Goal: Task Accomplishment & Management: Manage account settings

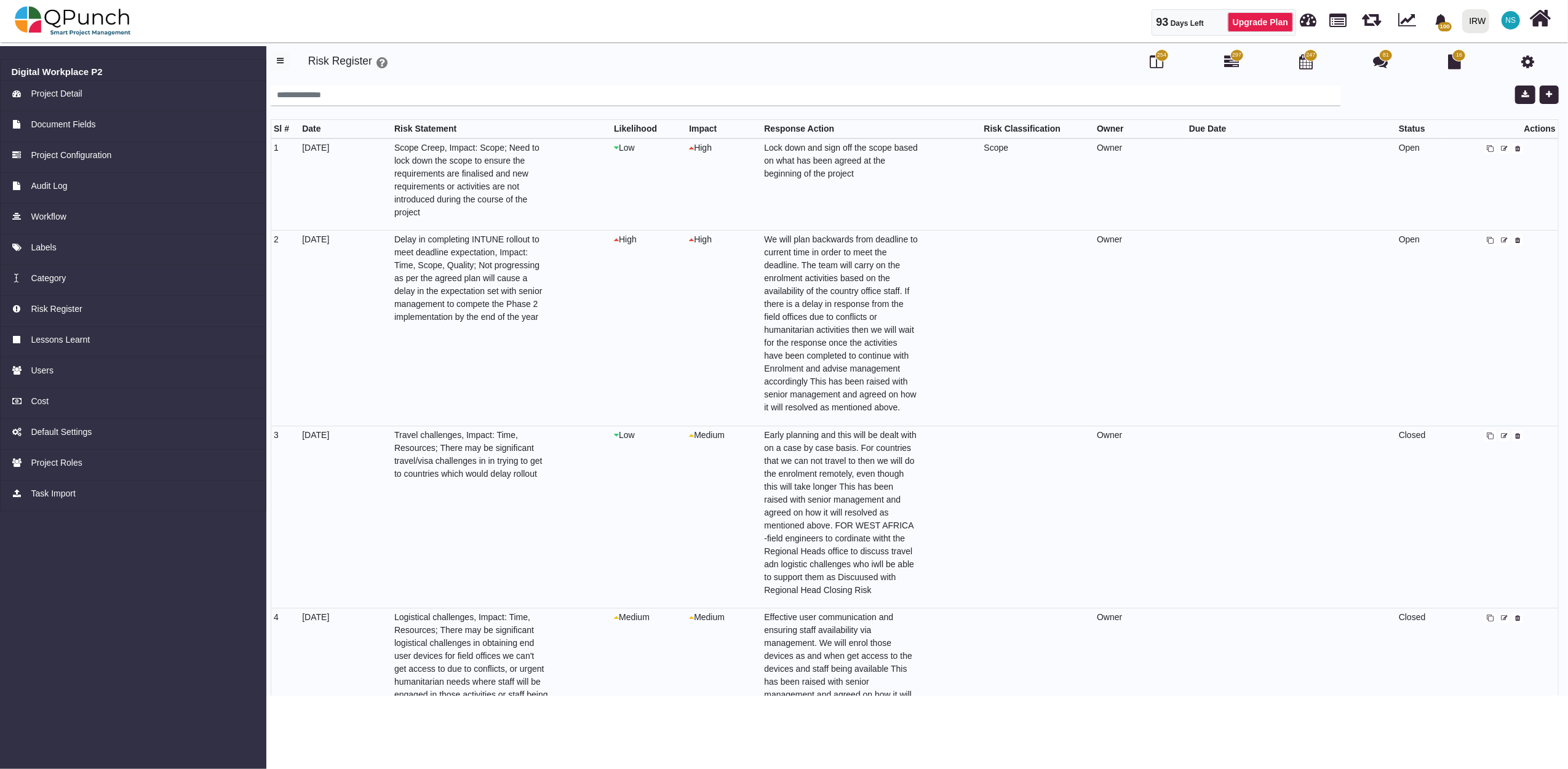
click at [89, 24] on img at bounding box center [73, 21] width 117 height 37
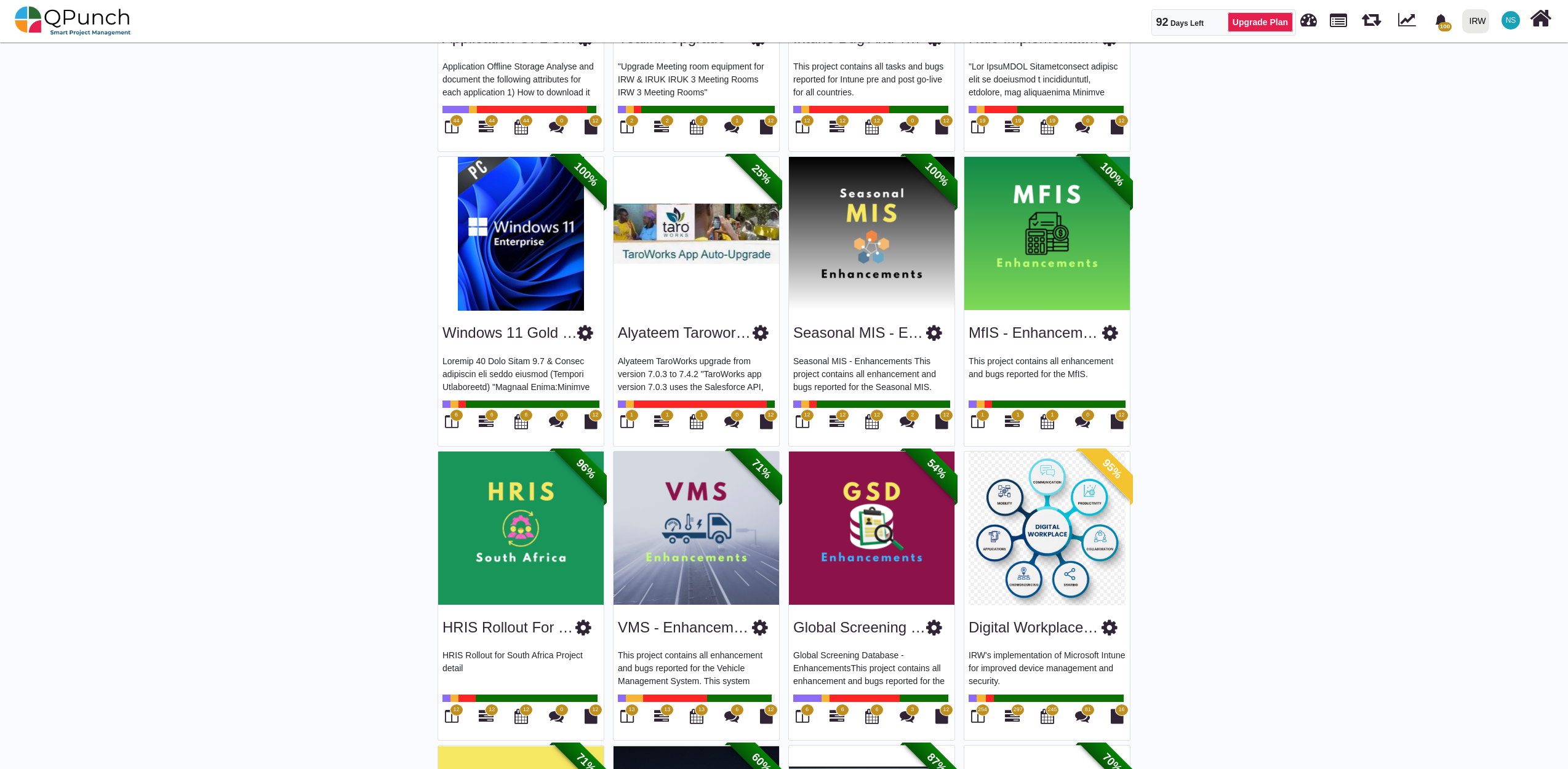
scroll to position [821, 0]
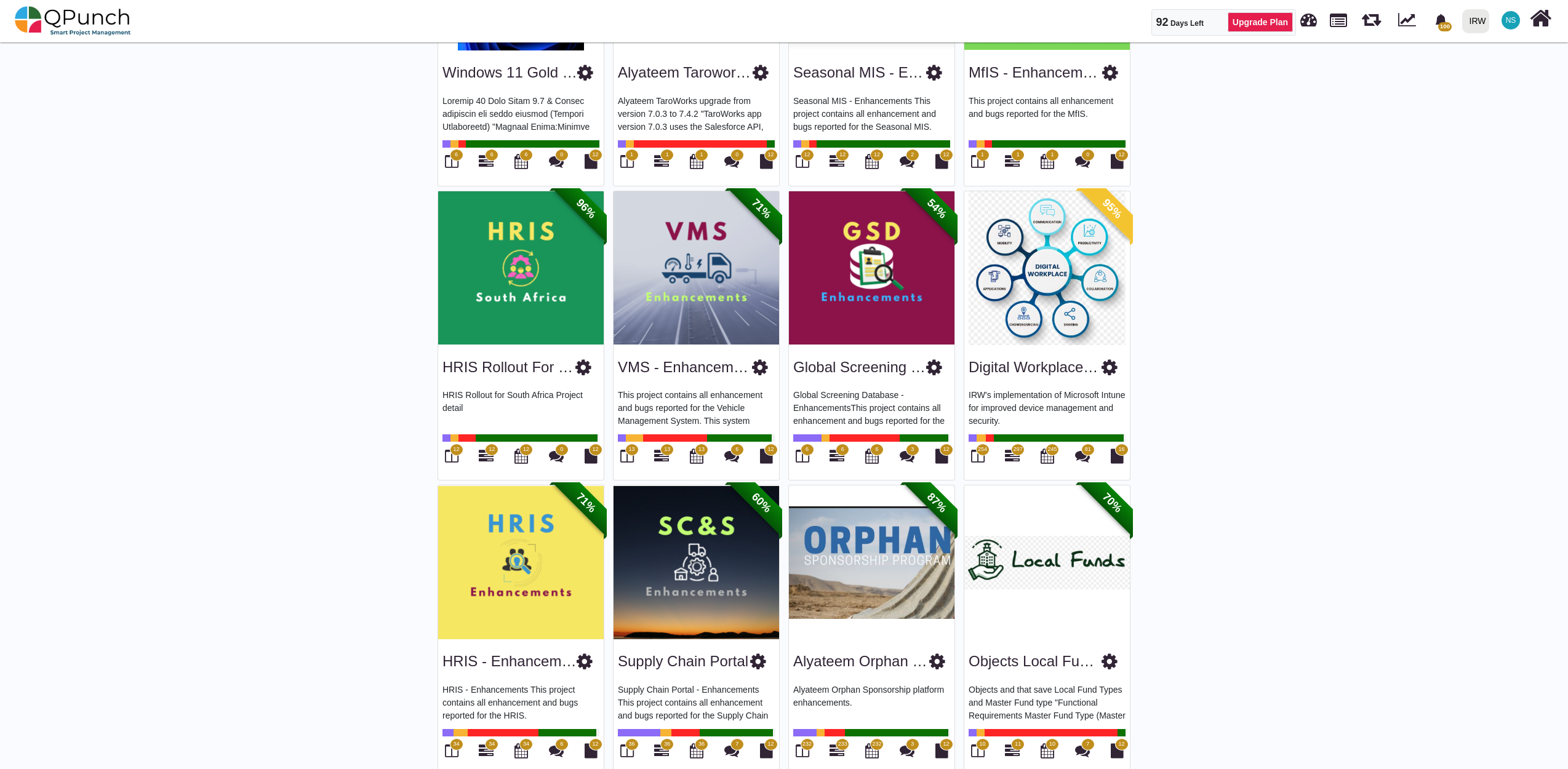
click at [1049, 278] on img at bounding box center [1046, 268] width 165 height 154
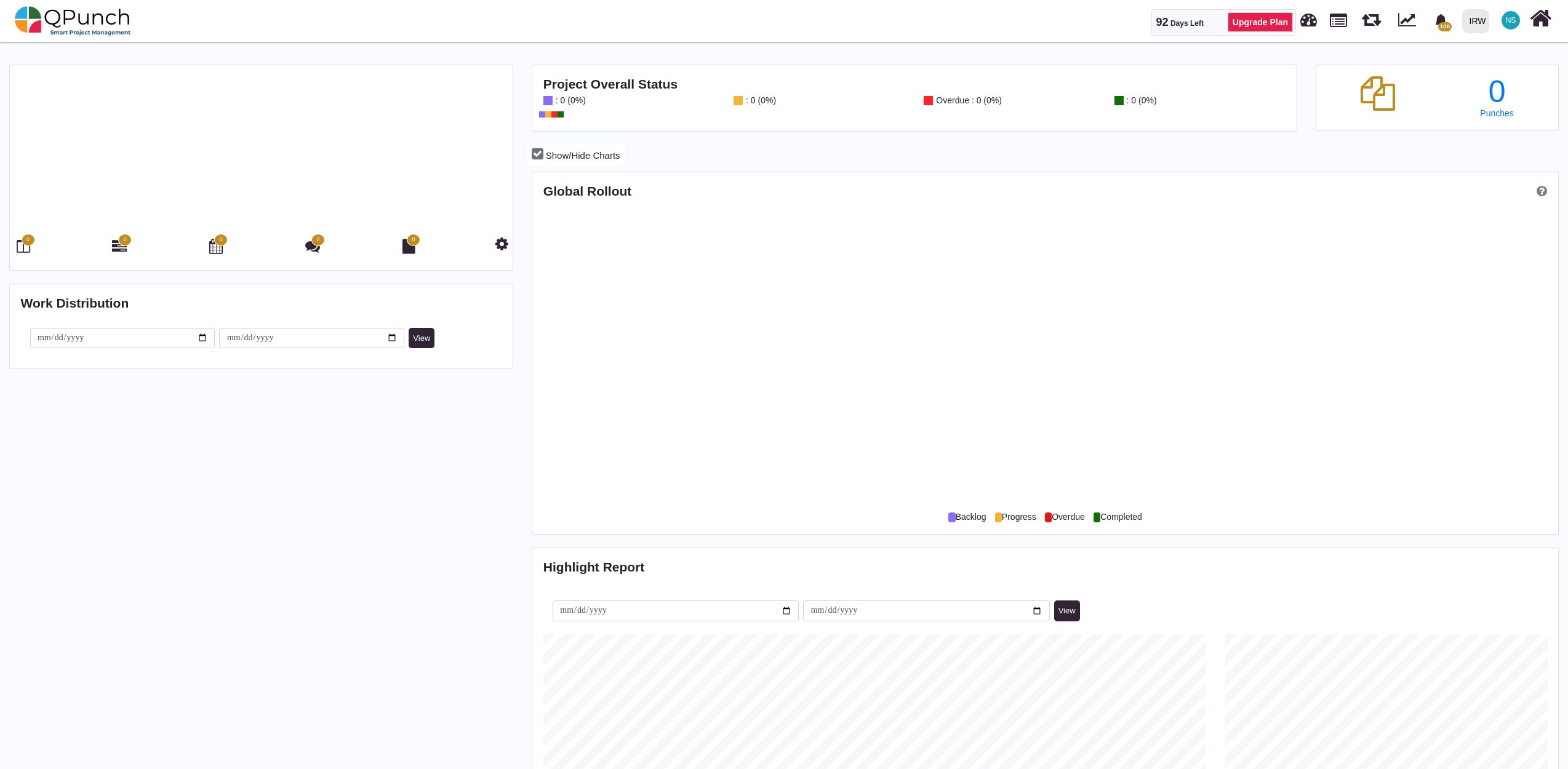
scroll to position [456, 1021]
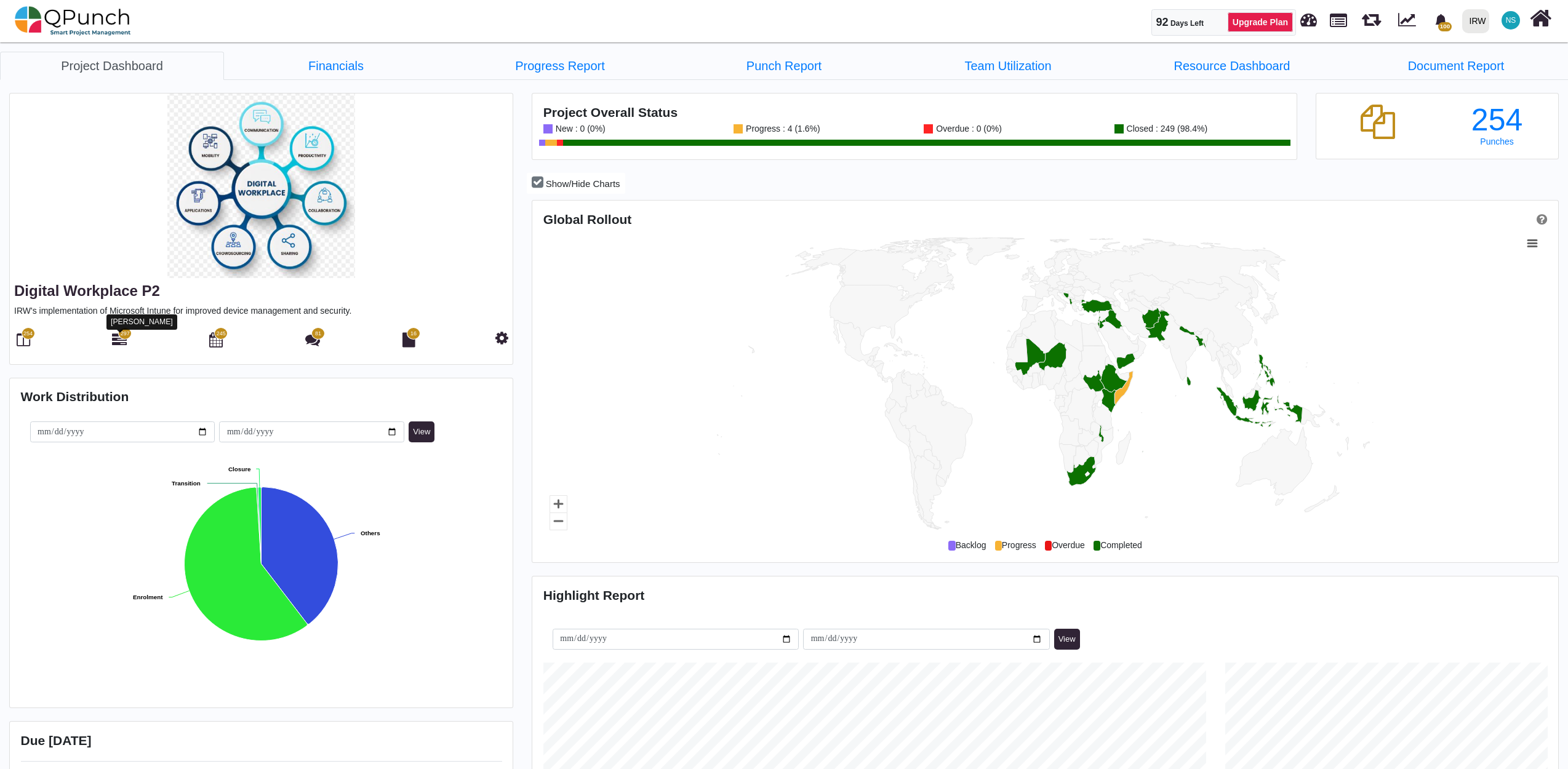
click at [119, 340] on icon at bounding box center [119, 339] width 15 height 15
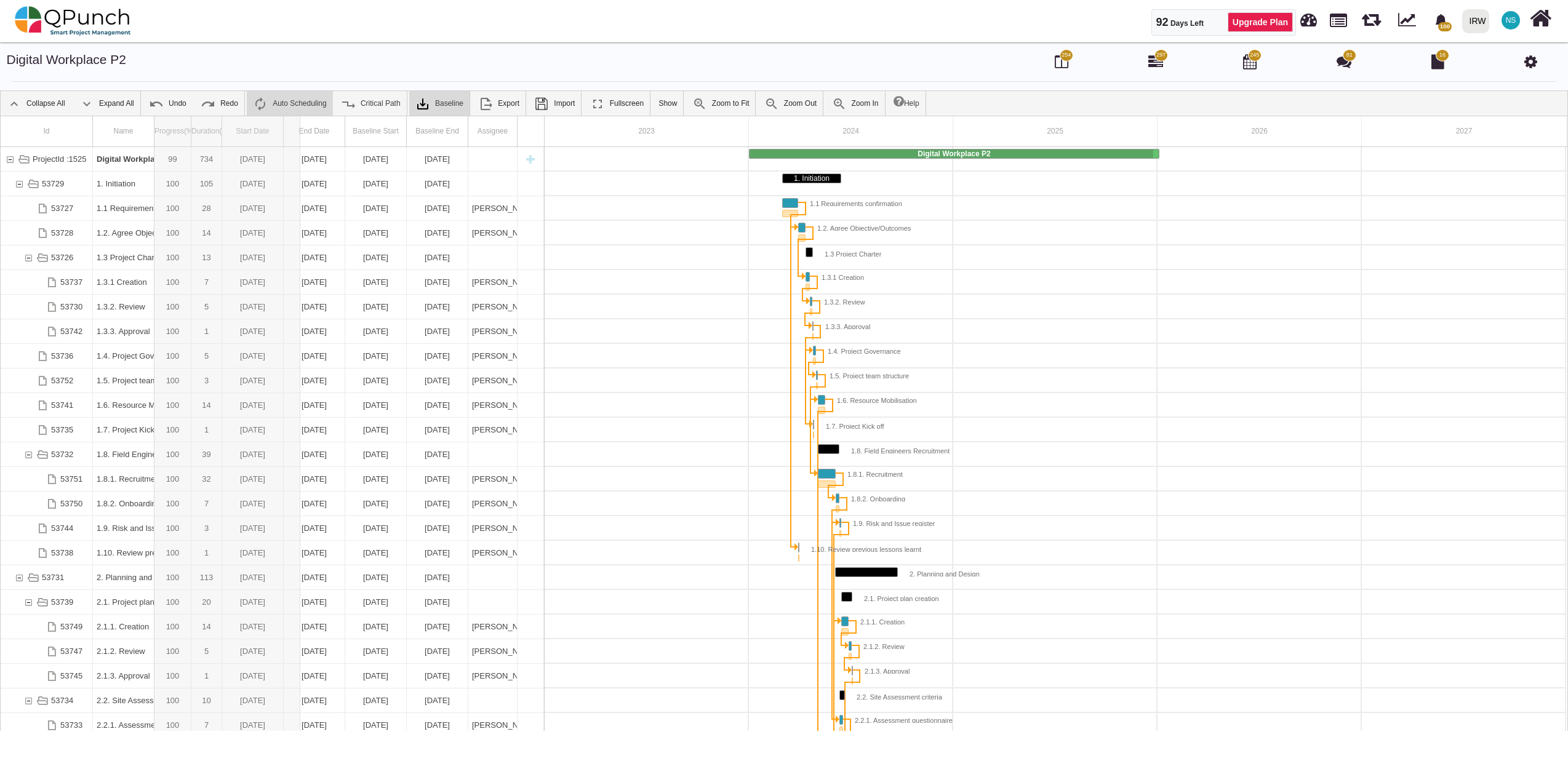
drag, startPoint x: 193, startPoint y: 122, endPoint x: 303, endPoint y: 119, distance: 110.0
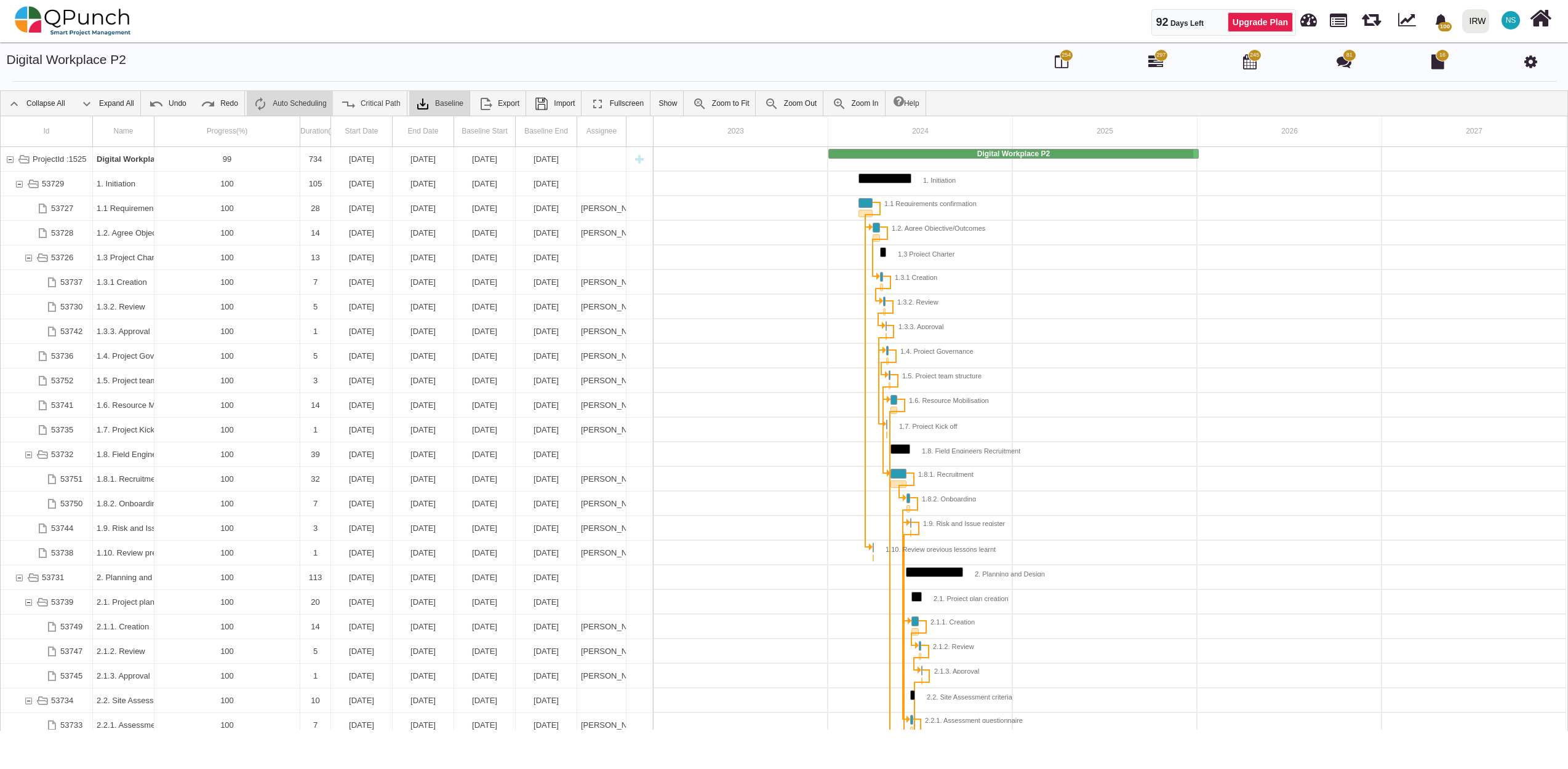
scroll to position [0, 10]
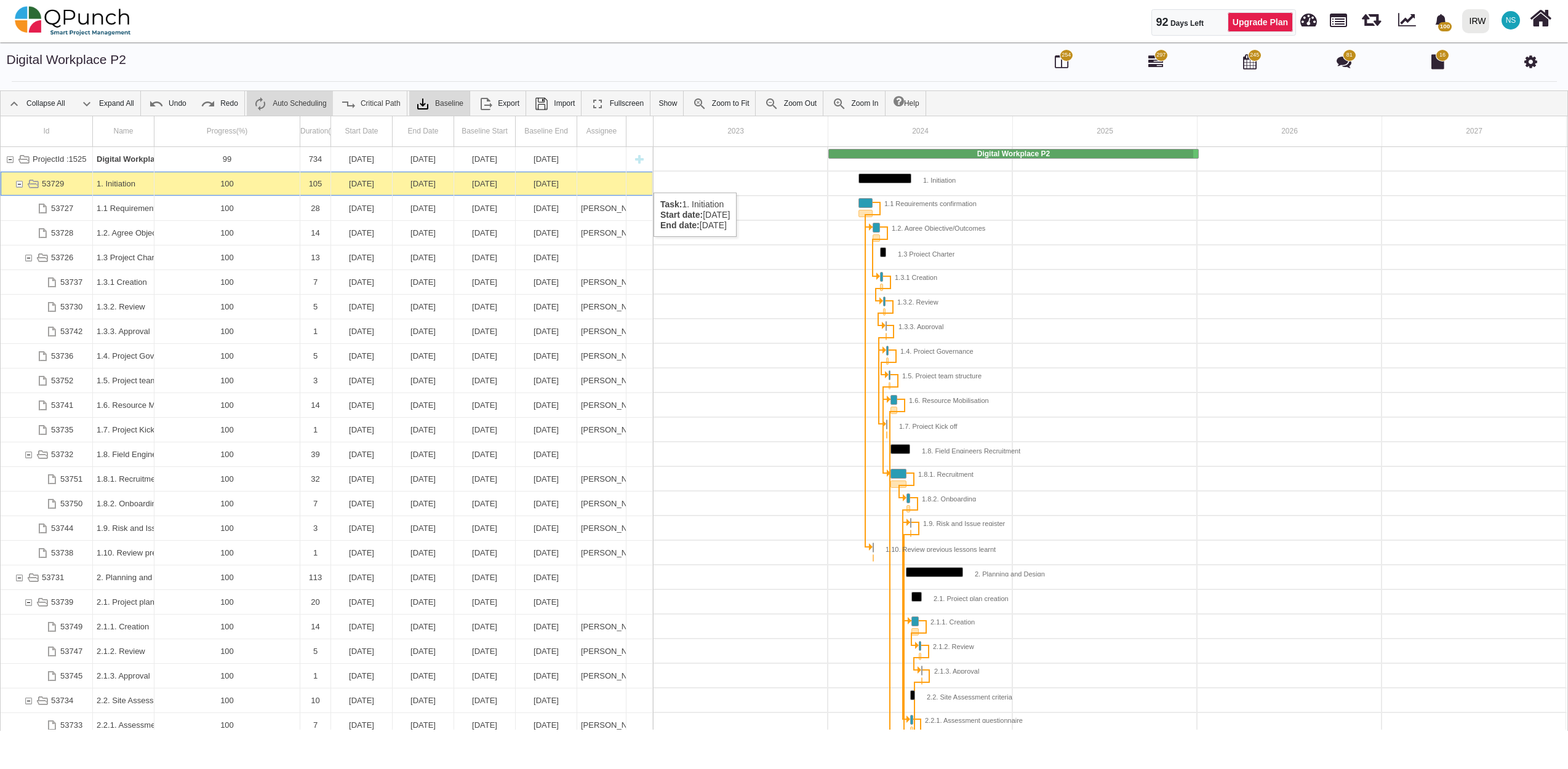
click at [17, 180] on div "53729" at bounding box center [19, 184] width 11 height 24
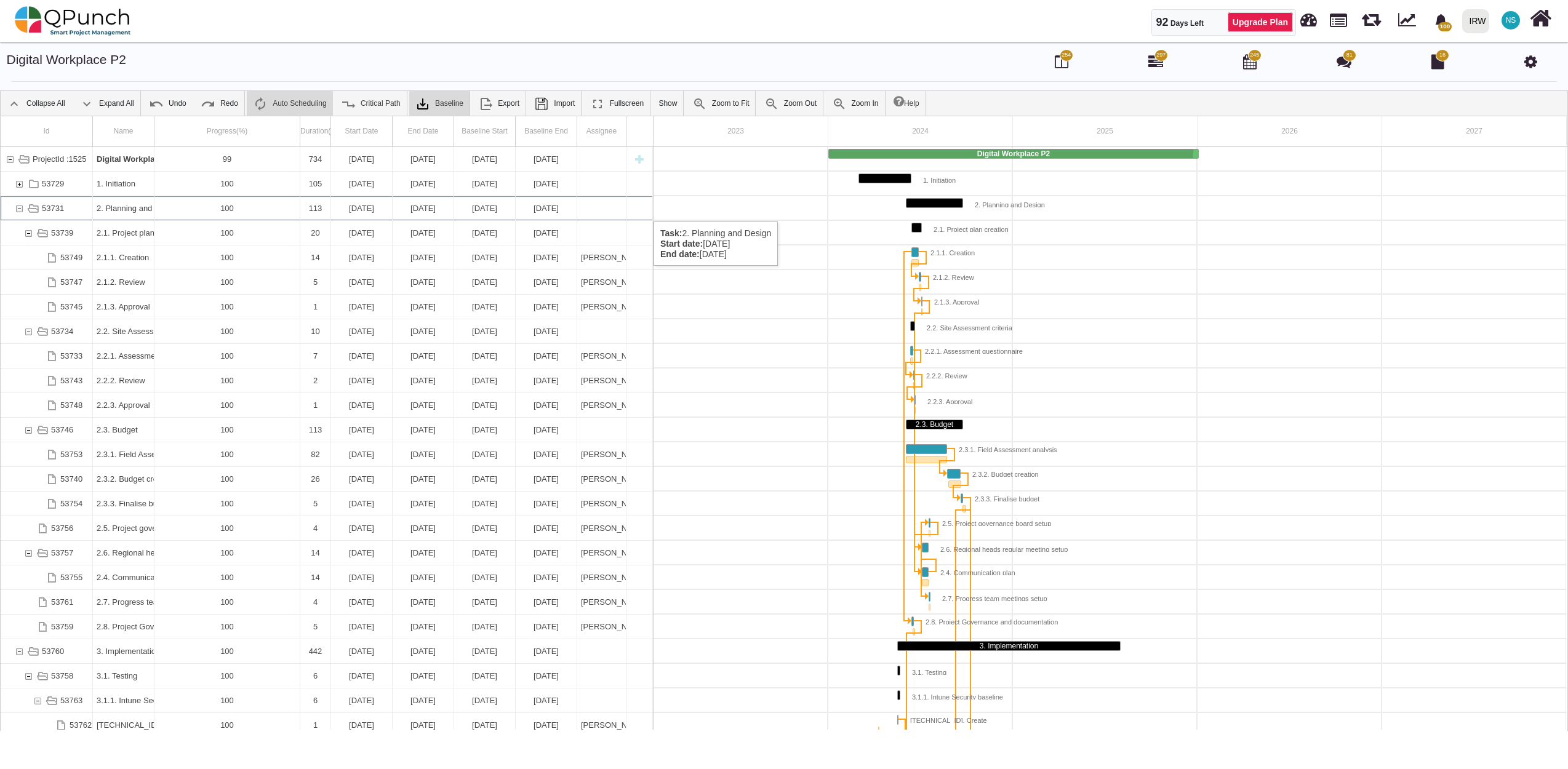
click at [23, 209] on div "53731" at bounding box center [19, 208] width 11 height 24
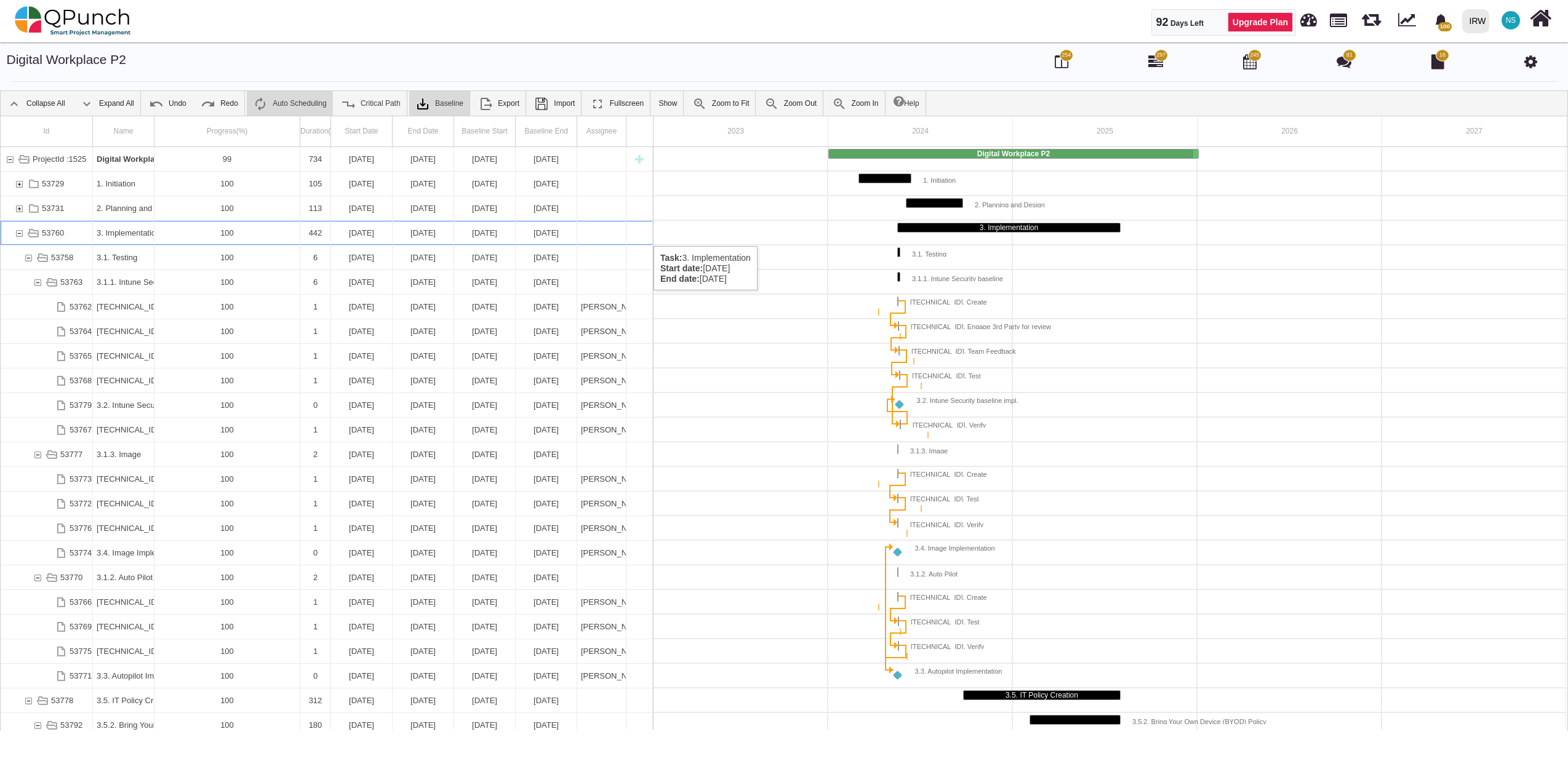
click at [20, 234] on div "53760" at bounding box center [19, 233] width 11 height 24
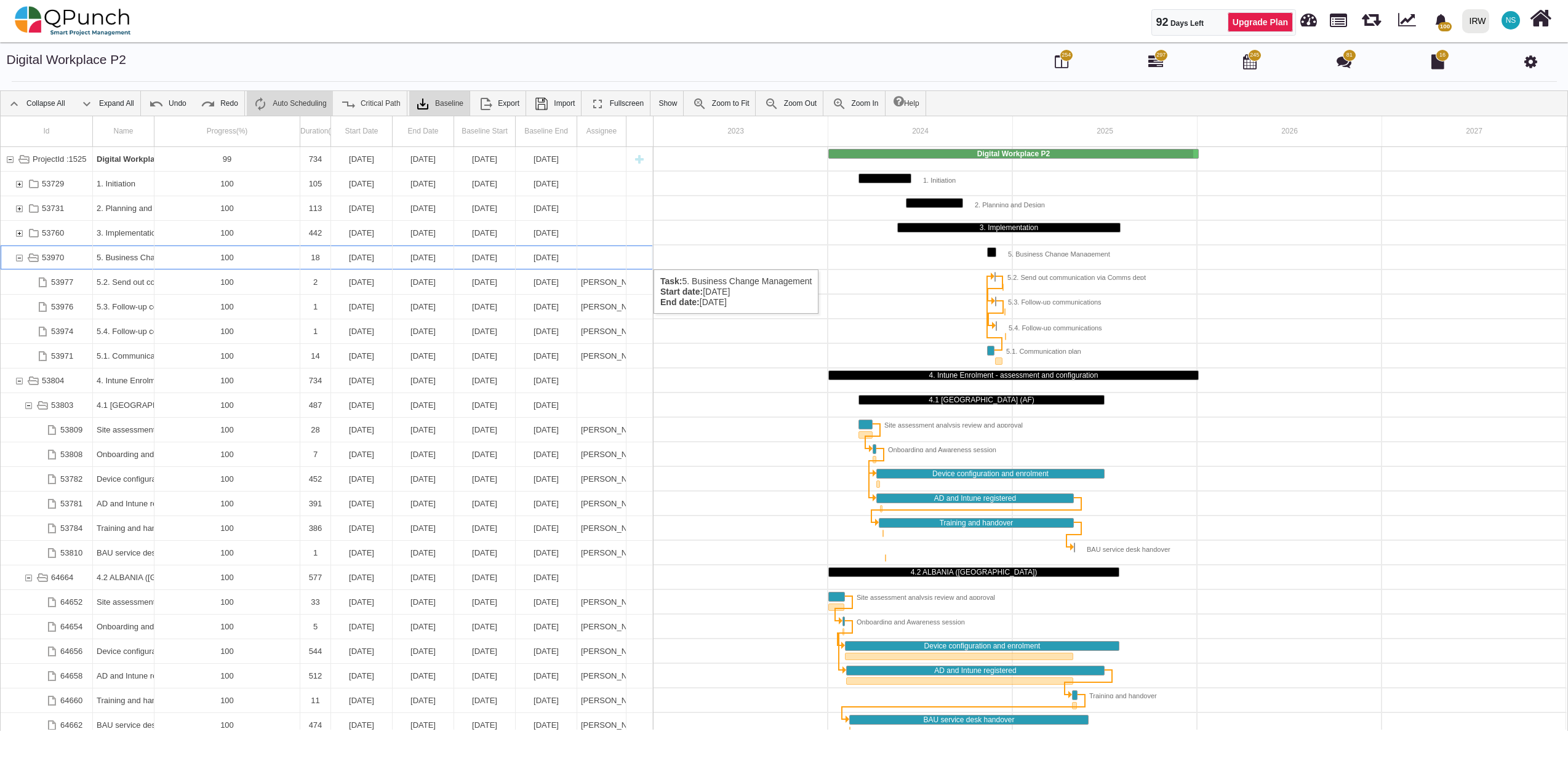
click at [17, 257] on div "53970" at bounding box center [19, 257] width 11 height 24
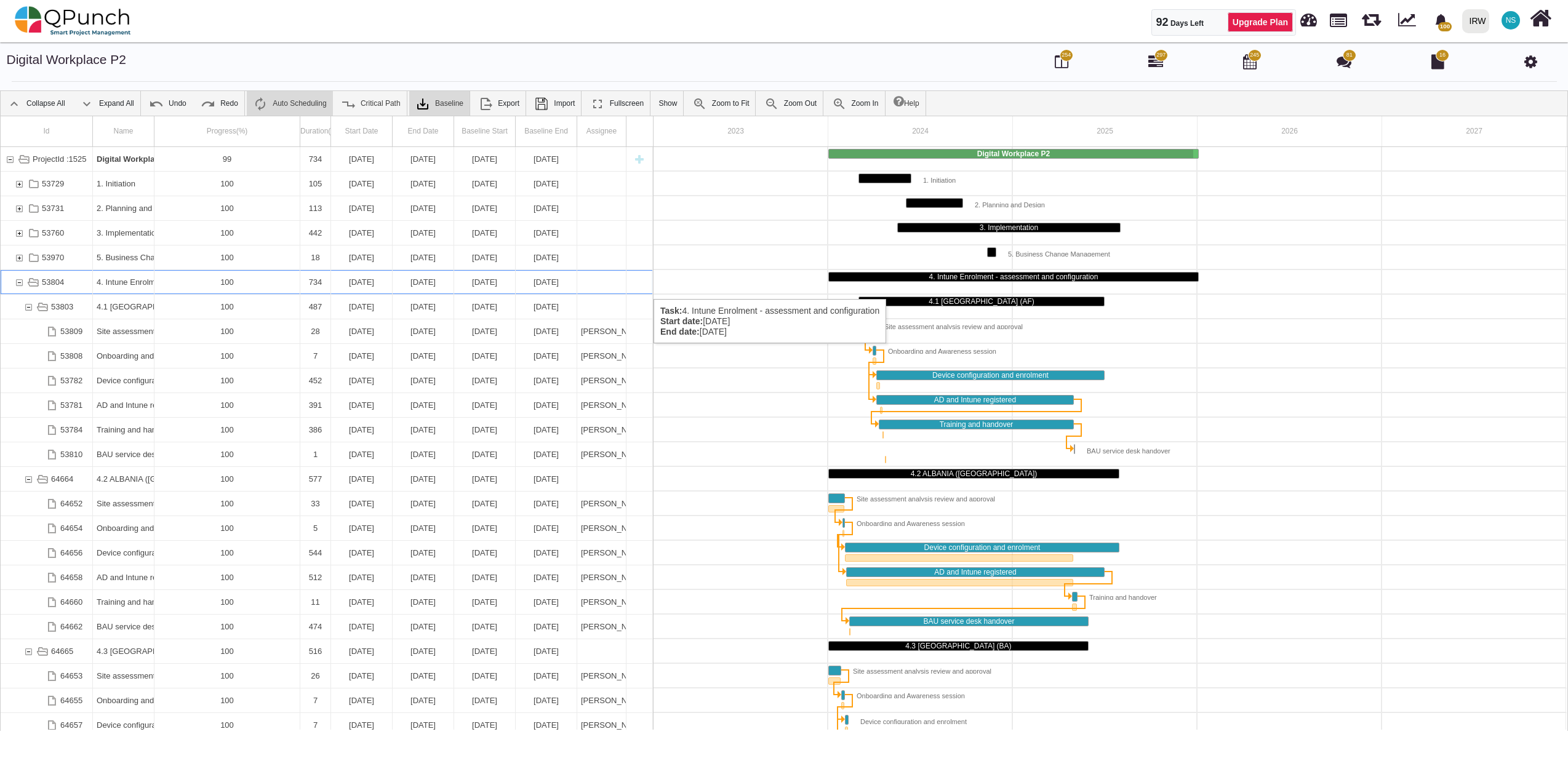
click at [18, 287] on div "53804" at bounding box center [19, 281] width 11 height 24
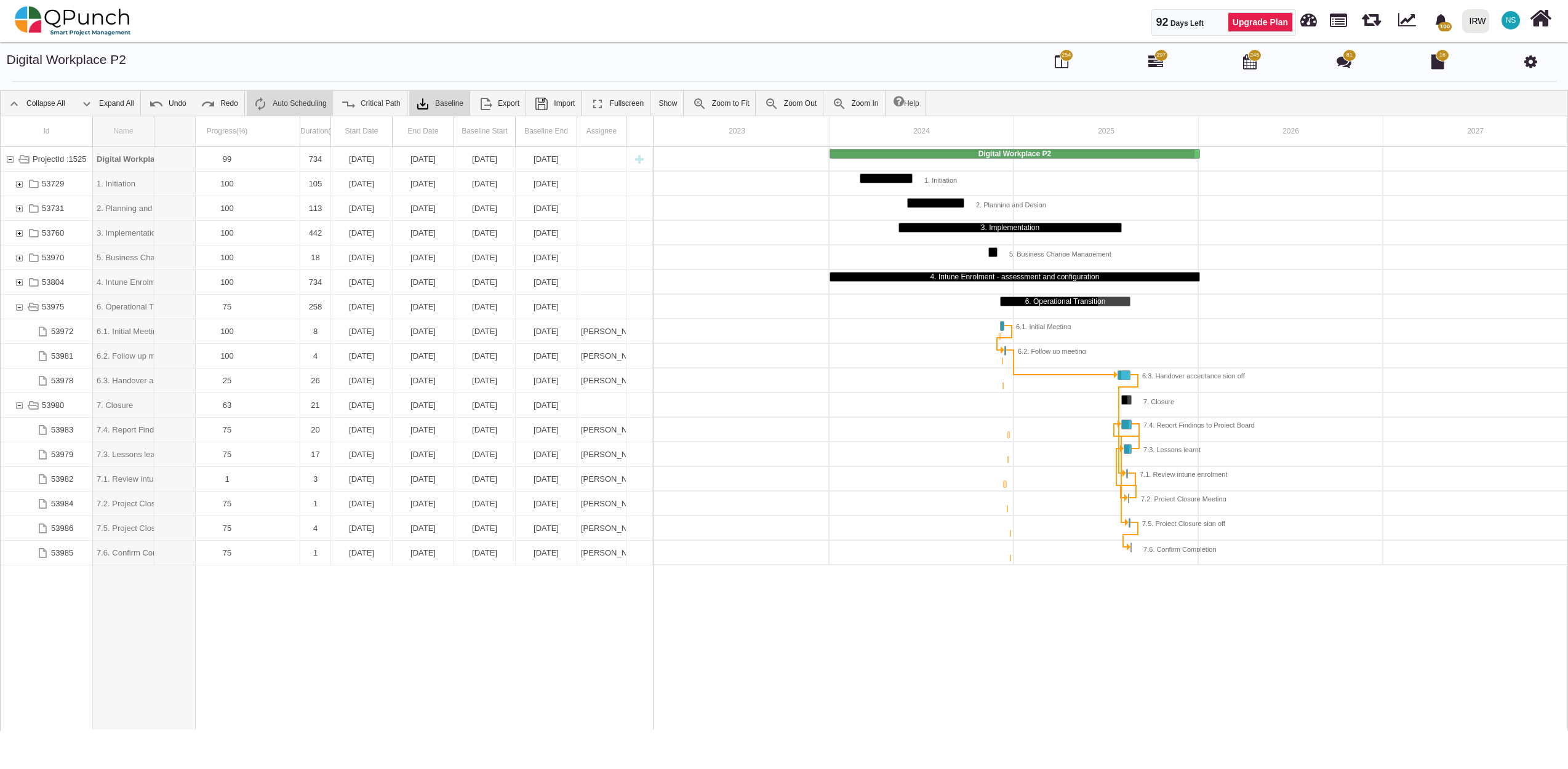
drag, startPoint x: 155, startPoint y: 144, endPoint x: 196, endPoint y: 140, distance: 41.2
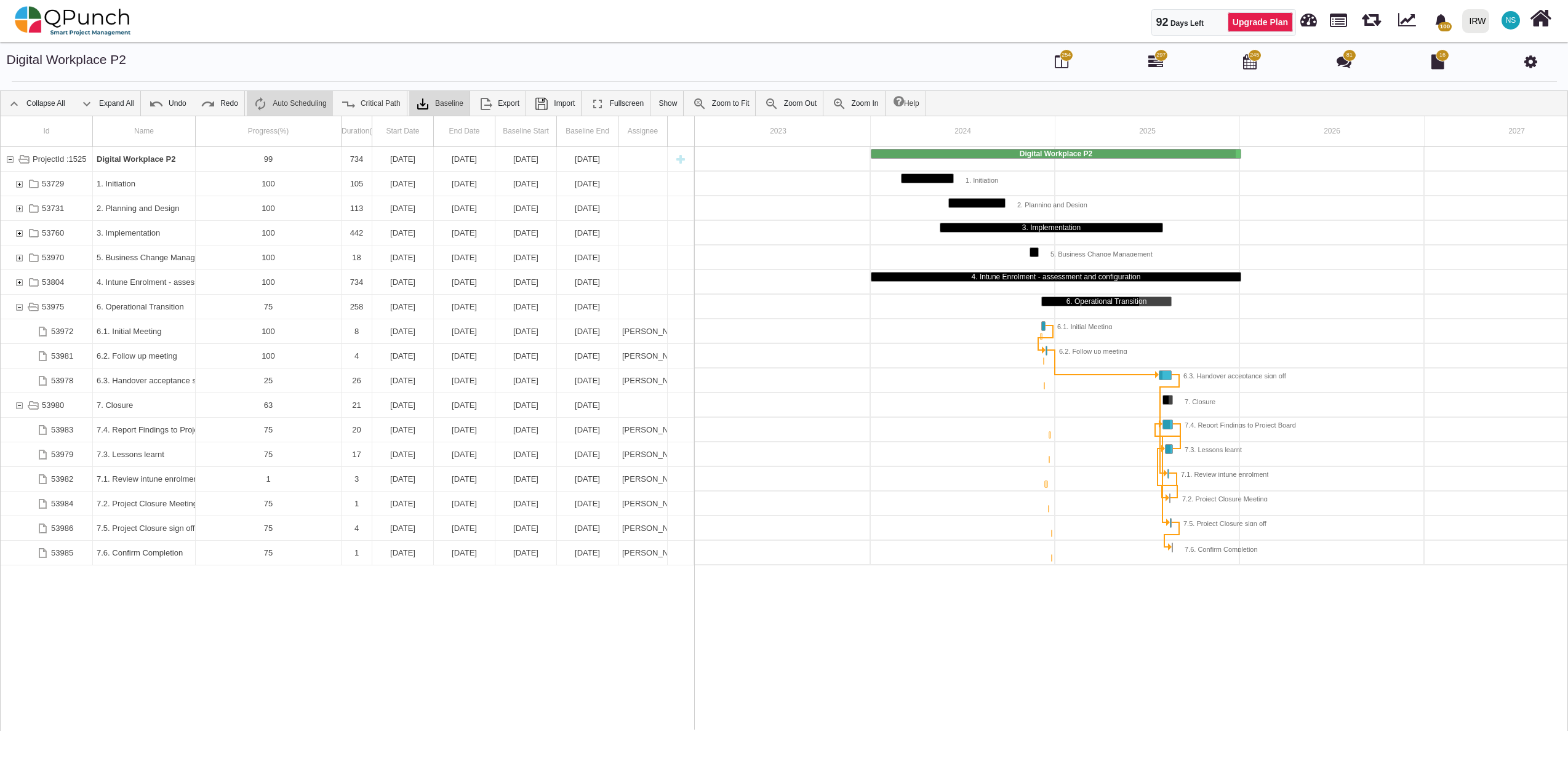
scroll to position [0, 10]
drag, startPoint x: 668, startPoint y: 131, endPoint x: 802, endPoint y: 135, distance: 134.1
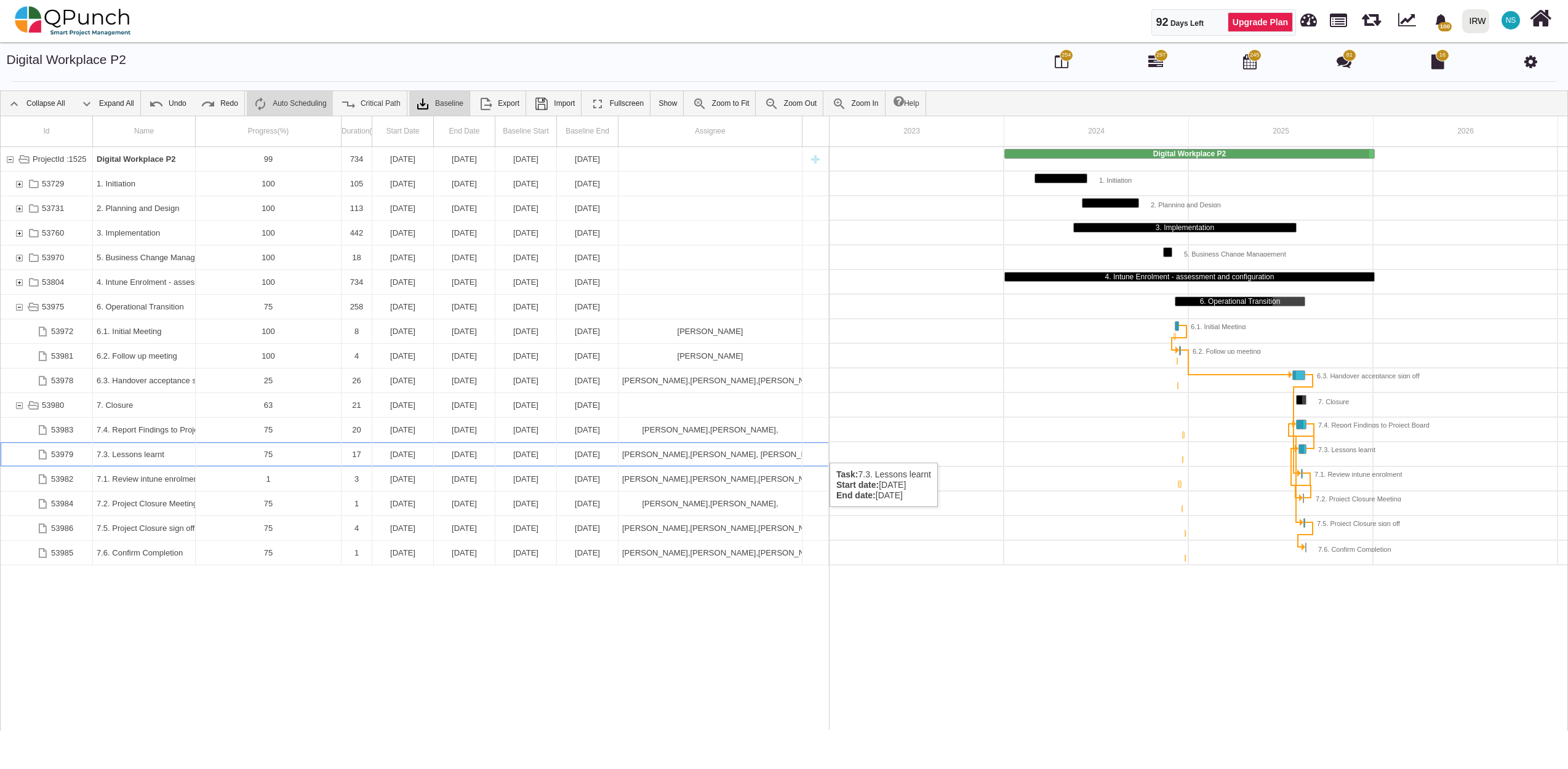
click at [254, 450] on div "75" at bounding box center [269, 454] width 138 height 24
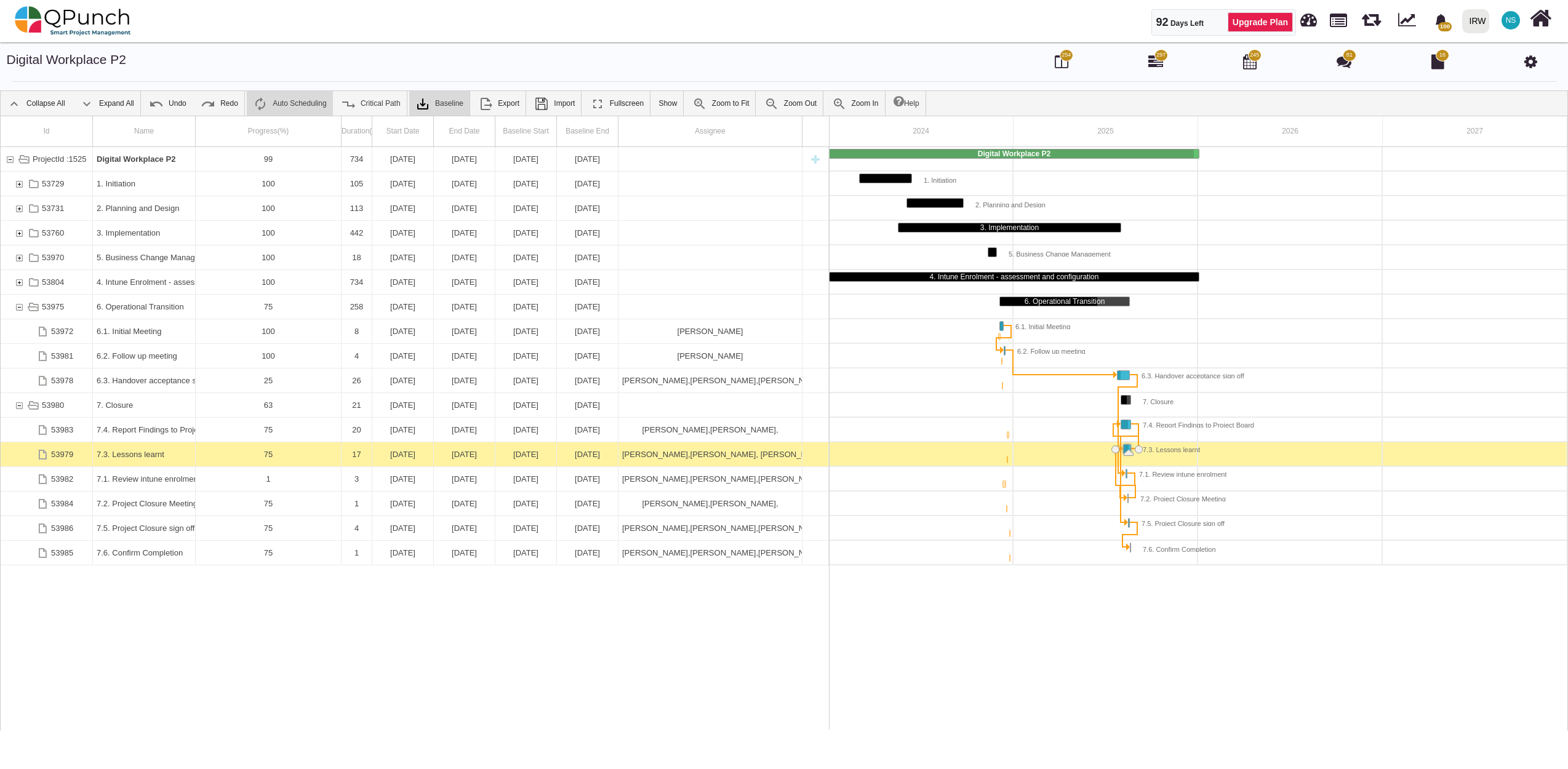
click at [254, 450] on div "75" at bounding box center [269, 454] width 138 height 24
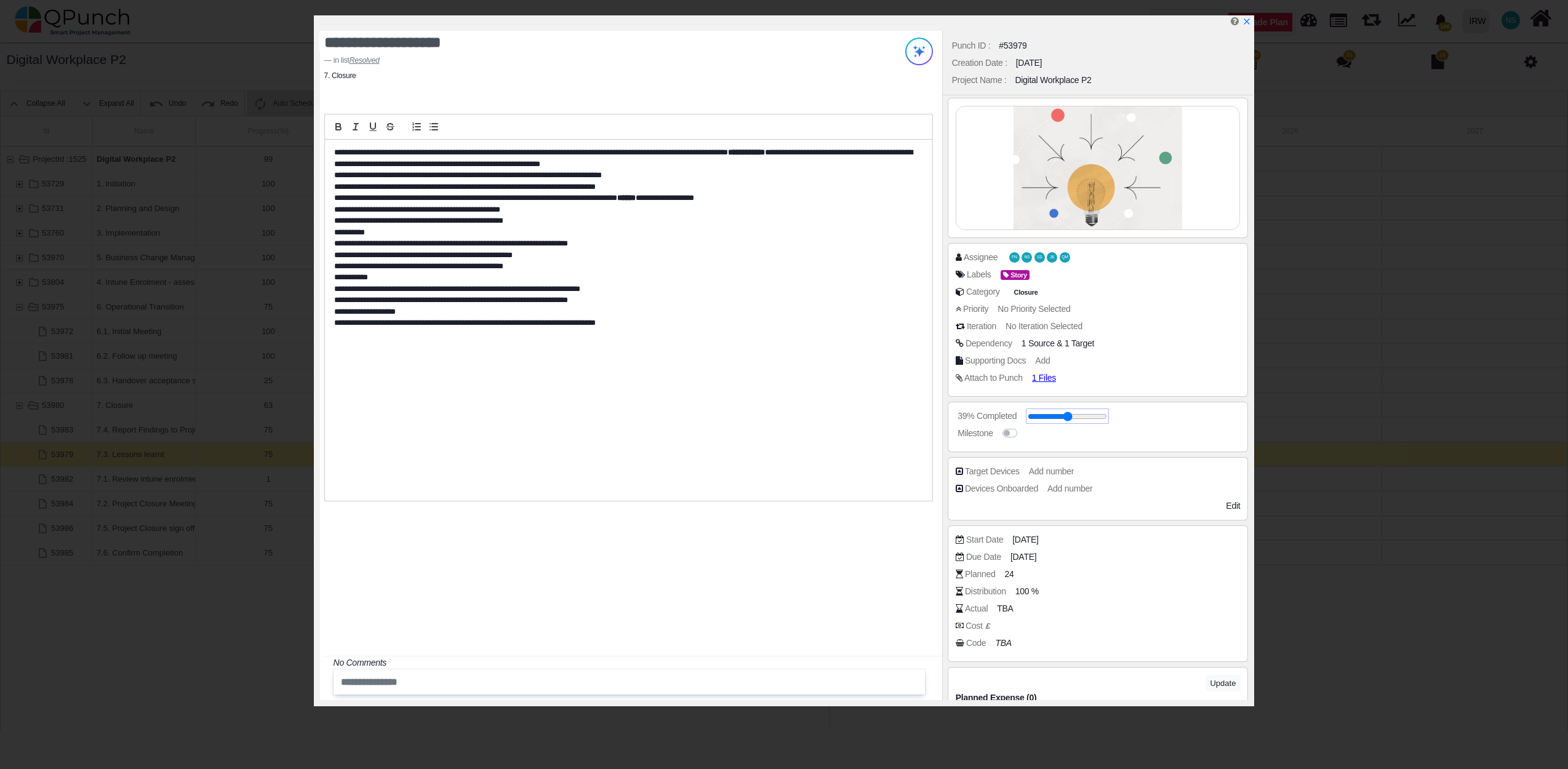
drag, startPoint x: 1084, startPoint y: 419, endPoint x: 1059, endPoint y: 421, distance: 25.1
click at [1059, 419] on input "range" at bounding box center [1067, 417] width 79 height 5
click at [1023, 427] on label at bounding box center [1023, 427] width 0 height 0
click at [1082, 419] on input "range" at bounding box center [1067, 417] width 79 height 5
click at [1057, 416] on input "range" at bounding box center [1067, 417] width 79 height 5
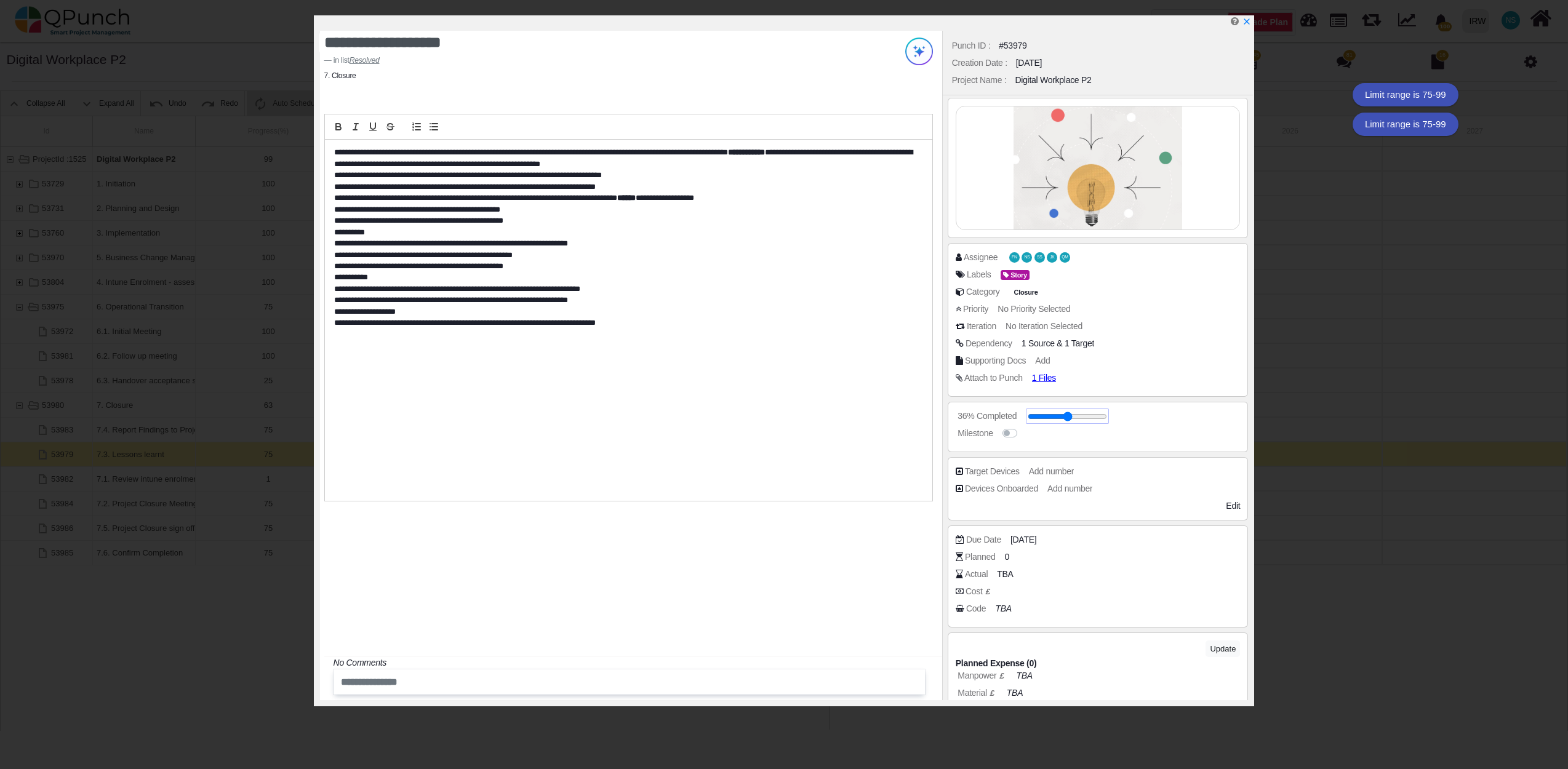
click at [1057, 416] on input "range" at bounding box center [1067, 417] width 79 height 5
click at [1023, 427] on label at bounding box center [1023, 427] width 0 height 0
drag, startPoint x: 1076, startPoint y: 423, endPoint x: 1043, endPoint y: 422, distance: 33.0
click at [1043, 422] on span at bounding box center [1067, 416] width 79 height 13
click at [1046, 419] on input "range" at bounding box center [1067, 417] width 79 height 5
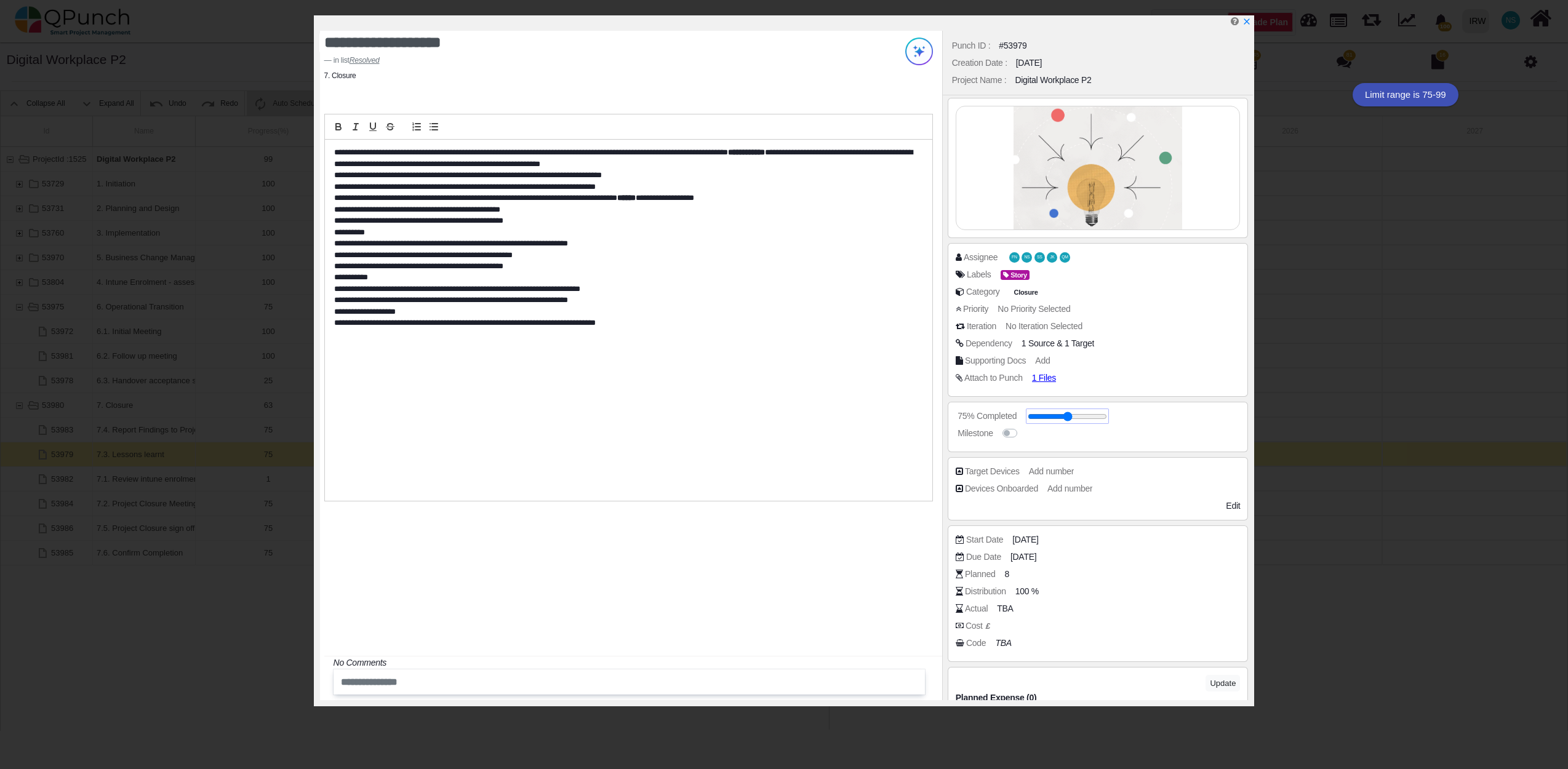
type input "**"
click at [1248, 20] on icon "x" at bounding box center [1245, 22] width 10 height 10
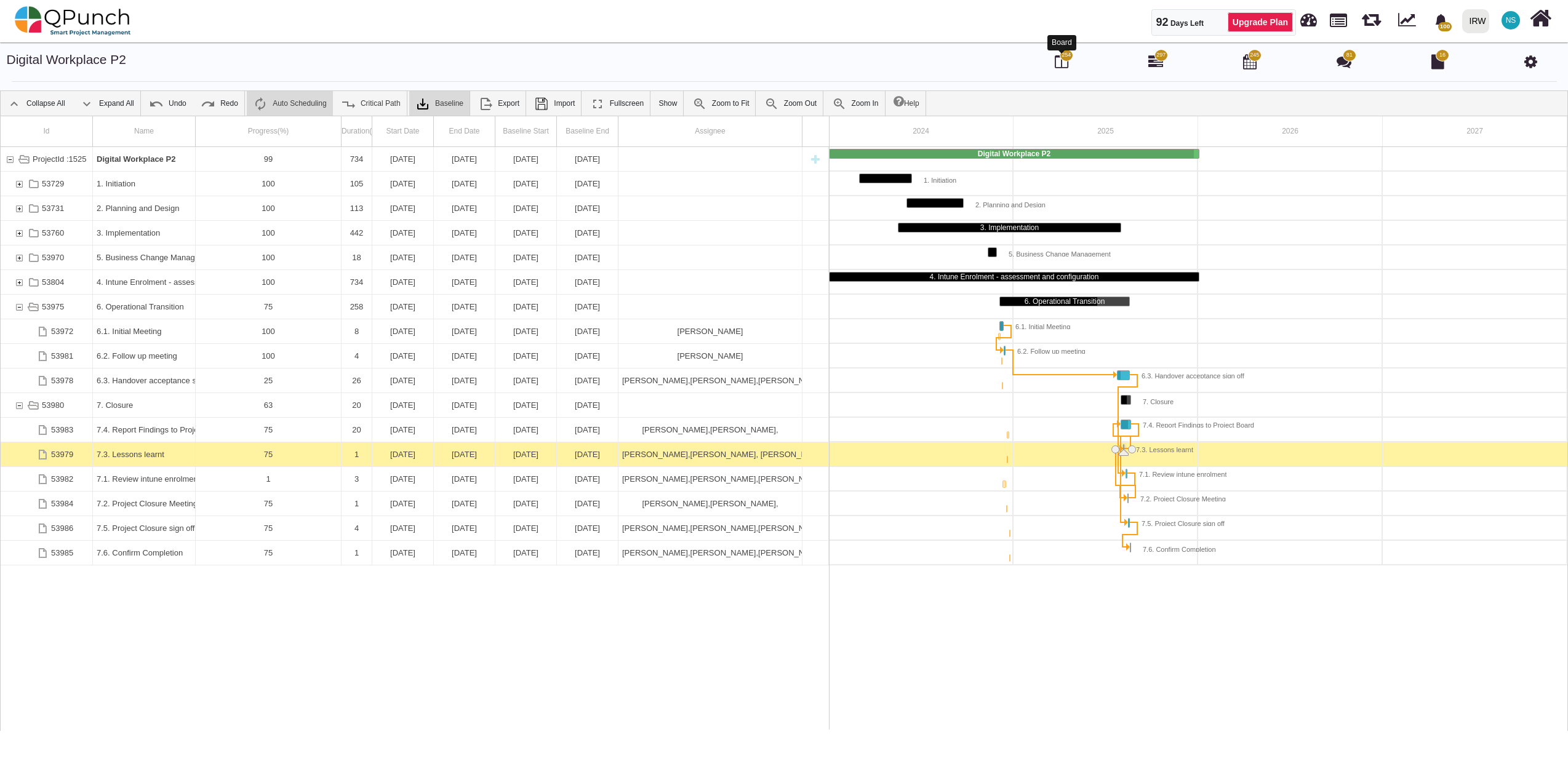
click at [1059, 50] on div at bounding box center [1062, 52] width 7 height 4
click at [1061, 65] on icon at bounding box center [1061, 61] width 14 height 15
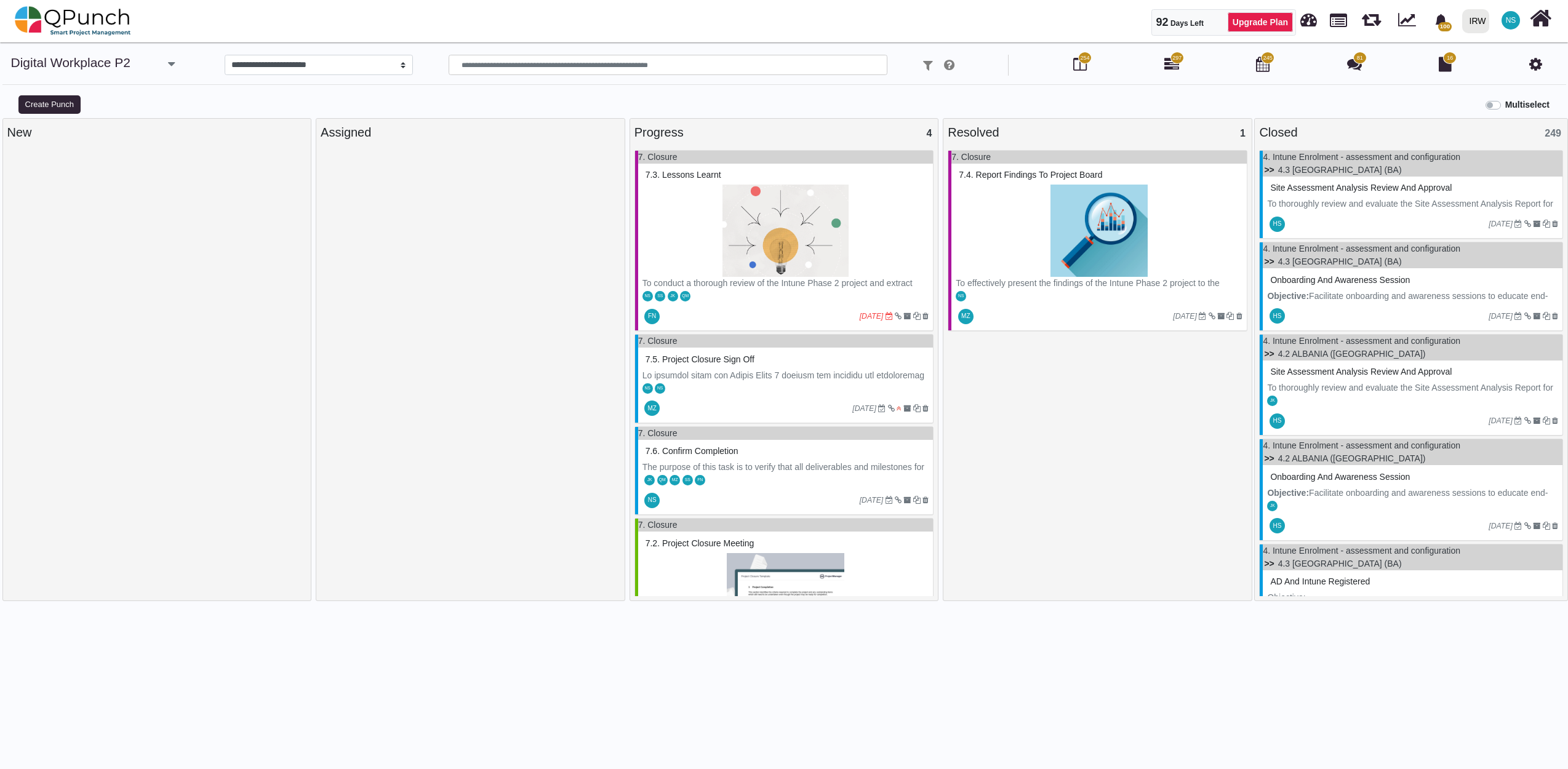
click at [869, 316] on icon "[DATE]" at bounding box center [871, 316] width 24 height 8
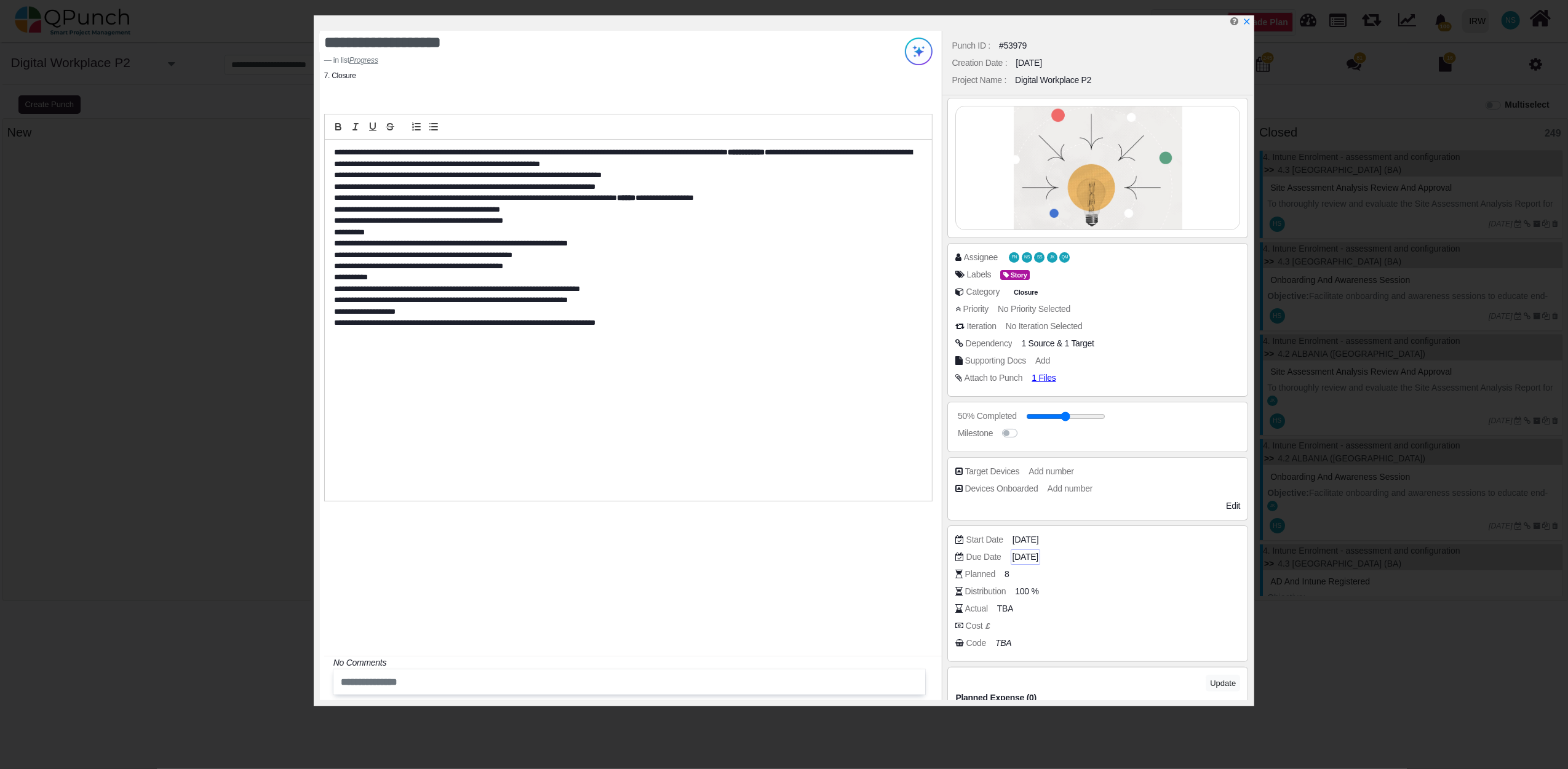
click at [1036, 560] on span "[DATE]" at bounding box center [1025, 557] width 26 height 13
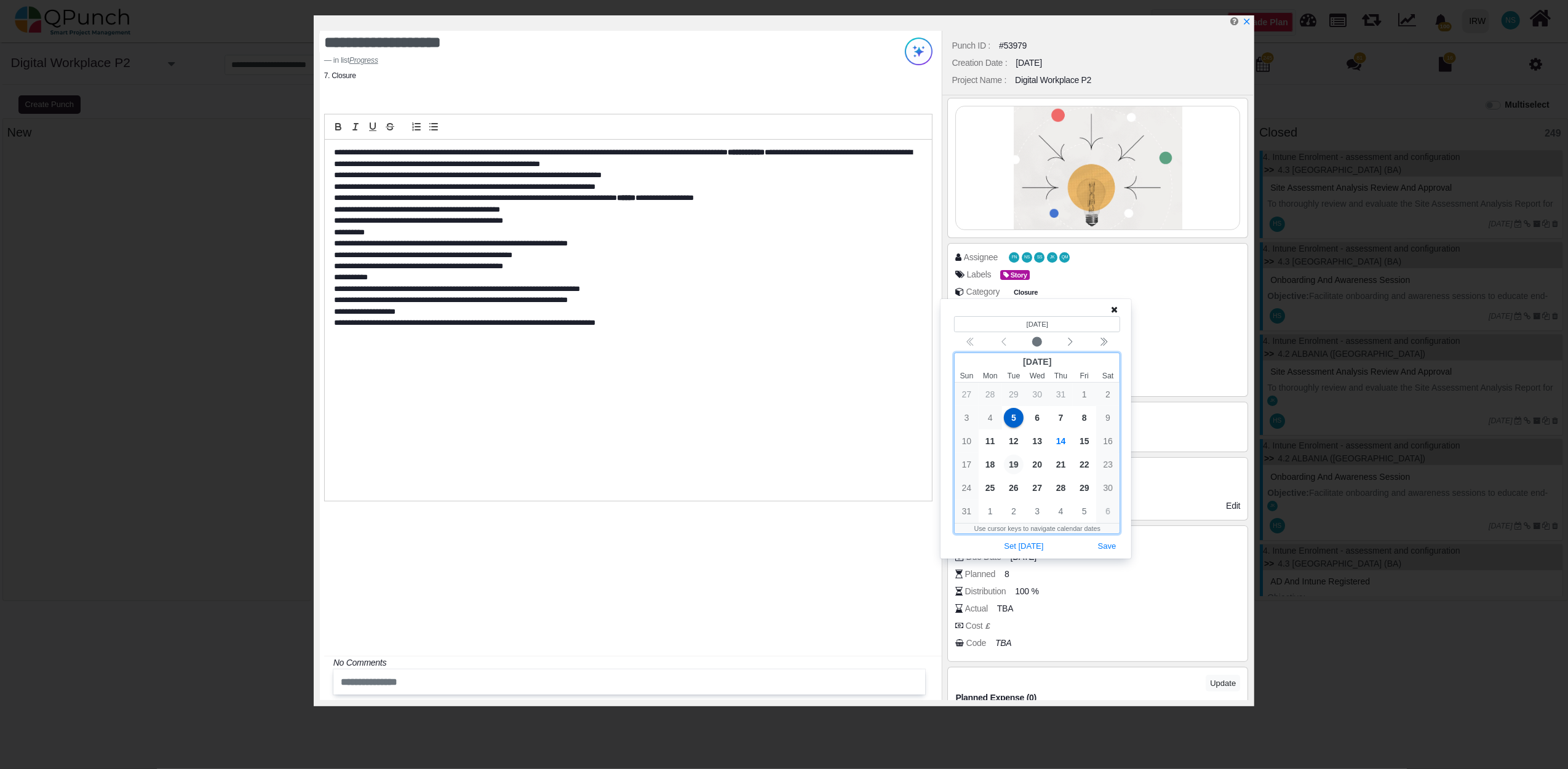
click at [1014, 468] on span "19" at bounding box center [1013, 464] width 20 height 20
click at [1105, 549] on button "Save" at bounding box center [1107, 547] width 27 height 17
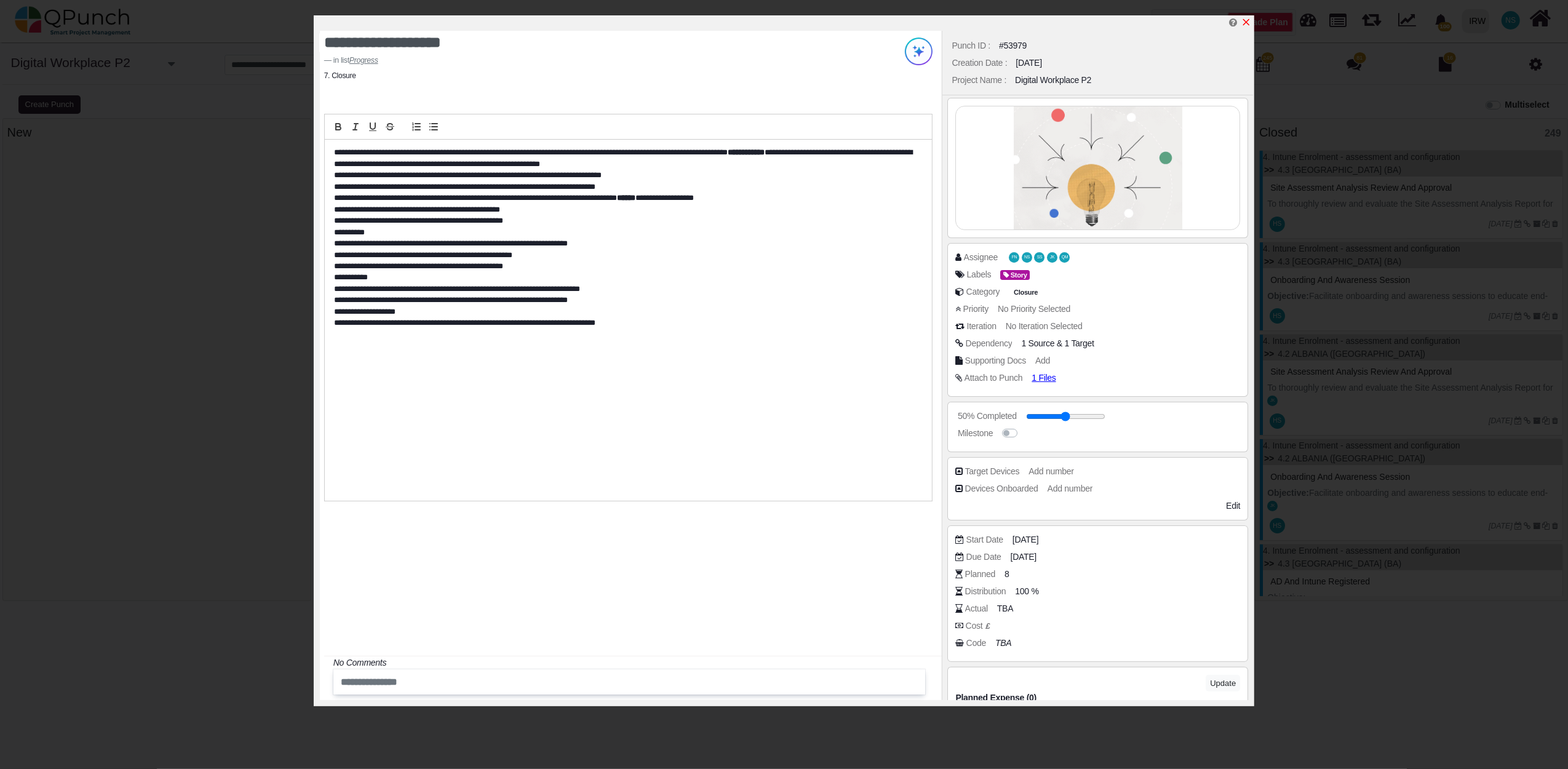
click at [1247, 24] on icon "x" at bounding box center [1246, 23] width 7 height 7
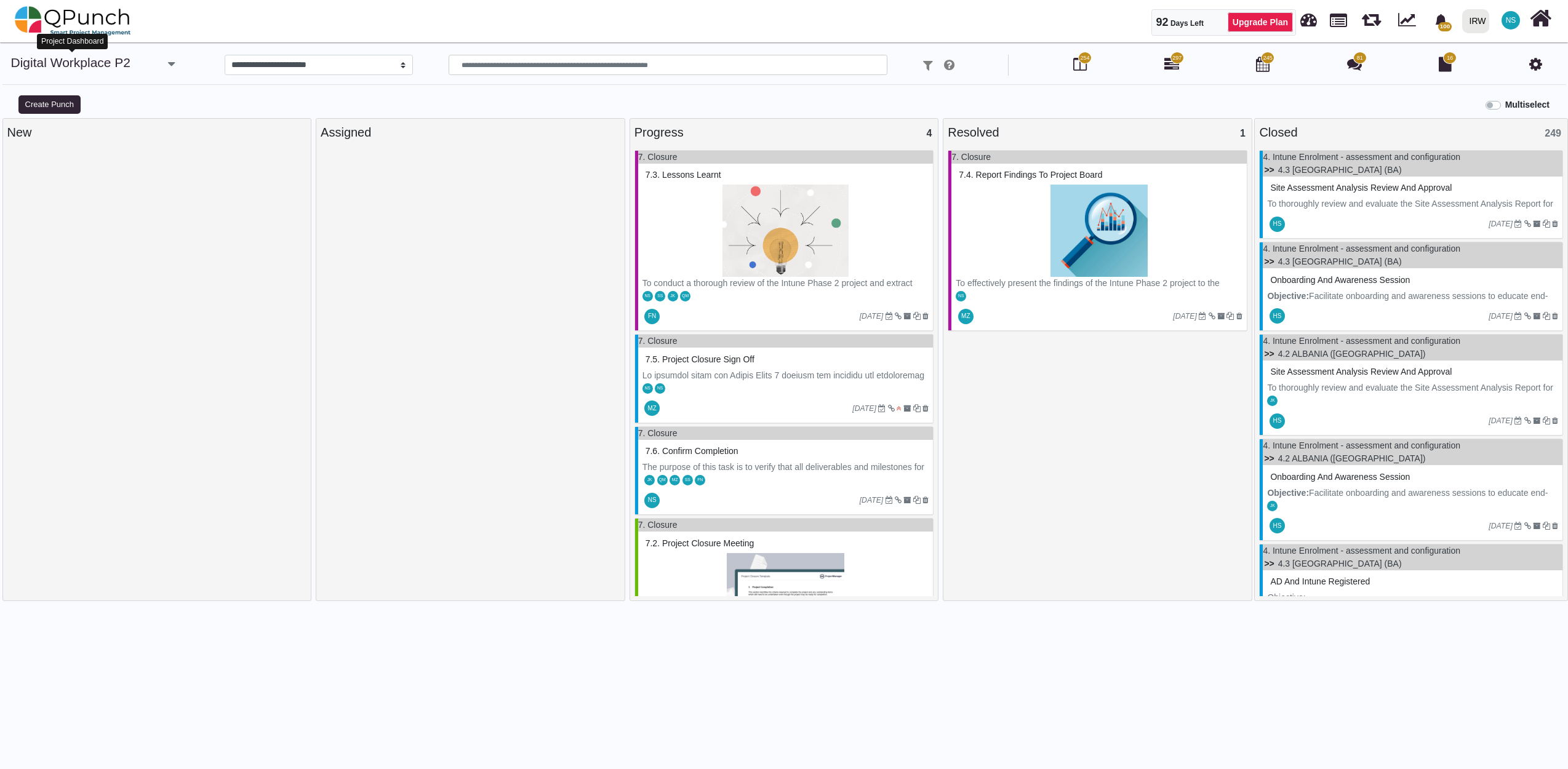
click at [100, 58] on link "Digital Workplace P2" at bounding box center [71, 62] width 120 height 14
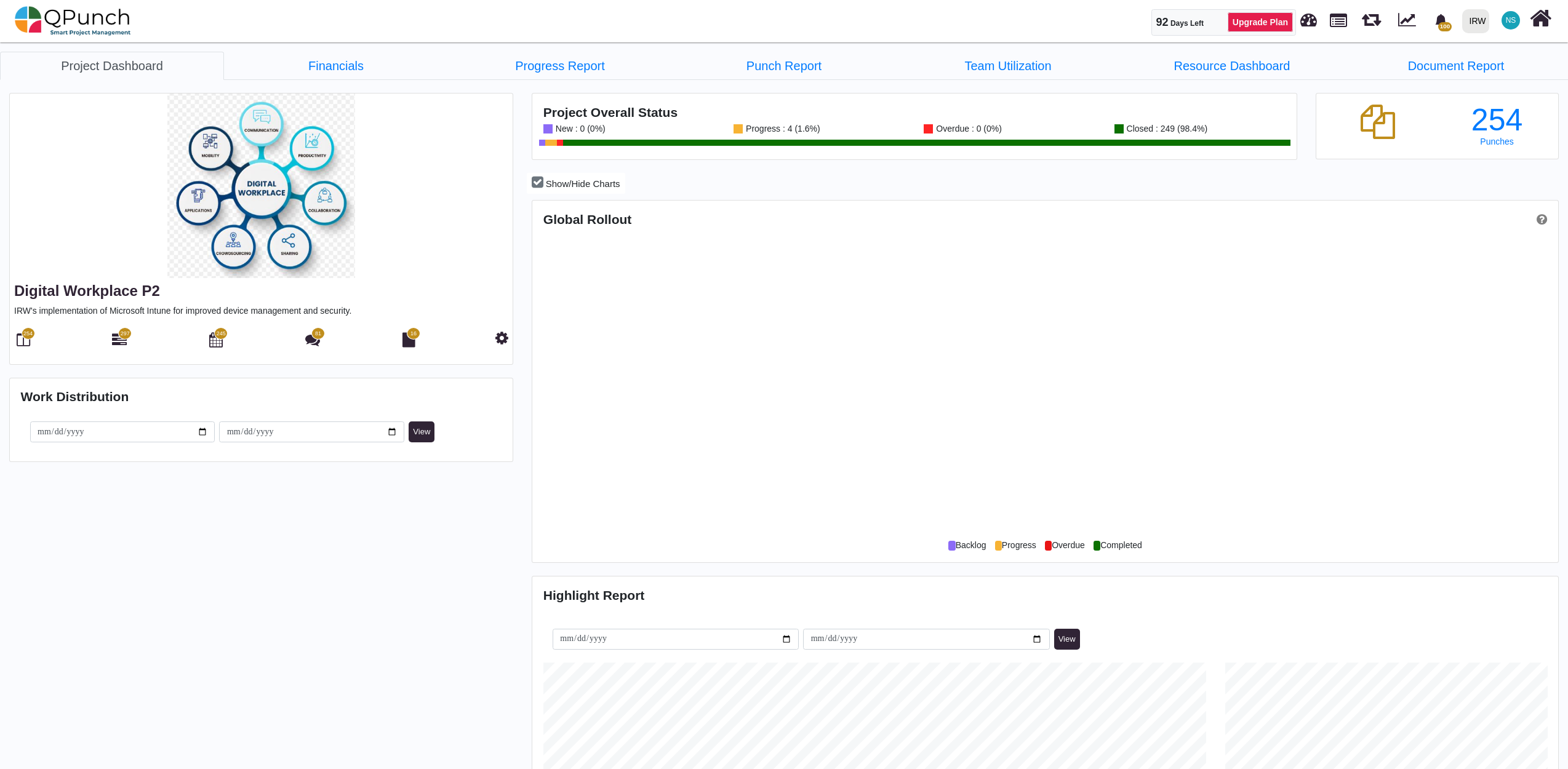
scroll to position [330, 340]
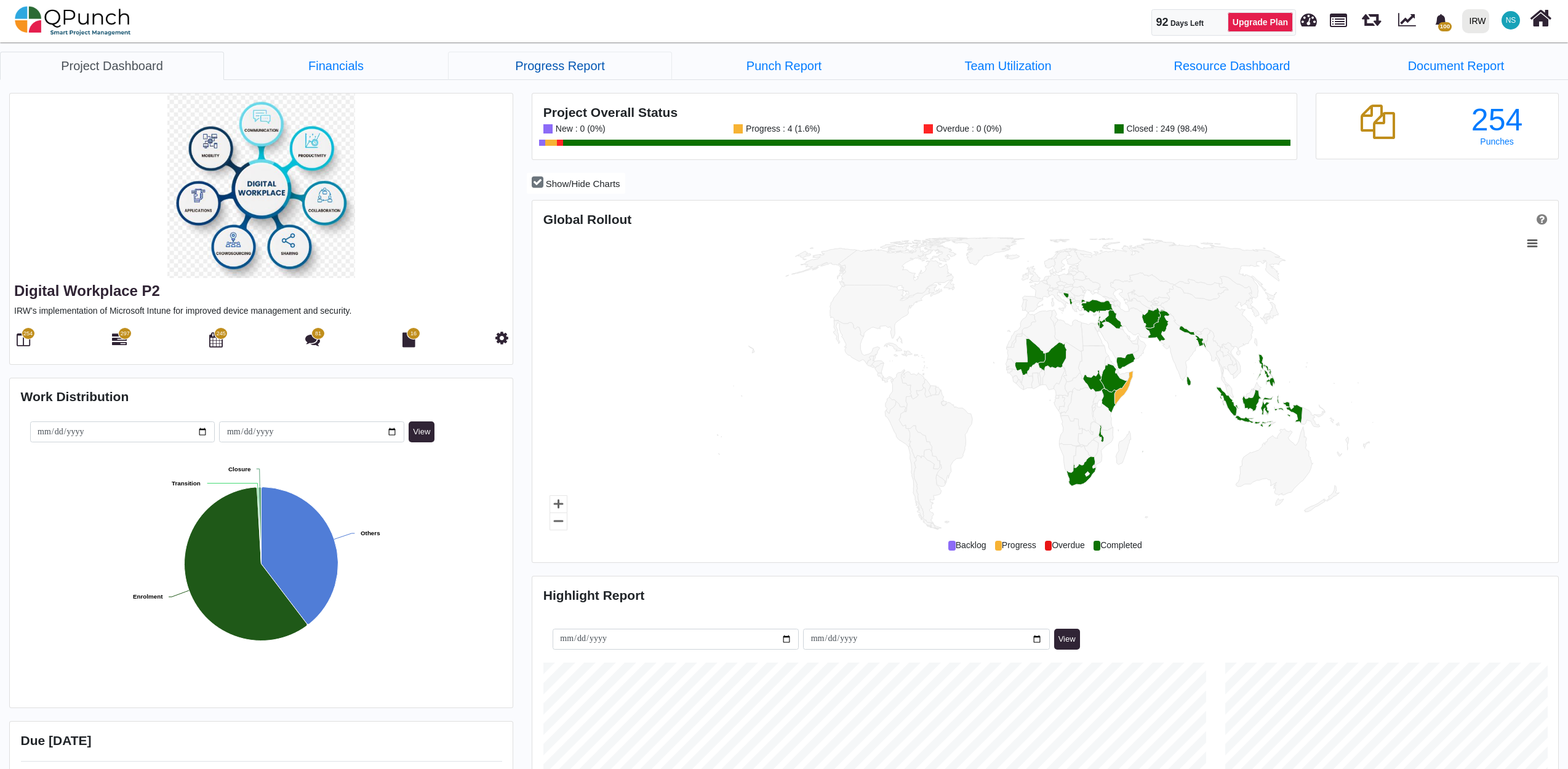
click at [560, 67] on link "Progress Report" at bounding box center [560, 66] width 224 height 28
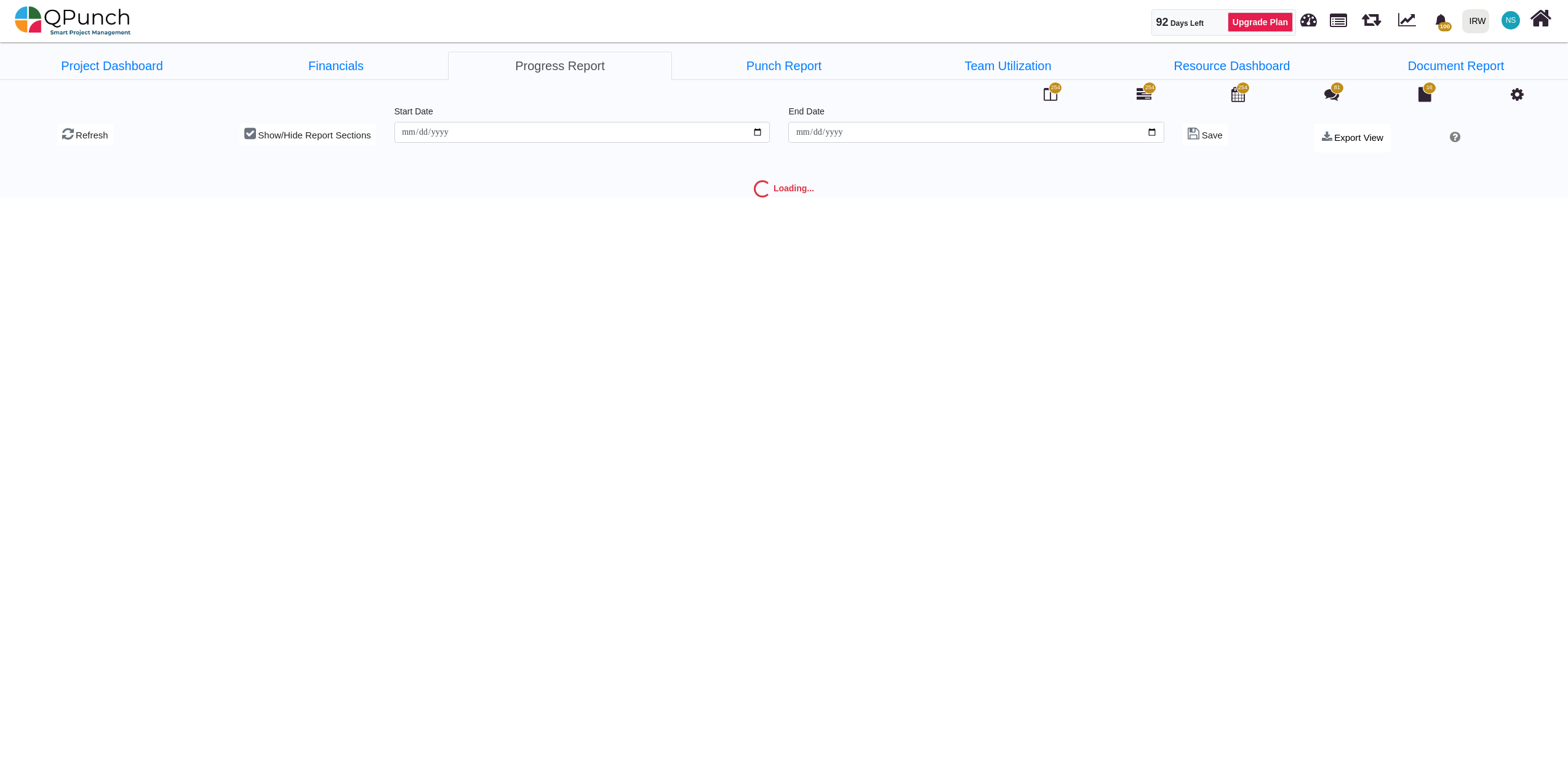
type input "**********"
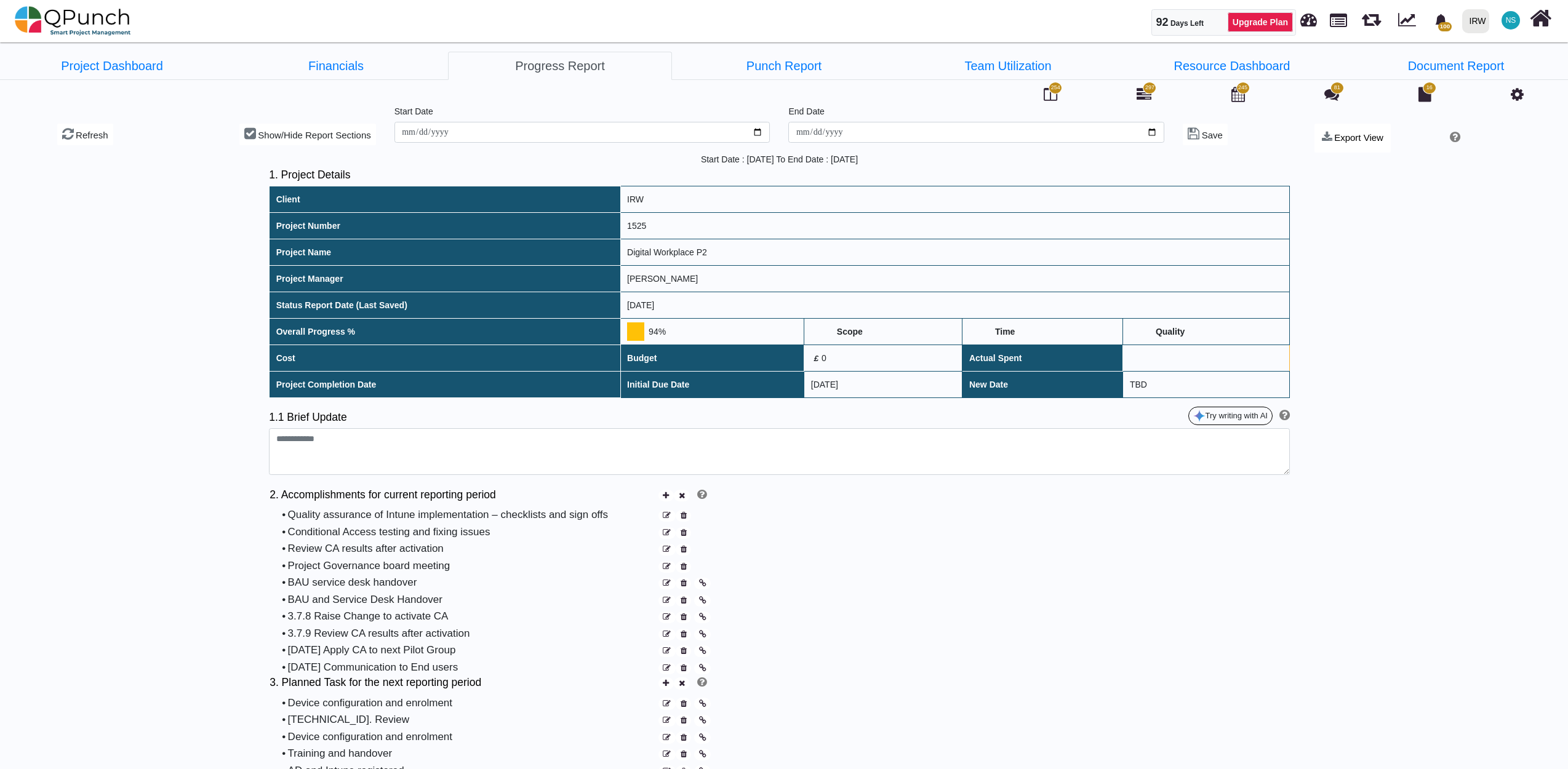
type textarea "**********"
click at [92, 22] on img at bounding box center [73, 21] width 117 height 37
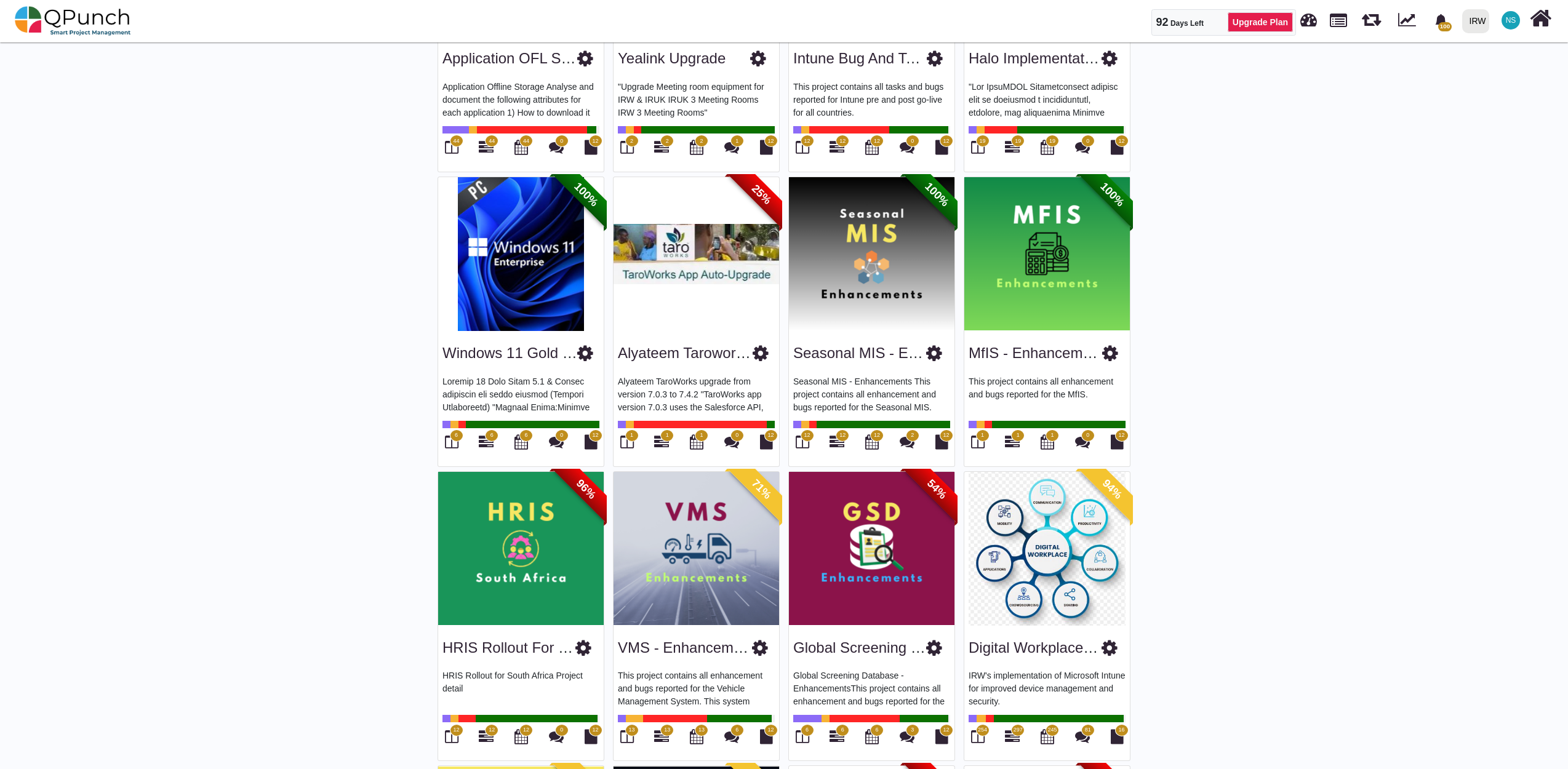
scroll to position [547, 0]
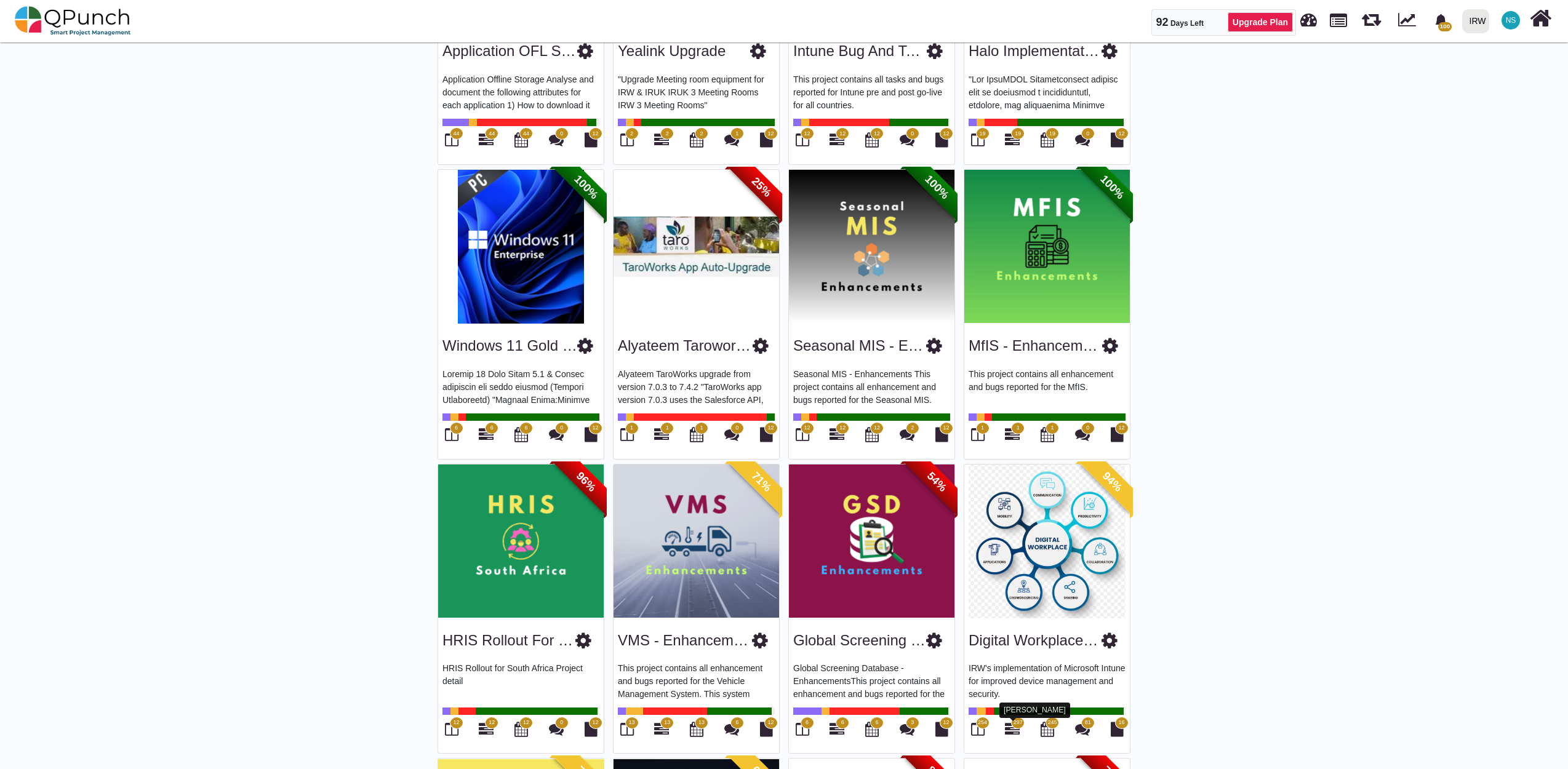
click at [1017, 731] on icon at bounding box center [1012, 729] width 15 height 15
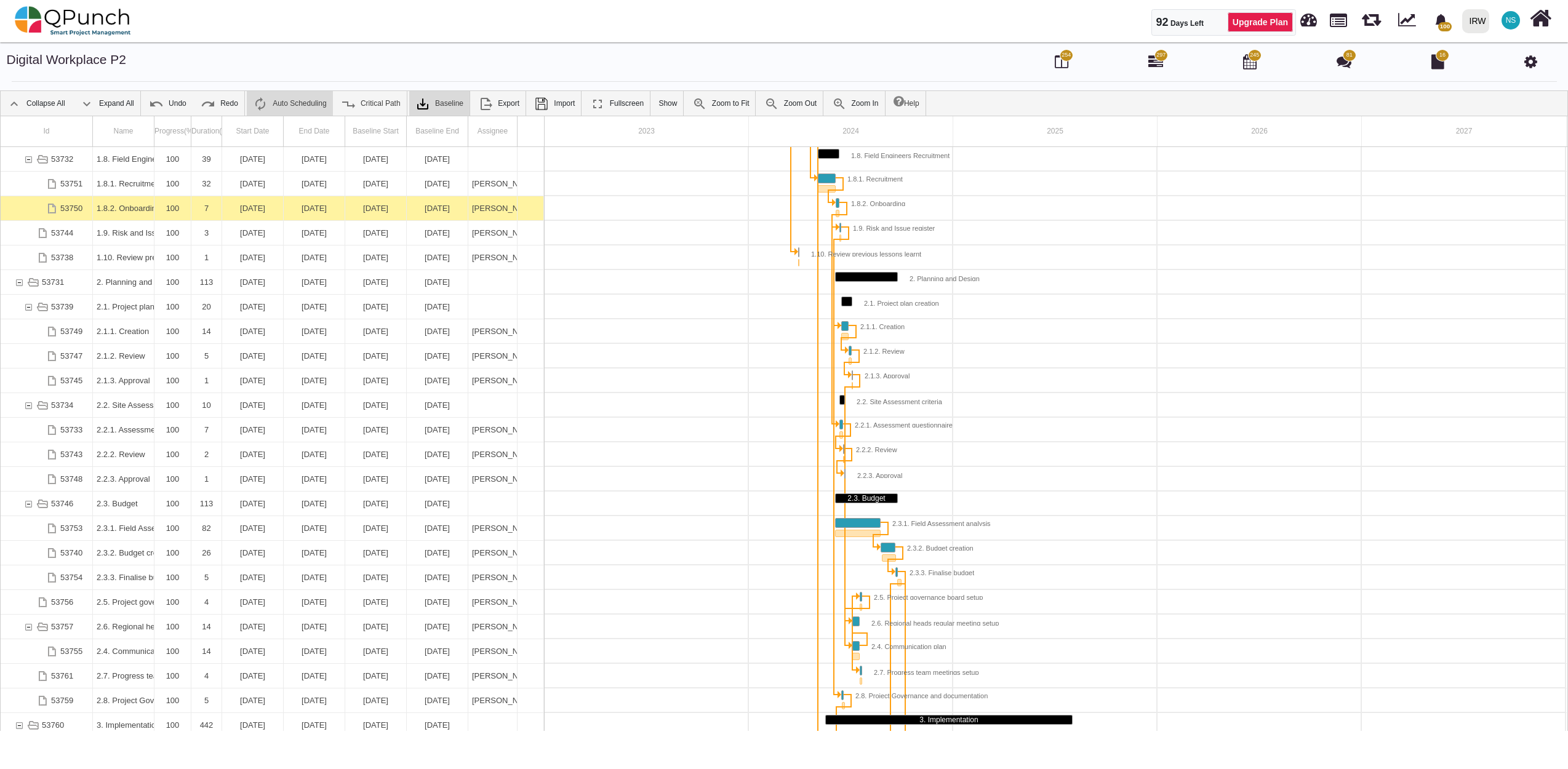
scroll to position [147, 0]
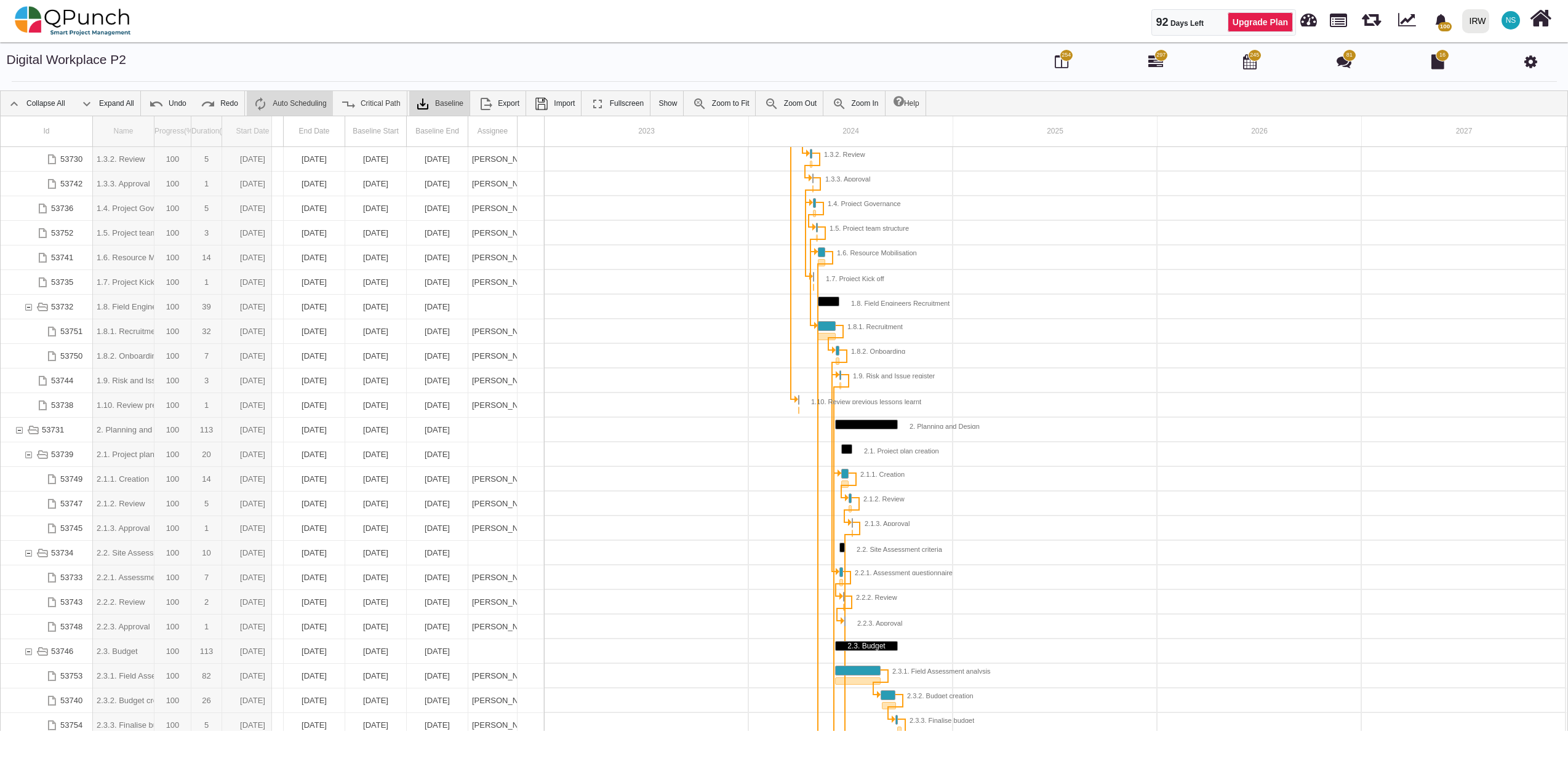
drag, startPoint x: 151, startPoint y: 138, endPoint x: 272, endPoint y: 144, distance: 121.1
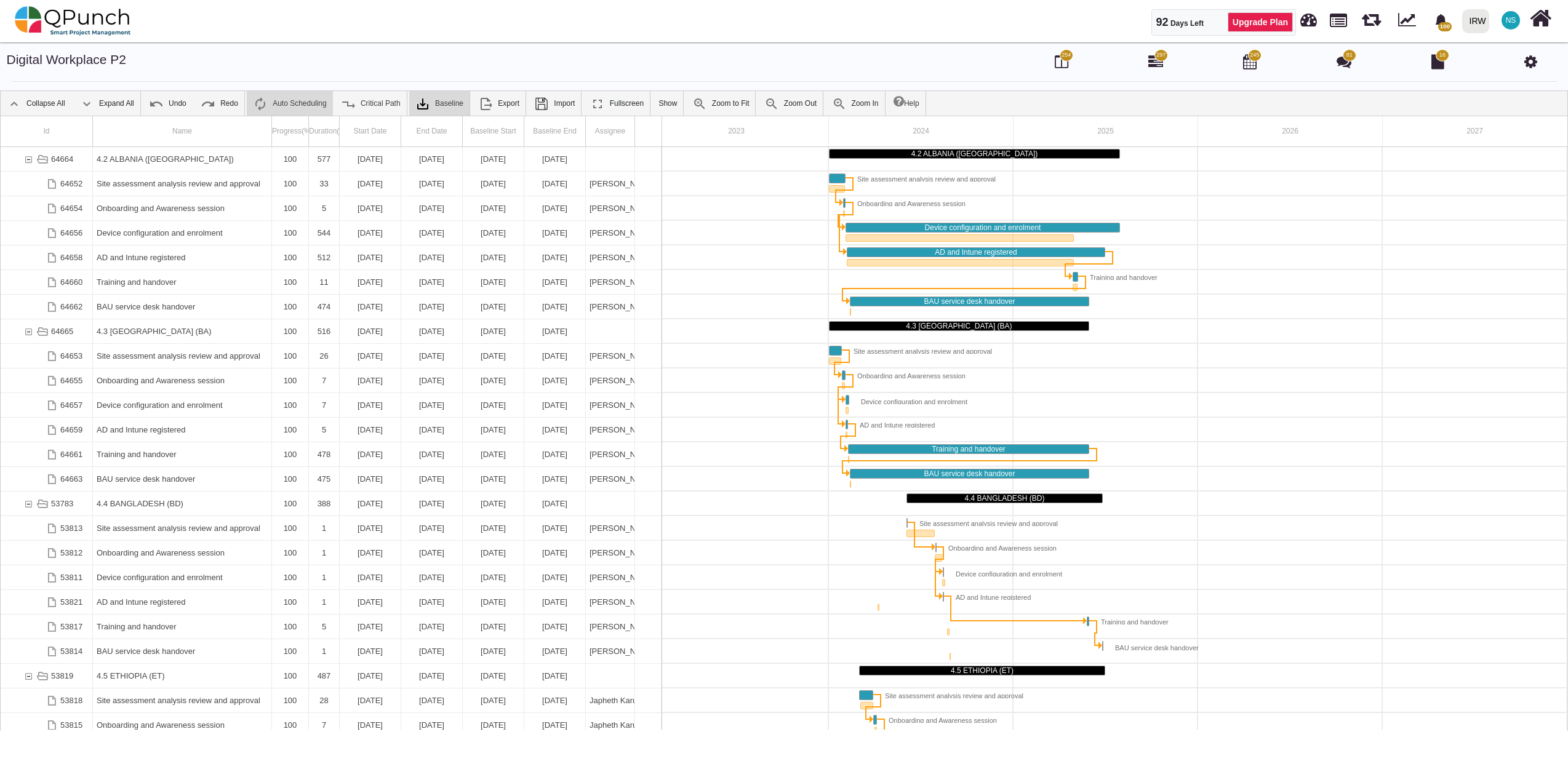
scroll to position [0, 0]
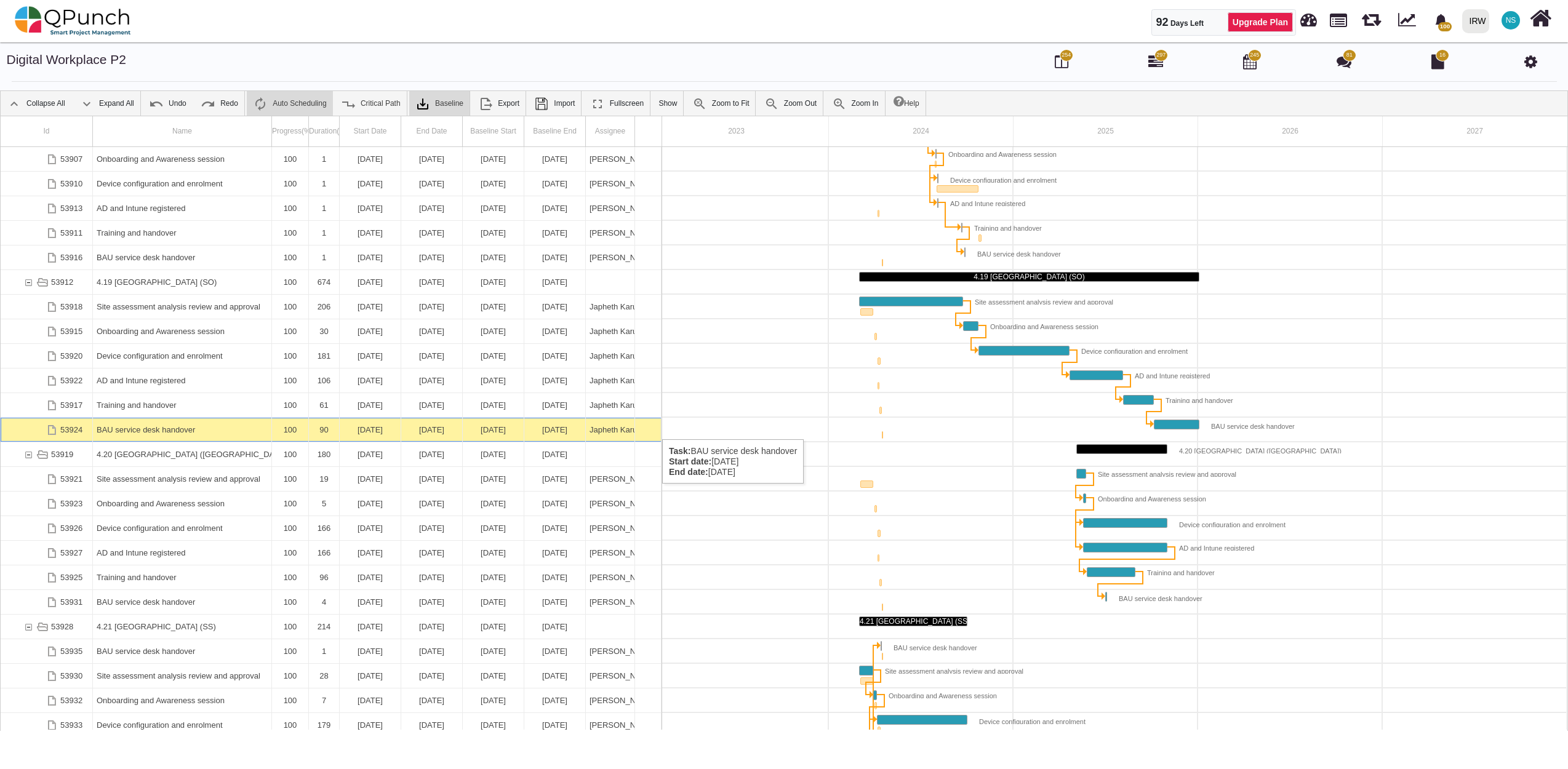
click at [210, 427] on div "BAU service desk handover" at bounding box center [182, 430] width 171 height 24
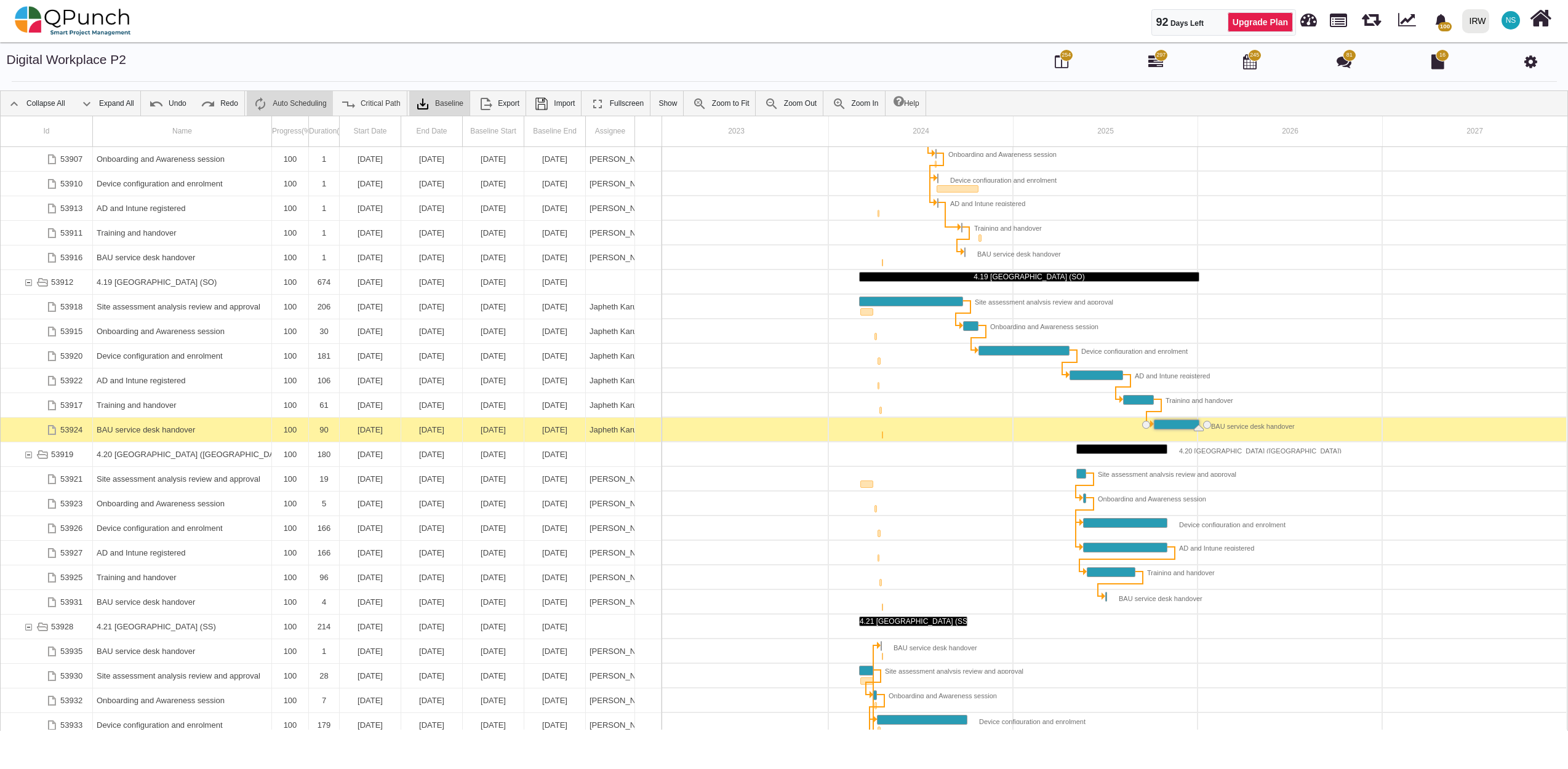
click at [210, 427] on div "BAU service desk handover" at bounding box center [182, 430] width 171 height 24
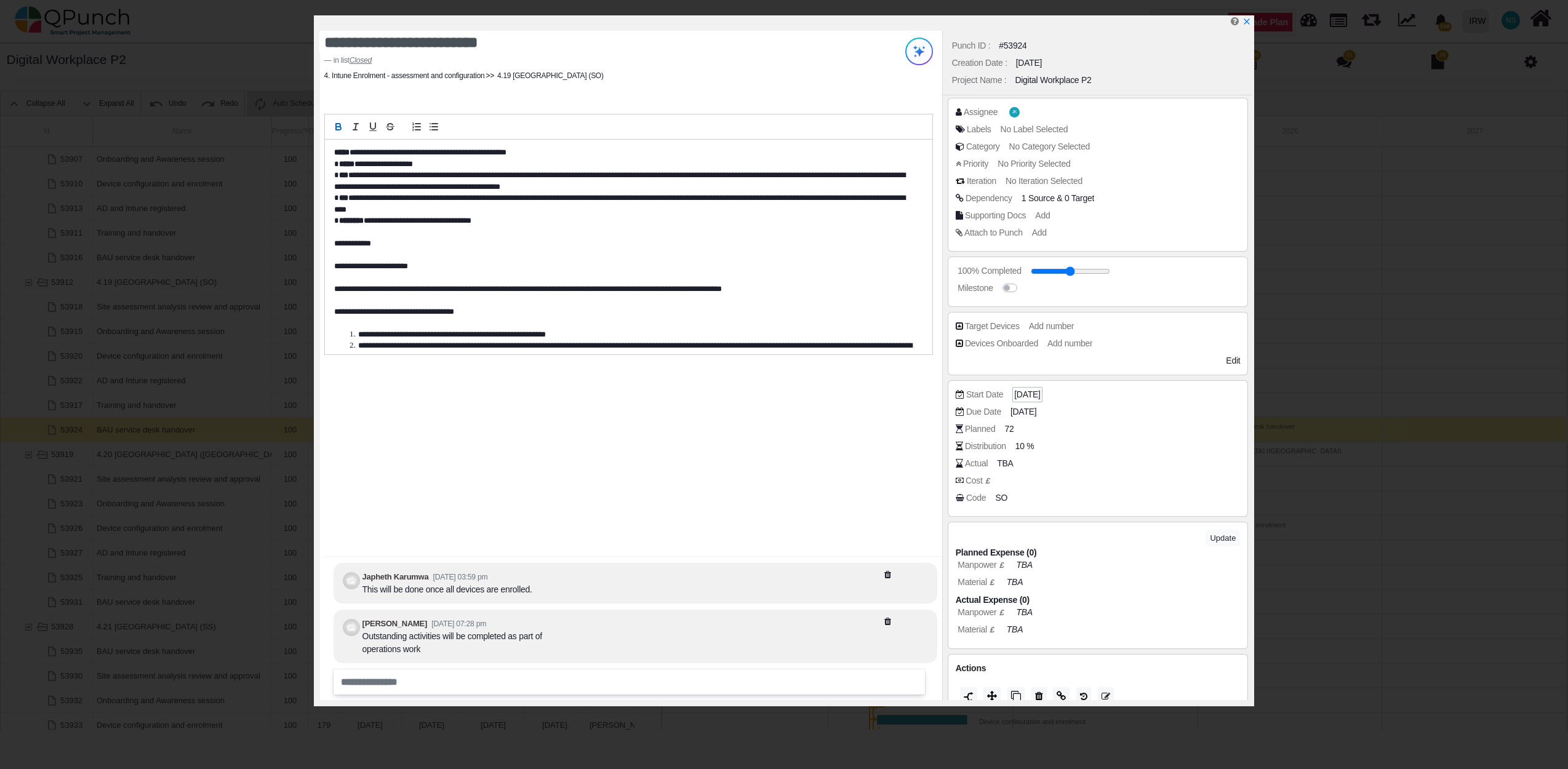
click at [1040, 397] on span "06-10-2025" at bounding box center [1027, 395] width 26 height 13
click at [968, 198] on icon "chevron double left" at bounding box center [970, 202] width 10 height 10
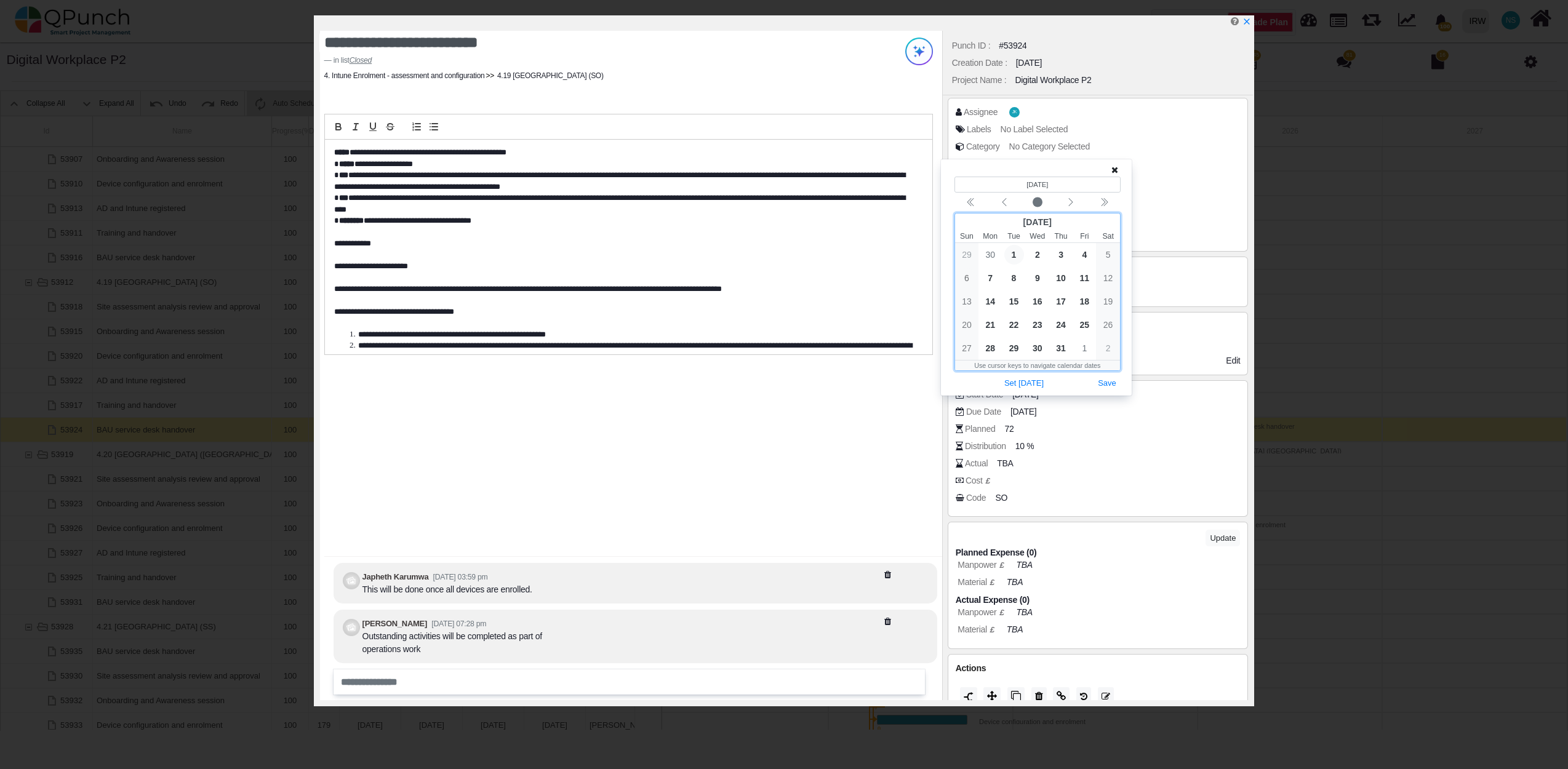
click at [1013, 255] on span "1" at bounding box center [1014, 254] width 20 height 20
click at [1106, 383] on button "Save" at bounding box center [1107, 384] width 27 height 17
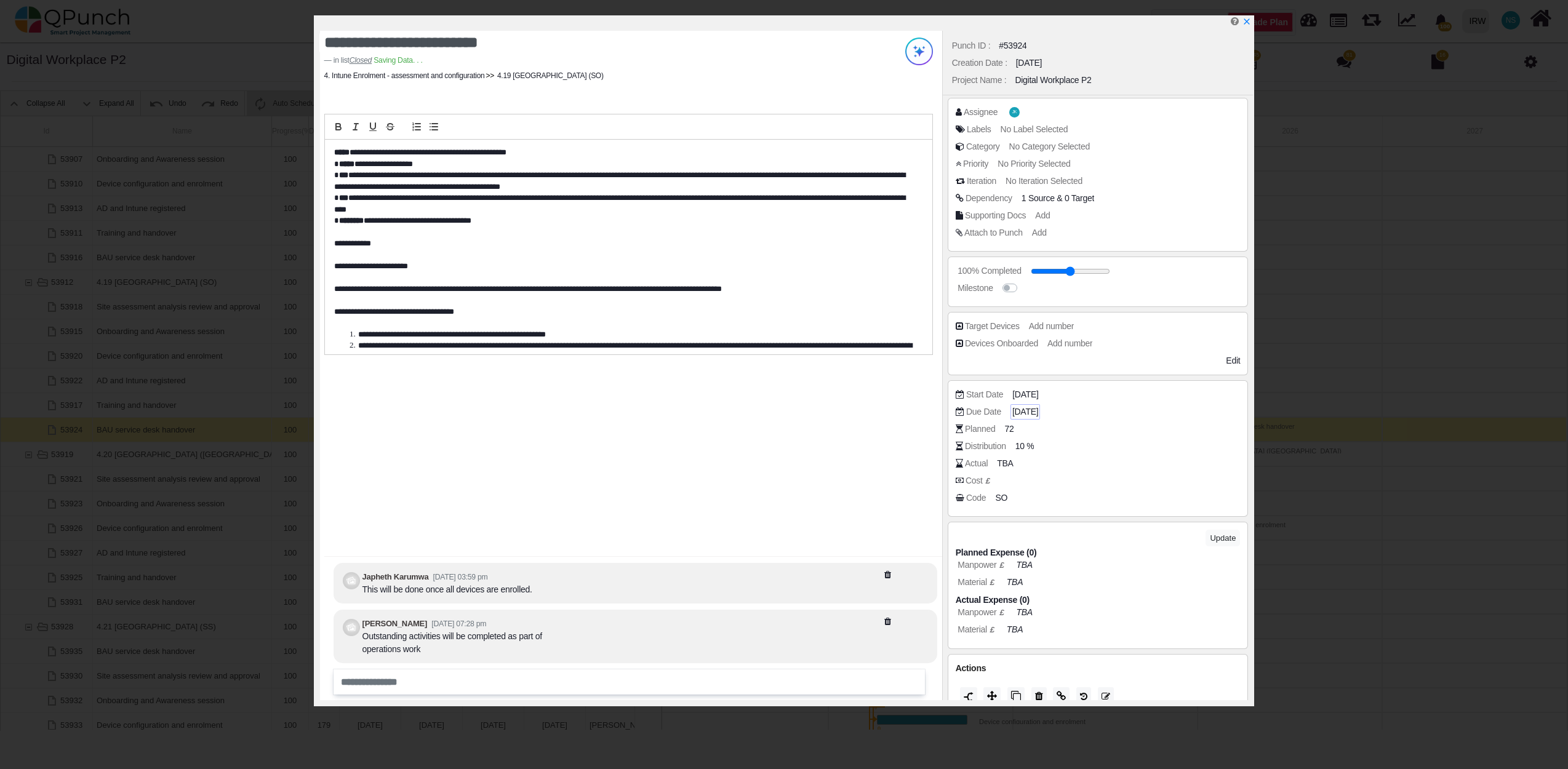
click at [1038, 413] on span "03-01-2026" at bounding box center [1025, 412] width 26 height 13
click at [966, 214] on icon "chevron double left" at bounding box center [970, 219] width 10 height 10
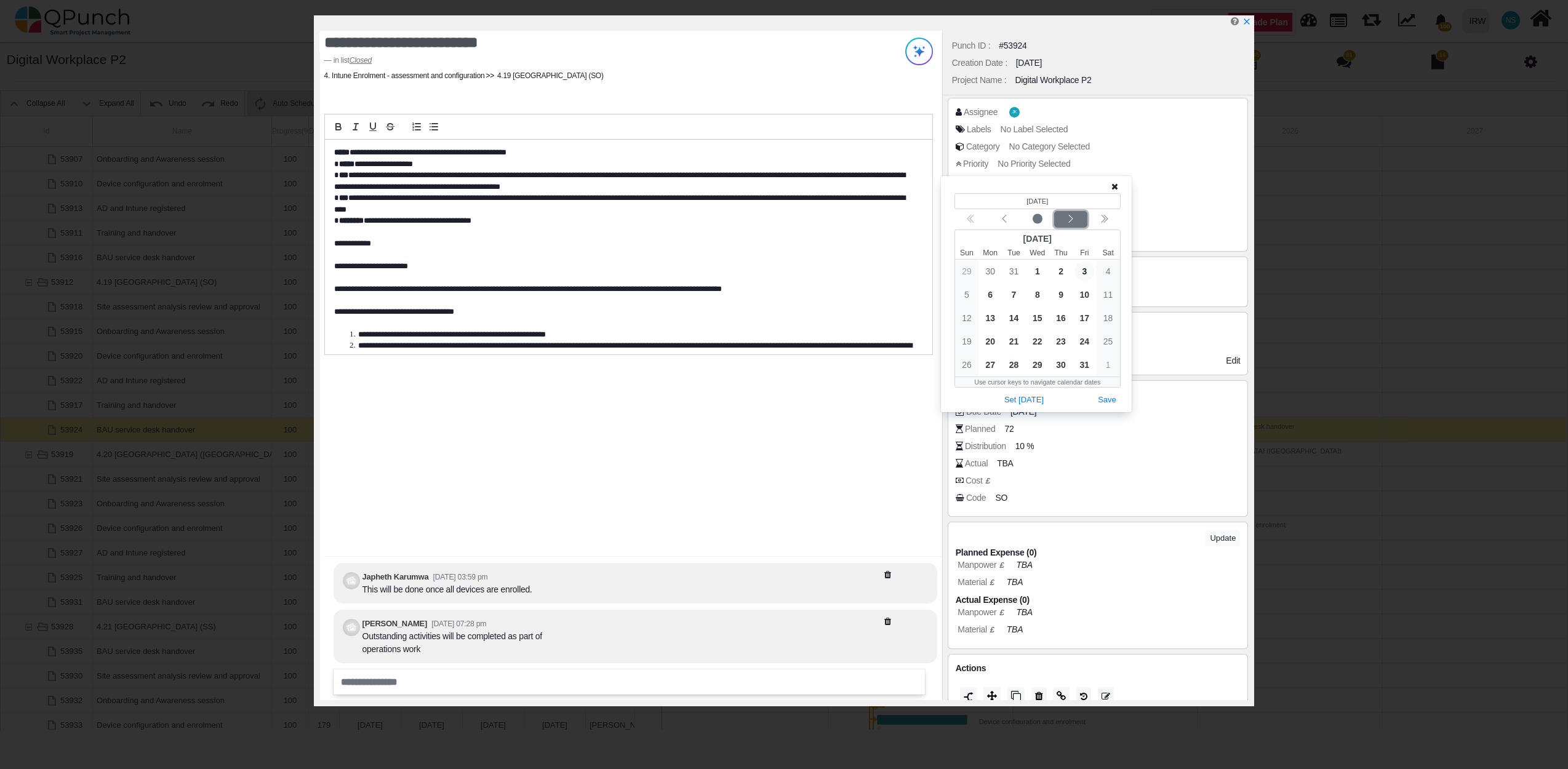
click at [1069, 222] on icon "chevron left" at bounding box center [1070, 218] width 5 height 8
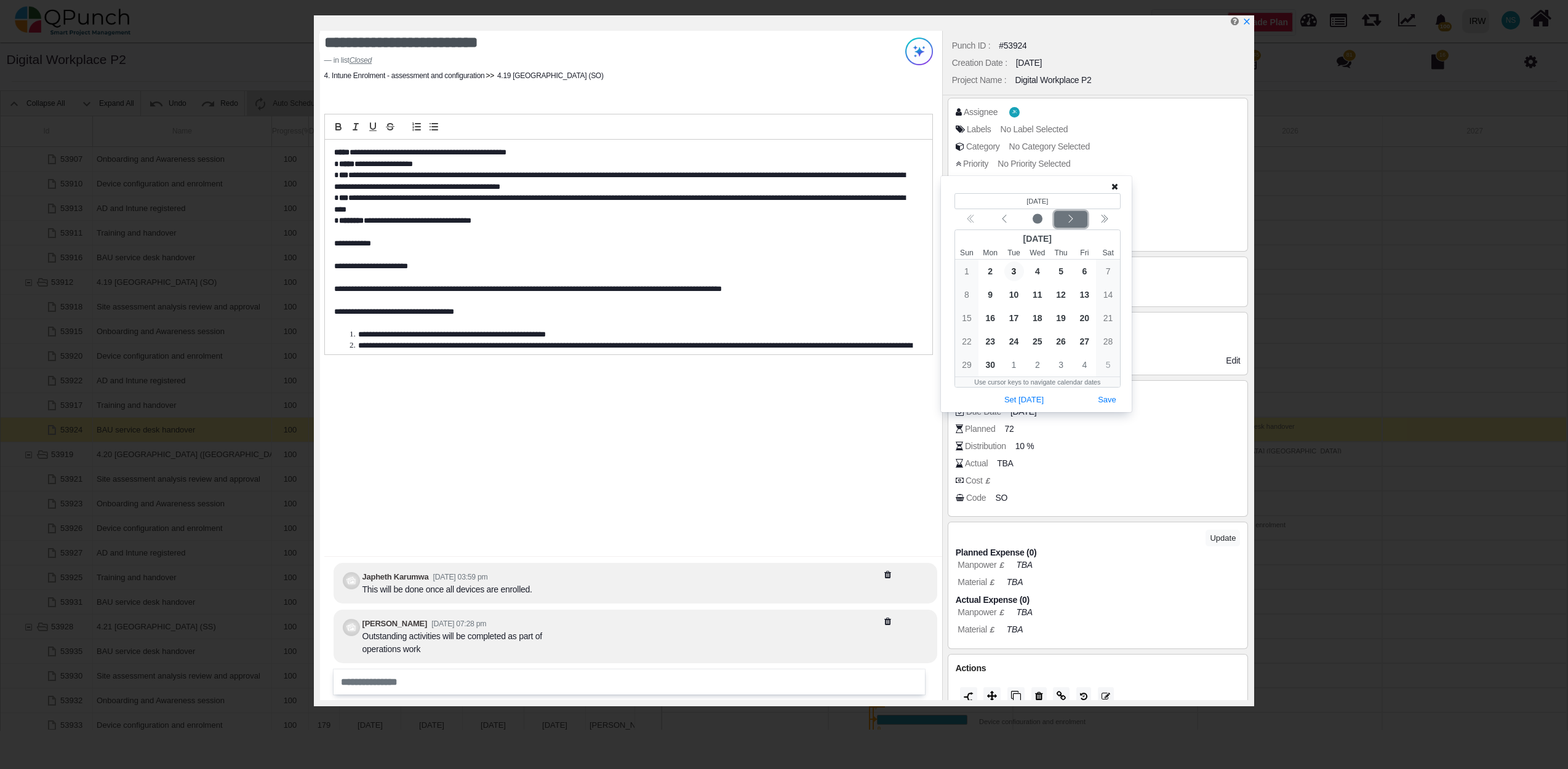
click at [1069, 222] on icon "chevron left" at bounding box center [1070, 218] width 5 height 8
click at [1007, 220] on icon "chevron left" at bounding box center [1004, 219] width 10 height 10
click at [1014, 271] on span "3" at bounding box center [1014, 271] width 20 height 20
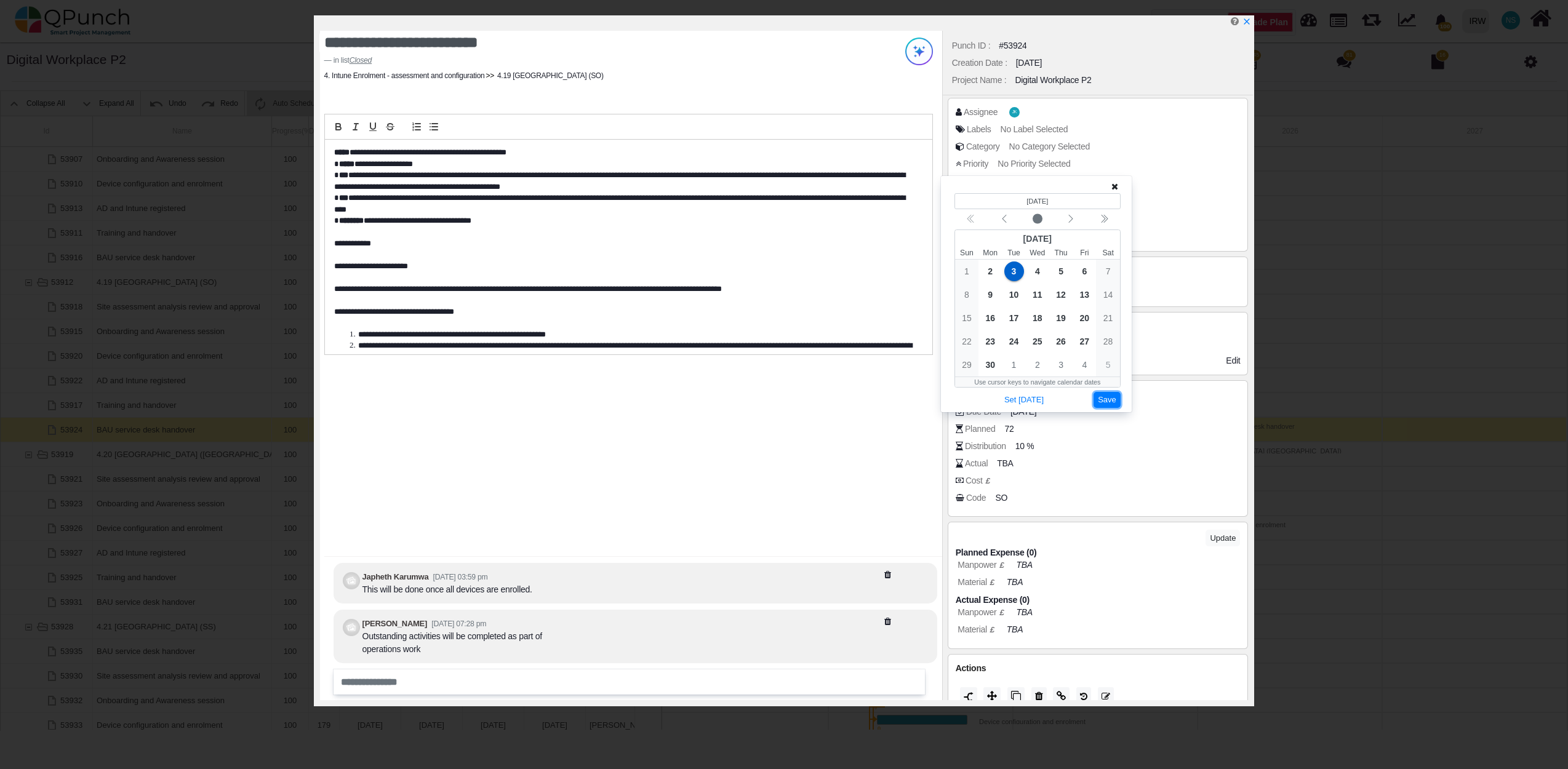
click at [1113, 401] on button "Save" at bounding box center [1107, 401] width 27 height 17
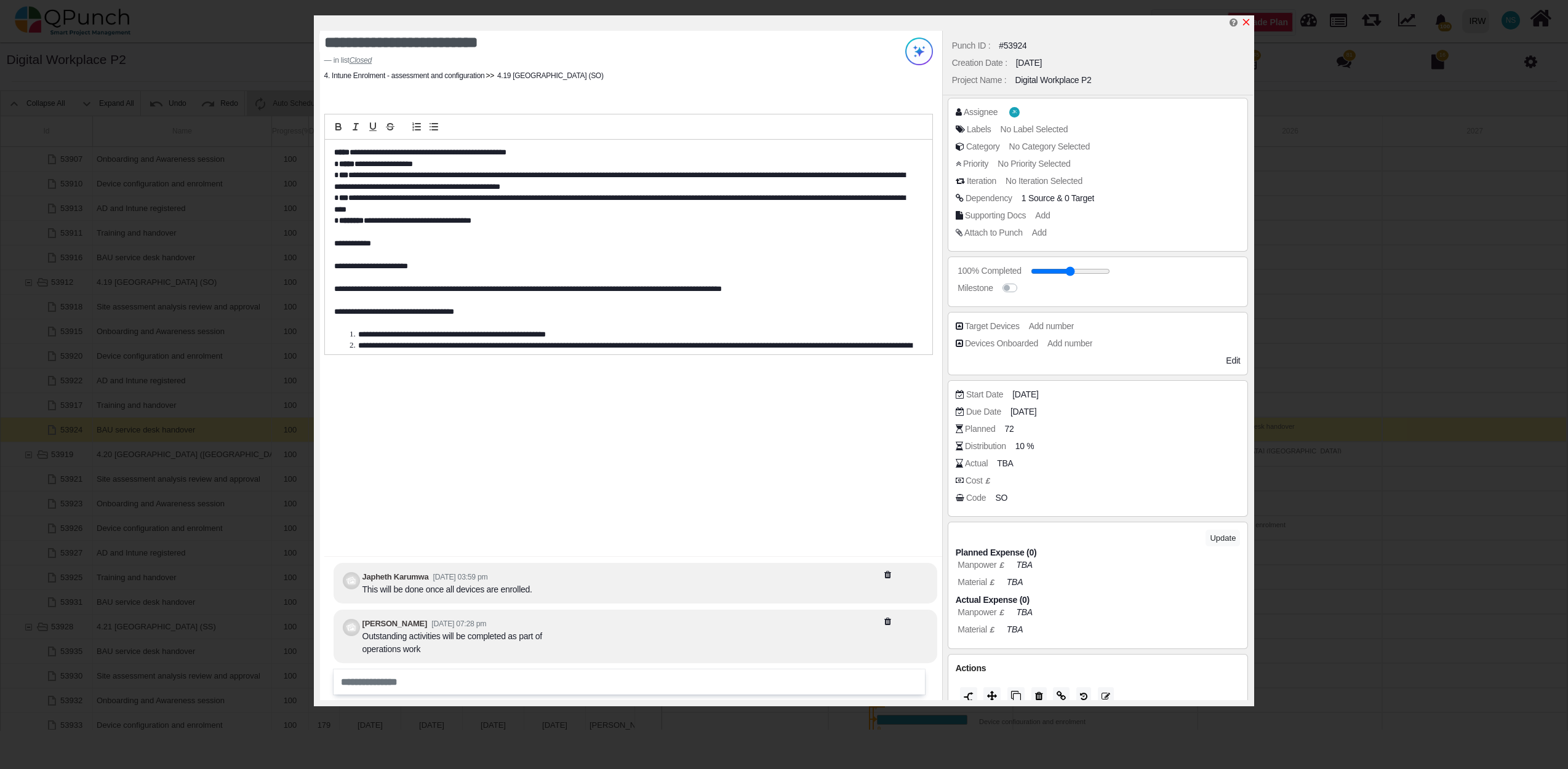
click at [1249, 25] on icon "x" at bounding box center [1245, 22] width 10 height 10
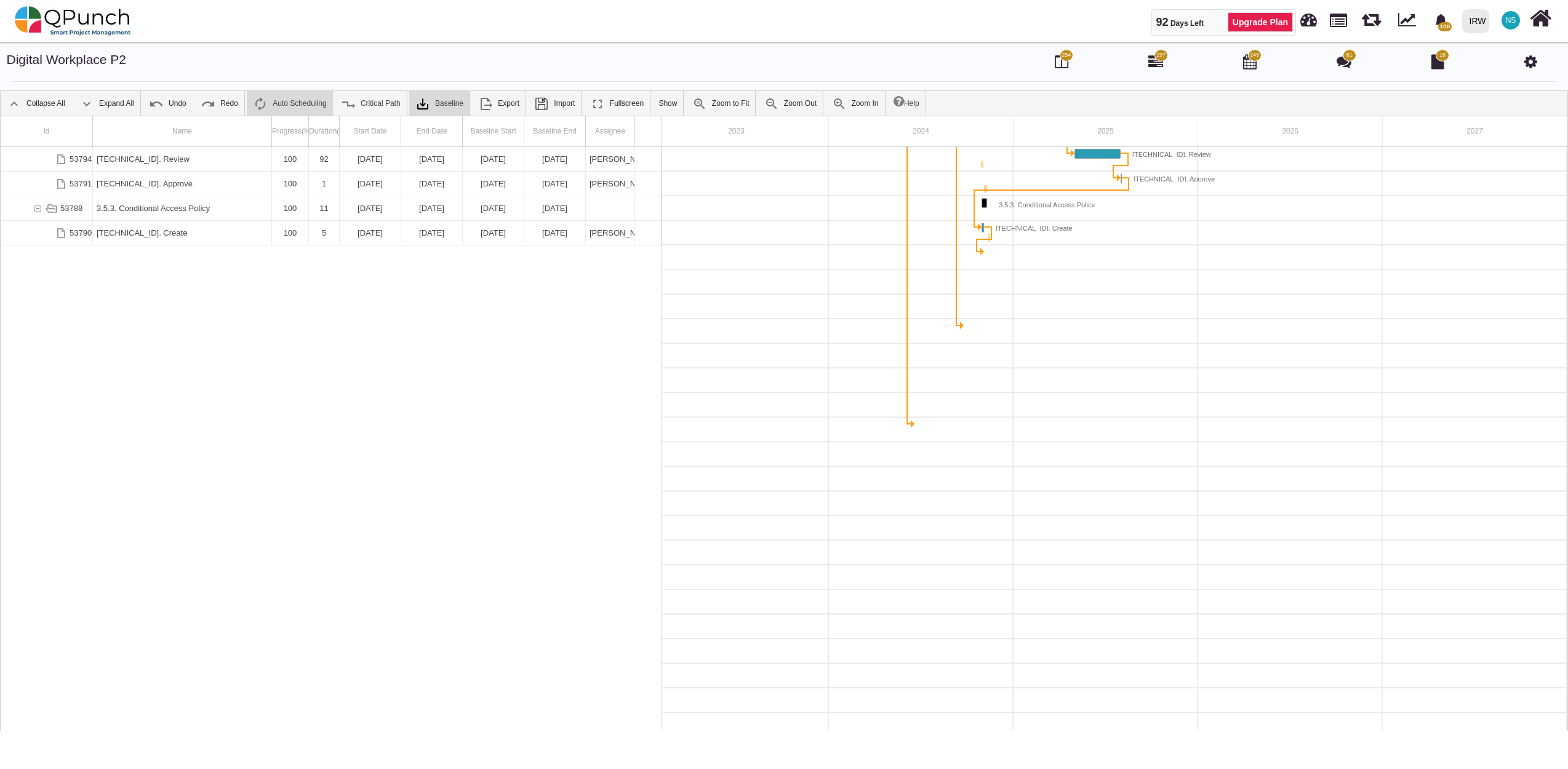
scroll to position [812, 0]
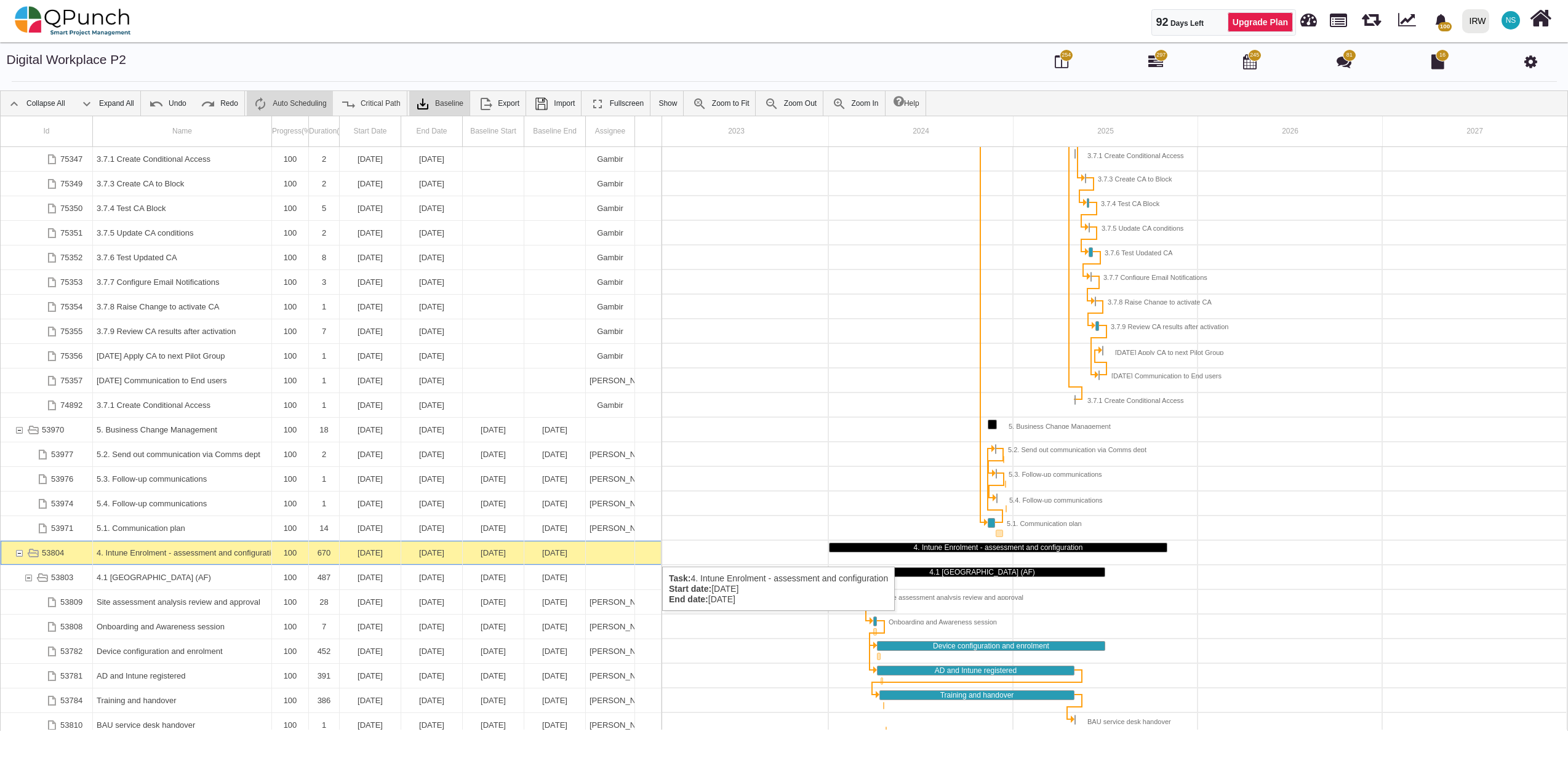
click at [439, 555] on div "31-10-2025" at bounding box center [431, 553] width 53 height 24
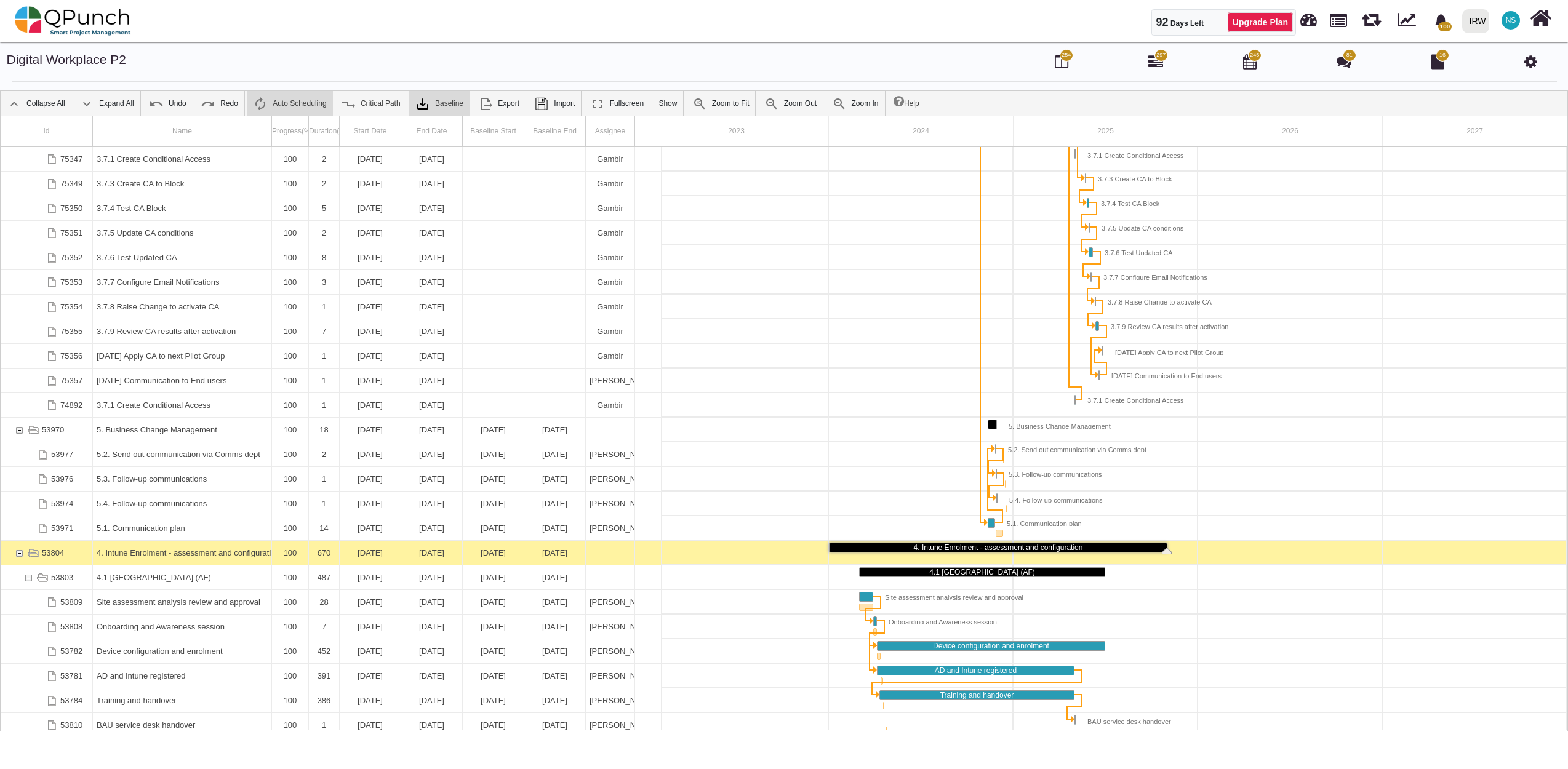
click at [439, 555] on div "31-10-2025" at bounding box center [431, 553] width 53 height 24
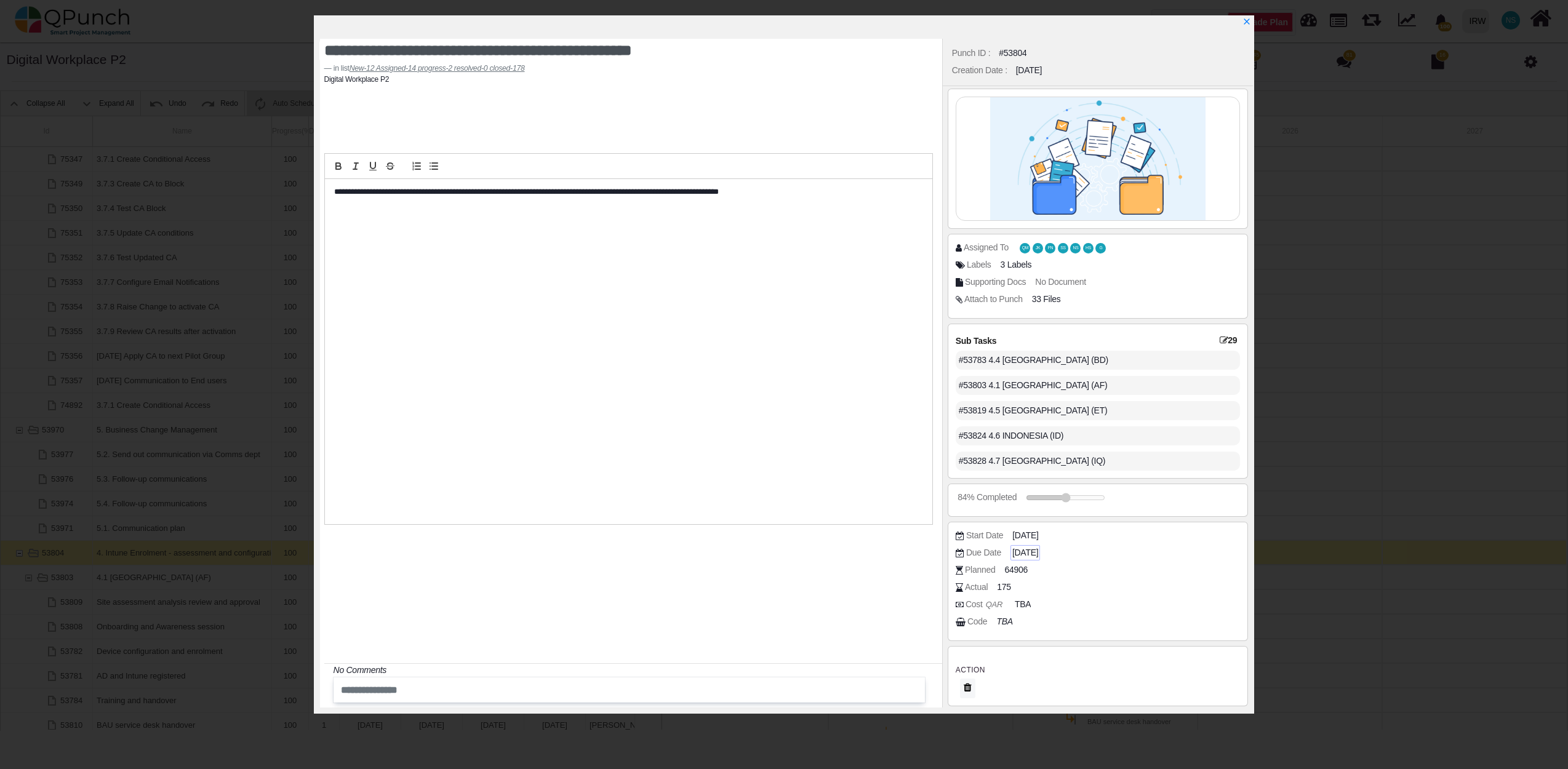
click at [1038, 552] on span "2025-10-31" at bounding box center [1025, 553] width 26 height 13
click at [1248, 21] on icon "x" at bounding box center [1245, 22] width 10 height 10
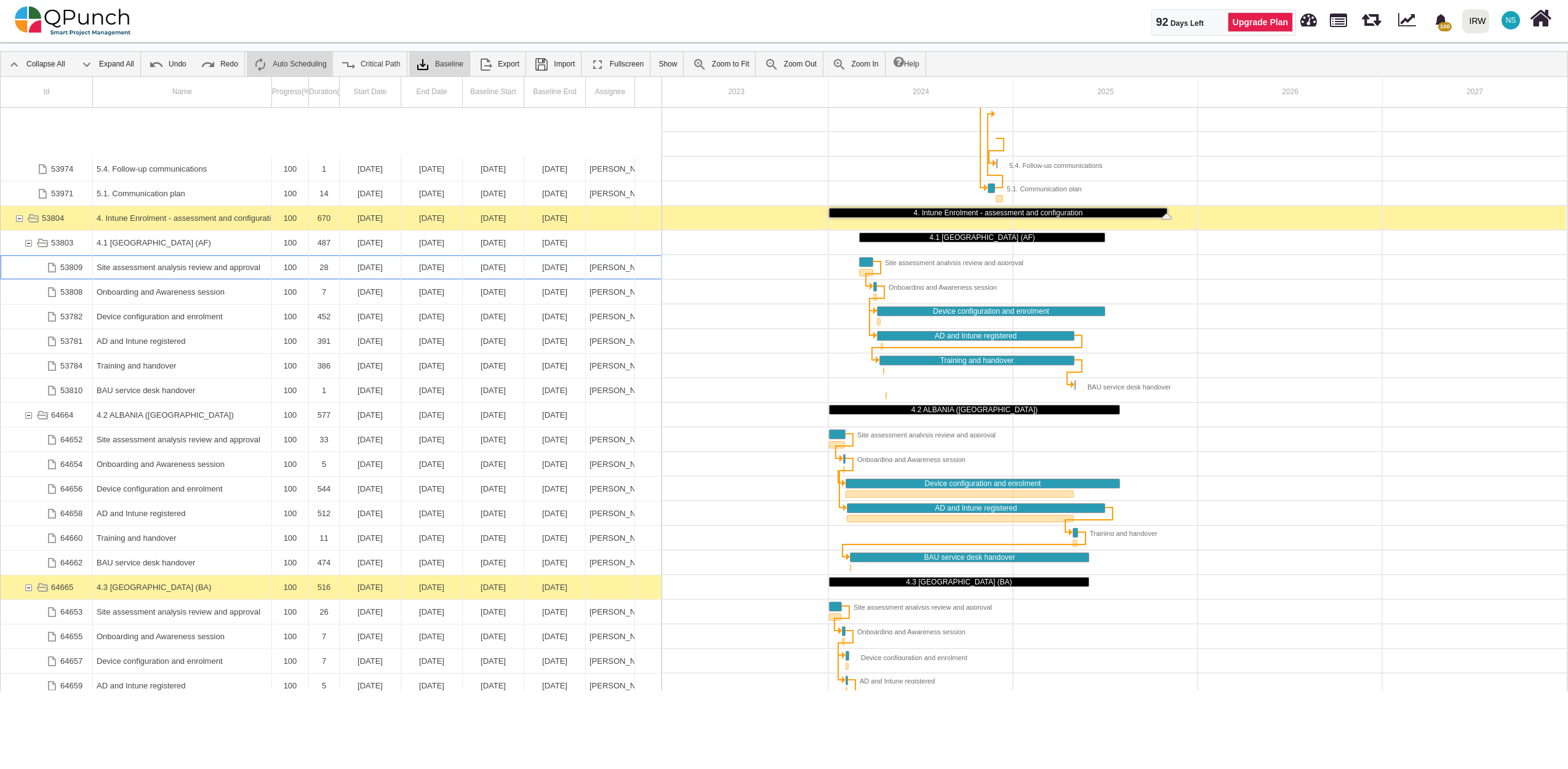
scroll to position [2216, 0]
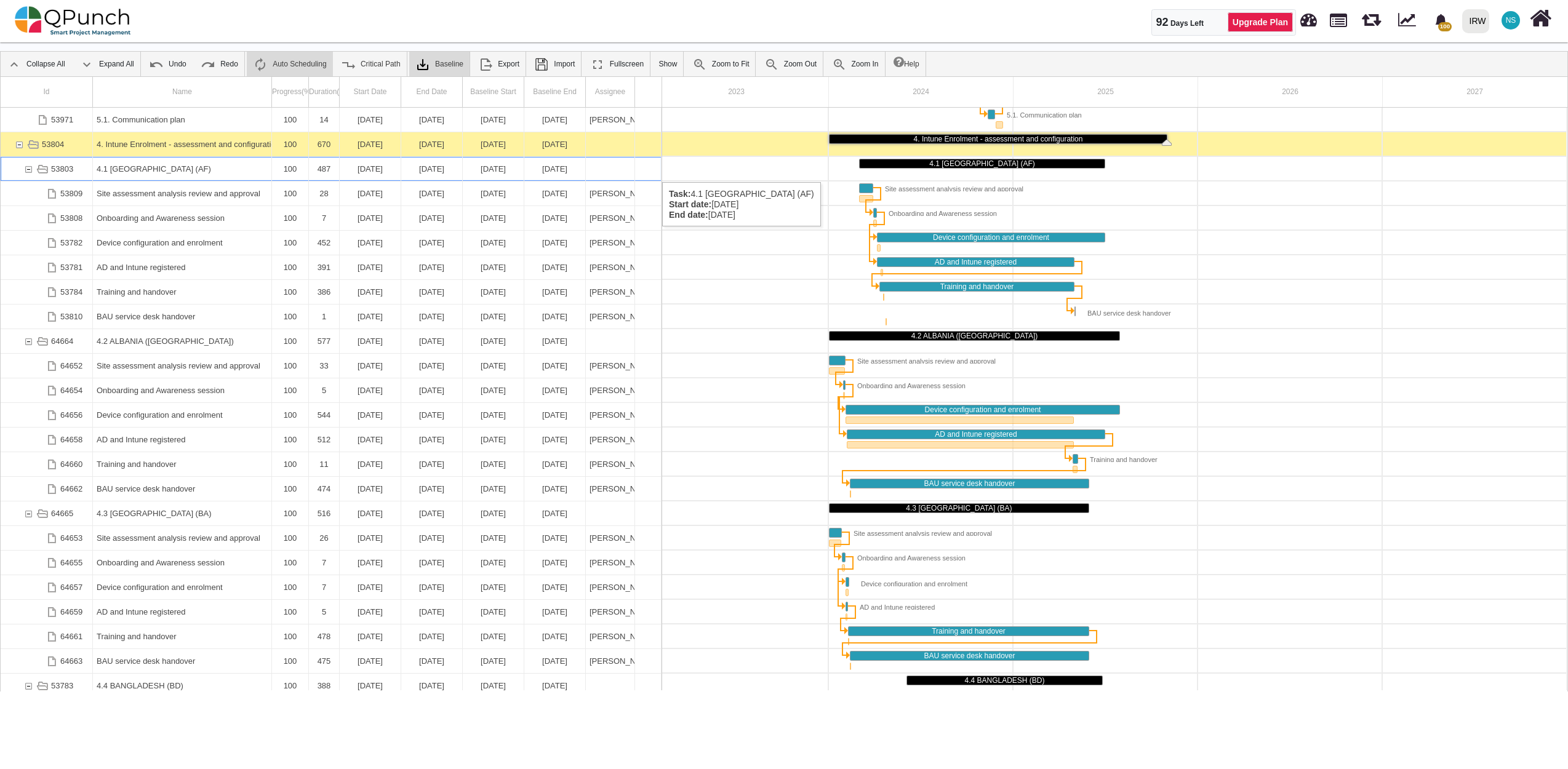
click at [28, 170] on div "53803" at bounding box center [28, 169] width 11 height 24
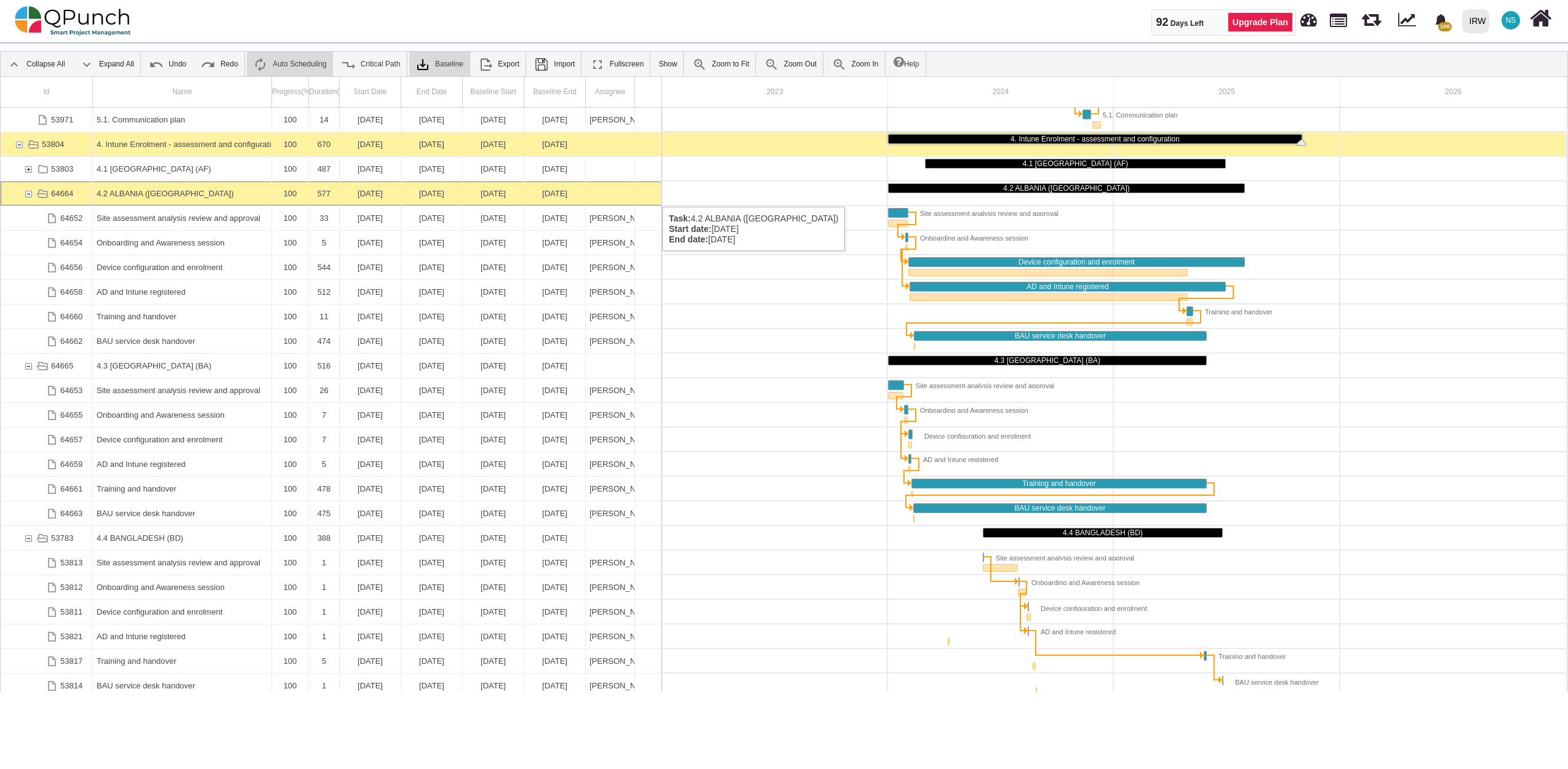
click at [30, 195] on div "64664" at bounding box center [28, 193] width 11 height 24
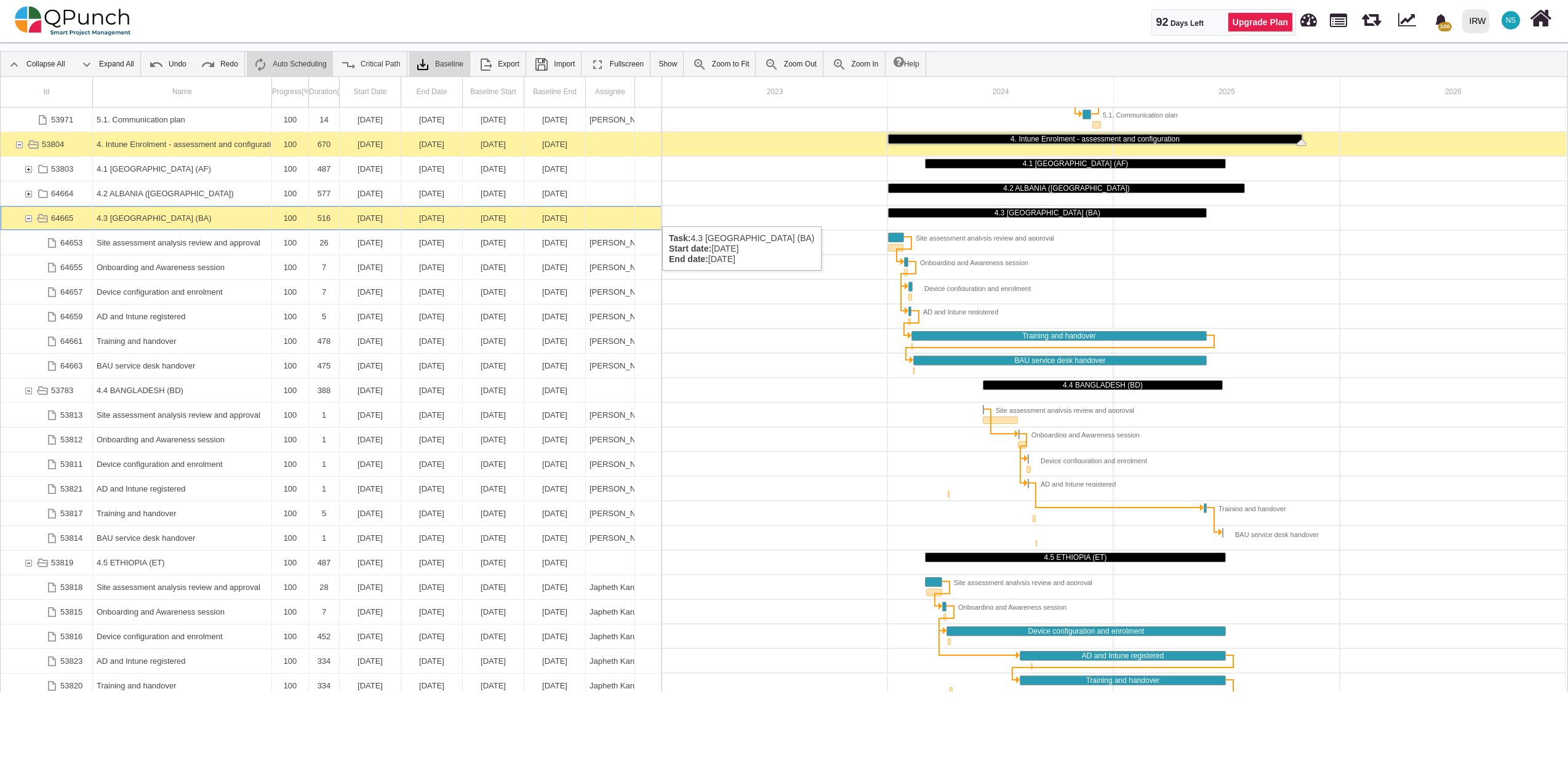
click at [30, 214] on div "64665" at bounding box center [28, 218] width 11 height 24
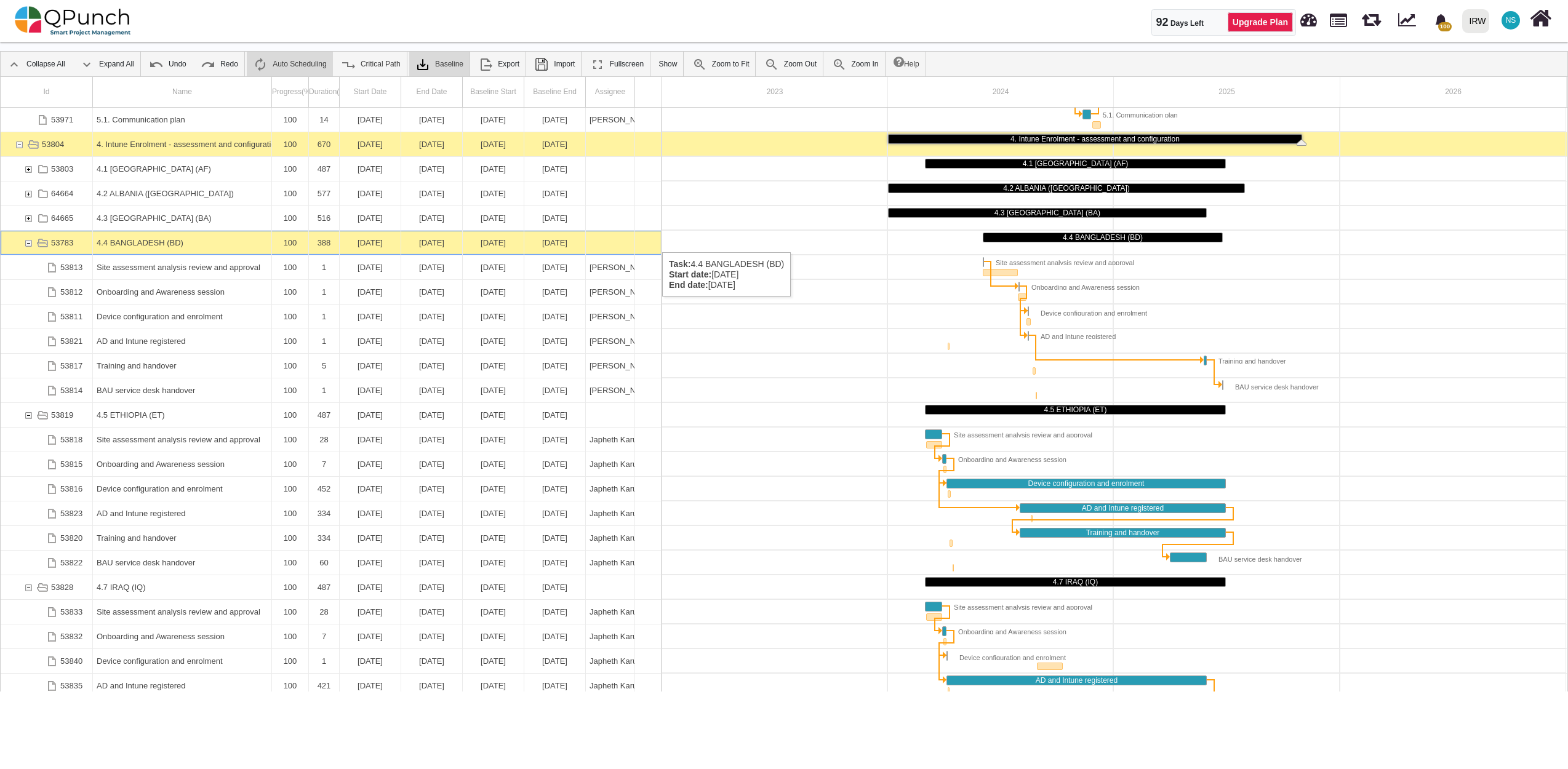
click at [27, 240] on div "53783" at bounding box center [28, 242] width 11 height 24
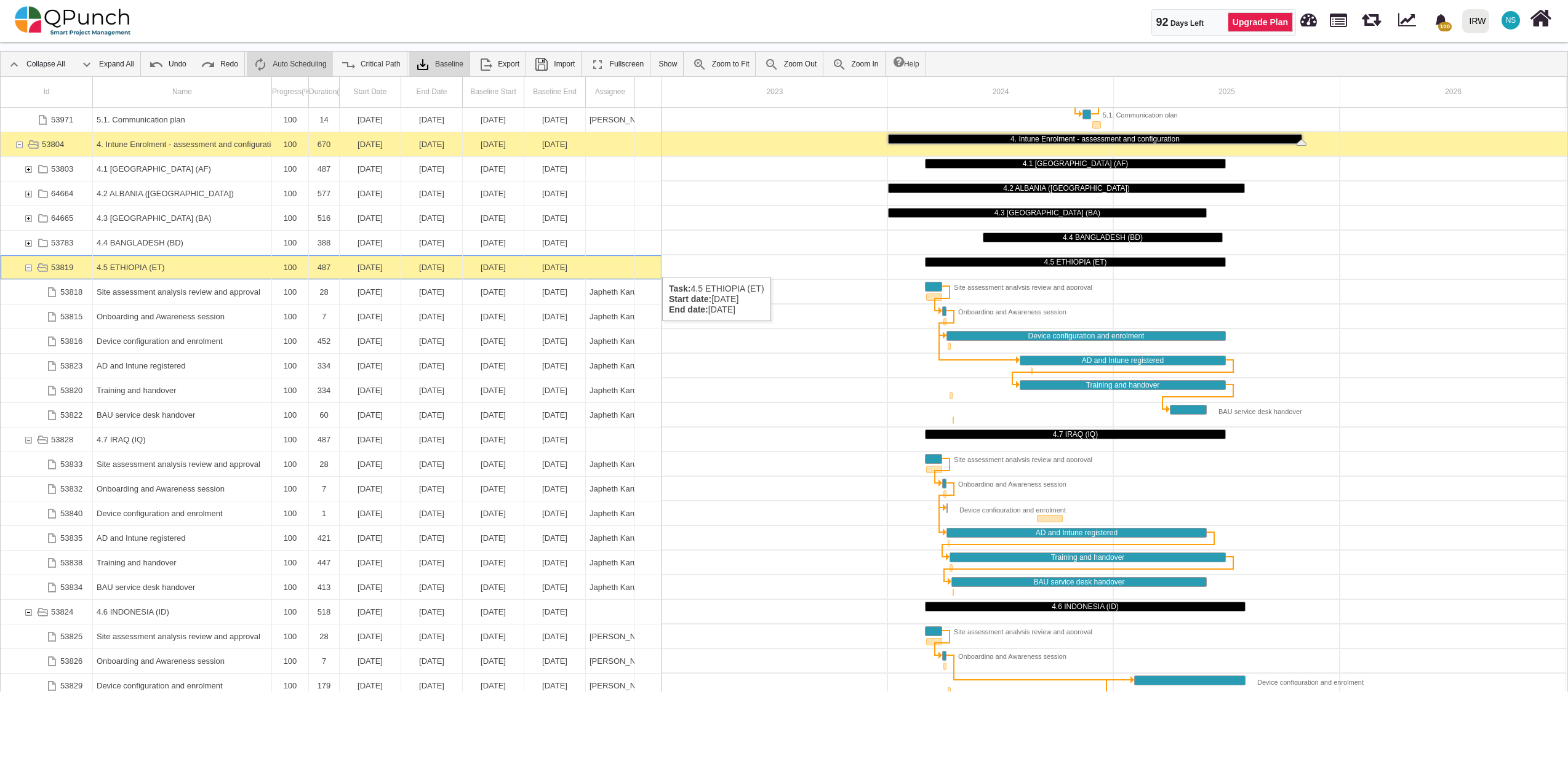
click at [31, 265] on div "53819" at bounding box center [28, 267] width 11 height 24
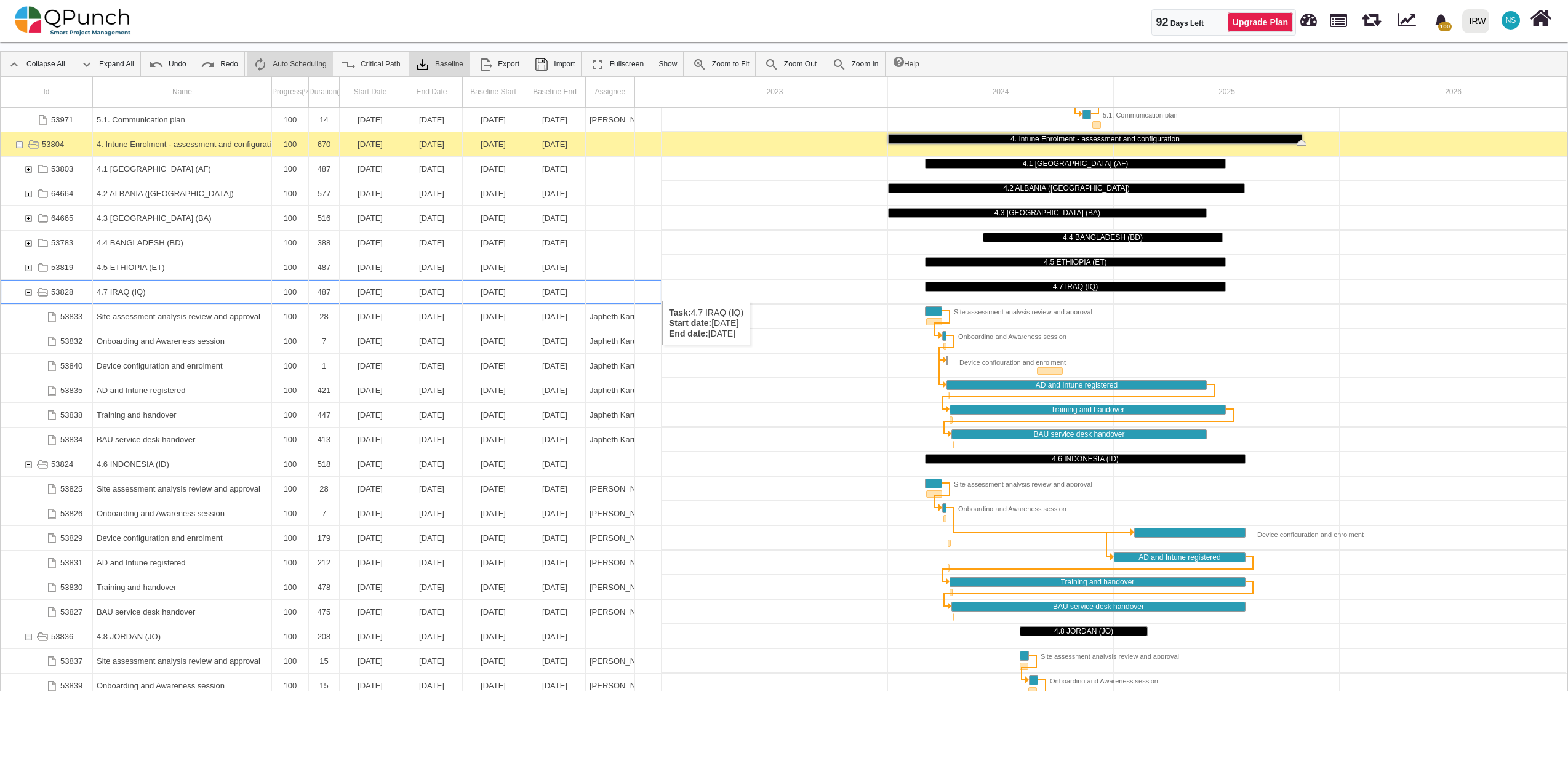
click at [23, 289] on div "53828" at bounding box center [28, 292] width 11 height 24
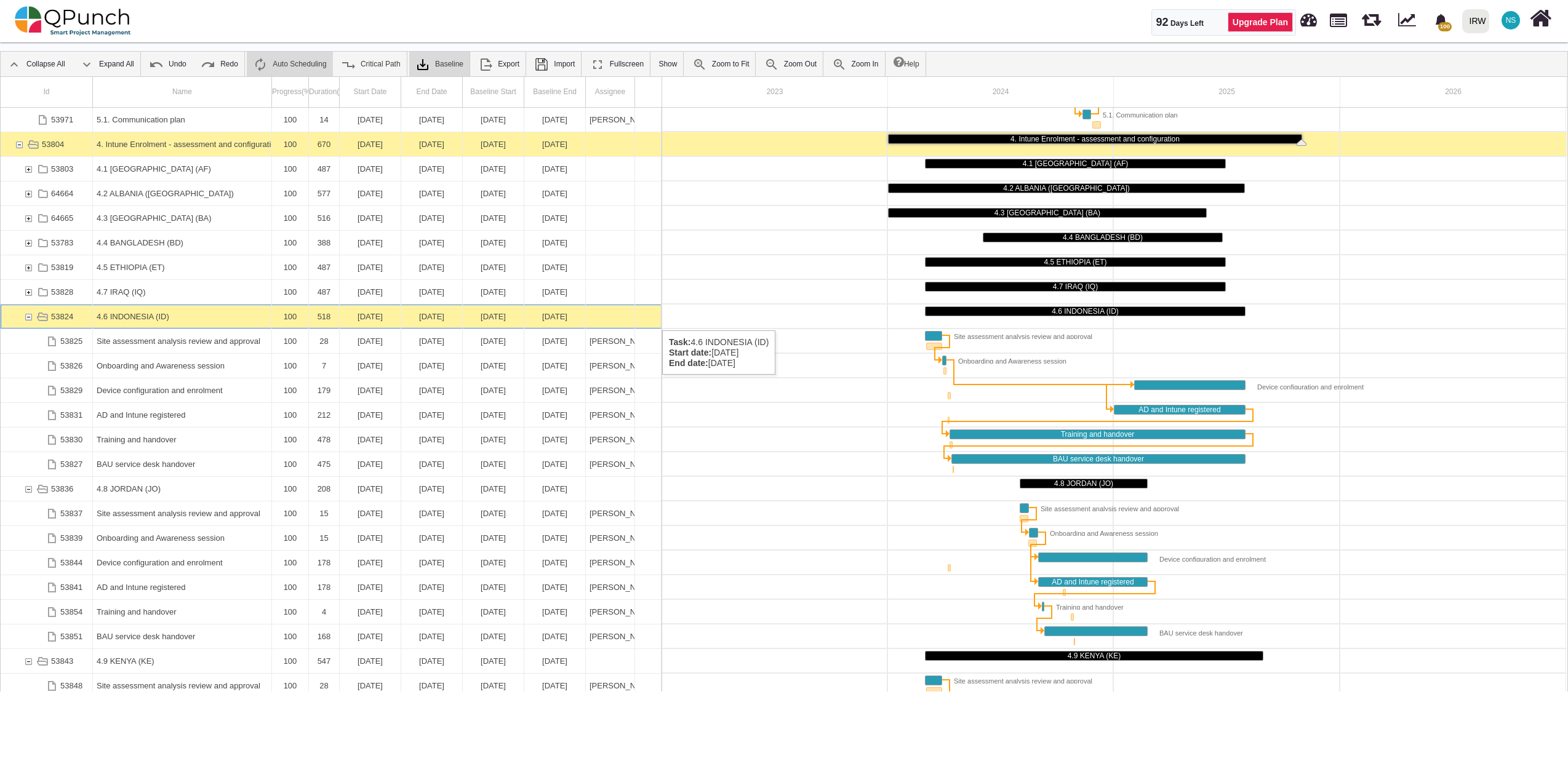
click at [23, 316] on div "53824" at bounding box center [28, 316] width 11 height 24
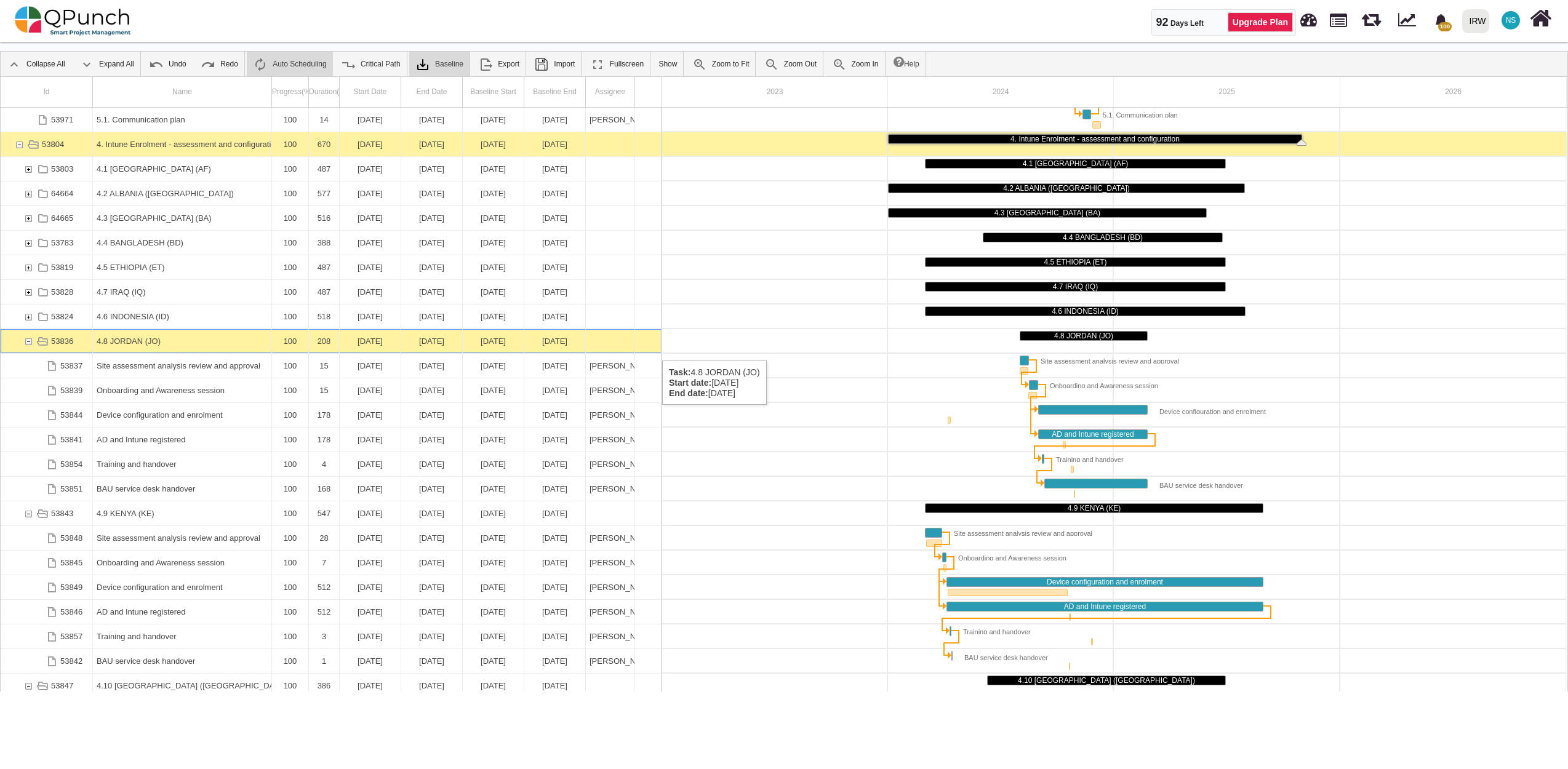
click at [31, 348] on div "53836" at bounding box center [28, 341] width 11 height 24
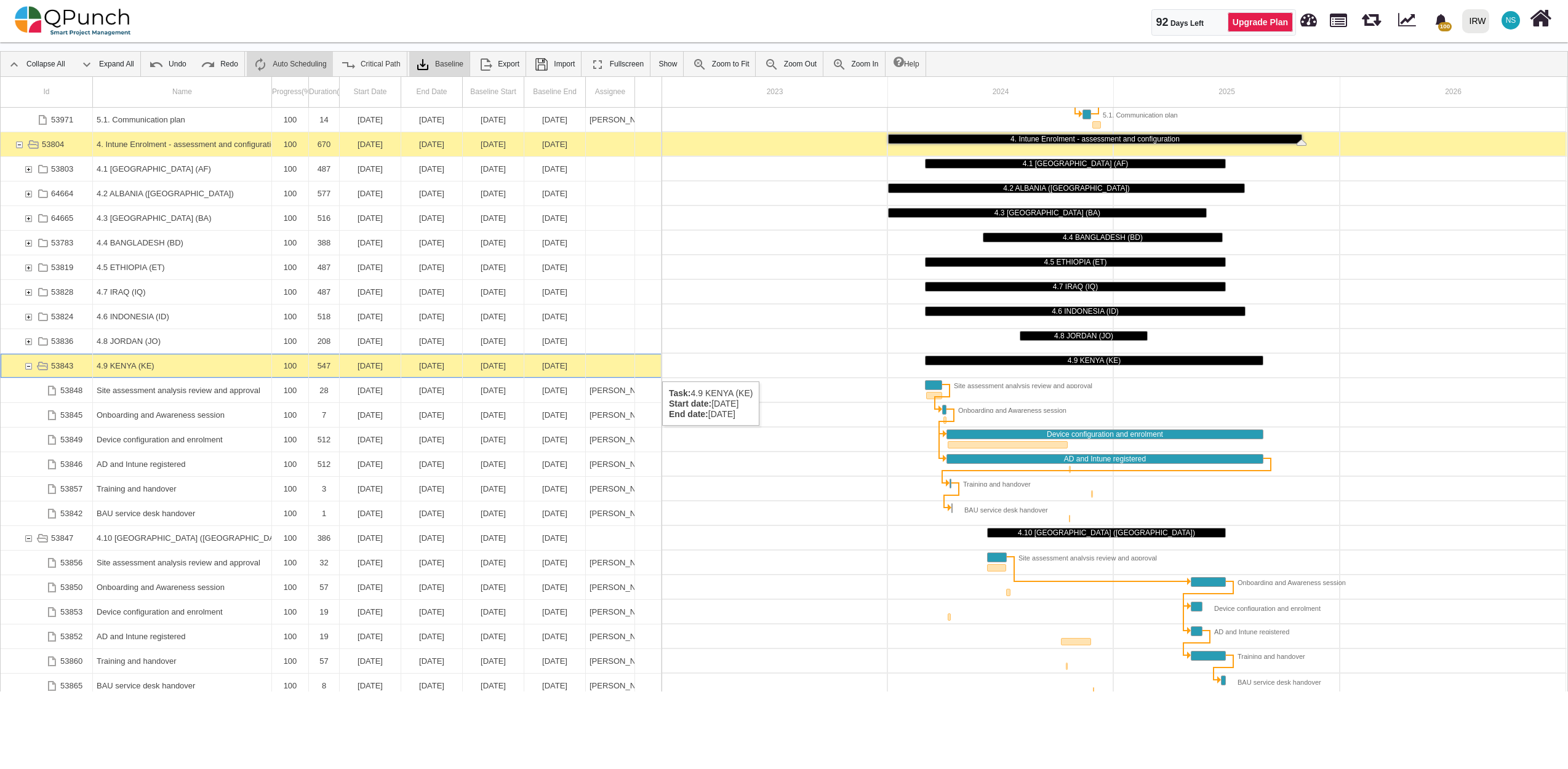
click at [23, 369] on div "53843" at bounding box center [28, 365] width 11 height 24
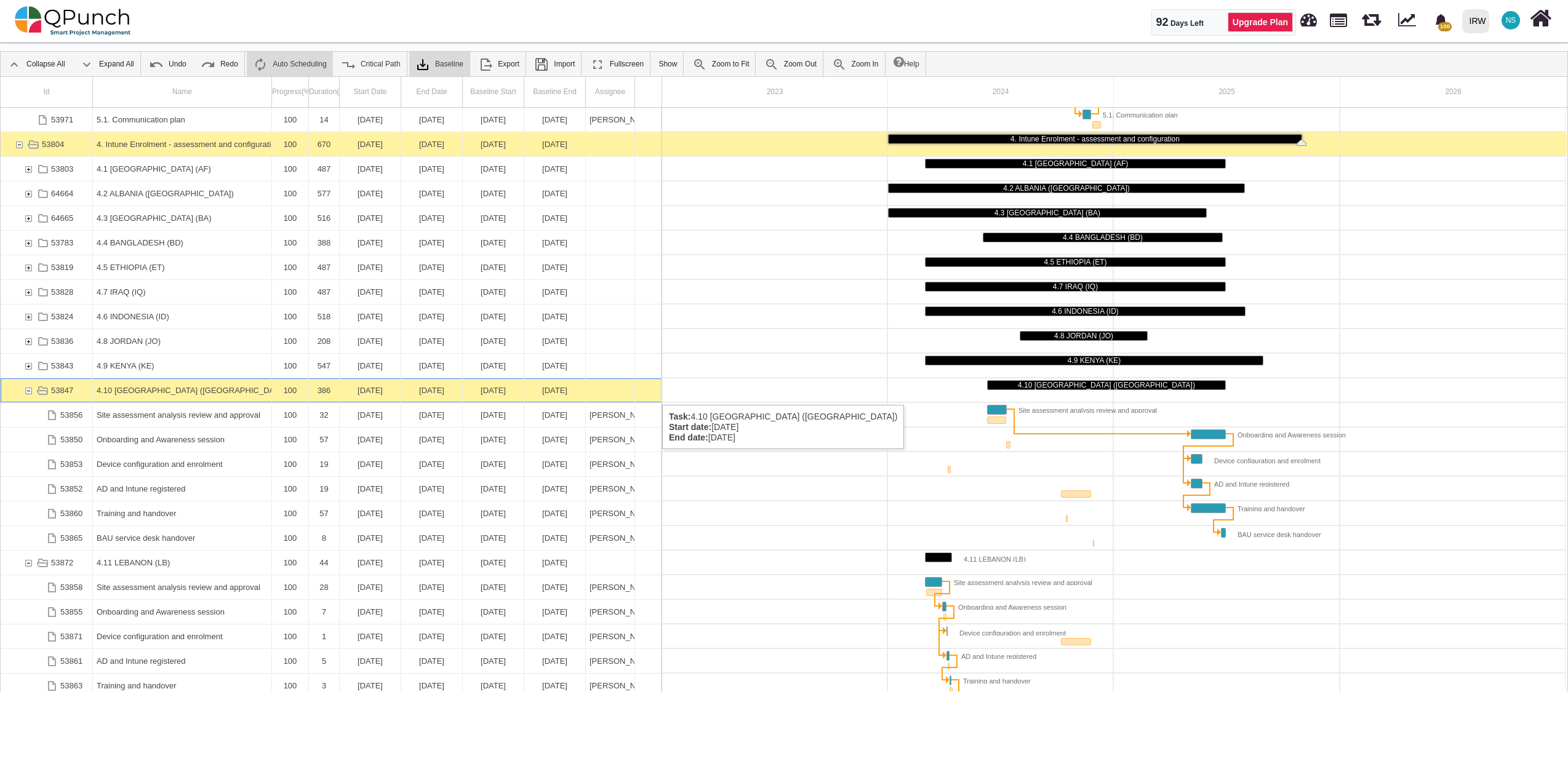
click at [28, 393] on div "53847" at bounding box center [28, 390] width 11 height 24
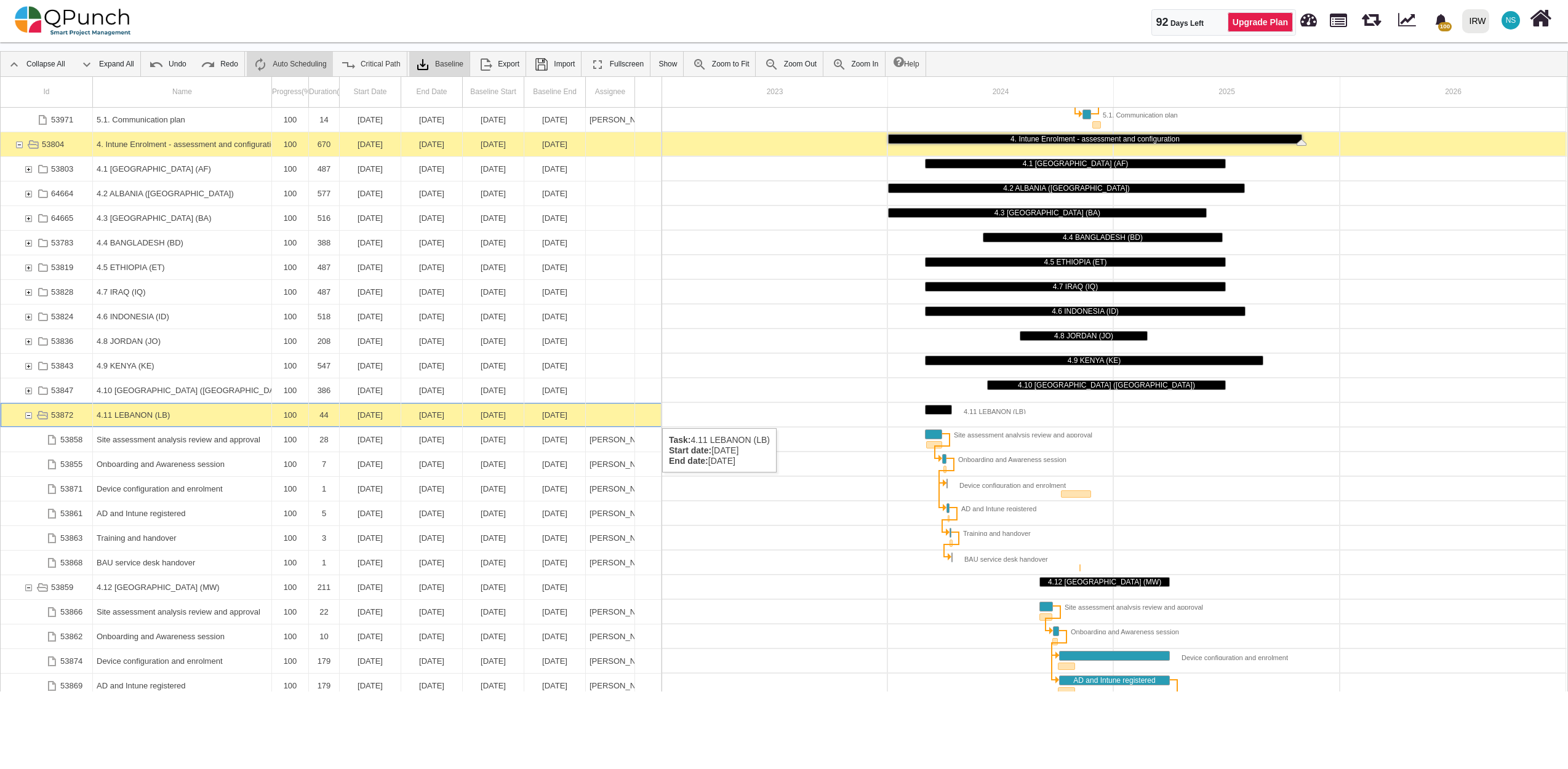
click at [30, 416] on div "53872" at bounding box center [28, 415] width 11 height 24
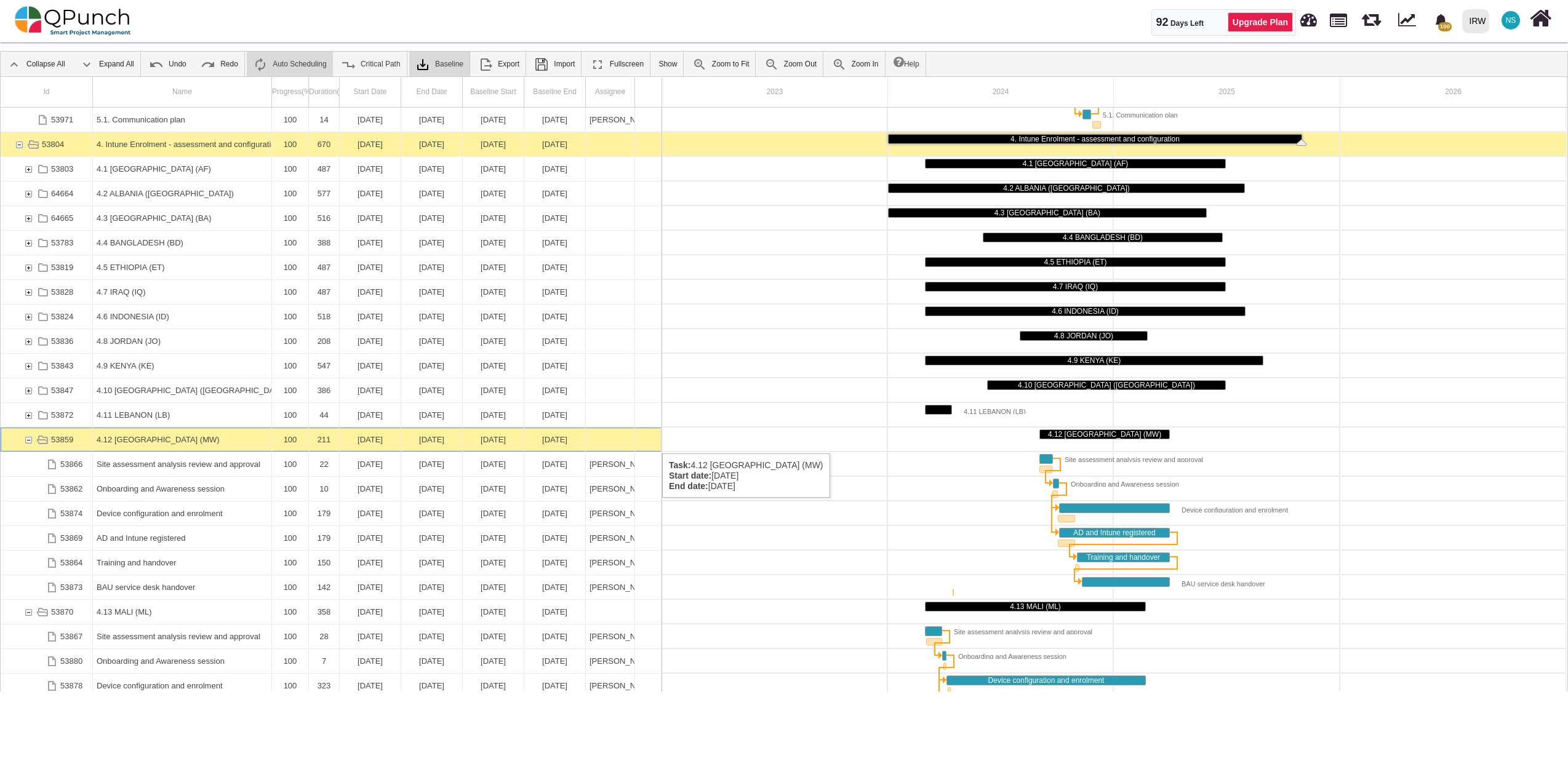
click at [26, 441] on div "53859" at bounding box center [28, 439] width 11 height 24
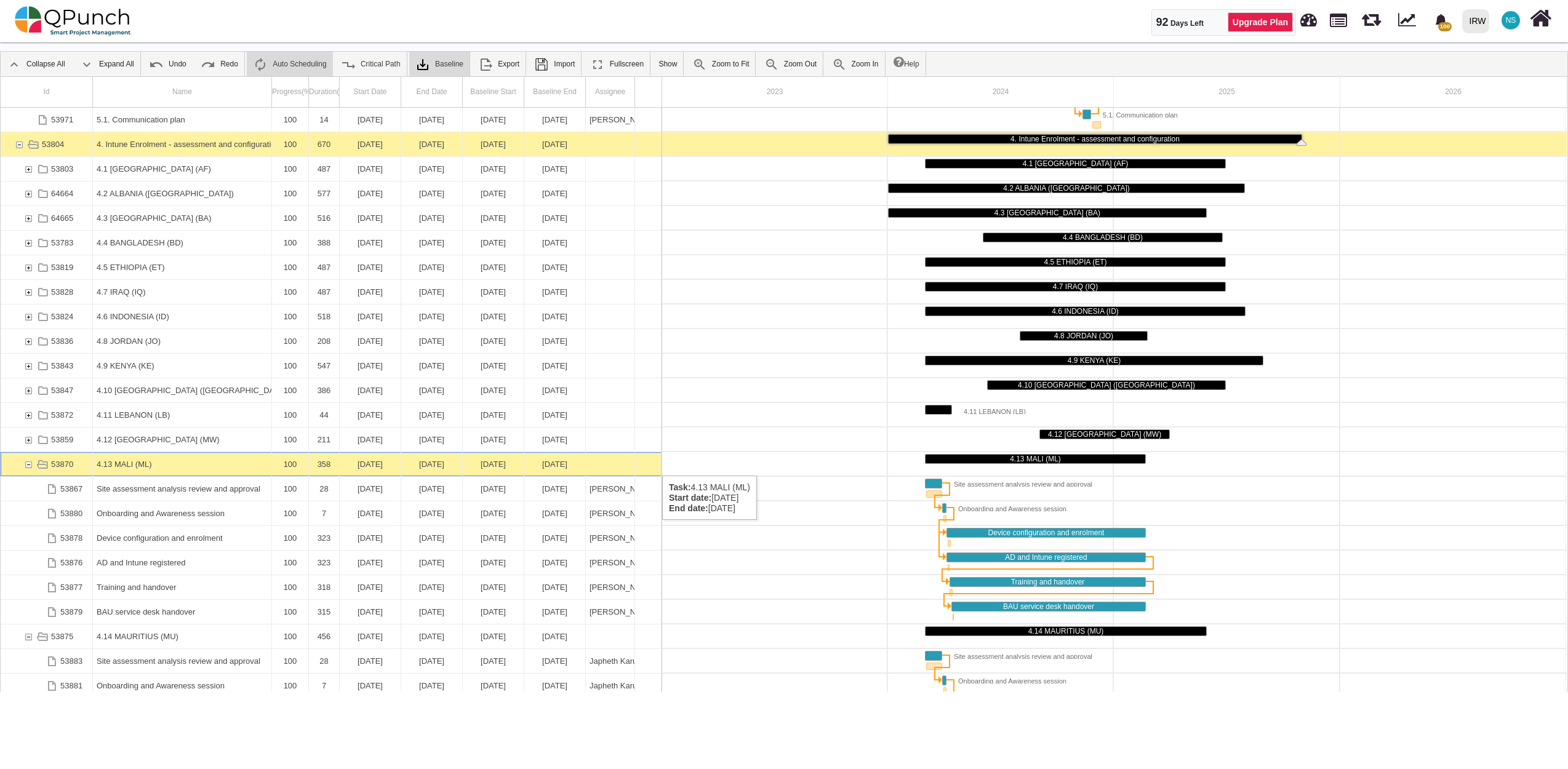
click at [27, 464] on div "53870" at bounding box center [28, 464] width 11 height 24
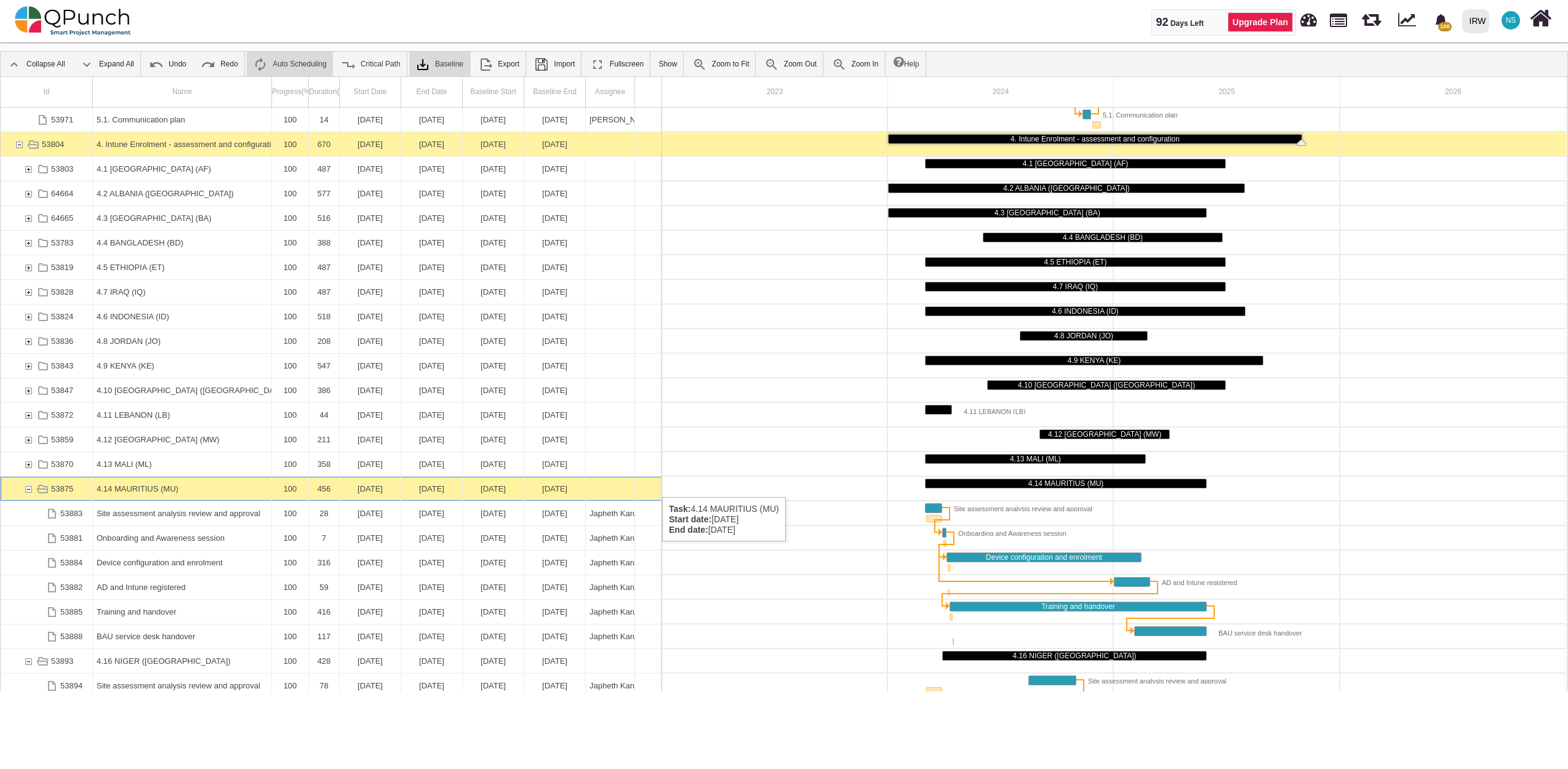
click at [27, 485] on div "53875" at bounding box center [28, 489] width 11 height 24
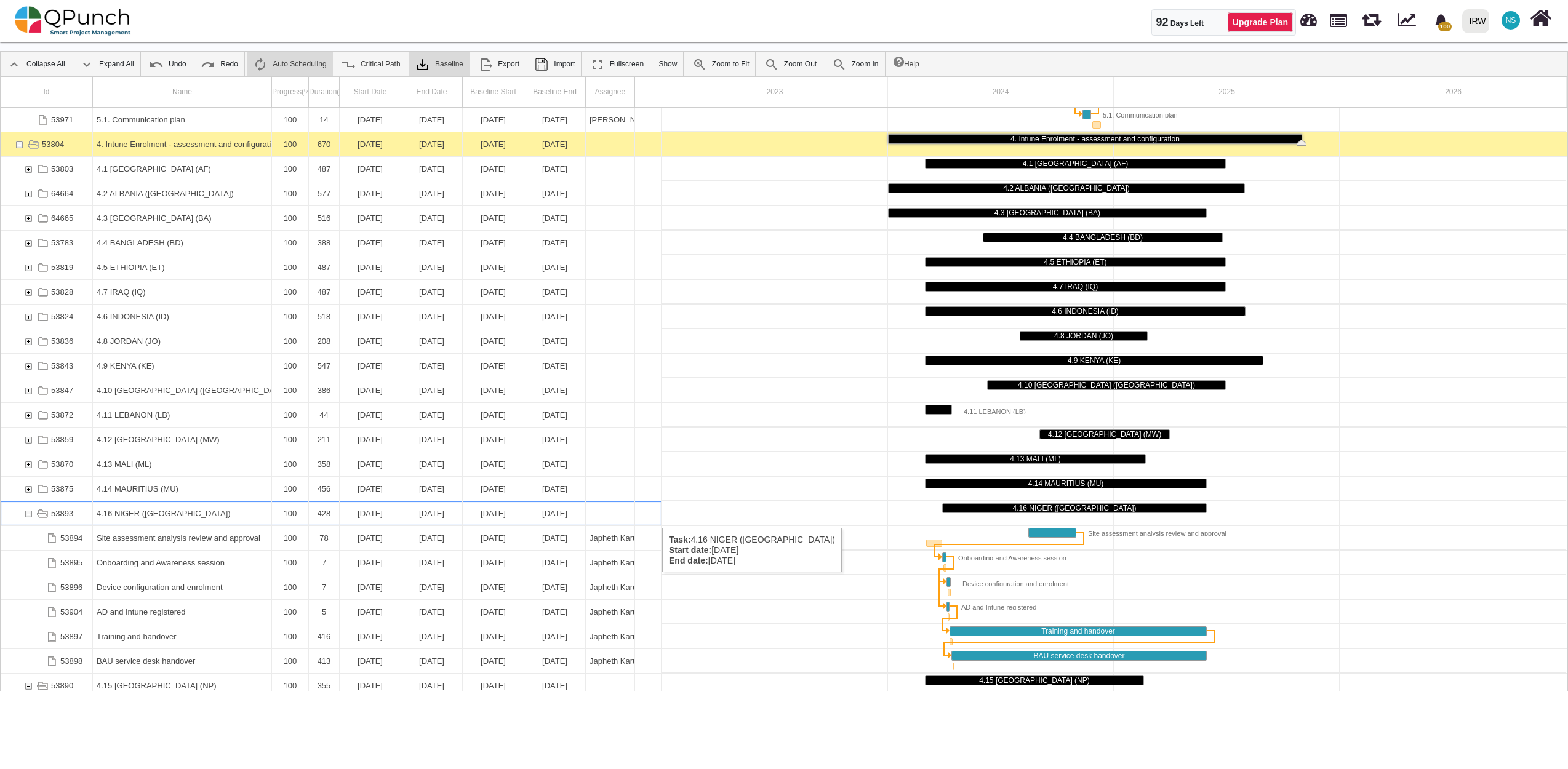
click at [30, 516] on div "53893" at bounding box center [28, 513] width 11 height 24
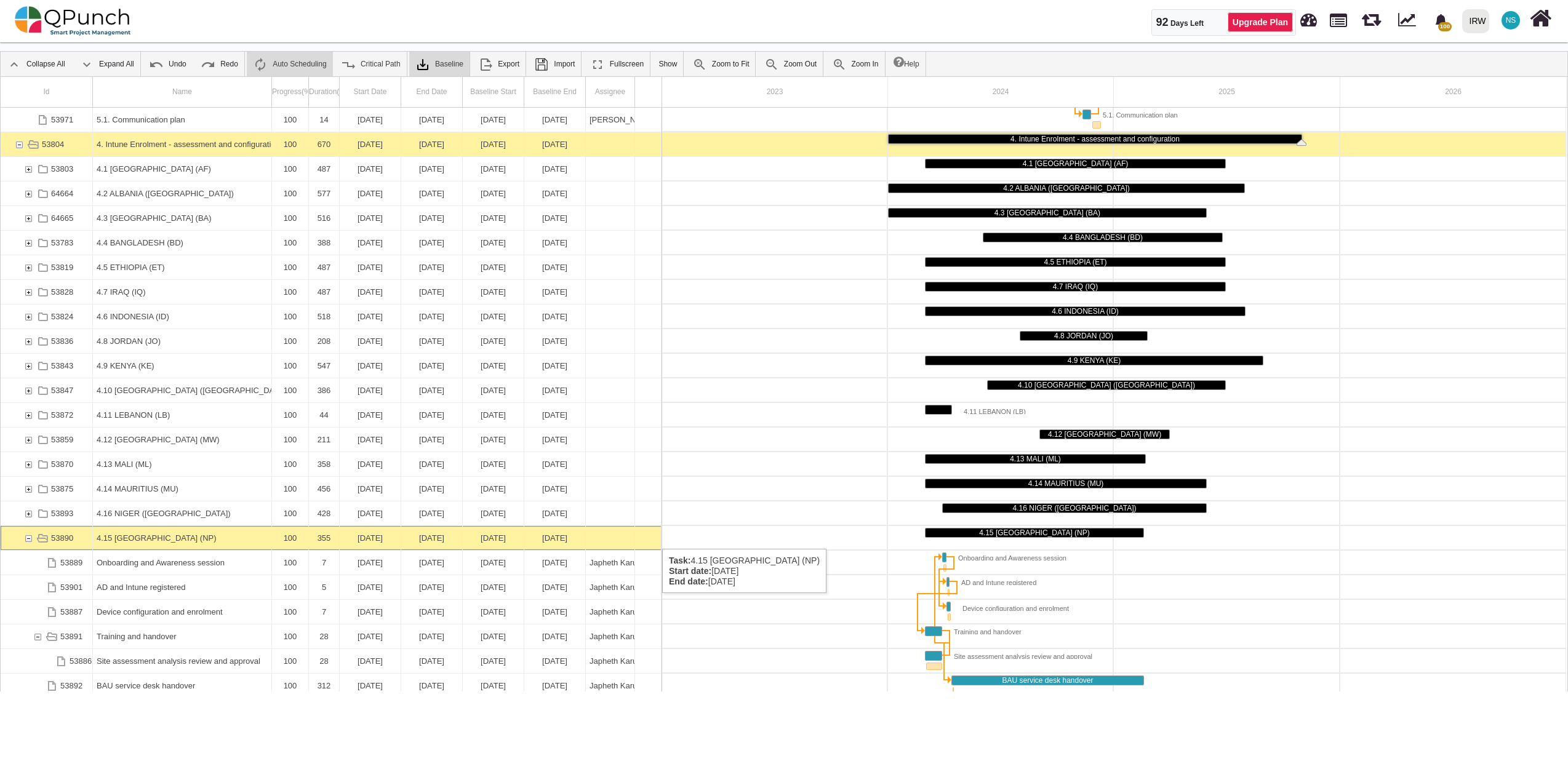
click at [28, 536] on div "53890" at bounding box center [28, 538] width 11 height 24
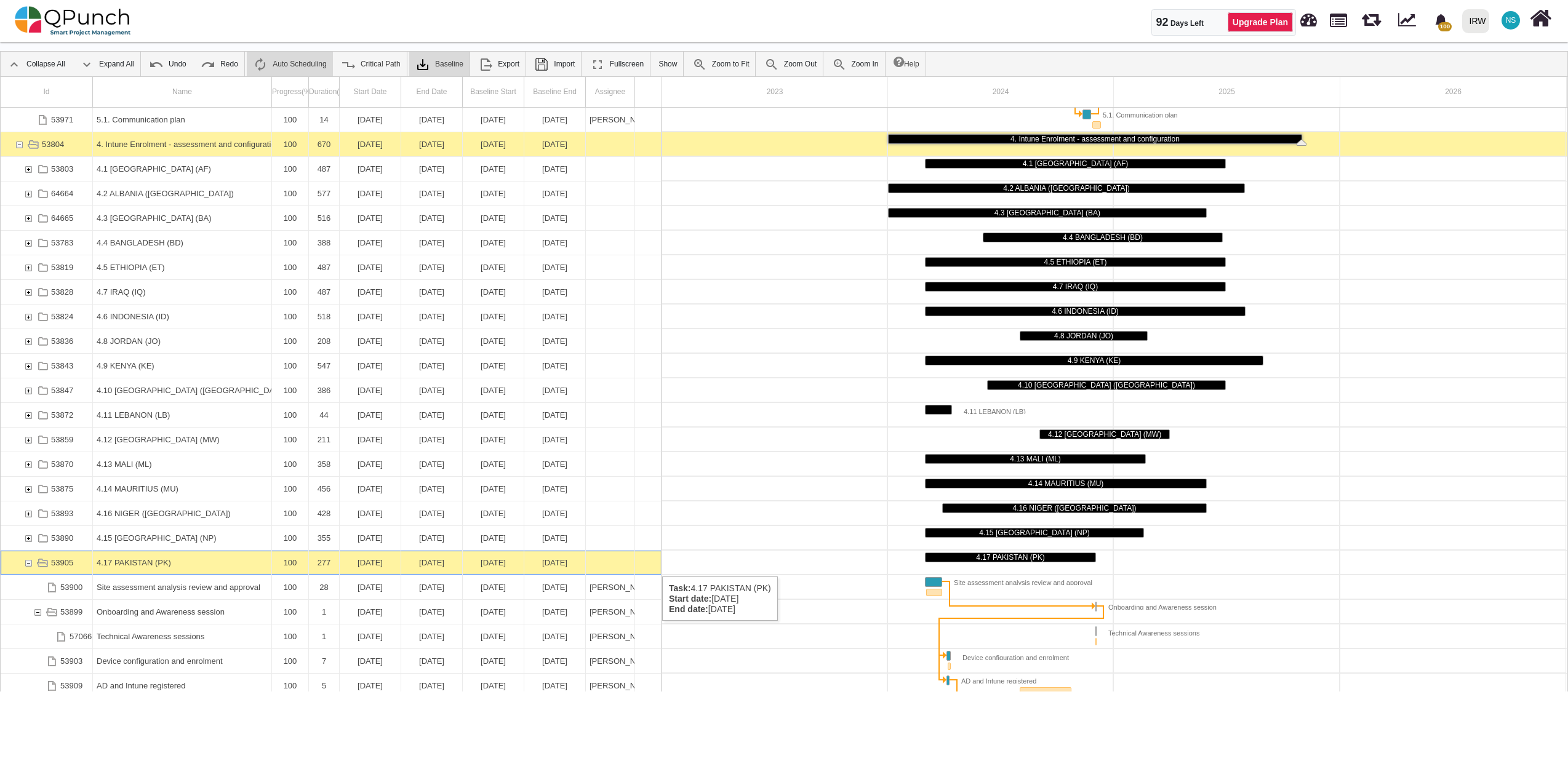
click at [30, 564] on div "53905" at bounding box center [28, 562] width 11 height 24
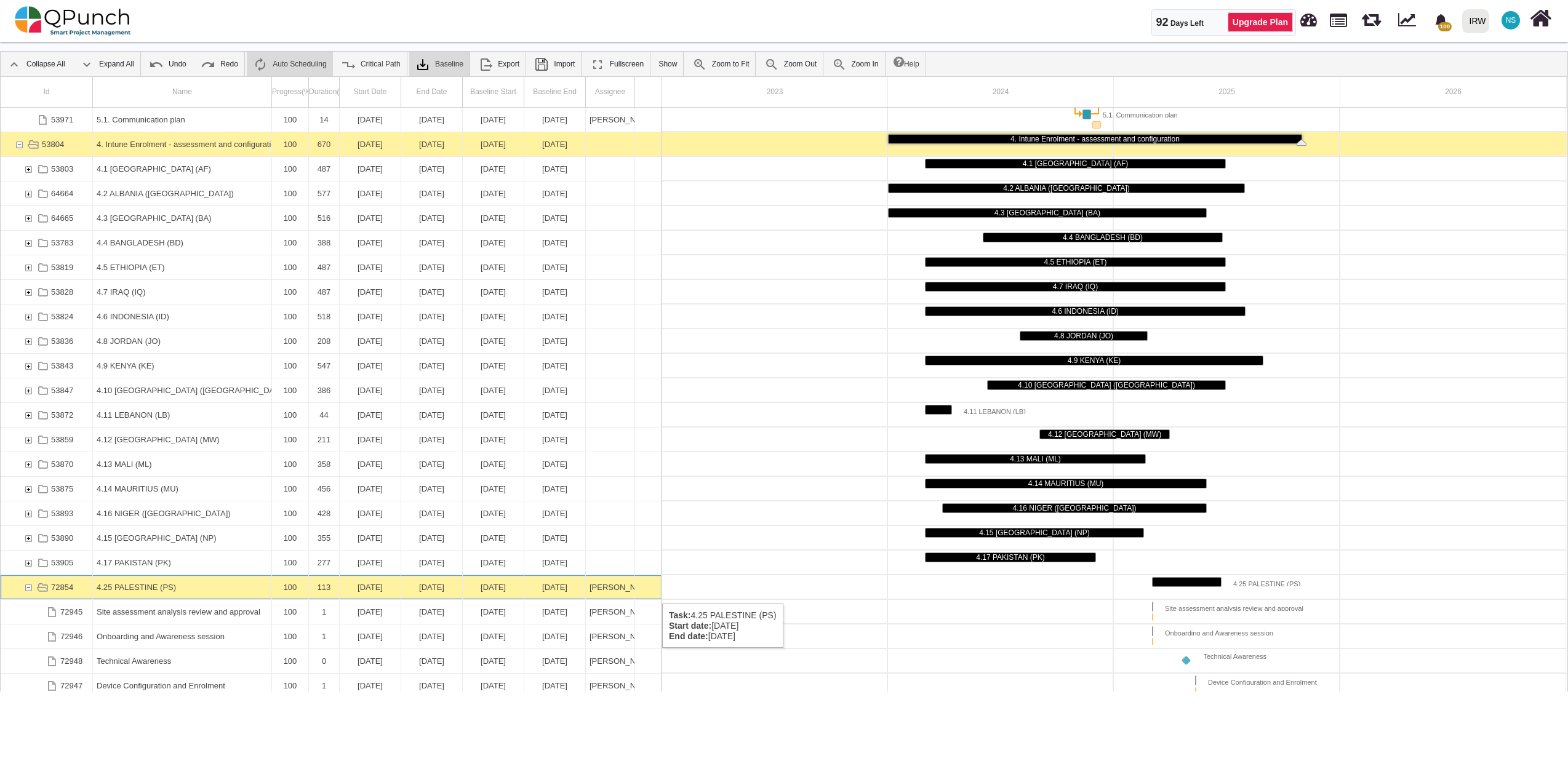
click at [28, 591] on div "72854" at bounding box center [28, 587] width 11 height 24
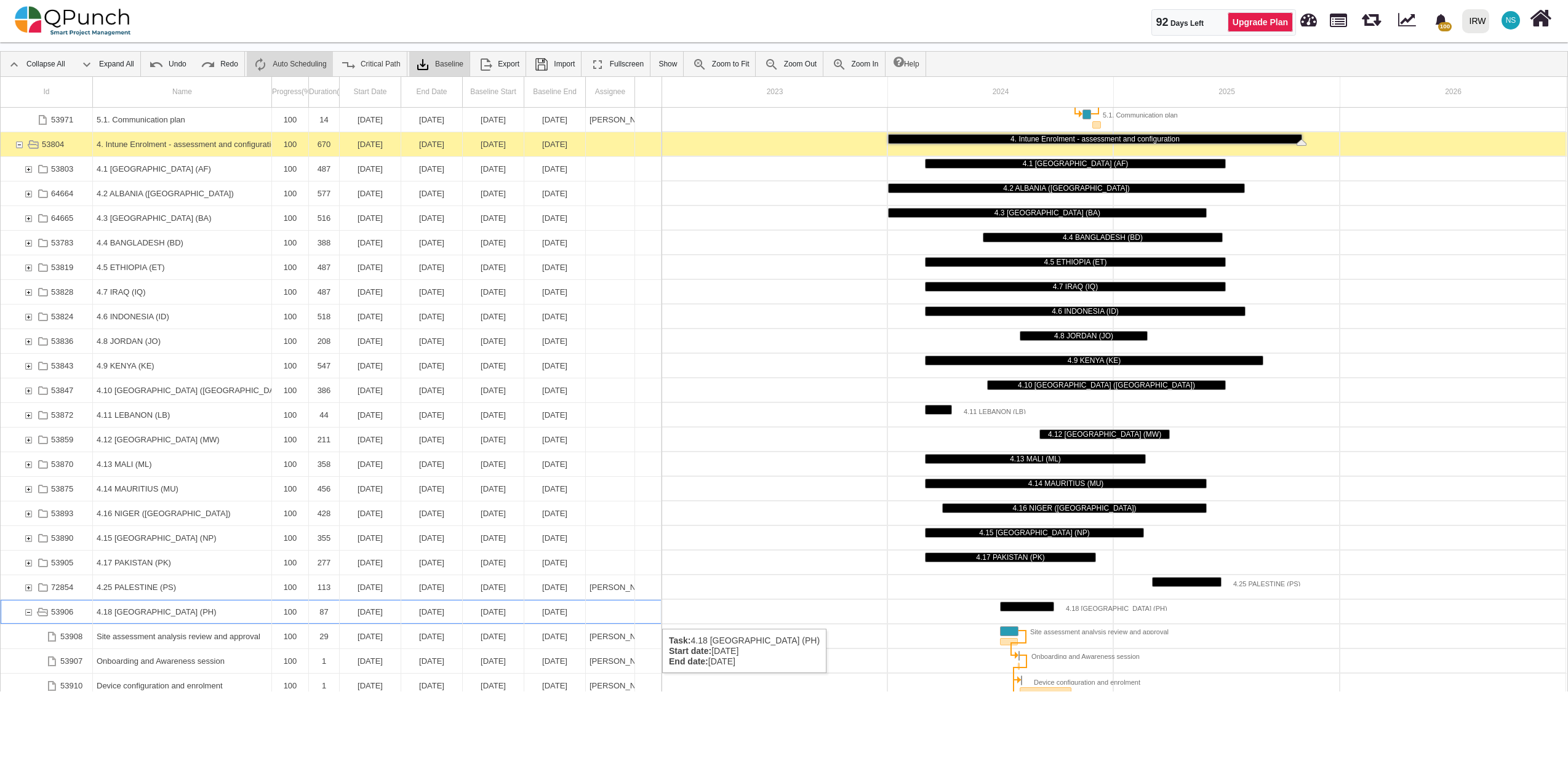
click at [31, 616] on div "53906" at bounding box center [28, 612] width 11 height 24
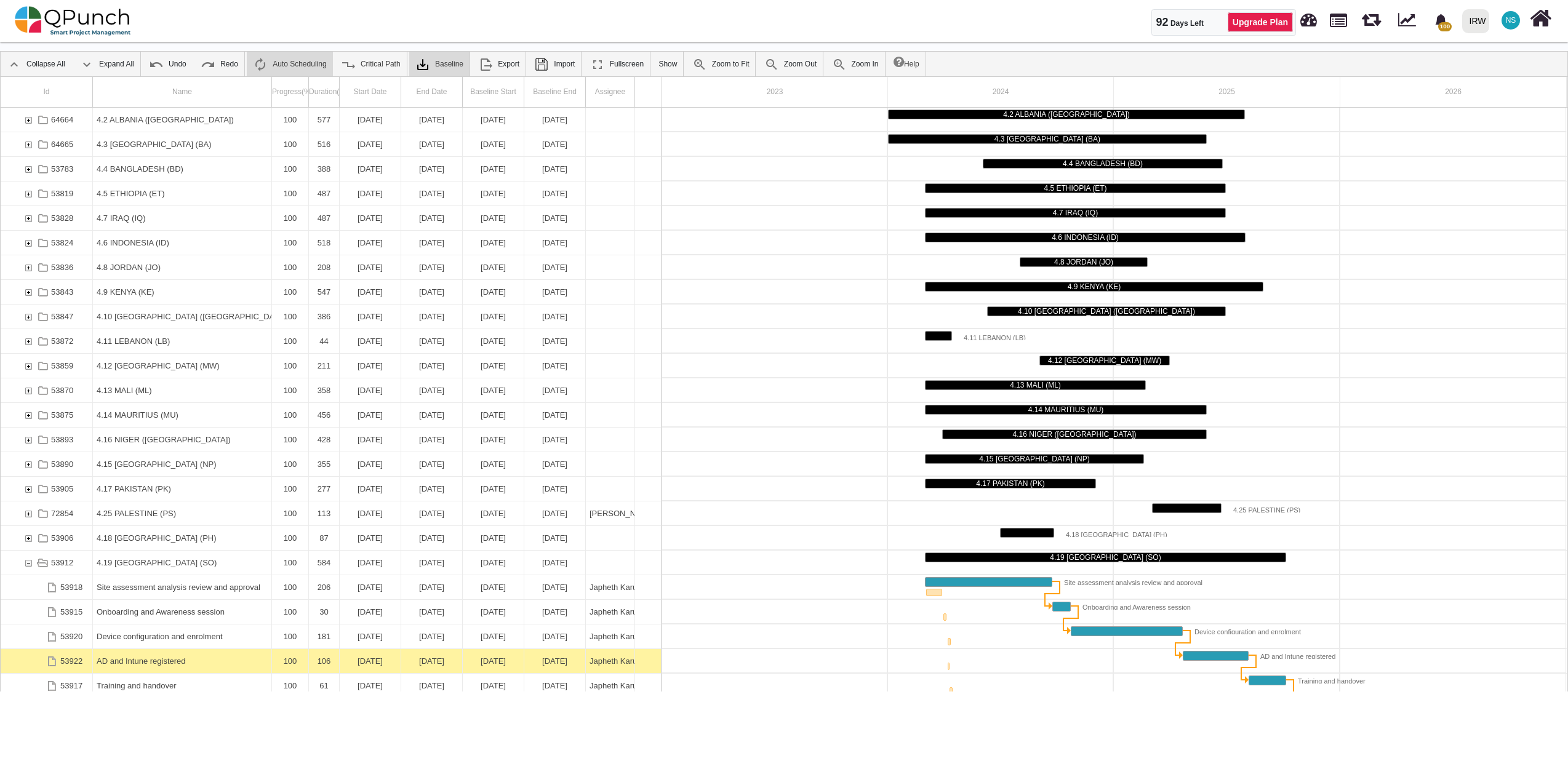
scroll to position [2363, 0]
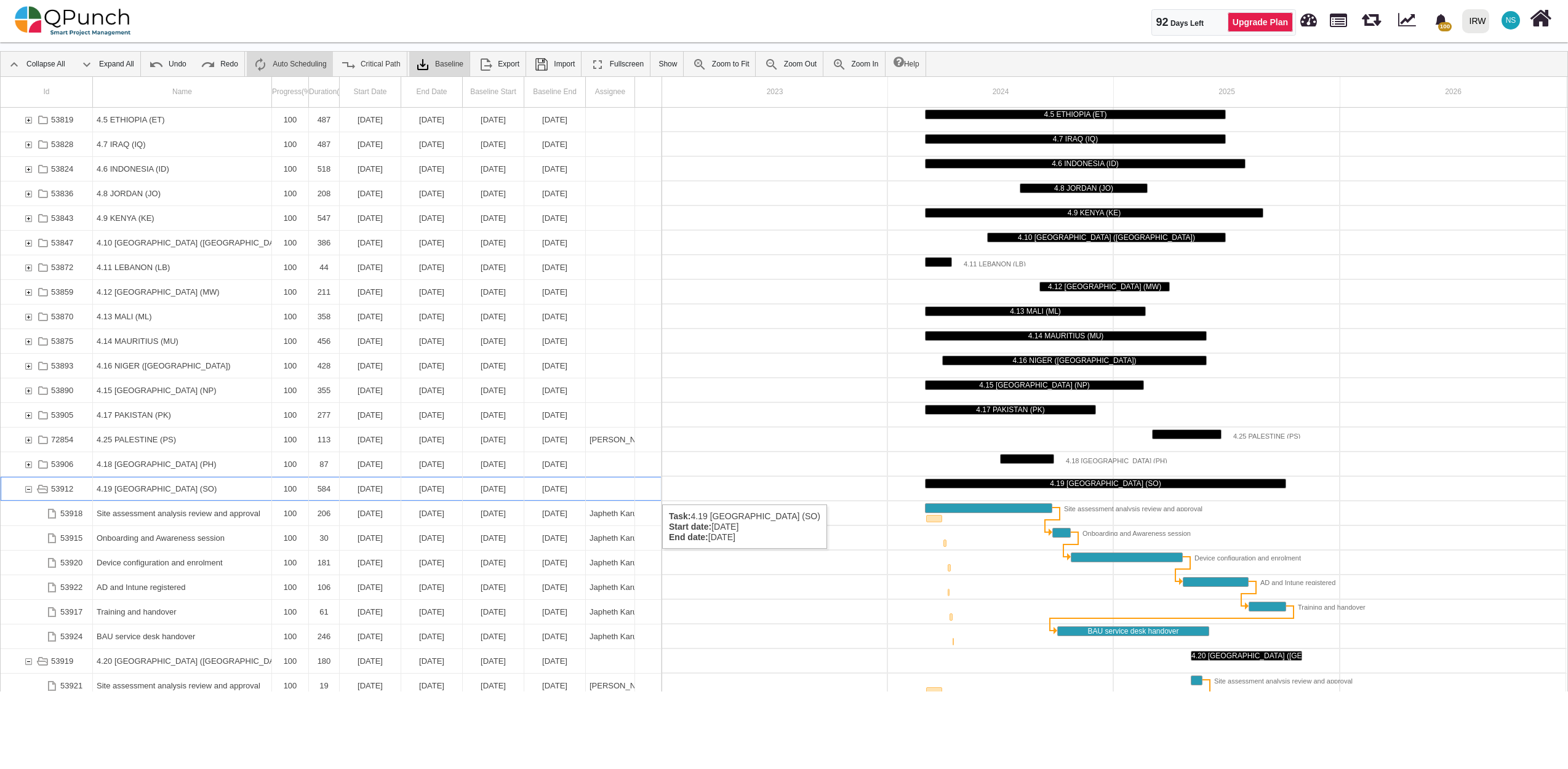
click at [30, 492] on div "53912" at bounding box center [28, 489] width 11 height 24
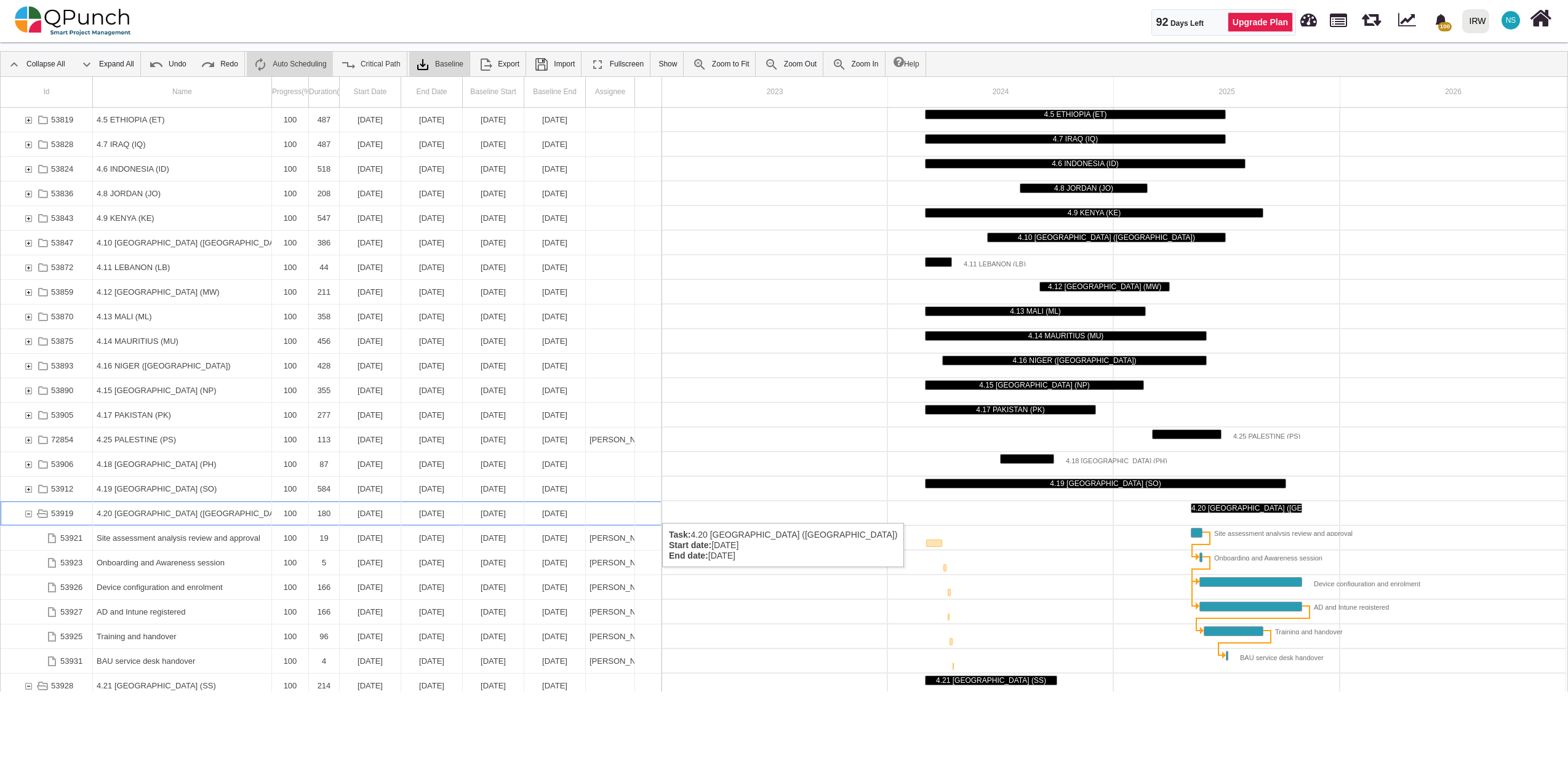
click at [25, 511] on div "53919" at bounding box center [28, 513] width 11 height 24
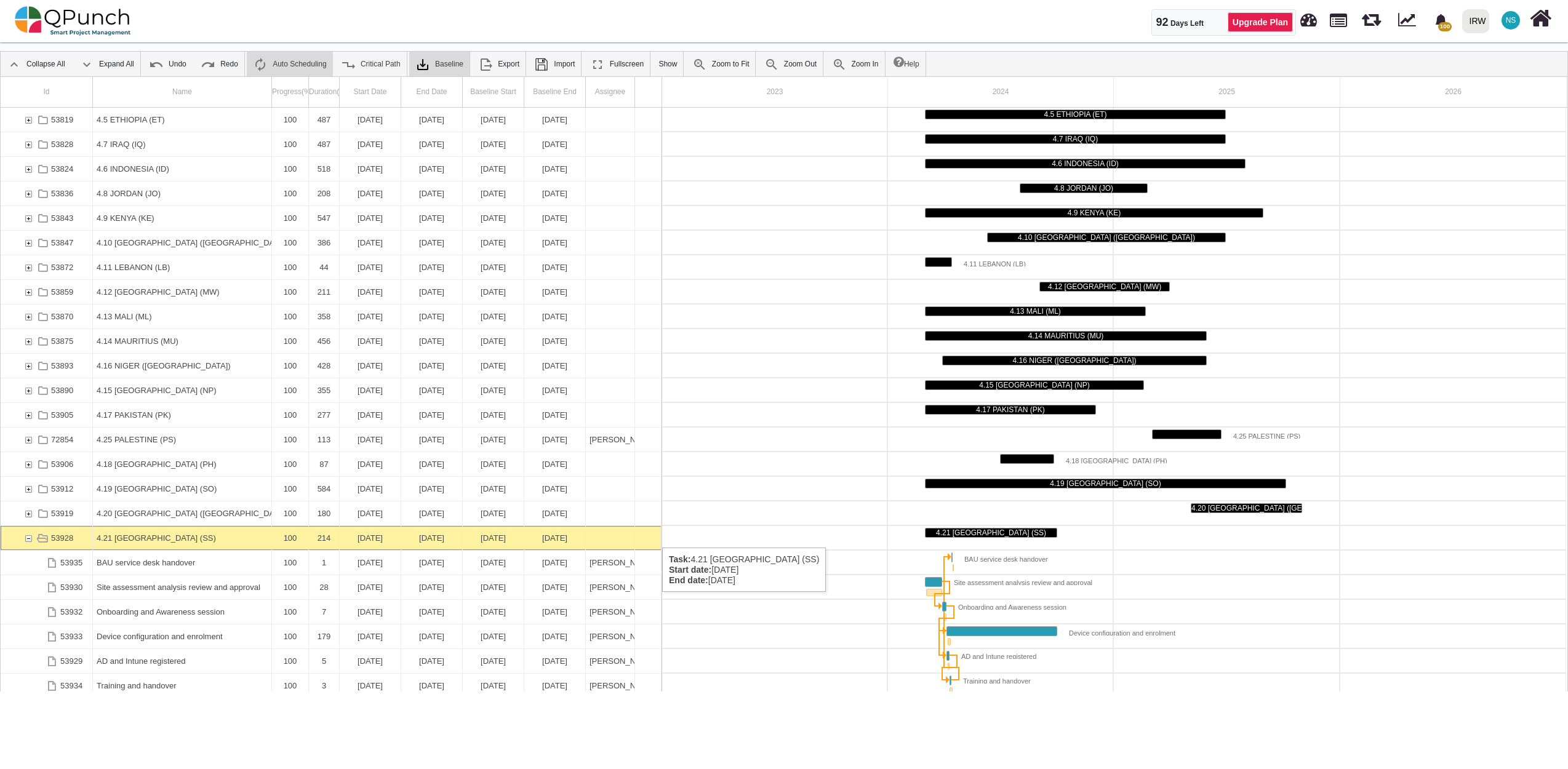
click at [25, 535] on div "53928" at bounding box center [28, 538] width 11 height 24
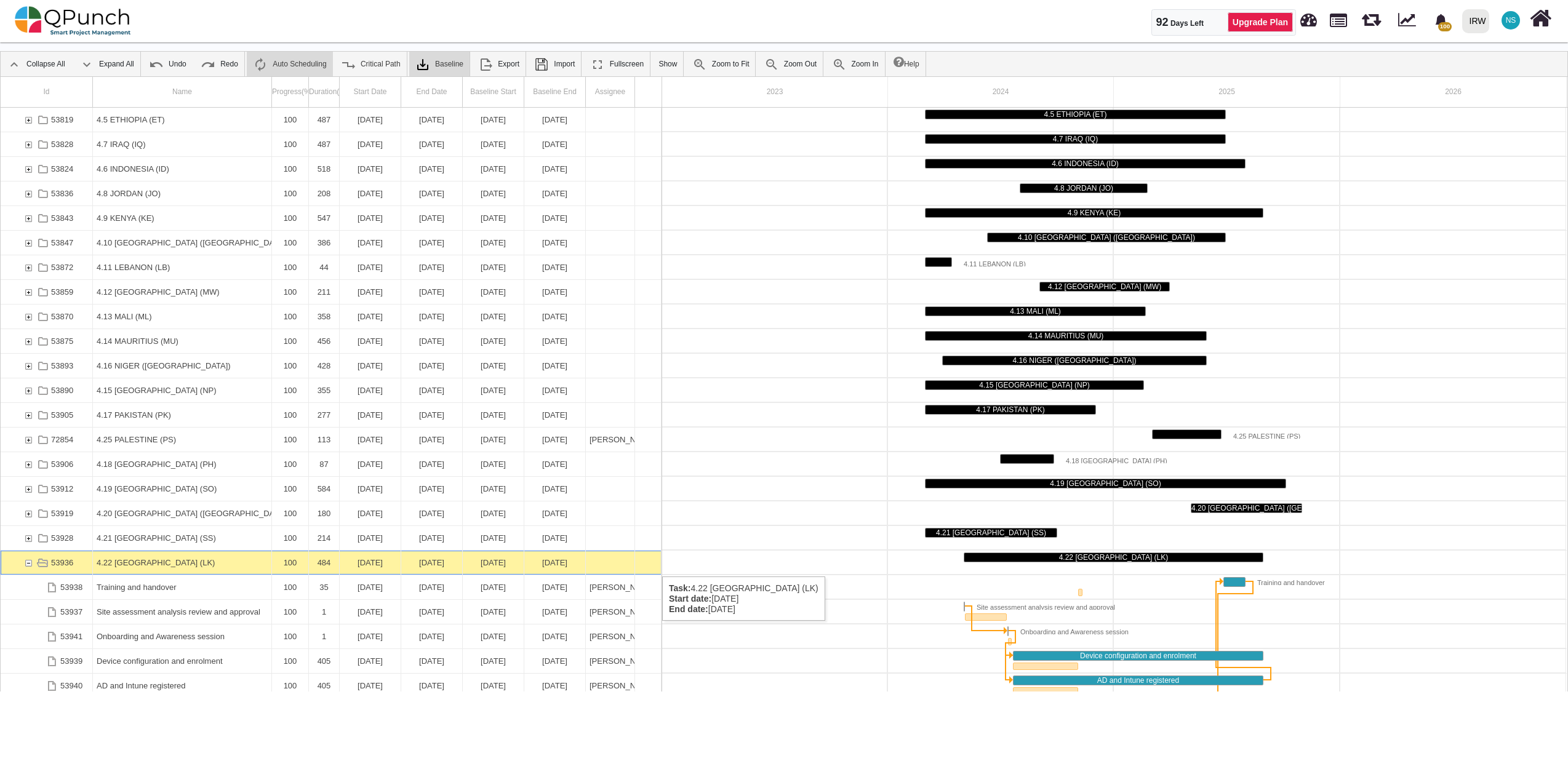
click at [27, 564] on div "53936" at bounding box center [28, 562] width 11 height 24
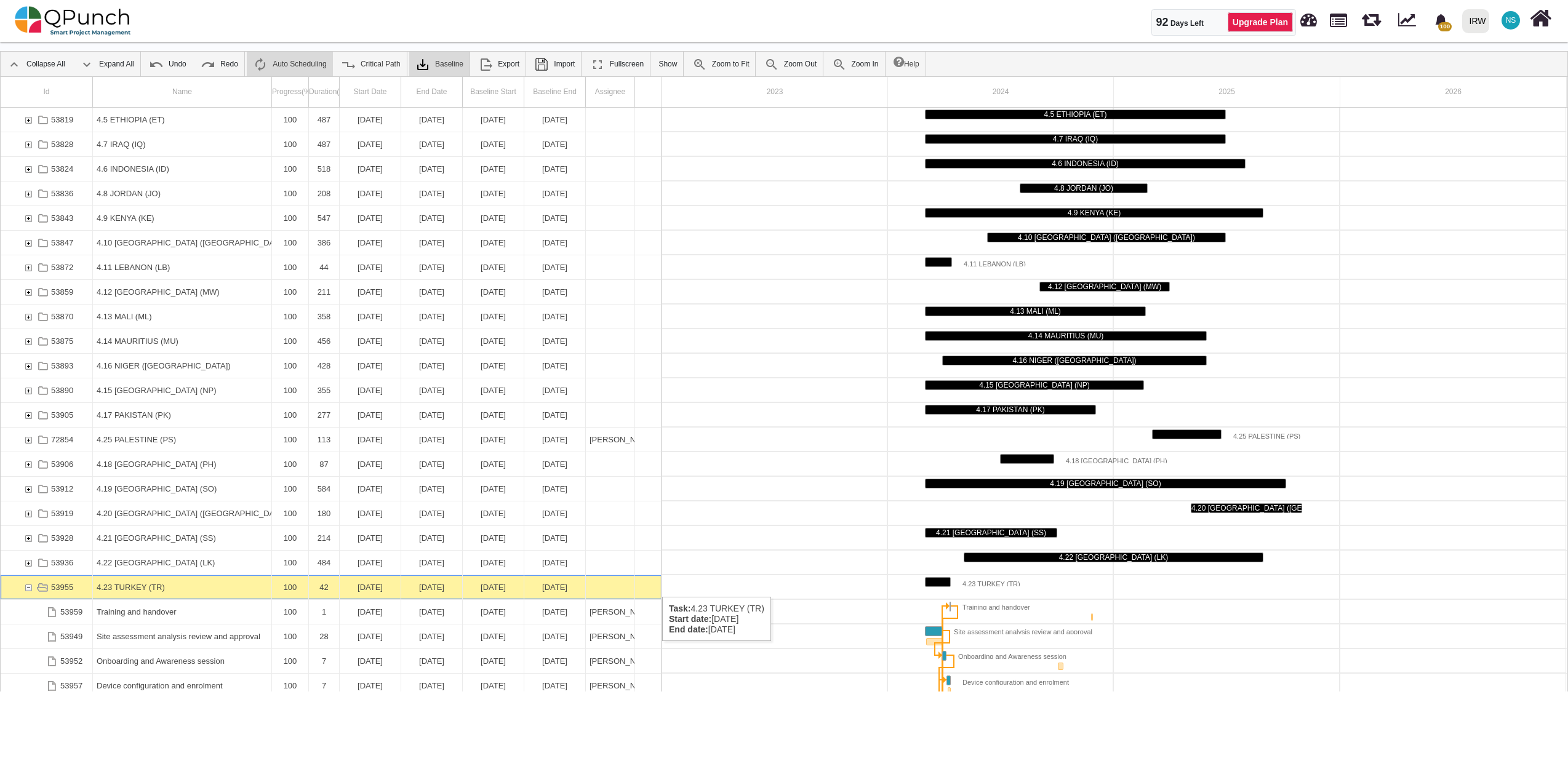
click at [25, 586] on div "53955" at bounding box center [28, 587] width 11 height 24
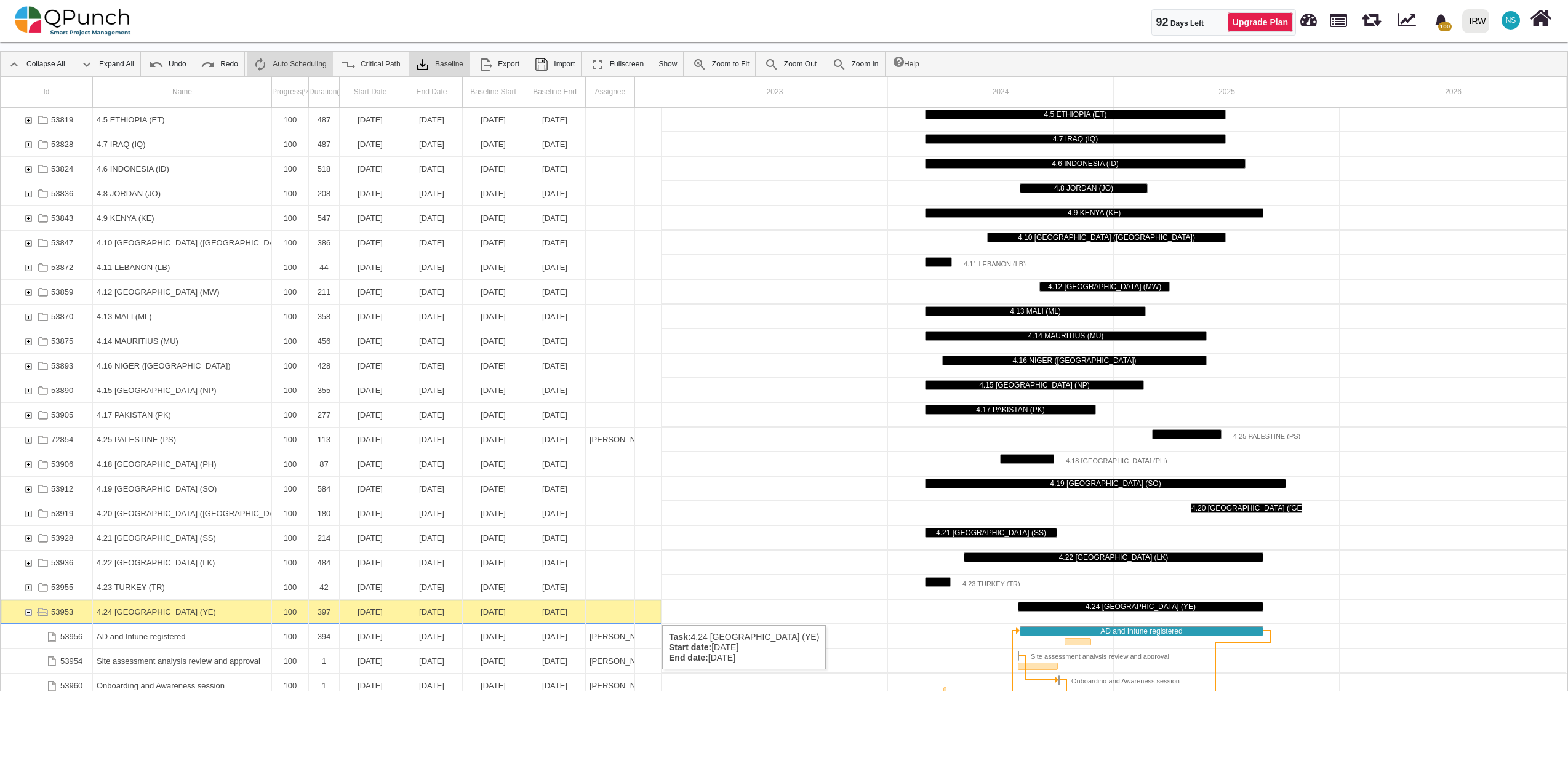
click at [28, 613] on div "53953" at bounding box center [28, 612] width 11 height 24
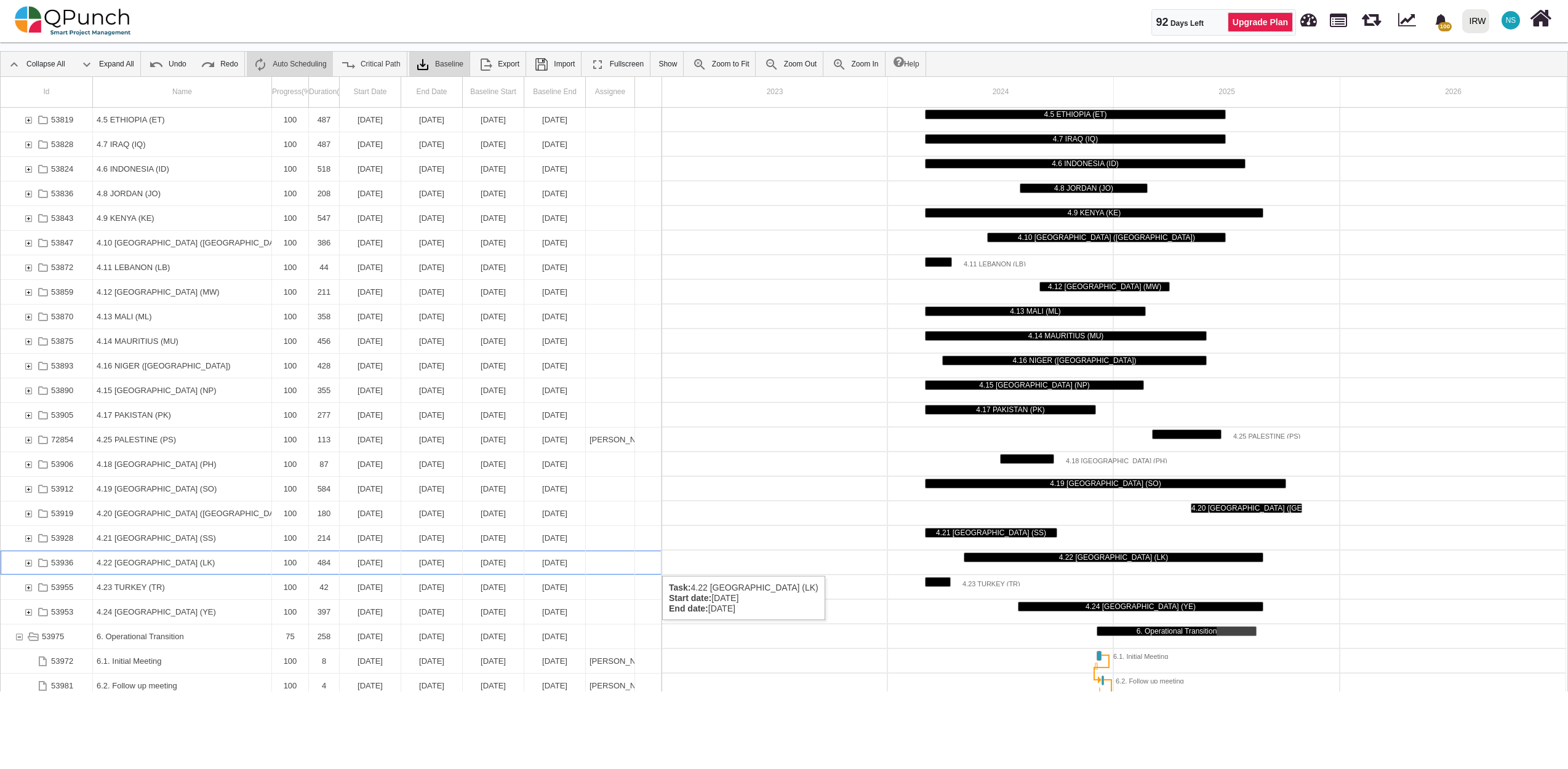
click at [28, 564] on div "53936" at bounding box center [28, 562] width 11 height 24
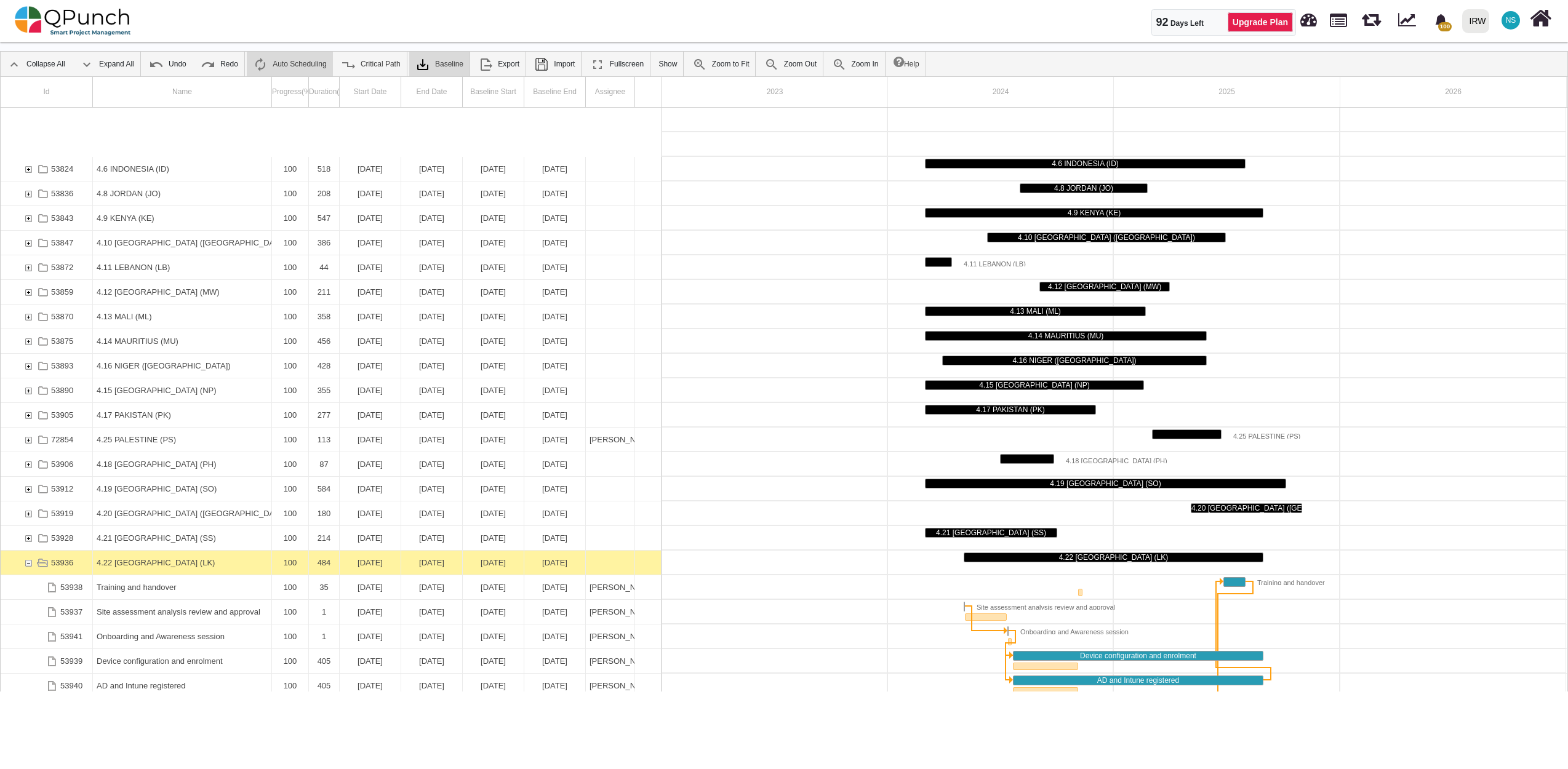
scroll to position [2437, 0]
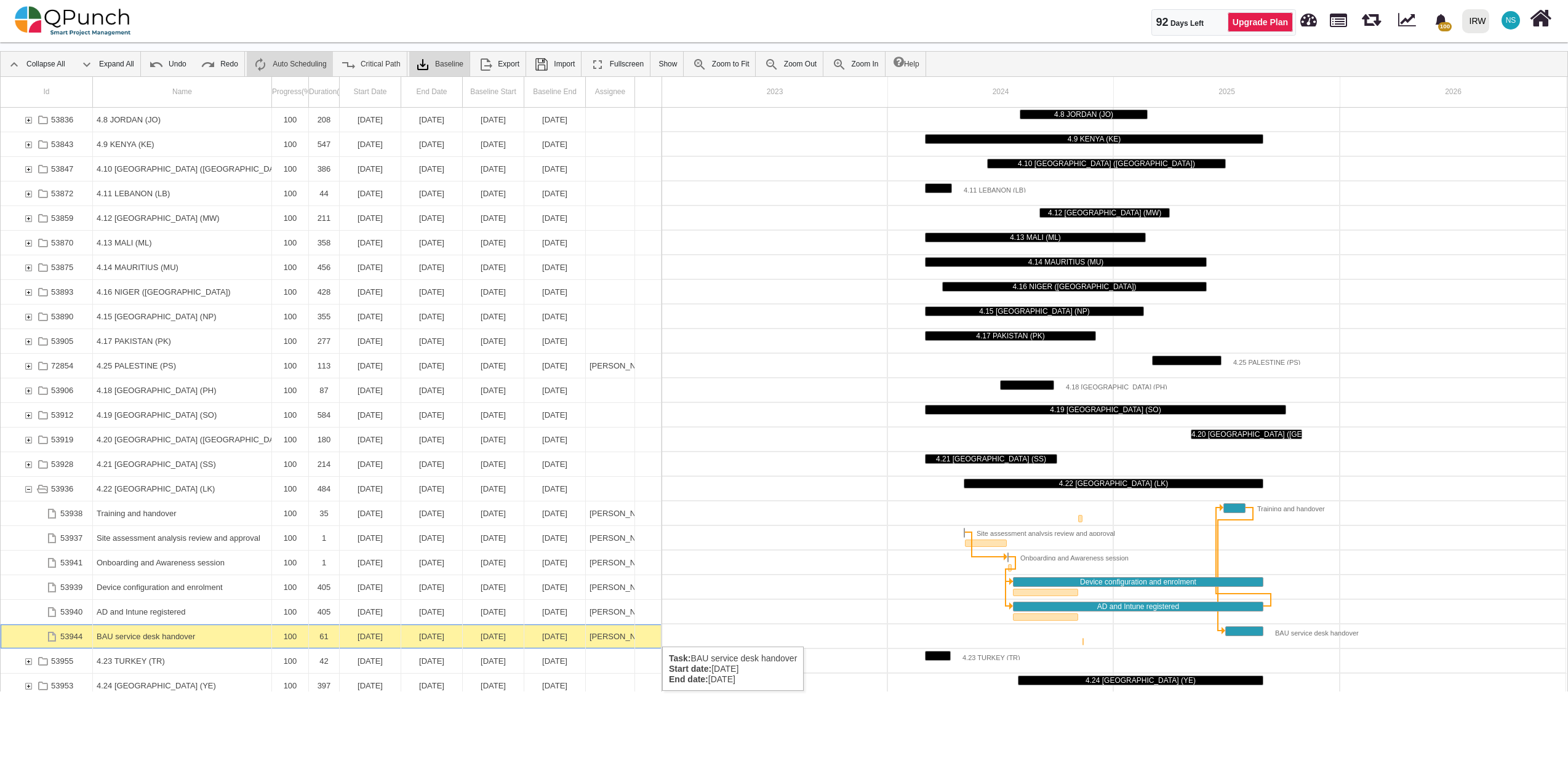
click at [447, 635] on div "29-08-2025" at bounding box center [431, 636] width 53 height 24
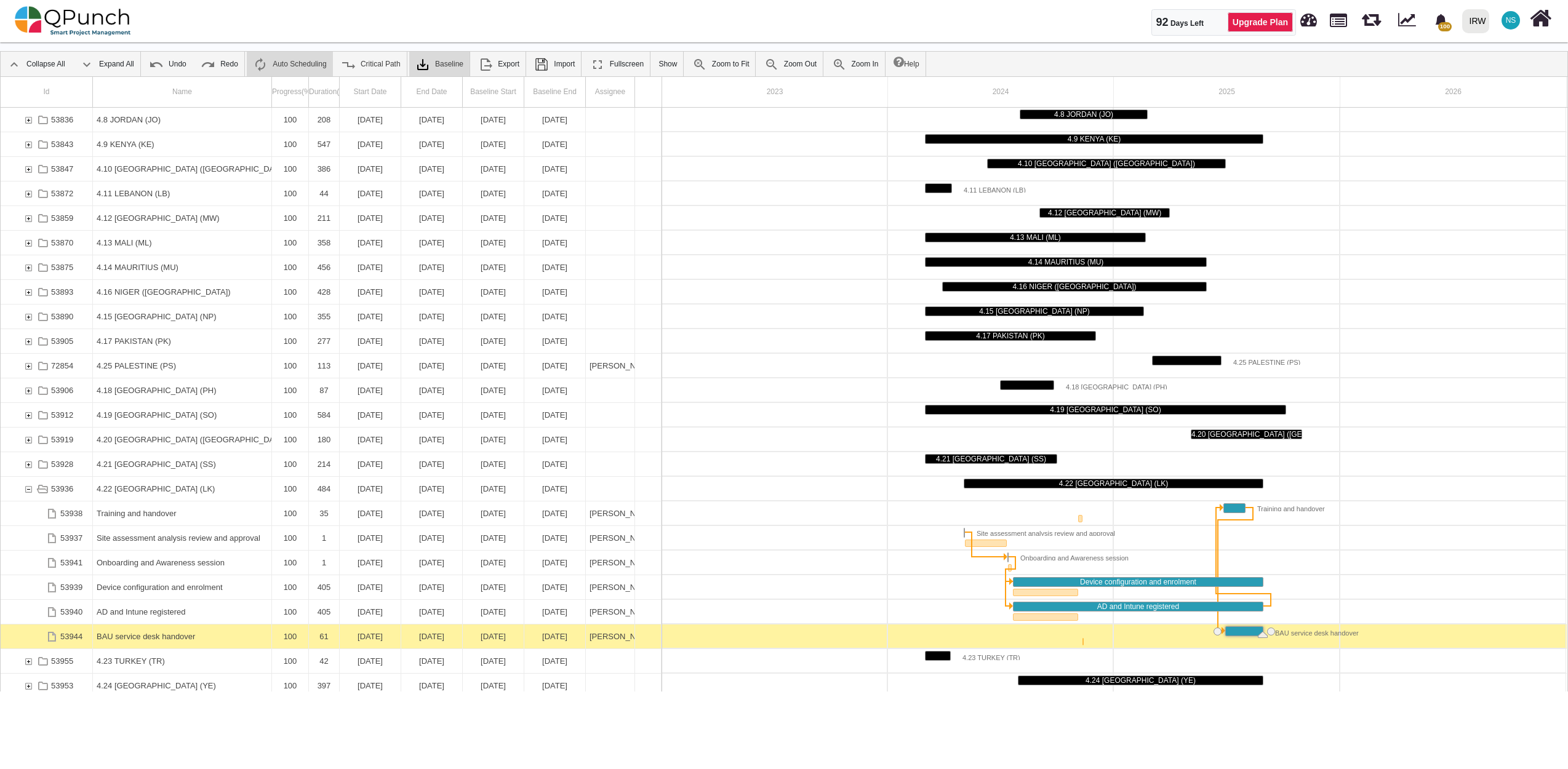
click at [447, 635] on div "29-08-2025" at bounding box center [431, 636] width 53 height 24
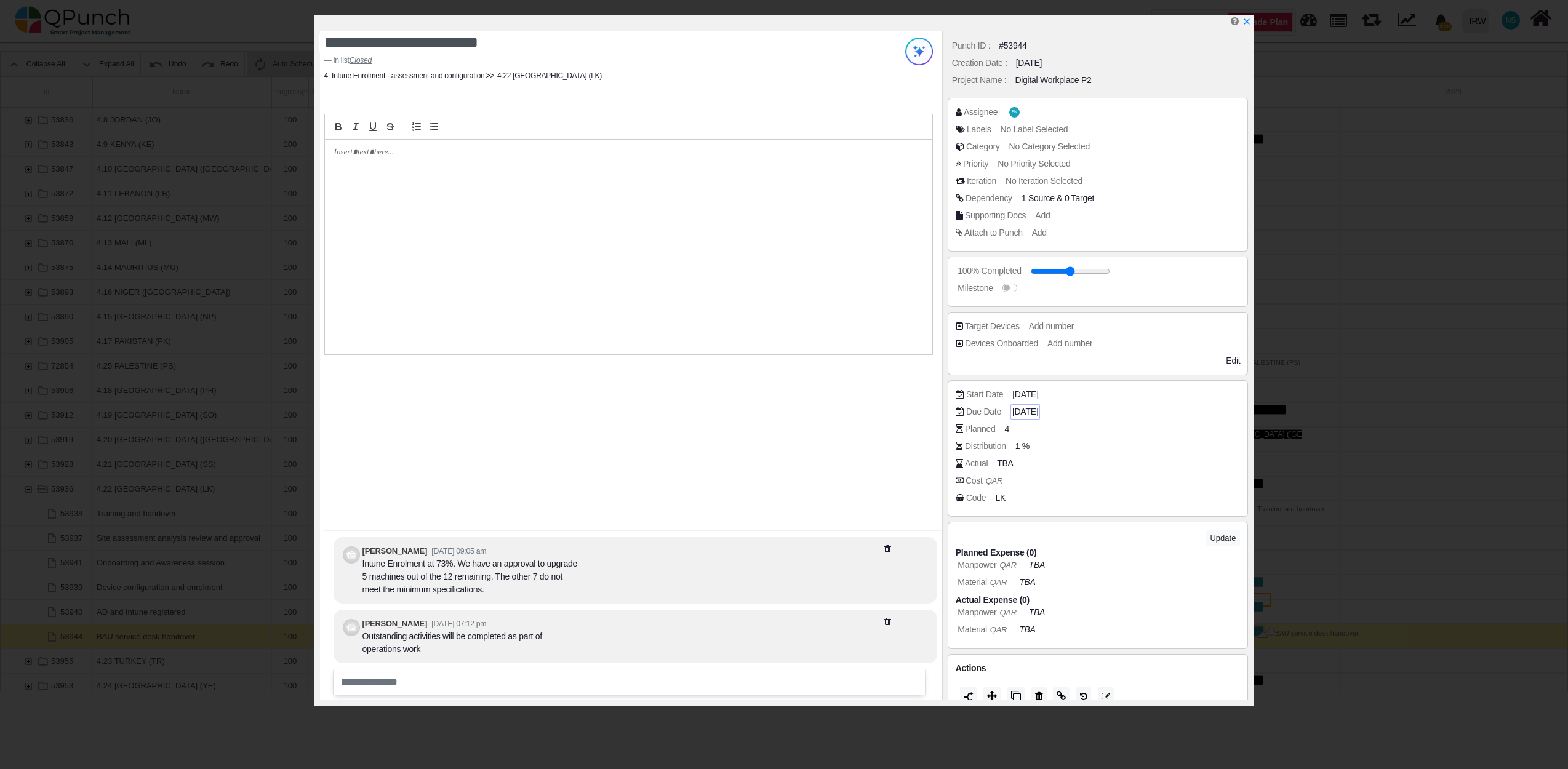
click at [1037, 409] on span "29-08-2025" at bounding box center [1025, 412] width 26 height 13
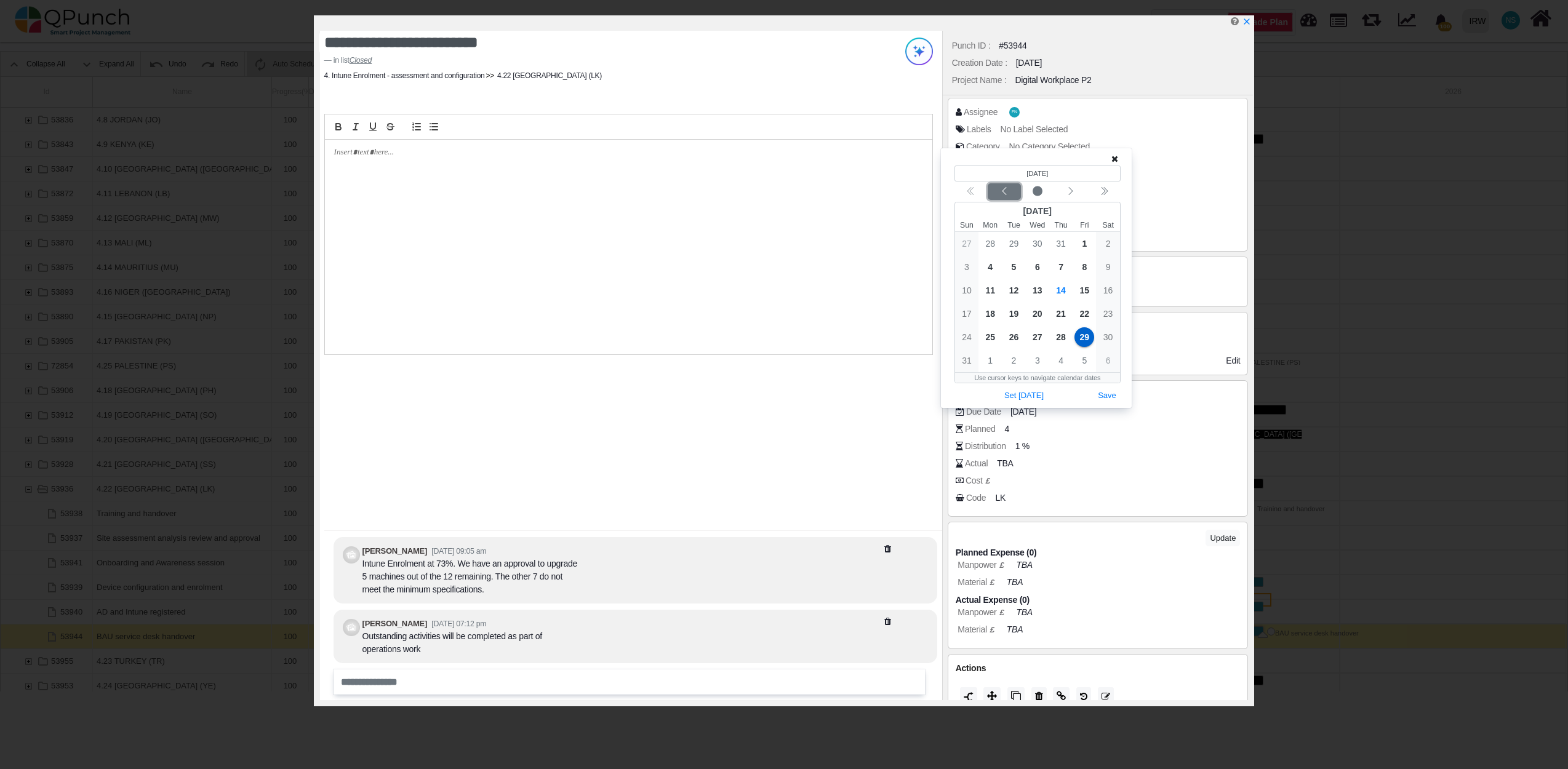
click at [1008, 192] on icon "chevron left" at bounding box center [1004, 191] width 10 height 10
click at [1037, 340] on span "30" at bounding box center [1037, 337] width 20 height 20
click at [1114, 374] on button "Save" at bounding box center [1107, 373] width 27 height 17
click at [1249, 21] on icon "x" at bounding box center [1245, 22] width 10 height 10
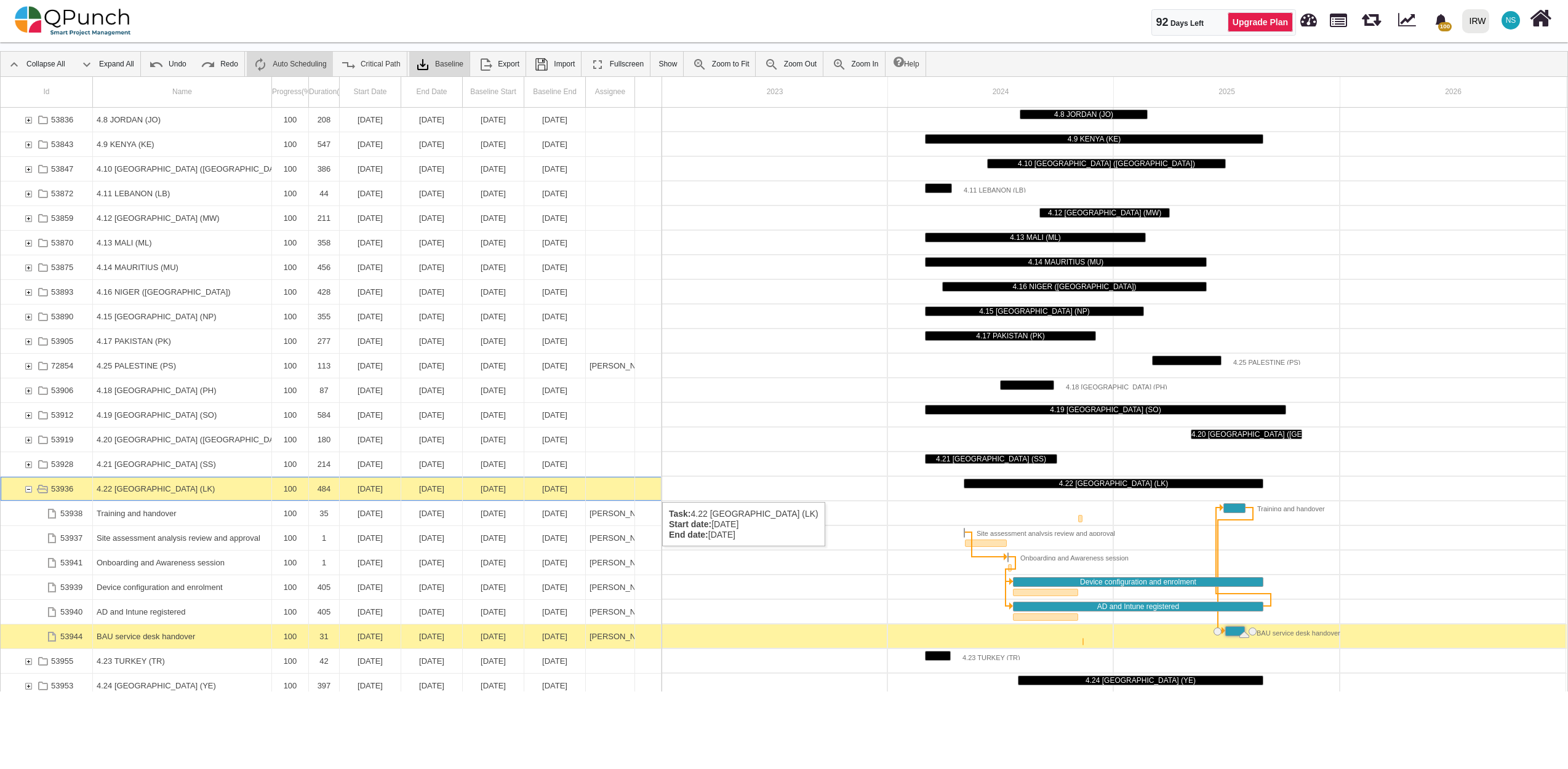
click at [27, 490] on div "53936" at bounding box center [28, 489] width 11 height 24
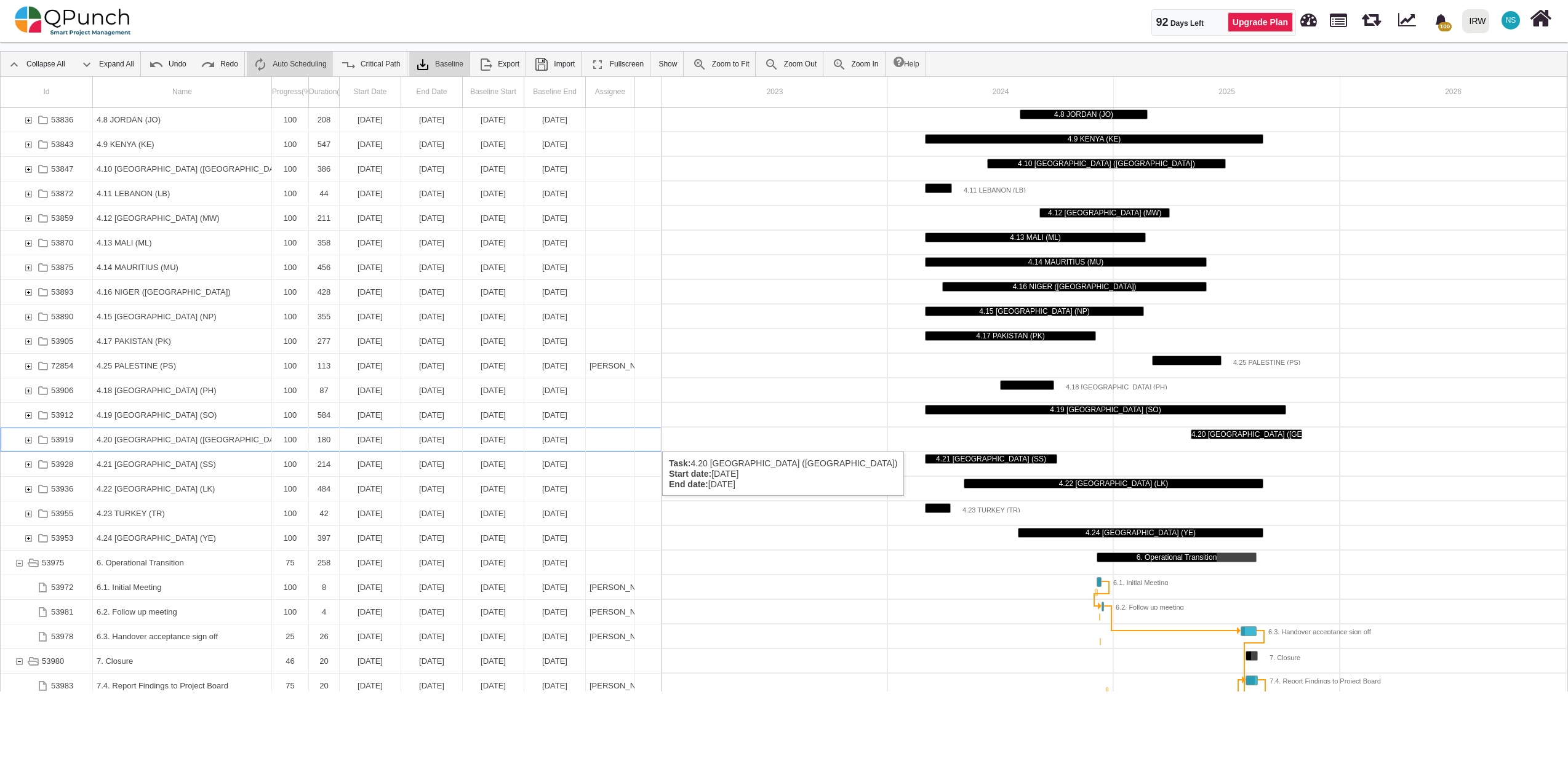
click at [30, 439] on div "53919" at bounding box center [28, 439] width 11 height 24
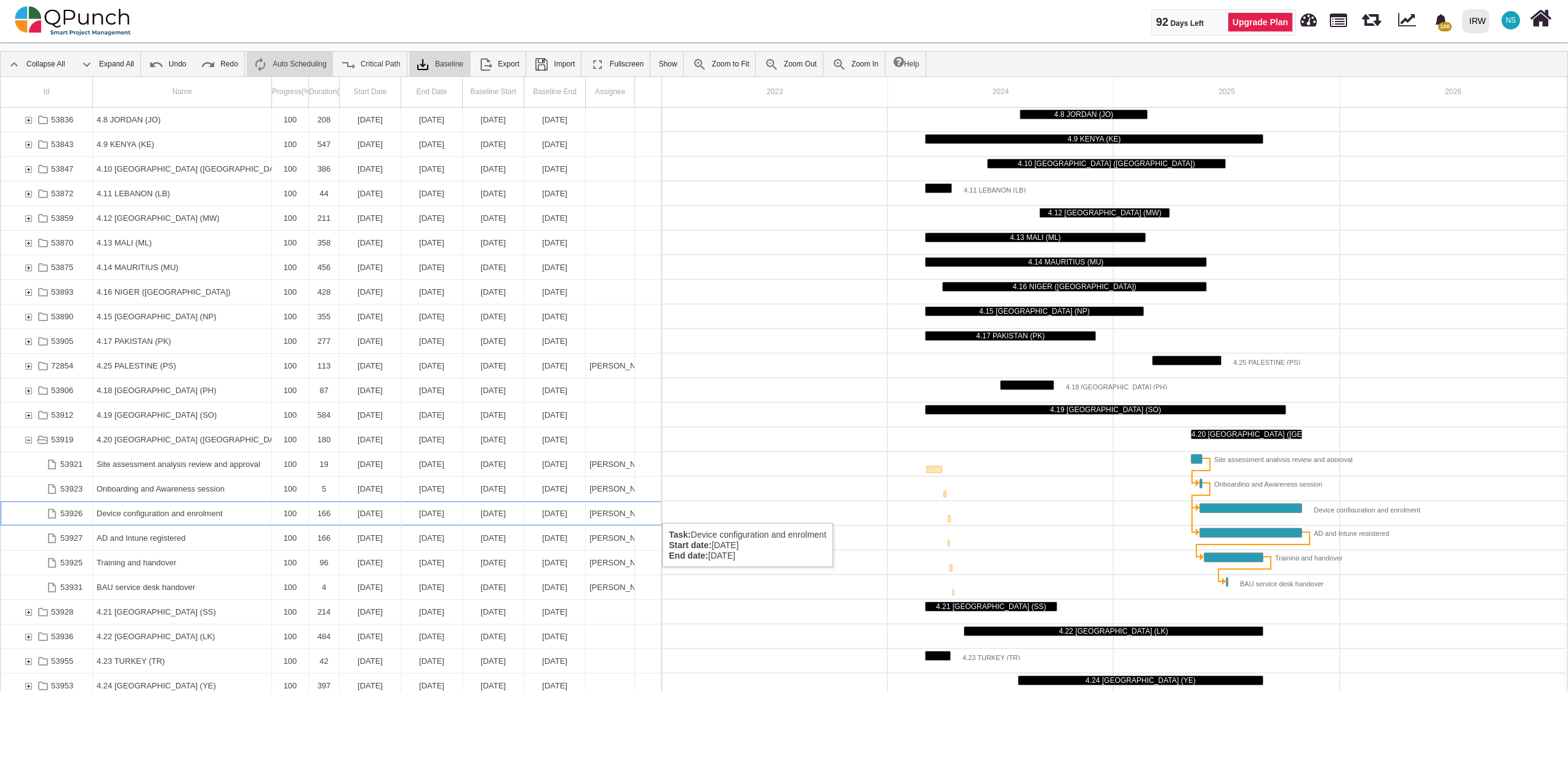
click at [435, 511] on div "31-10-2025" at bounding box center [431, 513] width 53 height 24
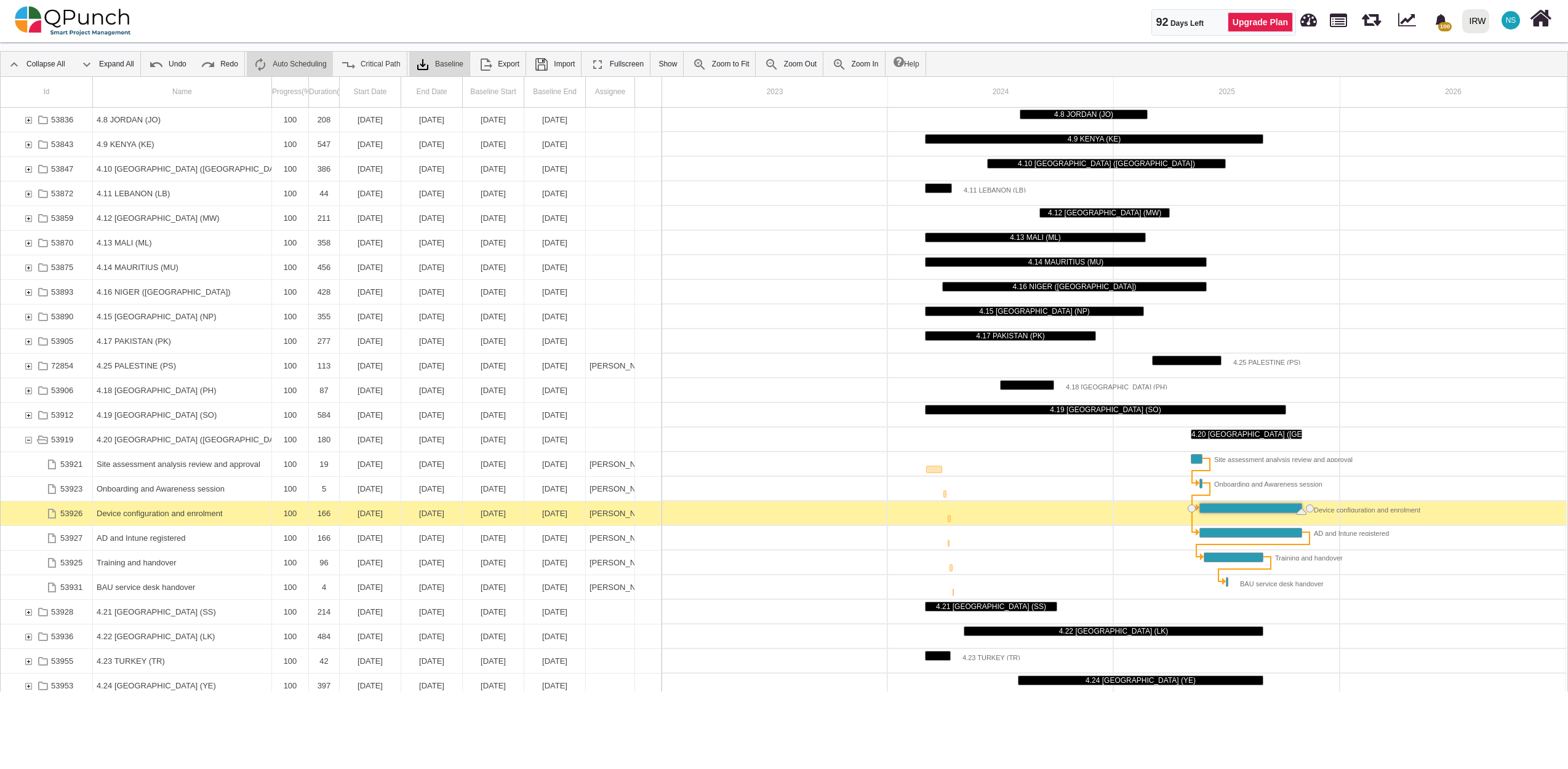
click at [435, 511] on div "31-10-2025" at bounding box center [431, 513] width 53 height 24
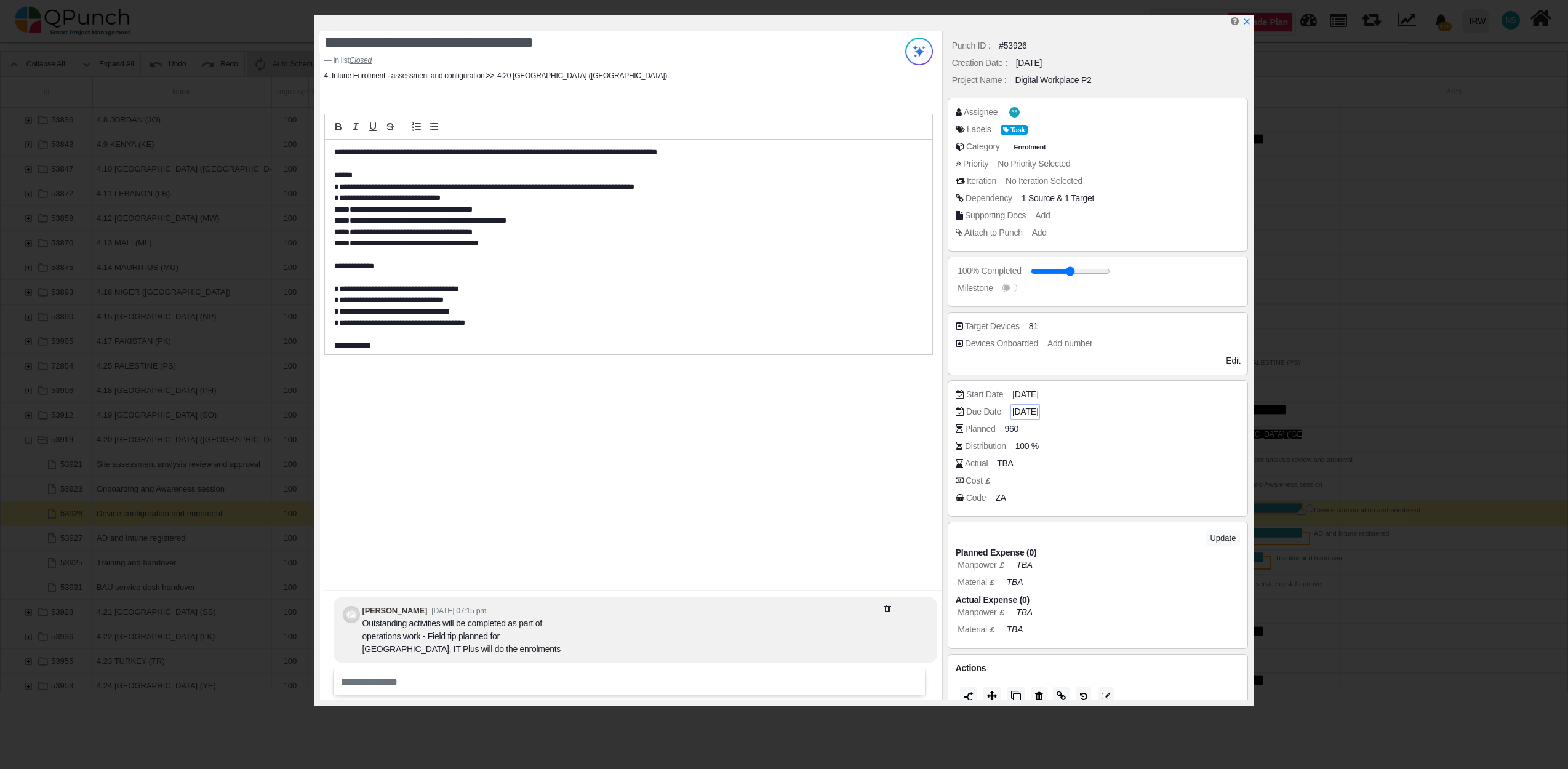
click at [1038, 415] on span "31-10-2025" at bounding box center [1025, 412] width 26 height 13
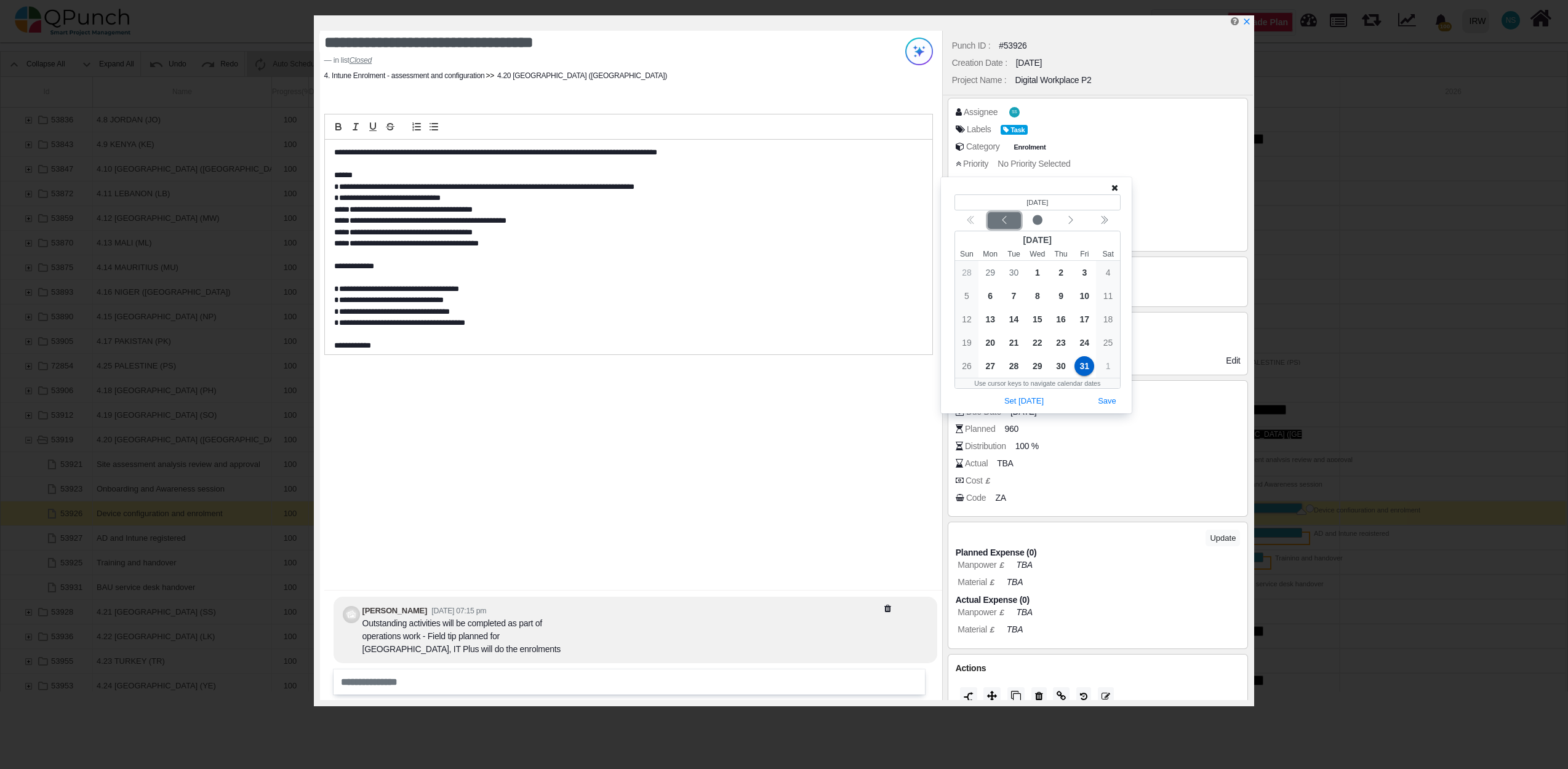
click at [1004, 222] on icon "chevron left" at bounding box center [1004, 220] width 10 height 10
click at [1064, 272] on span "31" at bounding box center [1061, 272] width 20 height 20
click at [1105, 399] on button "Save" at bounding box center [1107, 402] width 27 height 17
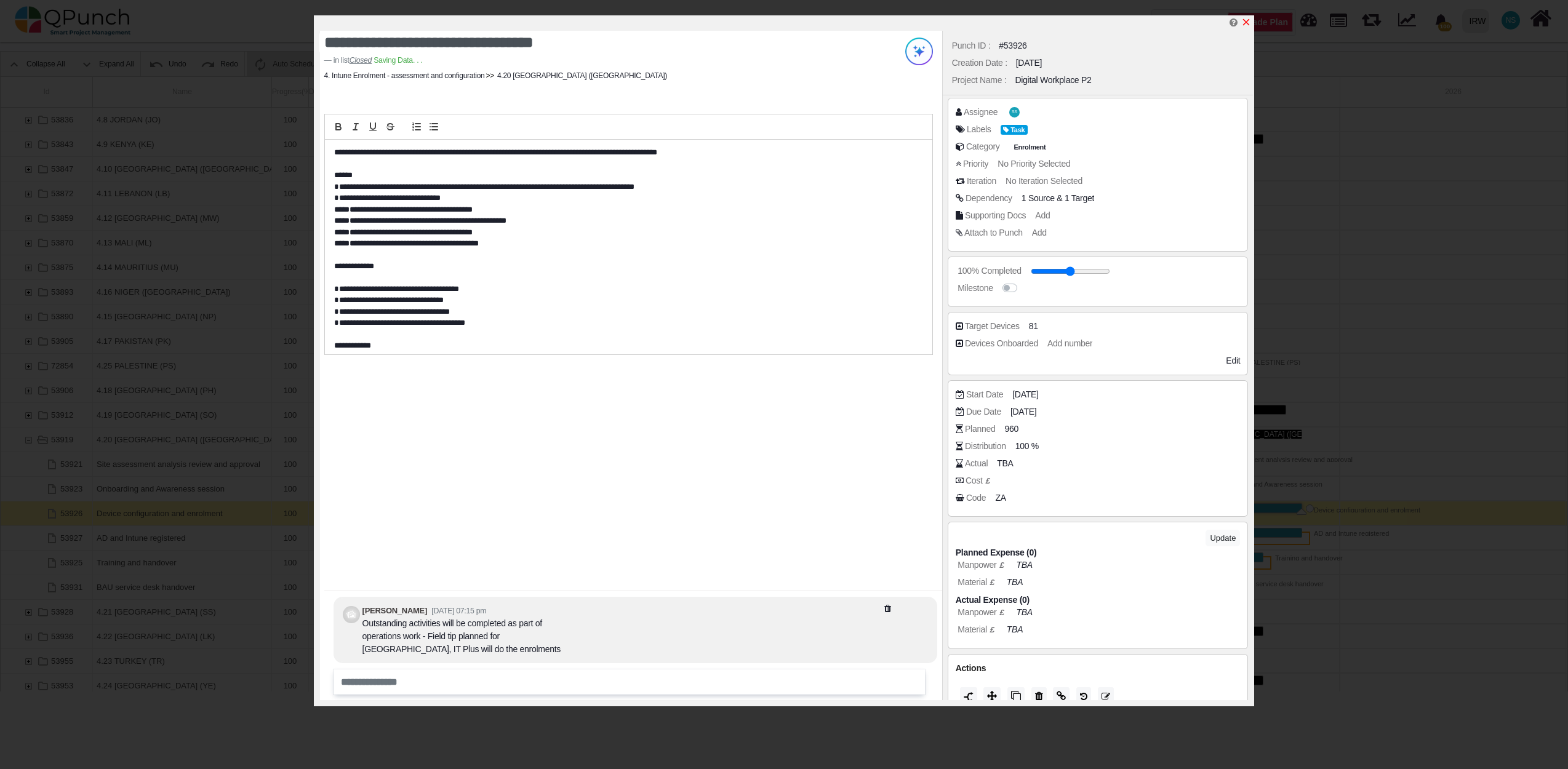
click at [1249, 19] on icon "x" at bounding box center [1245, 22] width 10 height 10
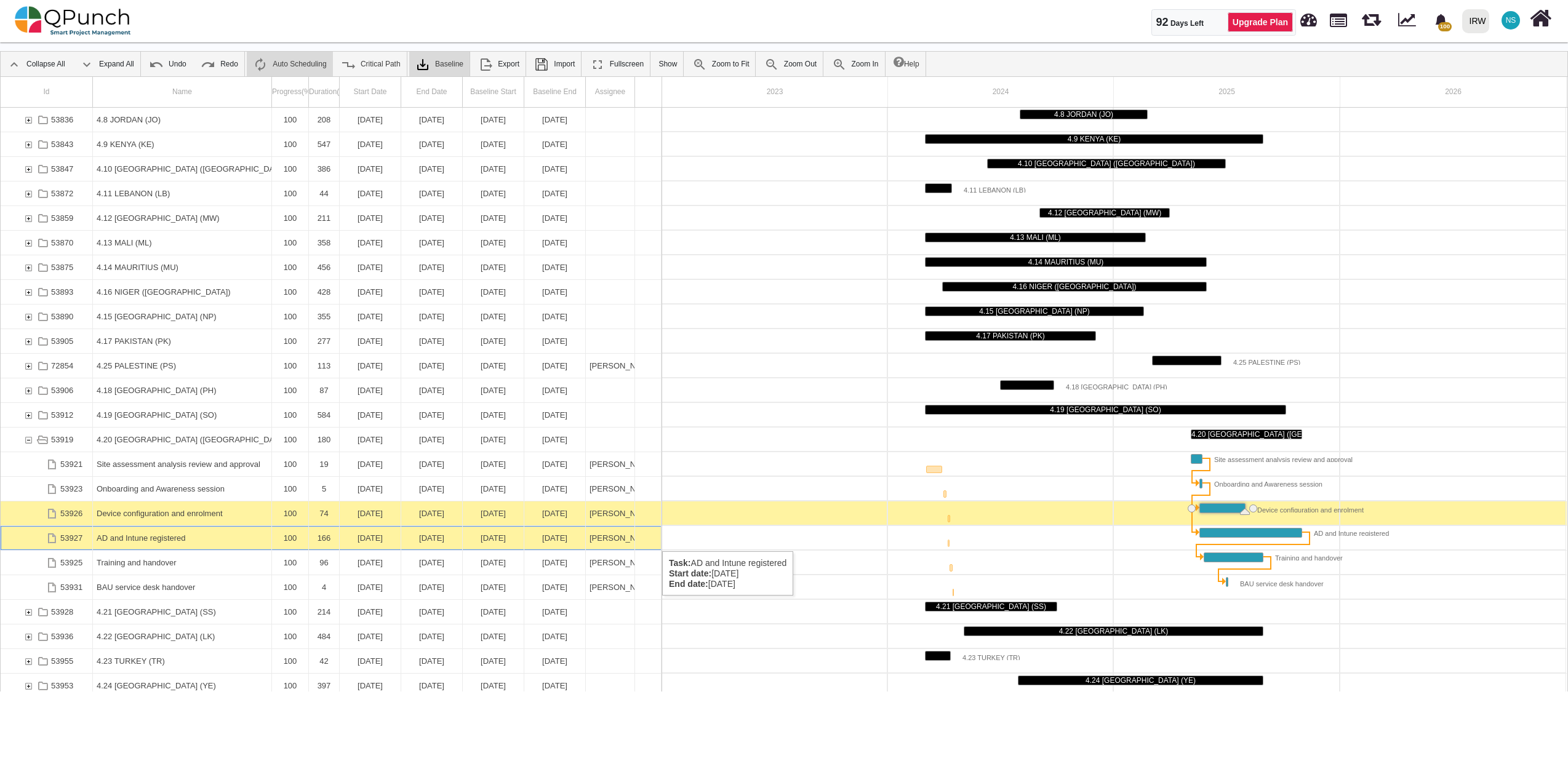
click at [395, 539] on div "19-05-2025" at bounding box center [370, 538] width 53 height 24
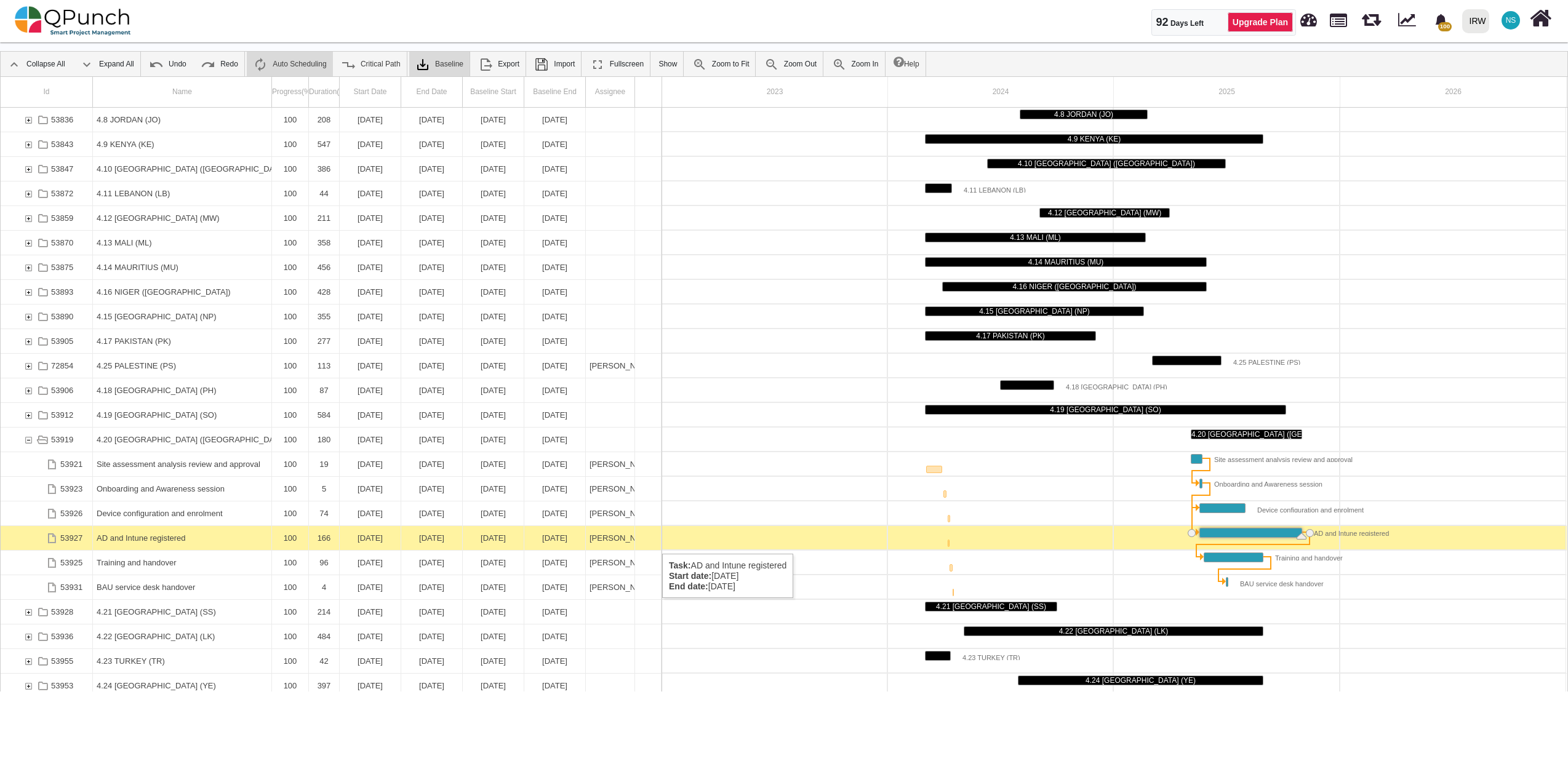
click at [437, 542] on div "31-10-2025" at bounding box center [431, 538] width 53 height 24
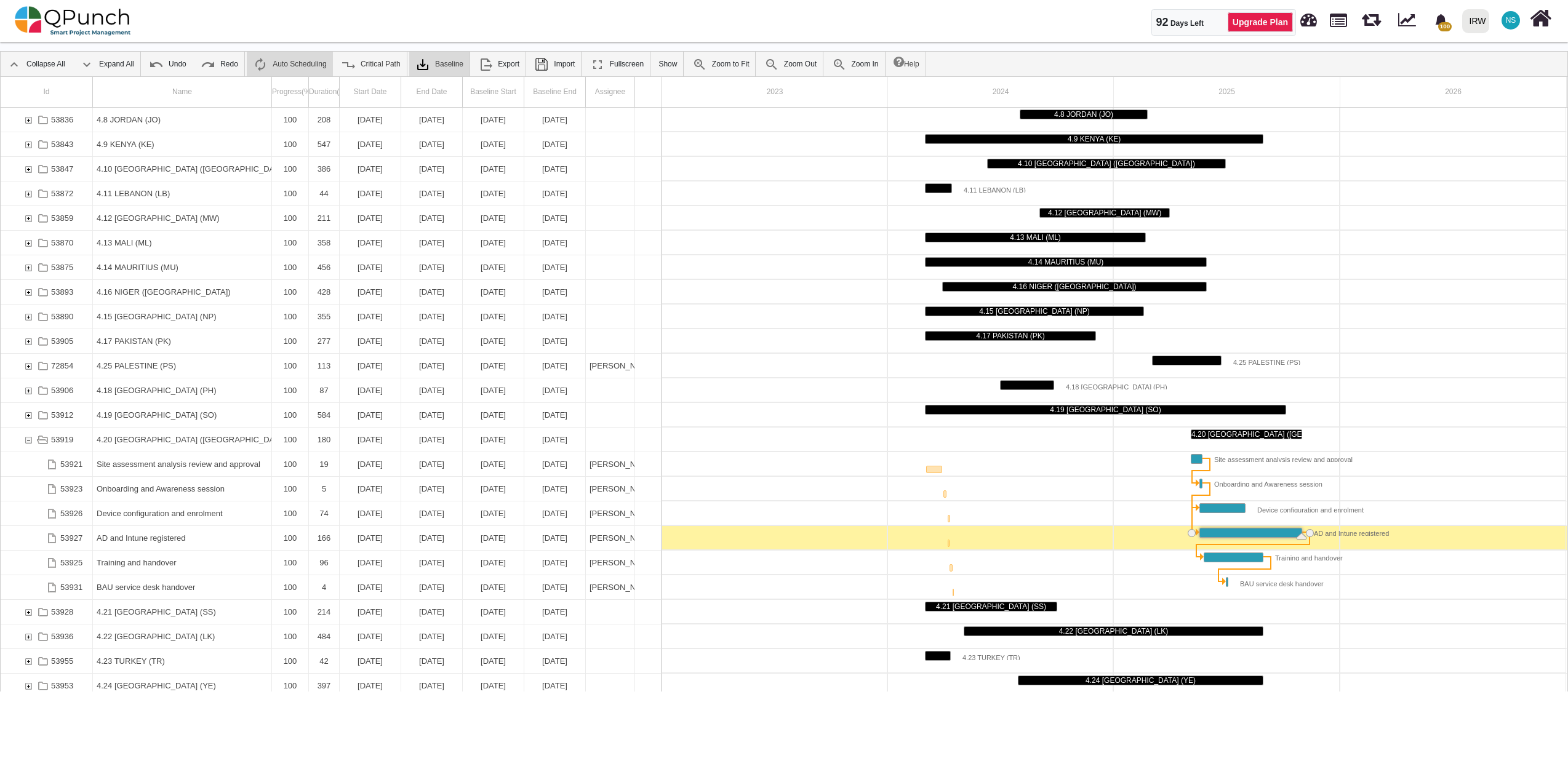
click at [437, 542] on div "31-10-2025" at bounding box center [431, 538] width 53 height 24
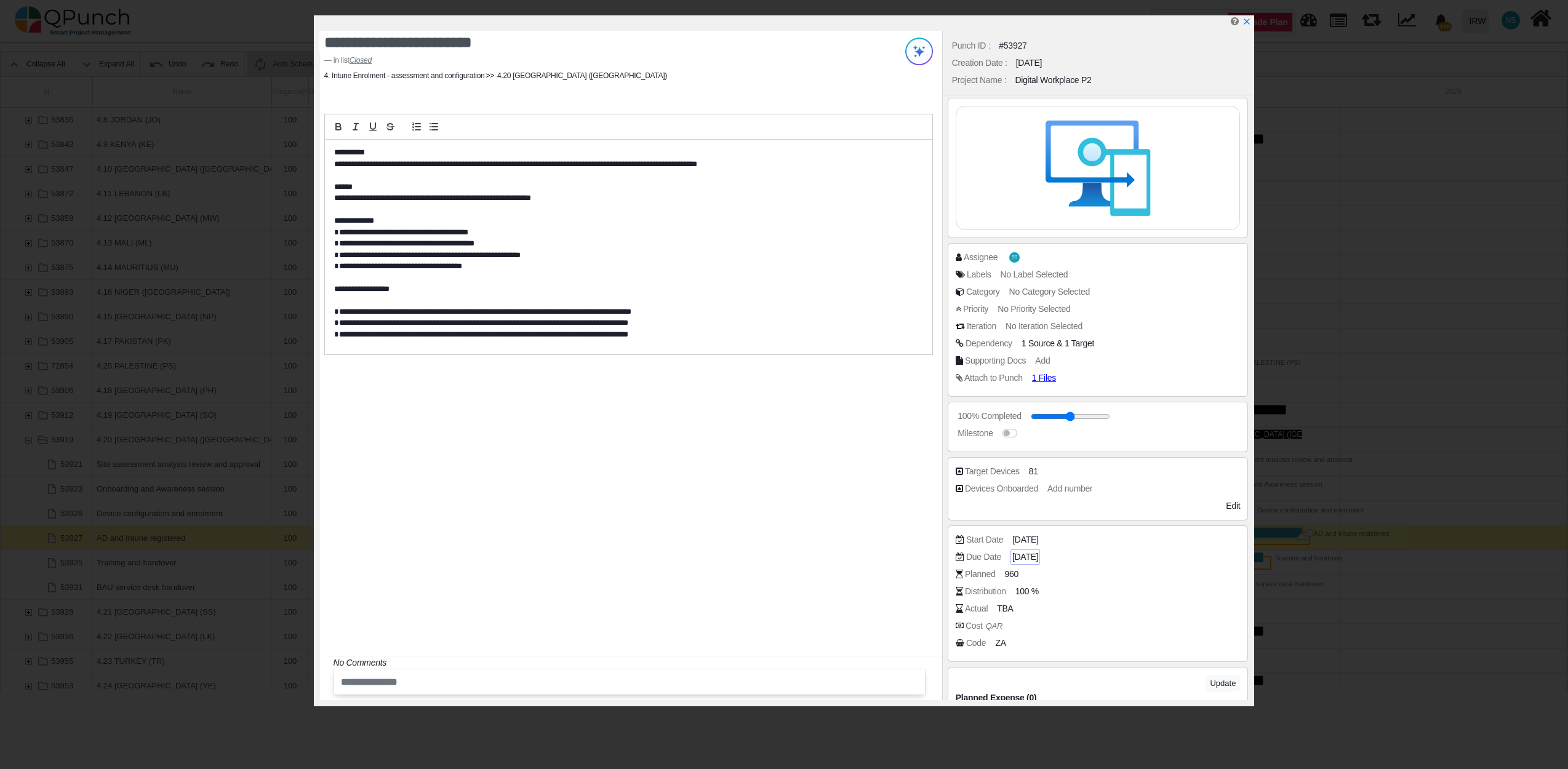
click at [1037, 560] on span "31-10-2025" at bounding box center [1025, 557] width 26 height 13
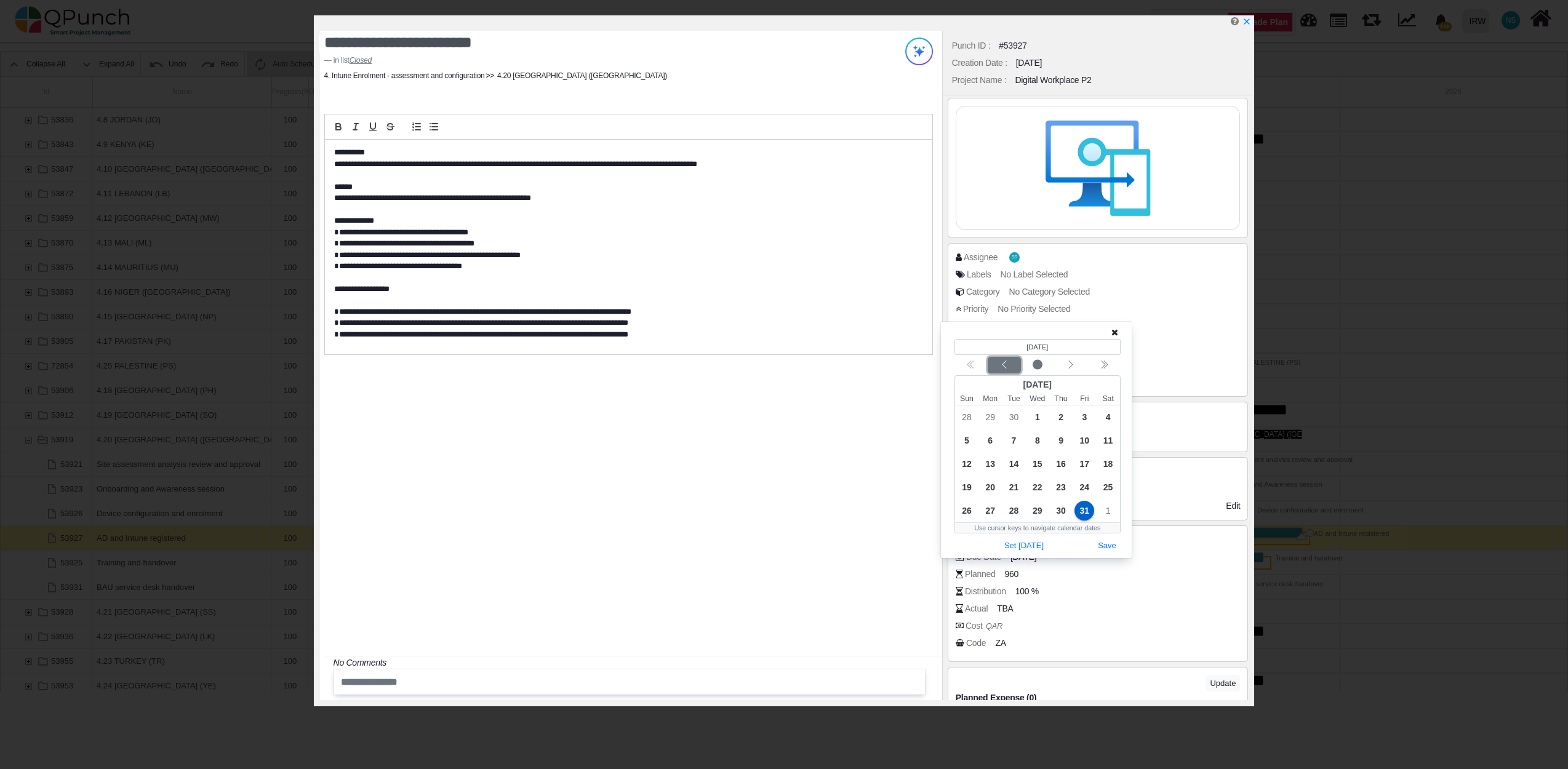
click at [1006, 365] on icon "chevron left" at bounding box center [1004, 365] width 10 height 10
click at [1007, 366] on icon "chevron left" at bounding box center [1004, 365] width 10 height 10
click at [1063, 415] on span "31" at bounding box center [1061, 417] width 20 height 20
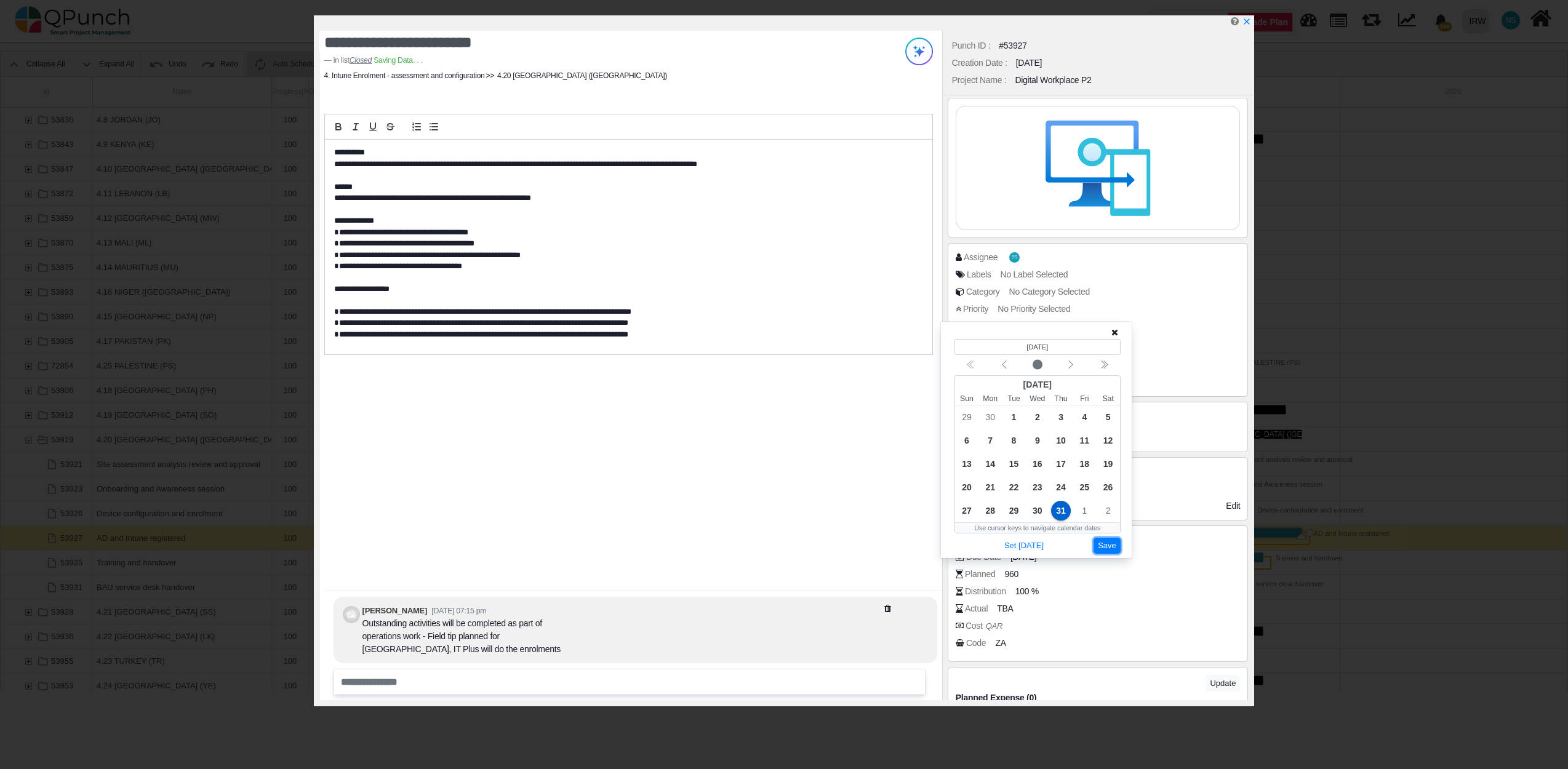
click at [1111, 549] on button "Save" at bounding box center [1107, 546] width 27 height 17
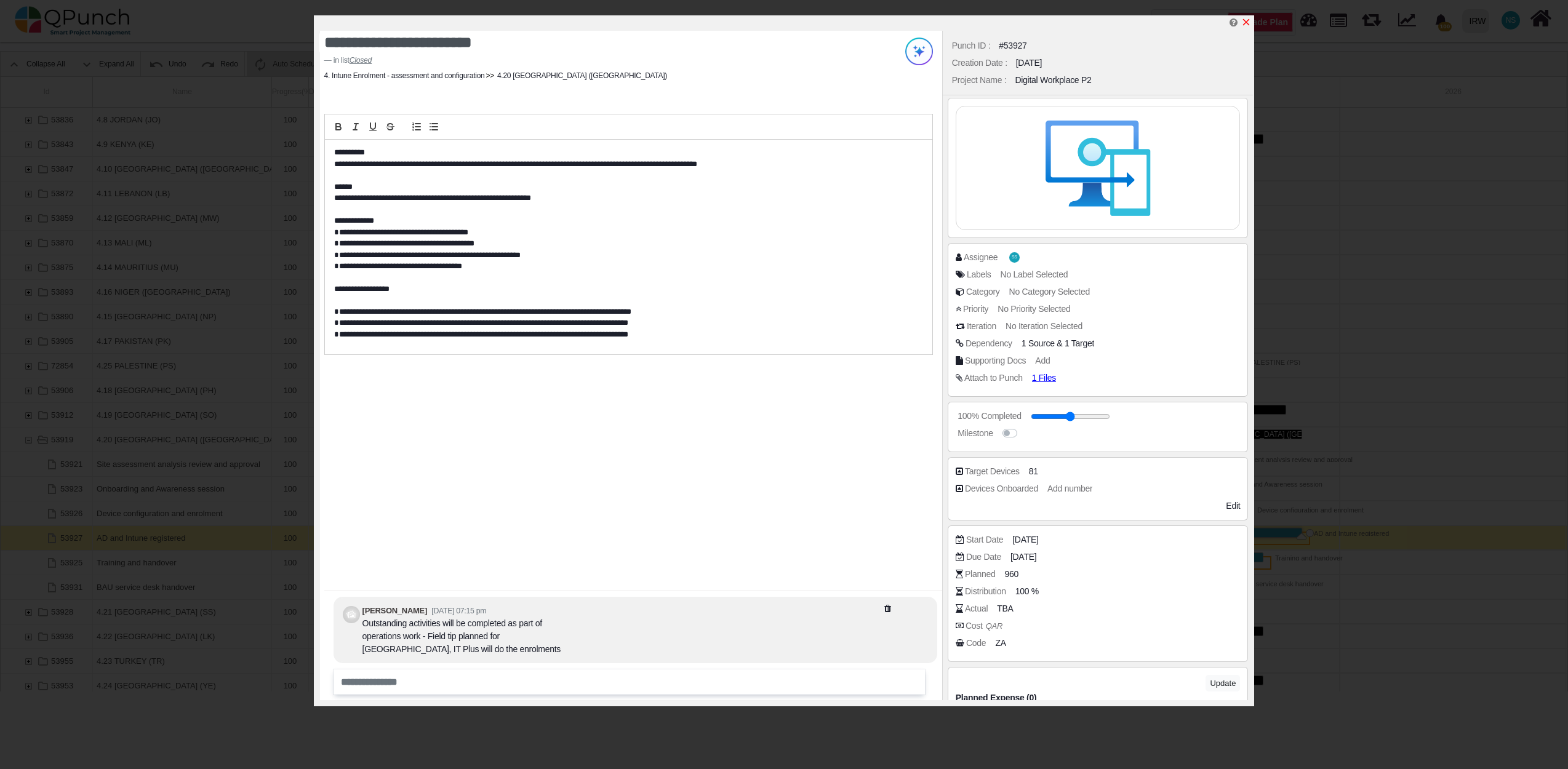
click at [1247, 21] on icon "x" at bounding box center [1245, 22] width 10 height 10
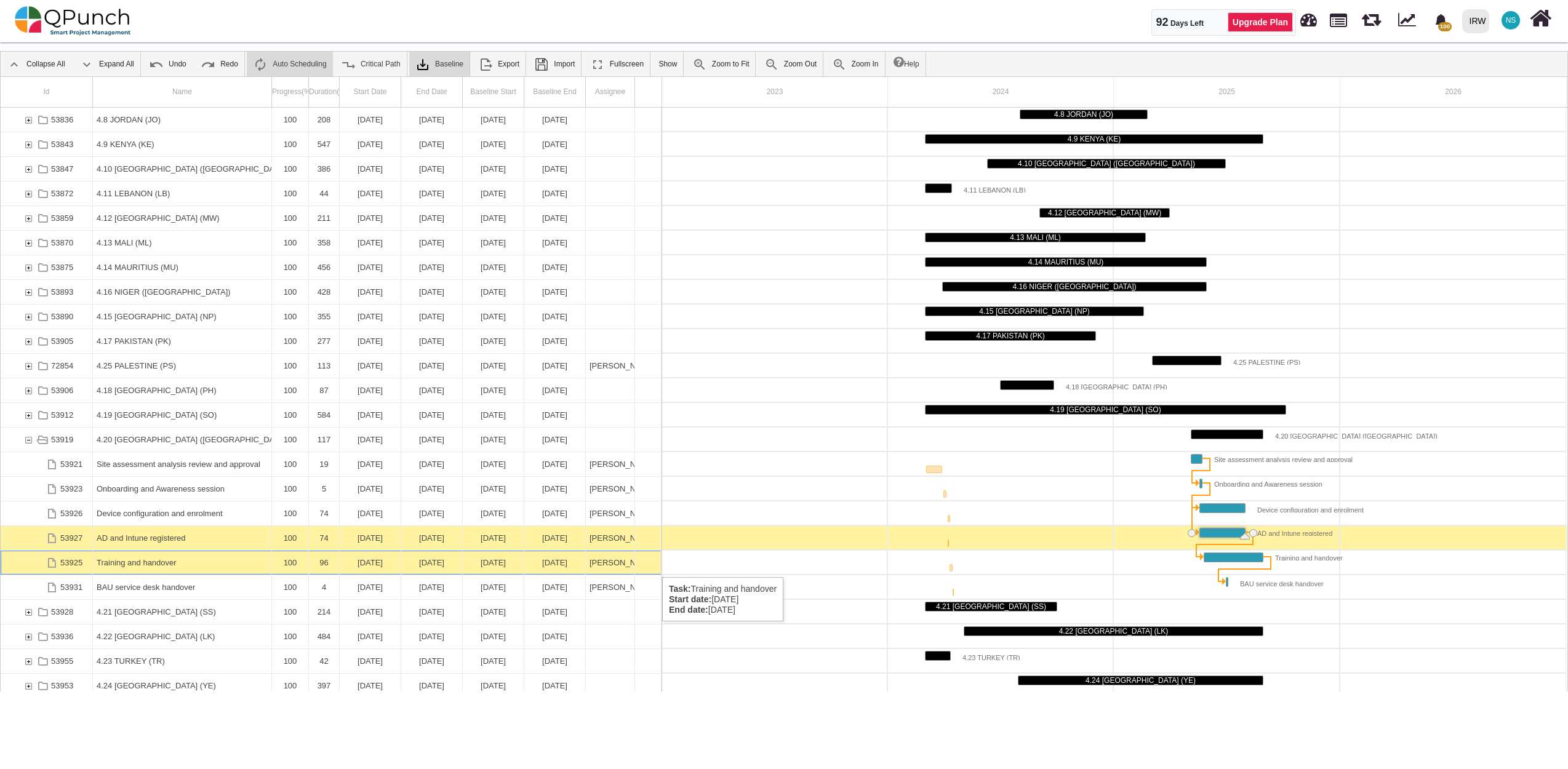
click at [164, 566] on div "Training and handover" at bounding box center [182, 562] width 171 height 24
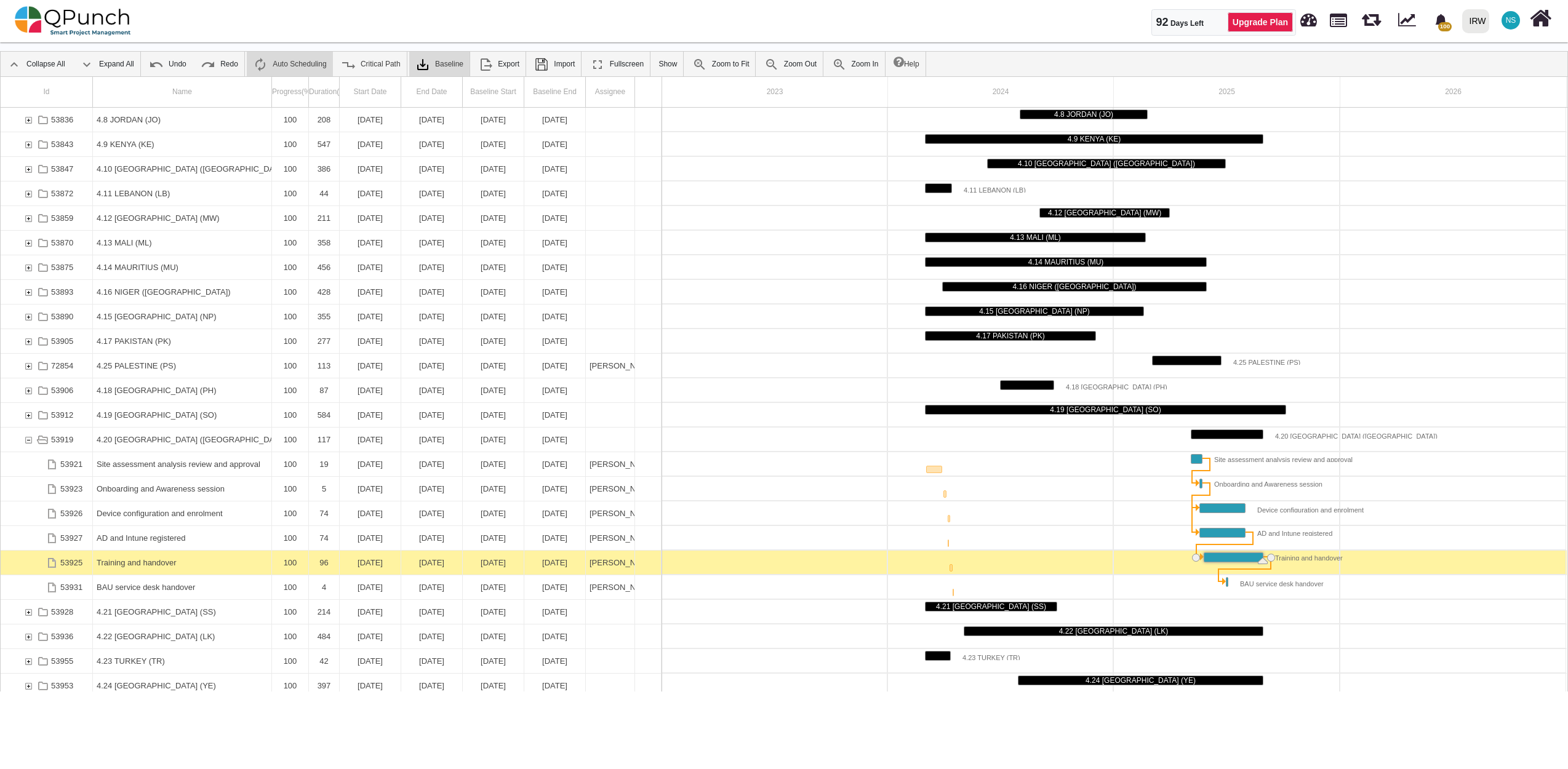
click at [164, 566] on div "Training and handover" at bounding box center [182, 562] width 171 height 24
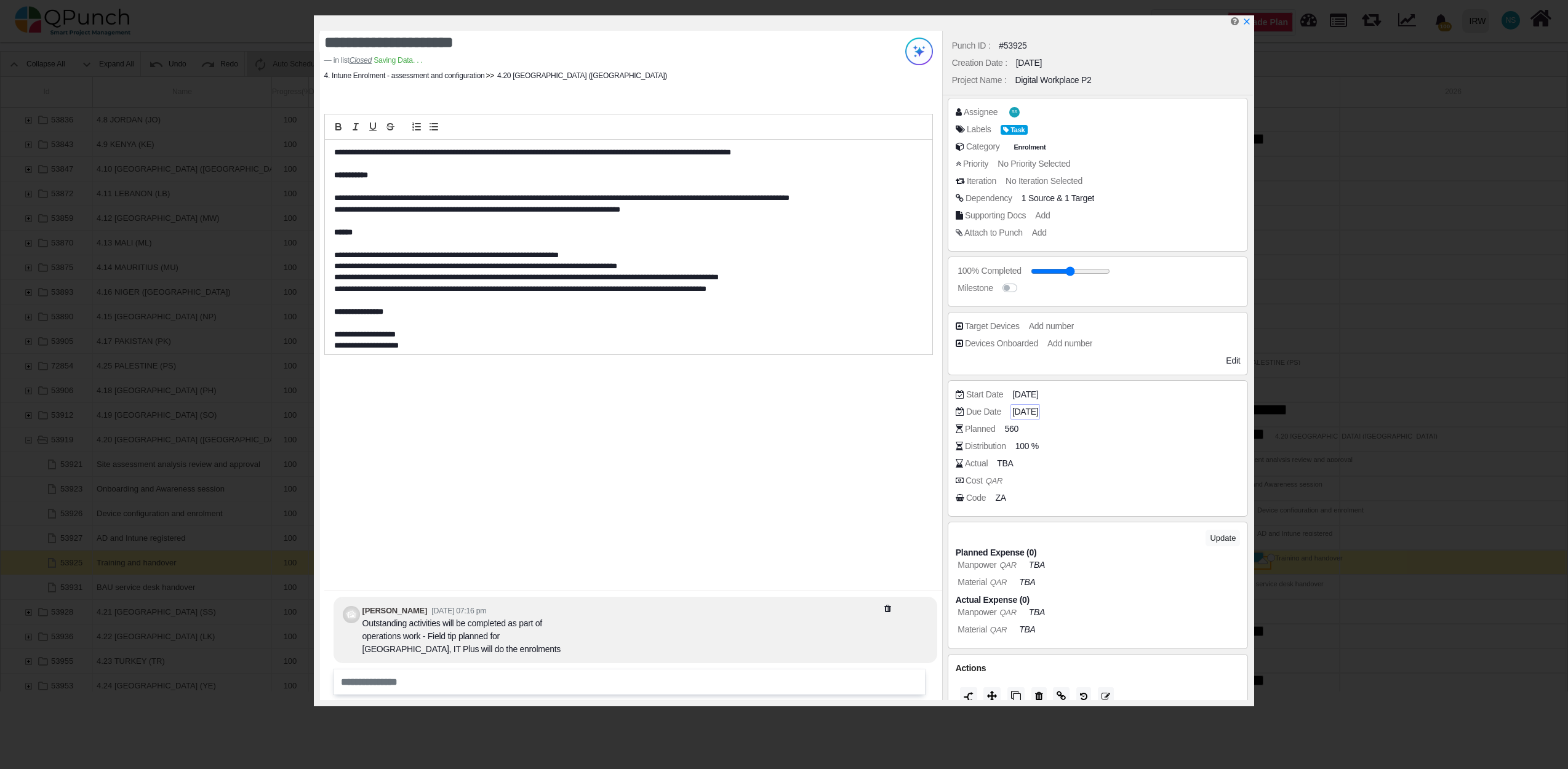
click at [1028, 409] on span "29-08-2025" at bounding box center [1025, 412] width 26 height 13
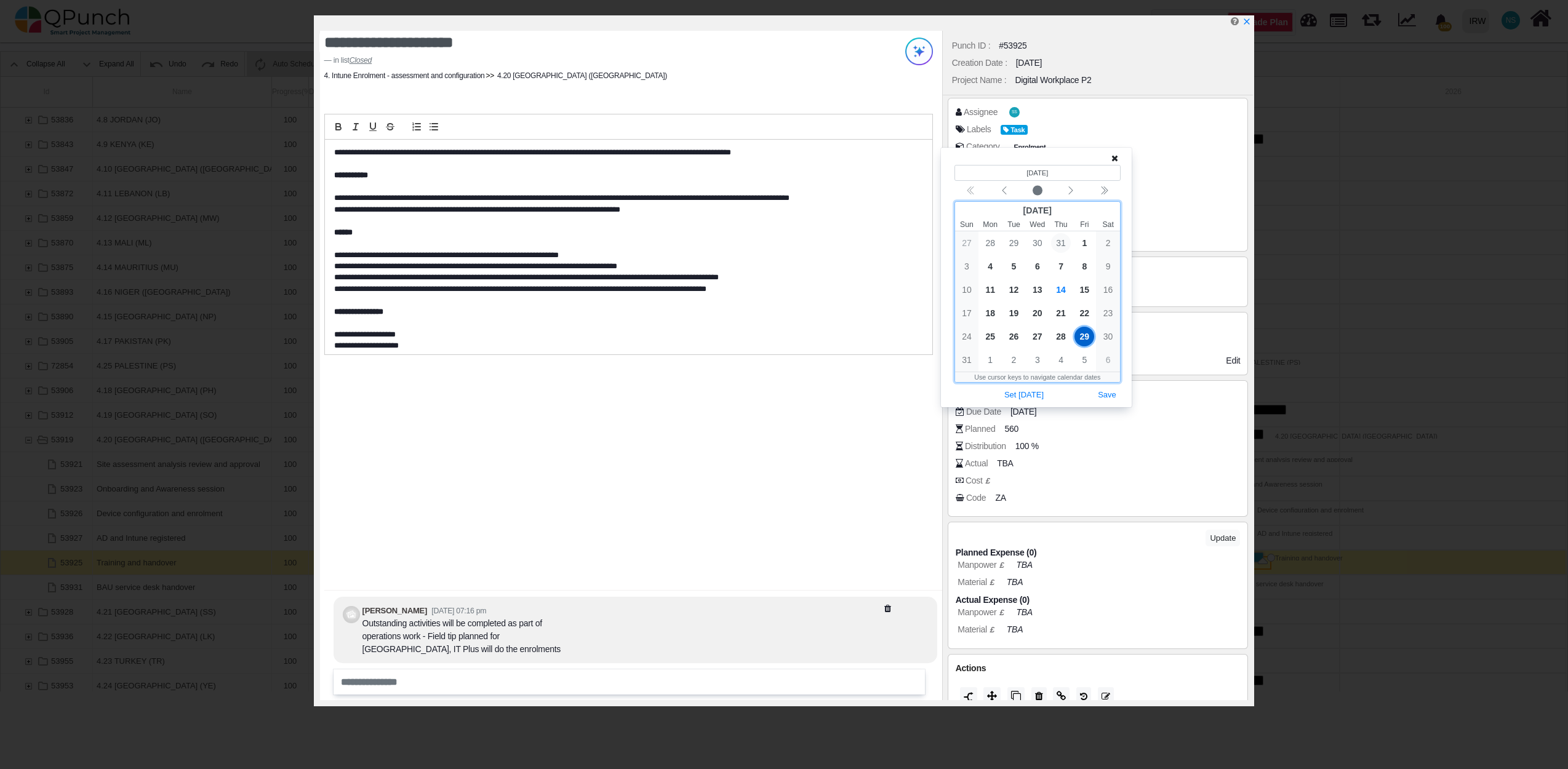
click at [1061, 242] on span "31" at bounding box center [1061, 243] width 20 height 20
click at [1117, 159] on icon at bounding box center [1115, 158] width 7 height 8
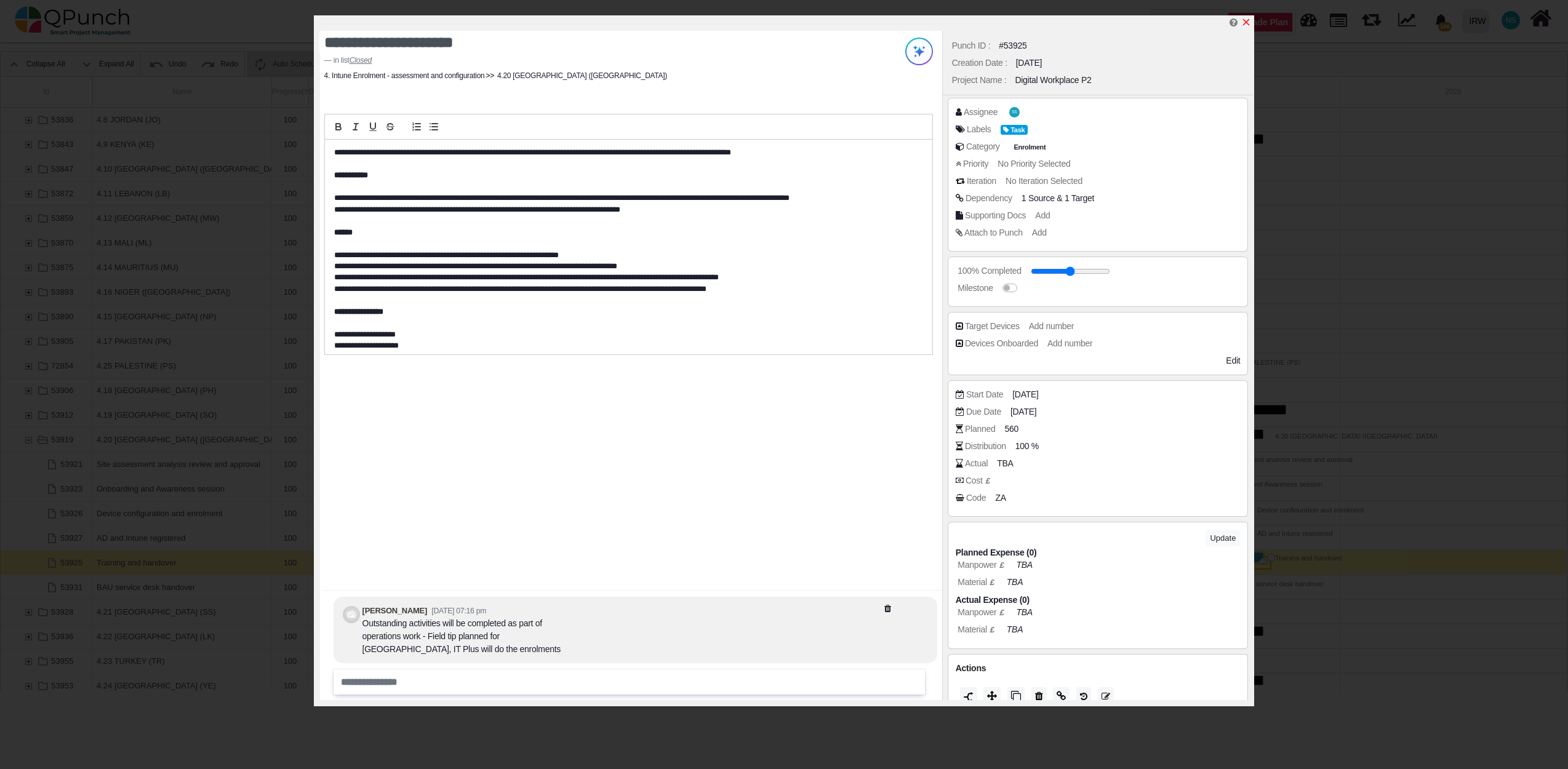
click at [1249, 21] on icon "x" at bounding box center [1246, 23] width 7 height 7
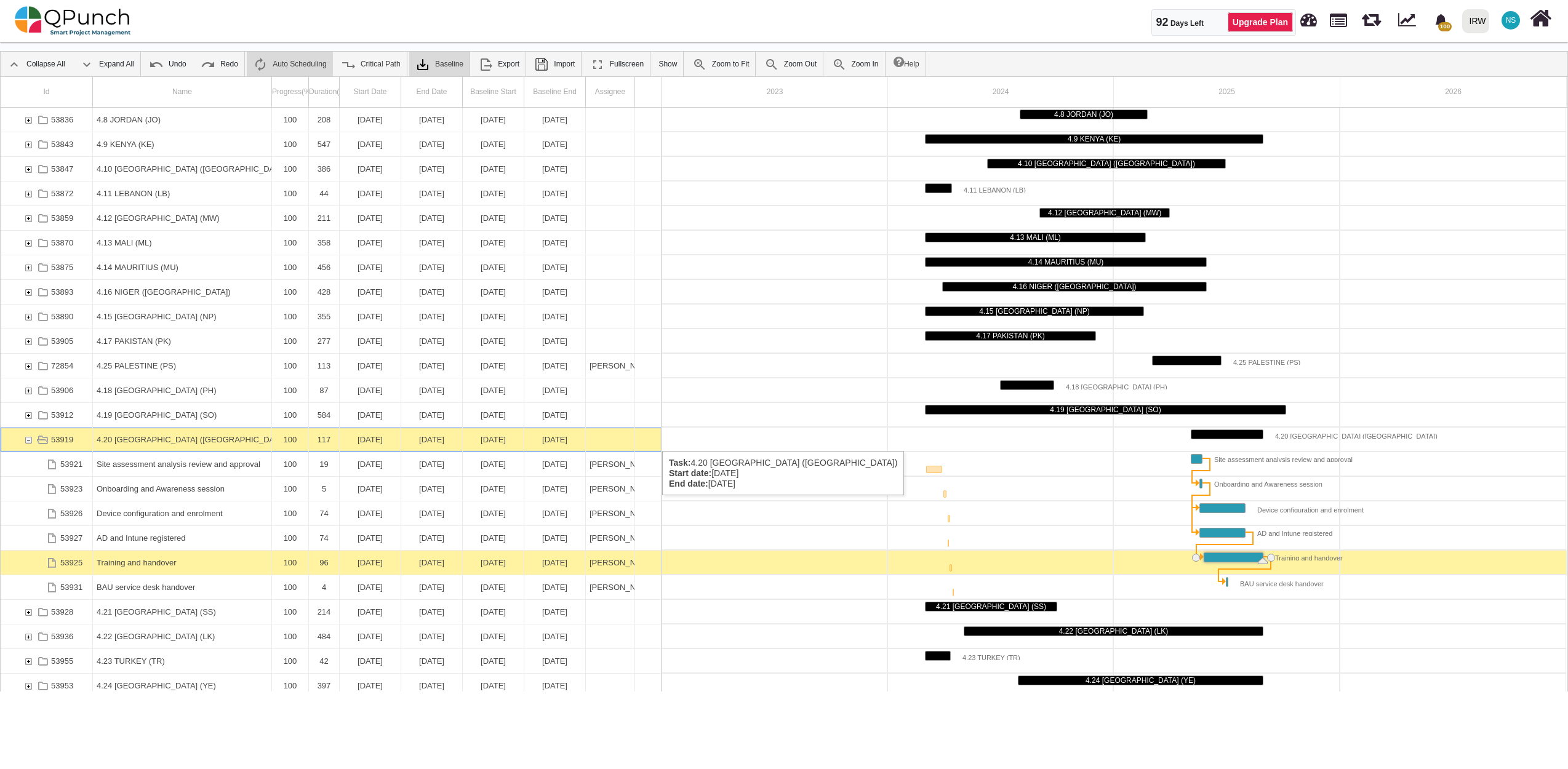
click at [31, 439] on div "53919" at bounding box center [28, 439] width 11 height 24
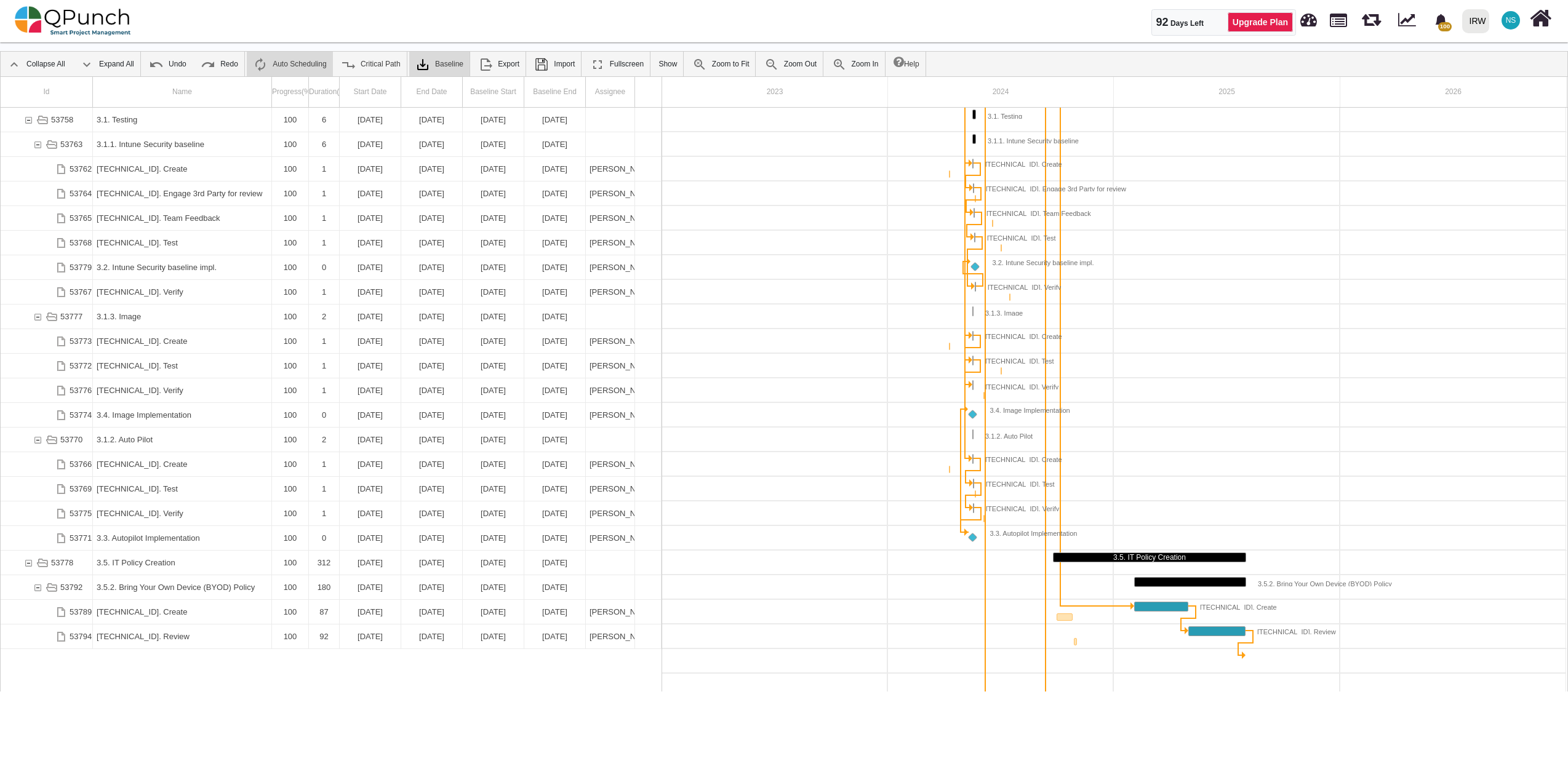
scroll to position [517, 0]
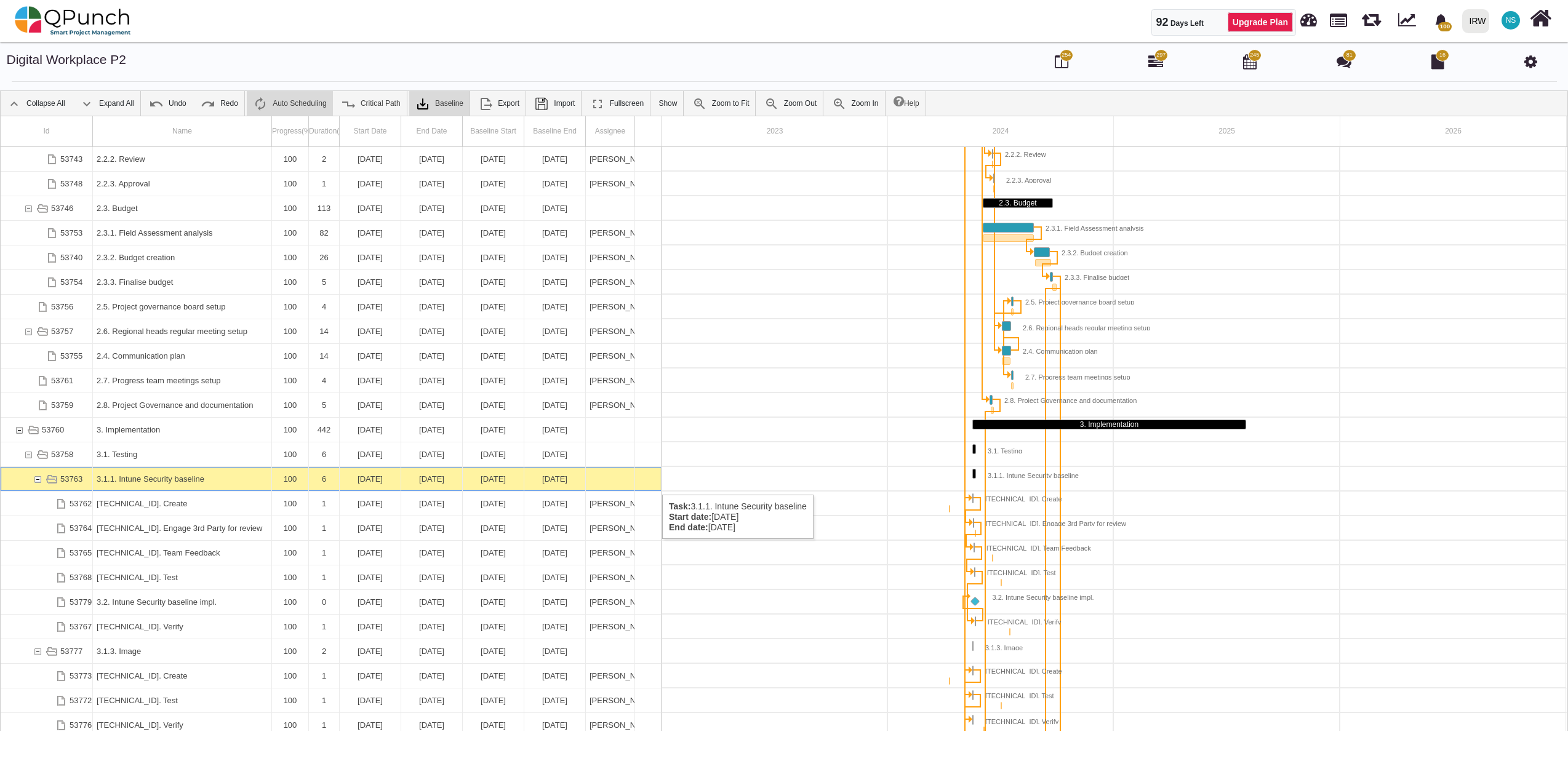
click at [42, 482] on div "53763" at bounding box center [37, 479] width 11 height 24
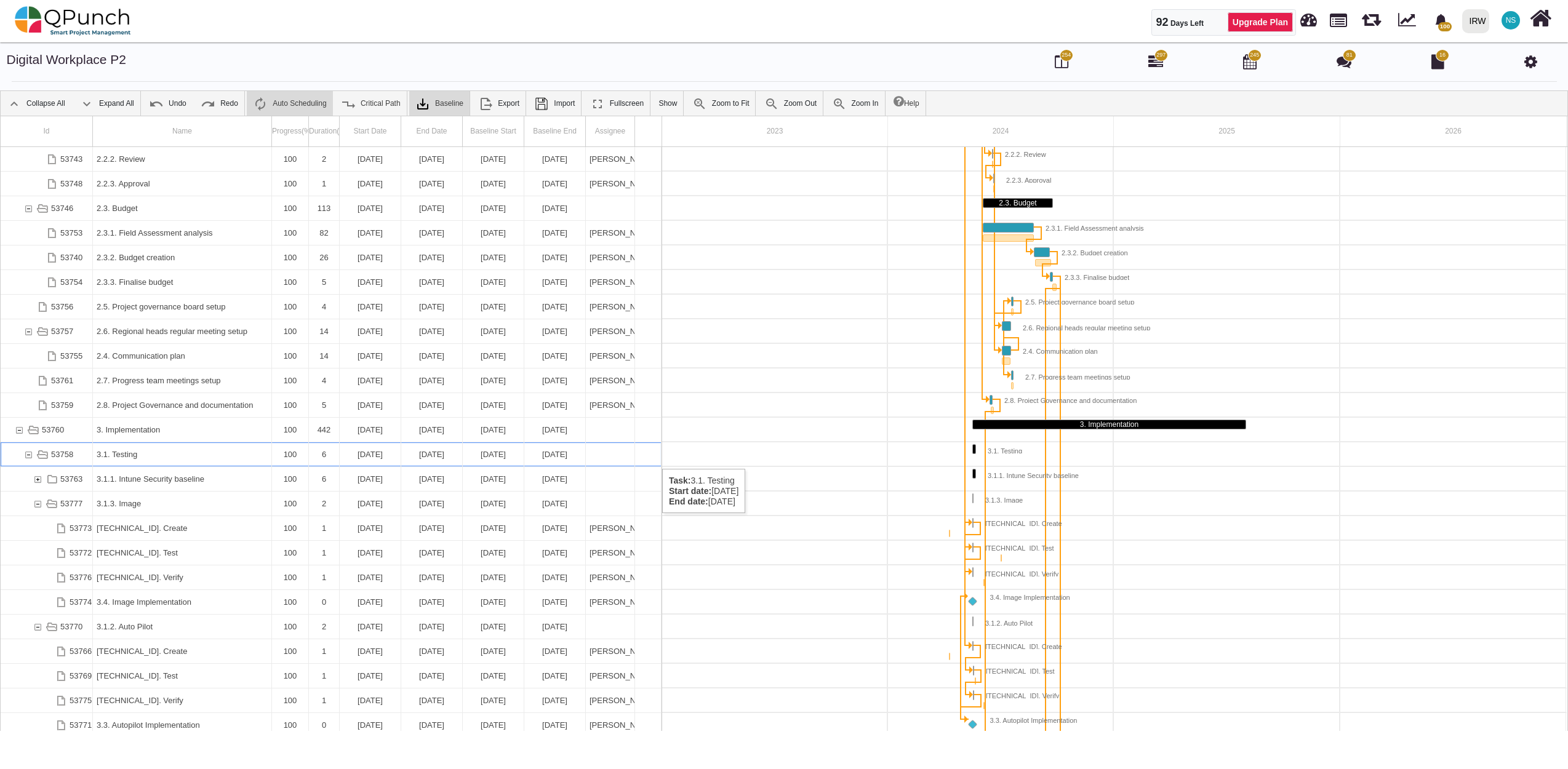
click at [30, 457] on div "53758" at bounding box center [28, 454] width 11 height 24
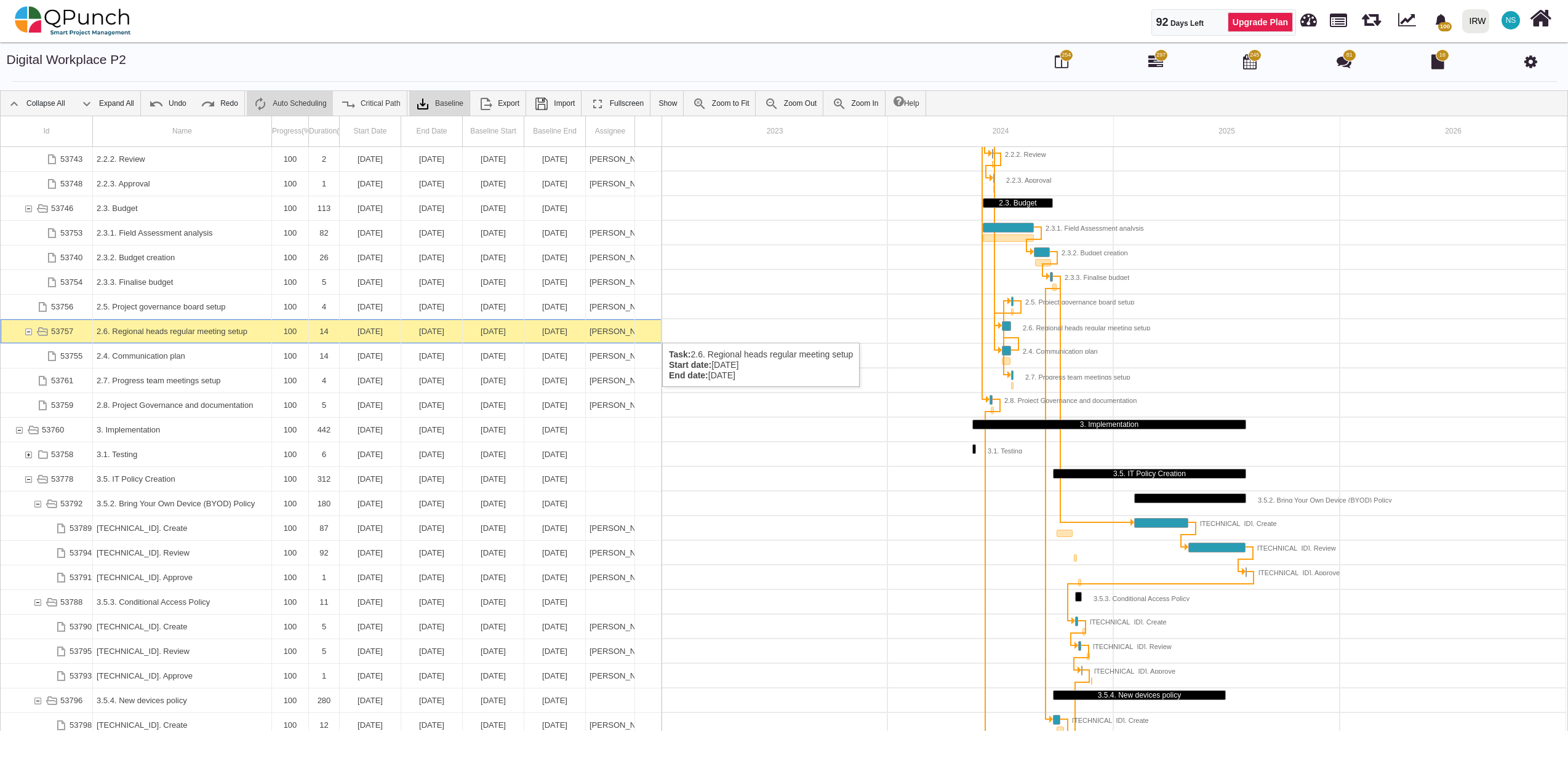
click at [28, 330] on div "53757" at bounding box center [28, 331] width 11 height 24
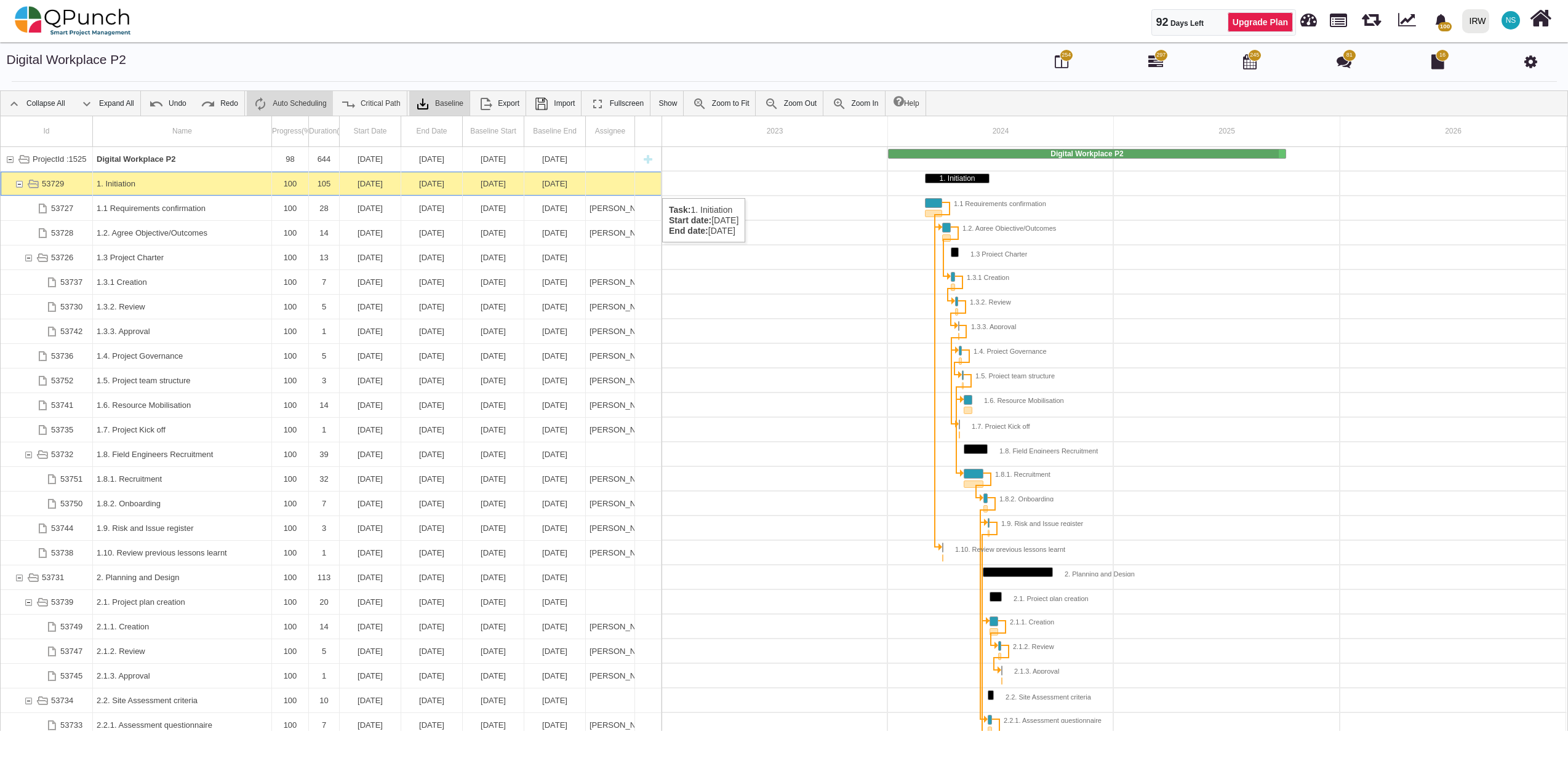
click at [21, 186] on div "53729" at bounding box center [19, 184] width 11 height 24
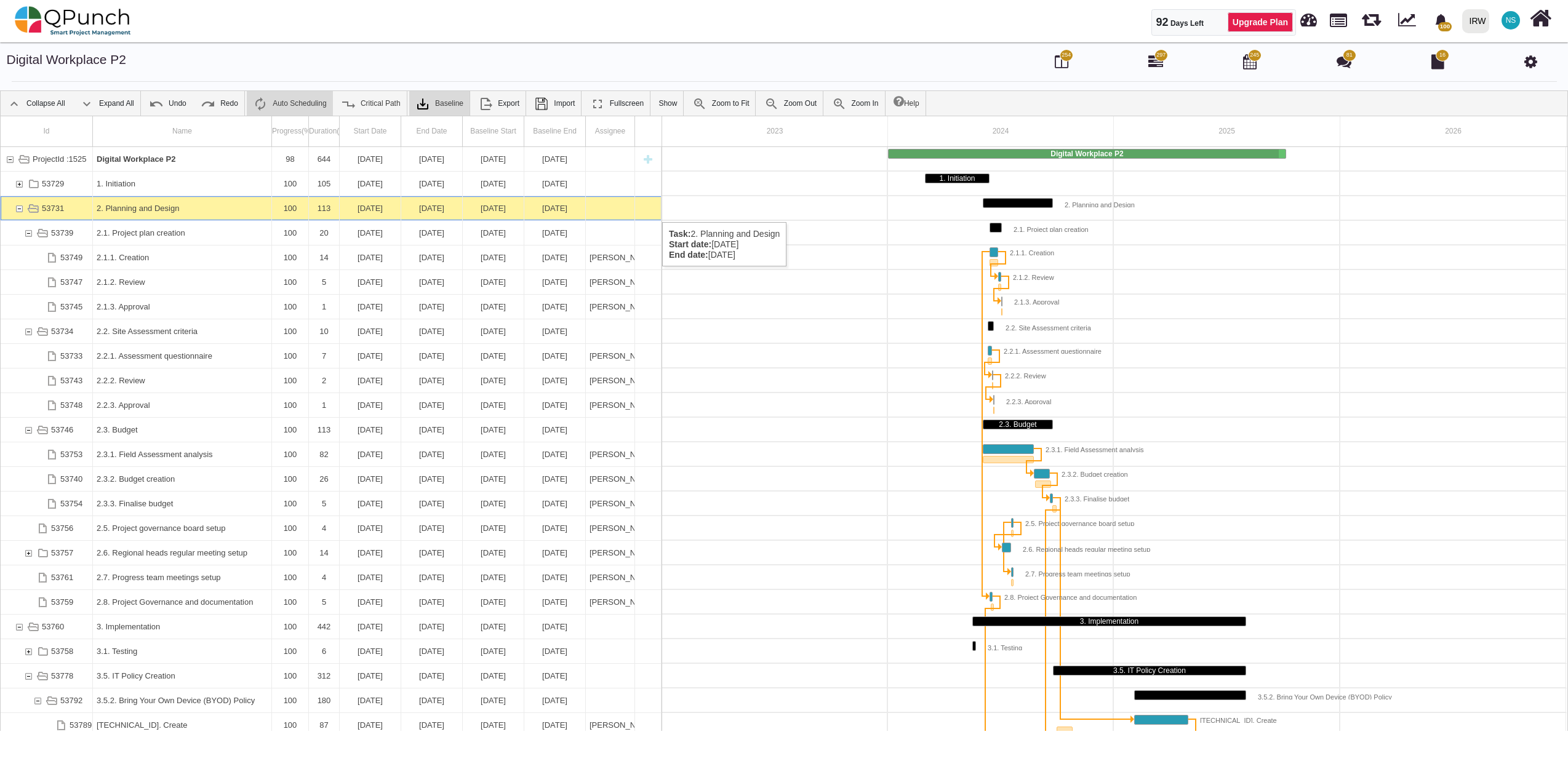
click at [23, 210] on div "53731" at bounding box center [19, 208] width 11 height 24
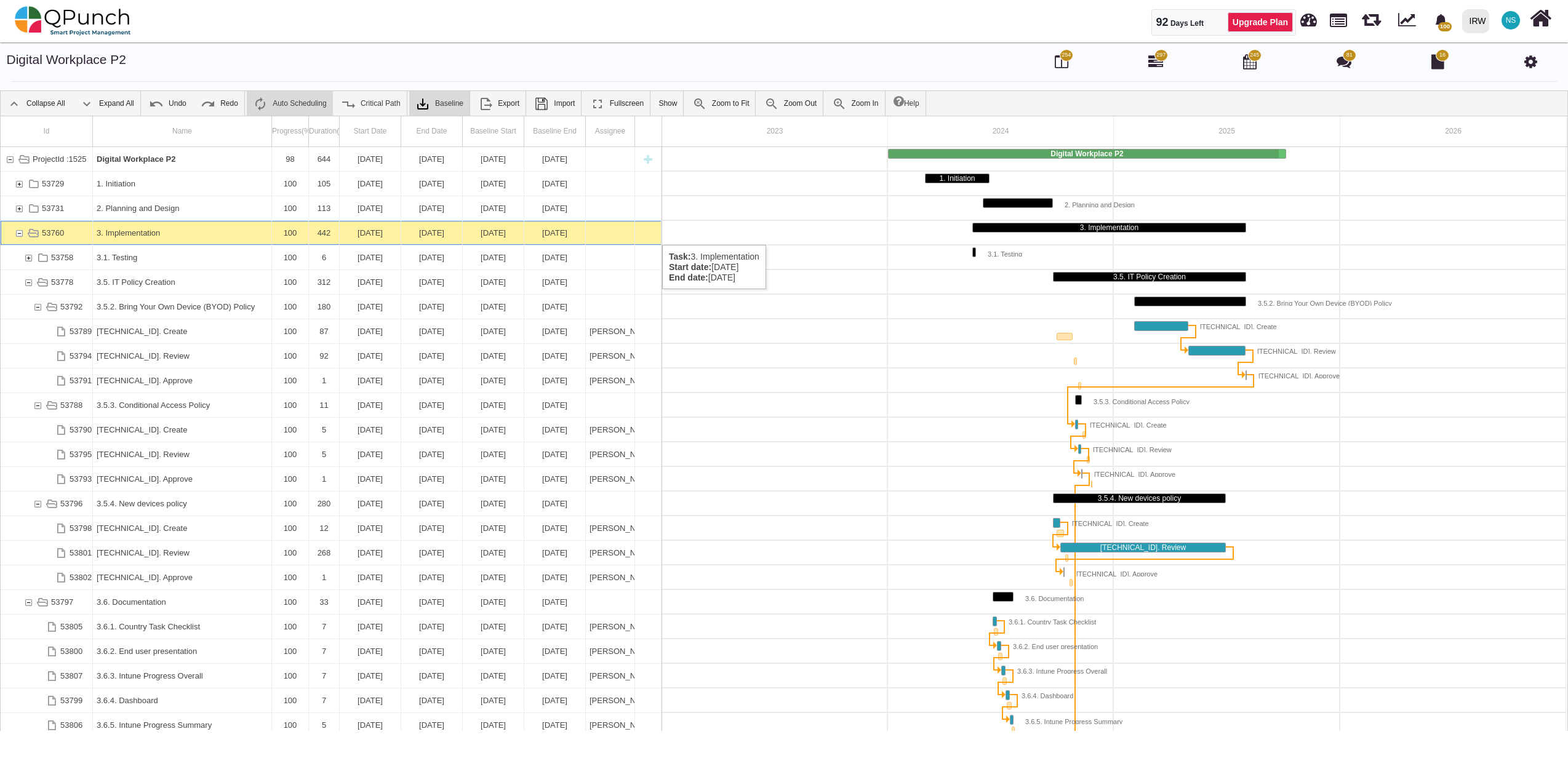
click at [22, 233] on div "53760" at bounding box center [19, 233] width 11 height 24
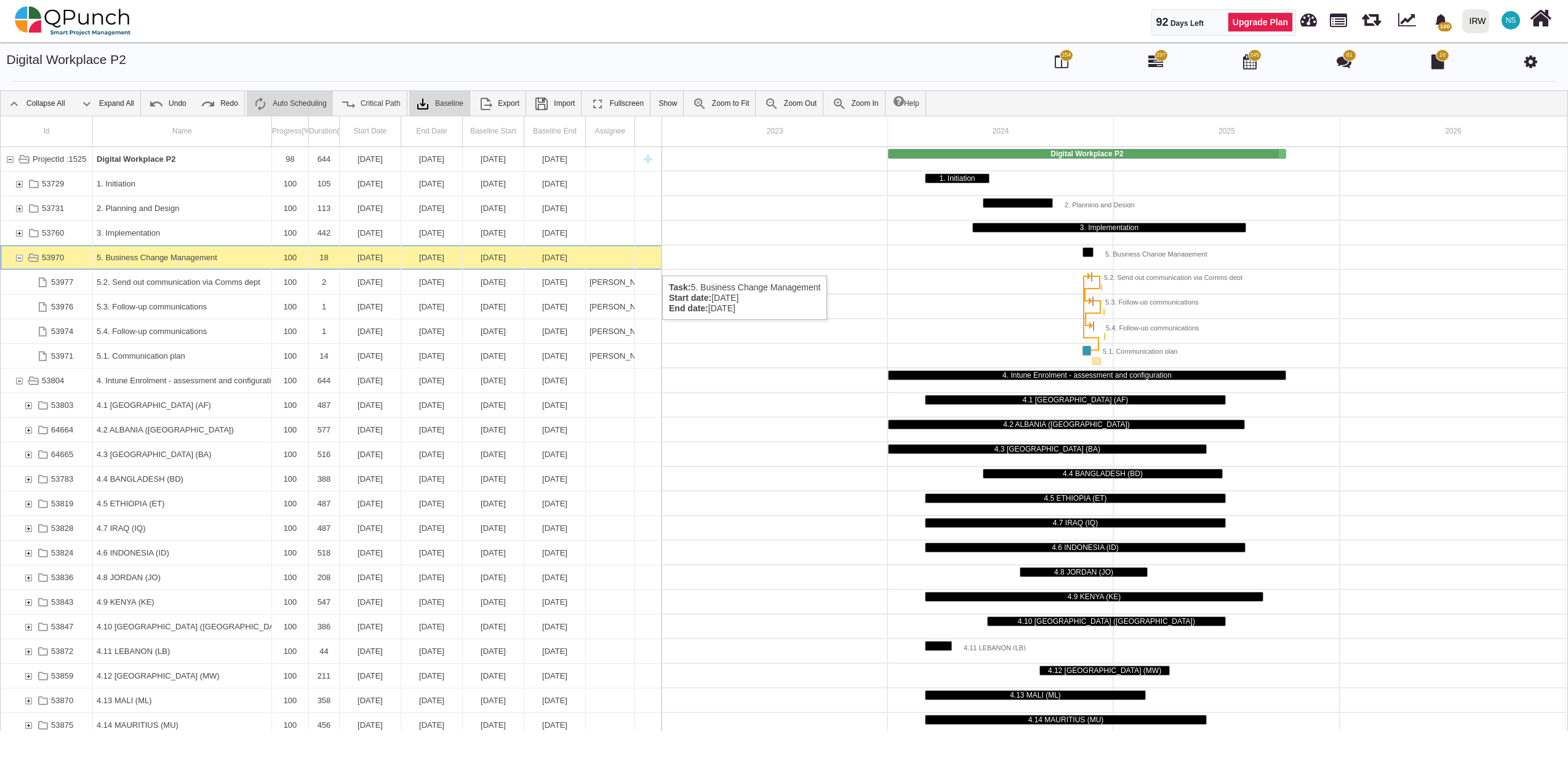
click at [20, 263] on div "53970" at bounding box center [19, 257] width 11 height 24
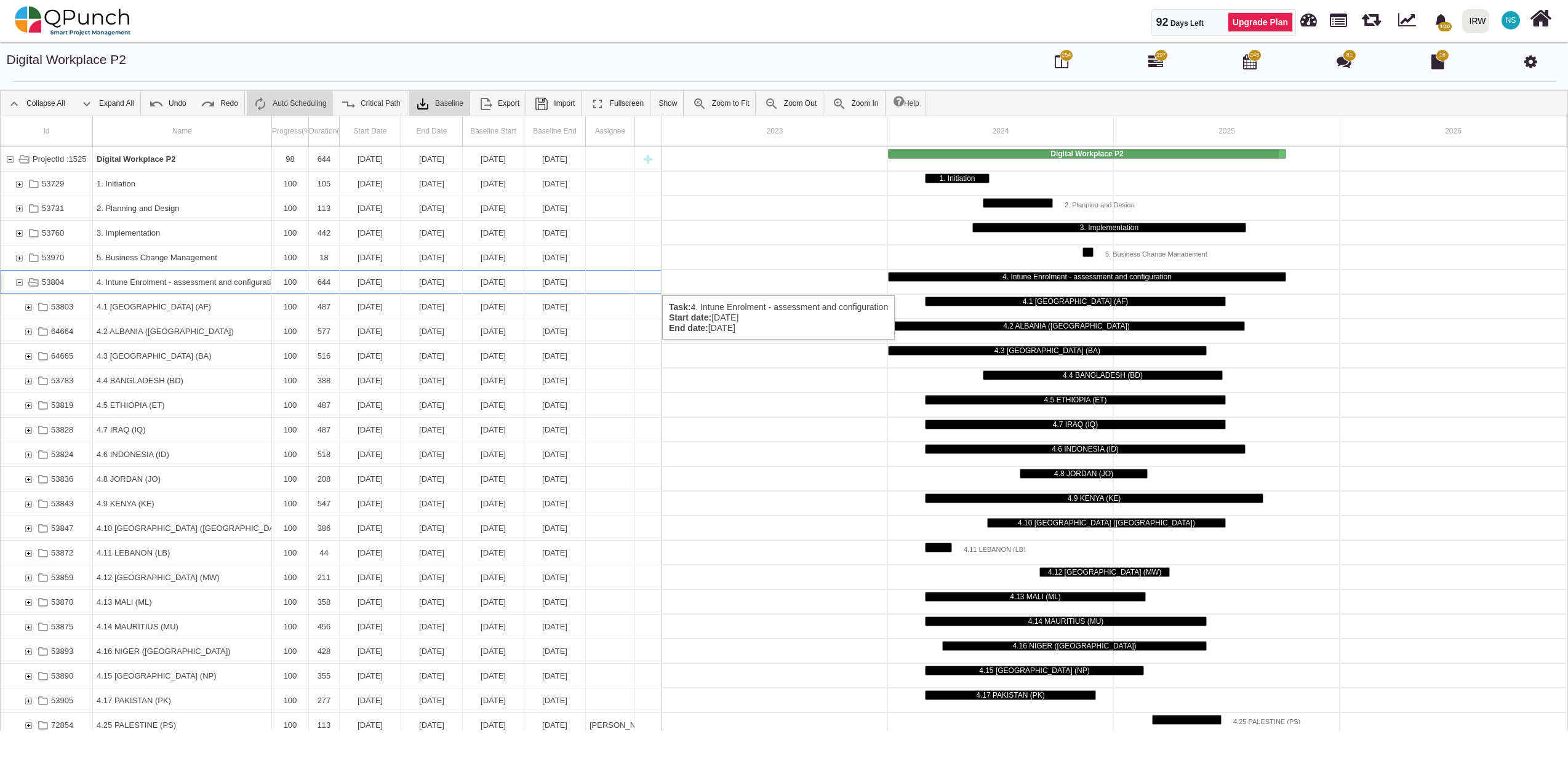
click at [17, 283] on div "53804" at bounding box center [19, 281] width 11 height 24
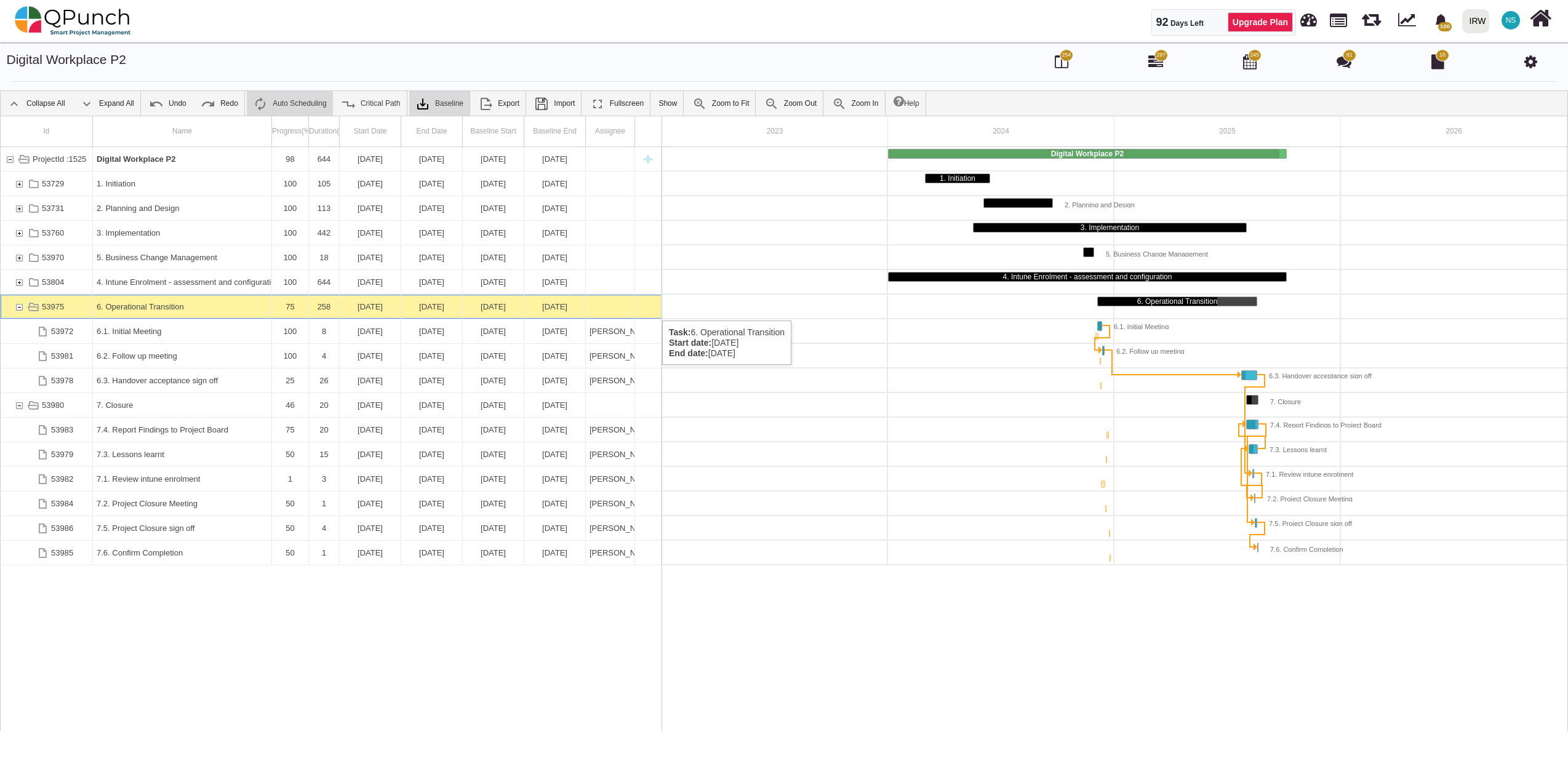
click at [19, 309] on div "53975" at bounding box center [19, 307] width 11 height 24
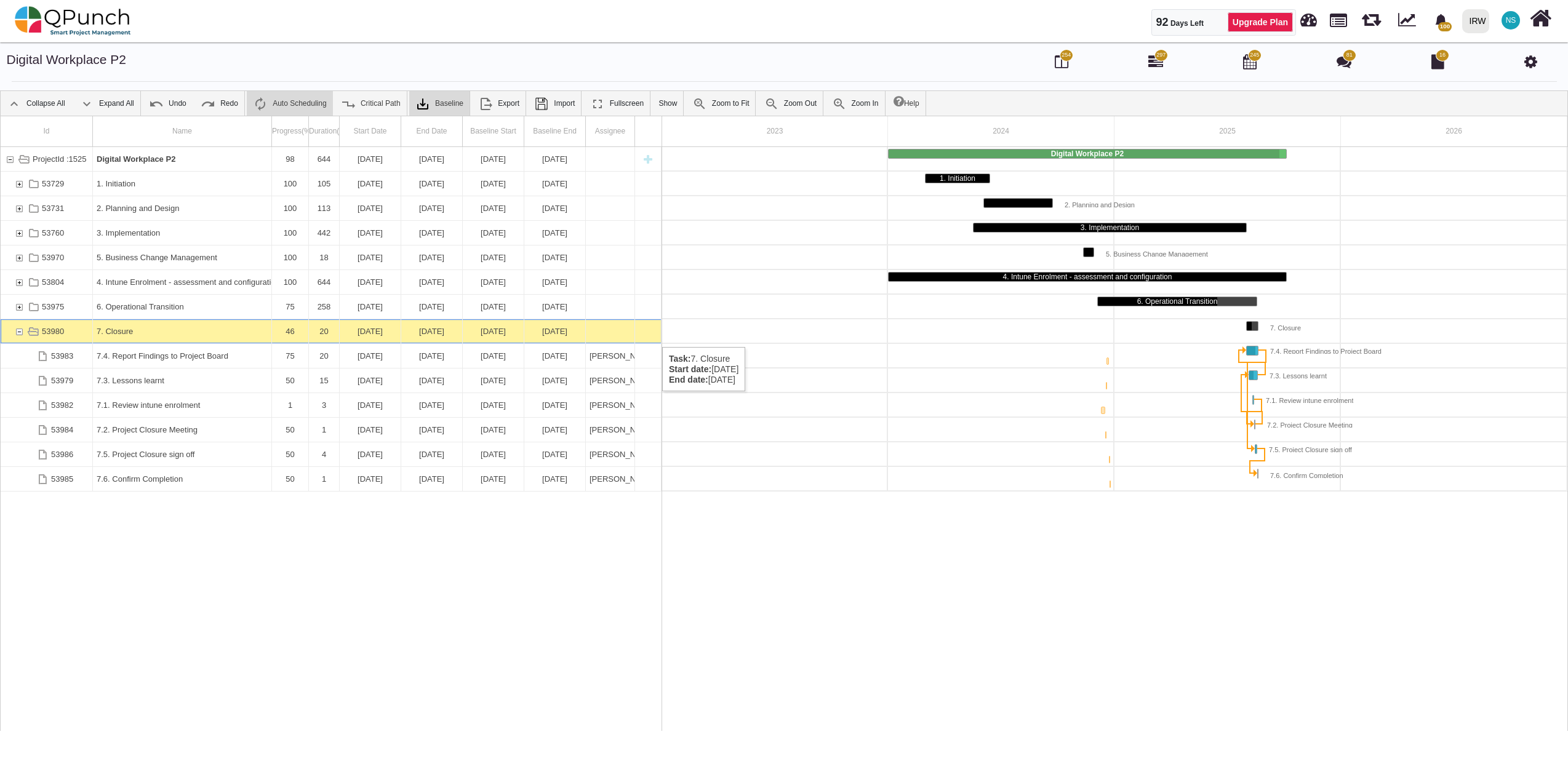
click at [19, 335] on div "53980" at bounding box center [19, 331] width 11 height 24
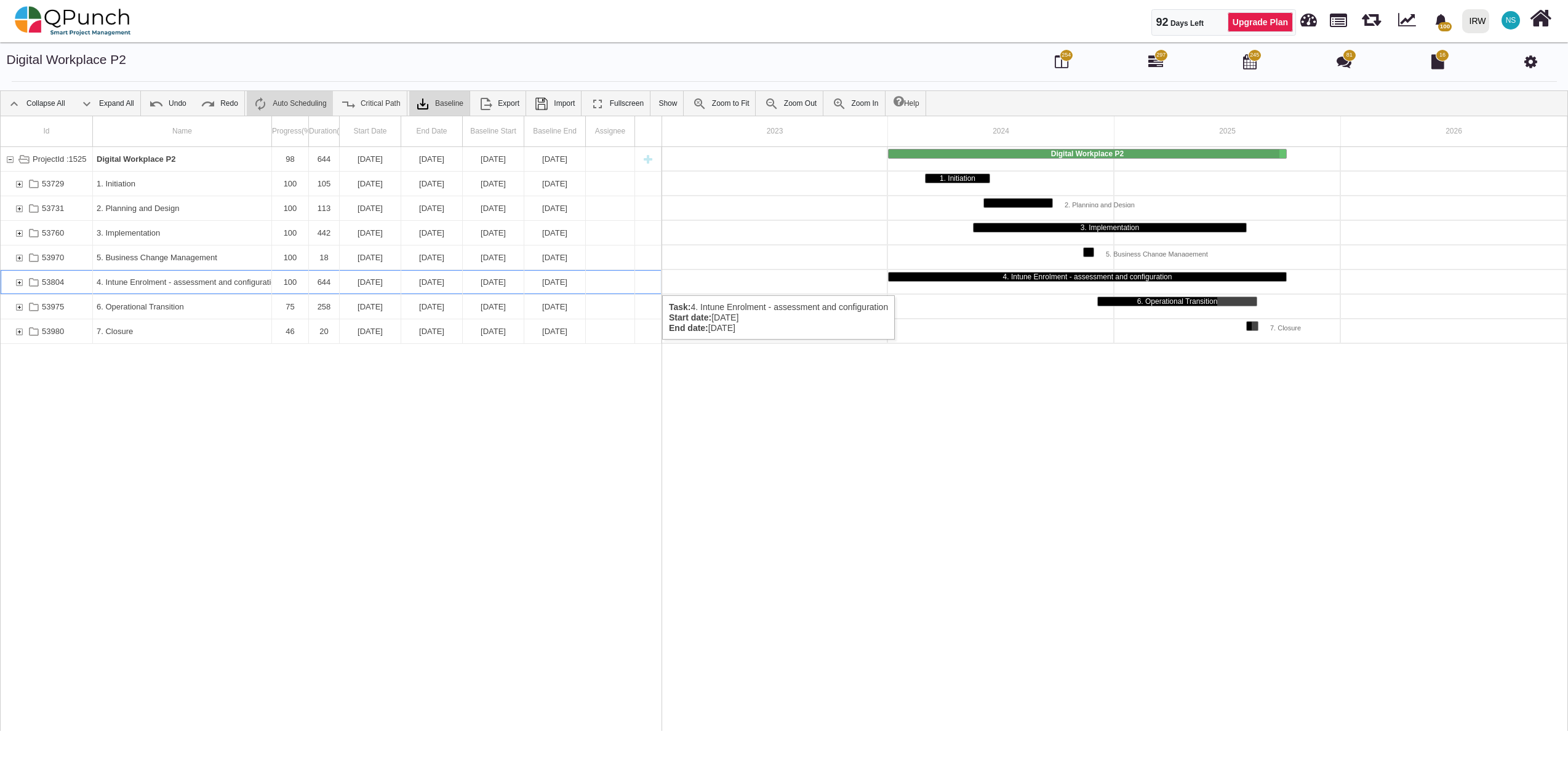
click at [15, 283] on div "53804" at bounding box center [19, 281] width 11 height 24
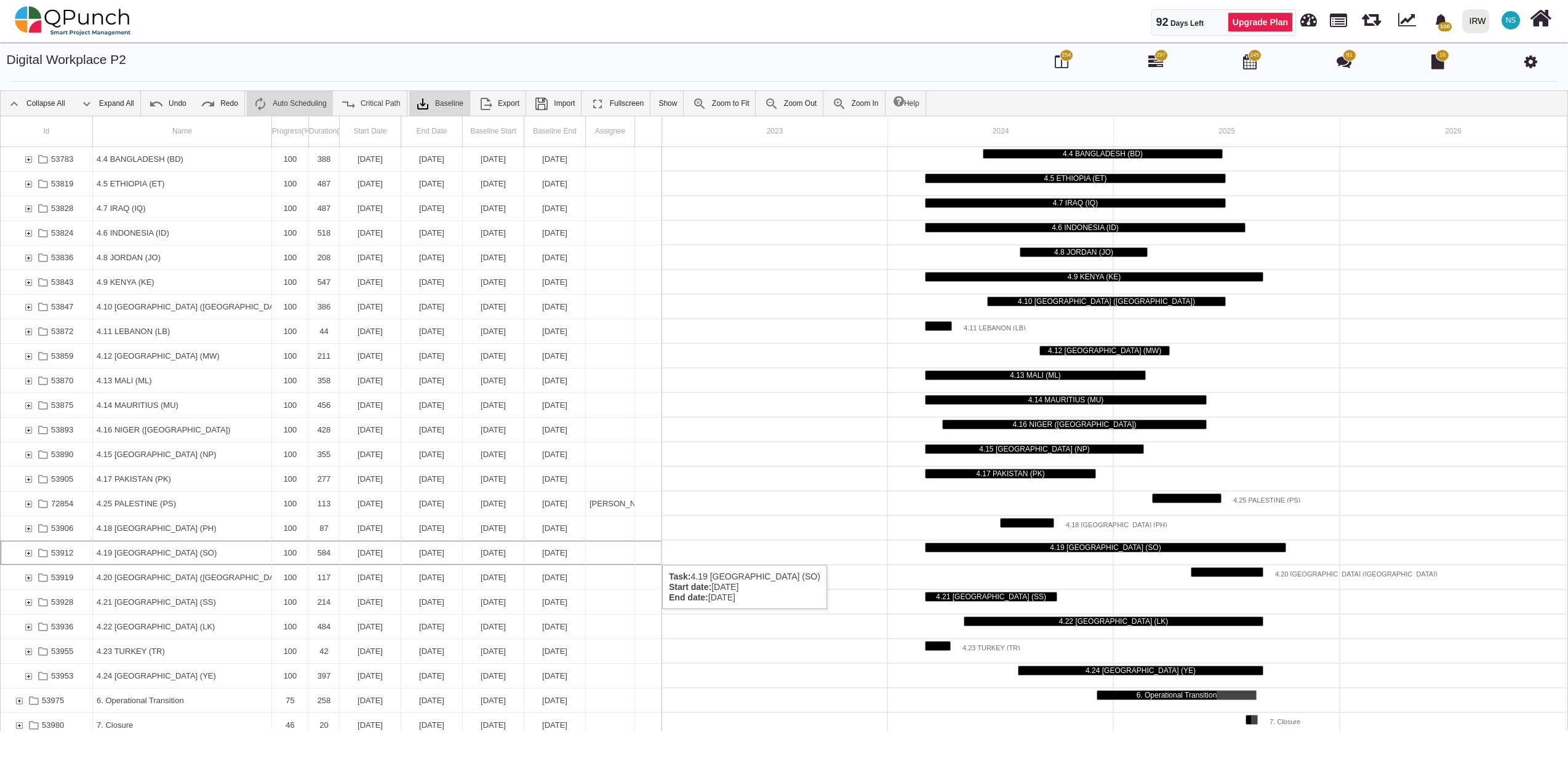
click at [21, 553] on div "53912" at bounding box center [18, 553] width 9 height 24
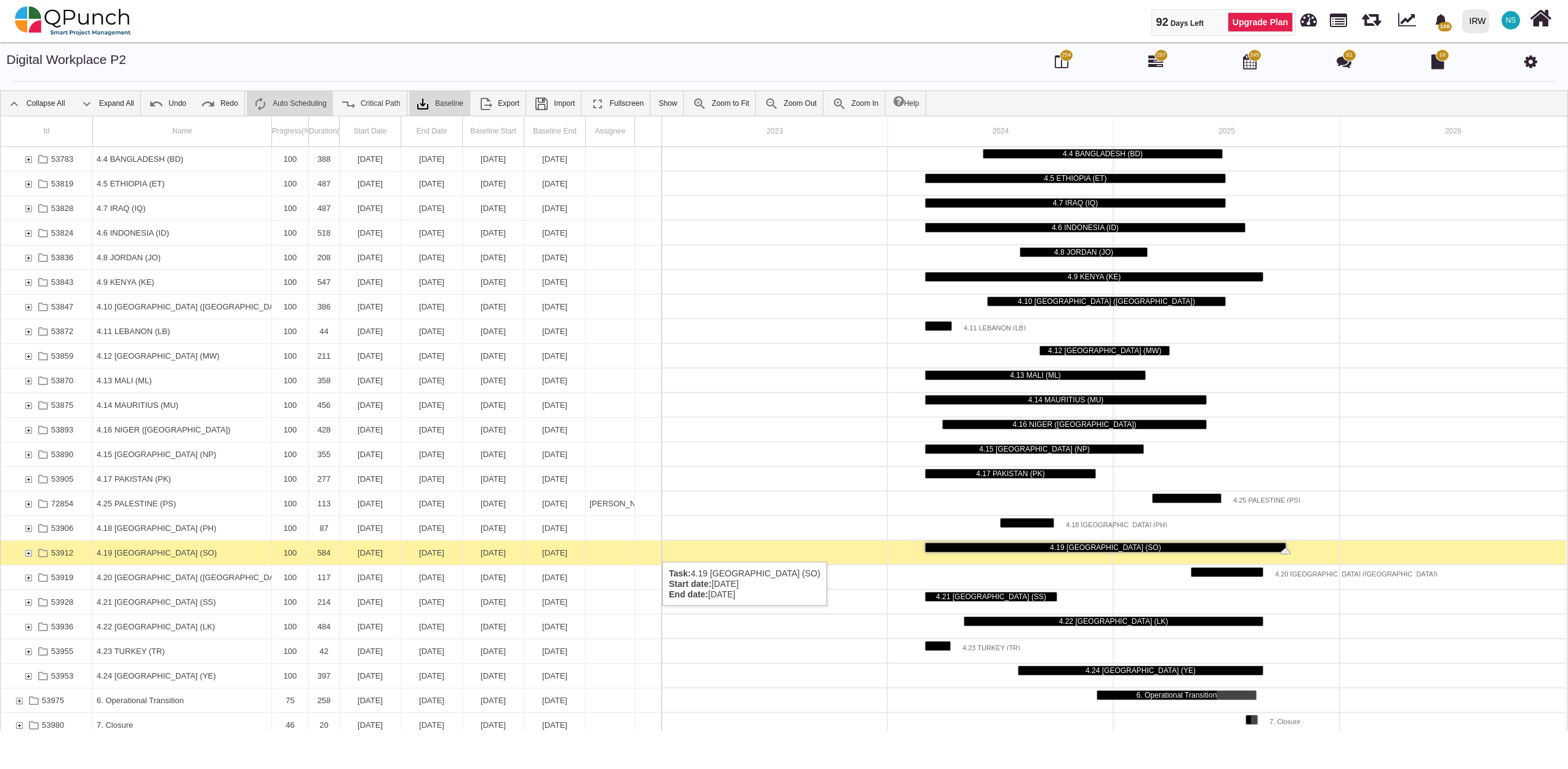
click at [27, 549] on div "53912" at bounding box center [28, 553] width 11 height 24
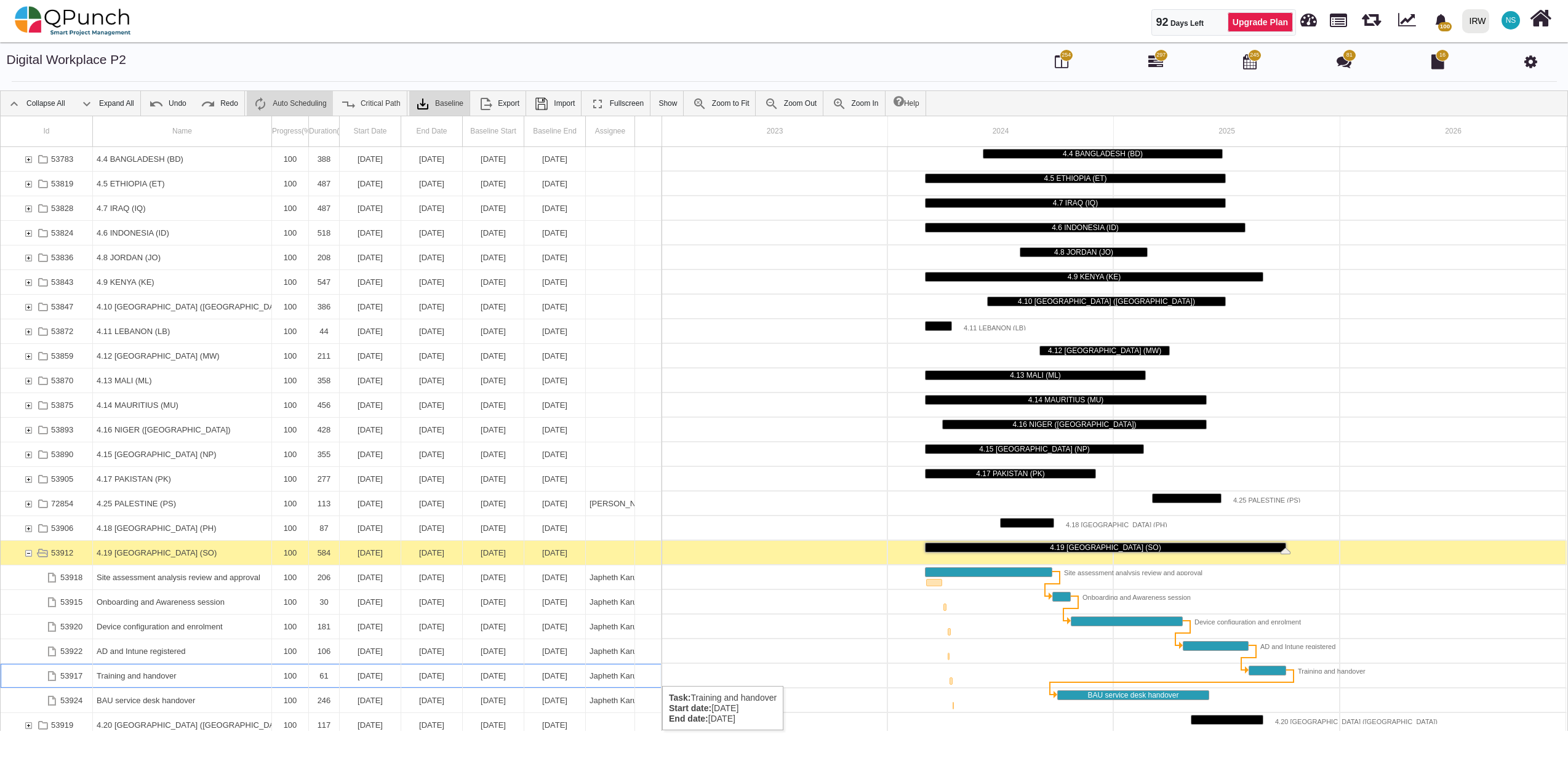
click at [449, 678] on div "05-10-2025" at bounding box center [431, 676] width 53 height 24
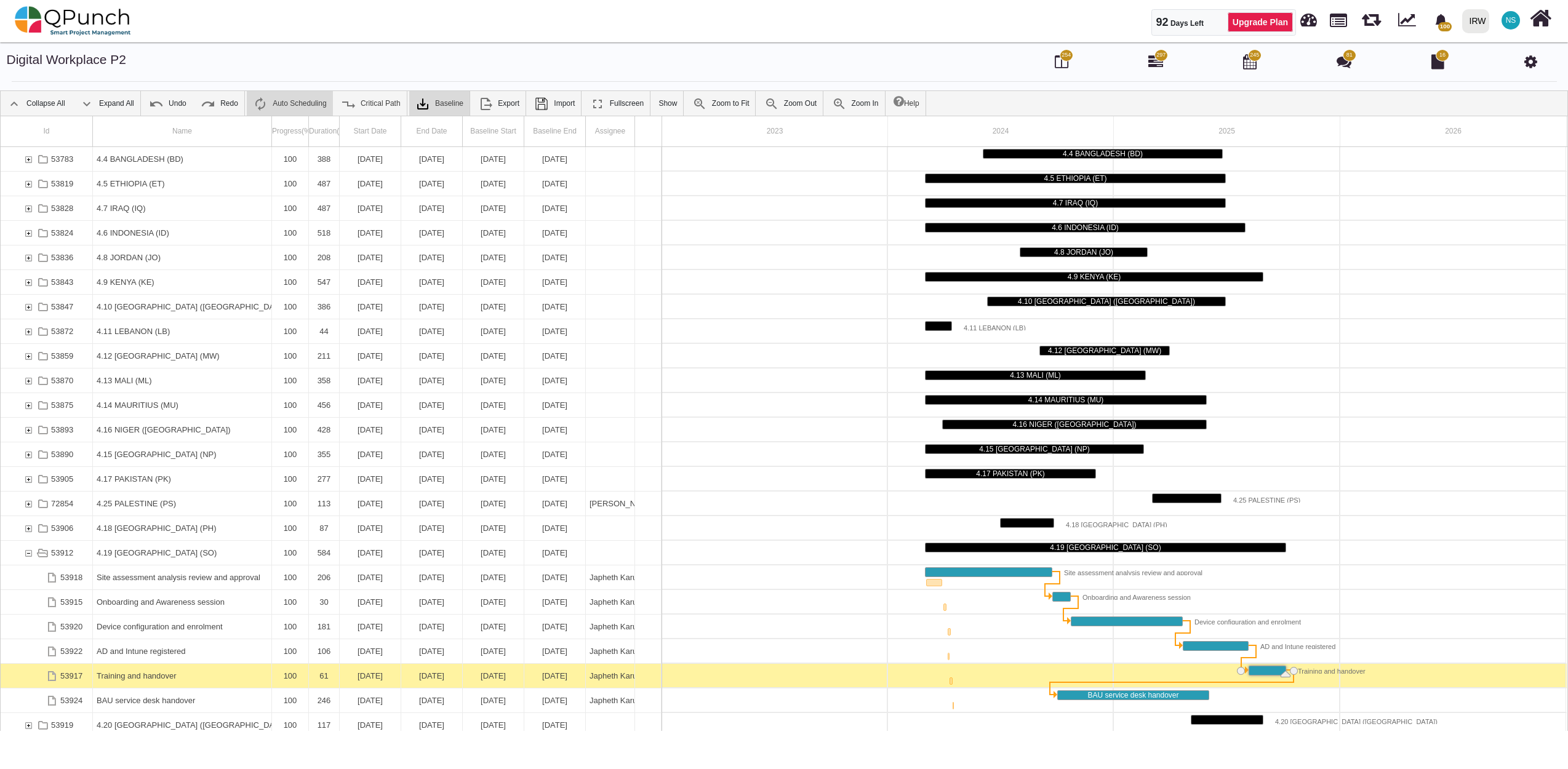
click at [449, 678] on div "05-10-2025" at bounding box center [431, 676] width 53 height 24
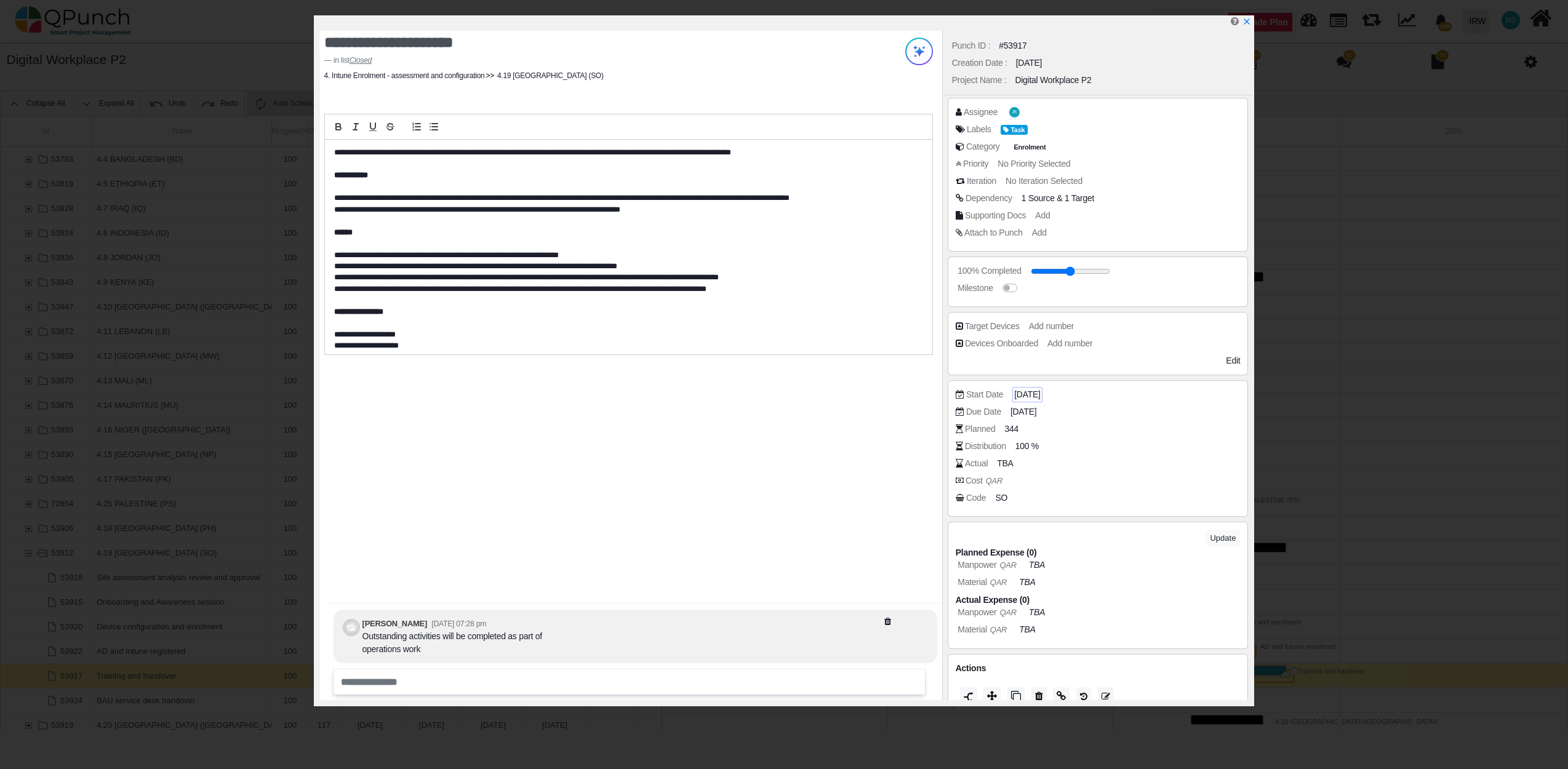
click at [1040, 390] on span "06-08-2025" at bounding box center [1027, 395] width 26 height 13
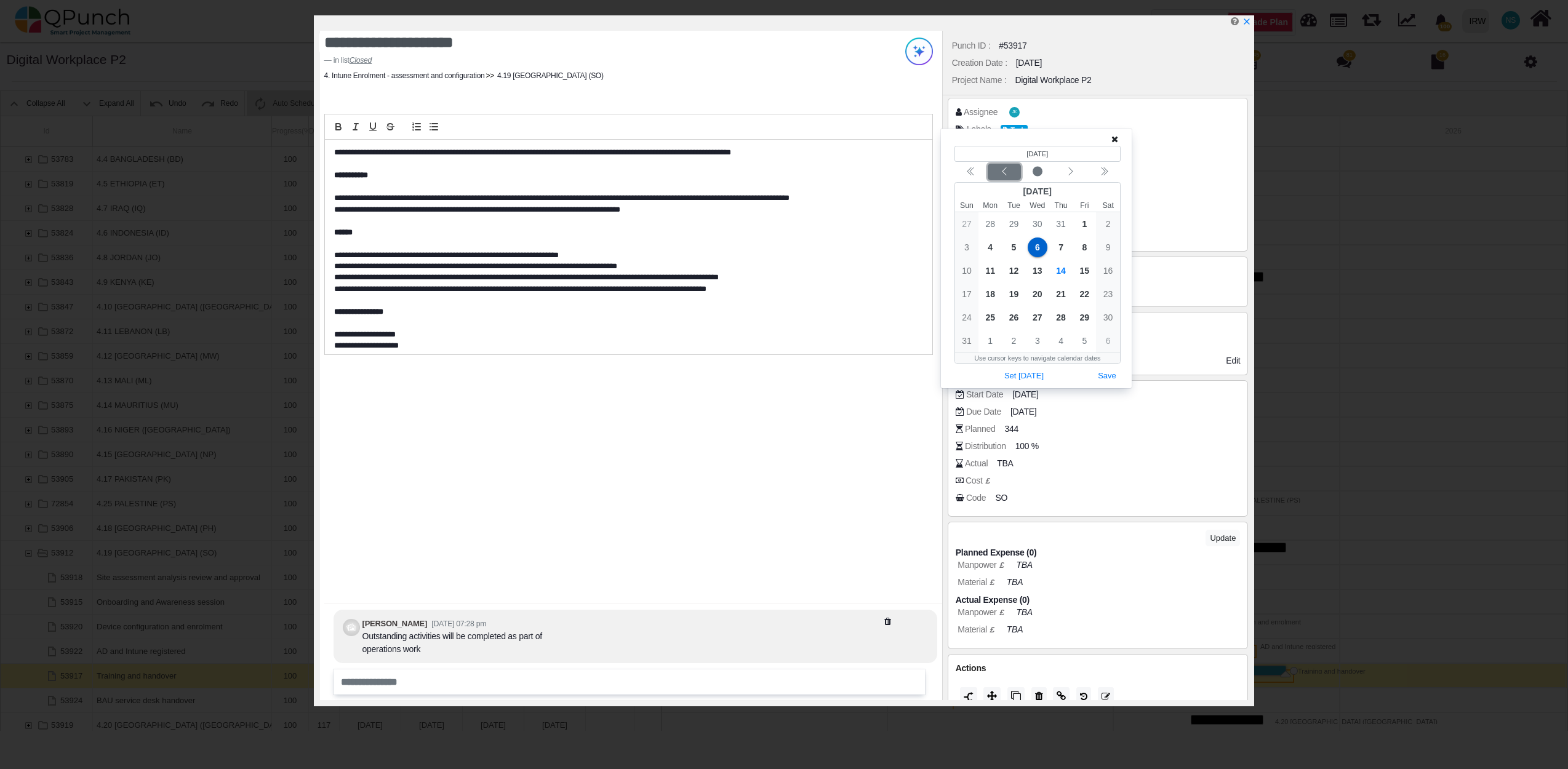
click at [1005, 173] on icon "chevron left" at bounding box center [1004, 171] width 10 height 10
click at [1015, 227] on span "1" at bounding box center [1014, 224] width 20 height 20
click at [1116, 351] on button "Save" at bounding box center [1107, 353] width 27 height 17
click at [1038, 412] on span "05-10-2025" at bounding box center [1025, 412] width 26 height 13
click at [1006, 219] on icon "chevron left" at bounding box center [1004, 217] width 10 height 10
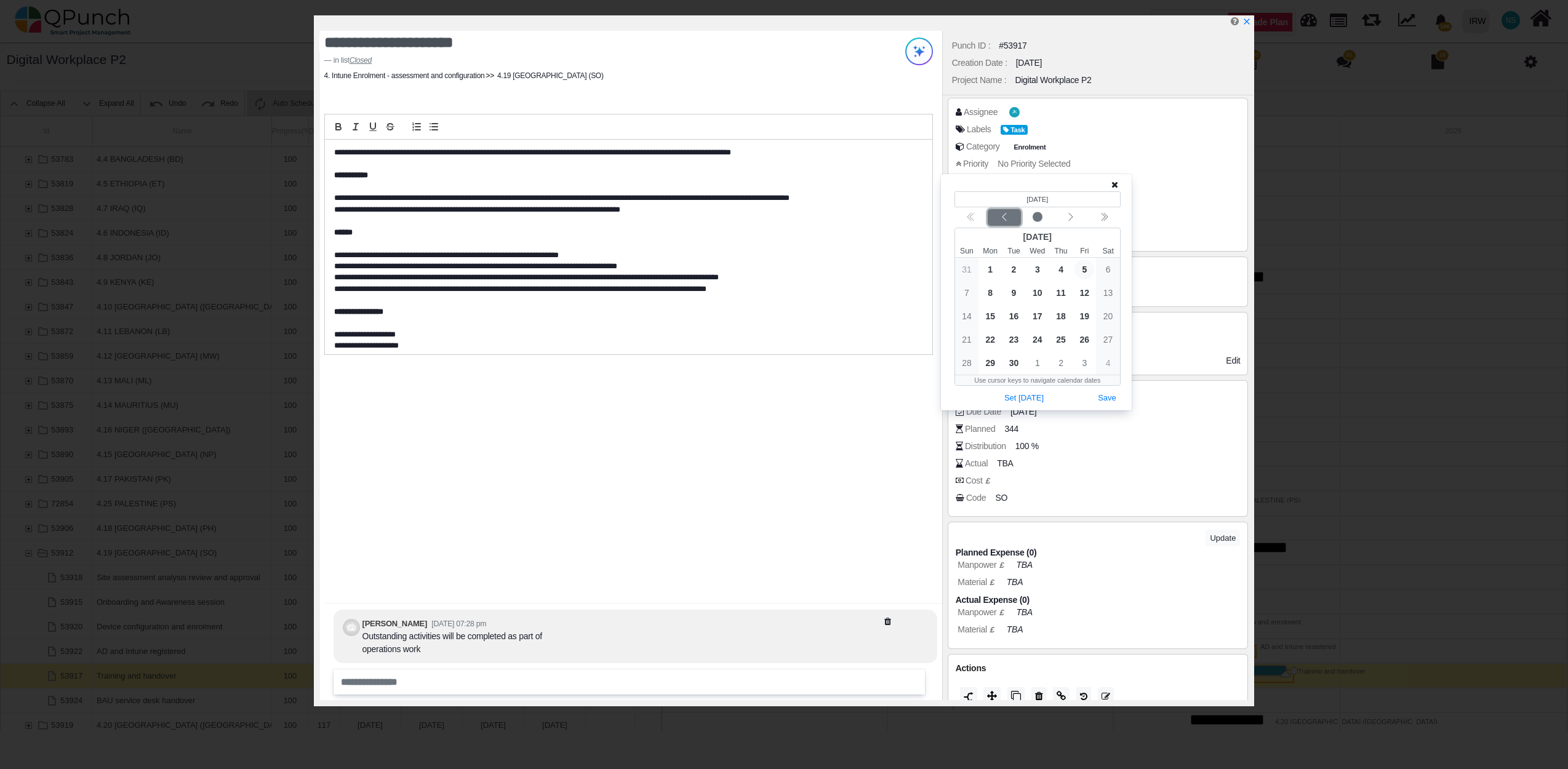
click at [1006, 219] on icon "chevron left" at bounding box center [1004, 217] width 10 height 10
click at [1009, 219] on div "Previous month" at bounding box center [1004, 218] width 29 height 12
click at [1036, 357] on span "30" at bounding box center [1037, 363] width 20 height 20
click at [1110, 394] on button "Save" at bounding box center [1107, 399] width 27 height 17
click at [1246, 26] on icon "x" at bounding box center [1245, 22] width 10 height 10
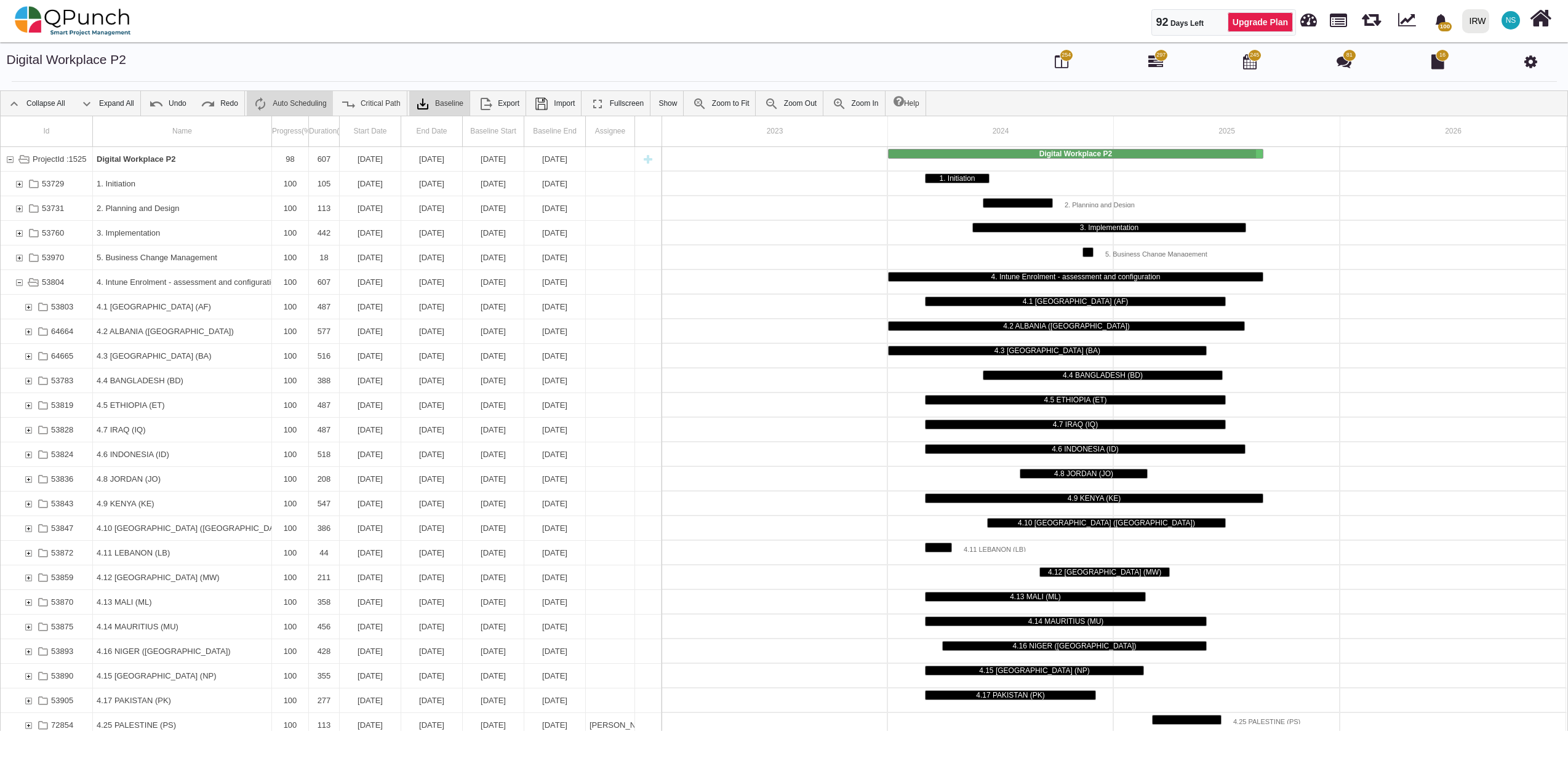
scroll to position [147, 0]
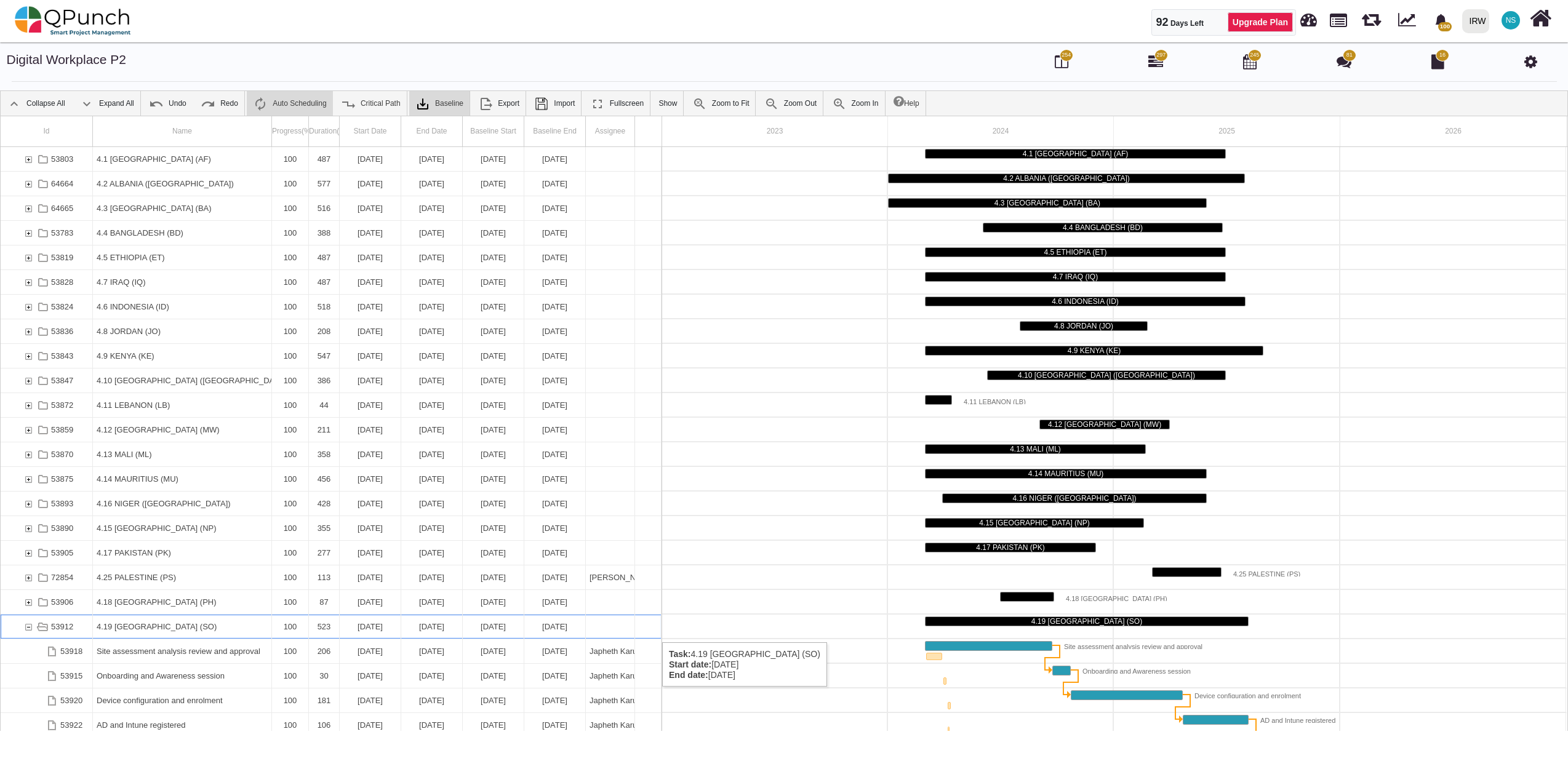
click at [33, 631] on div "53912" at bounding box center [28, 627] width 11 height 24
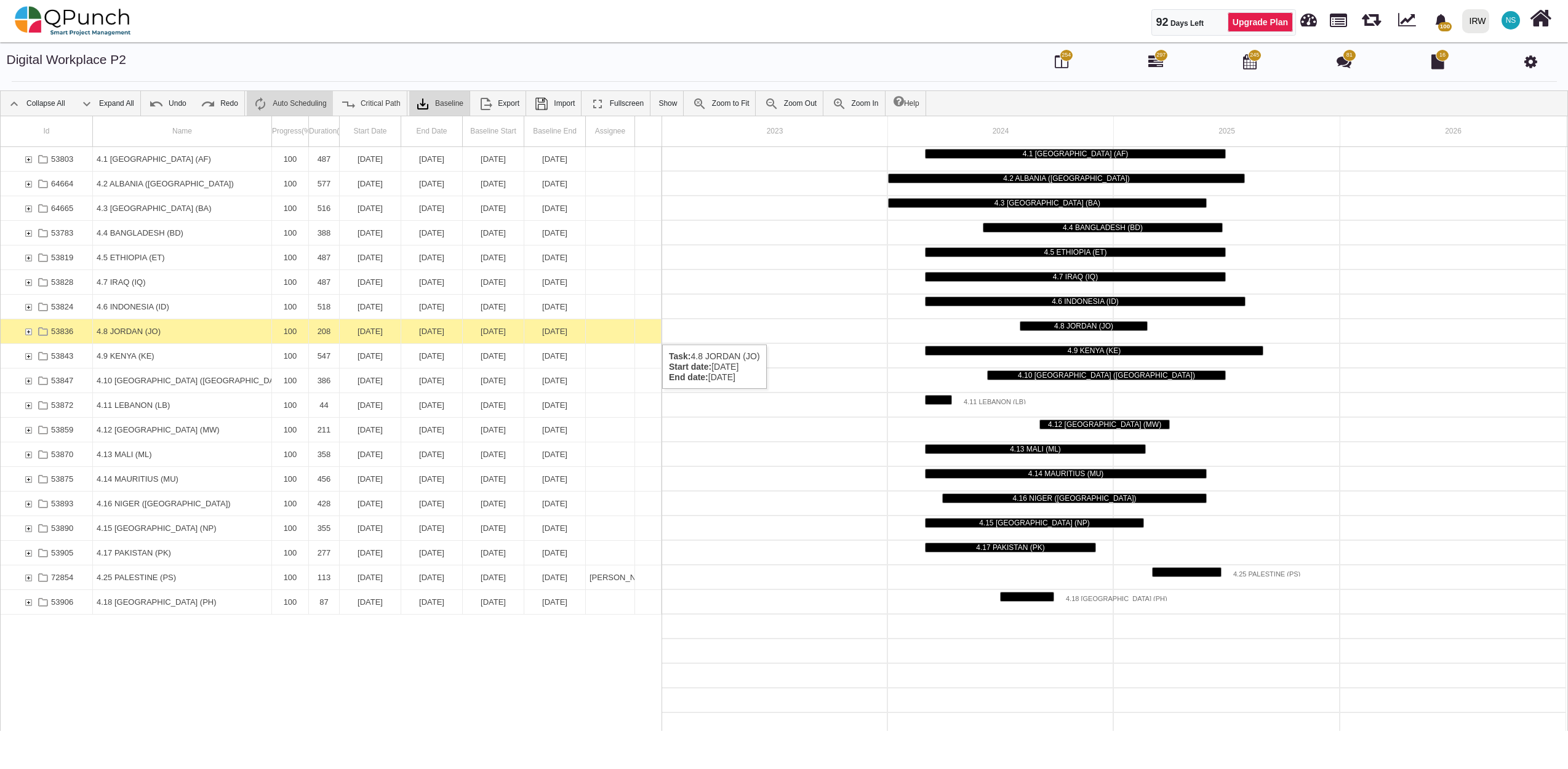
scroll to position [0, 0]
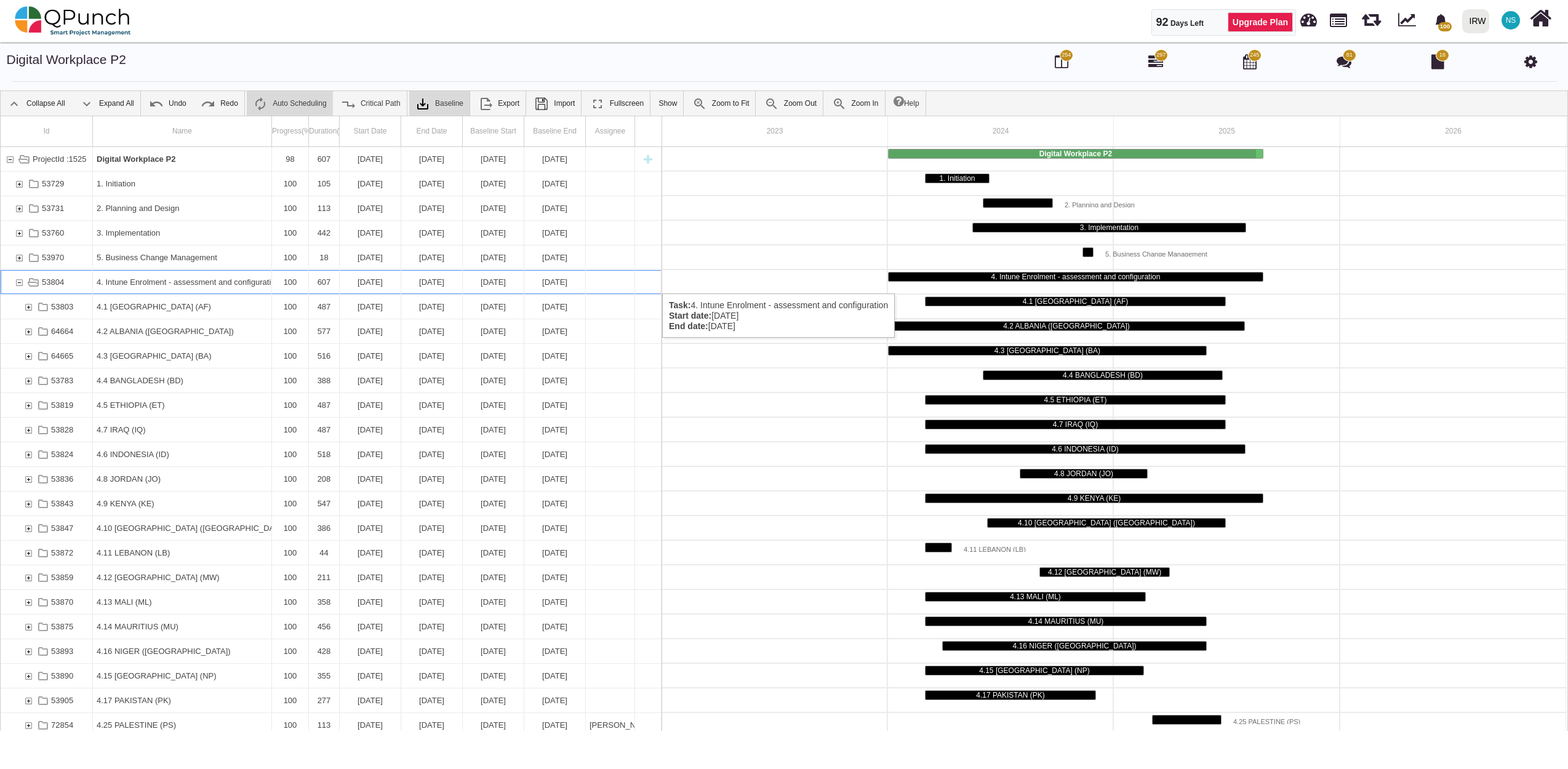
click at [20, 281] on div "53804" at bounding box center [19, 281] width 11 height 24
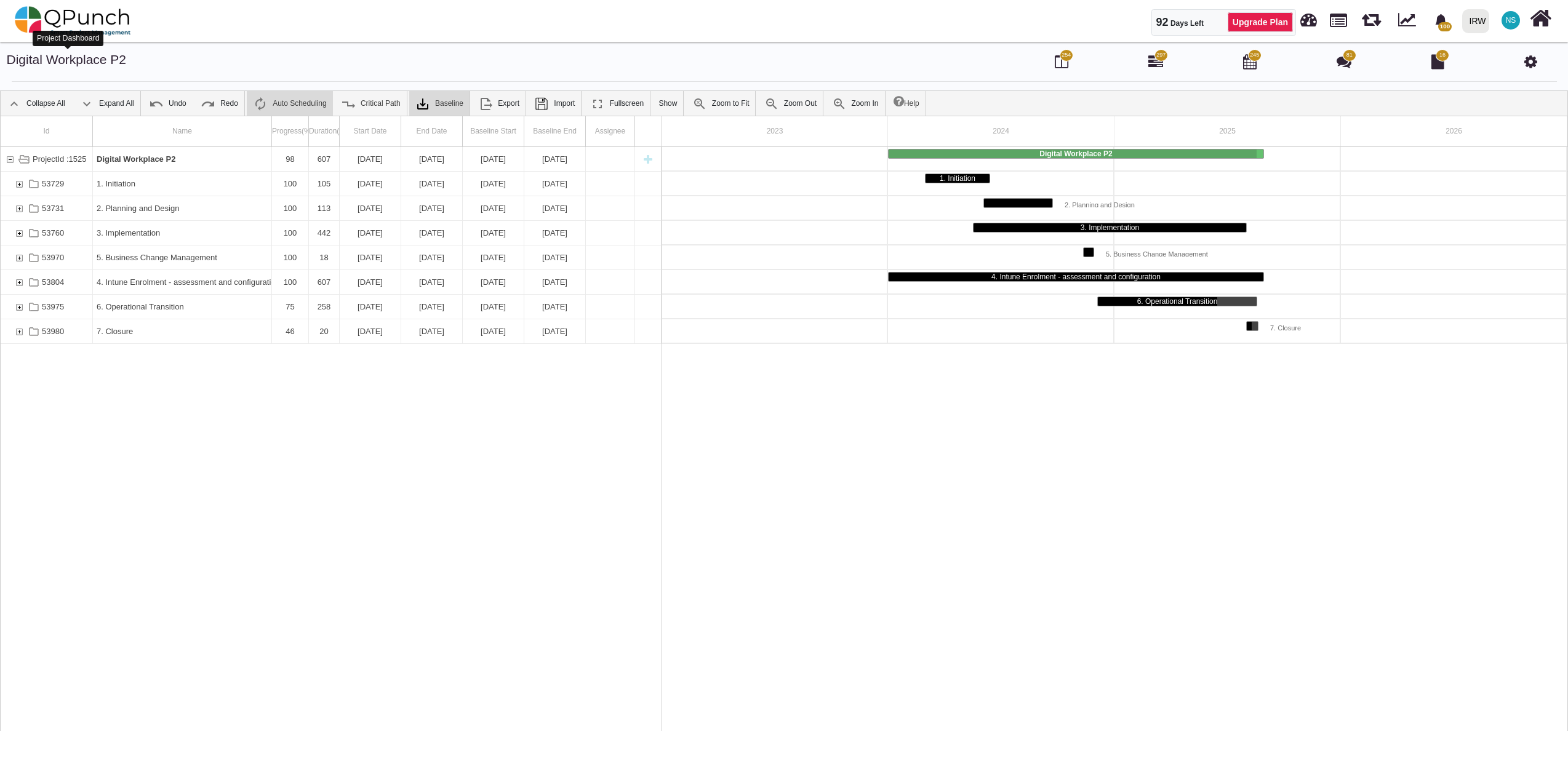
click at [106, 61] on link "Digital Workplace P2" at bounding box center [67, 59] width 120 height 14
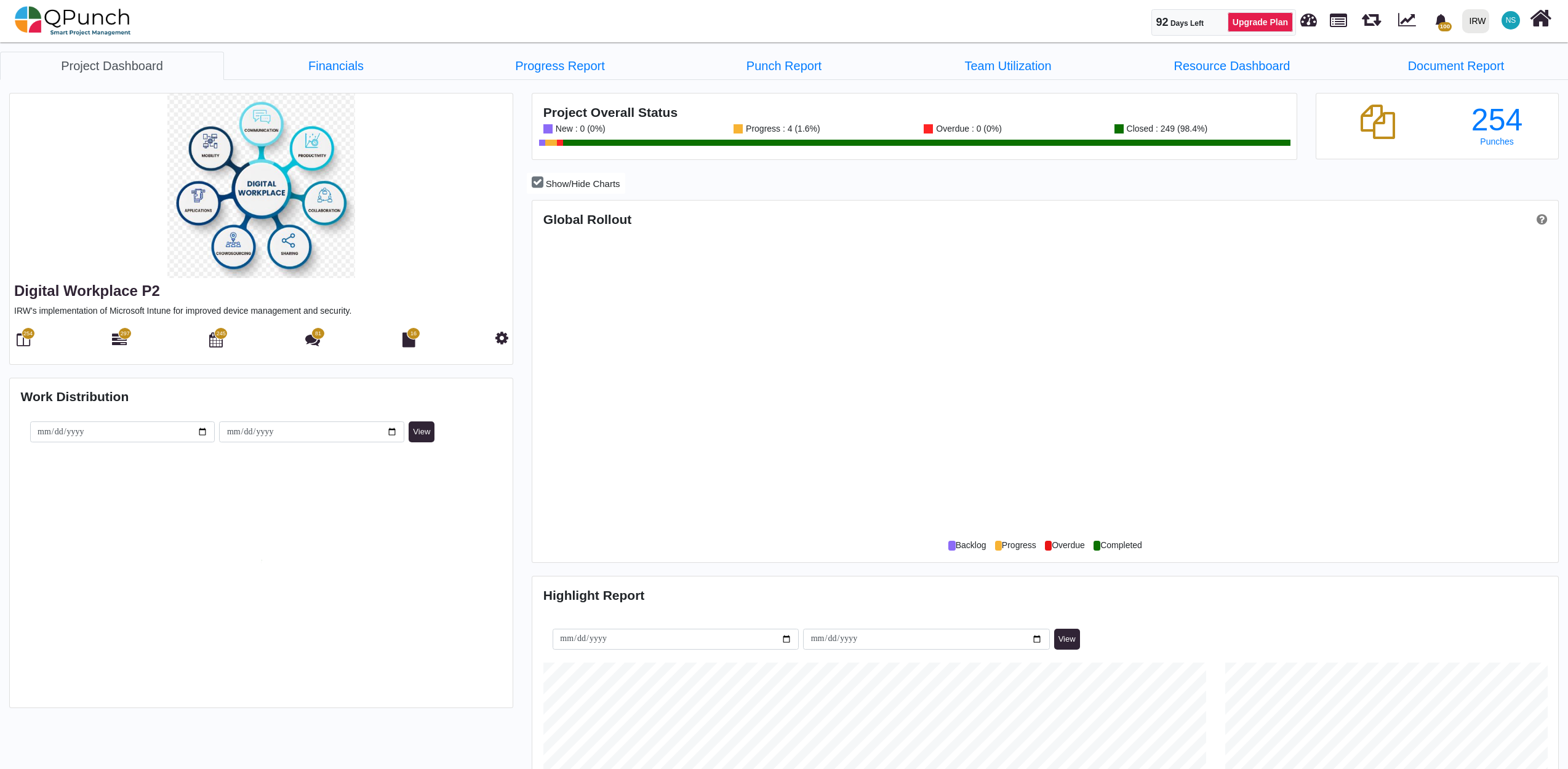
scroll to position [330, 340]
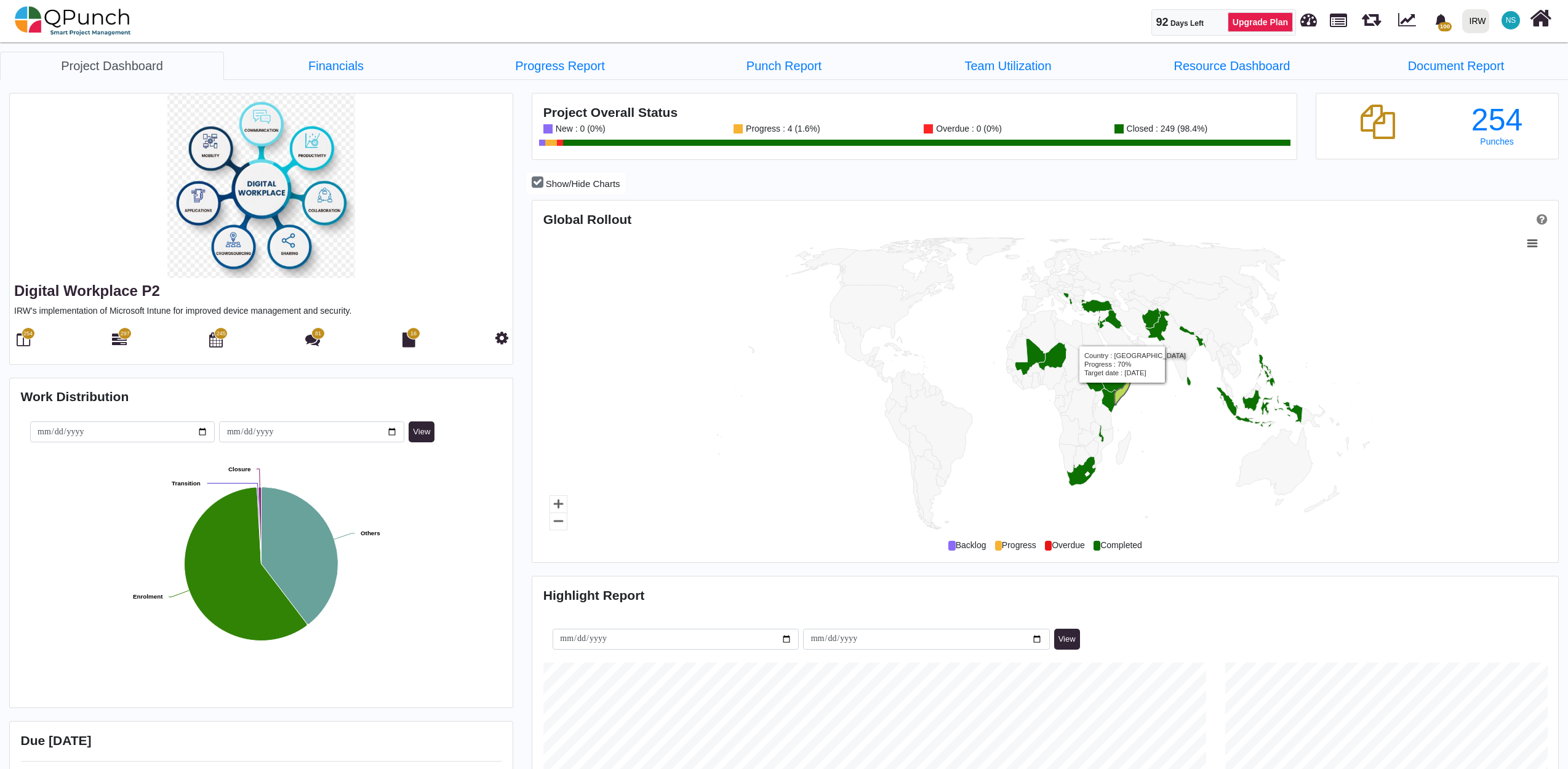
click at [1122, 394] on icon "Country, map 1 of 1 with 216 areas." at bounding box center [1124, 388] width 19 height 35
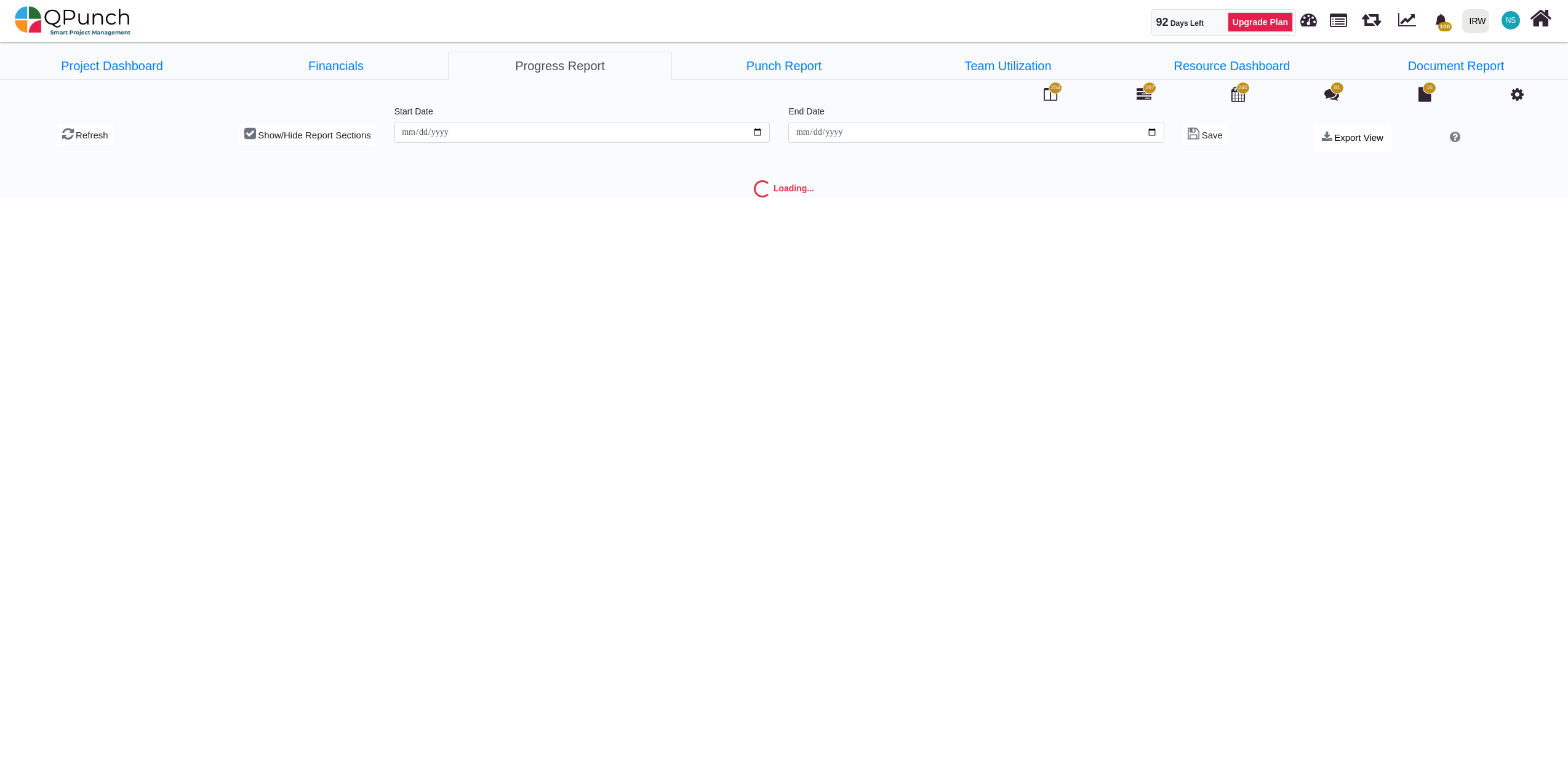
type input "**********"
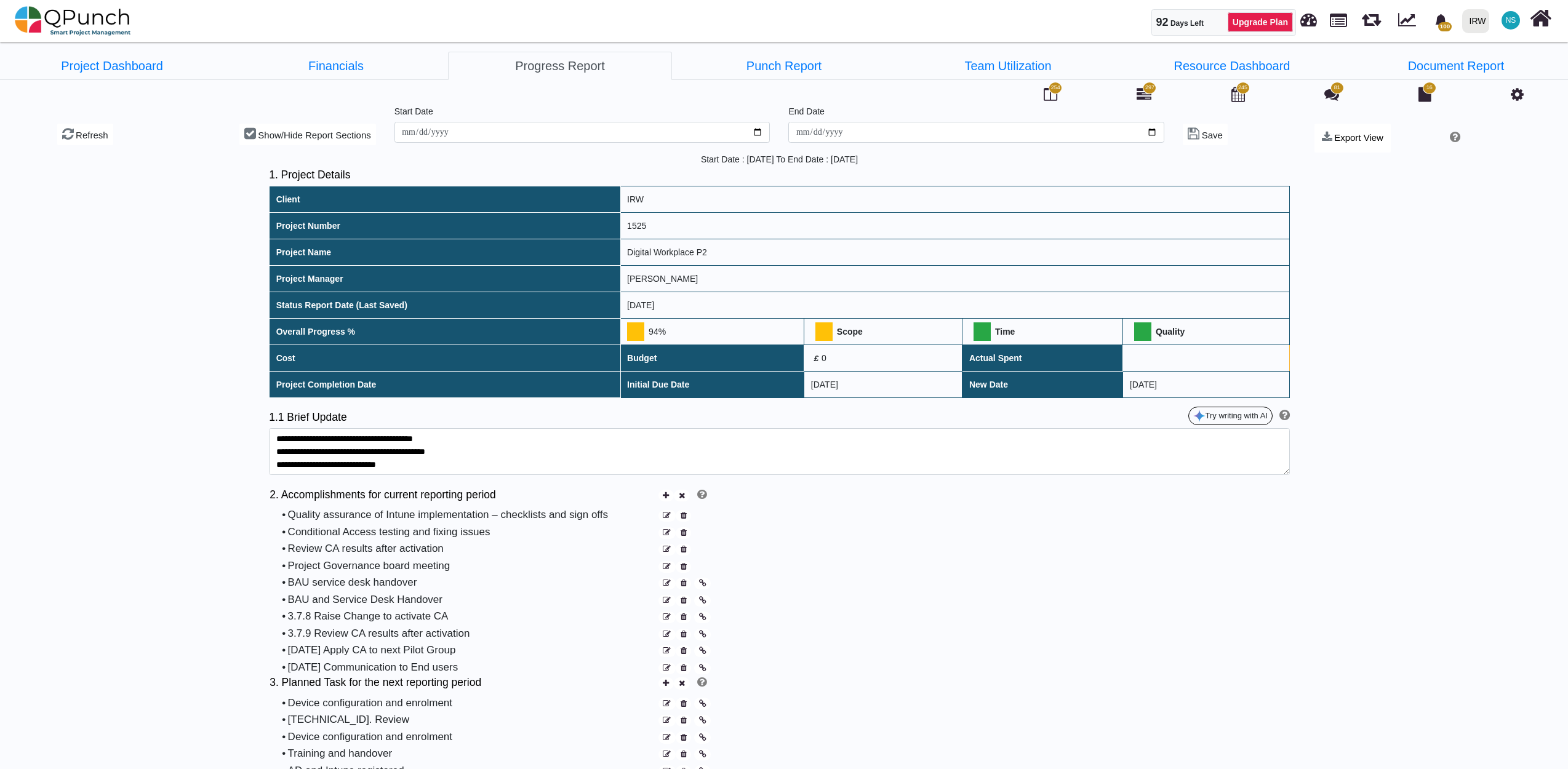
click at [1517, 90] on icon at bounding box center [1517, 94] width 13 height 15
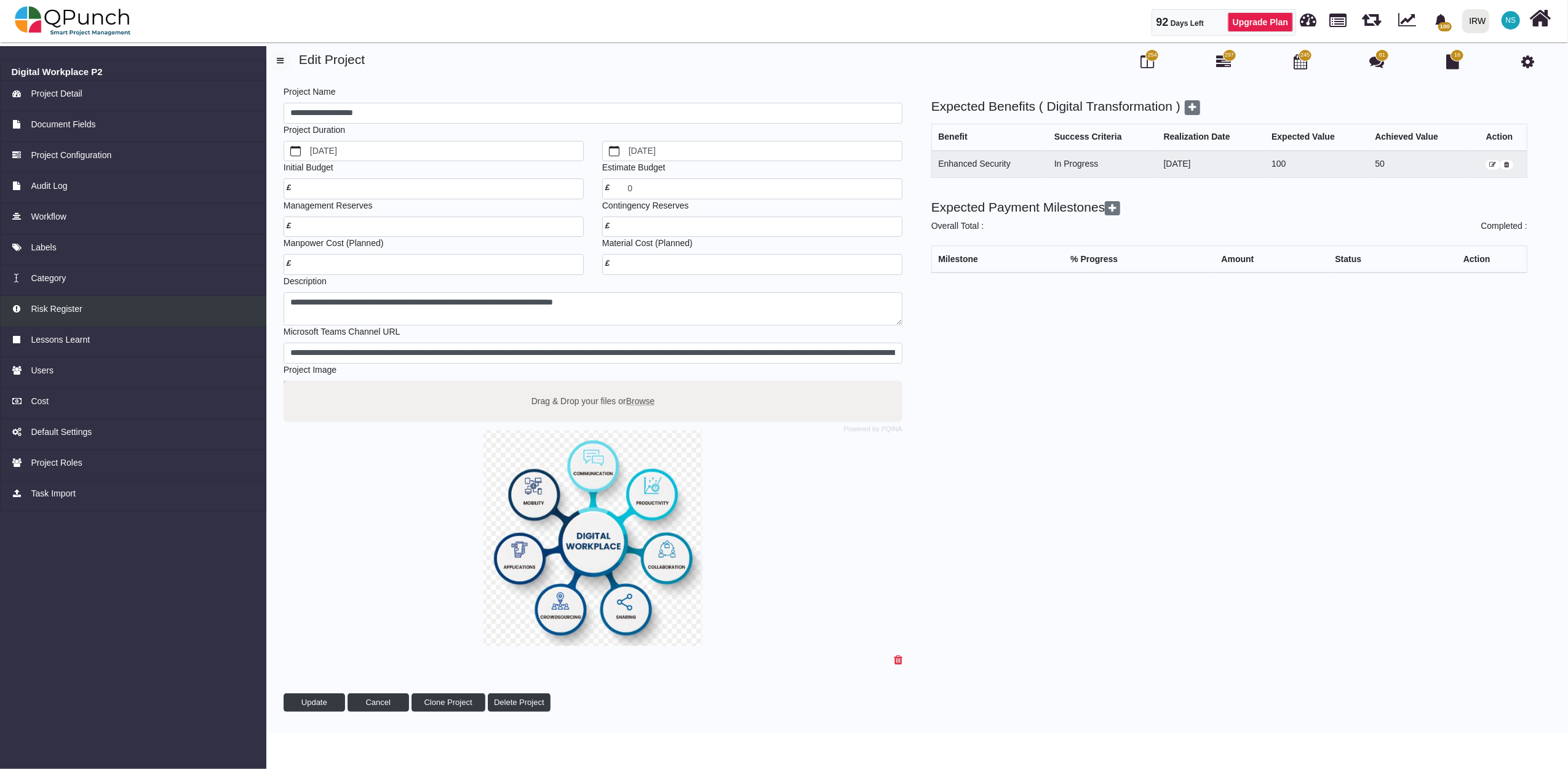
click at [45, 306] on span "Risk Register" at bounding box center [56, 309] width 51 height 13
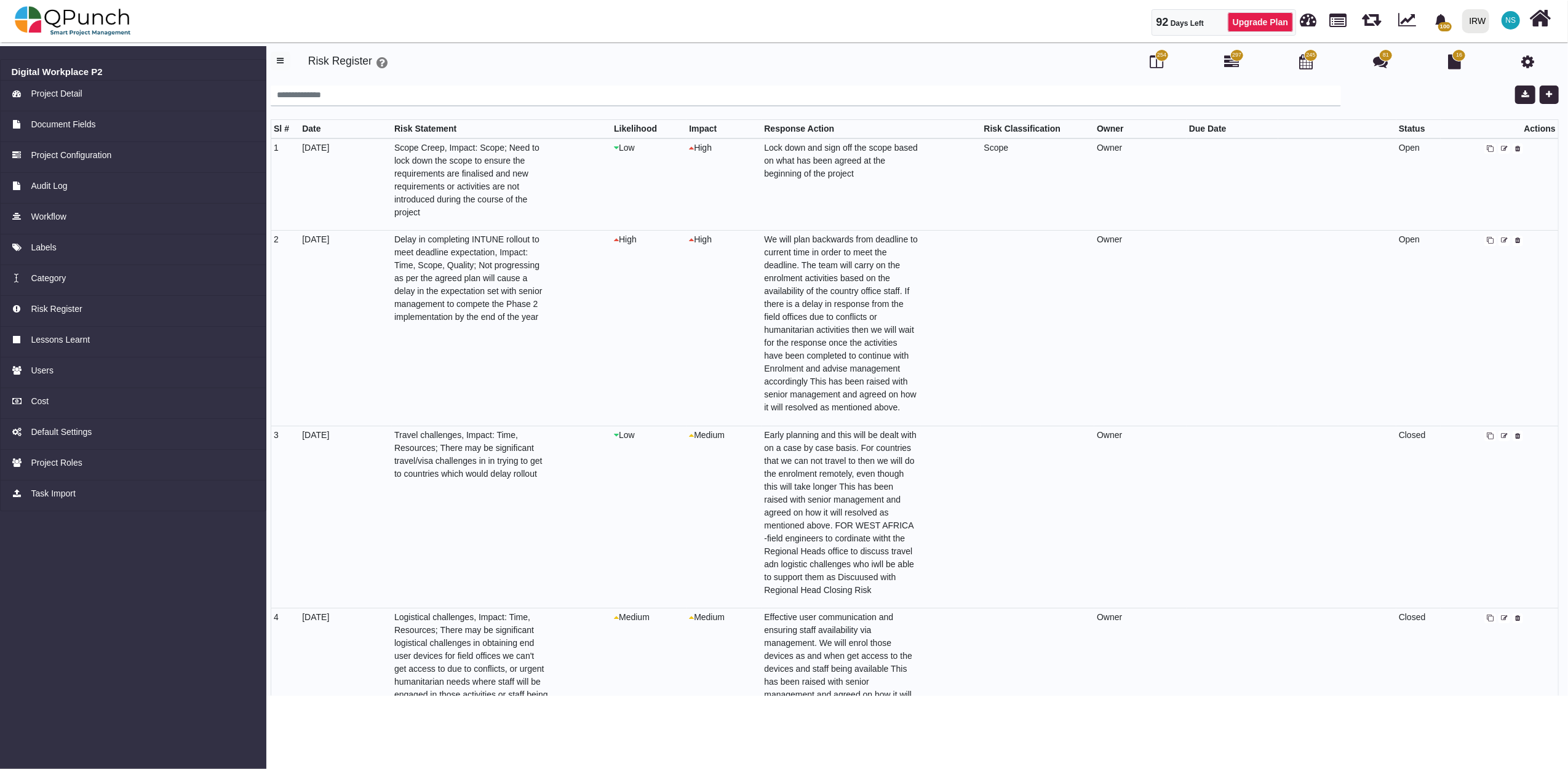
click at [1018, 242] on td at bounding box center [1038, 328] width 113 height 195
click at [1501, 240] on icon at bounding box center [1504, 241] width 7 height 7
select select "*"
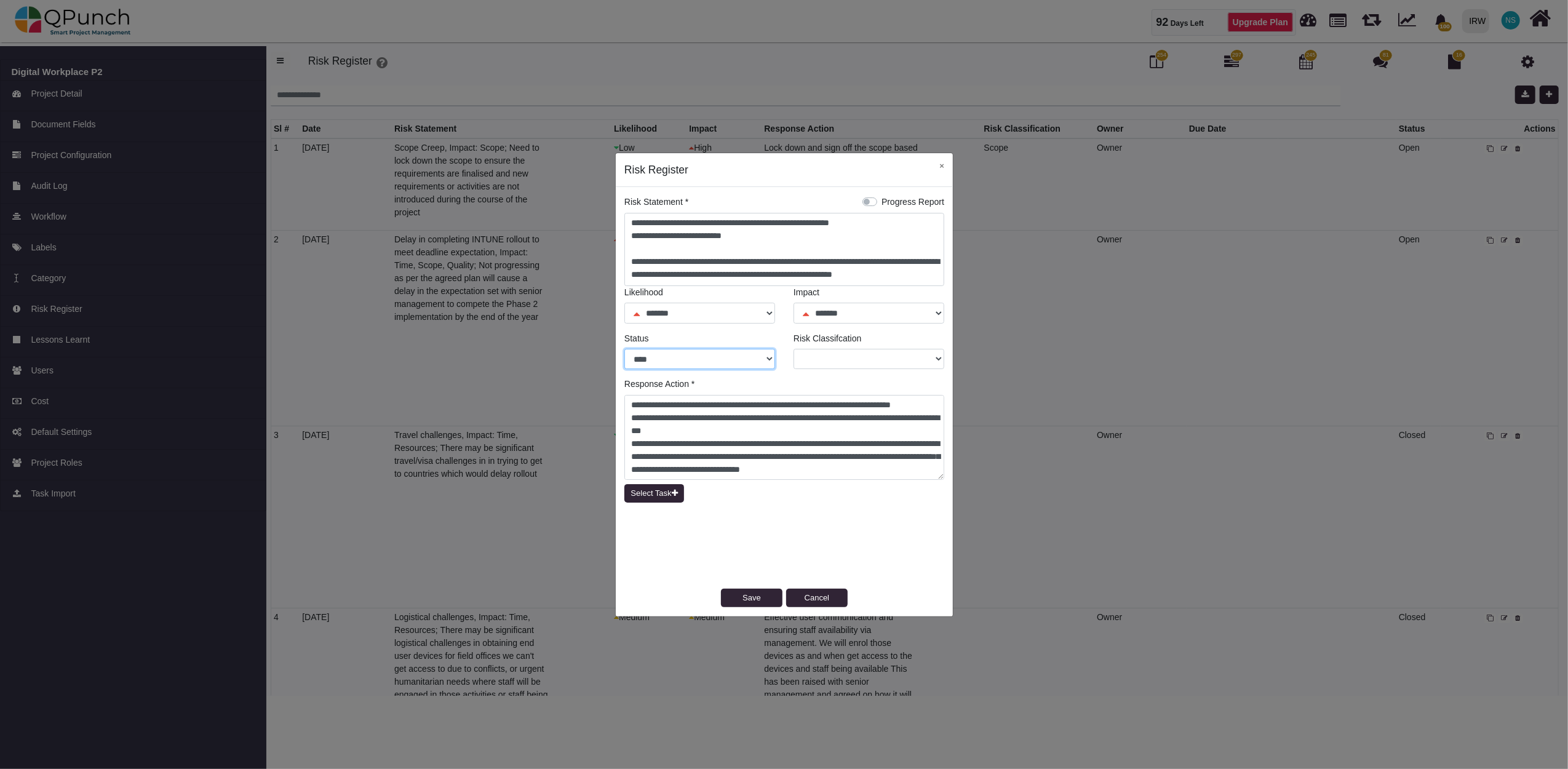
click at [768, 362] on select "**** ******* ******" at bounding box center [700, 359] width 151 height 21
click at [825, 375] on div "Risk Classifcation ***** **** *******" at bounding box center [868, 356] width 169 height 46
click at [855, 356] on select "***** **** *******" at bounding box center [869, 359] width 151 height 21
select select "*"
click at [794, 349] on select "***** **** *******" at bounding box center [869, 359] width 151 height 21
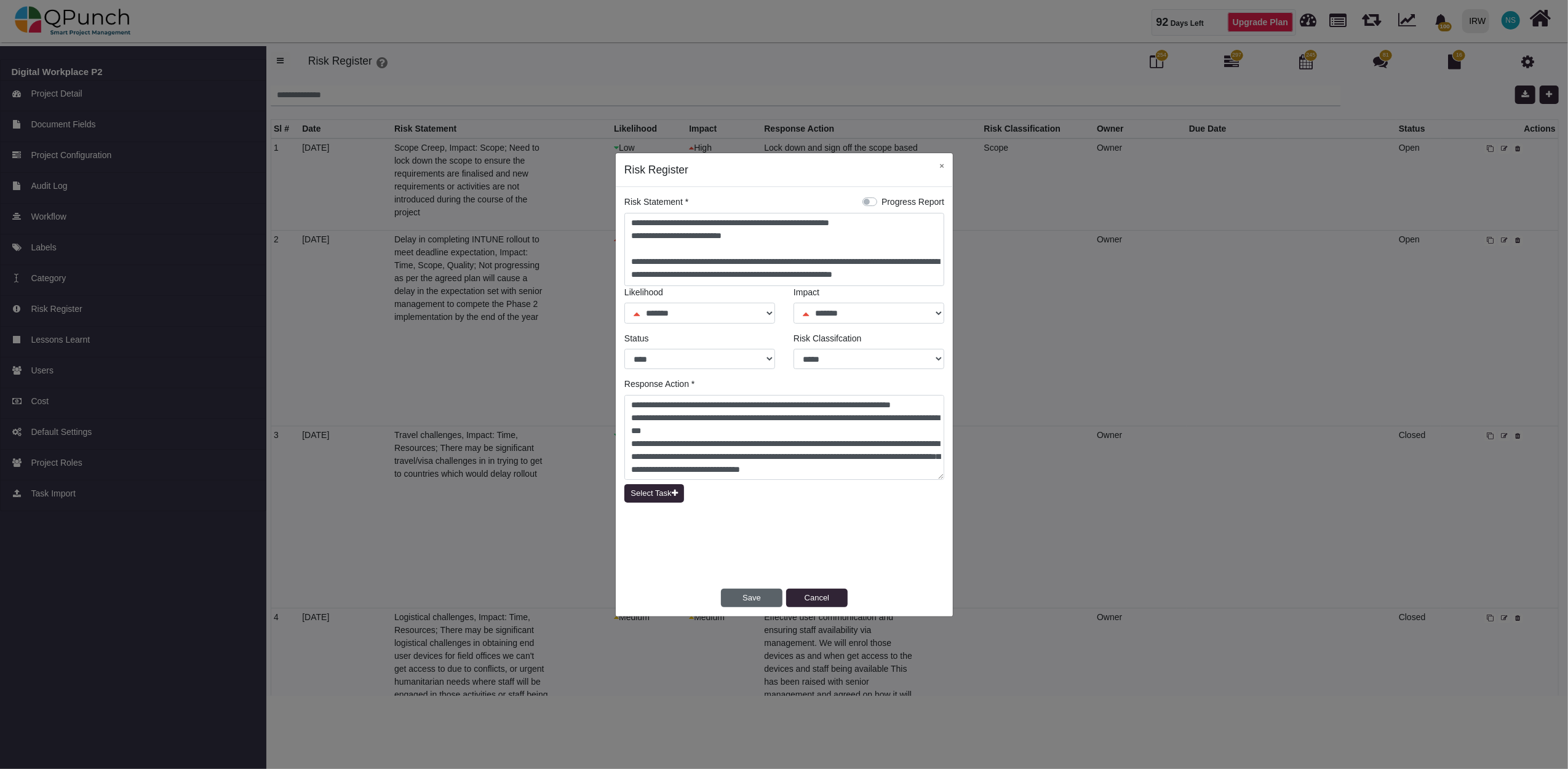
click at [756, 604] on button "Save" at bounding box center [752, 598] width 62 height 19
select select "*"
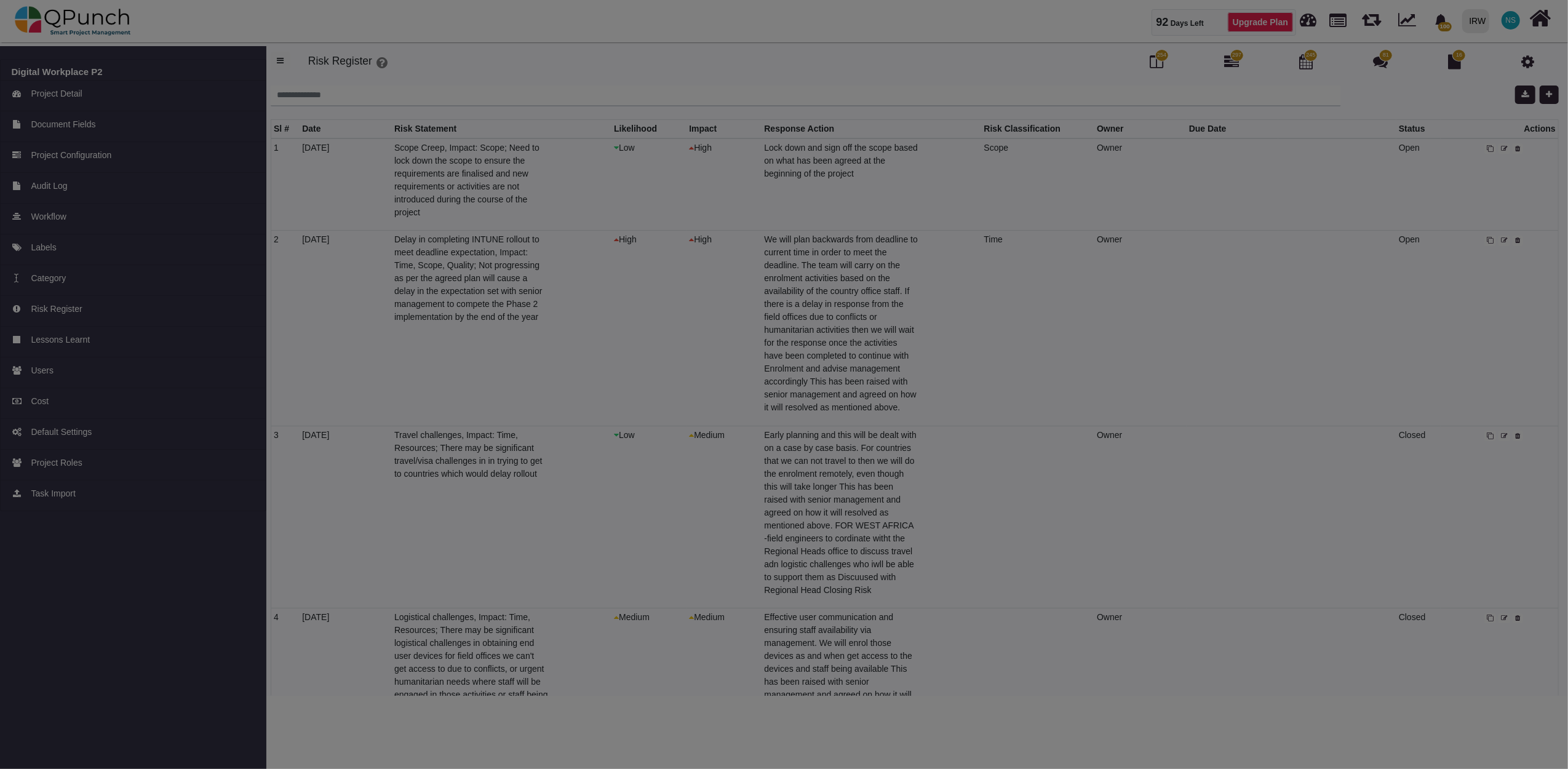
select select "*"
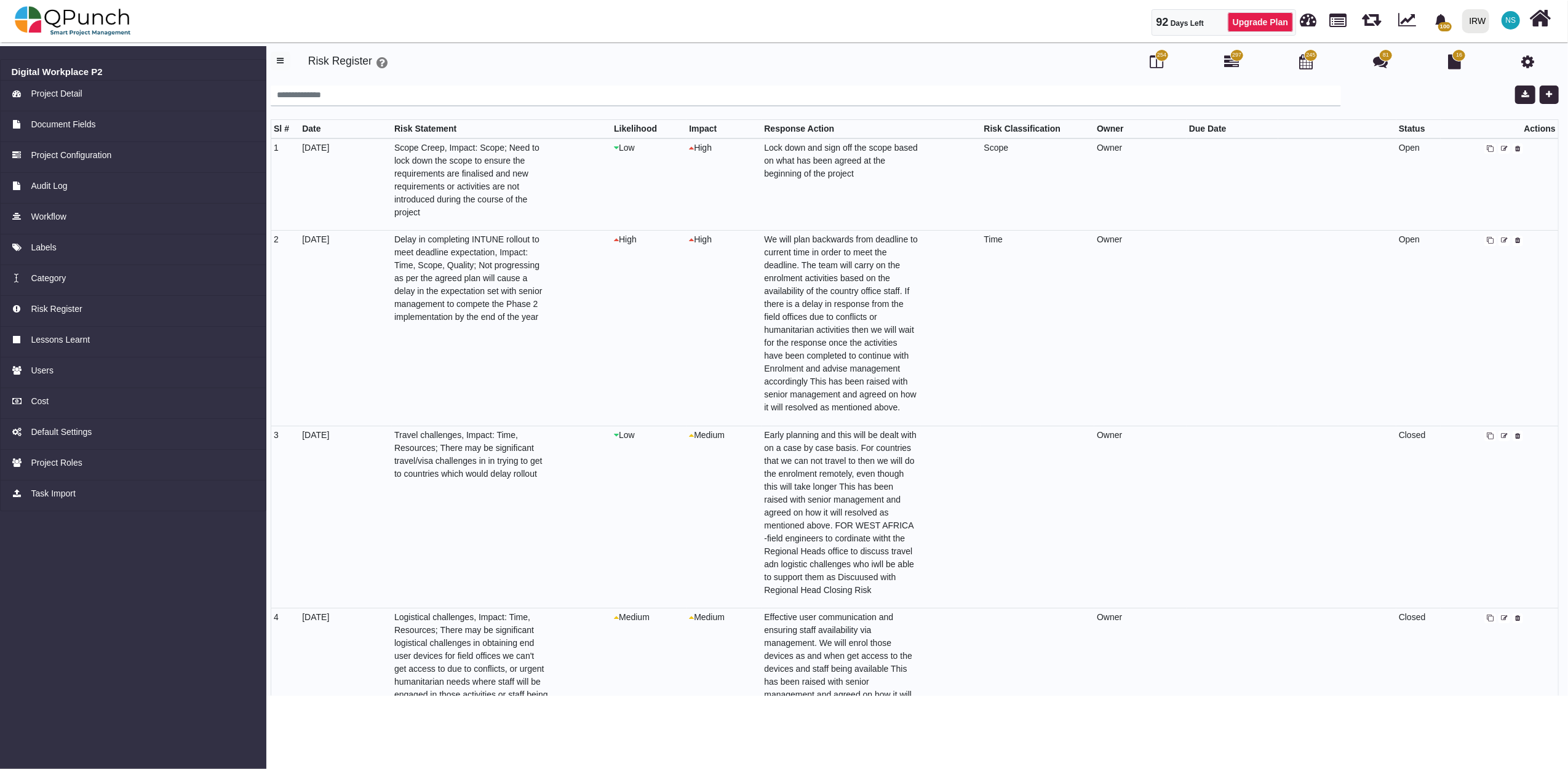
click at [1502, 435] on icon at bounding box center [1504, 437] width 7 height 7
select select "*"
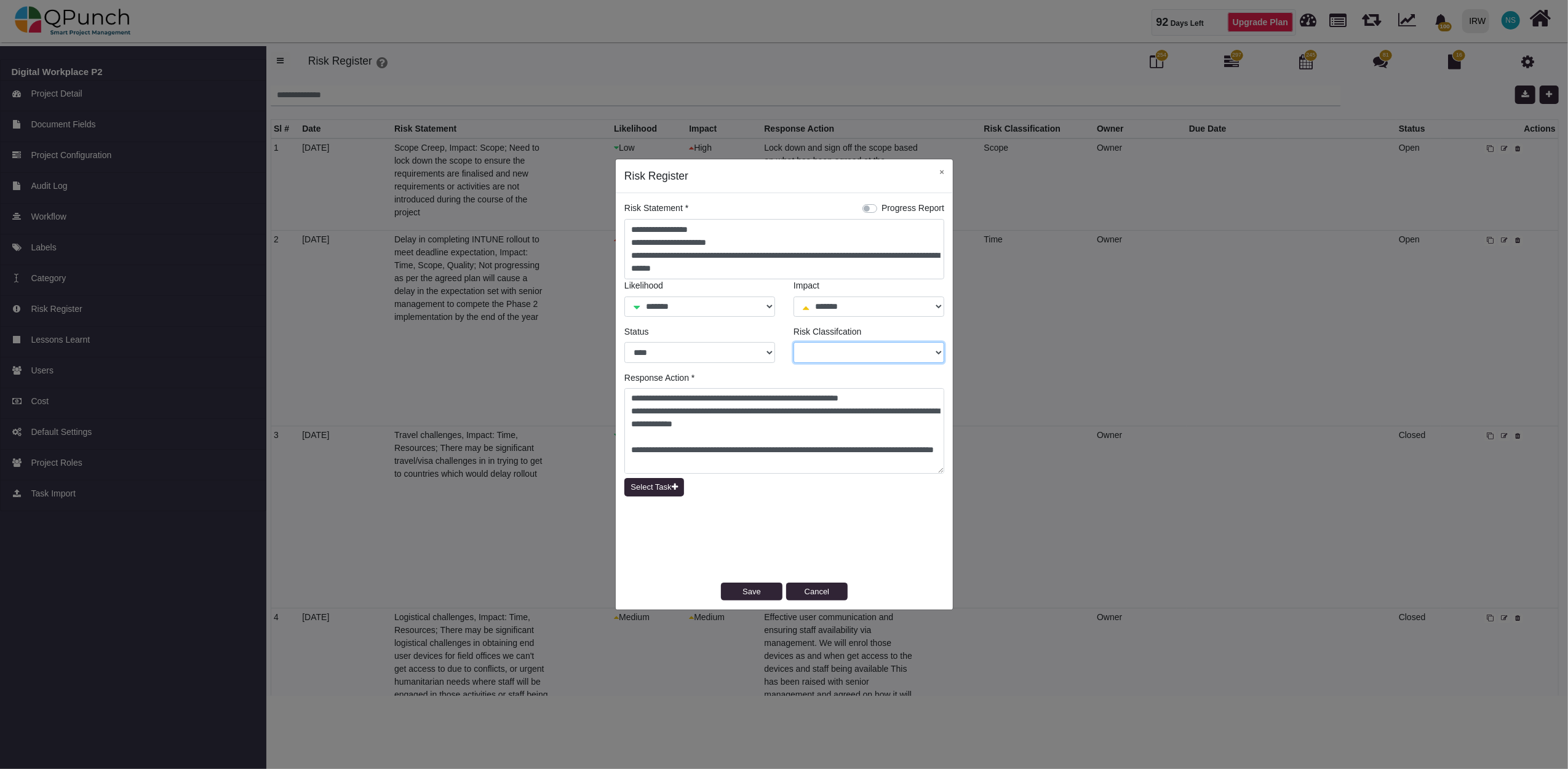
click at [891, 356] on select "***** **** *******" at bounding box center [869, 352] width 151 height 21
select select "*"
click at [794, 342] on select "***** **** *******" at bounding box center [869, 352] width 151 height 21
click at [751, 592] on button "Save" at bounding box center [752, 592] width 62 height 19
select select "*"
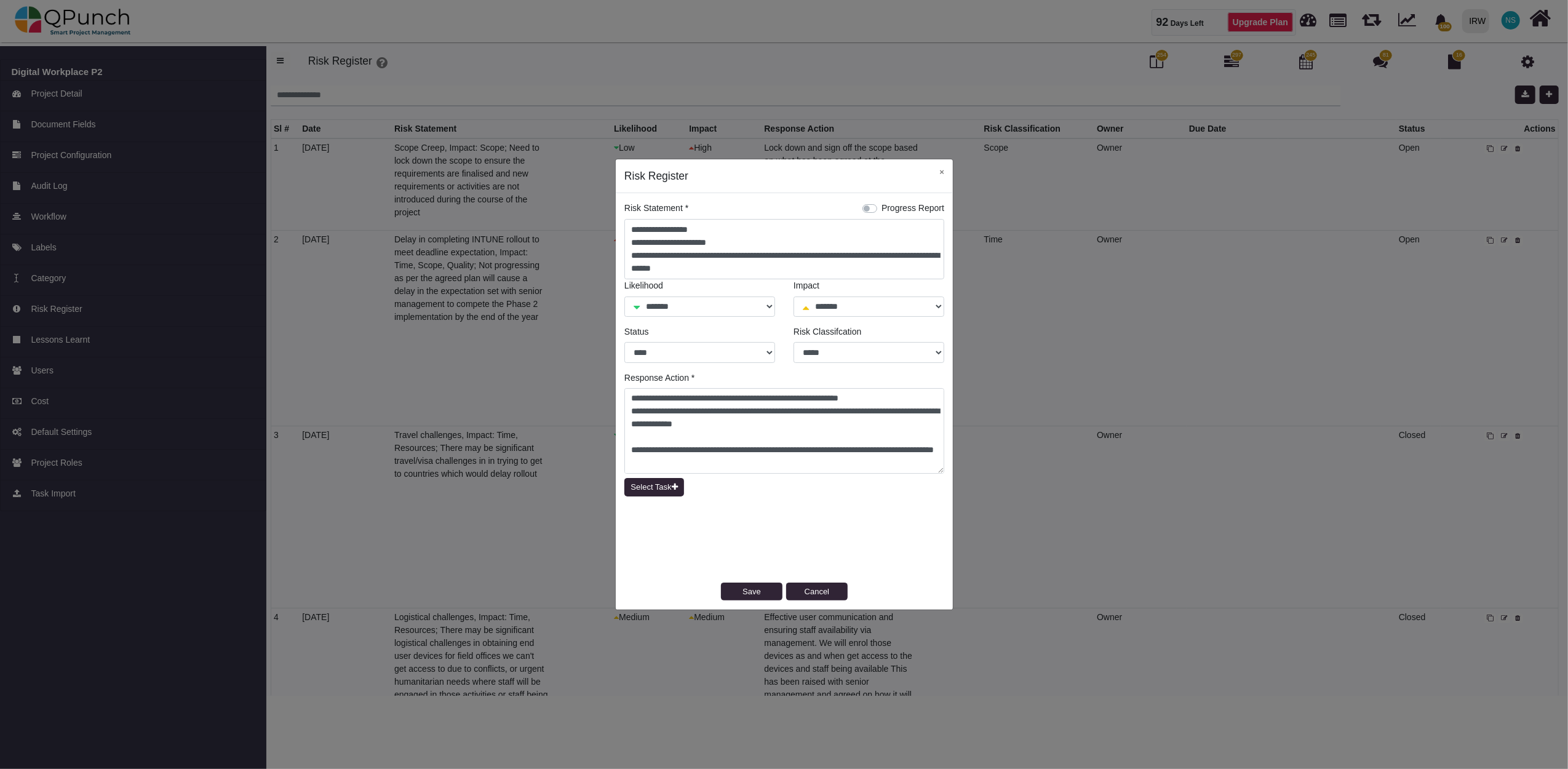
select select "*"
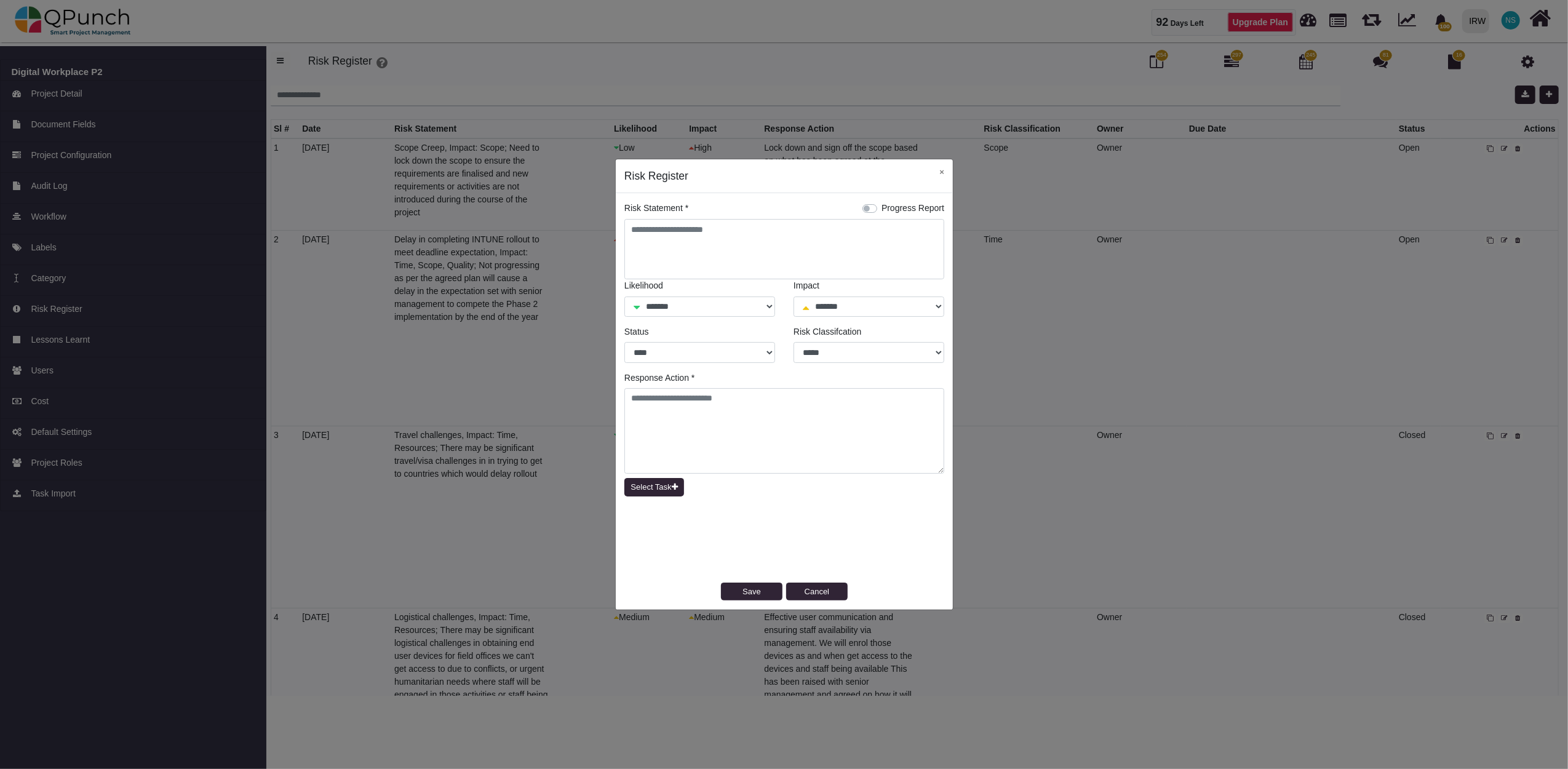
select select "*"
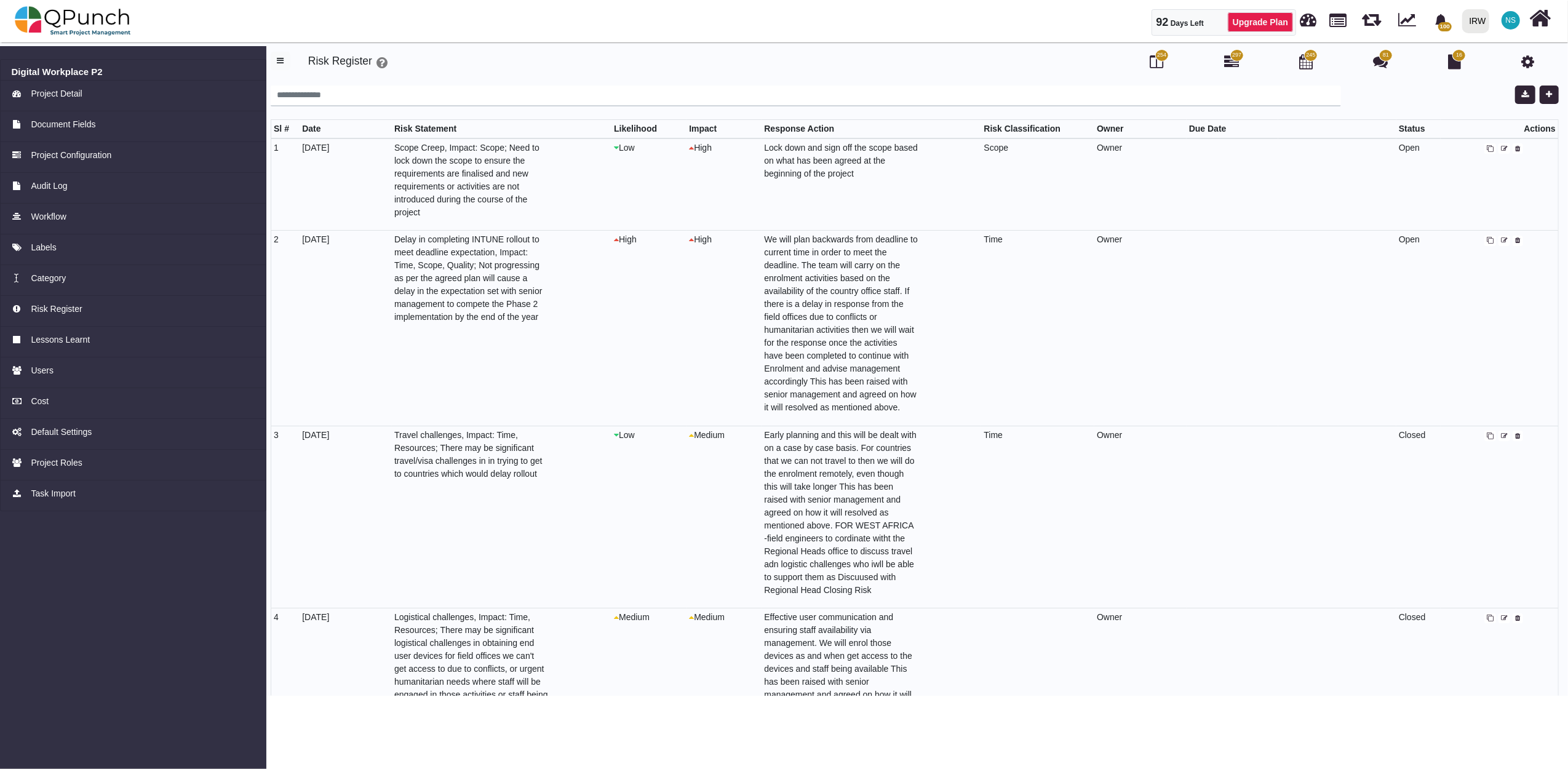
click at [1501, 616] on icon at bounding box center [1504, 619] width 7 height 7
select select "*"
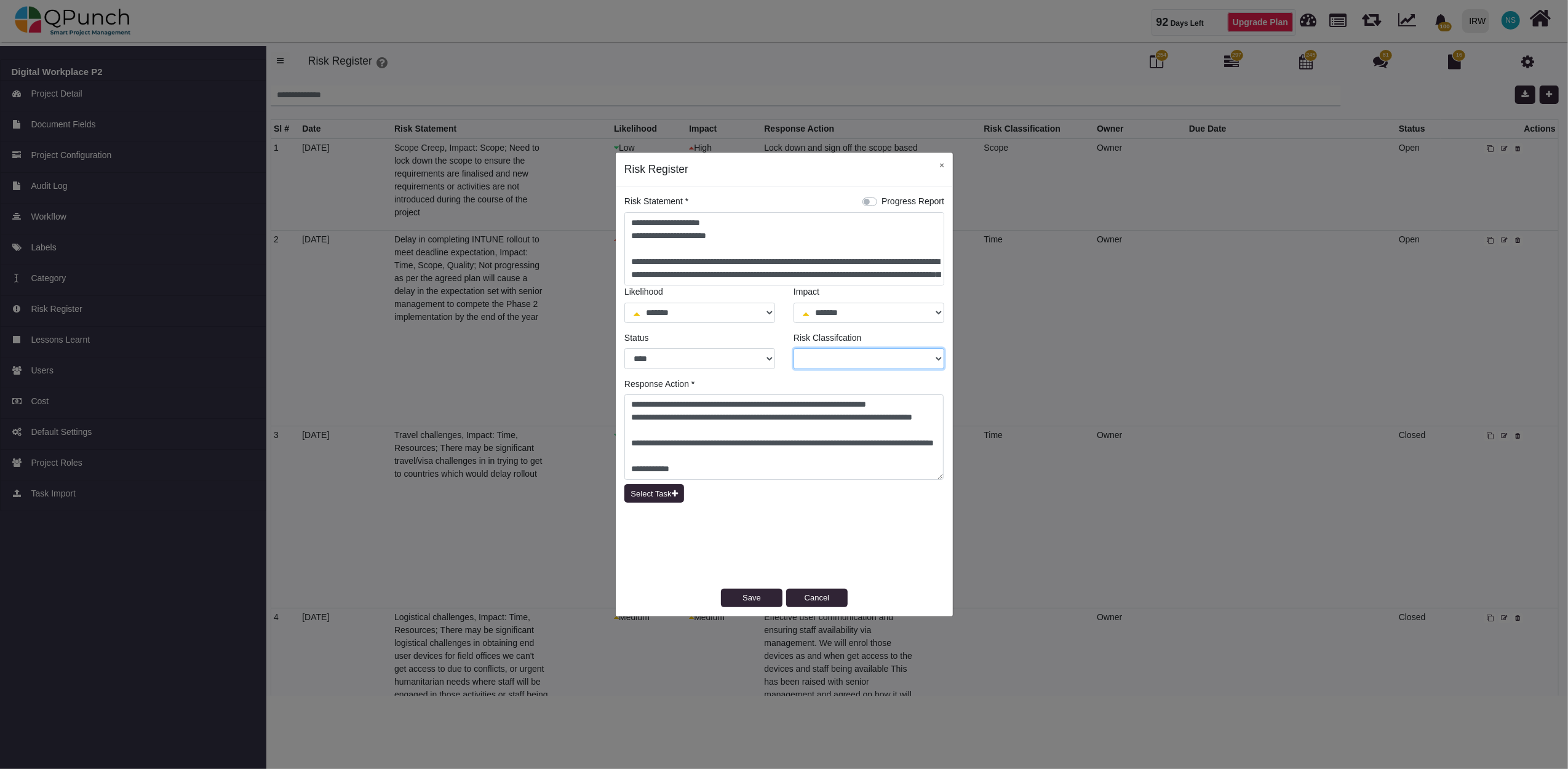
click at [859, 356] on select "***** **** *******" at bounding box center [869, 359] width 151 height 21
select select "*"
click at [794, 348] on select "***** **** *******" at bounding box center [869, 359] width 151 height 21
click at [746, 597] on button "Save" at bounding box center [752, 598] width 62 height 19
select select "*"
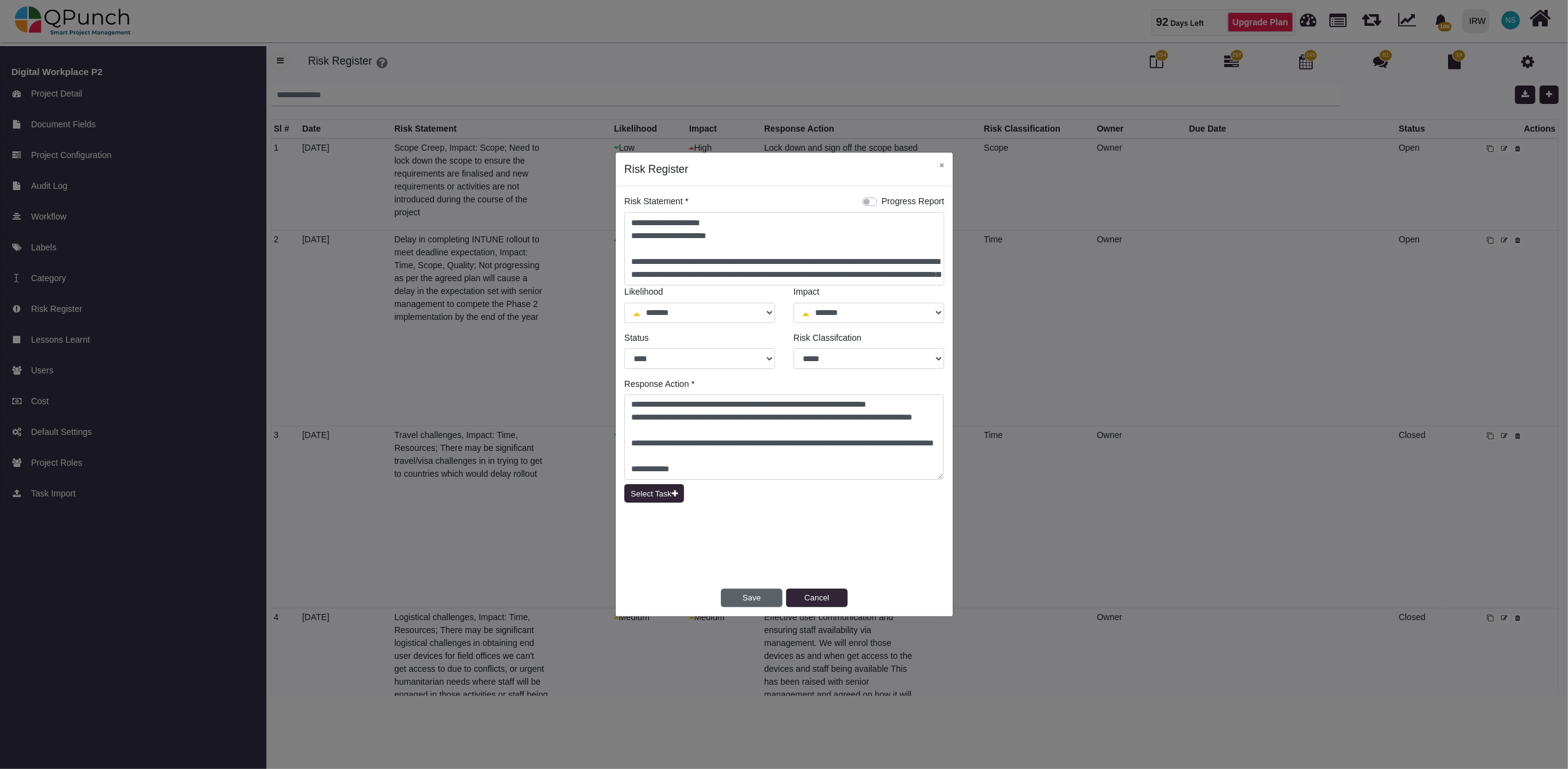
select select "*"
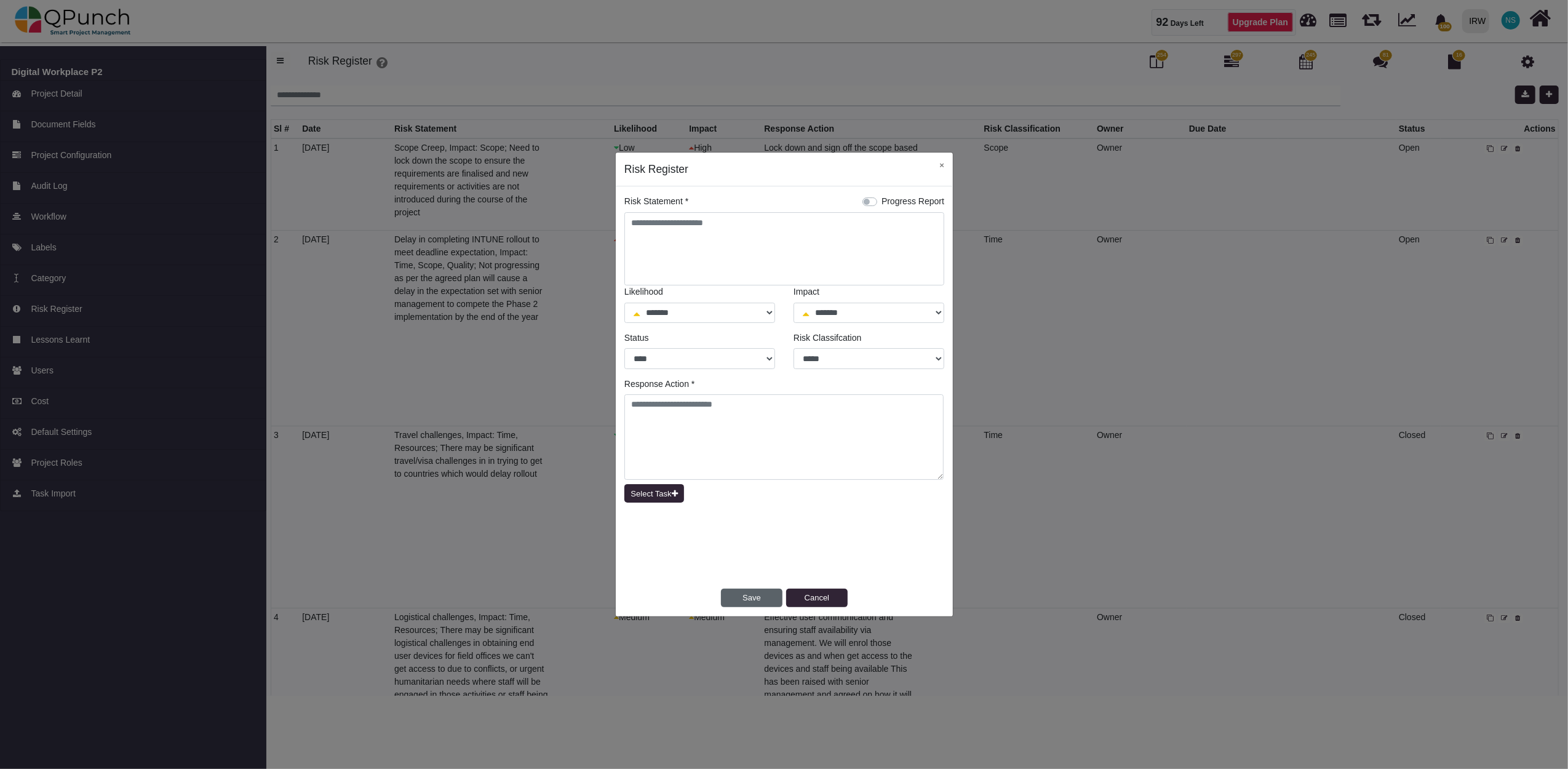
select select "*"
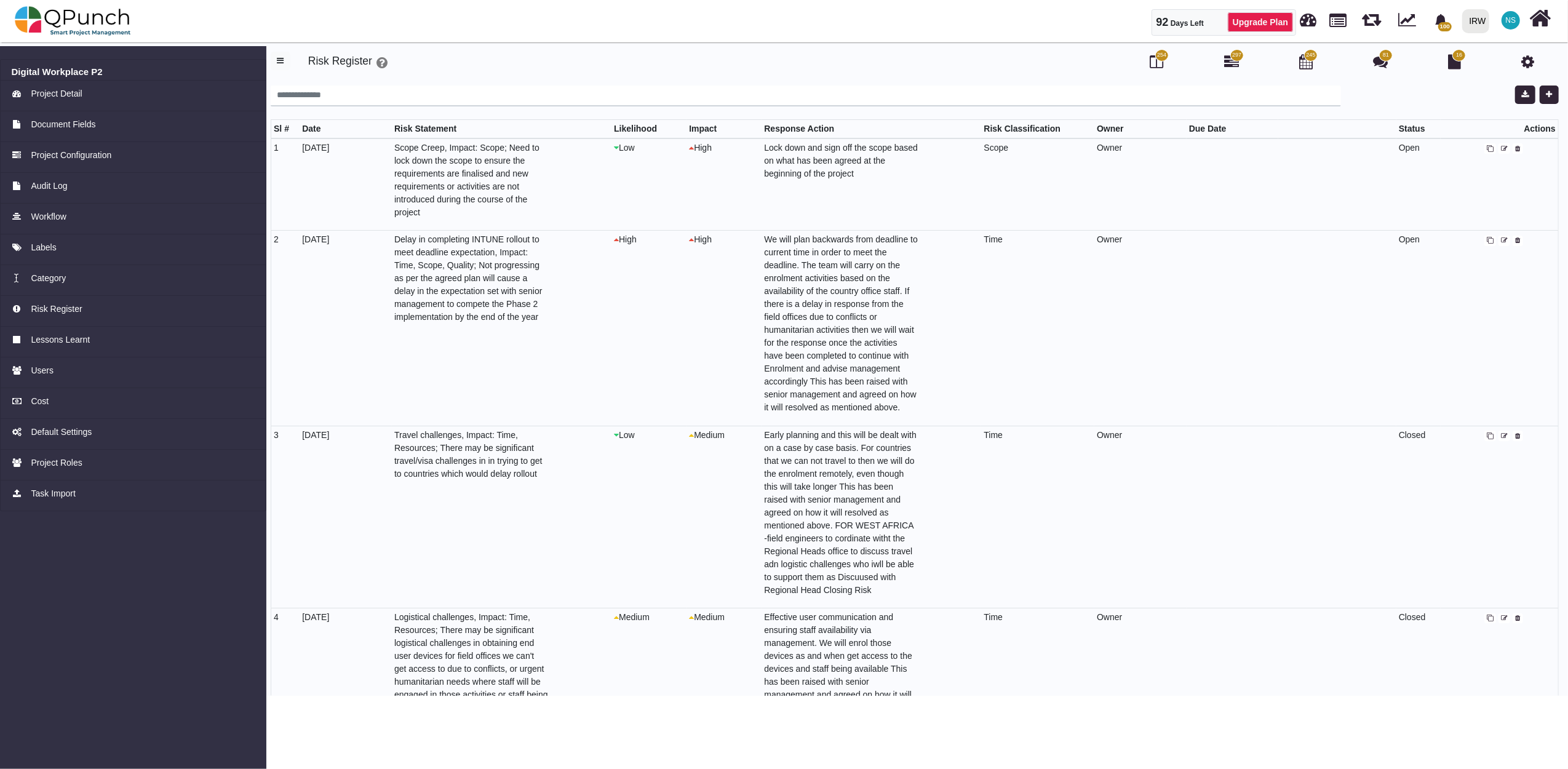
click at [1501, 239] on icon at bounding box center [1504, 241] width 7 height 7
select select "*"
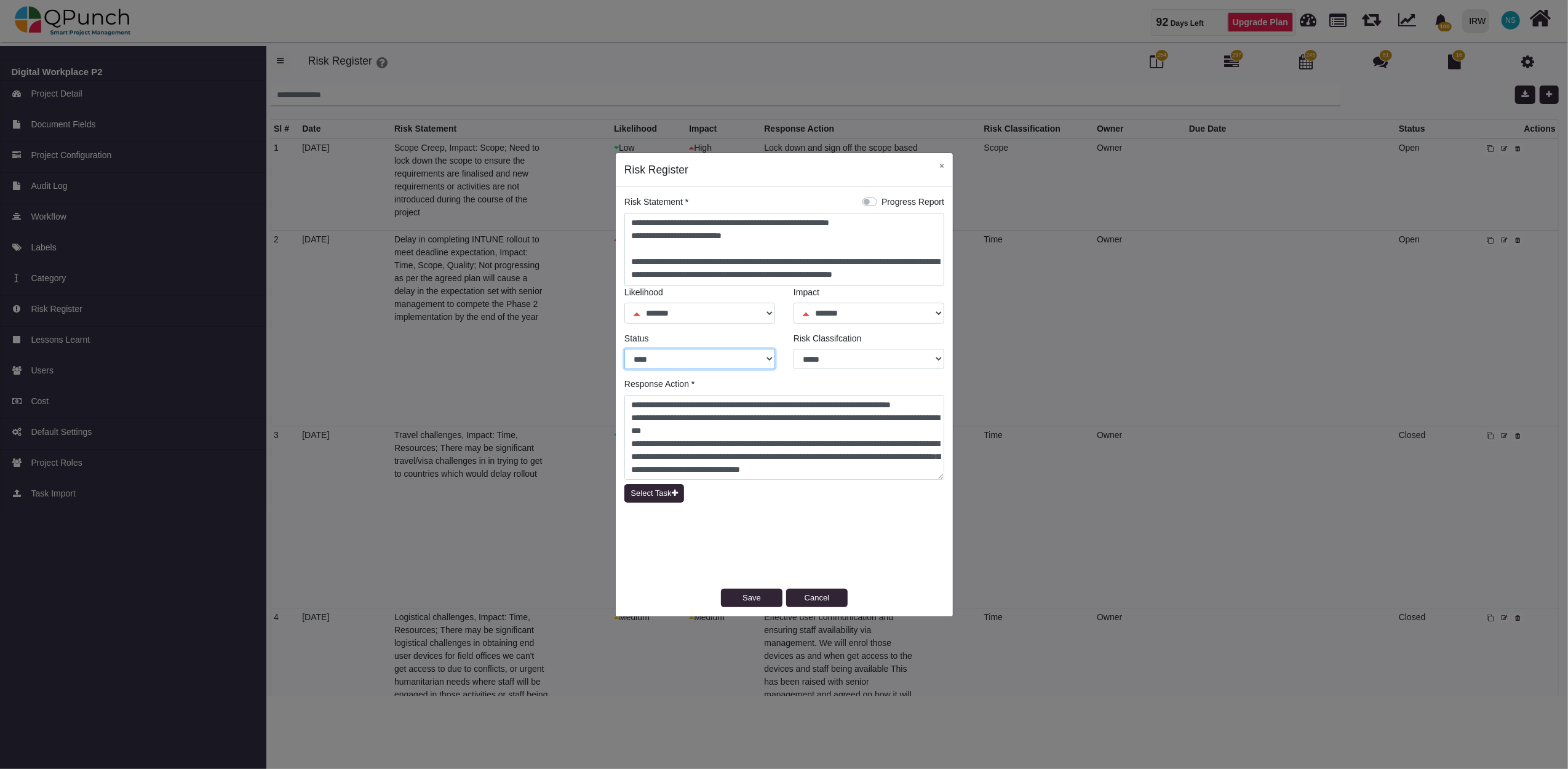
click at [687, 359] on select "**** ******* ******" at bounding box center [700, 359] width 151 height 21
select select "*"
click at [624, 349] on select "**** ******* ******" at bounding box center [700, 359] width 151 height 21
click at [759, 604] on button "Save" at bounding box center [752, 598] width 62 height 19
select select "*"
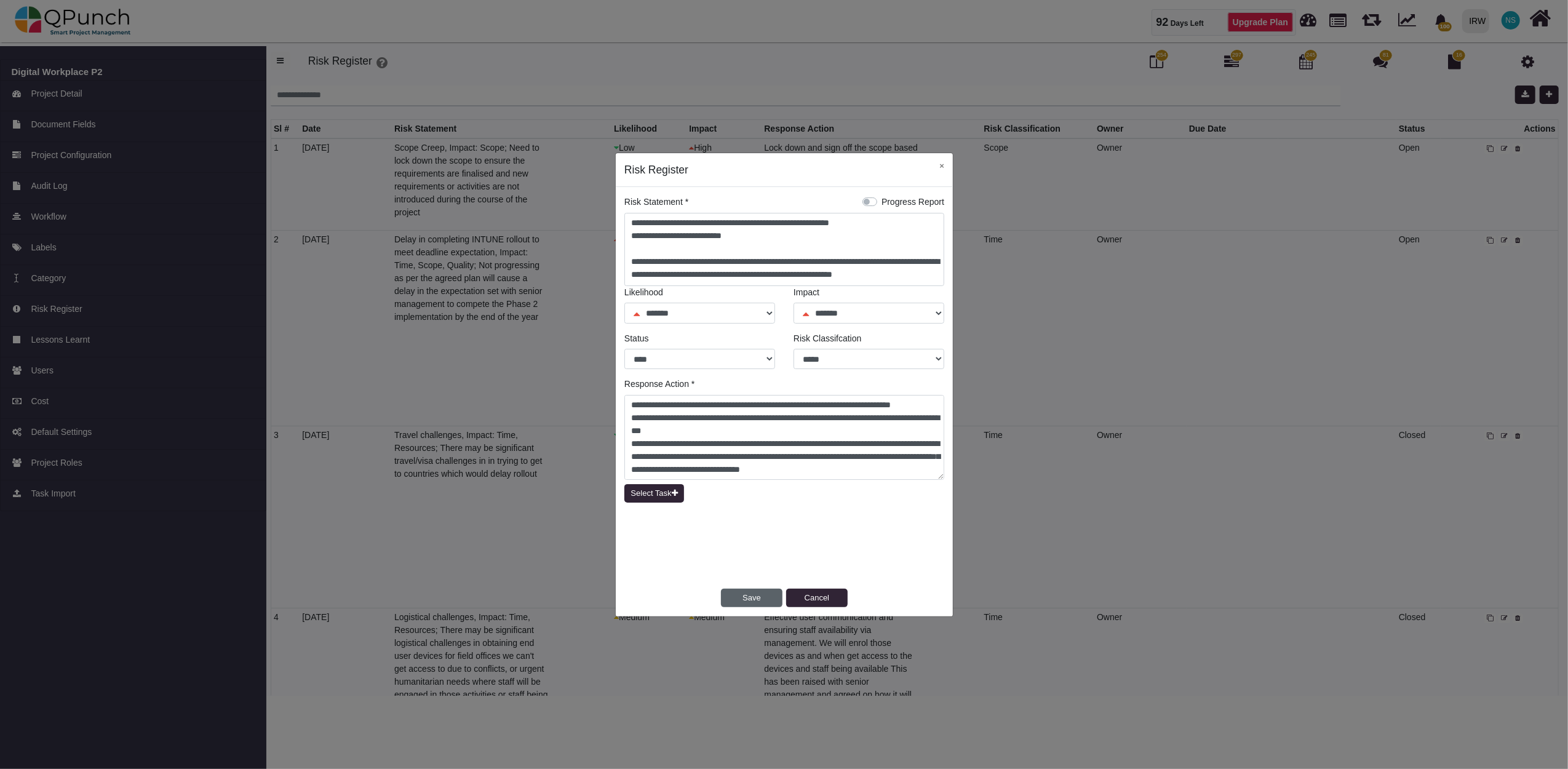
select select "*"
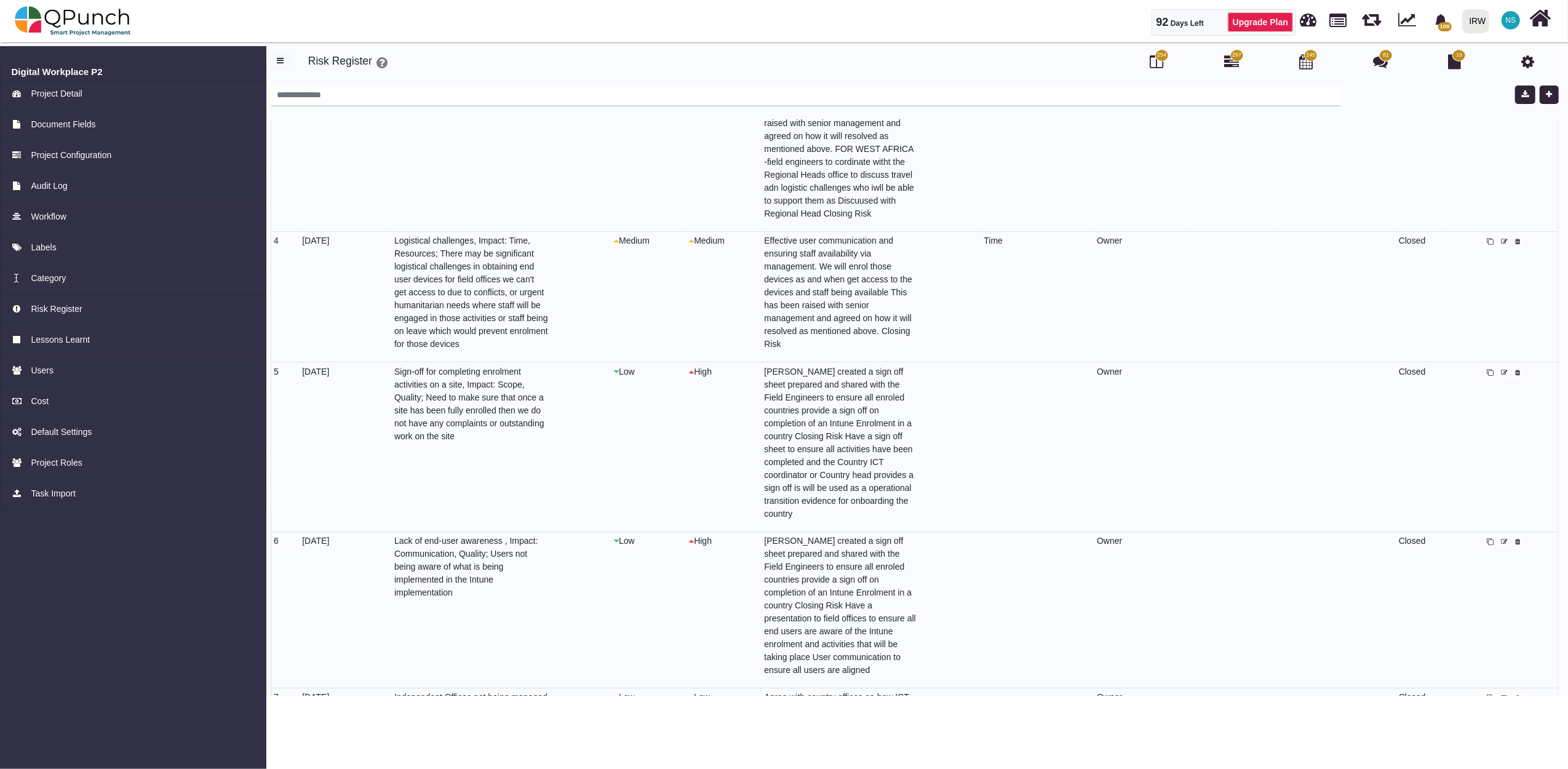
scroll to position [410, 0]
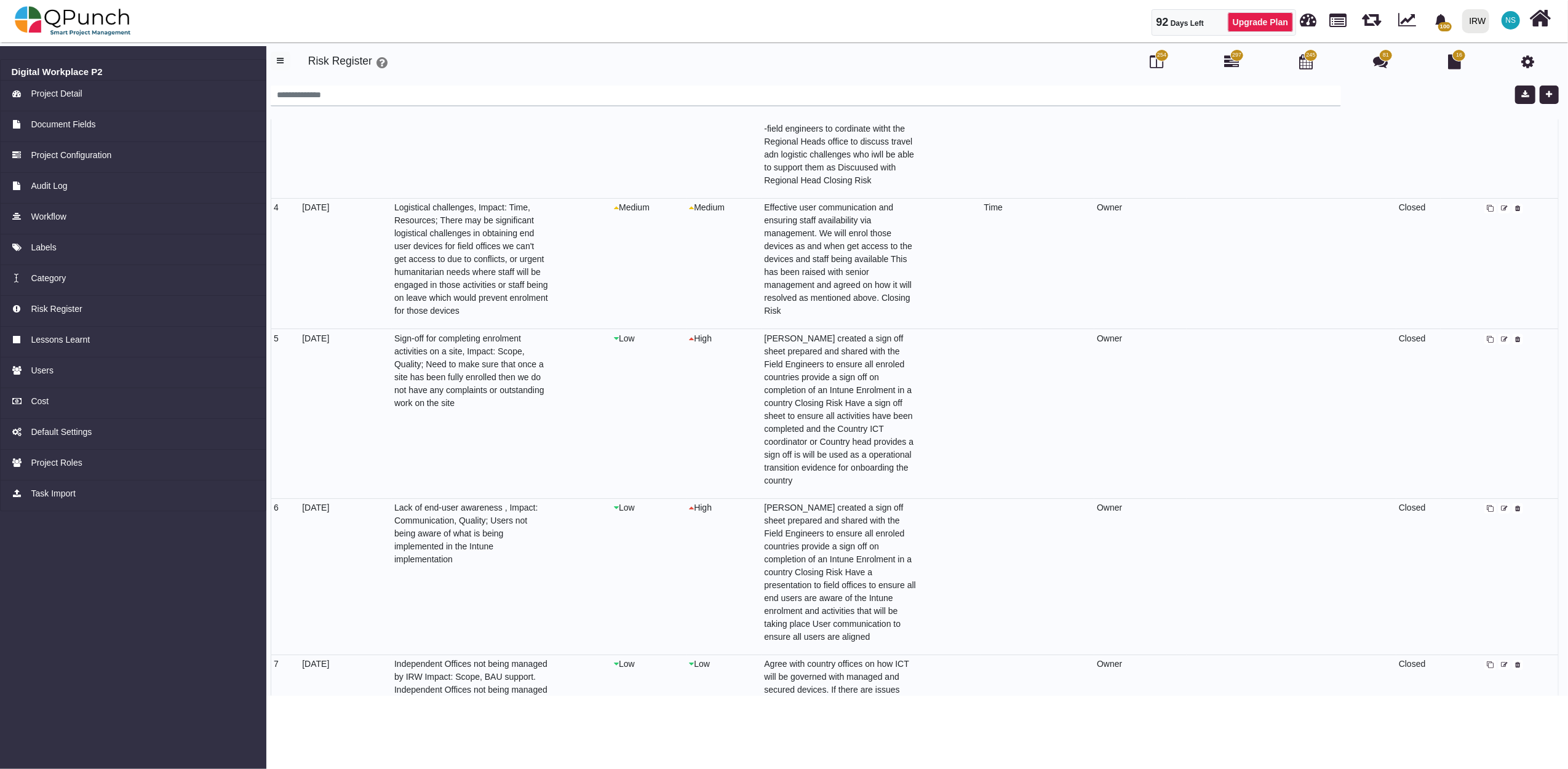
click at [1501, 337] on icon at bounding box center [1504, 340] width 7 height 7
select select "*"
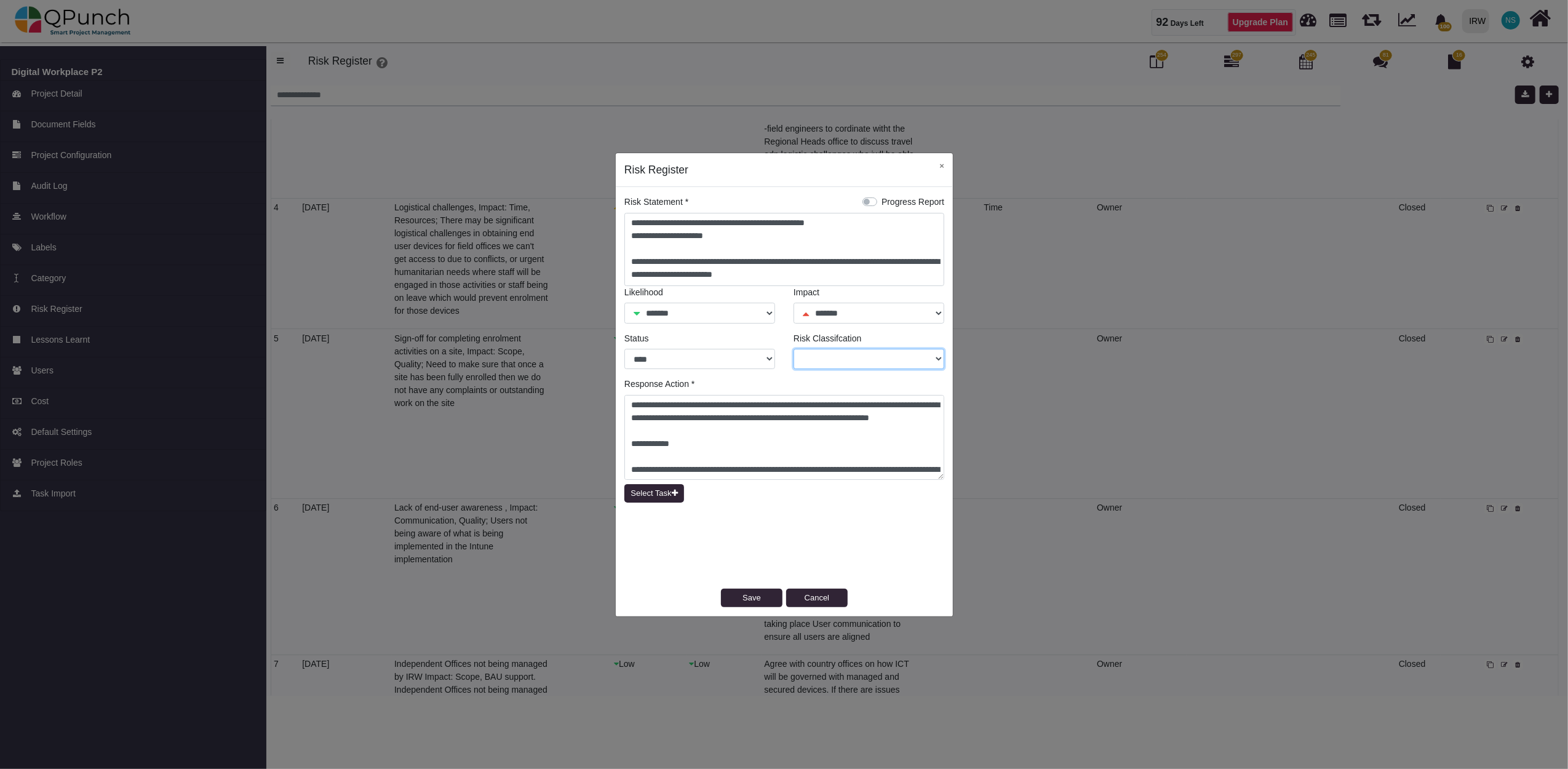
click at [908, 359] on select "***** **** *******" at bounding box center [869, 359] width 151 height 21
select select "*"
click at [794, 349] on select "***** **** *******" at bounding box center [869, 359] width 151 height 21
click at [761, 598] on button "Save" at bounding box center [752, 598] width 62 height 19
select select "*"
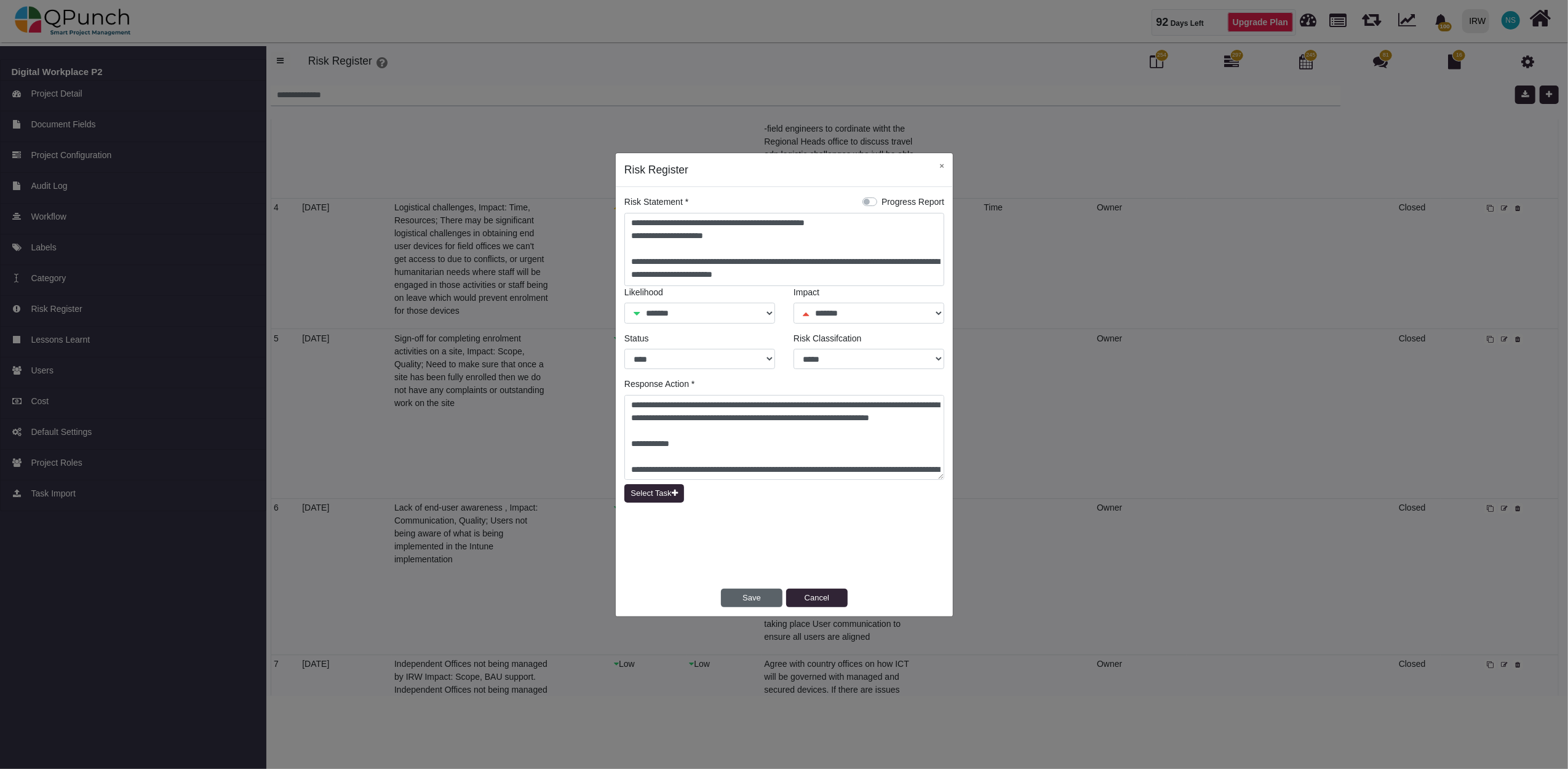
select select "*"
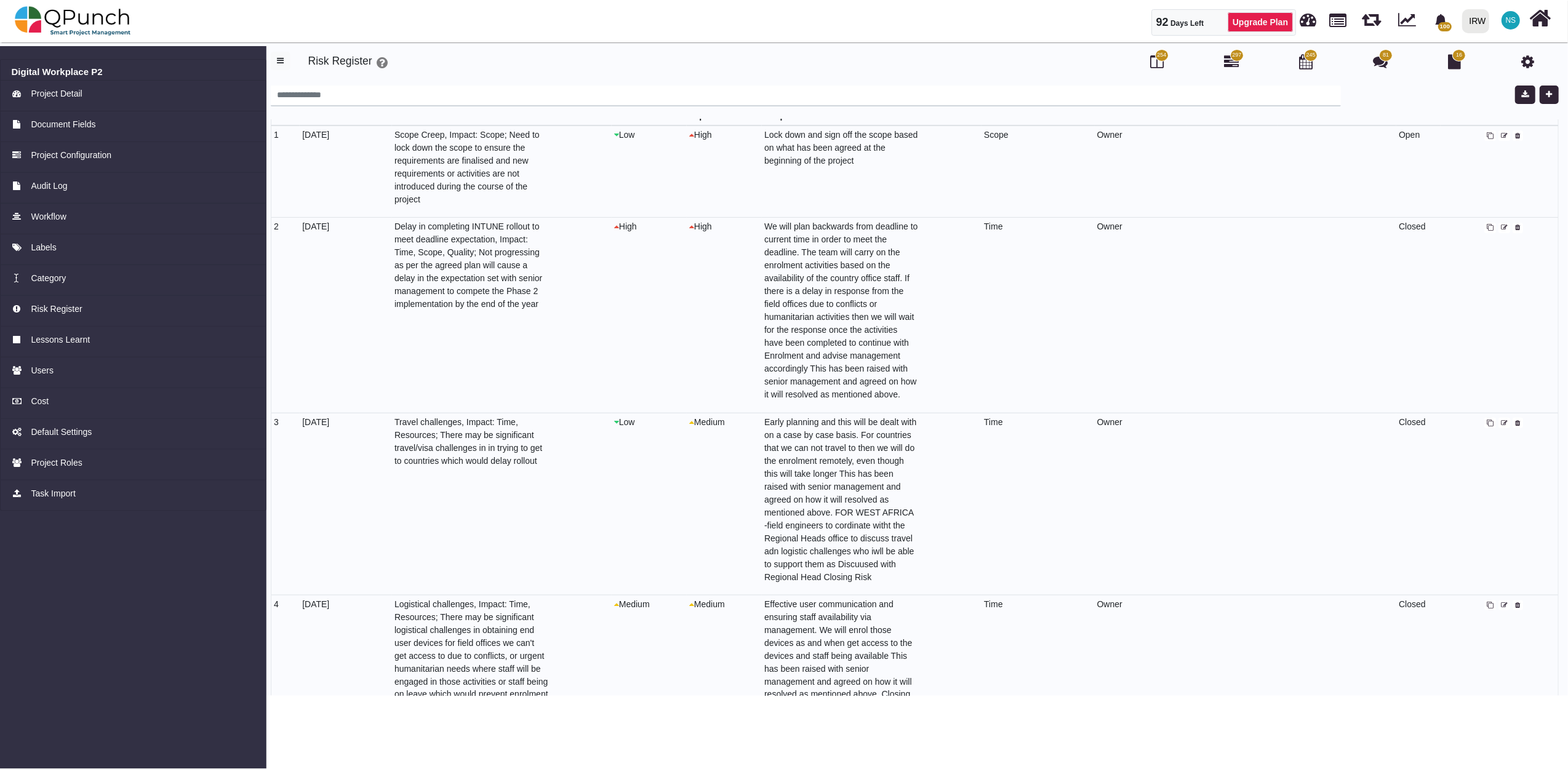
scroll to position [0, 0]
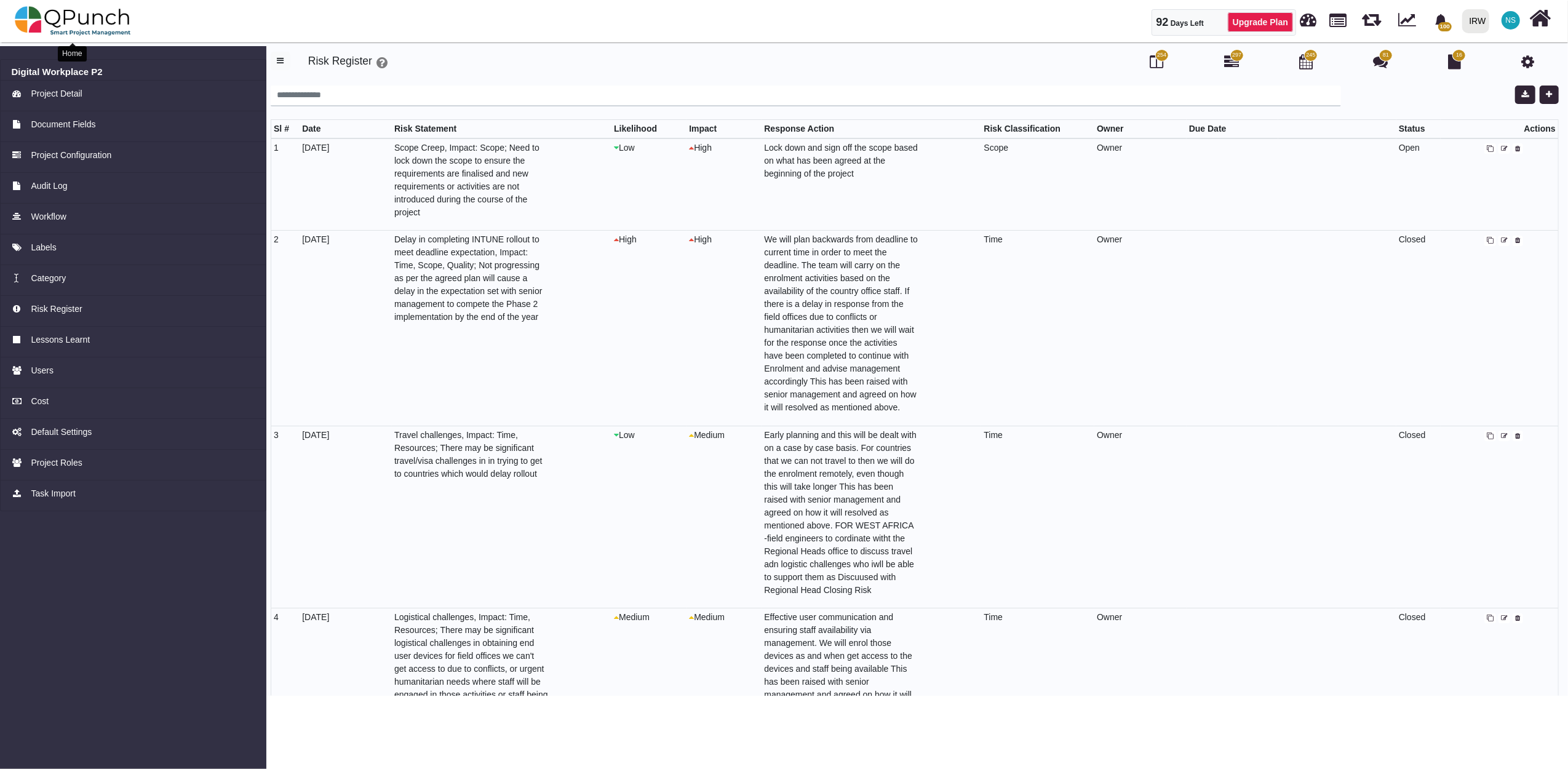
click at [84, 23] on img at bounding box center [73, 21] width 117 height 37
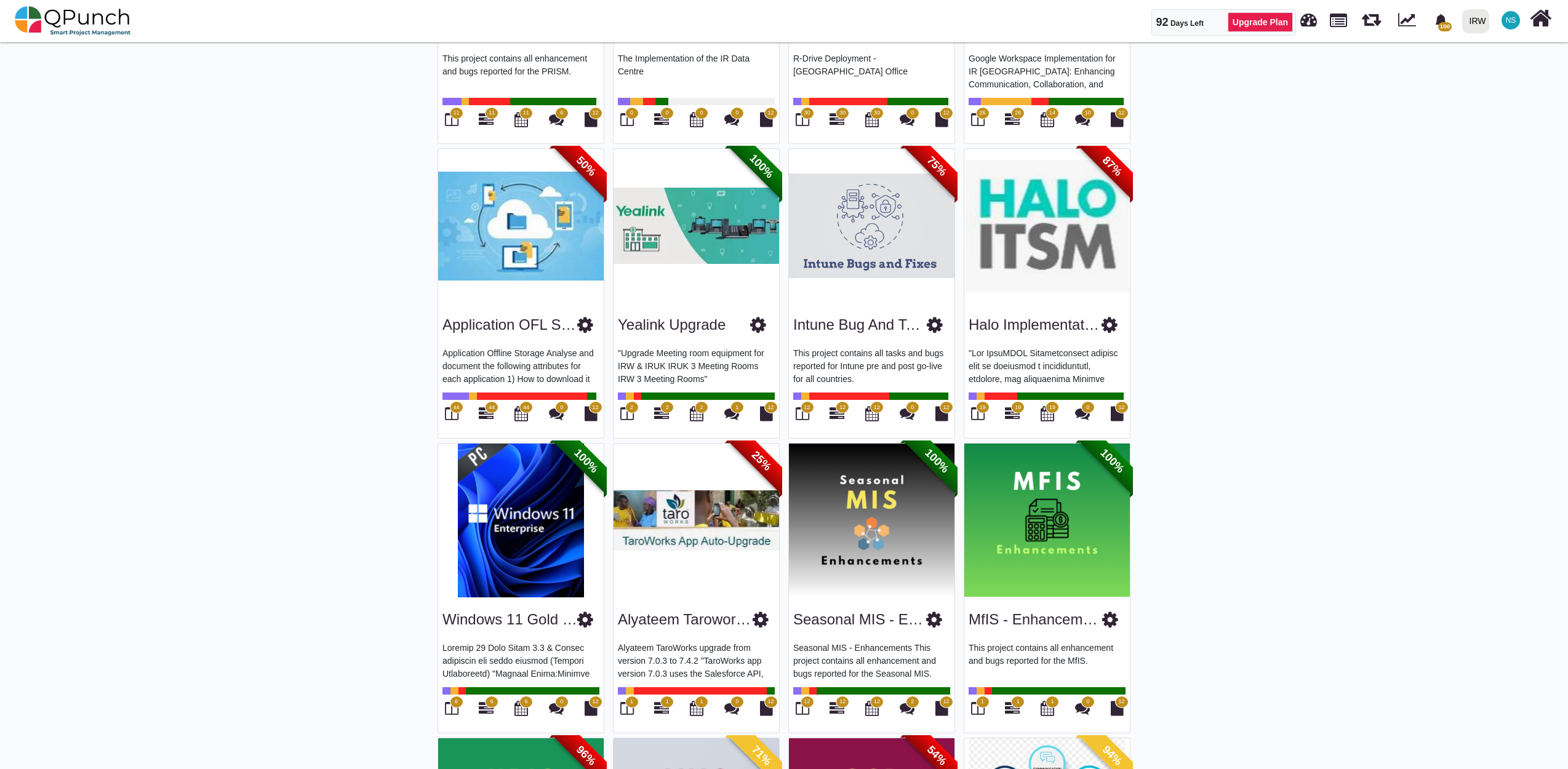
scroll to position [547, 0]
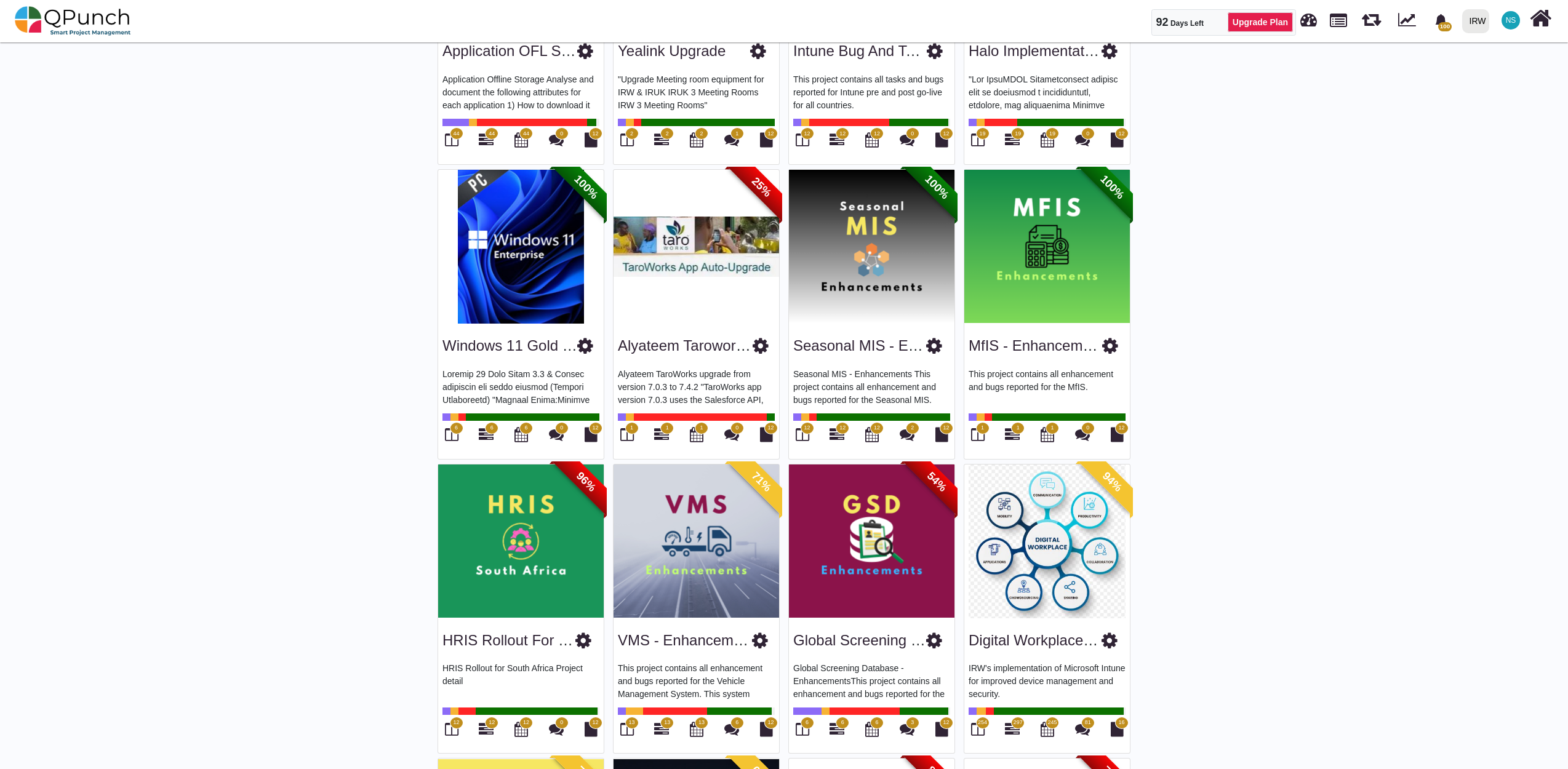
click at [1056, 535] on img at bounding box center [1046, 541] width 165 height 154
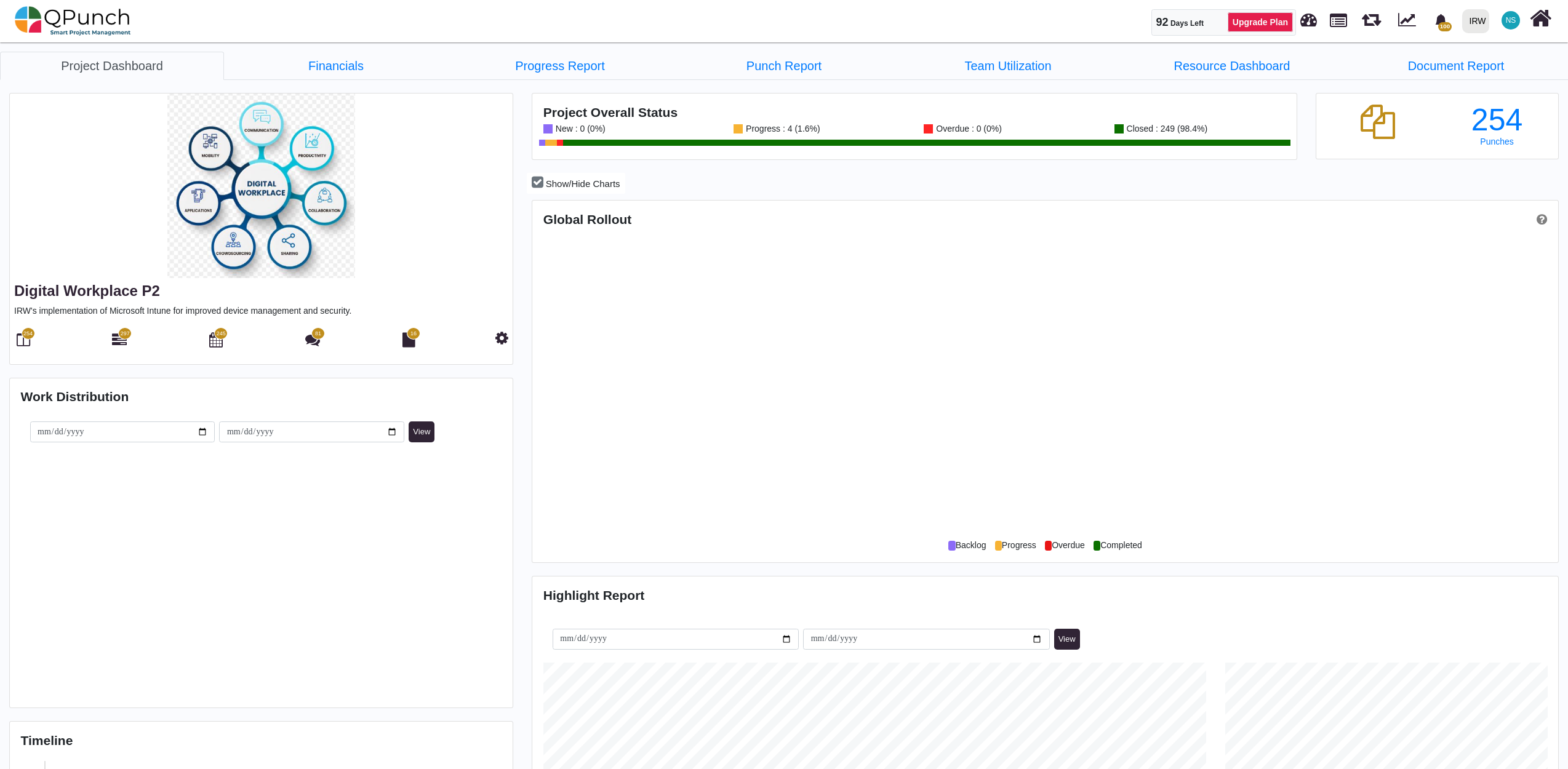
scroll to position [330, 340]
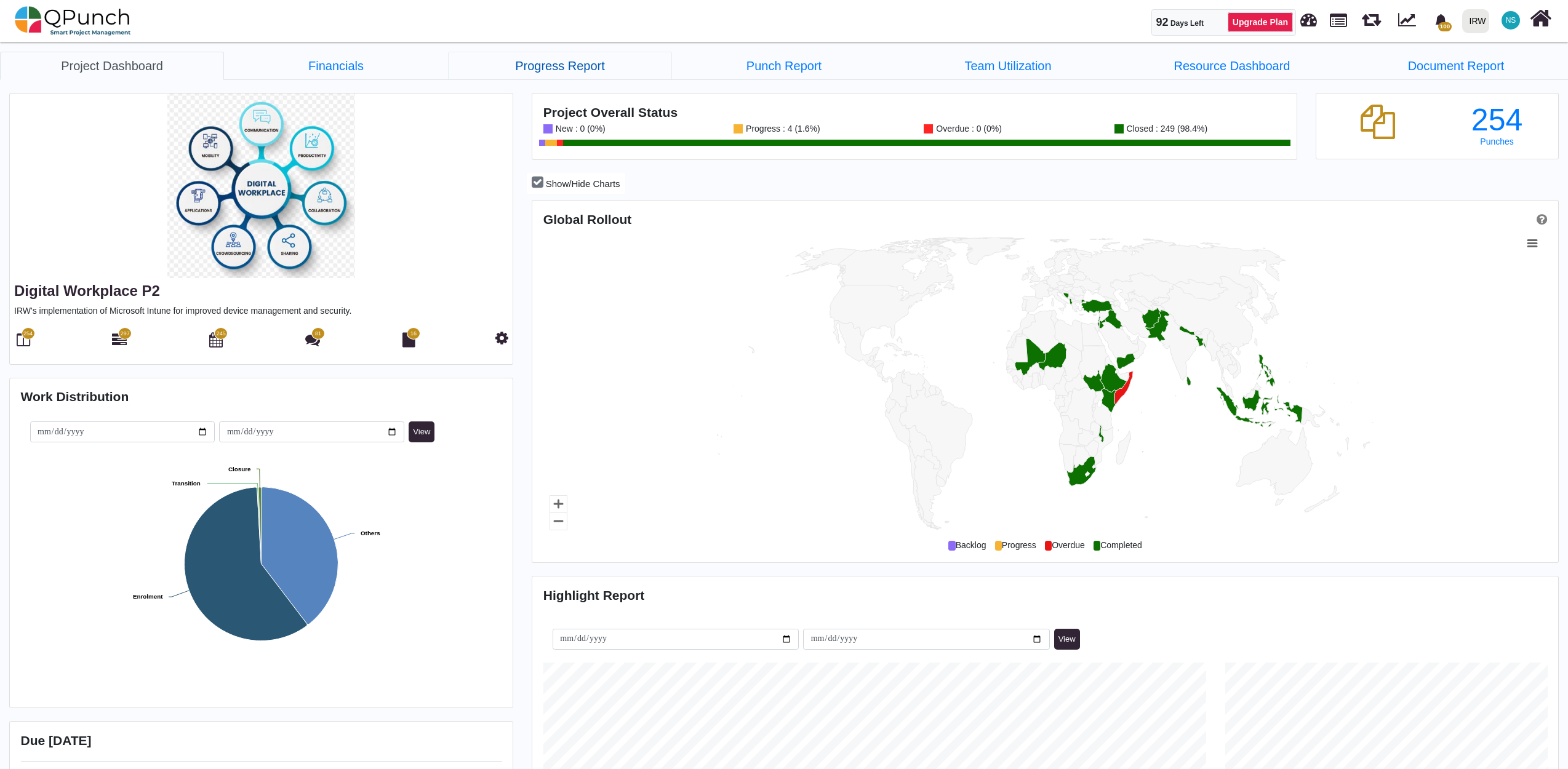
click at [549, 60] on link "Progress Report" at bounding box center [560, 66] width 224 height 28
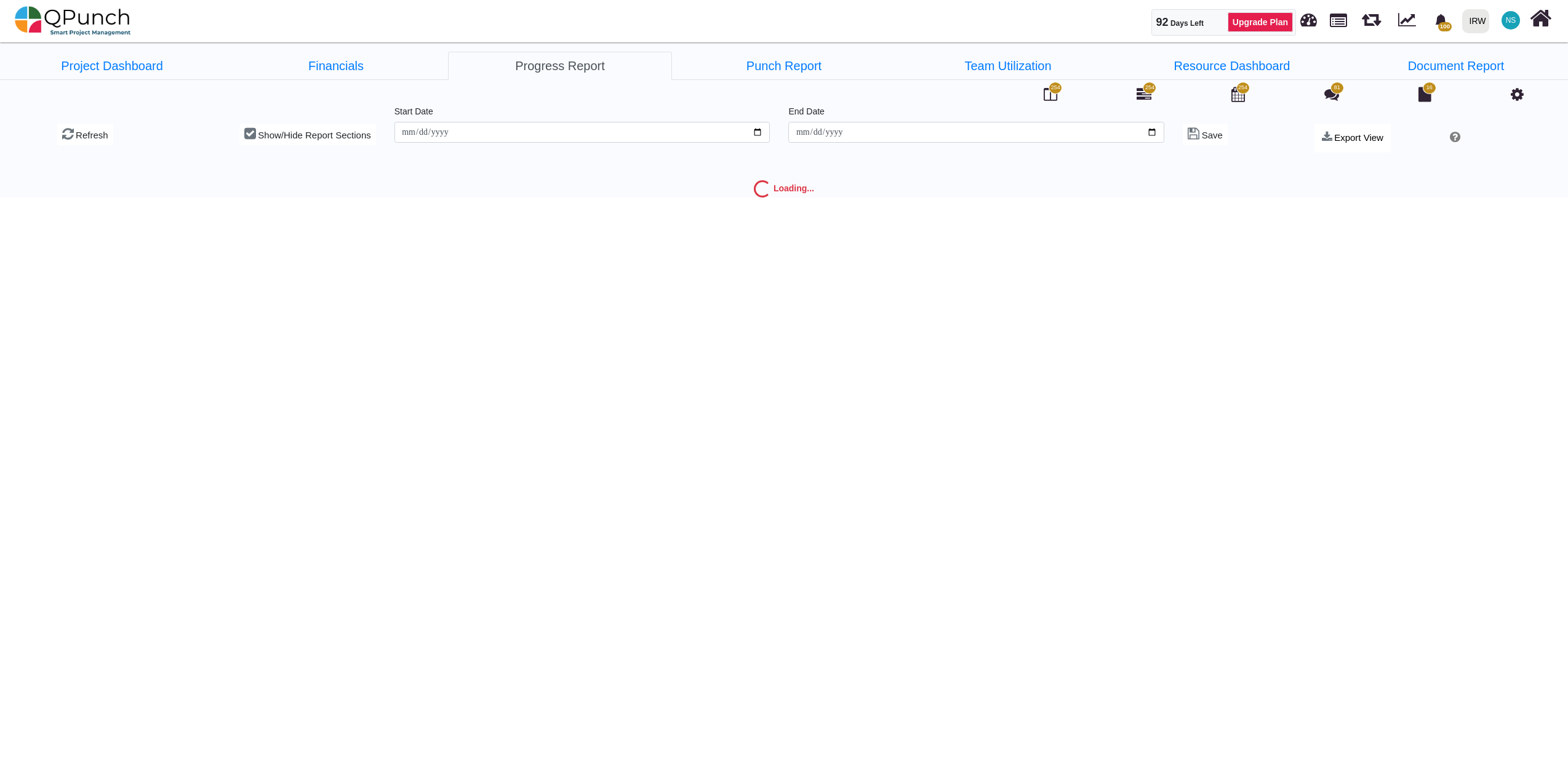
type input "**********"
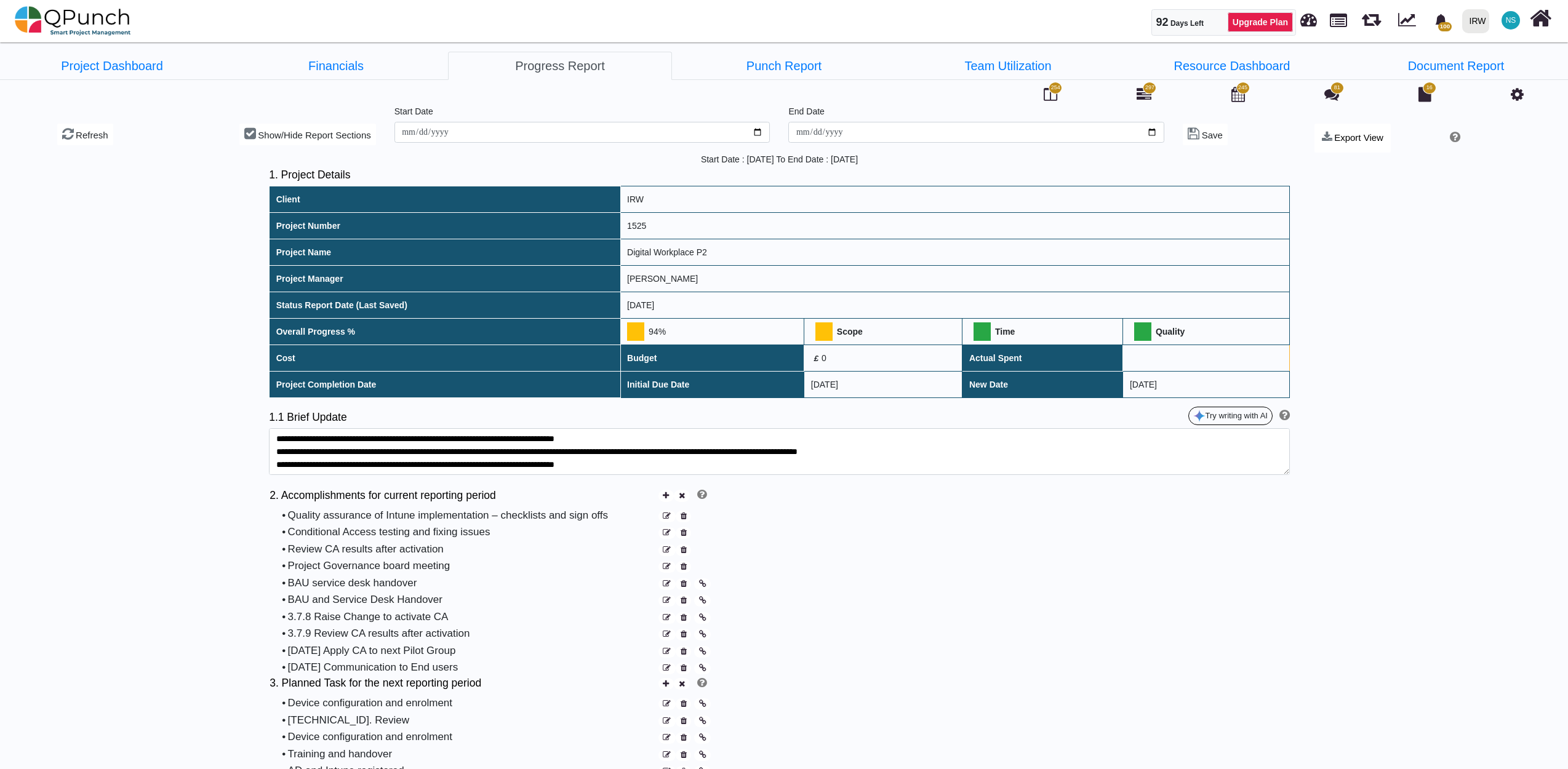
click at [1519, 96] on icon at bounding box center [1517, 94] width 13 height 15
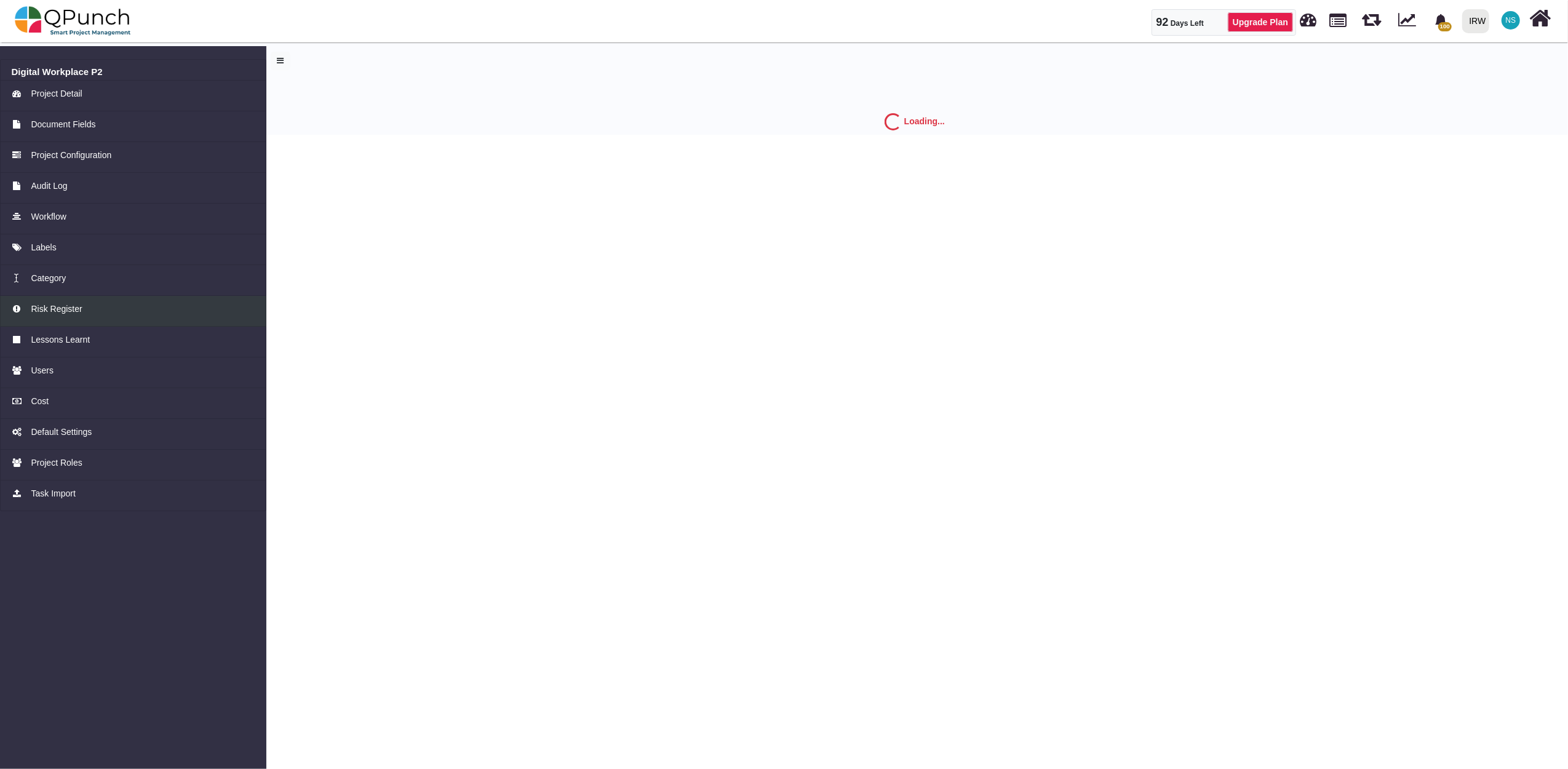
click at [62, 309] on span "Risk Register" at bounding box center [56, 309] width 51 height 13
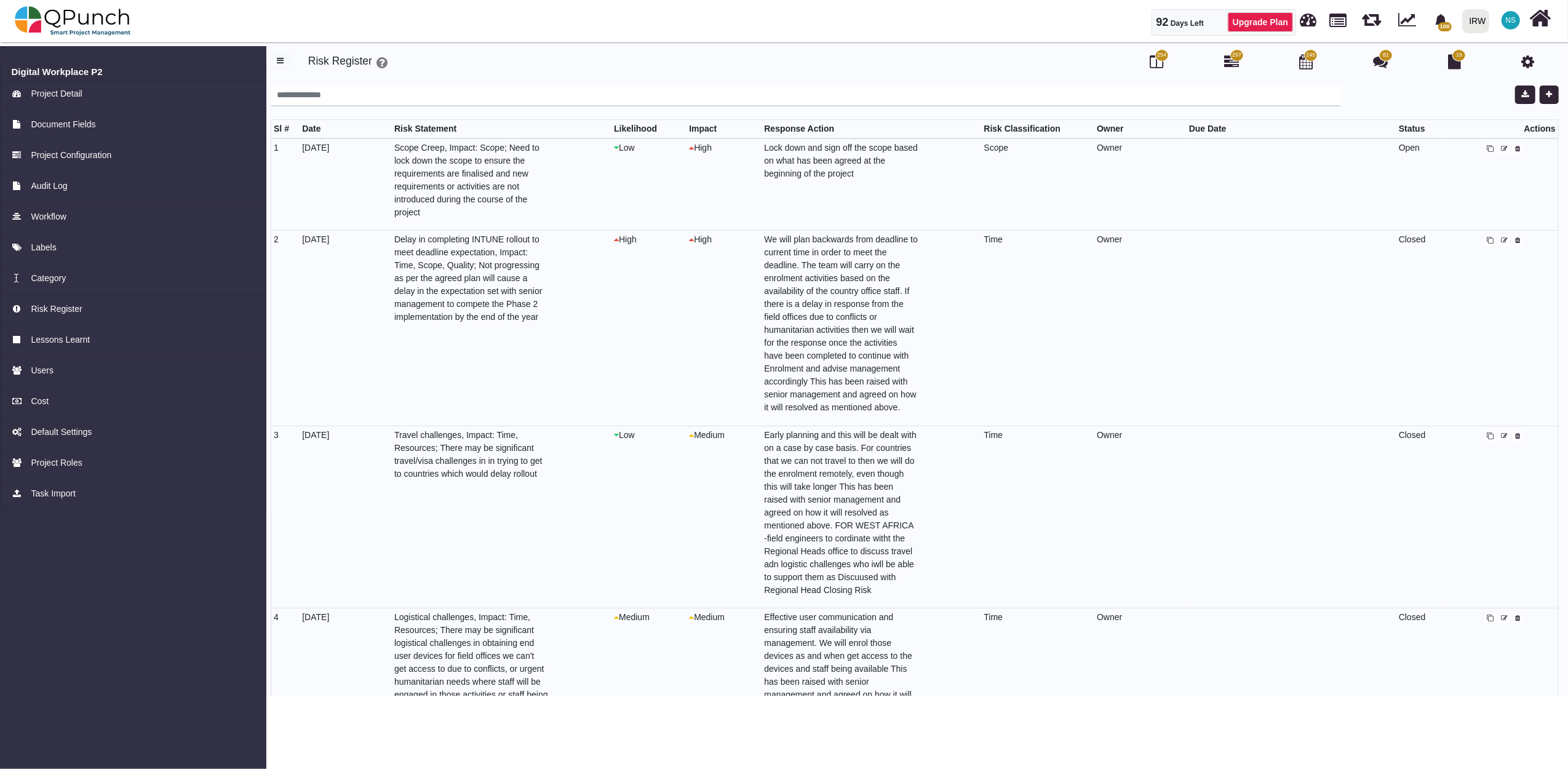
click at [1216, 150] on td at bounding box center [1232, 184] width 92 height 92
click at [1113, 146] on p "Owner" at bounding box center [1128, 148] width 62 height 13
click at [1501, 146] on icon at bounding box center [1504, 149] width 7 height 7
select select "*"
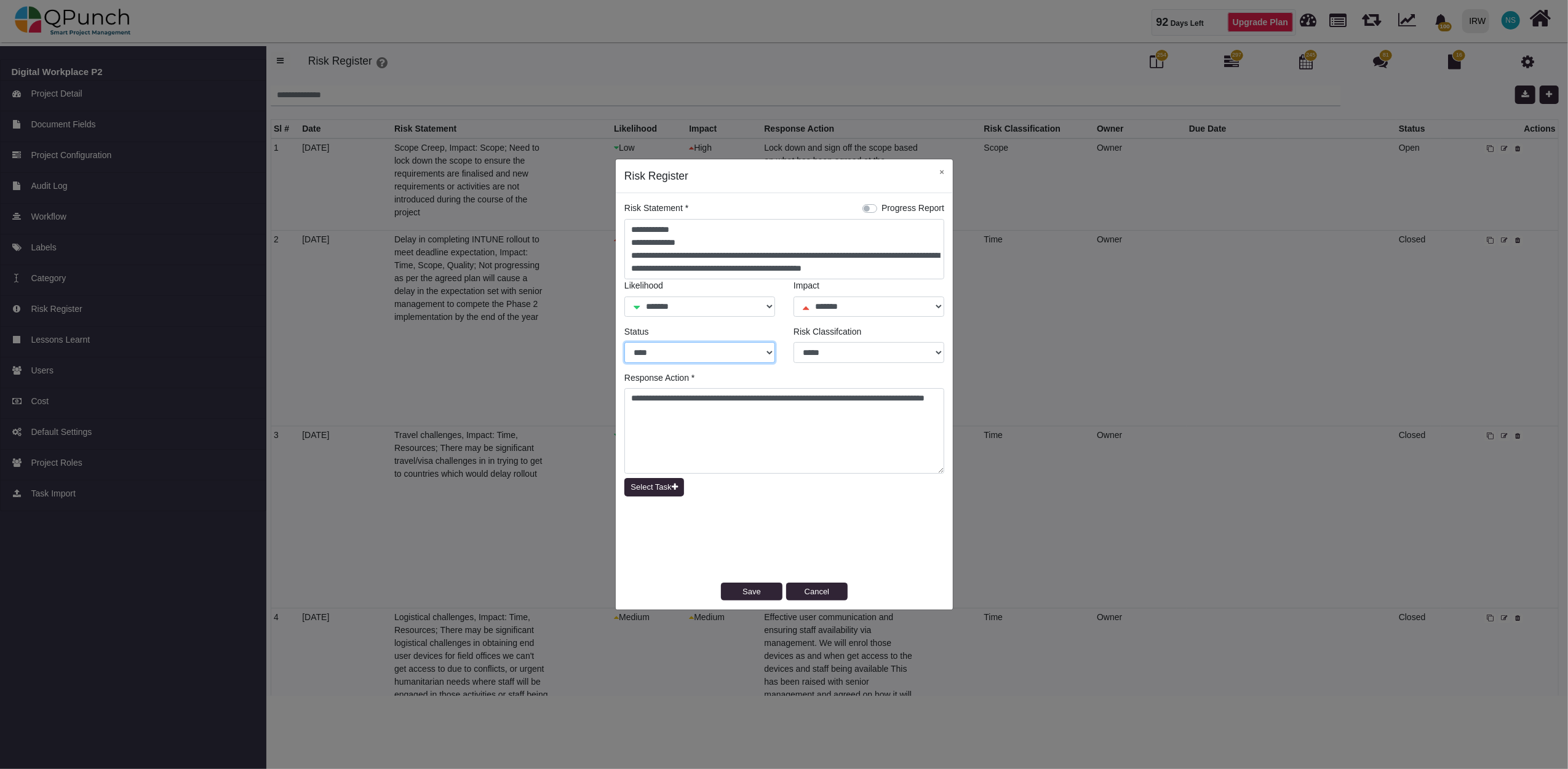
click at [764, 353] on select "**** ******* ******" at bounding box center [700, 352] width 151 height 21
select select "*"
click at [624, 342] on select "**** ******* ******" at bounding box center [700, 352] width 151 height 21
click at [749, 596] on button "Save" at bounding box center [752, 592] width 62 height 19
select select "*"
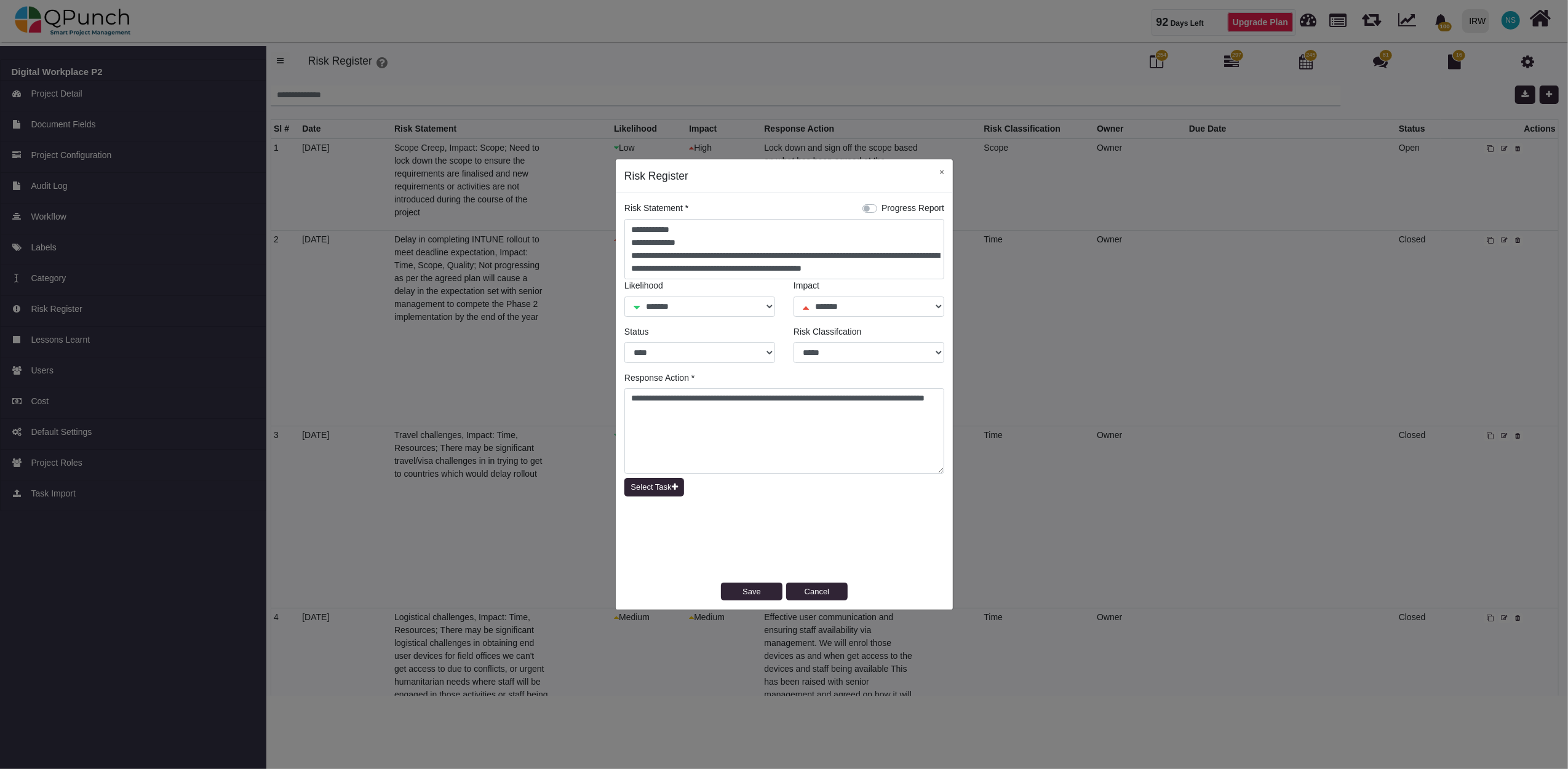
select select "*"
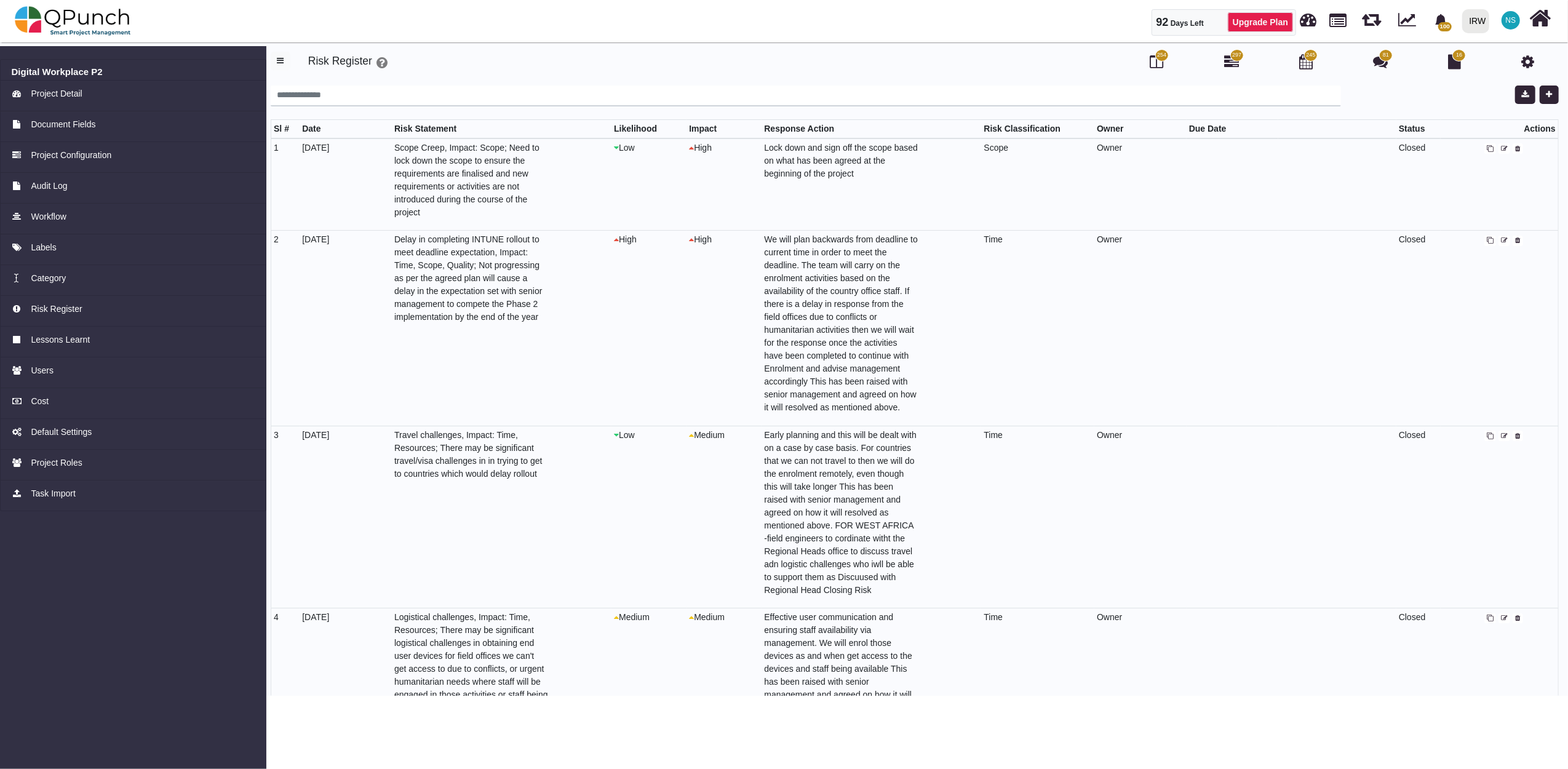
click at [1501, 238] on icon at bounding box center [1504, 241] width 7 height 7
select select "*"
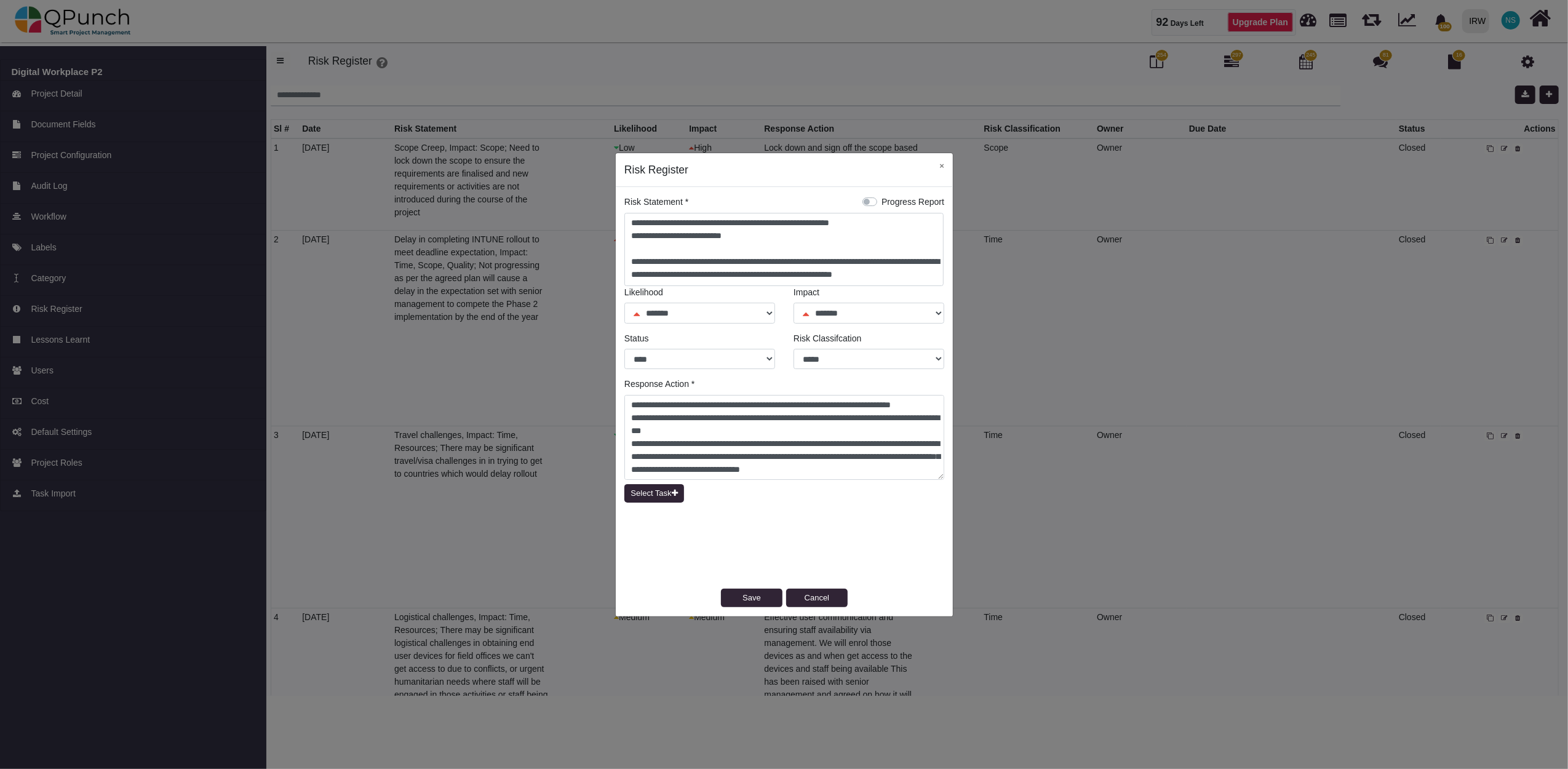
scroll to position [77, 0]
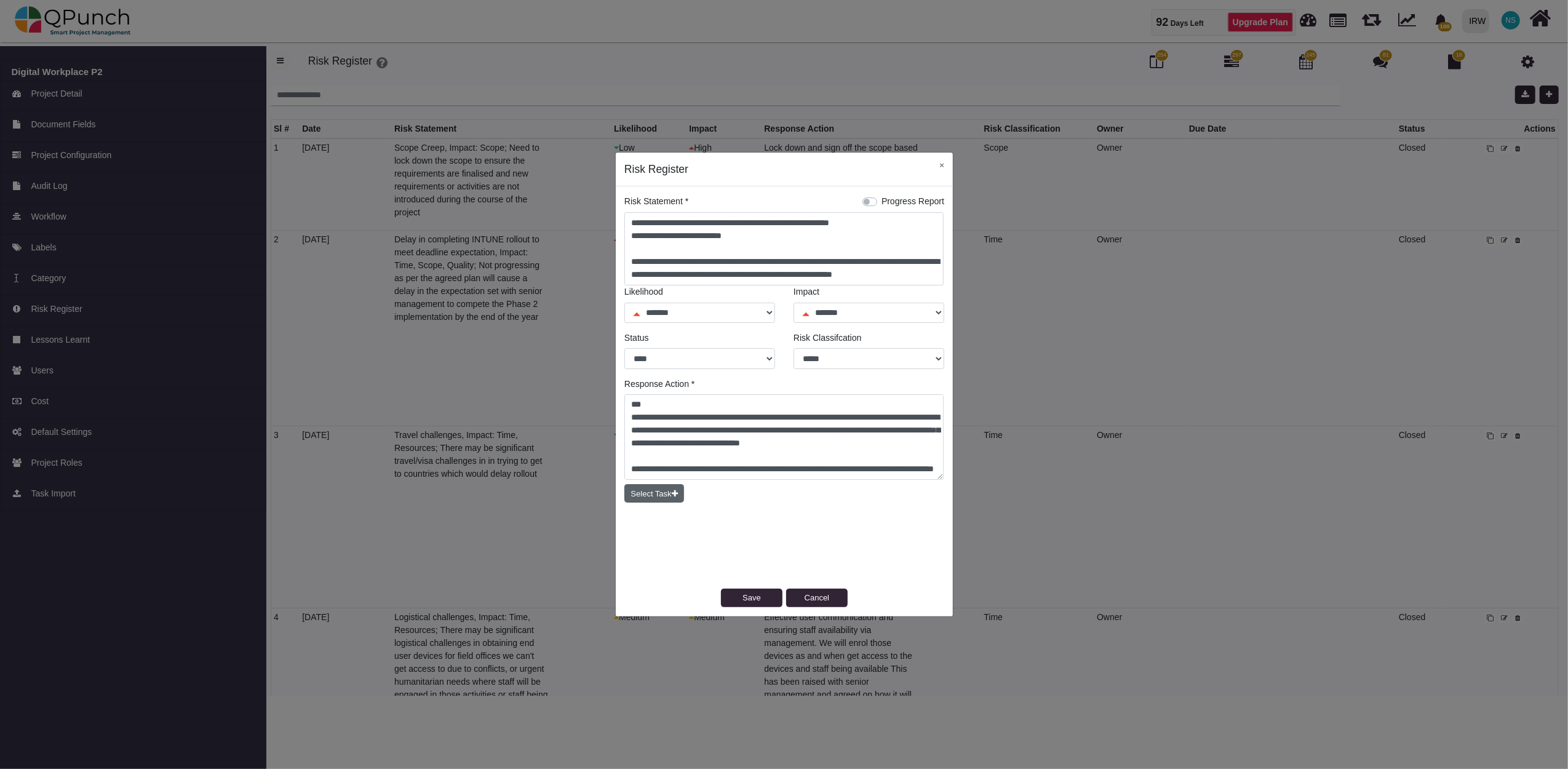
click at [660, 493] on button "Select Task" at bounding box center [654, 493] width 60 height 19
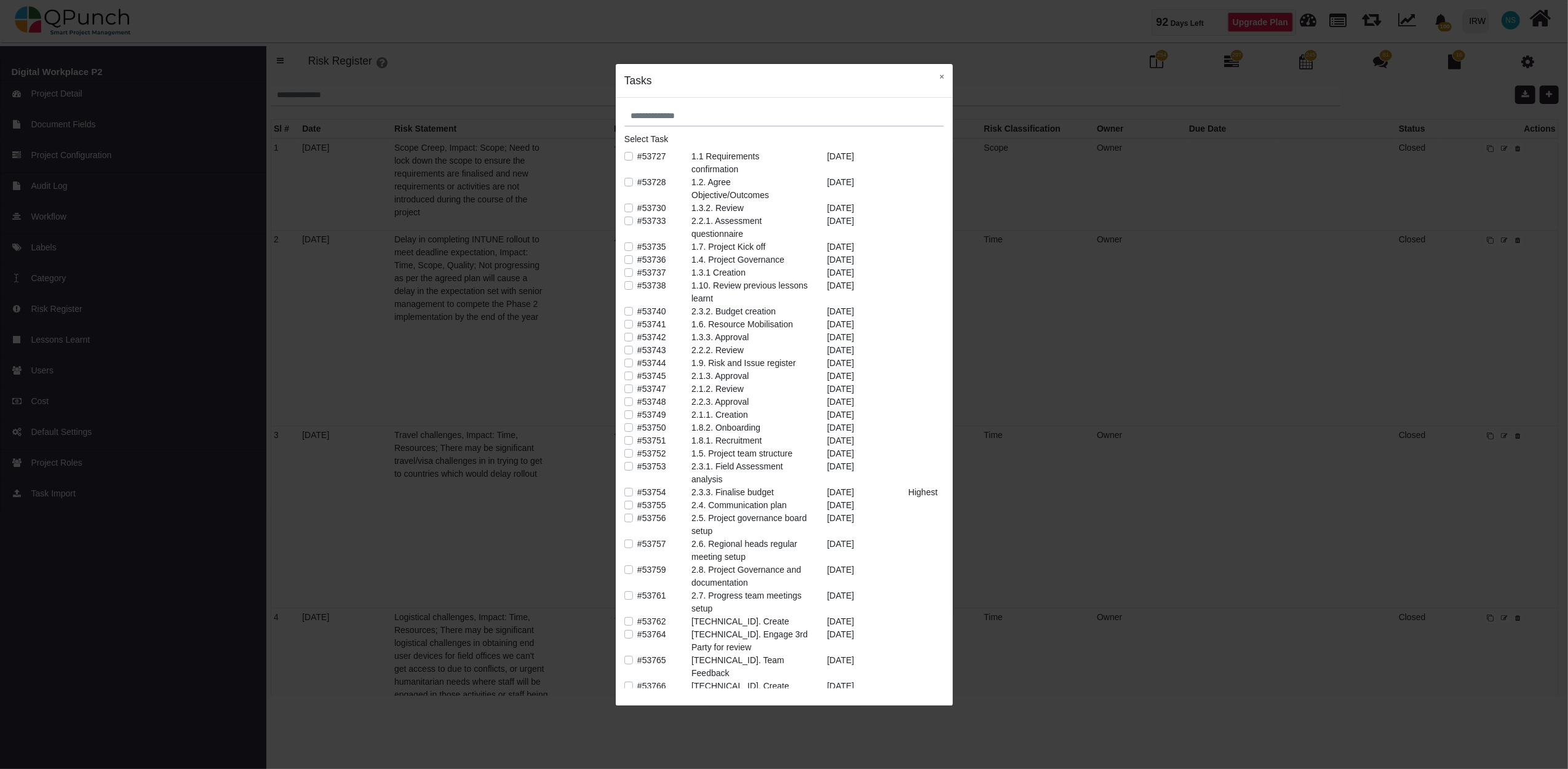
click at [637, 155] on label "#53727" at bounding box center [651, 157] width 29 height 13
click at [637, 181] on label "#53728" at bounding box center [651, 182] width 29 height 13
drag, startPoint x: 938, startPoint y: 79, endPoint x: 608, endPoint y: 184, distance: 346.3
click at [602, 198] on div "Tasks × Select Task #53727 1.1 Requirements confirmation 28-03-2024 #53728 1.2.…" at bounding box center [784, 384] width 1568 height 769
click at [637, 181] on label "#53728" at bounding box center [651, 182] width 29 height 13
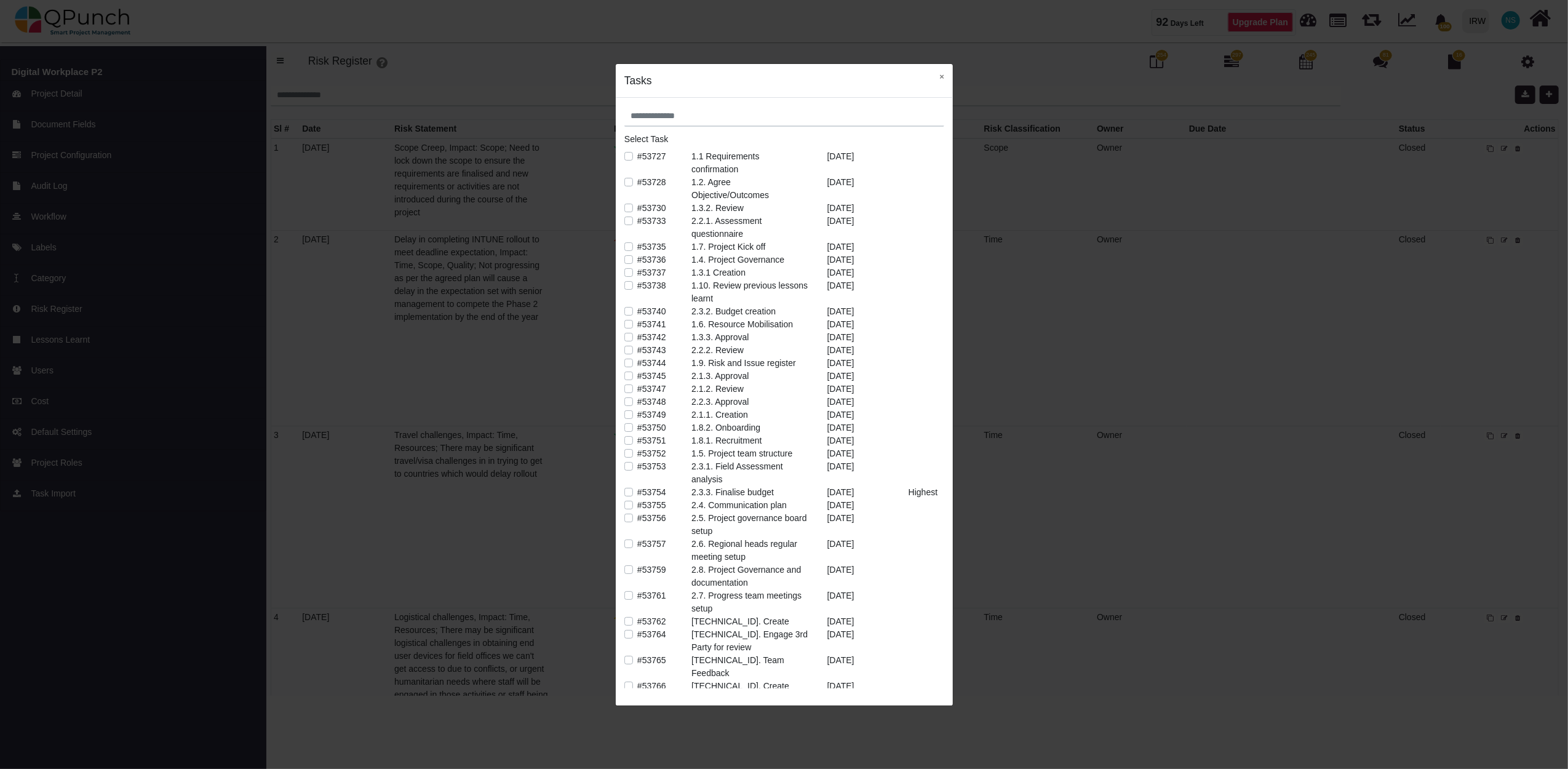
click at [637, 160] on label "#53727" at bounding box center [651, 157] width 29 height 13
click at [946, 79] on button "×" at bounding box center [942, 76] width 22 height 25
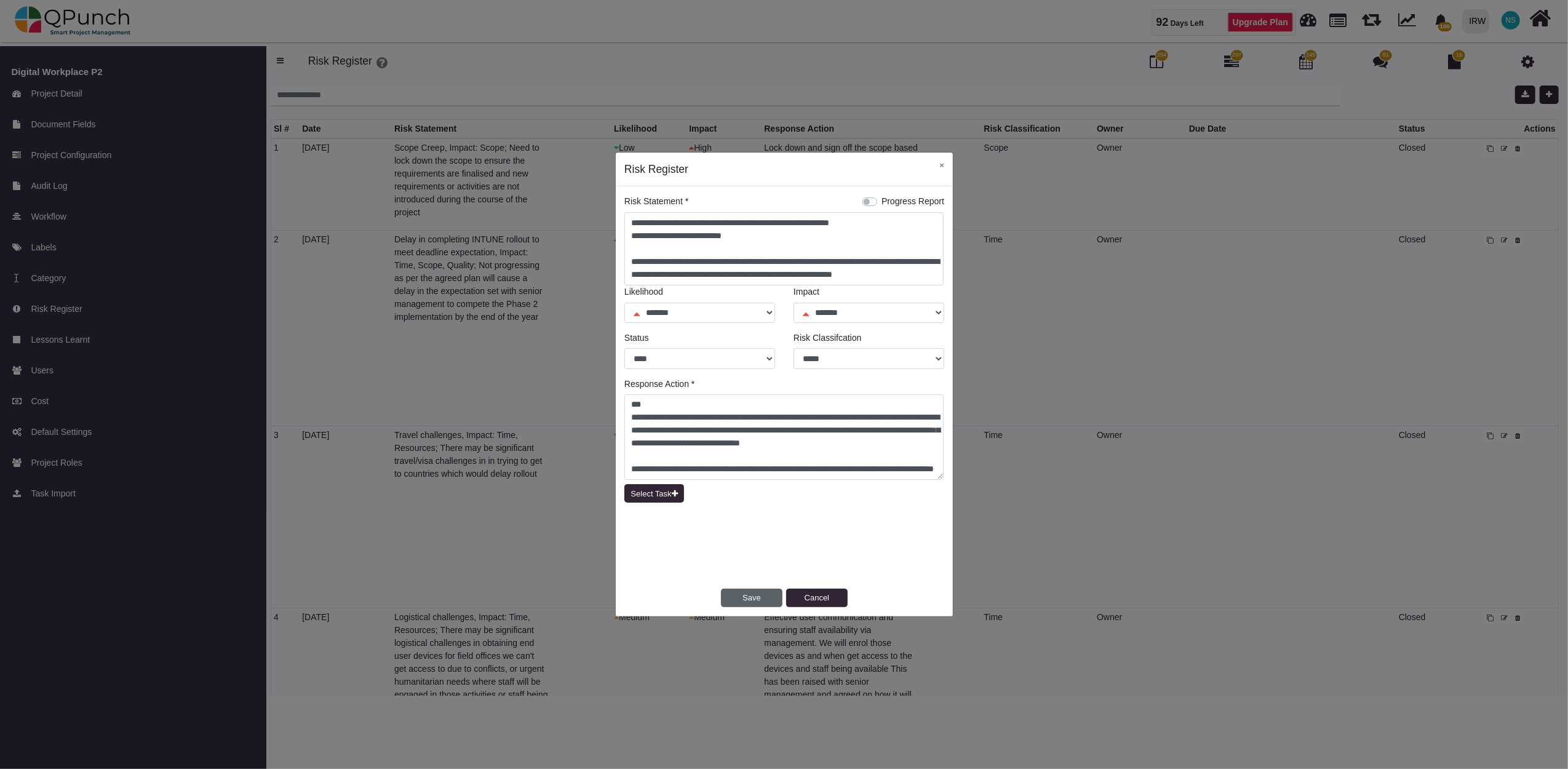
click at [751, 591] on button "Save" at bounding box center [752, 598] width 62 height 19
select select "*"
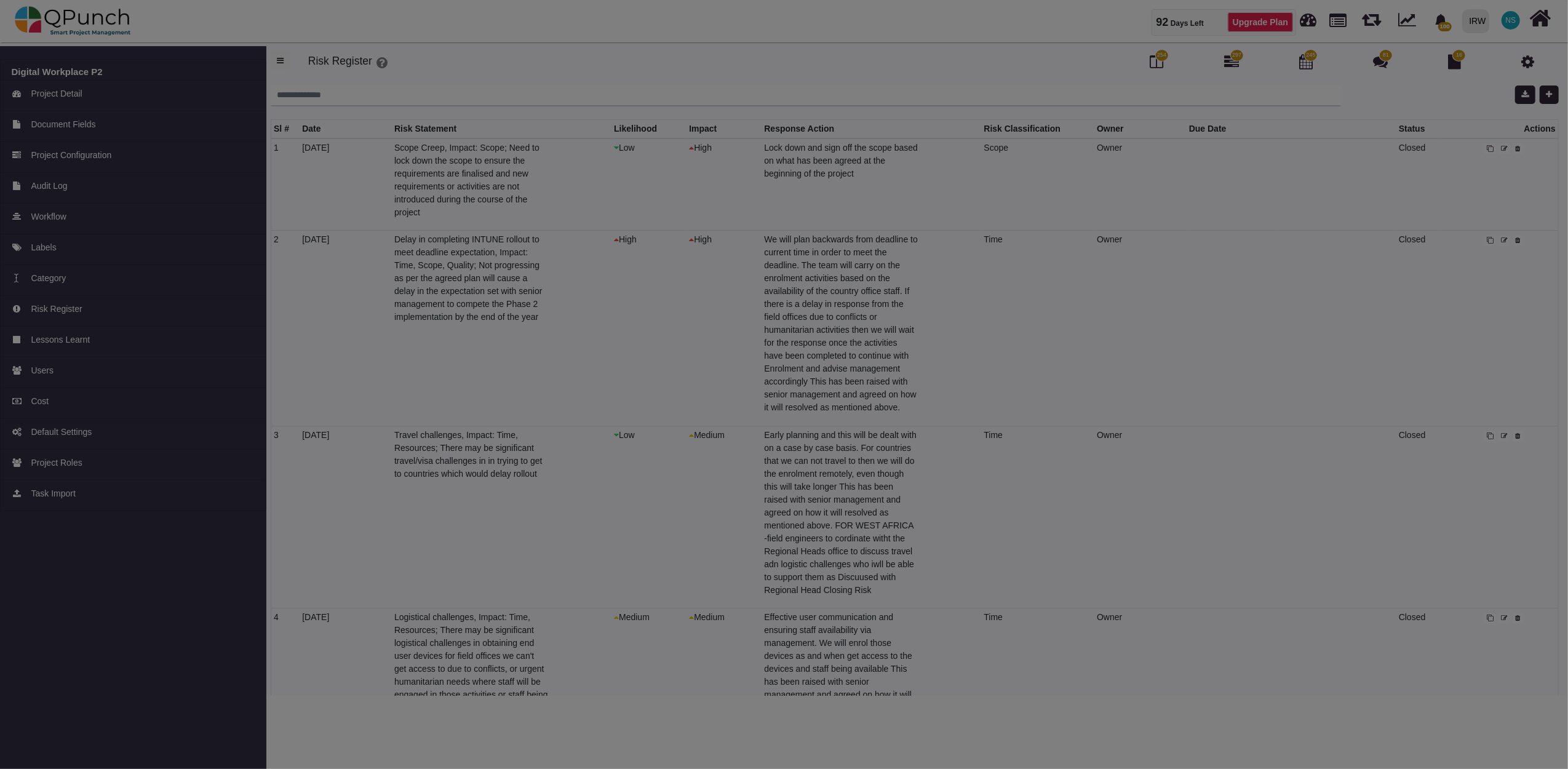
select select "*"
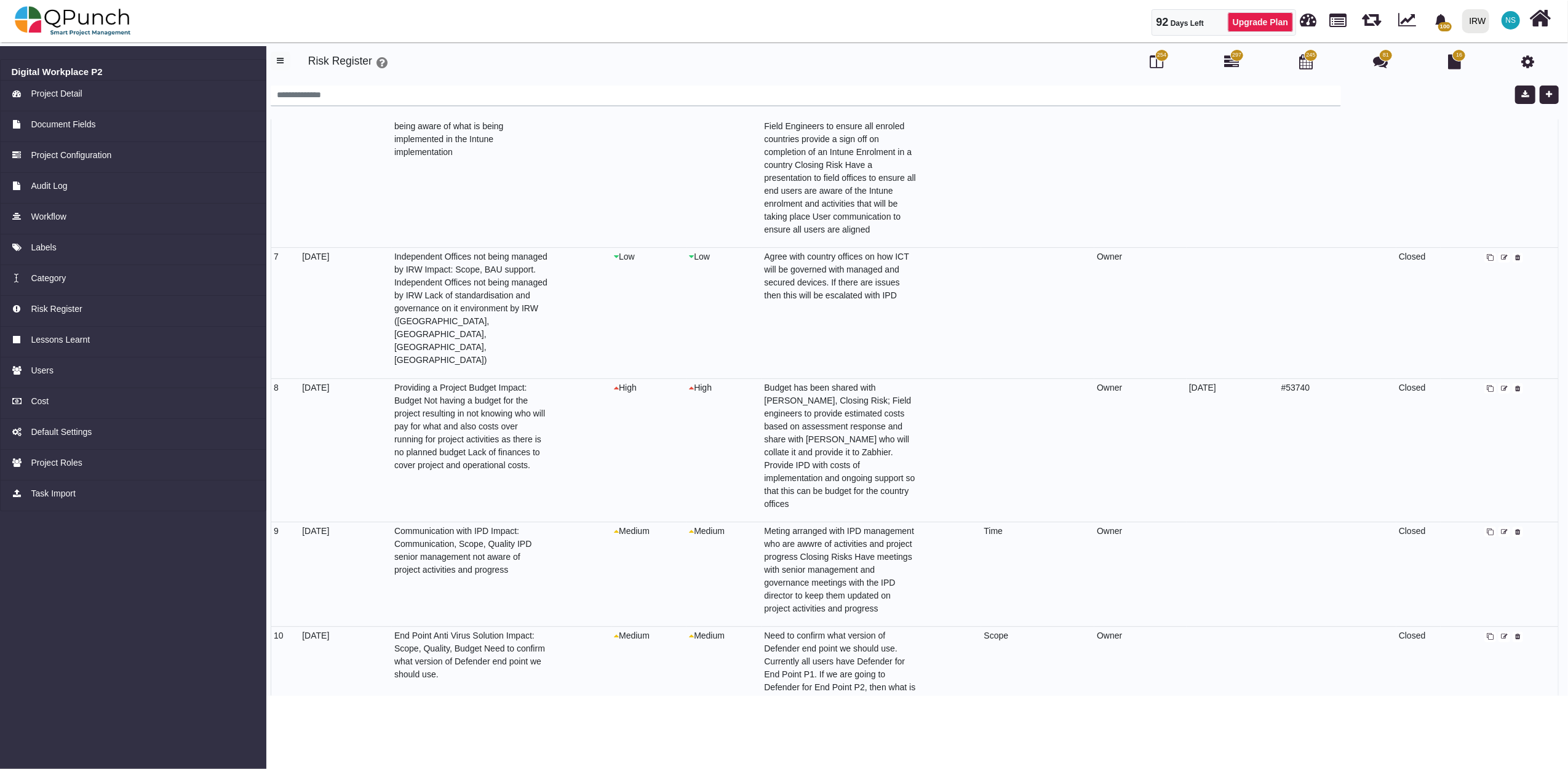
scroll to position [824, 0]
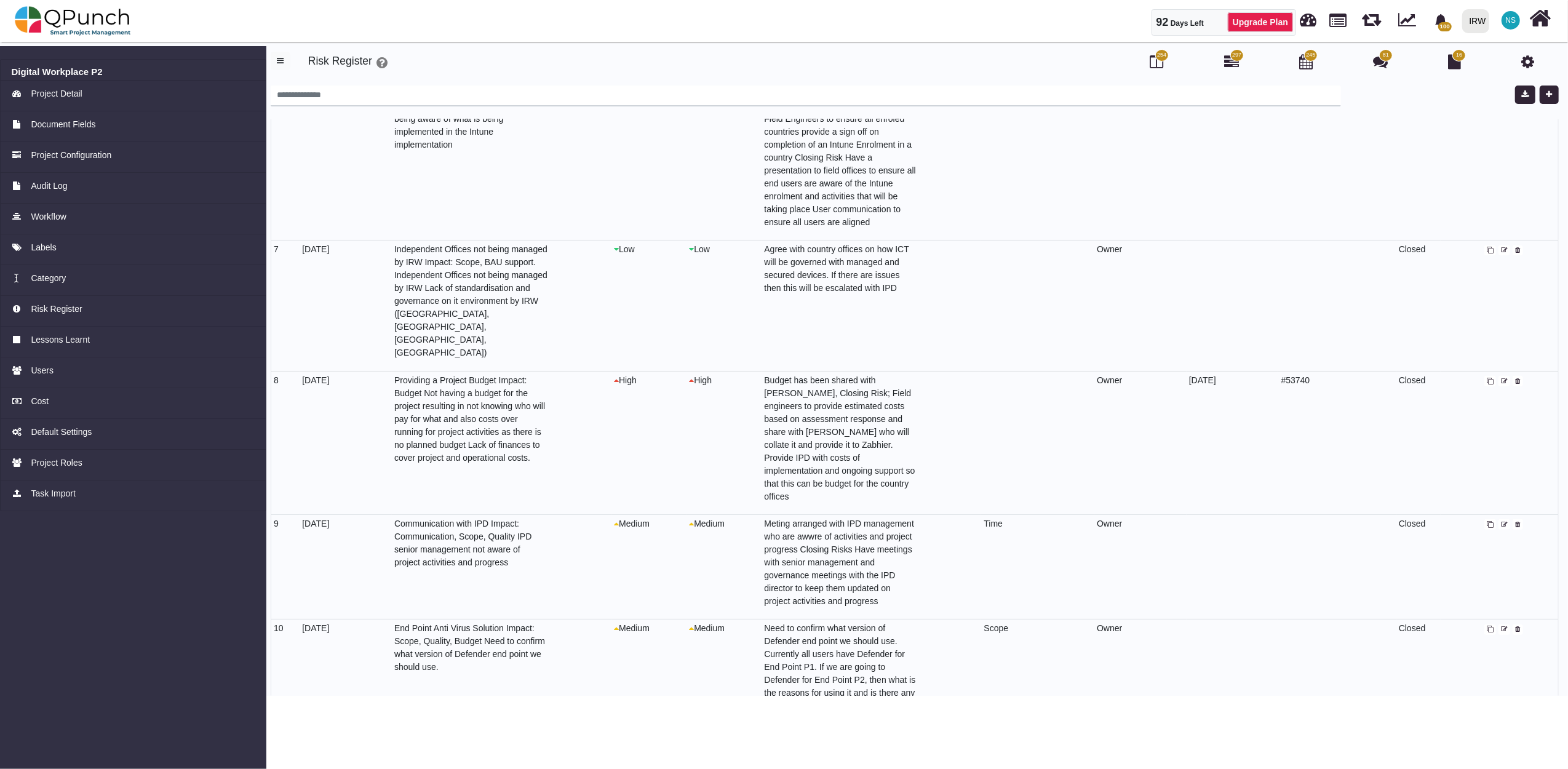
click at [1502, 379] on icon at bounding box center [1504, 382] width 7 height 7
select select "*"
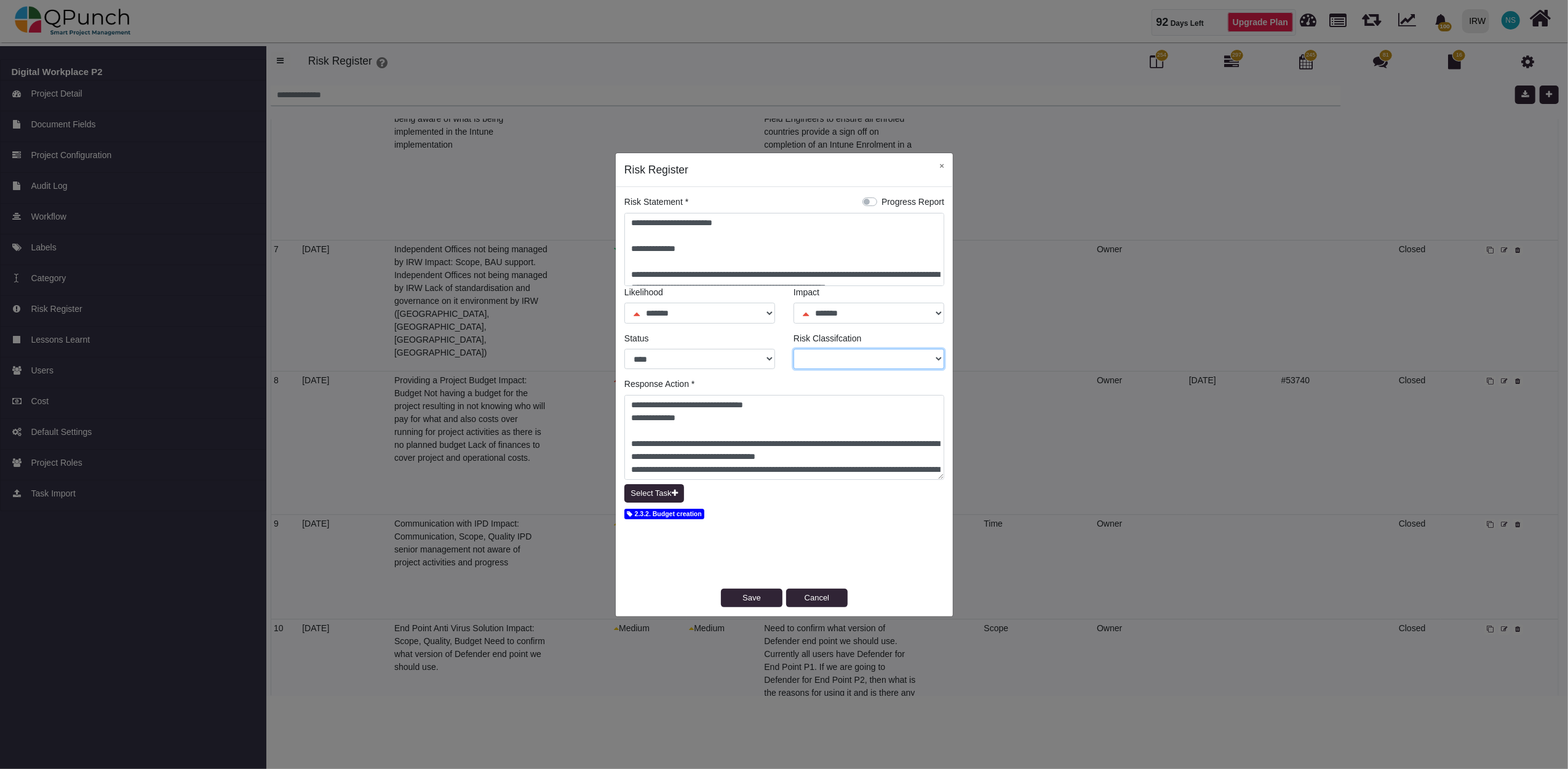
click at [934, 354] on select "***** **** *******" at bounding box center [869, 359] width 151 height 21
select select "*"
click at [794, 349] on select "***** **** *******" at bounding box center [869, 359] width 151 height 21
click at [749, 602] on button "Save" at bounding box center [752, 598] width 62 height 19
select select "*"
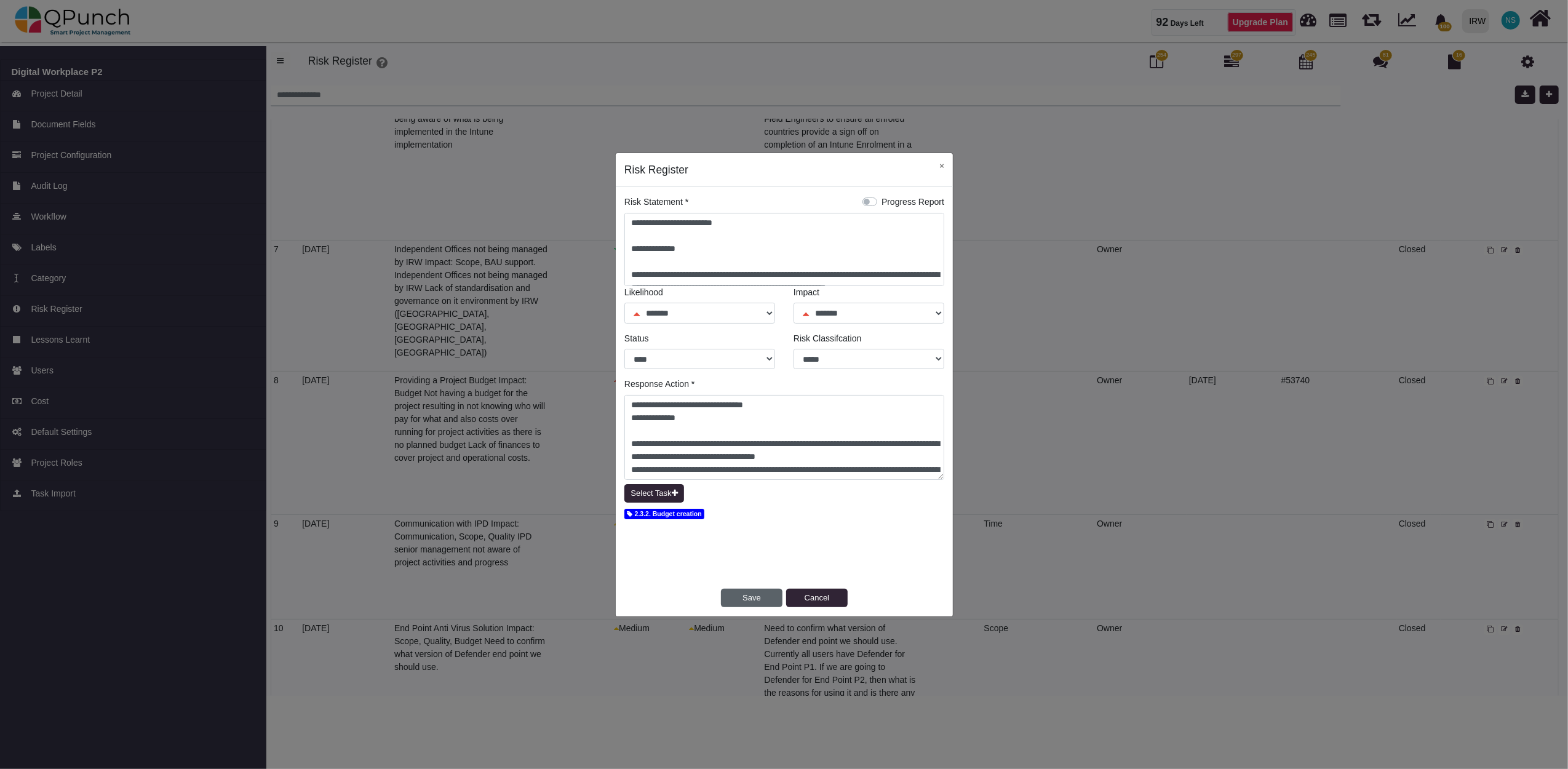
select select "*"
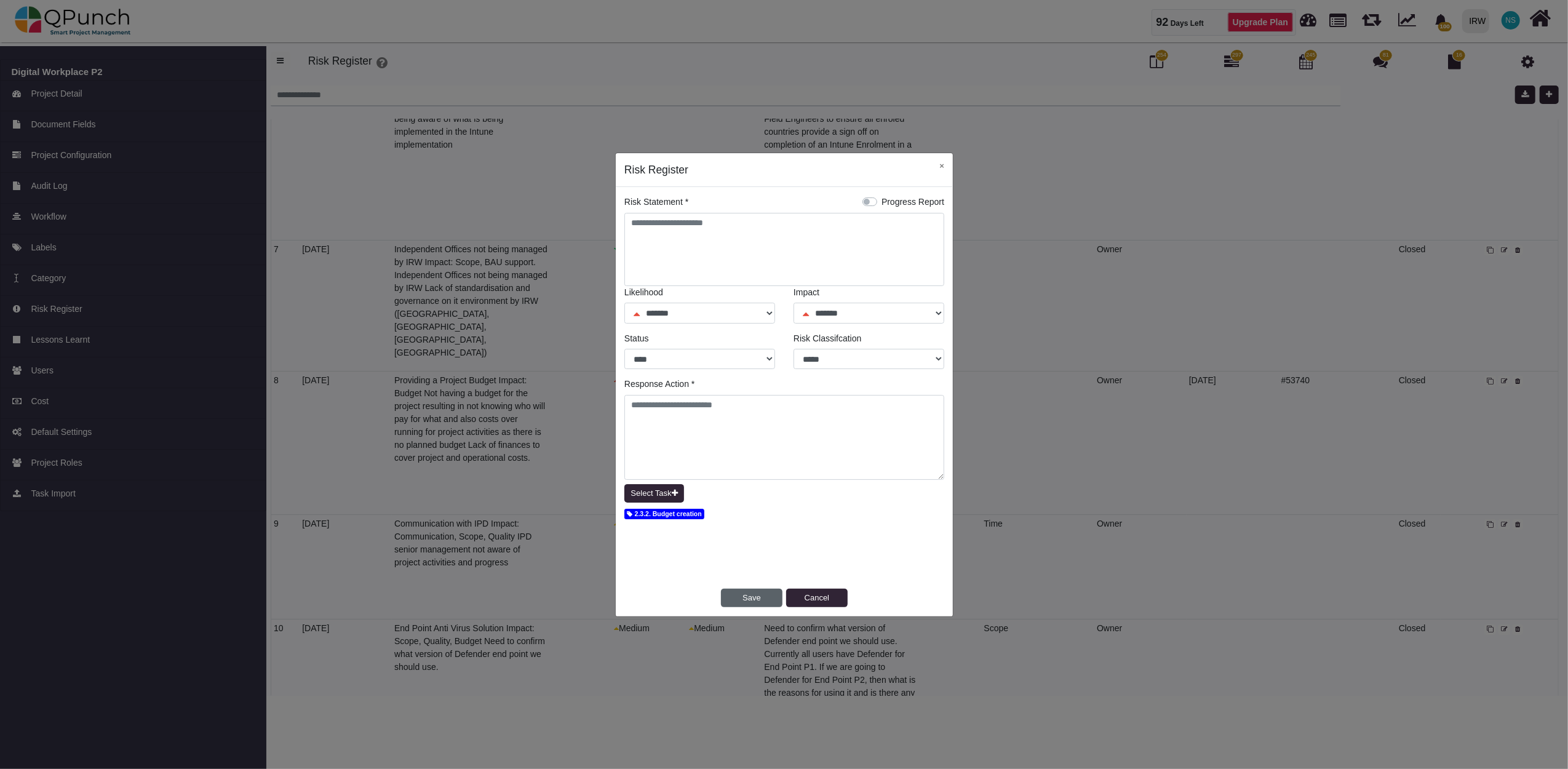
select select "*"
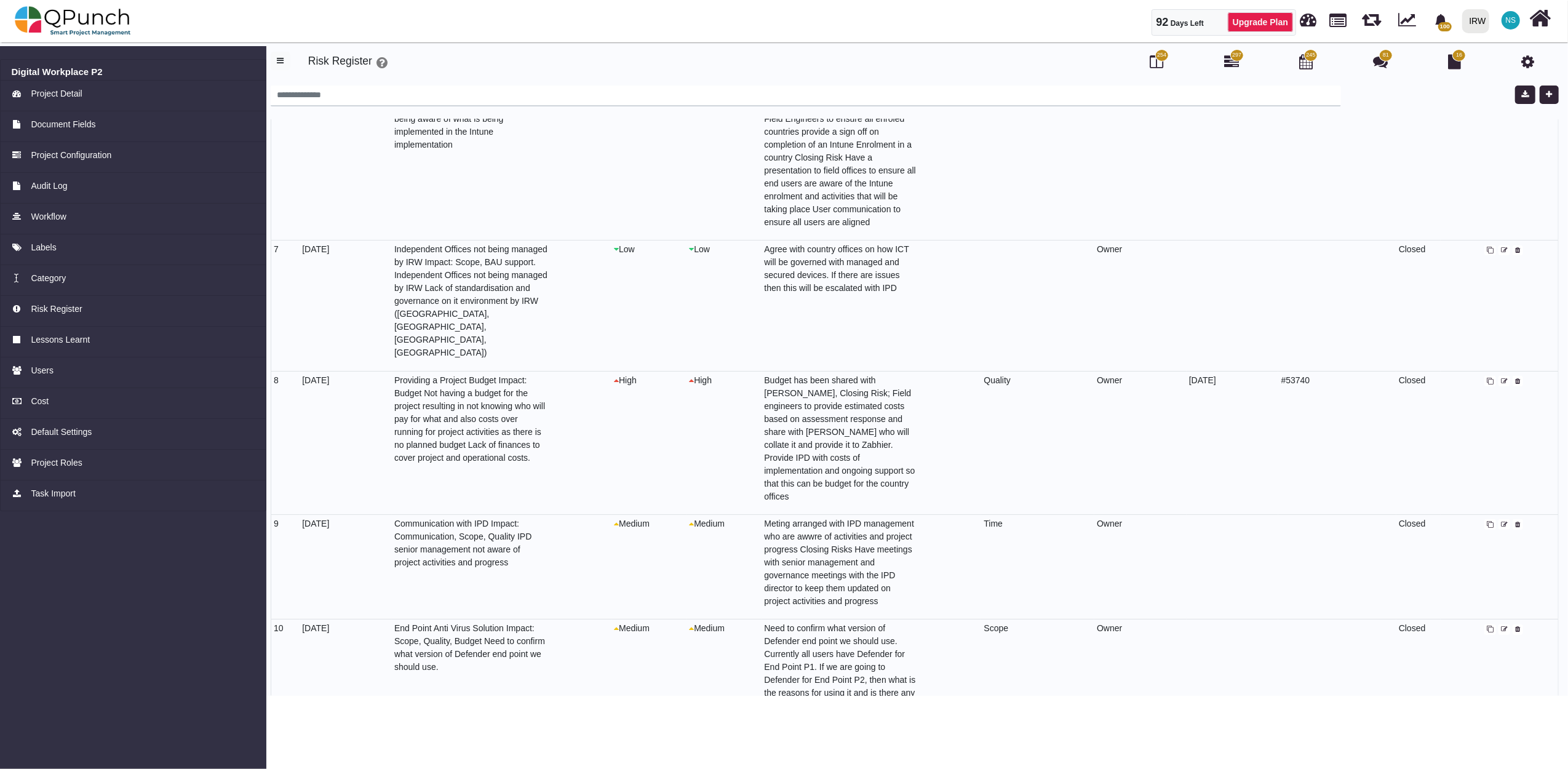
click at [1501, 252] on icon at bounding box center [1504, 251] width 7 height 7
select select "*"
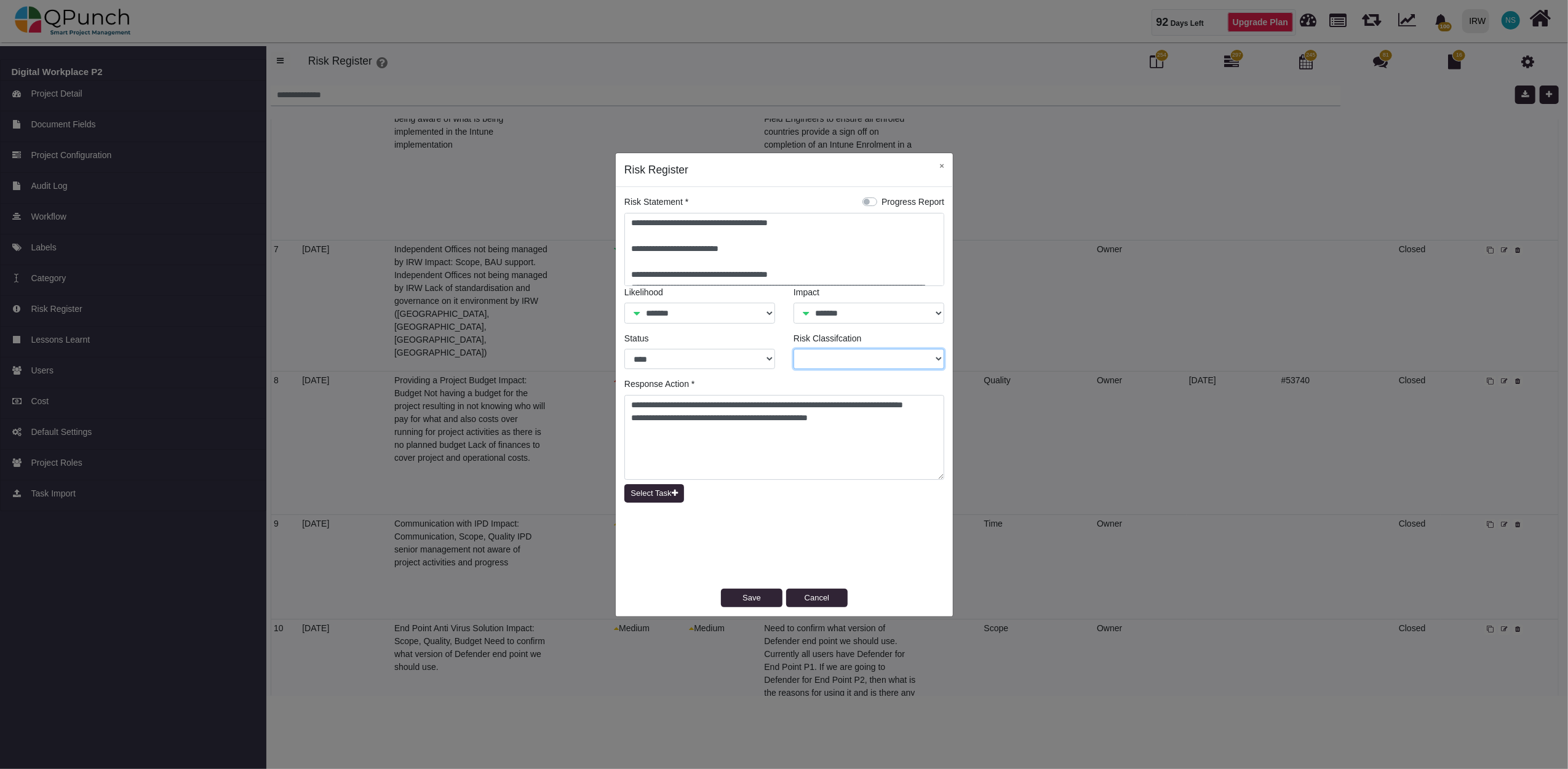
click at [938, 361] on select "***** **** *******" at bounding box center [869, 359] width 151 height 21
select select "*"
click at [794, 349] on select "***** **** *******" at bounding box center [869, 359] width 151 height 21
click at [768, 602] on button "Save" at bounding box center [752, 598] width 62 height 19
select select "*"
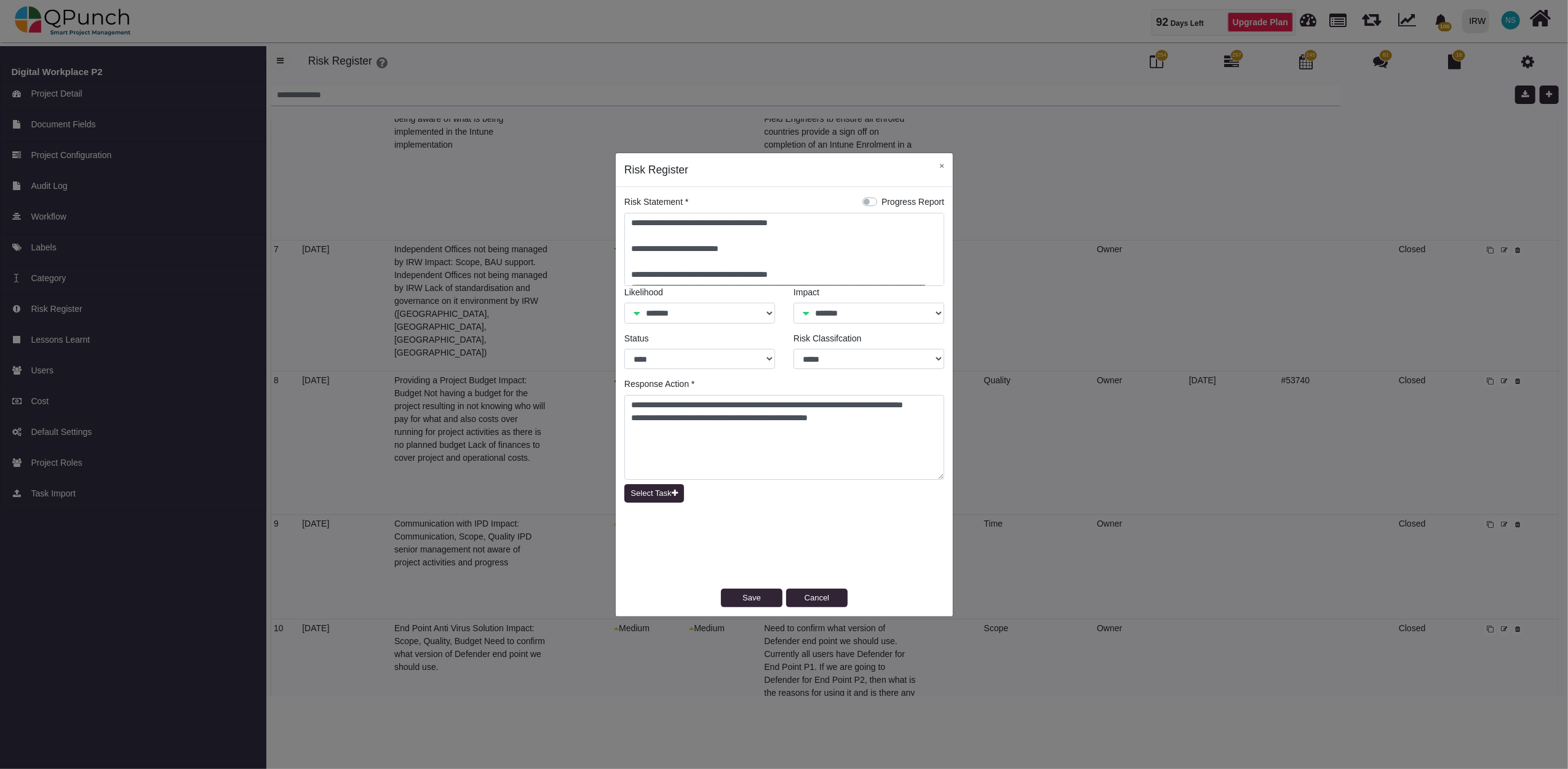
select select "*"
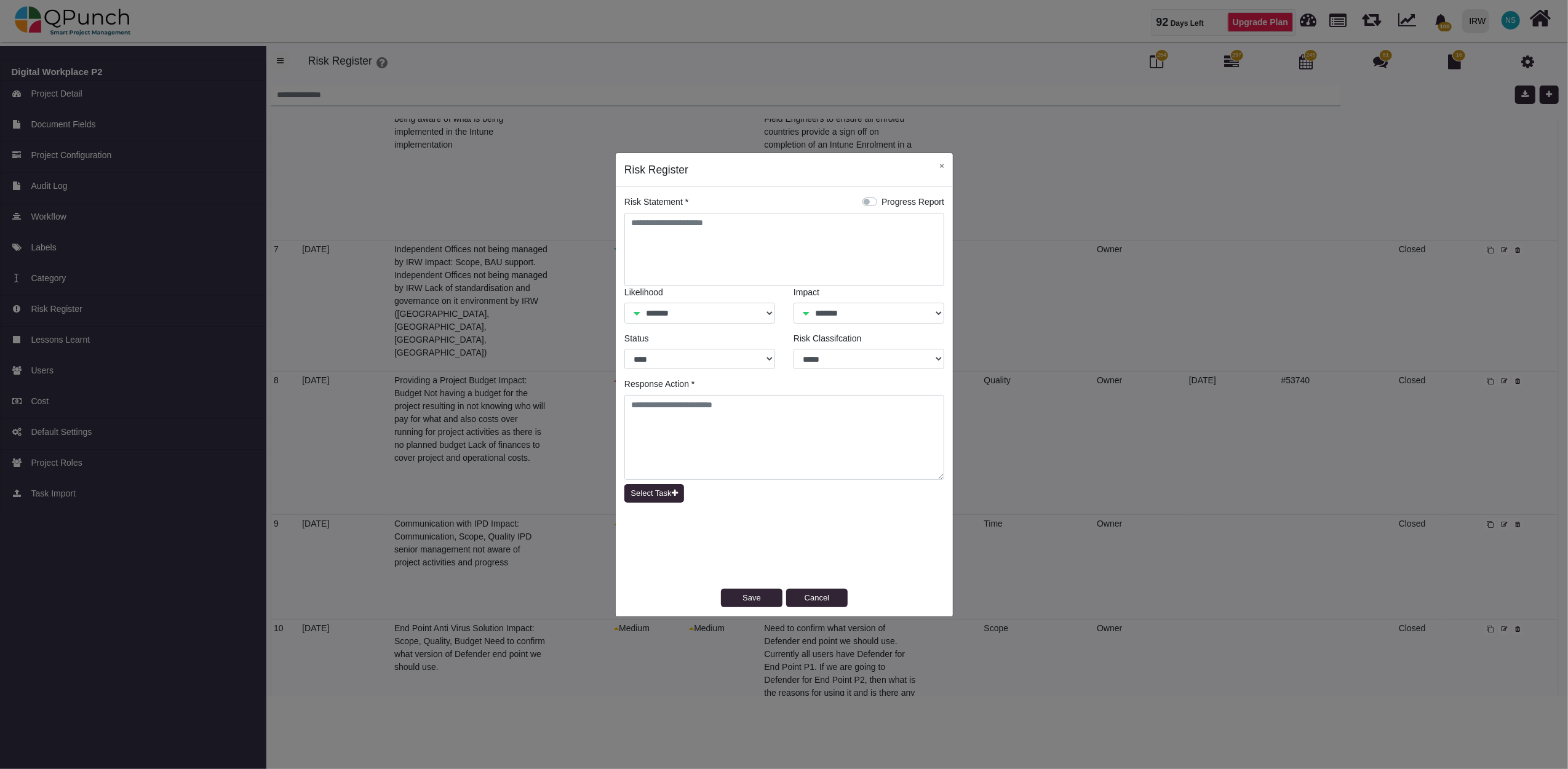
select select "*"
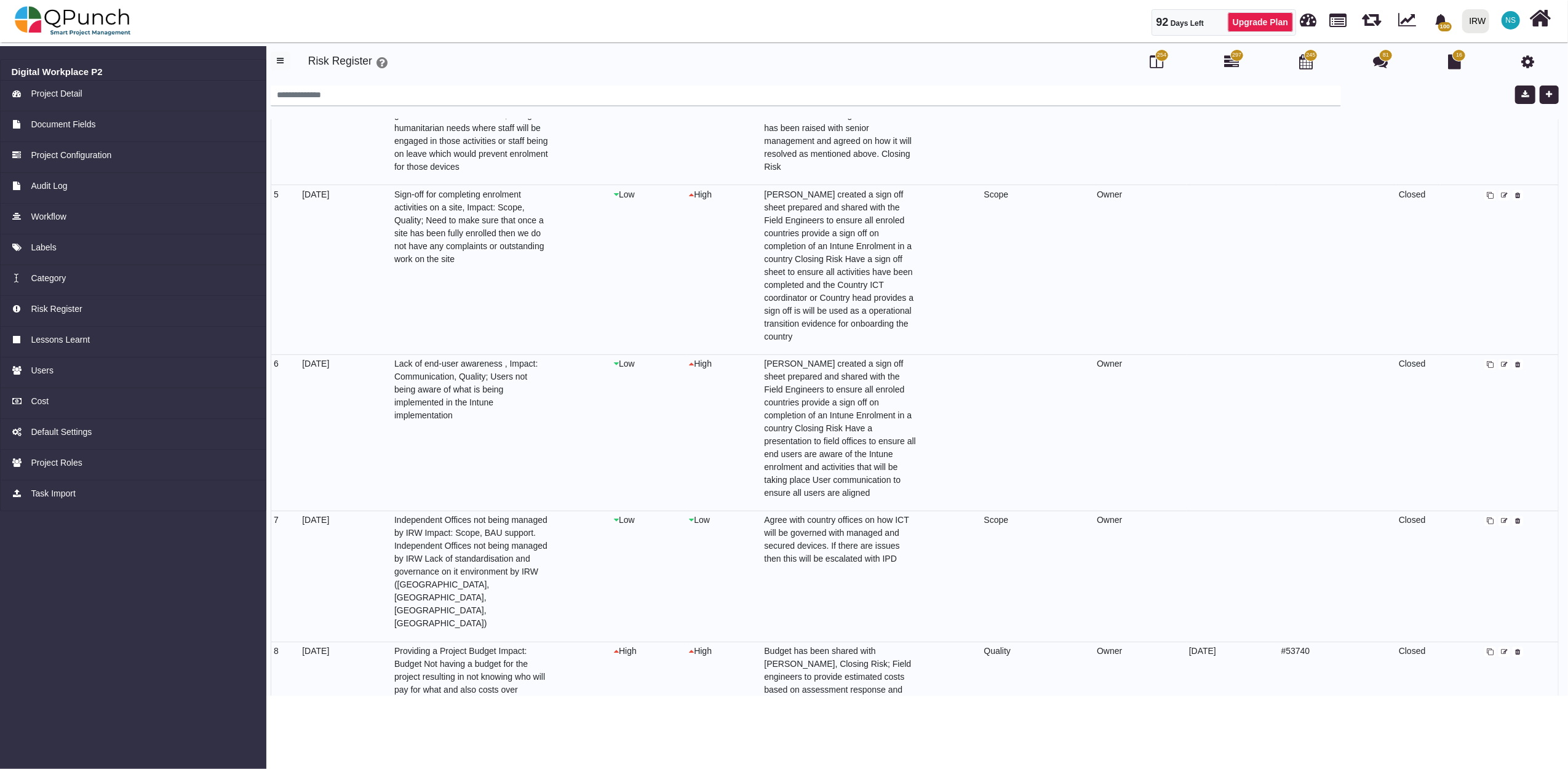
scroll to position [551, 0]
click at [1502, 367] on icon at bounding box center [1504, 368] width 7 height 7
select select "*"
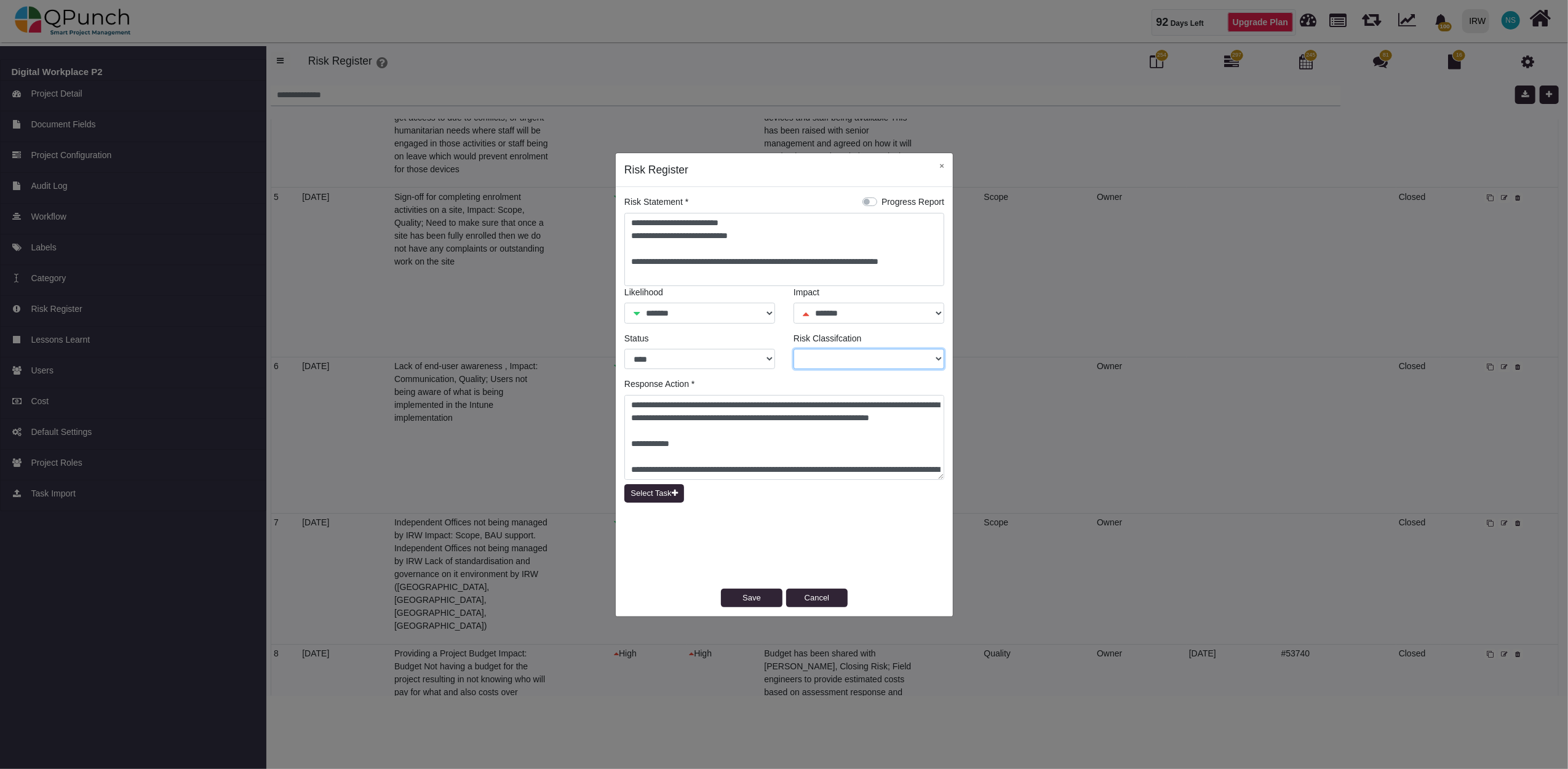
click at [938, 360] on select "***** **** *******" at bounding box center [869, 359] width 151 height 21
select select "*"
click at [794, 349] on select "***** **** *******" at bounding box center [869, 359] width 151 height 21
click at [756, 596] on button "Save" at bounding box center [752, 598] width 62 height 19
select select "*"
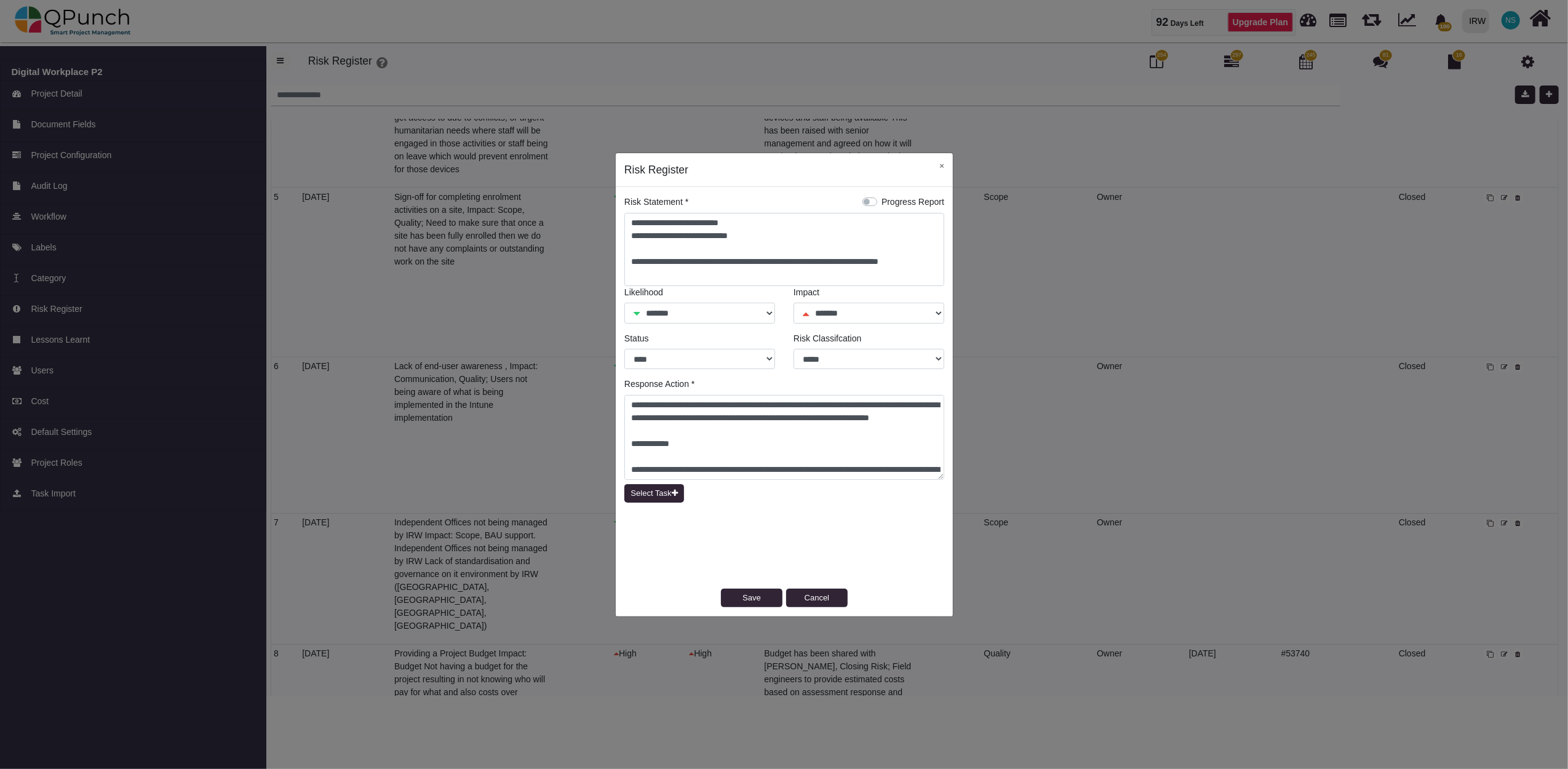
select select "*"
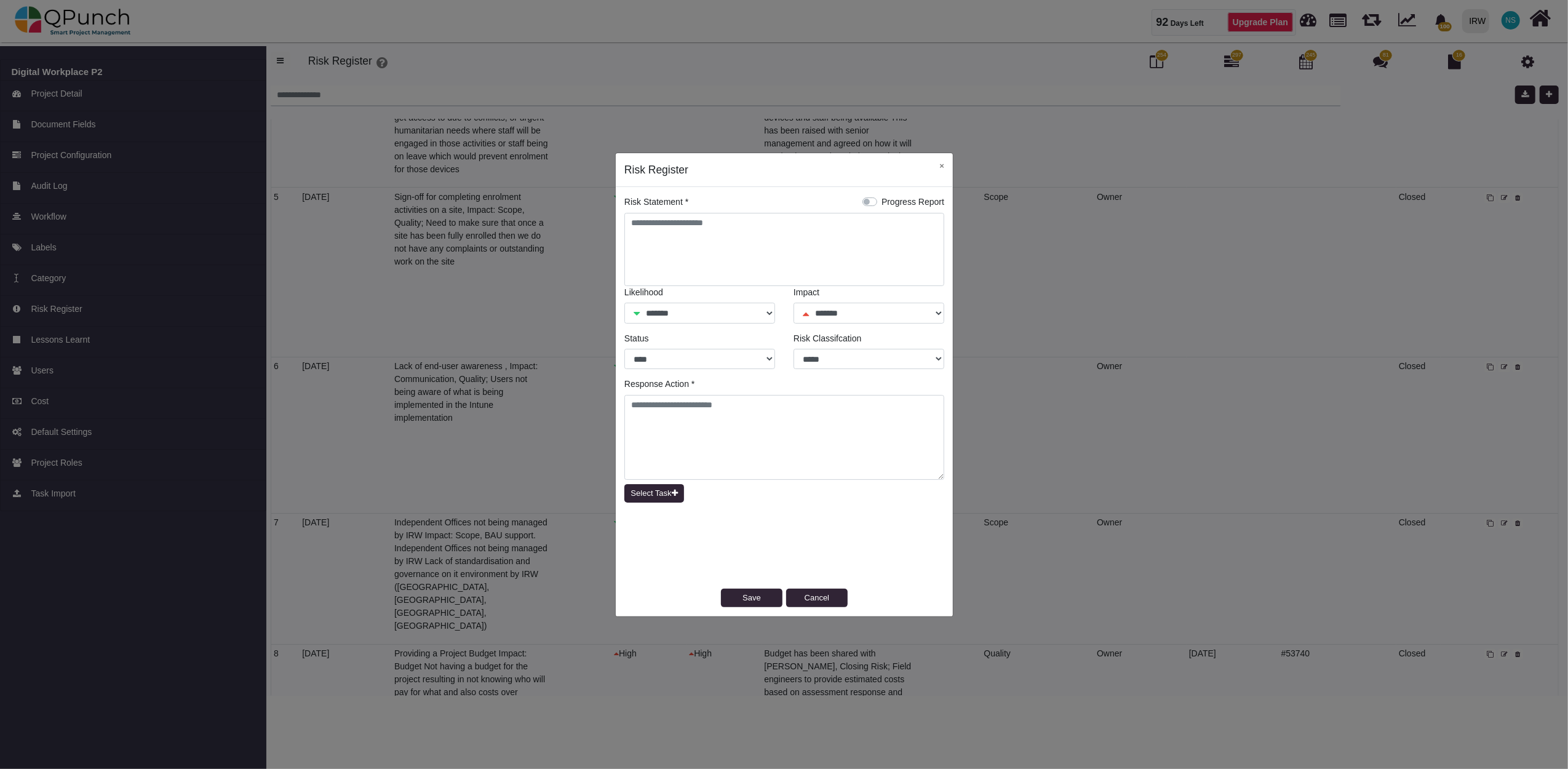
select select "*"
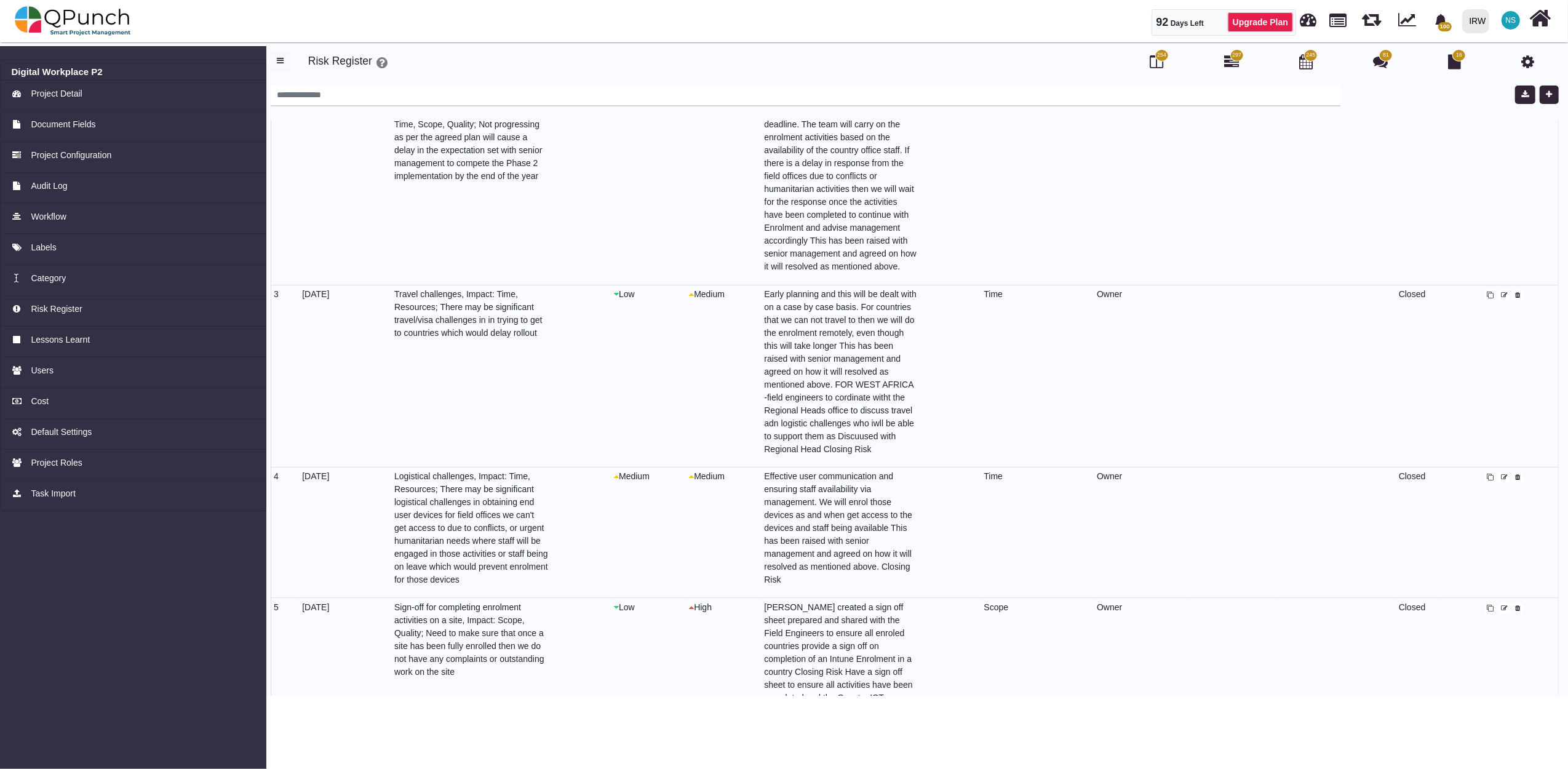
scroll to position [0, 0]
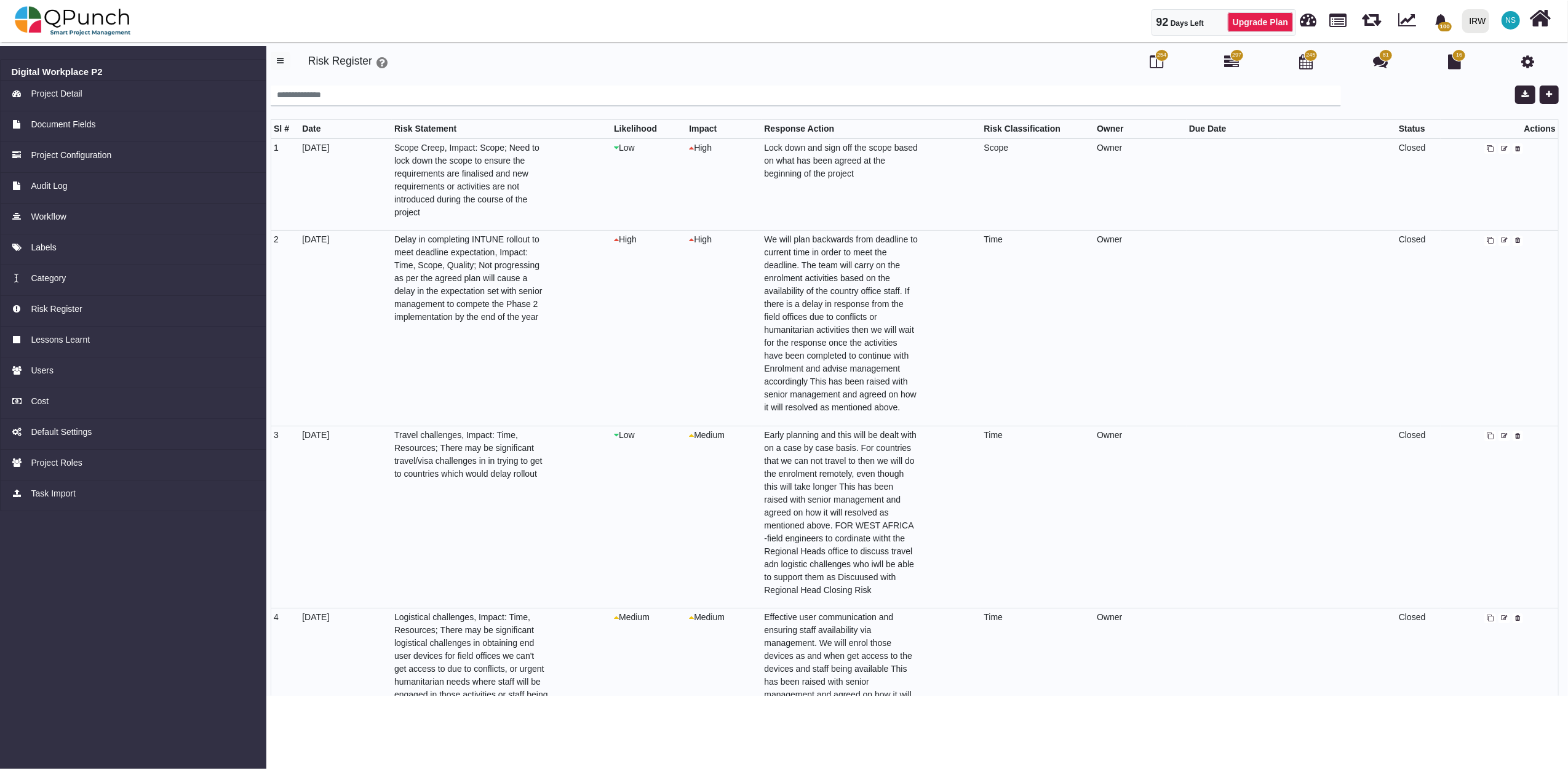
click at [1501, 149] on icon at bounding box center [1504, 149] width 7 height 7
select select "*"
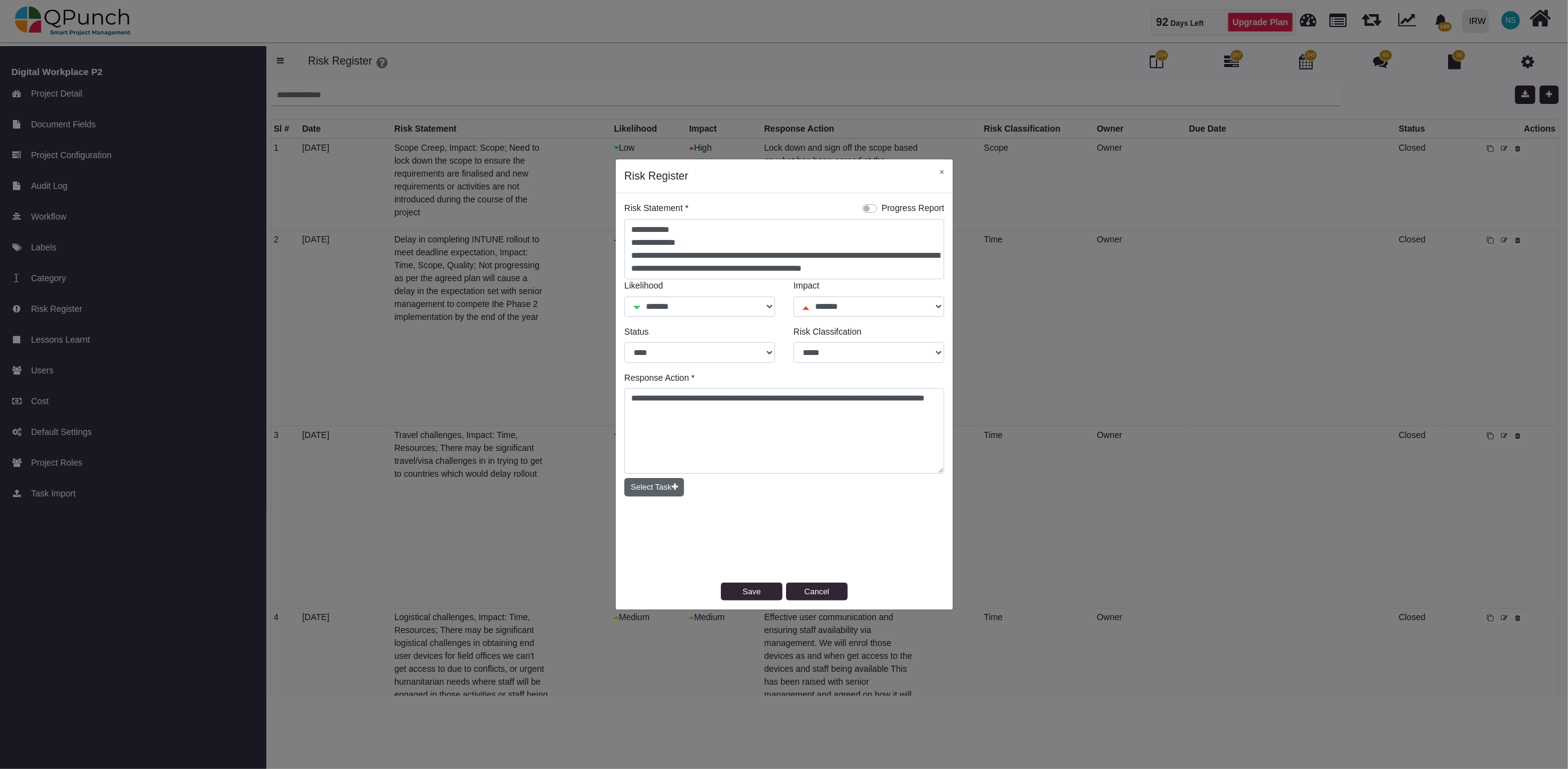
click at [649, 493] on button "Select Task" at bounding box center [654, 487] width 60 height 19
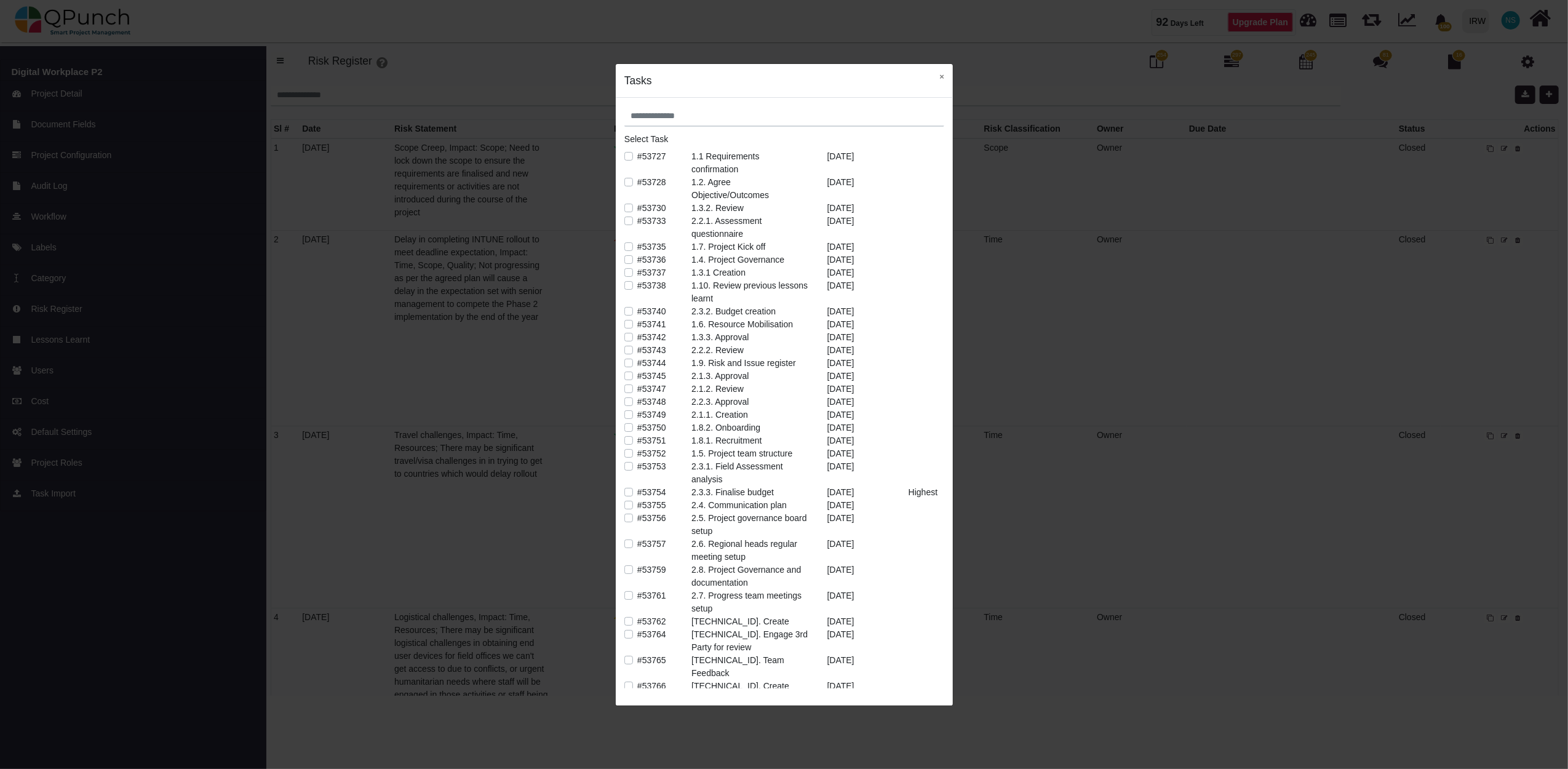
click at [637, 160] on label "#53727" at bounding box center [651, 157] width 29 height 13
click at [637, 180] on label "#53728" at bounding box center [651, 182] width 29 height 13
click at [637, 245] on label "#53735" at bounding box center [651, 247] width 29 height 13
click at [944, 81] on button "×" at bounding box center [942, 76] width 22 height 25
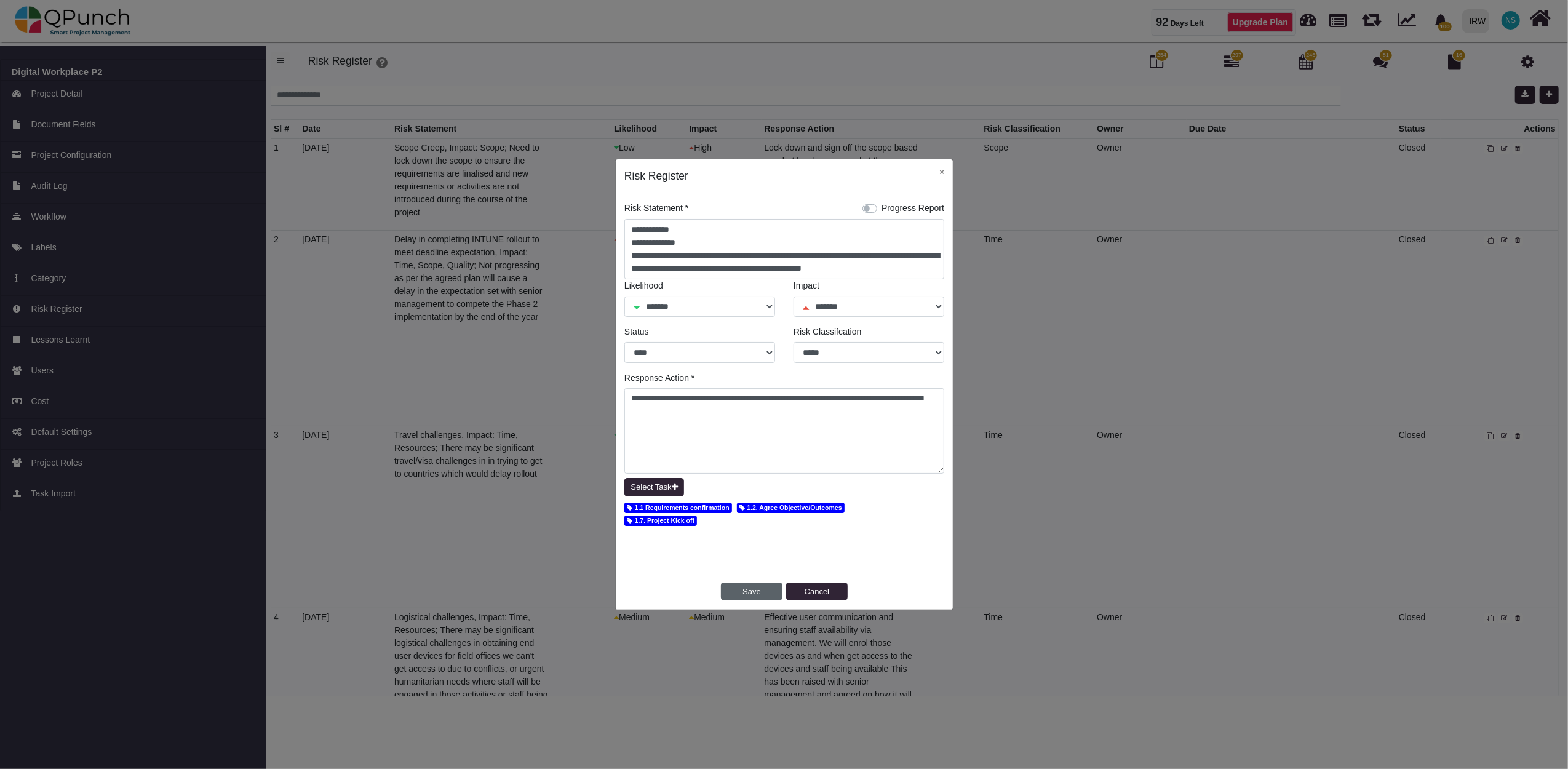
click at [745, 596] on button "Save" at bounding box center [752, 592] width 62 height 19
select select "*"
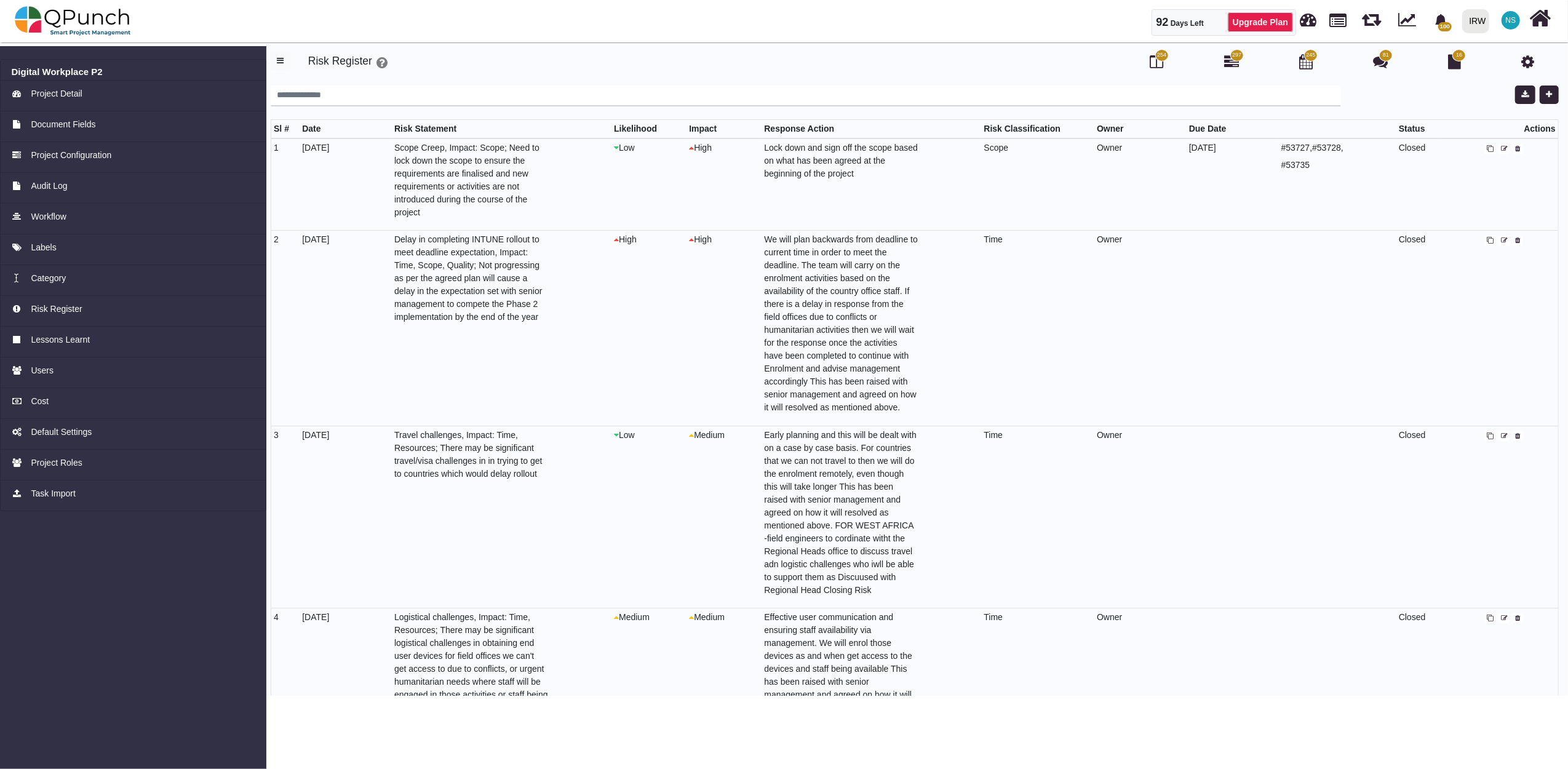
click at [1501, 242] on icon at bounding box center [1504, 241] width 7 height 7
select select "*"
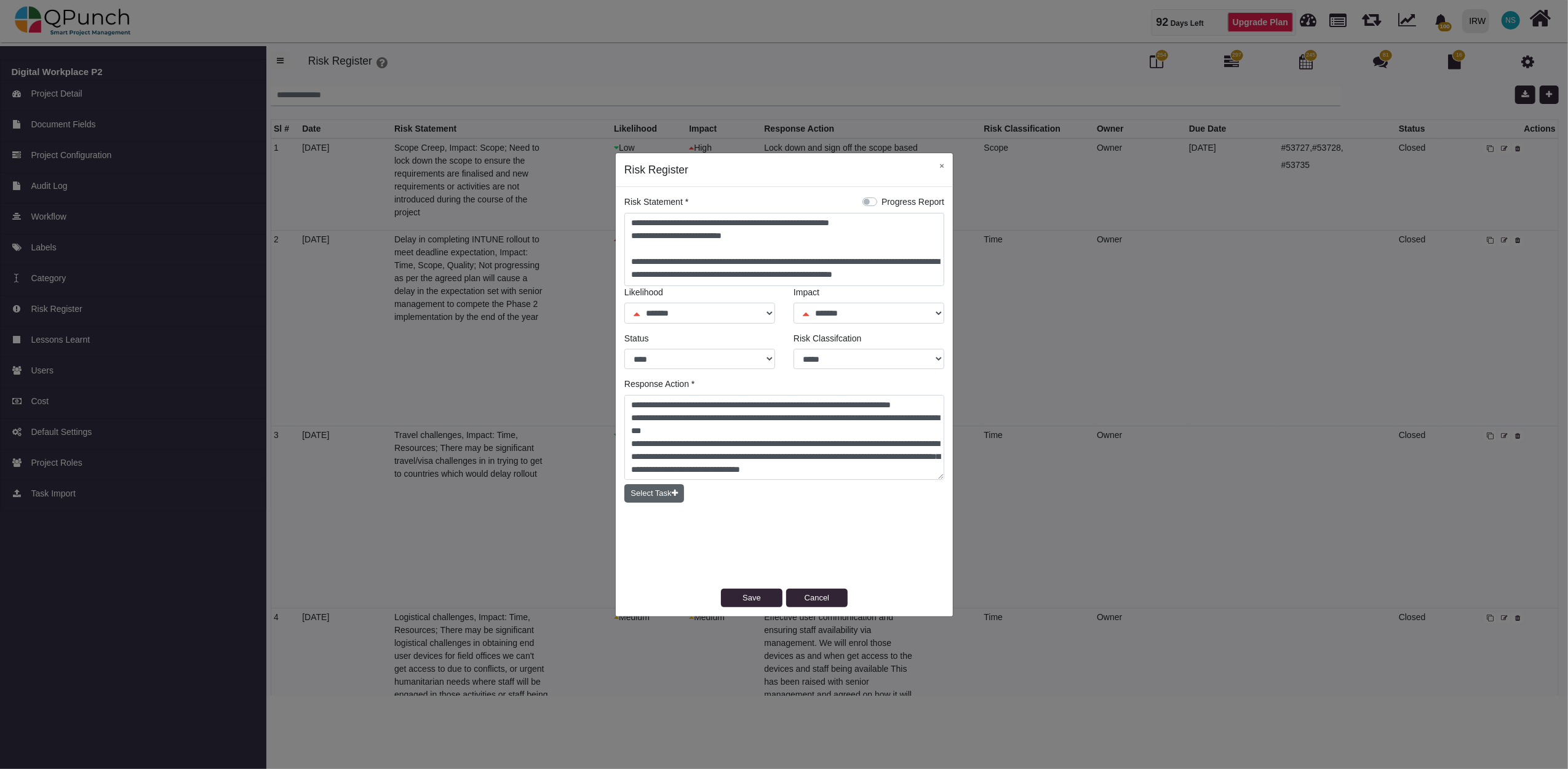
click at [655, 500] on button "Select Task" at bounding box center [654, 493] width 60 height 19
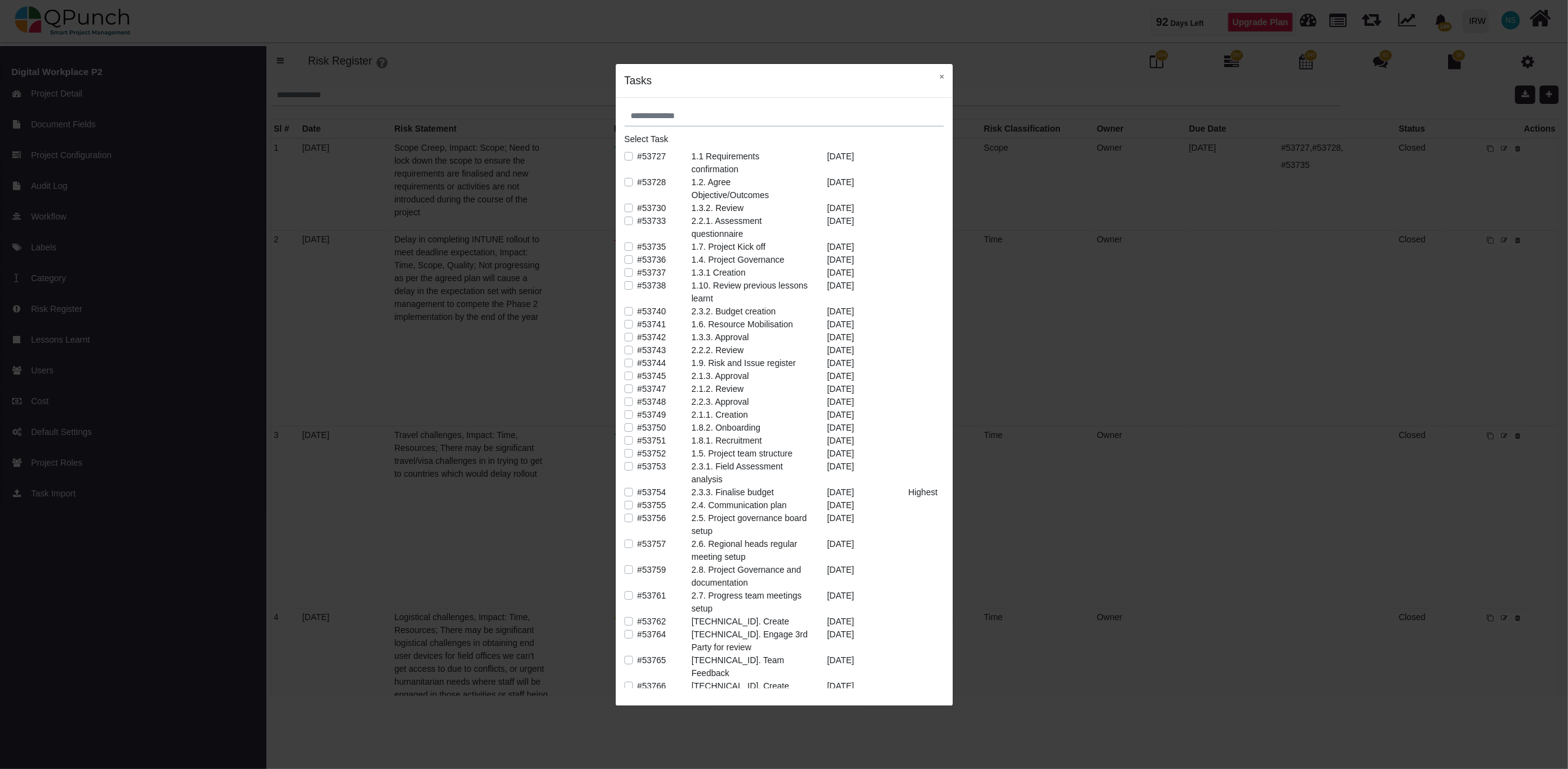
click at [637, 247] on label "#53735" at bounding box center [651, 247] width 29 height 13
click at [637, 259] on label "#53736" at bounding box center [651, 260] width 29 height 13
click at [637, 323] on label "#53741" at bounding box center [651, 325] width 29 height 13
click at [637, 468] on label "#53753" at bounding box center [651, 467] width 29 height 13
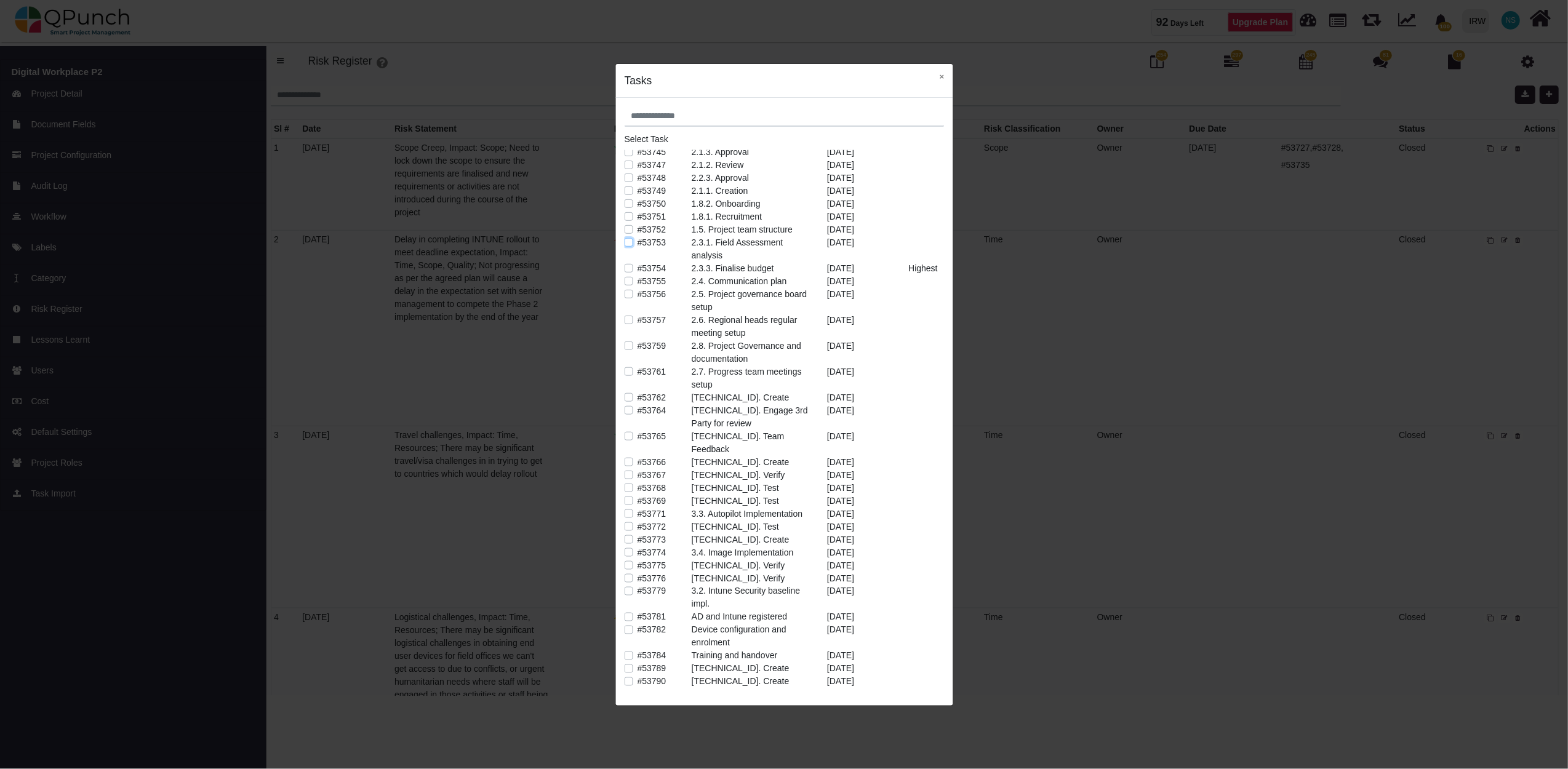
scroll to position [273, 0]
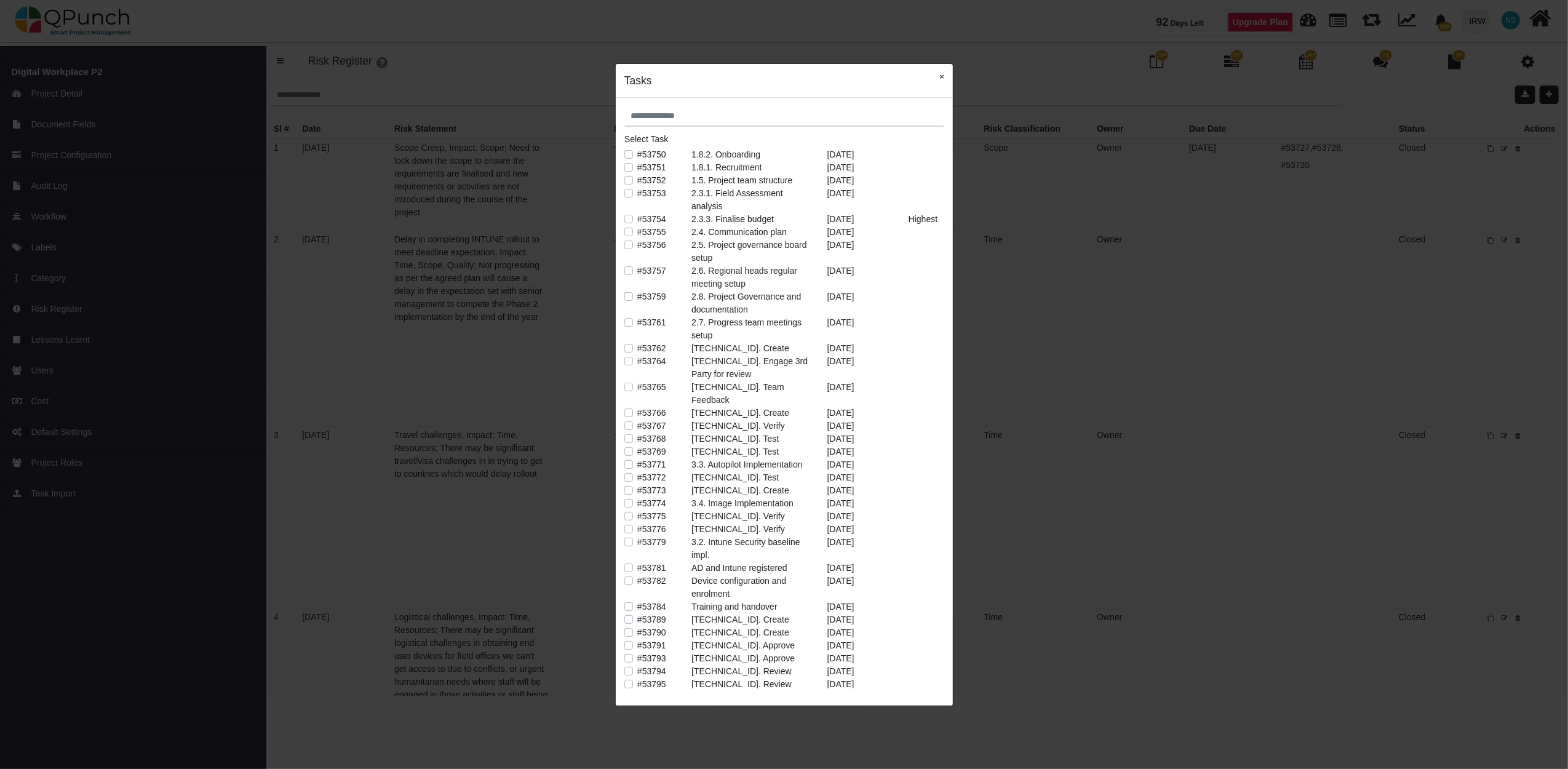
click at [945, 72] on button "×" at bounding box center [942, 76] width 22 height 25
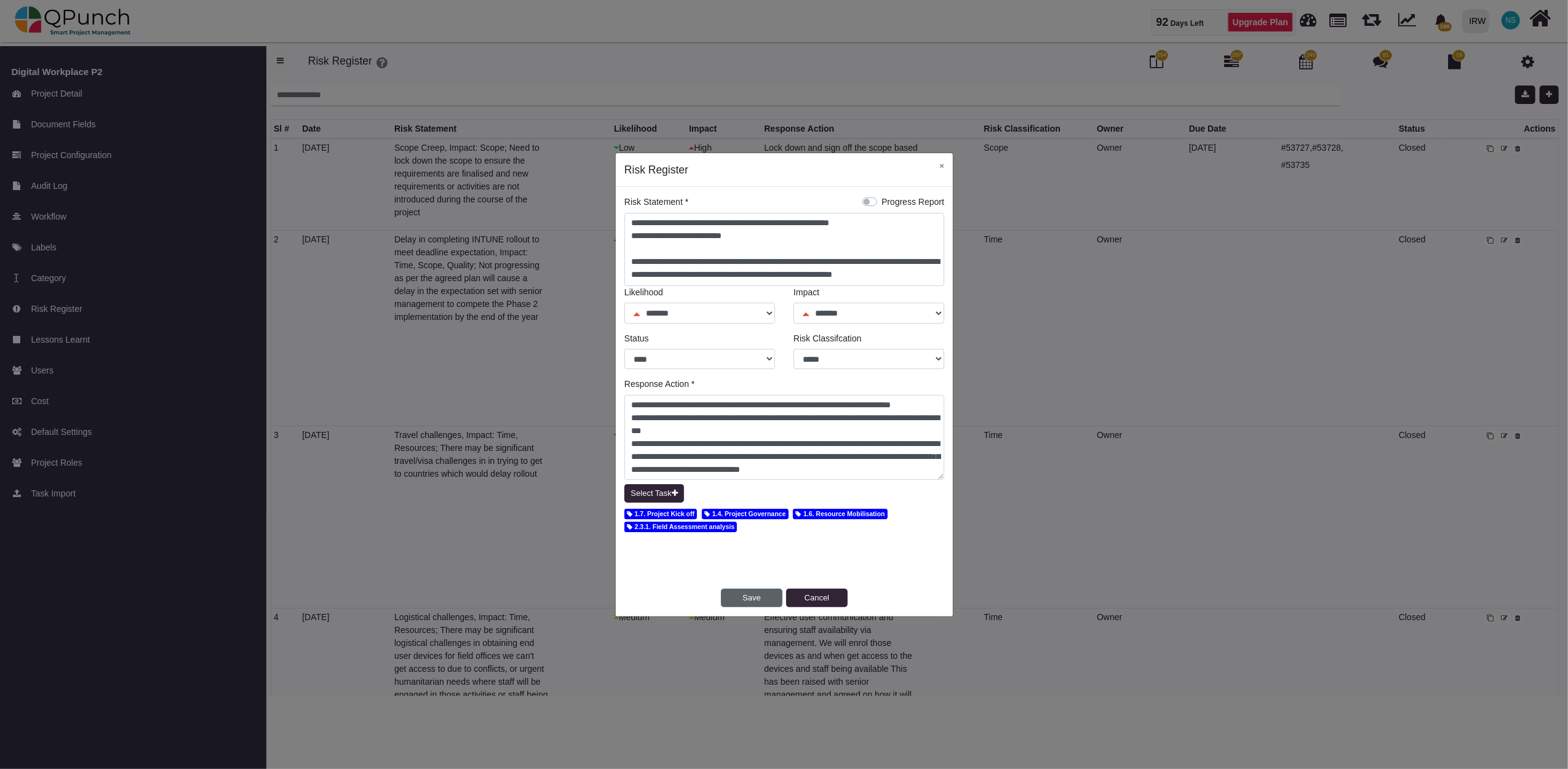
click at [754, 599] on button "Save" at bounding box center [752, 598] width 62 height 19
select select "*"
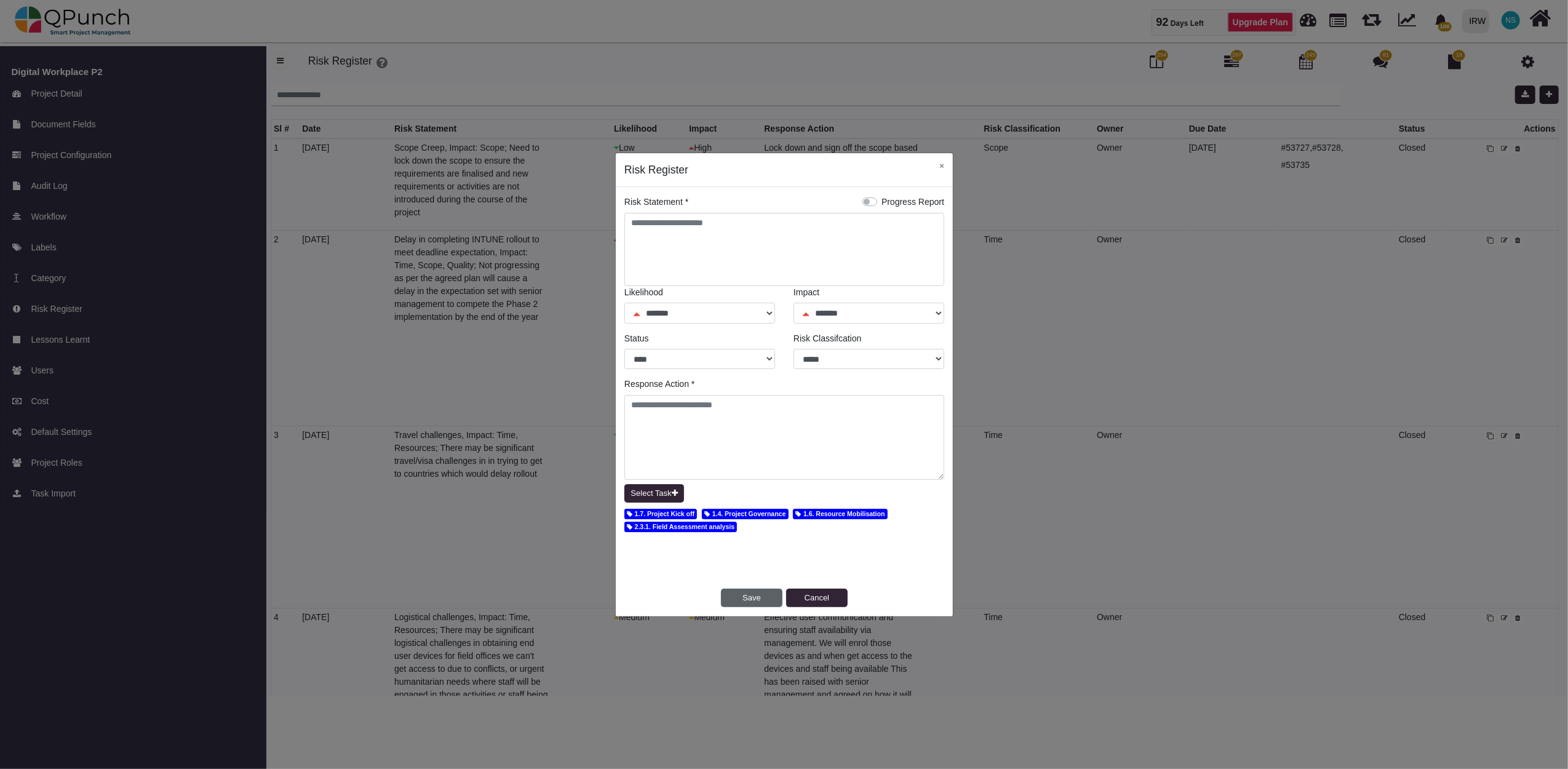
select select "*"
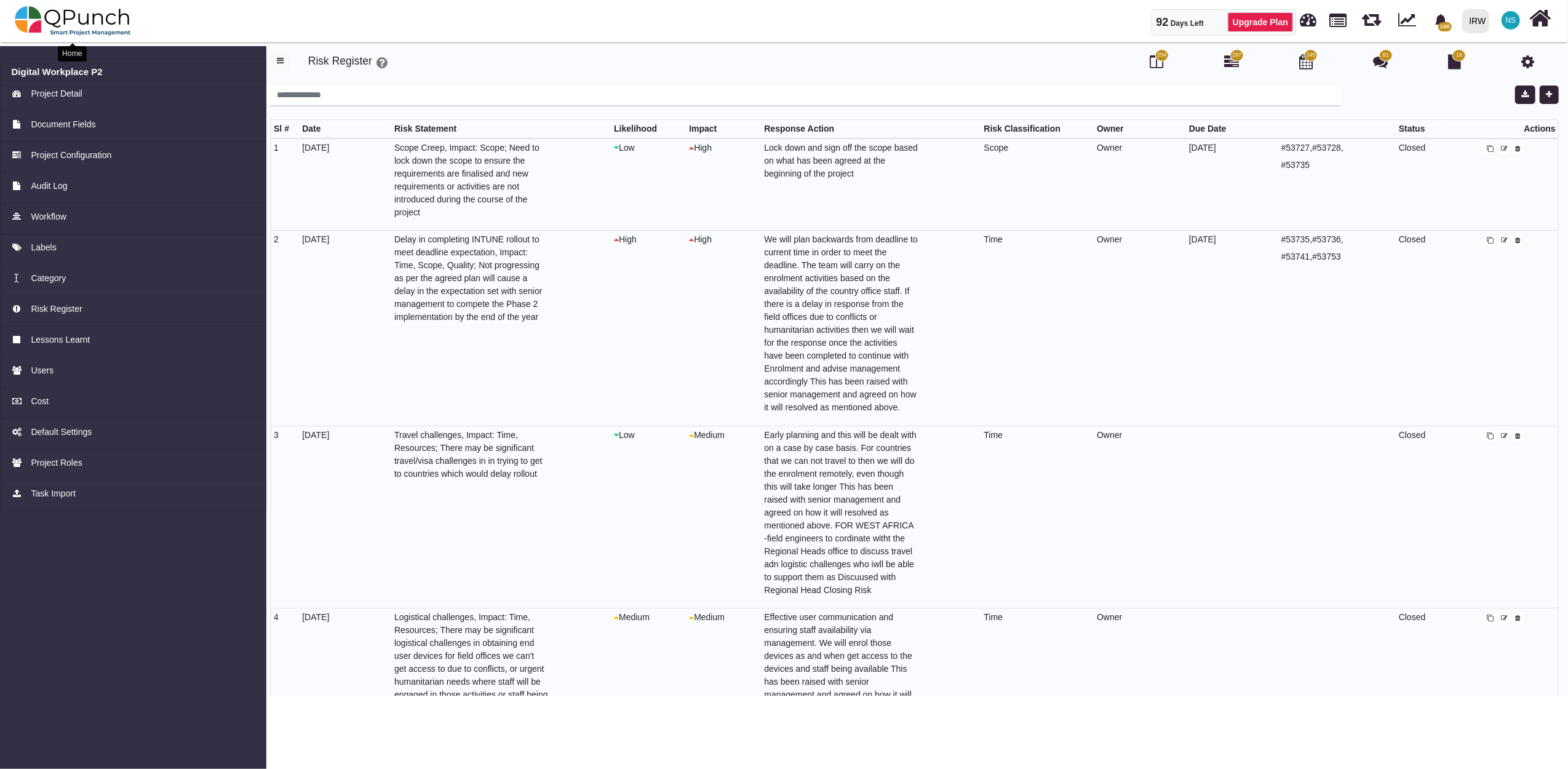
click at [96, 22] on img at bounding box center [73, 21] width 117 height 37
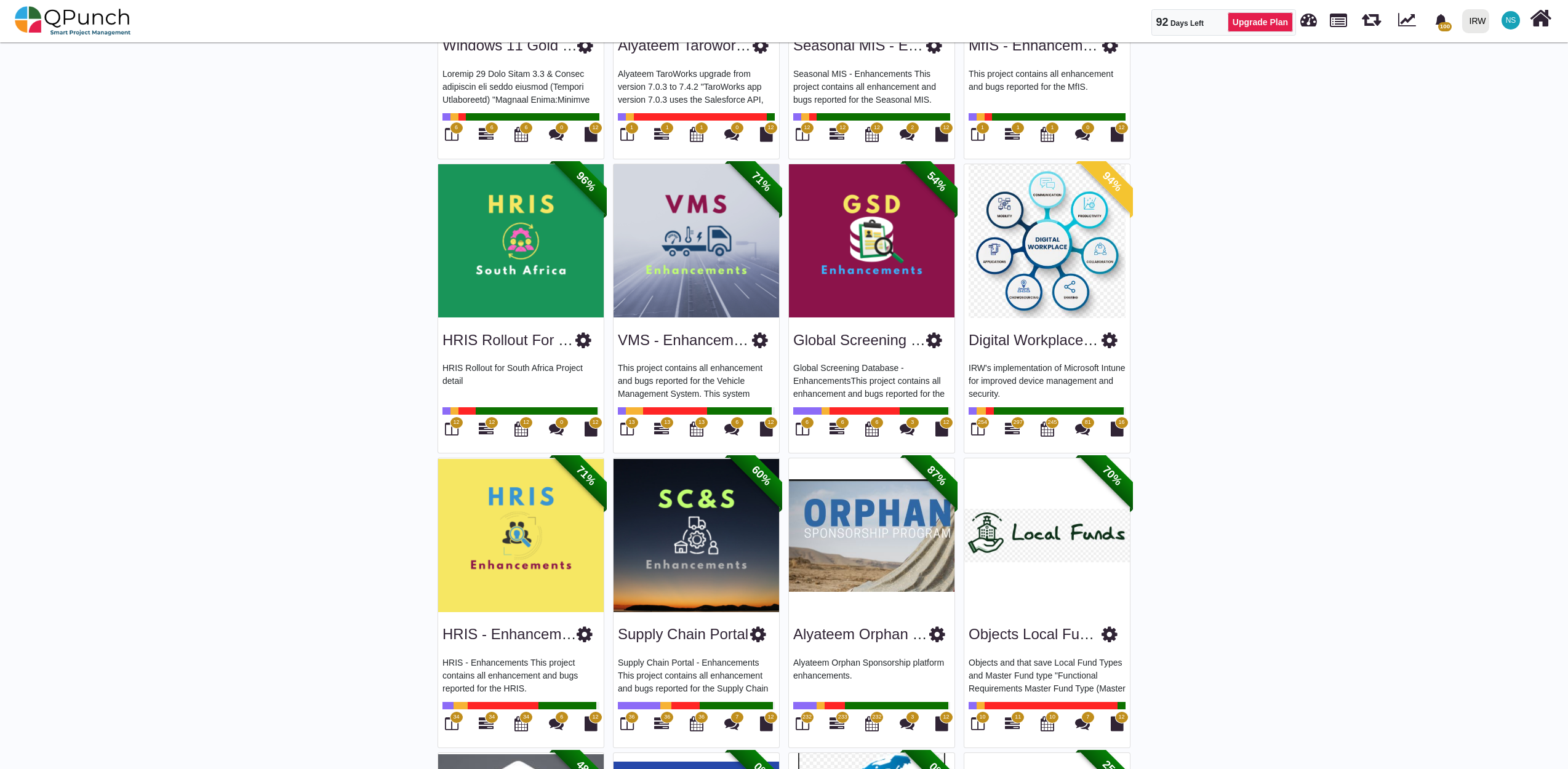
scroll to position [958, 0]
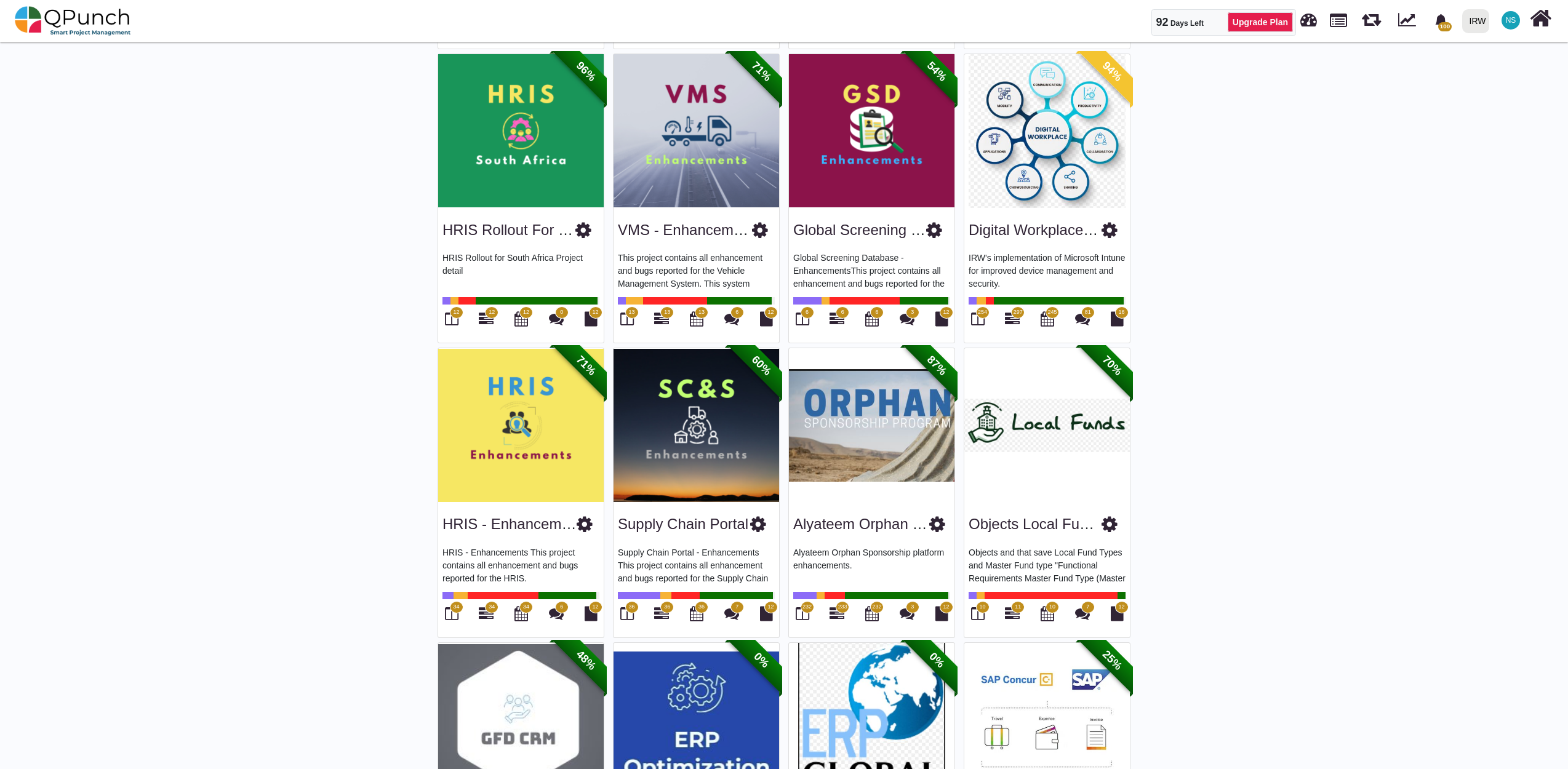
click at [1046, 146] on img at bounding box center [1046, 131] width 165 height 154
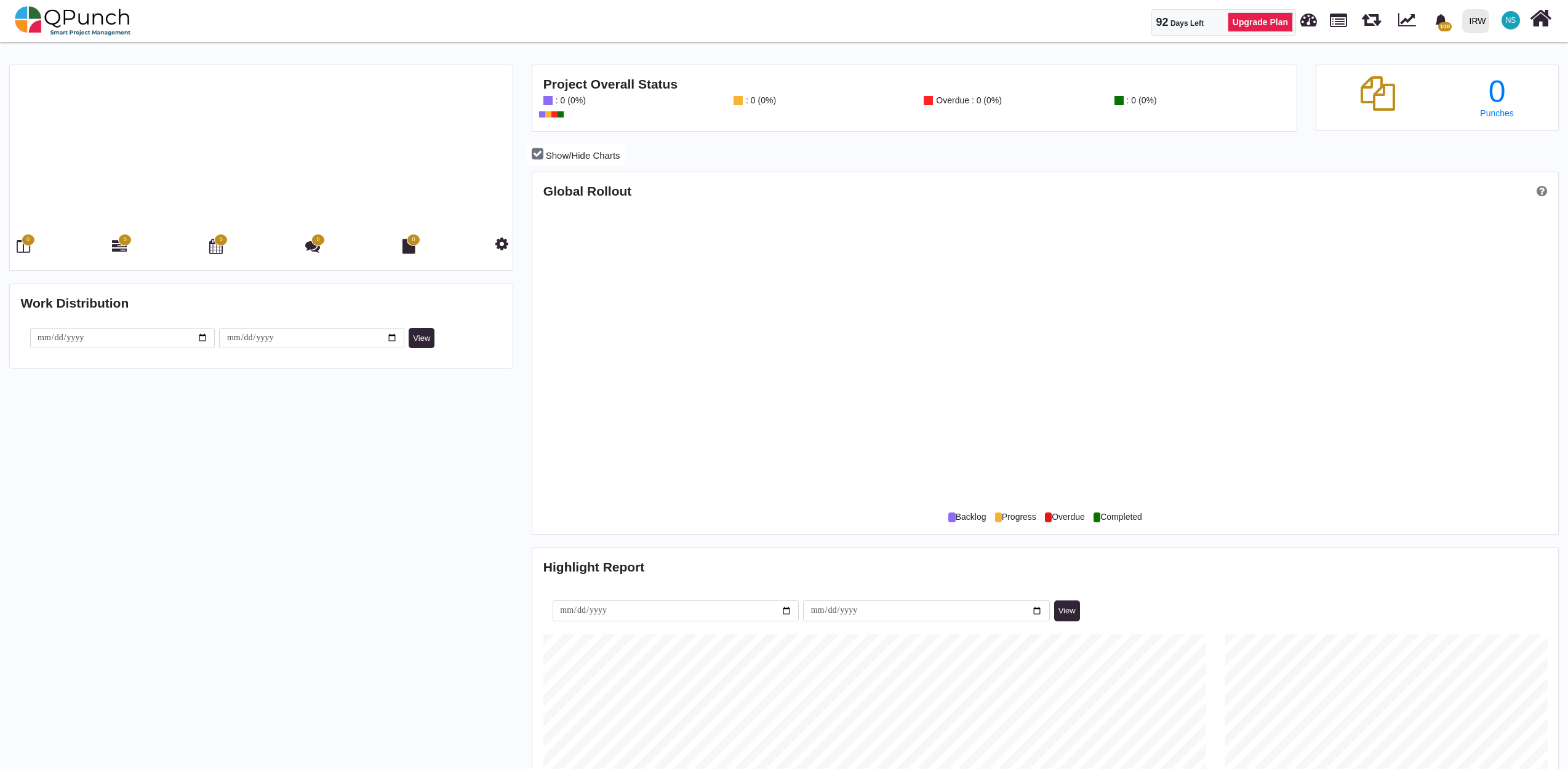
scroll to position [456, 1021]
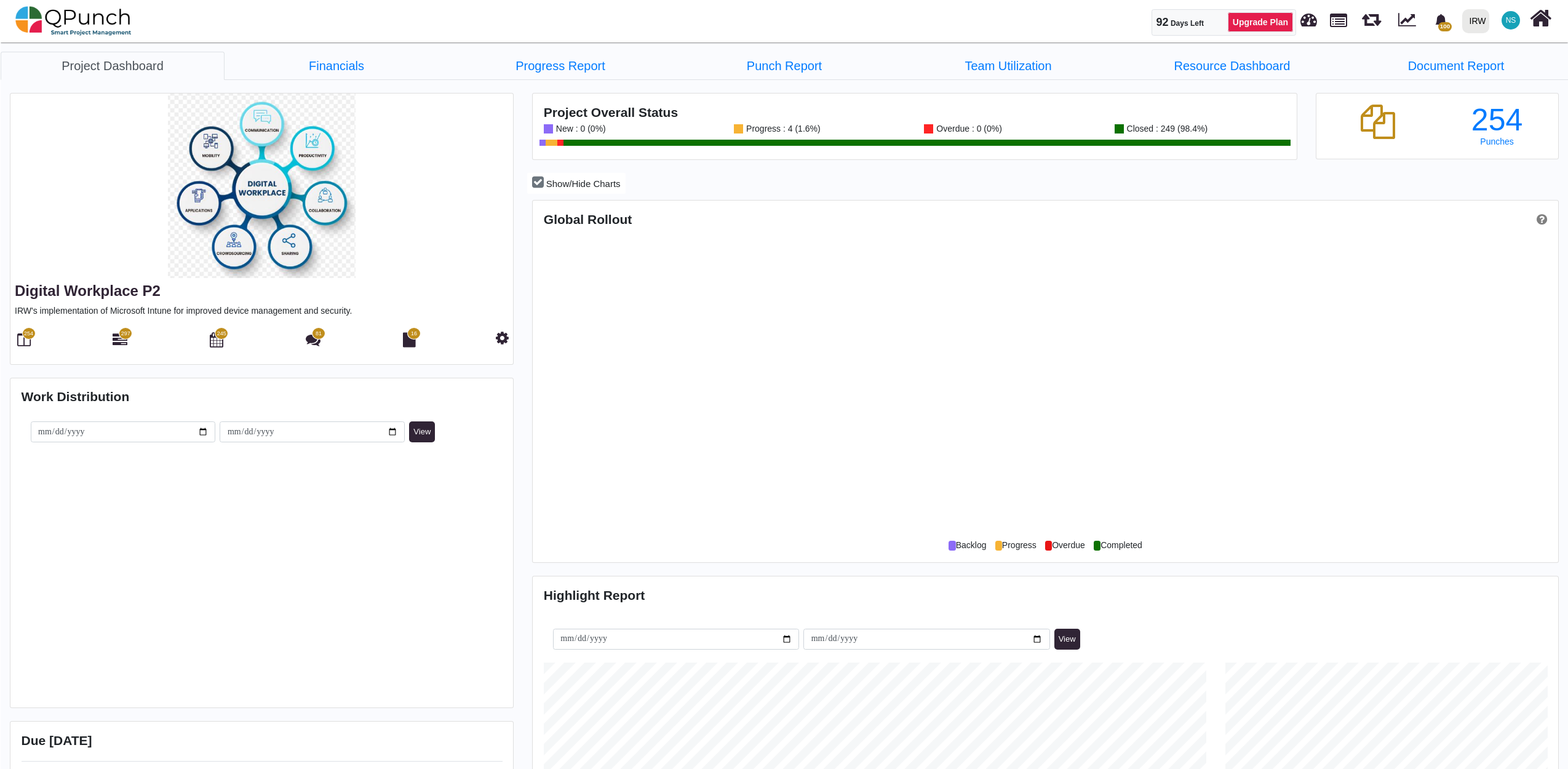
scroll to position [330, 340]
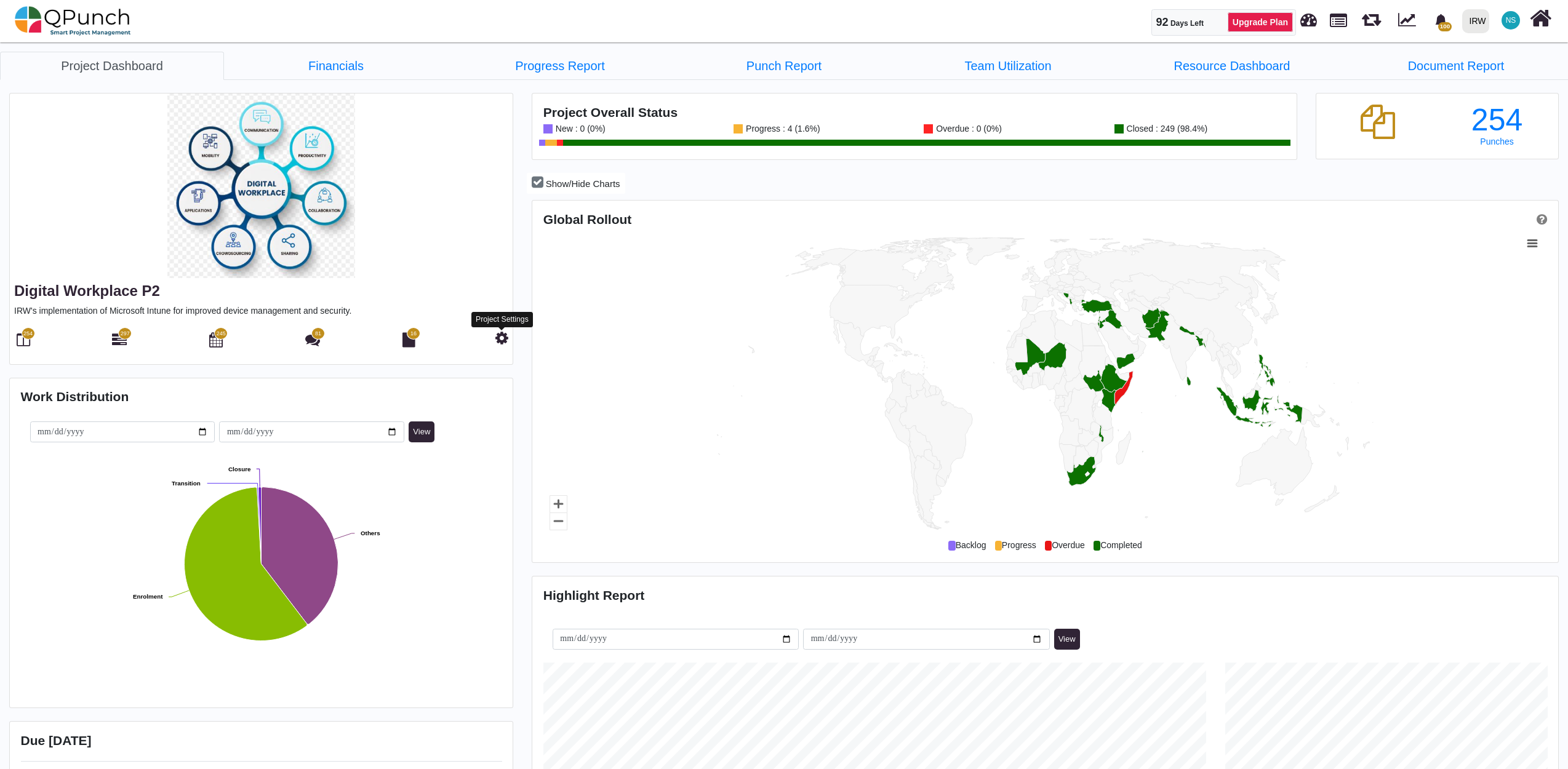
click at [504, 341] on icon at bounding box center [502, 337] width 13 height 15
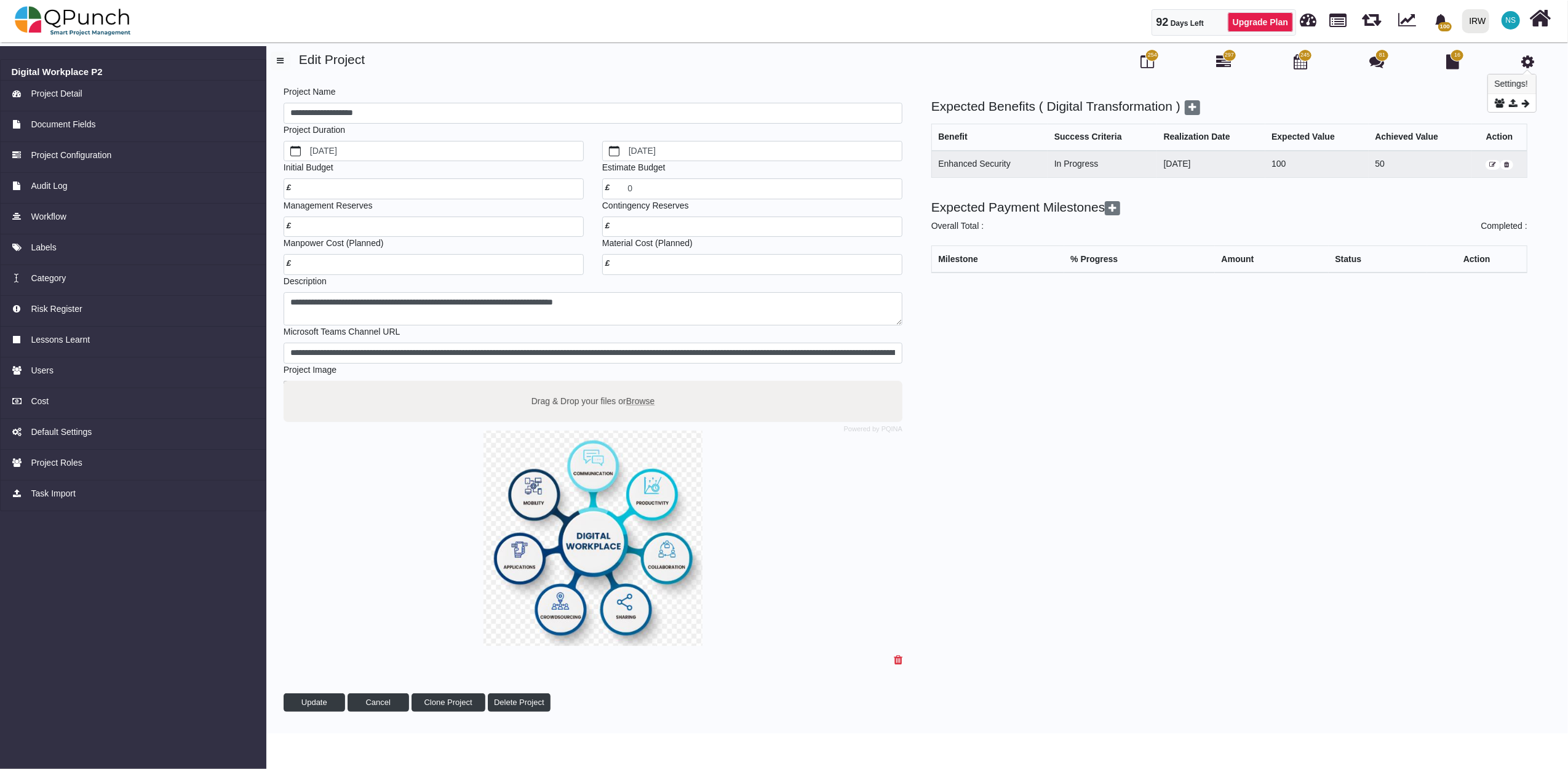
click at [1524, 62] on icon at bounding box center [1527, 61] width 13 height 15
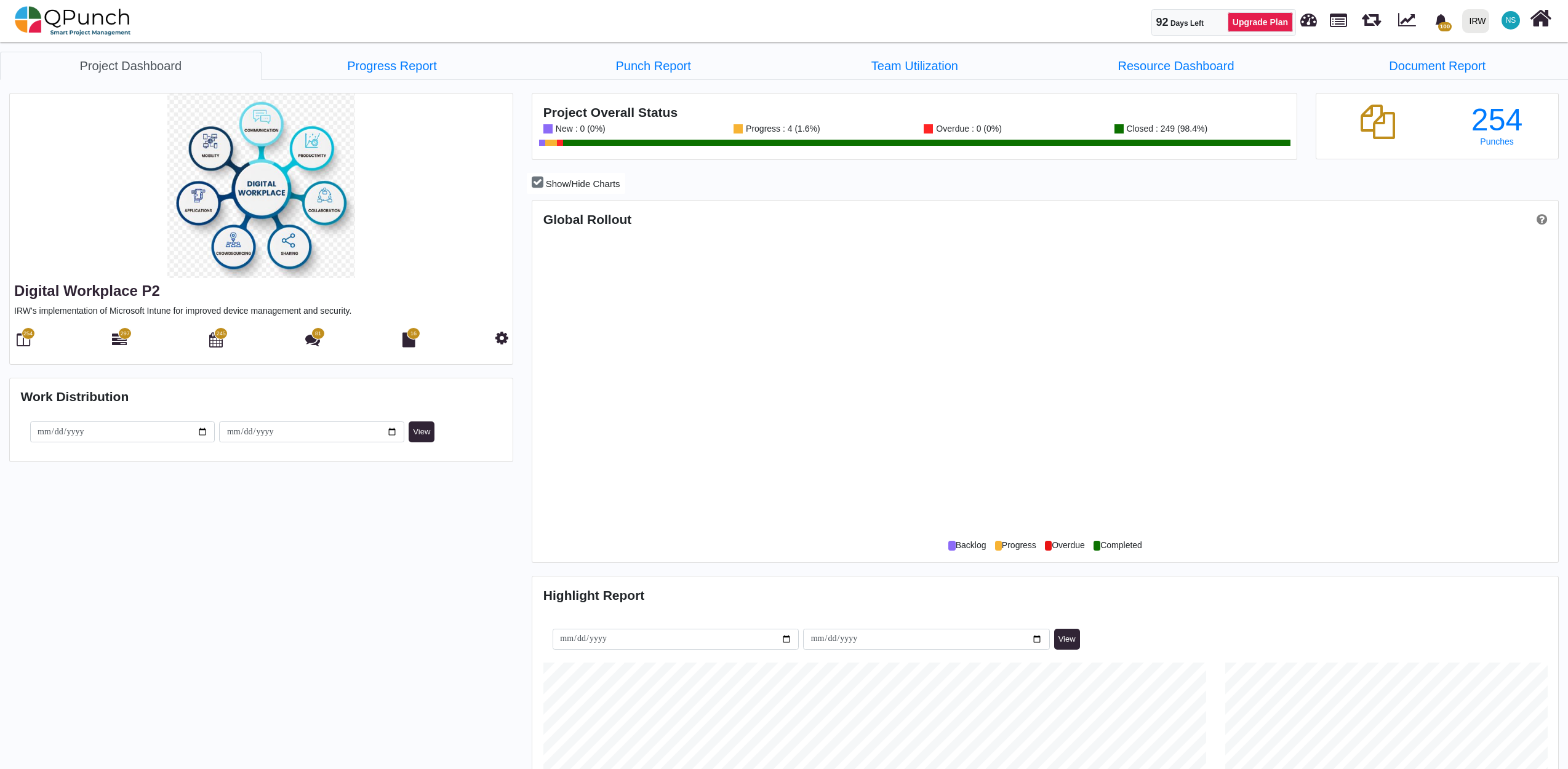
scroll to position [456, 1021]
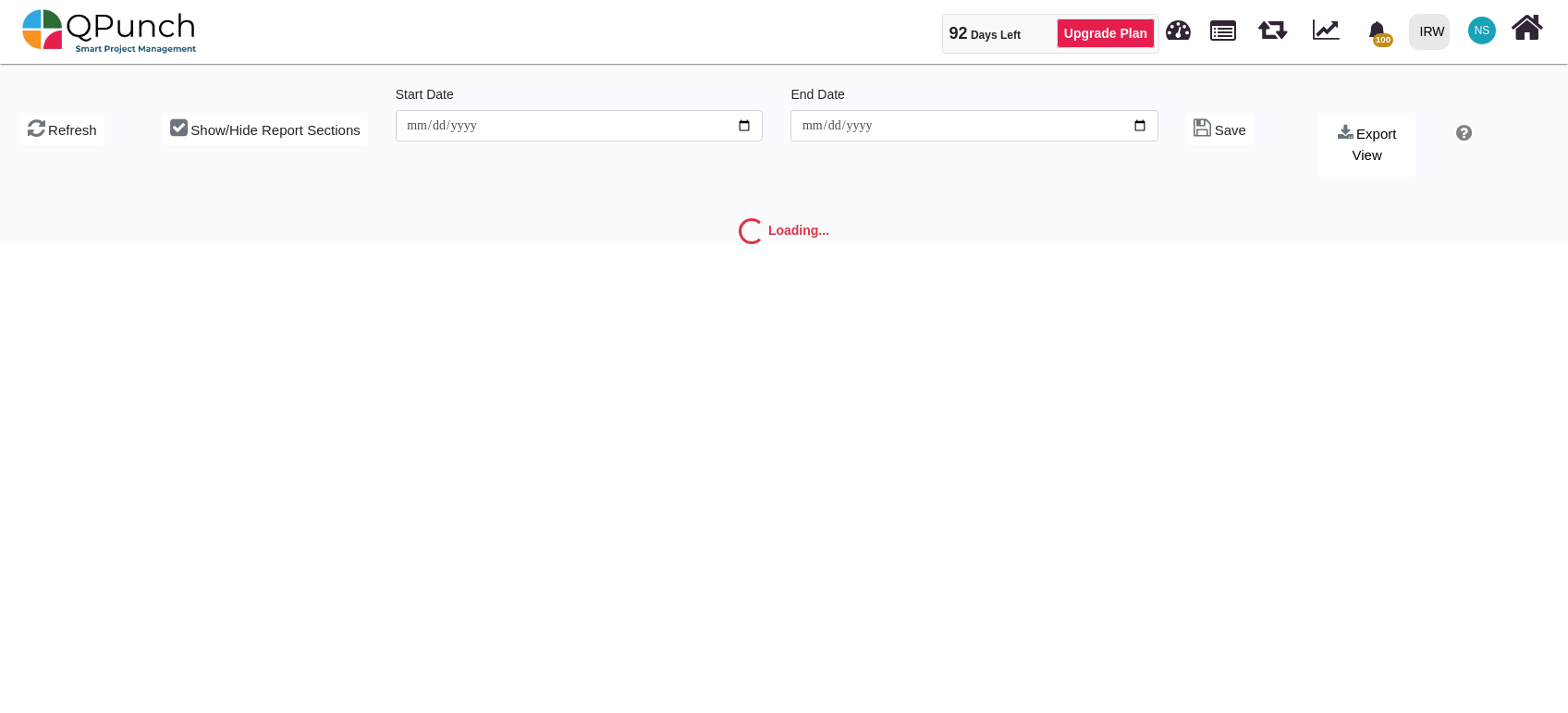
type input "**********"
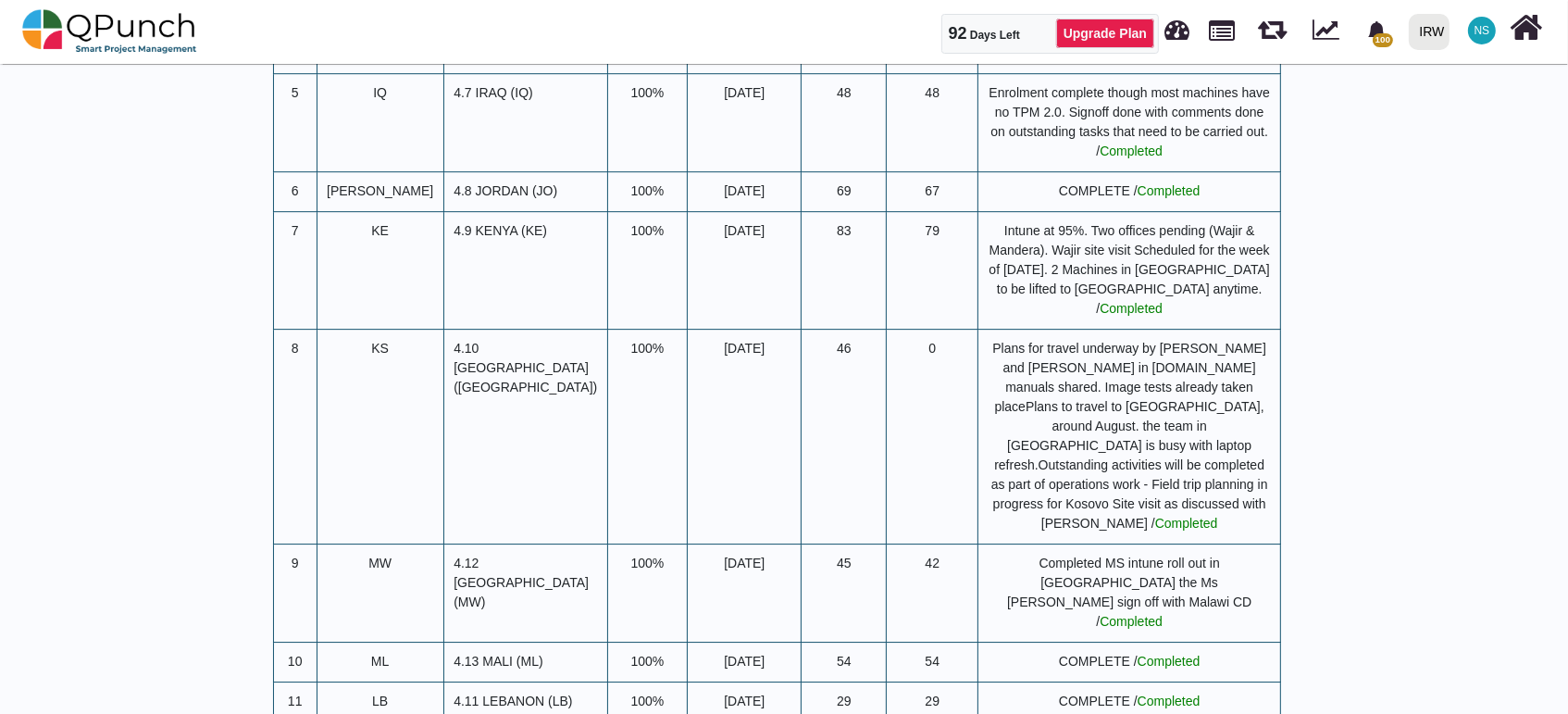
scroll to position [5812, 0]
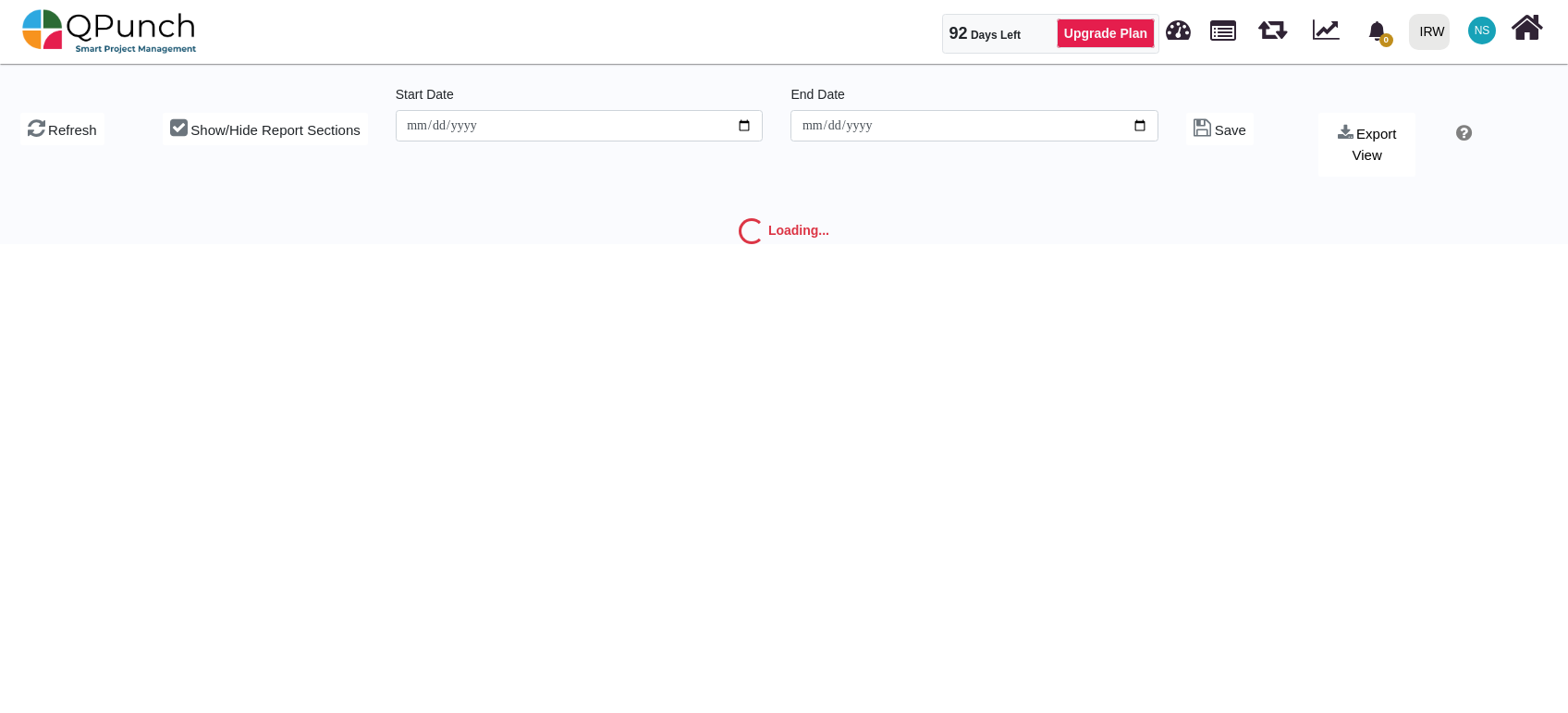
type input "**********"
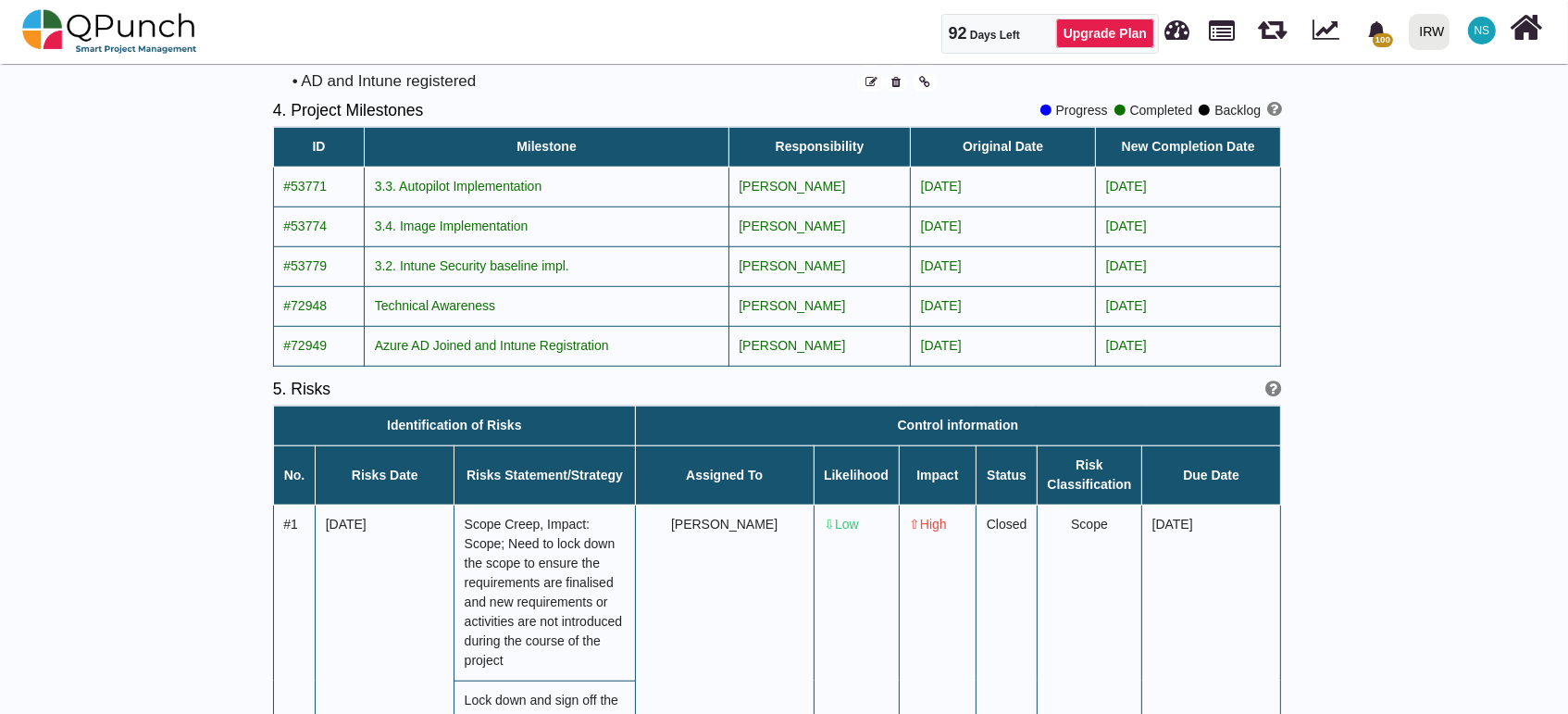
scroll to position [1645, 0]
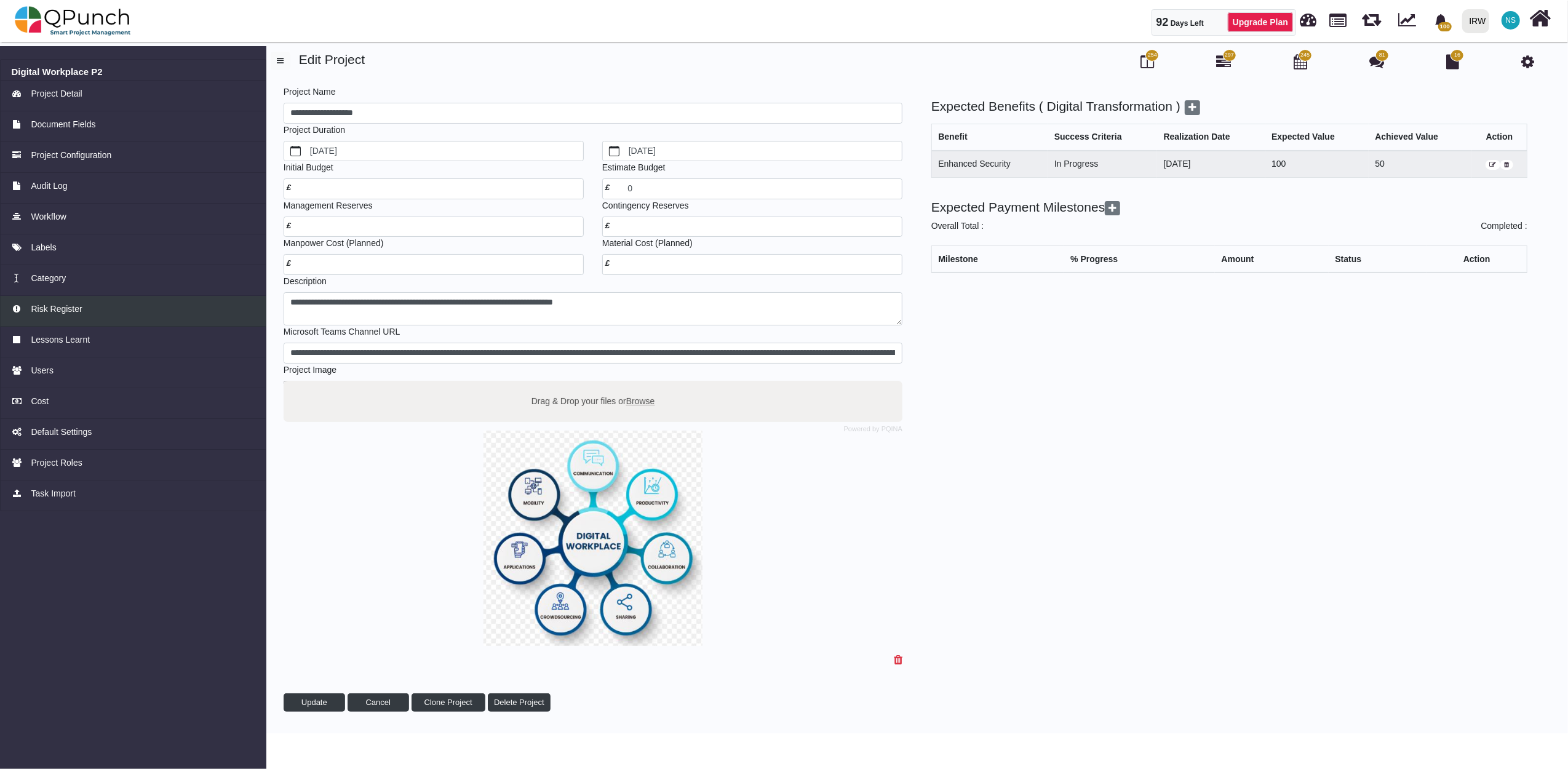
click at [69, 309] on span "Risk Register" at bounding box center [56, 309] width 51 height 13
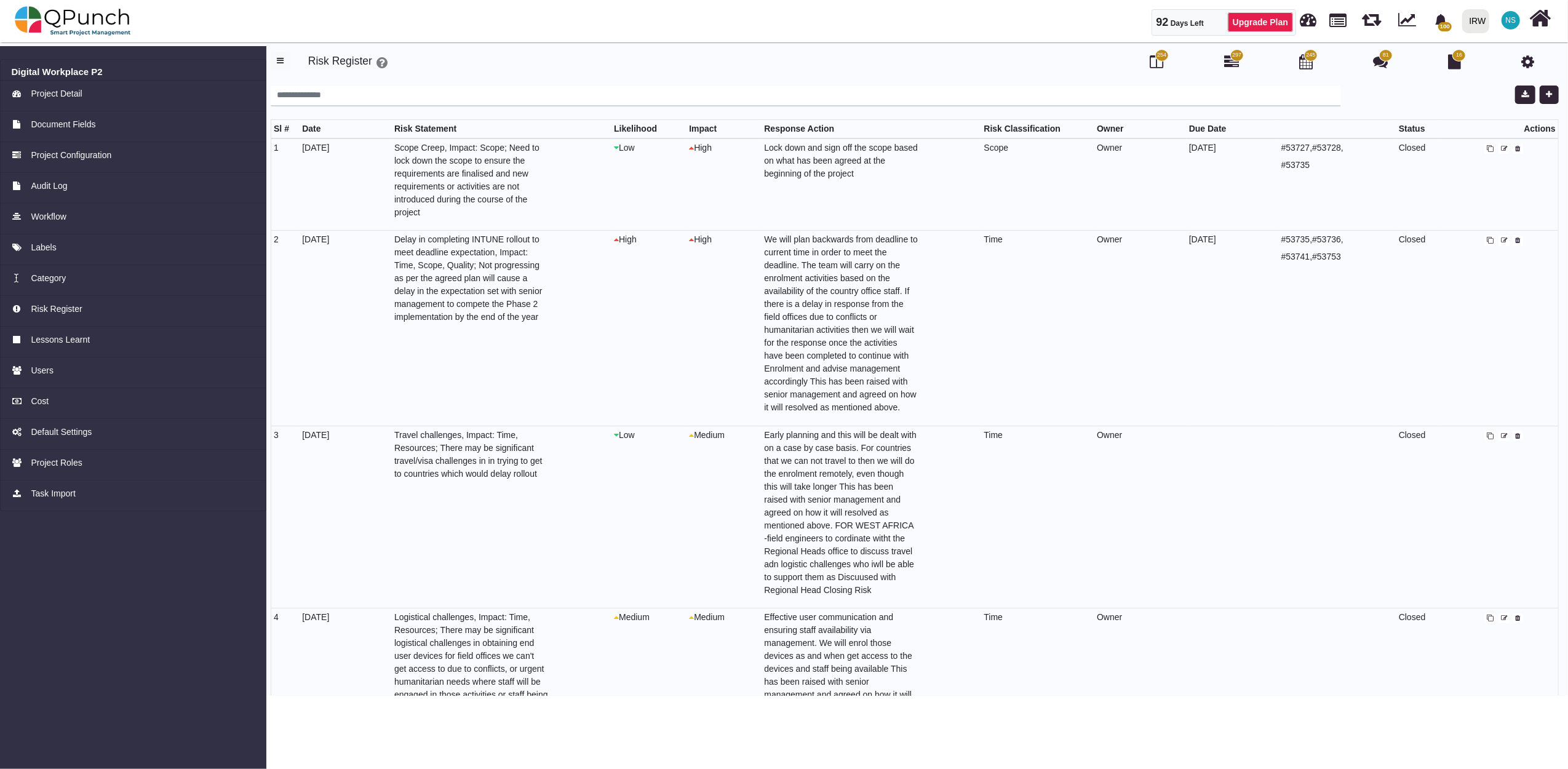
click at [1501, 437] on icon at bounding box center [1504, 437] width 7 height 7
select select "*"
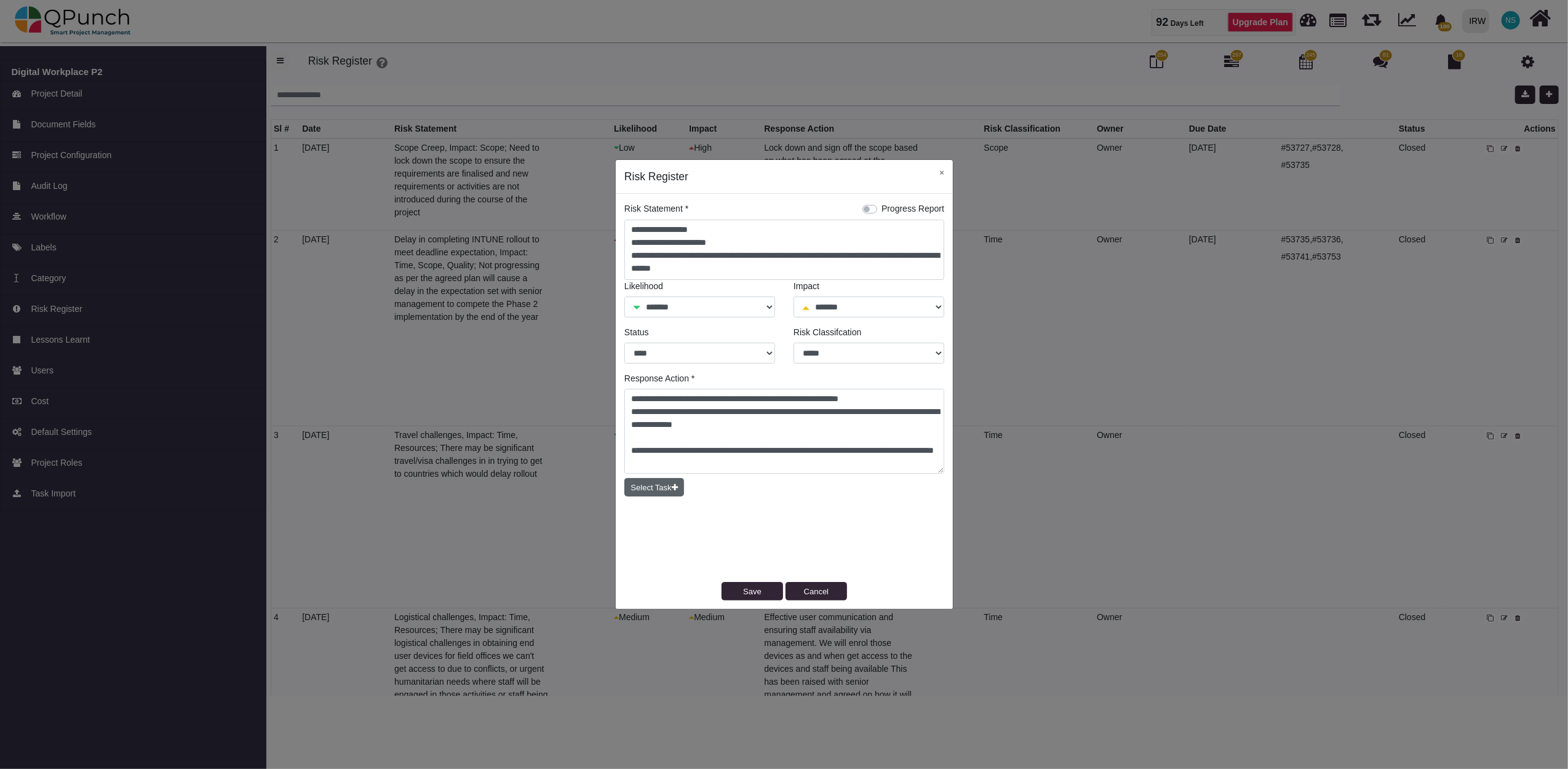
click at [660, 490] on button "Select Task" at bounding box center [654, 487] width 60 height 19
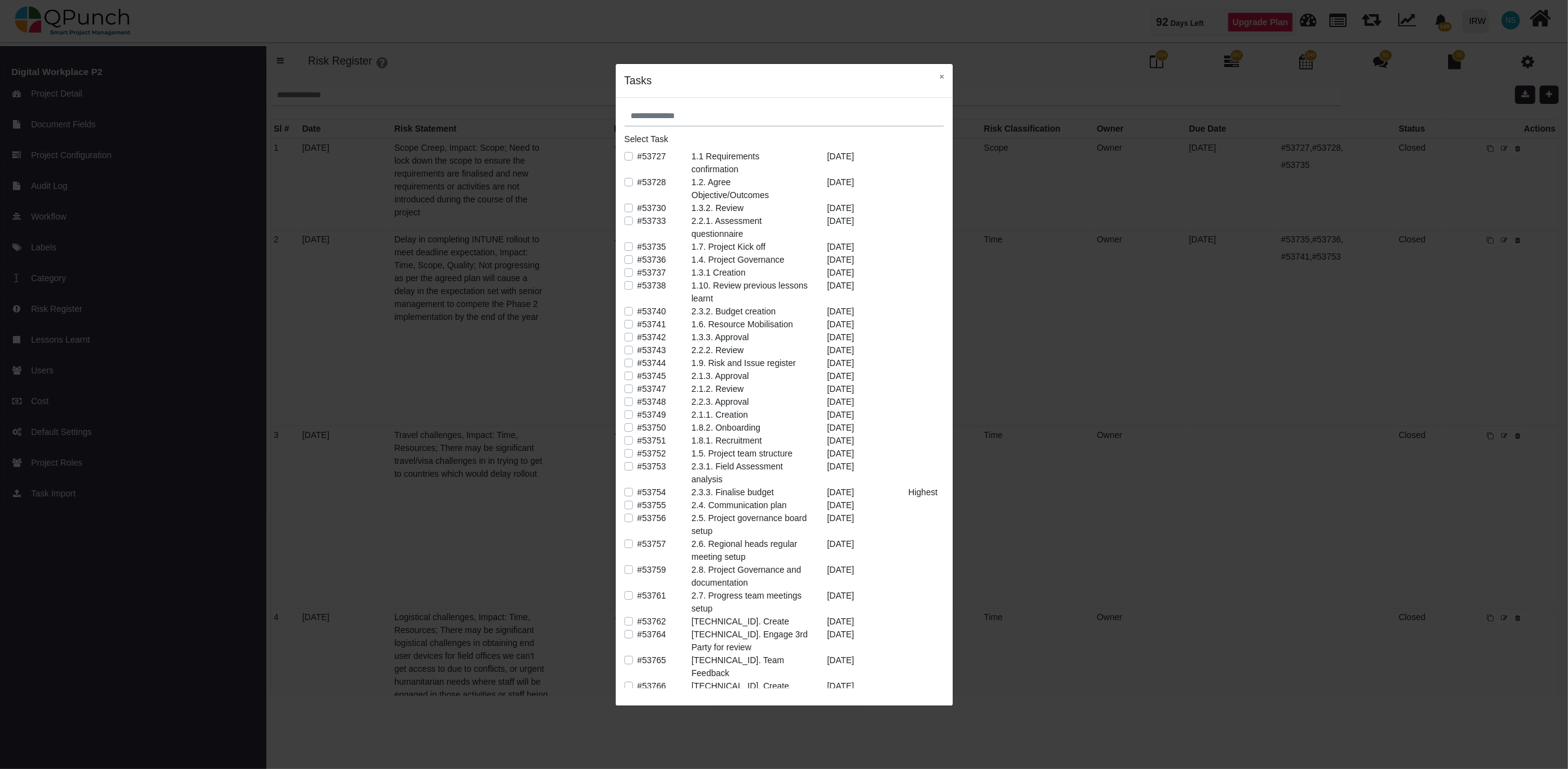
click at [775, 324] on div "1.6. Resource Mobilisation" at bounding box center [750, 325] width 135 height 13
click at [637, 325] on label "#53741" at bounding box center [651, 325] width 29 height 13
click at [637, 244] on label "#53735" at bounding box center [651, 247] width 29 height 13
click at [637, 428] on label "#53750" at bounding box center [651, 428] width 29 height 13
click at [637, 441] on label "#53751" at bounding box center [651, 441] width 29 height 13
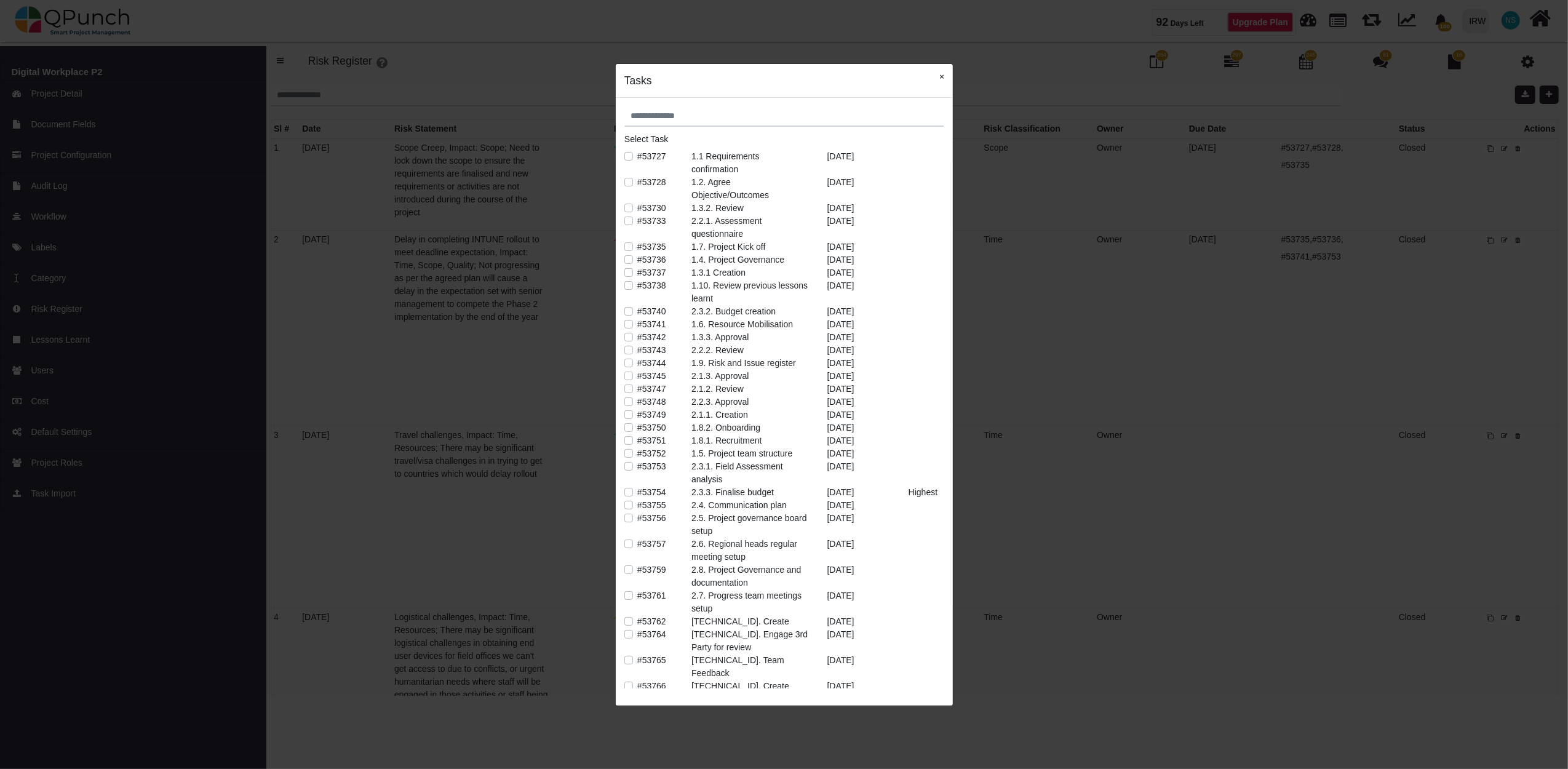
click at [946, 75] on button "×" at bounding box center [942, 76] width 22 height 25
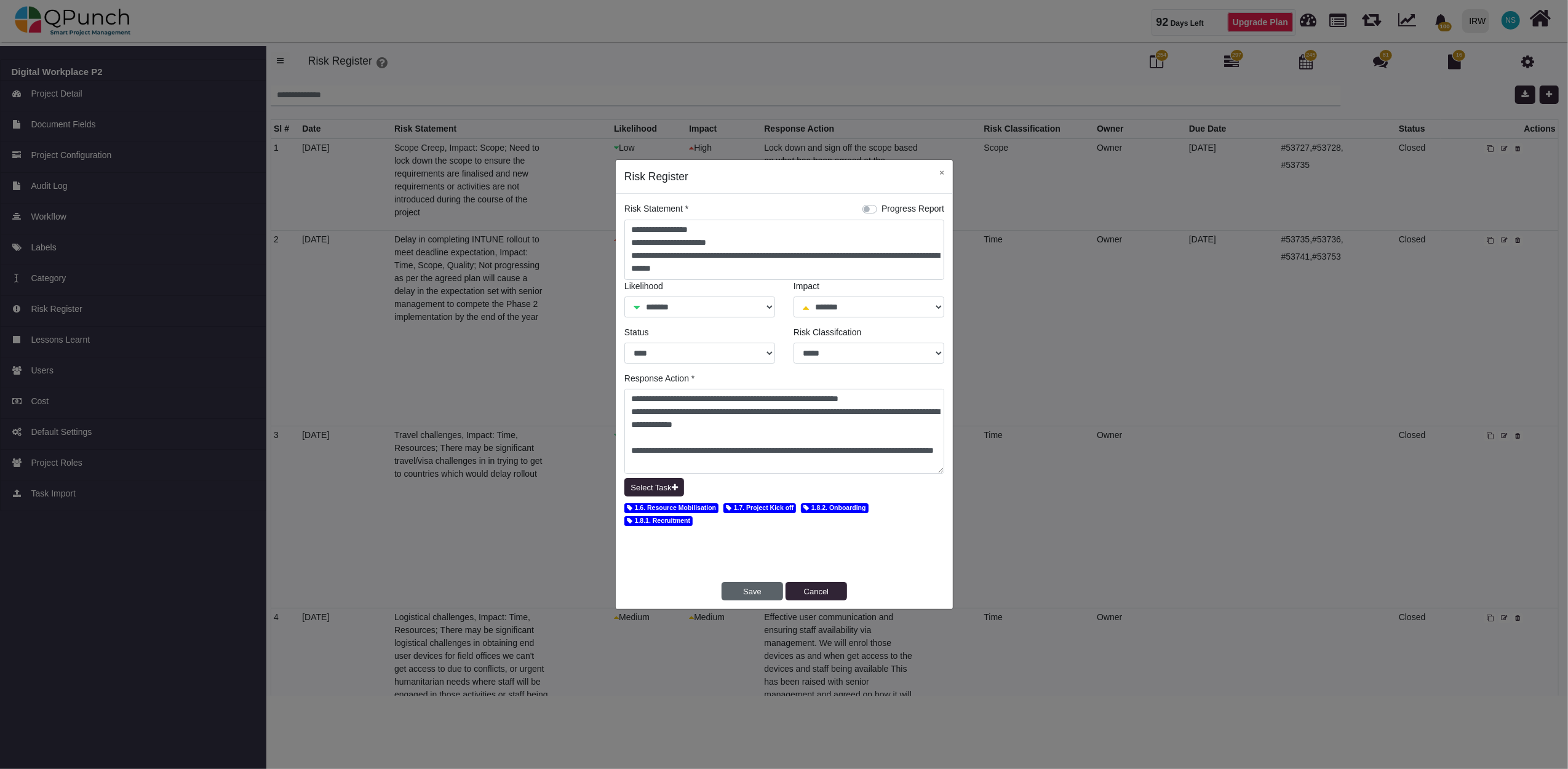
click at [749, 591] on button "Save" at bounding box center [752, 591] width 62 height 19
select select "*"
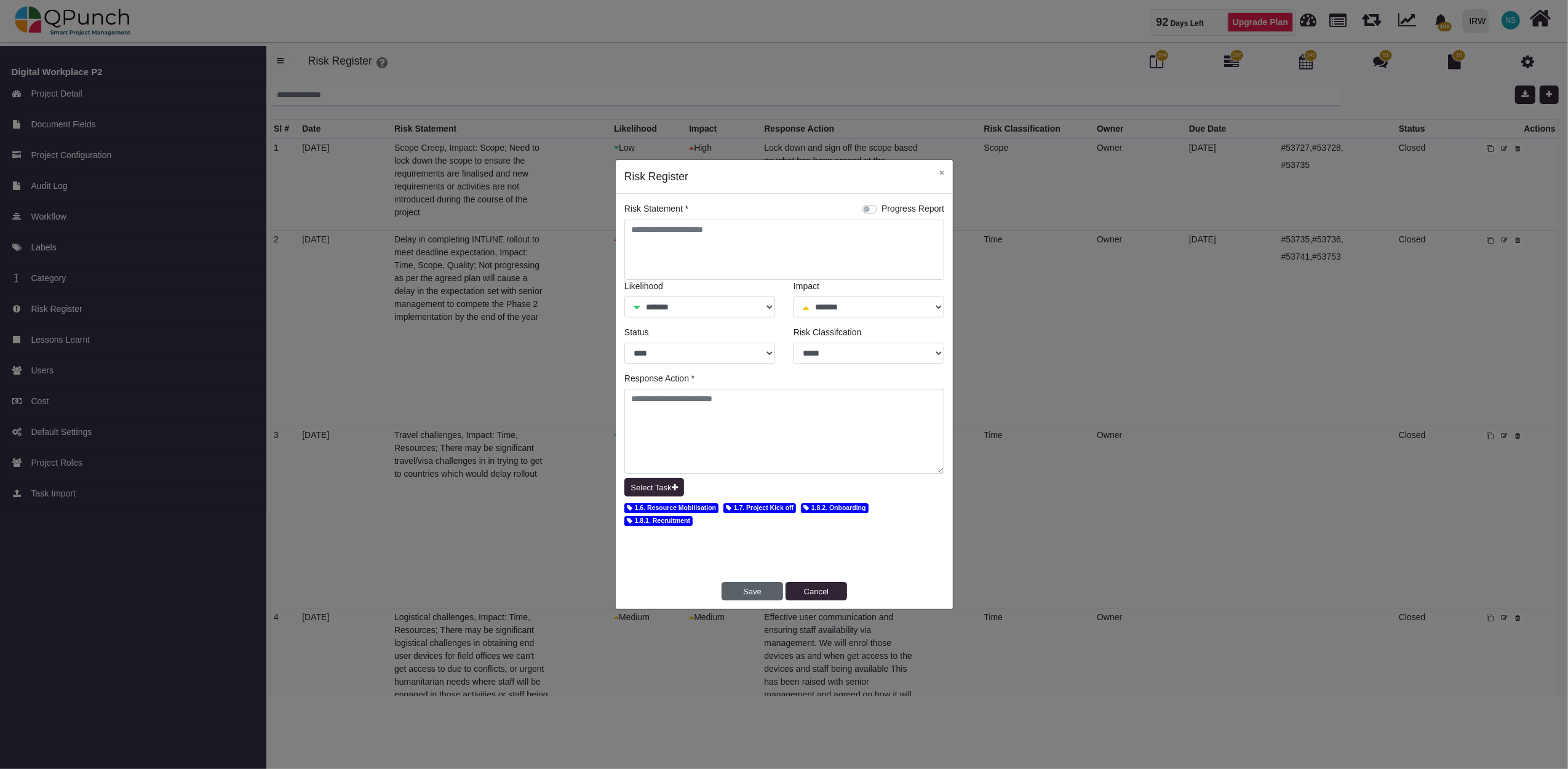
select select "*"
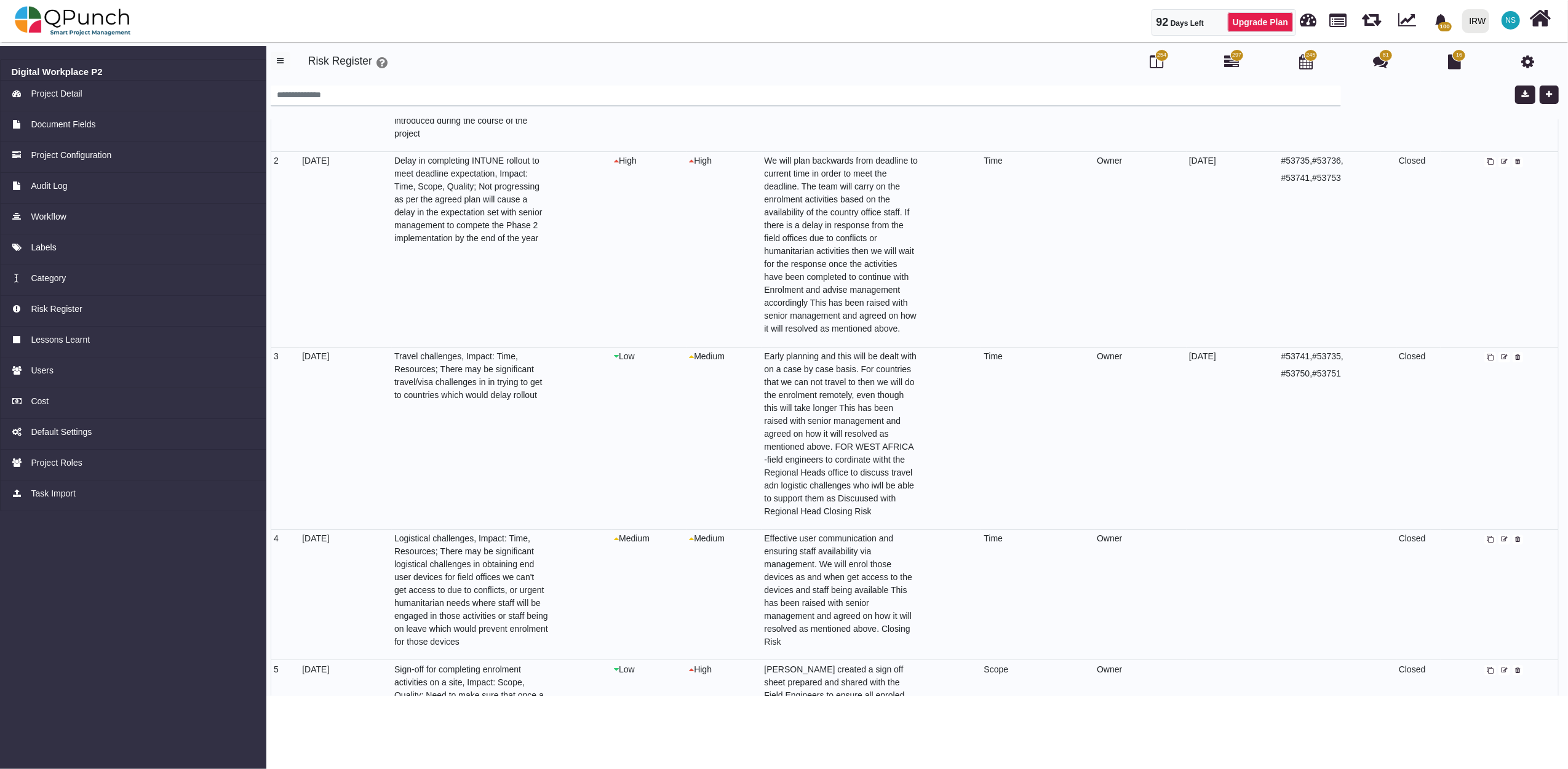
scroll to position [137, 0]
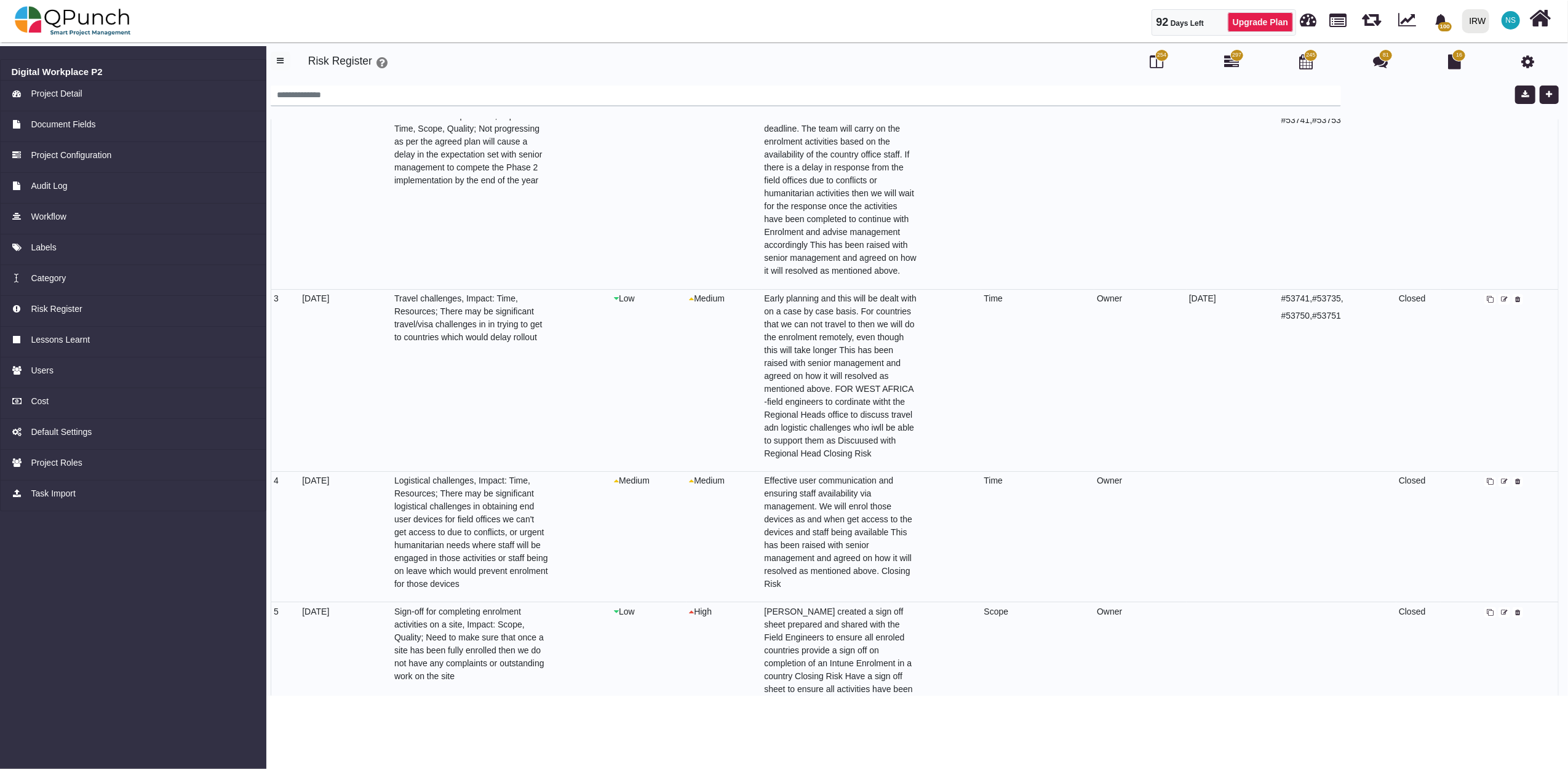
click at [1502, 479] on icon at bounding box center [1504, 482] width 7 height 7
select select "*"
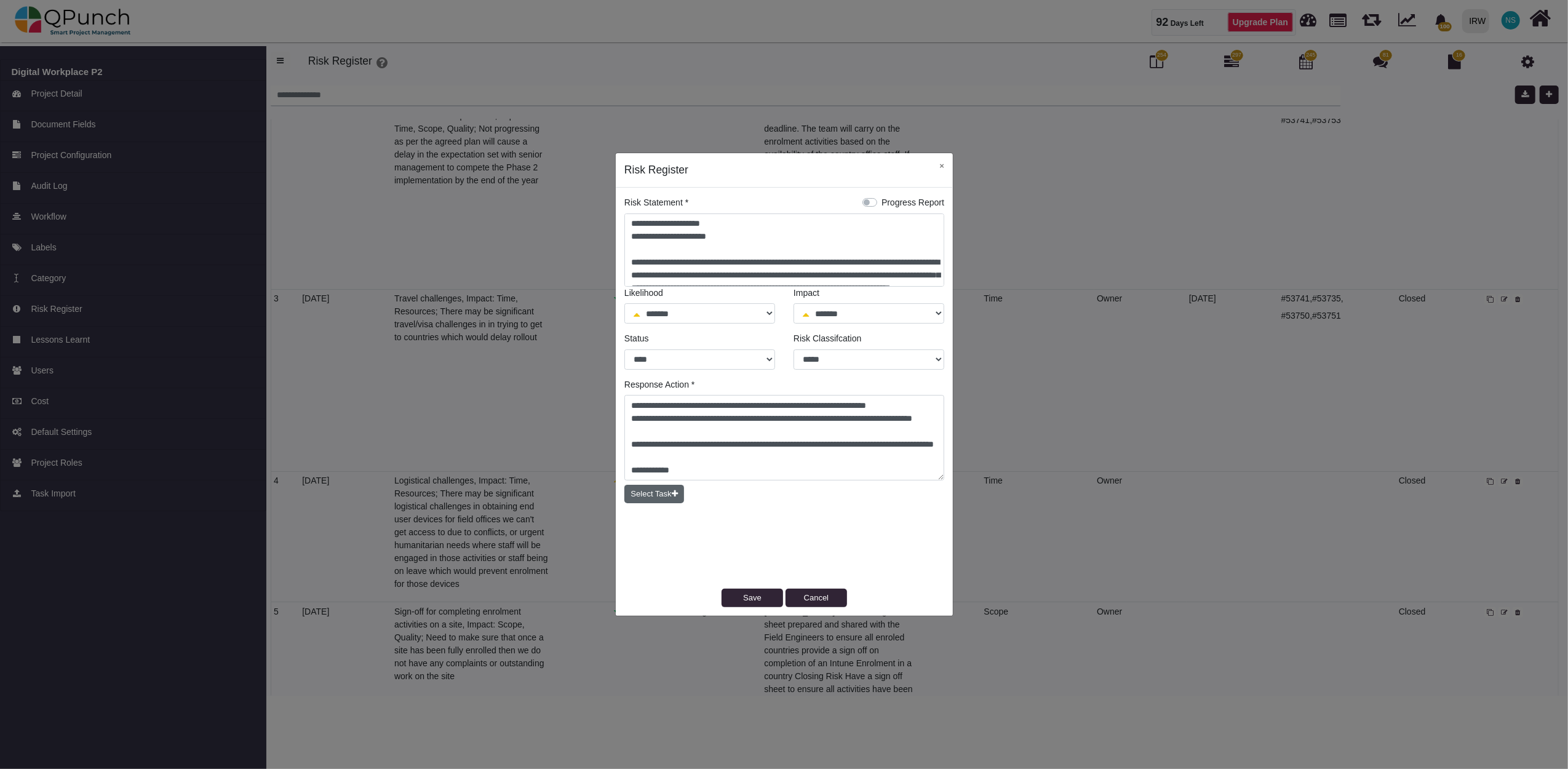
click at [675, 491] on icon "button" at bounding box center [675, 494] width 6 height 8
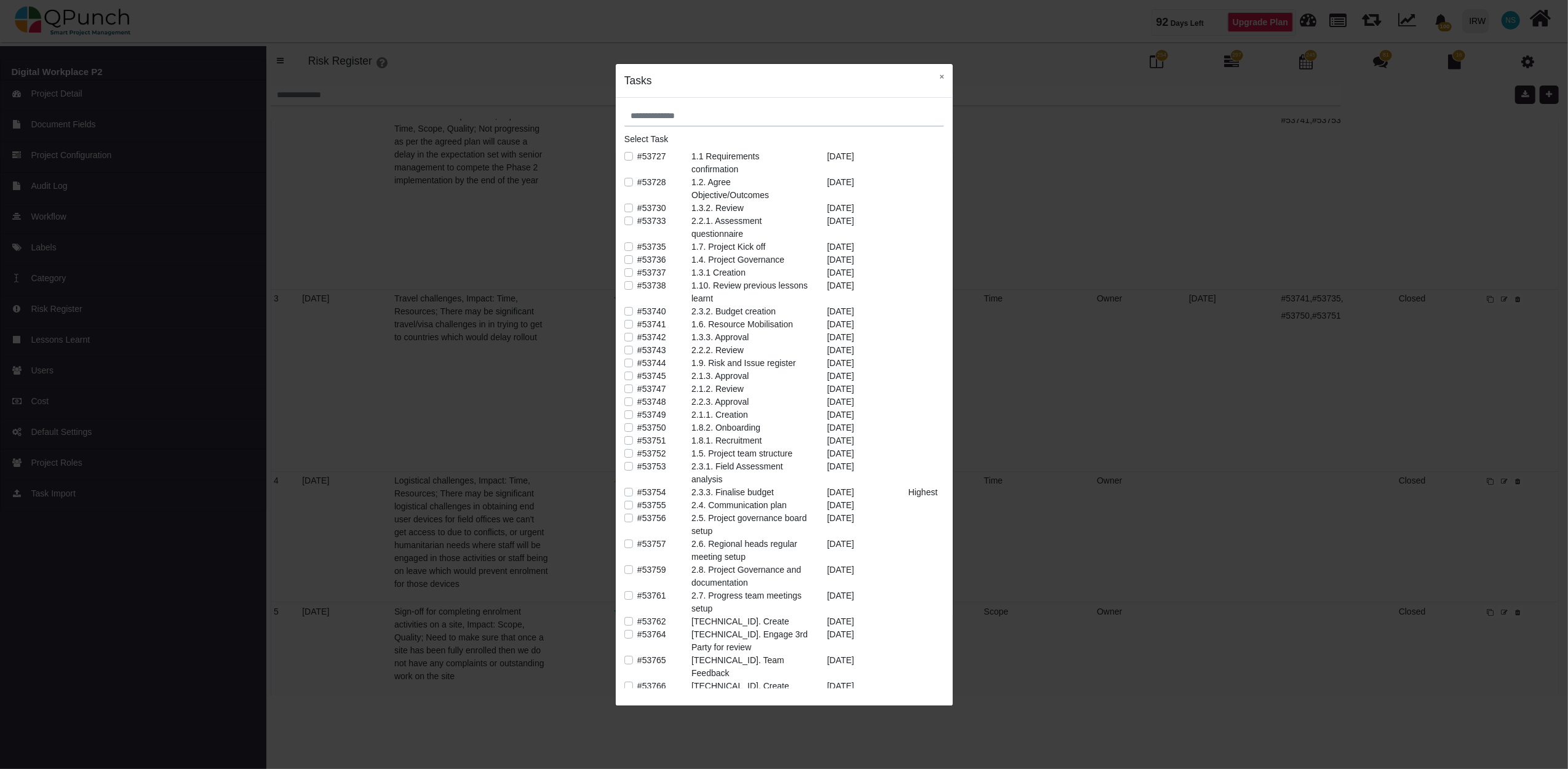
click at [637, 504] on label "#53755" at bounding box center [651, 506] width 29 height 13
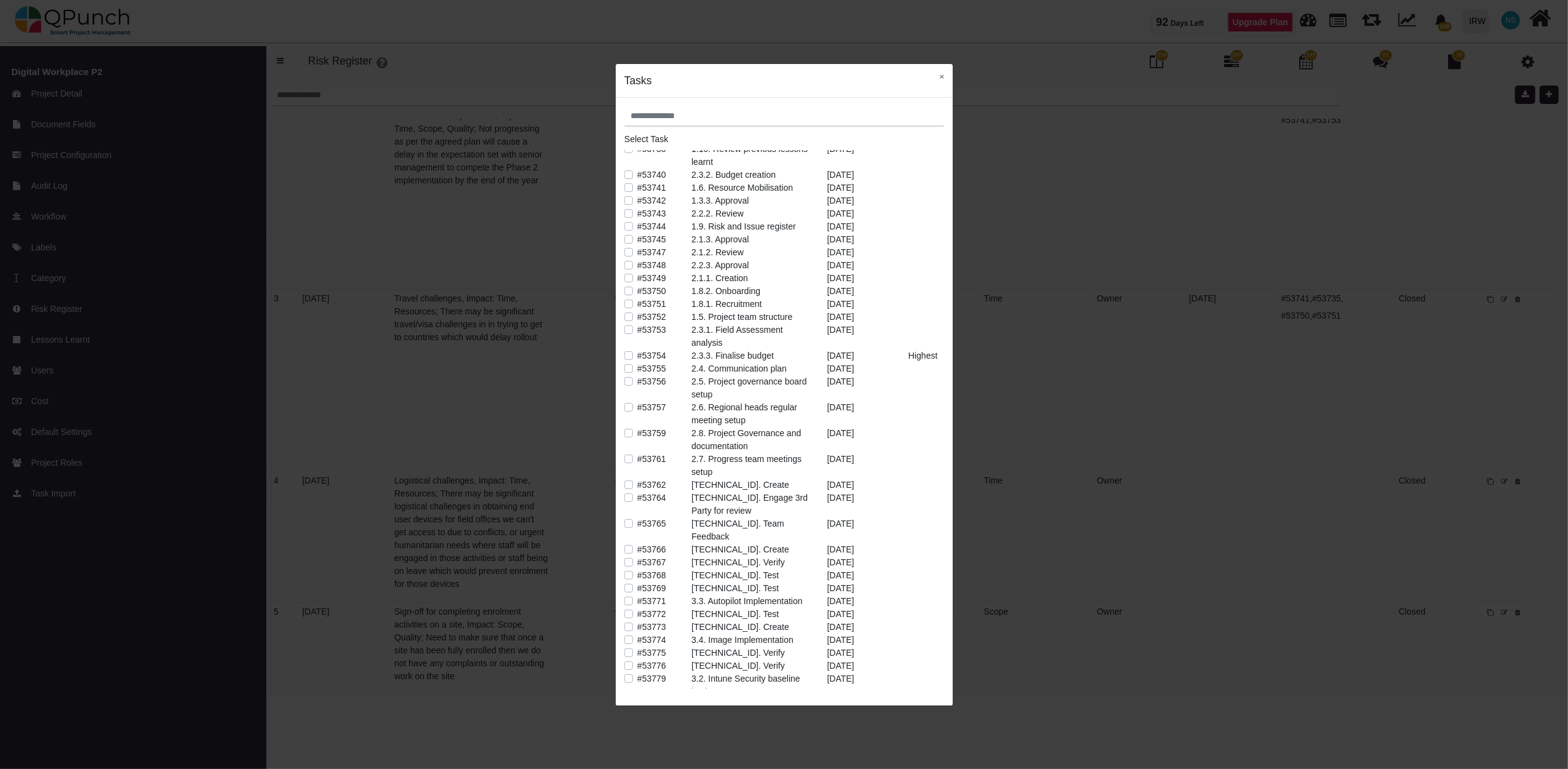
click at [637, 331] on label "#53753" at bounding box center [651, 330] width 29 height 13
click at [940, 81] on button "×" at bounding box center [942, 76] width 22 height 25
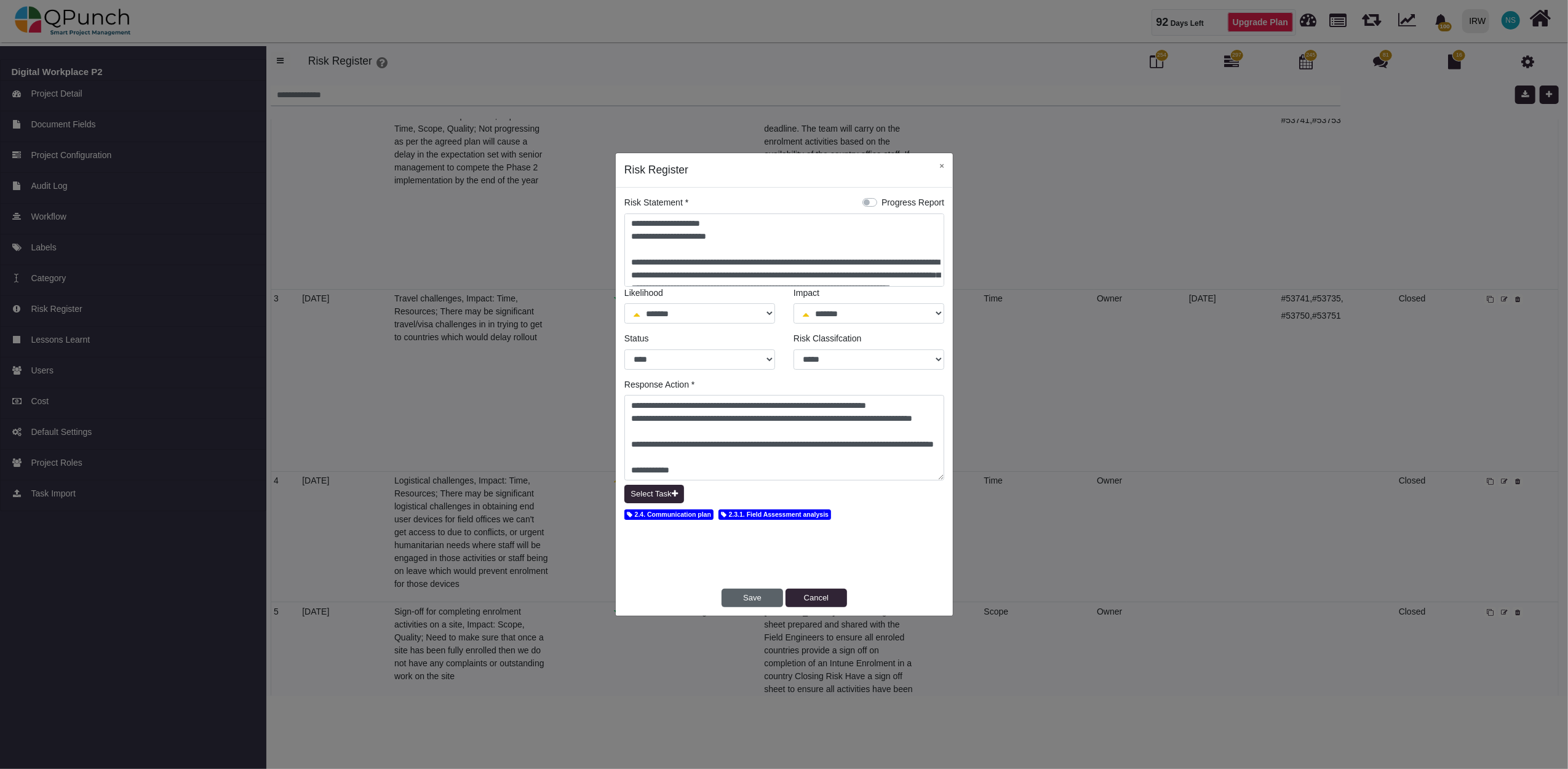
click at [763, 592] on button "Save" at bounding box center [752, 598] width 62 height 19
select select "*"
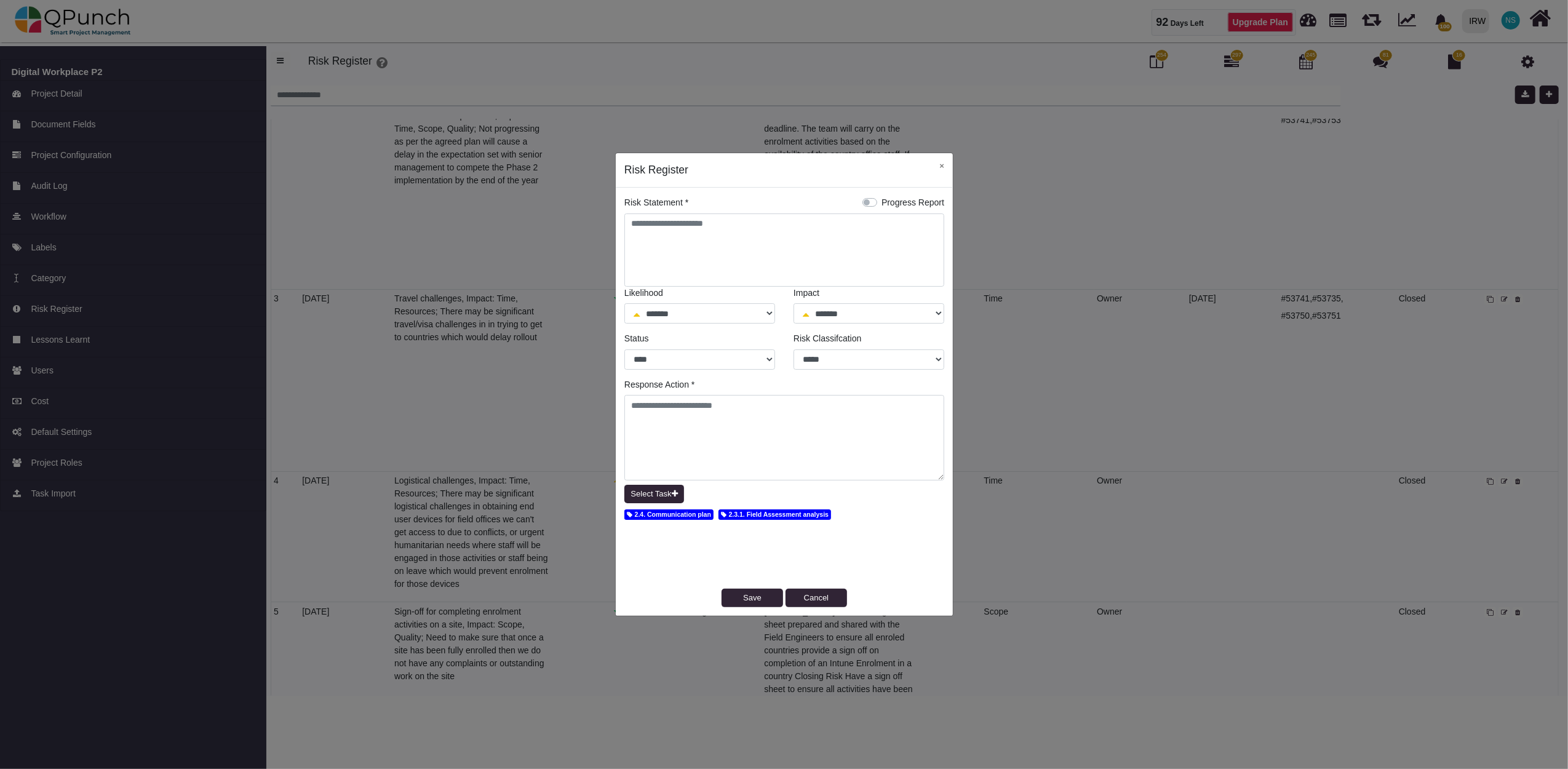
select select "*"
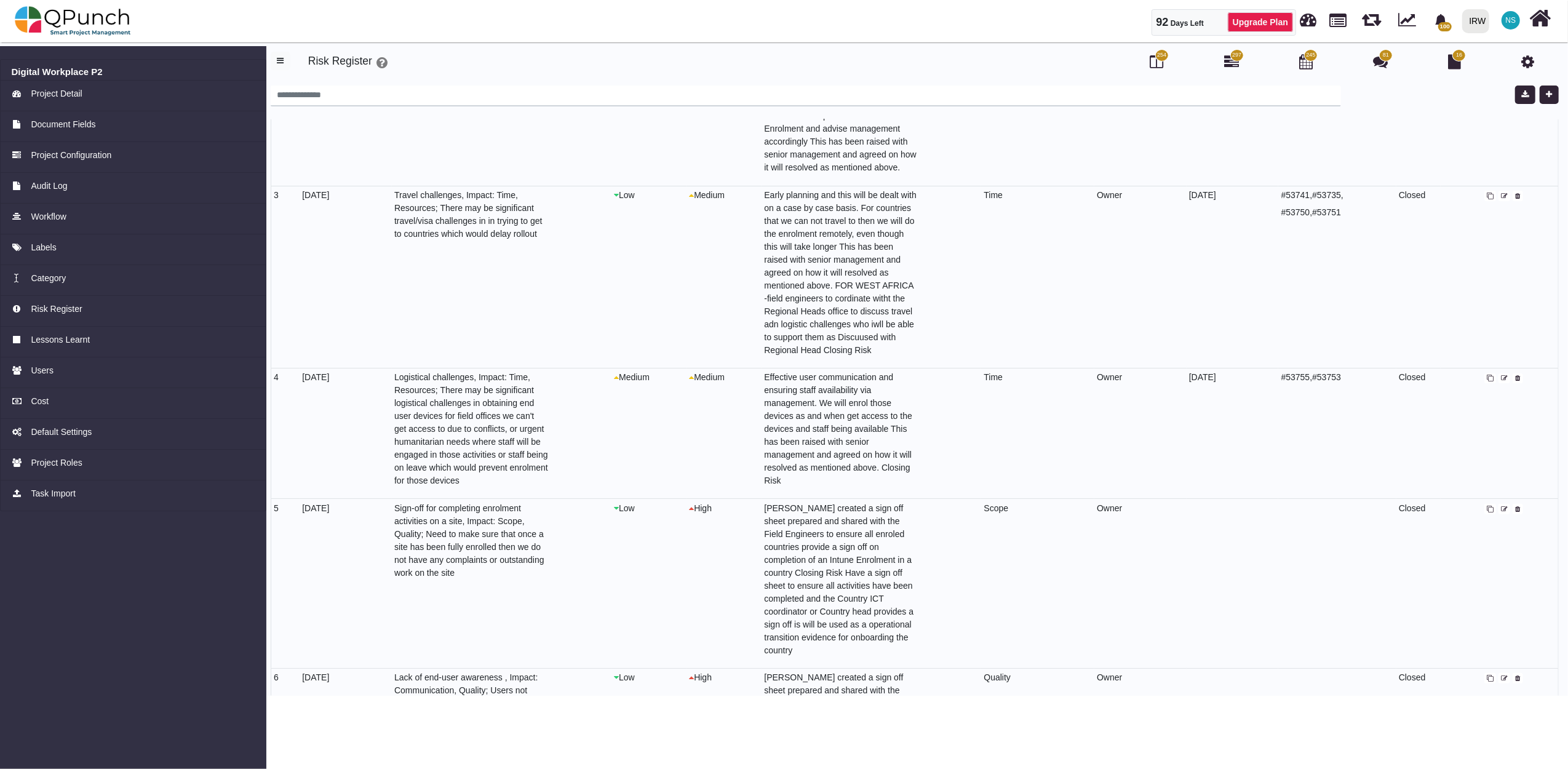
scroll to position [273, 0]
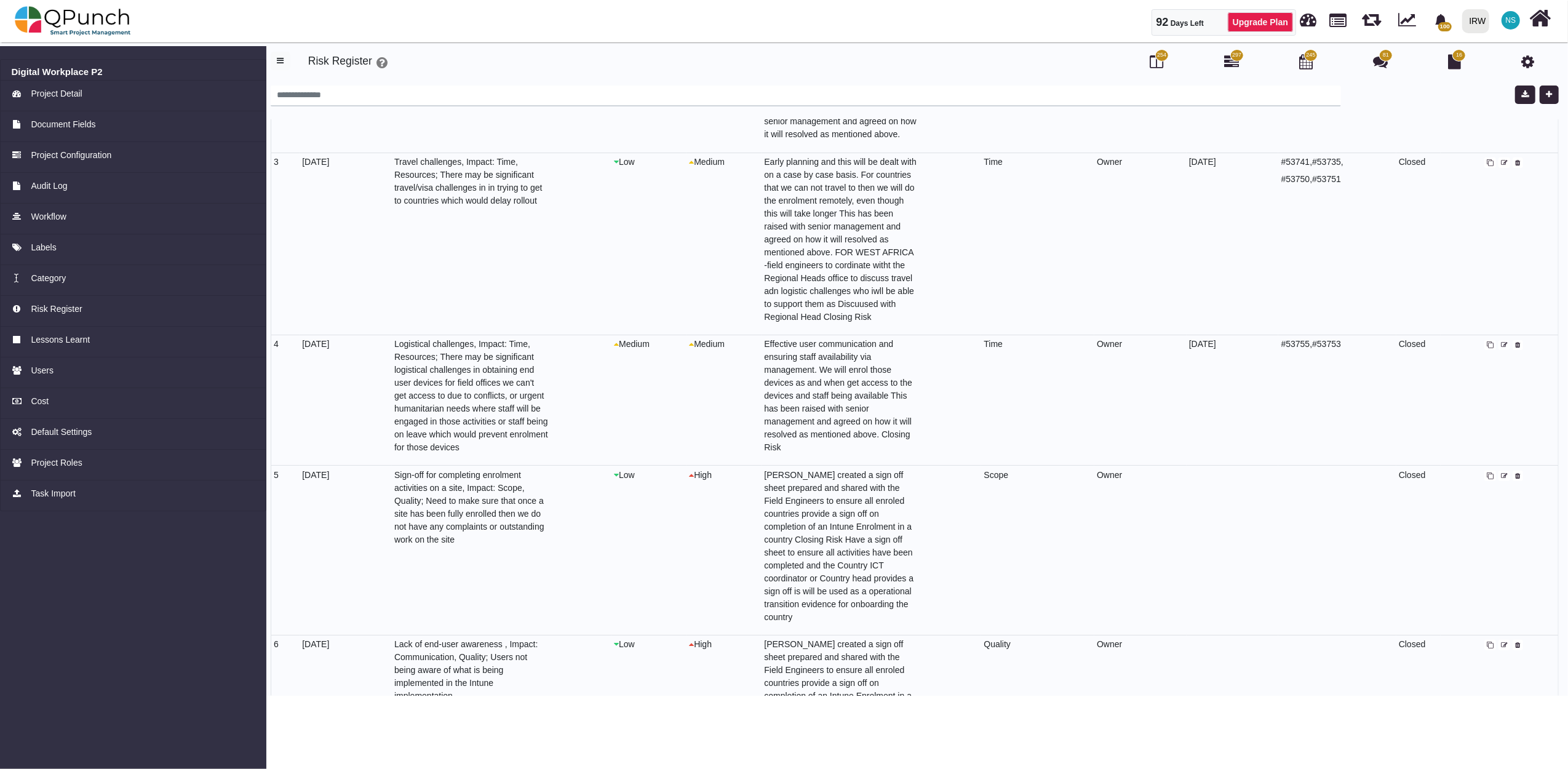
click at [1501, 473] on icon at bounding box center [1504, 477] width 7 height 7
select select "*"
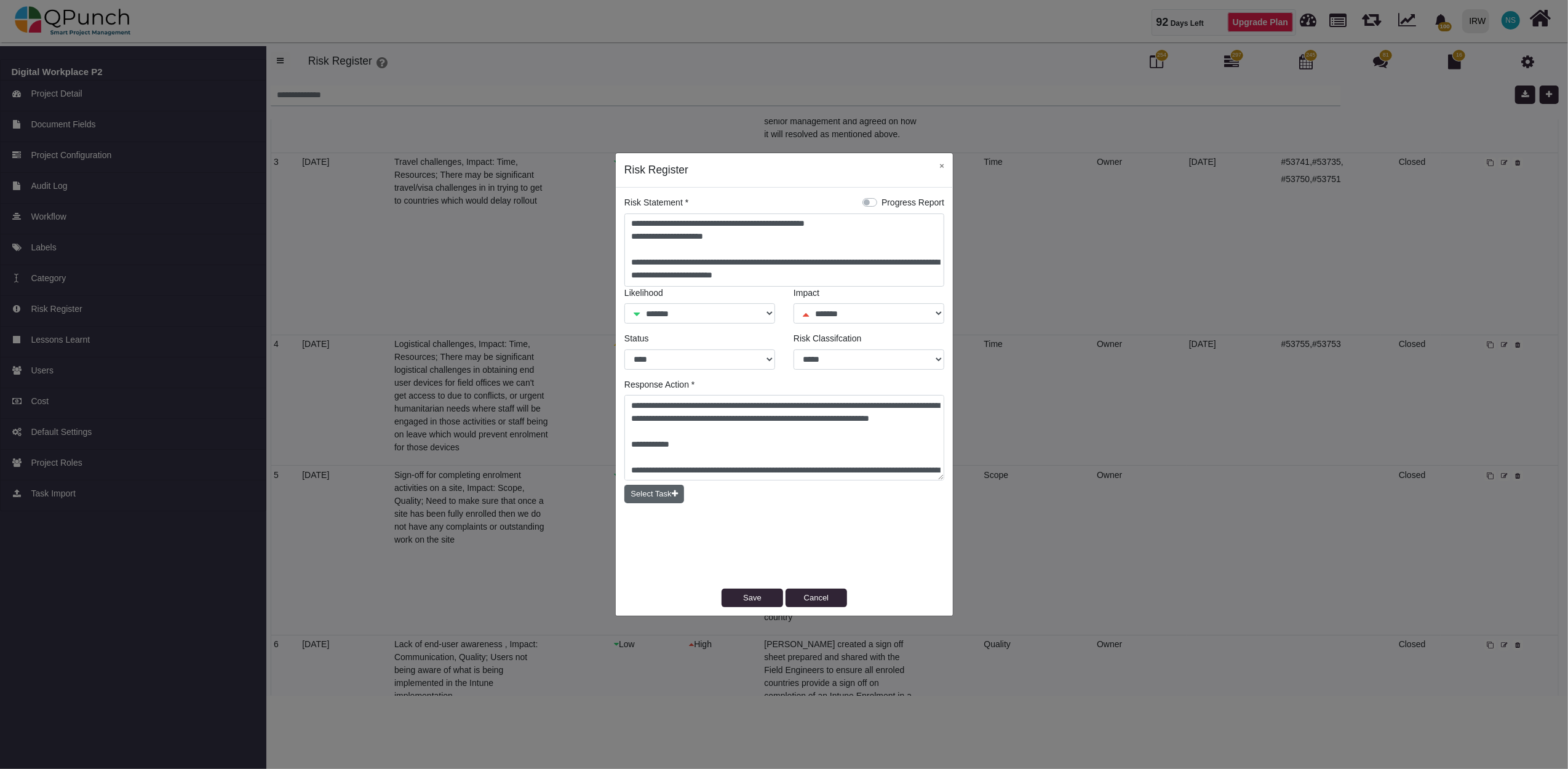
click at [662, 493] on button "Select Task" at bounding box center [654, 494] width 60 height 19
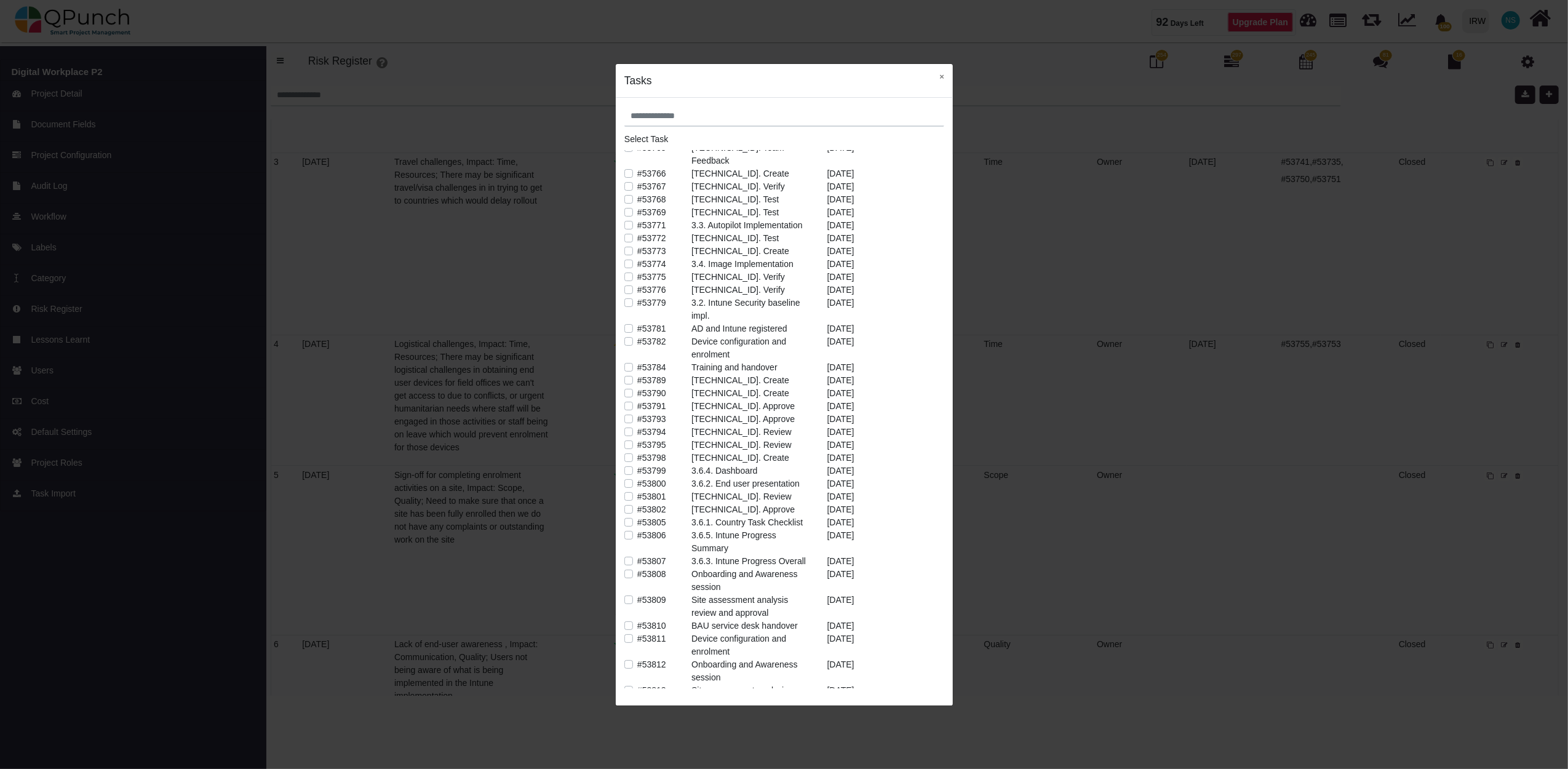
scroll to position [547, 0]
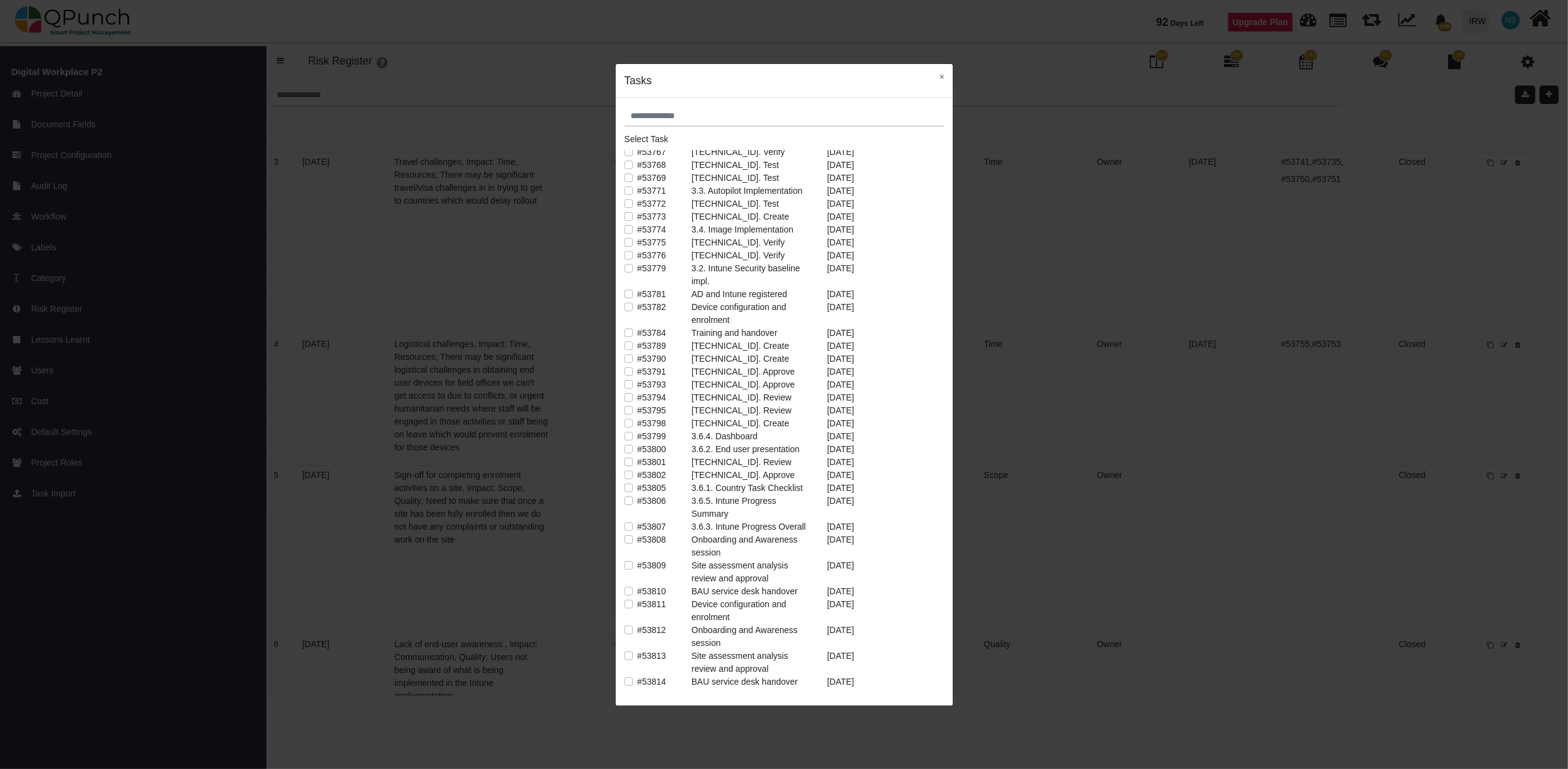
click at [637, 482] on label "#53805" at bounding box center [651, 488] width 29 height 13
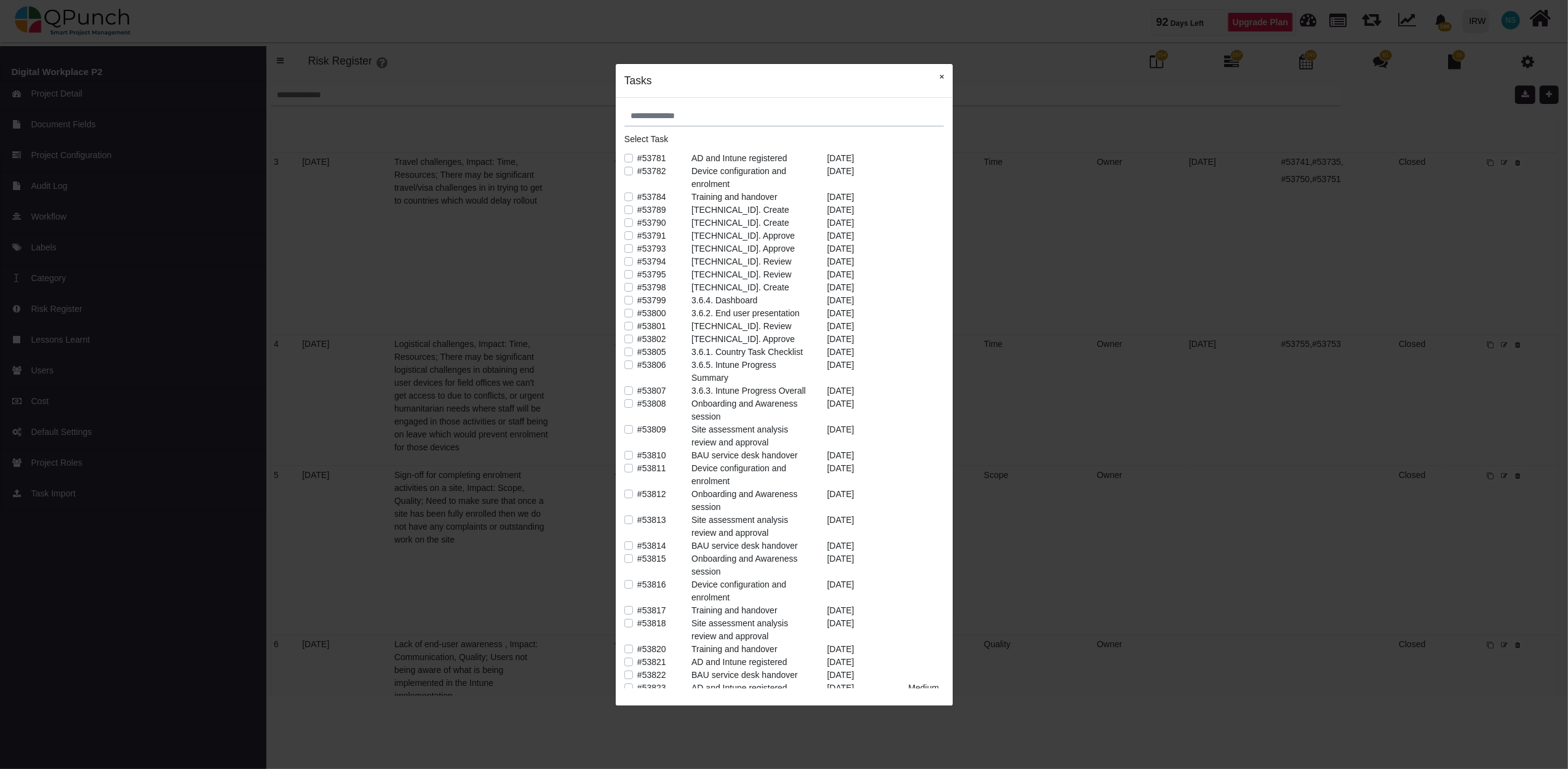
click at [941, 81] on button "×" at bounding box center [942, 76] width 22 height 25
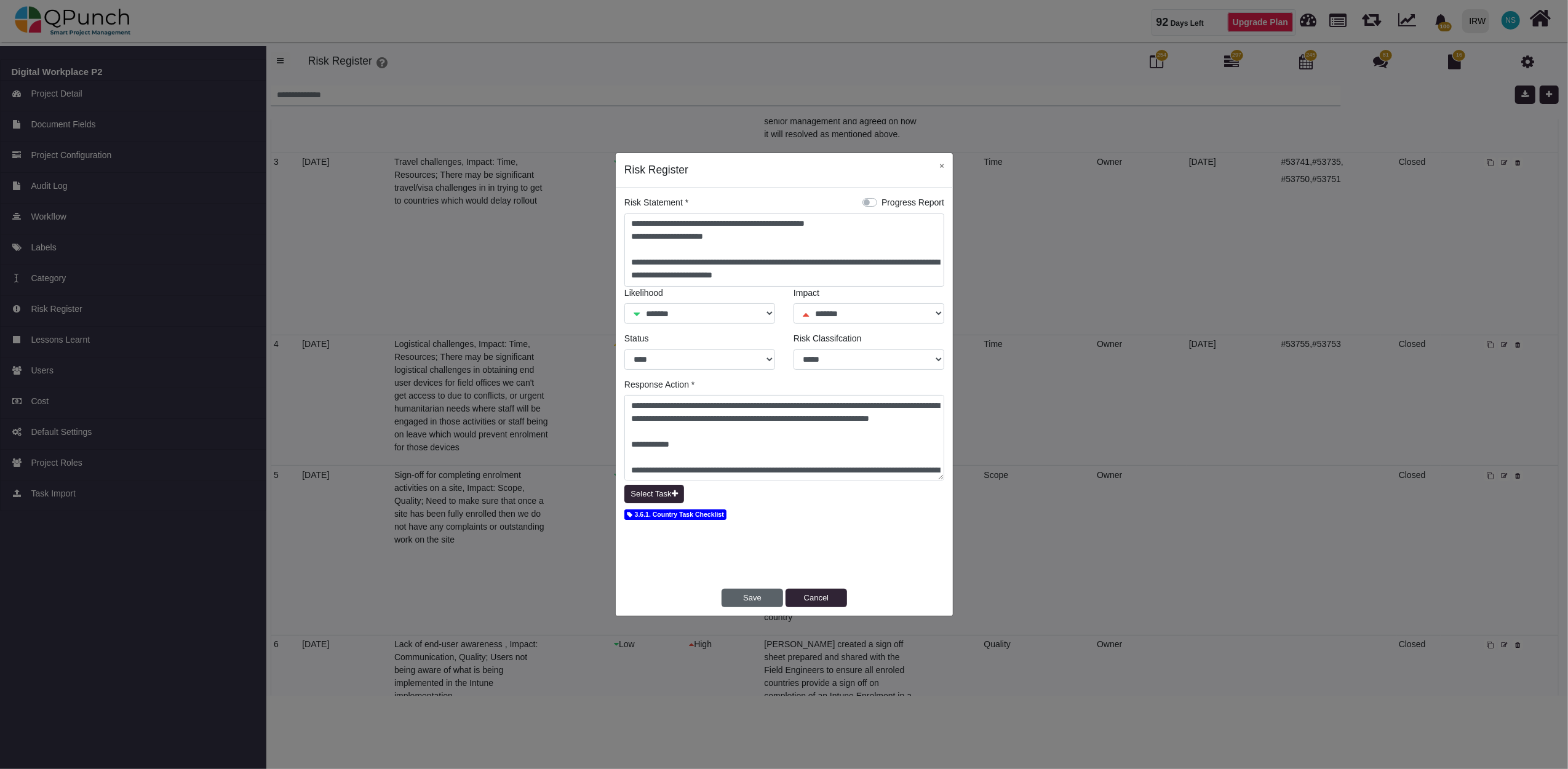
click at [758, 594] on button "Save" at bounding box center [752, 598] width 62 height 19
select select "*"
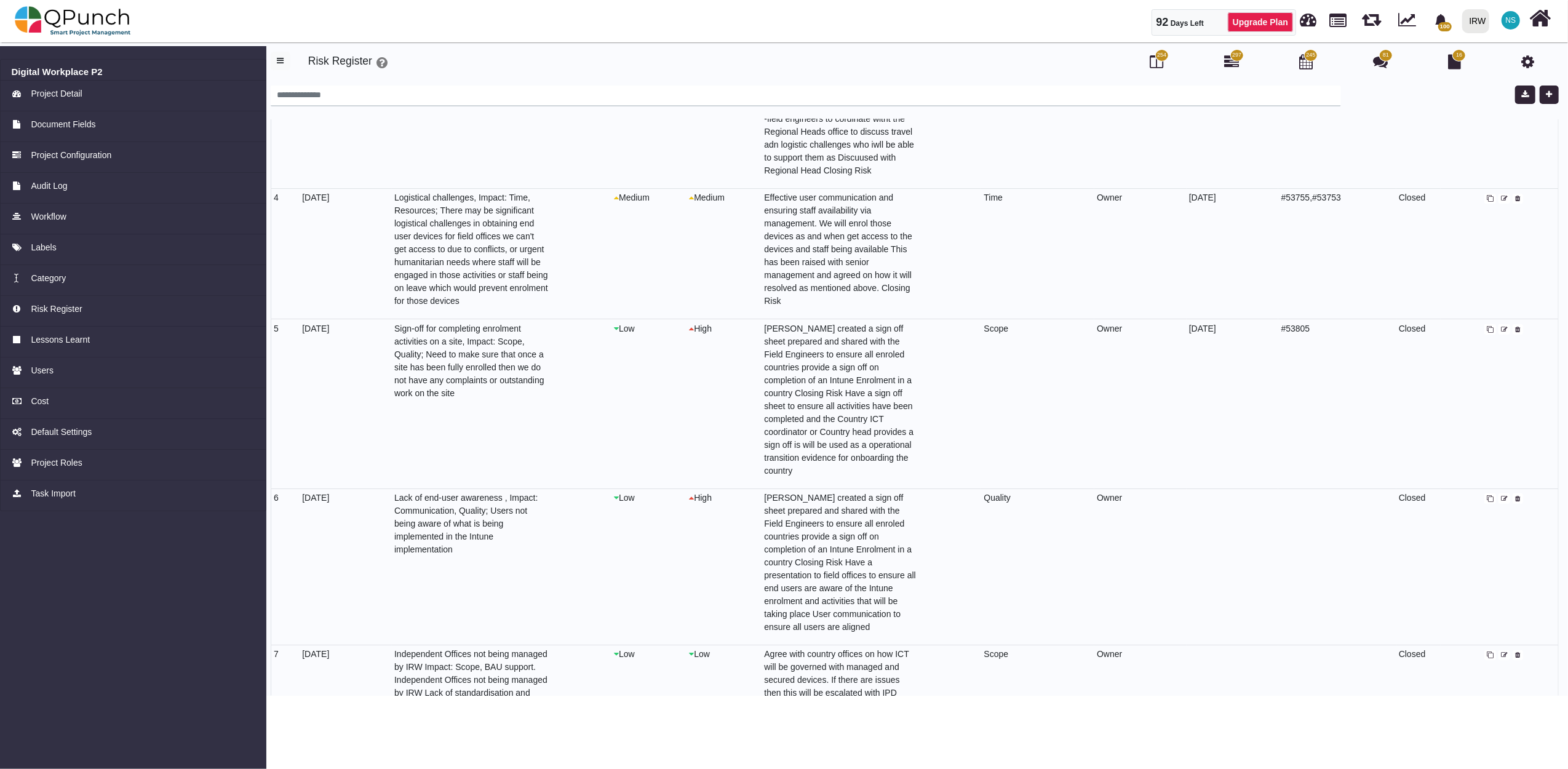
scroll to position [414, 0]
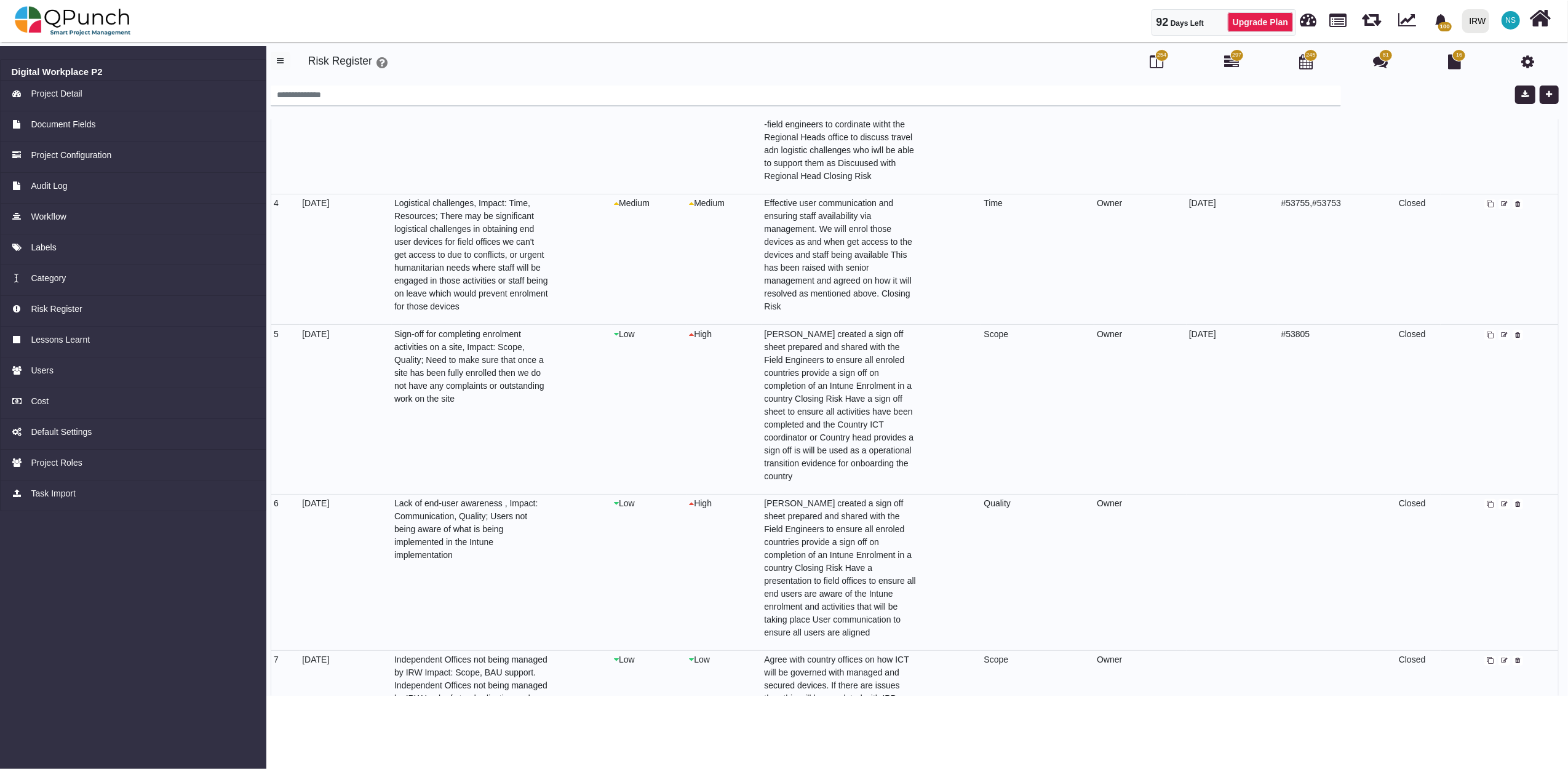
click at [1501, 504] on icon at bounding box center [1504, 505] width 7 height 7
select select "*"
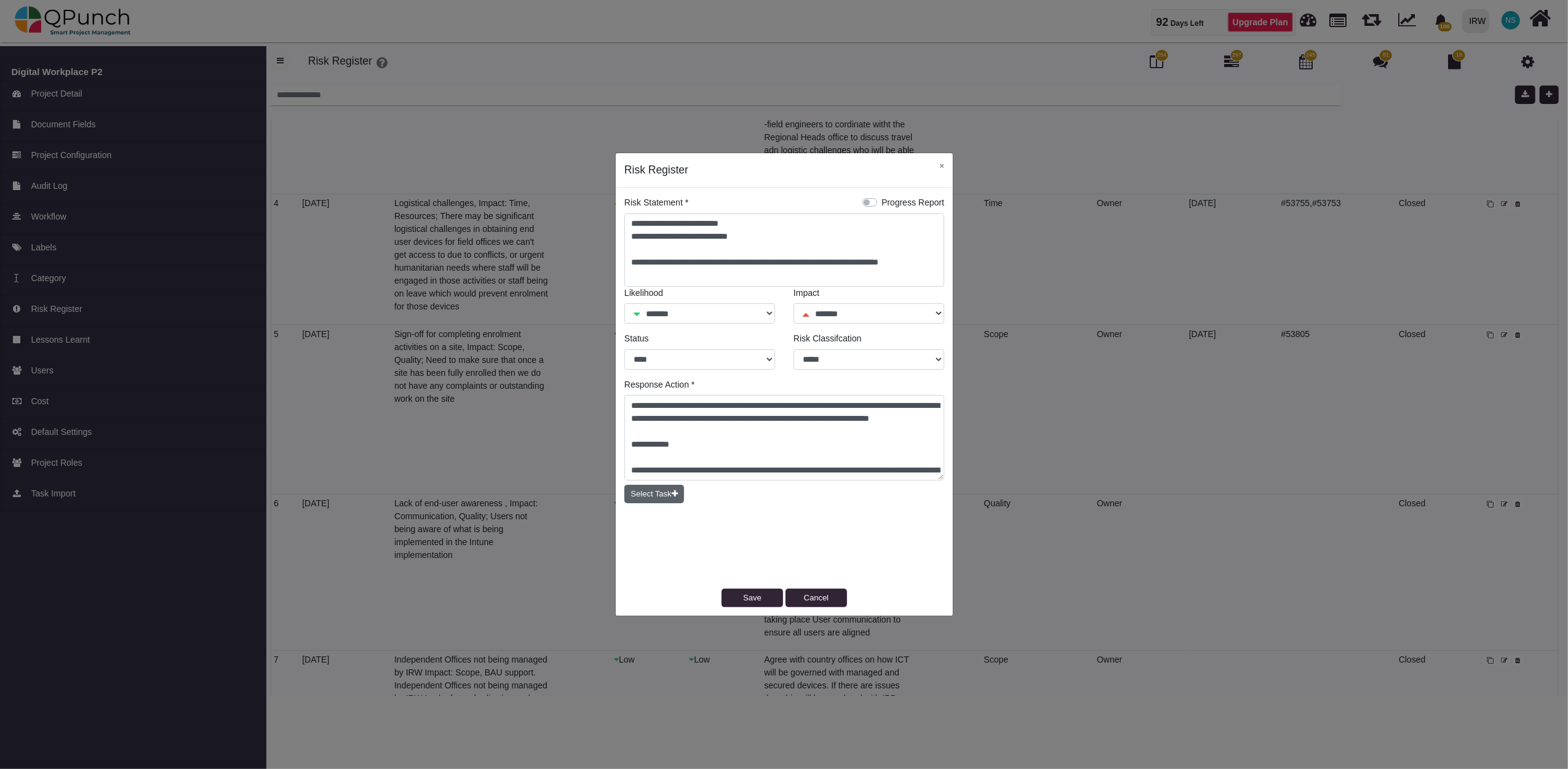
click at [645, 498] on button "Select Task" at bounding box center [654, 494] width 60 height 19
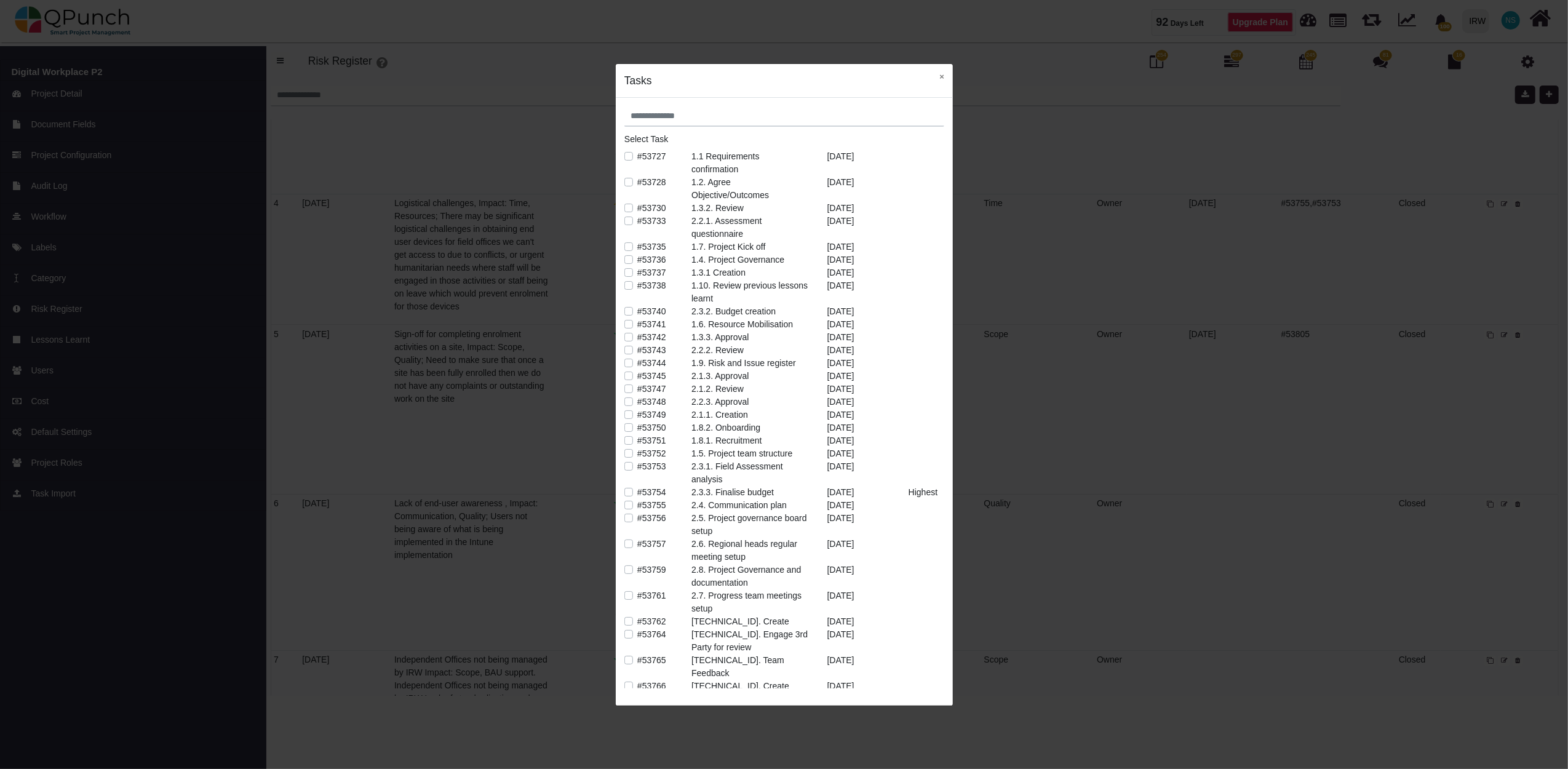
click at [637, 325] on label "#53741" at bounding box center [651, 325] width 29 height 13
click at [751, 502] on div "2.4. Communication plan" at bounding box center [750, 506] width 135 height 13
click at [637, 508] on label "#53755" at bounding box center [651, 506] width 29 height 13
click at [633, 465] on div "#53753" at bounding box center [655, 473] width 54 height 26
click at [637, 572] on label "#53759" at bounding box center [651, 570] width 29 height 13
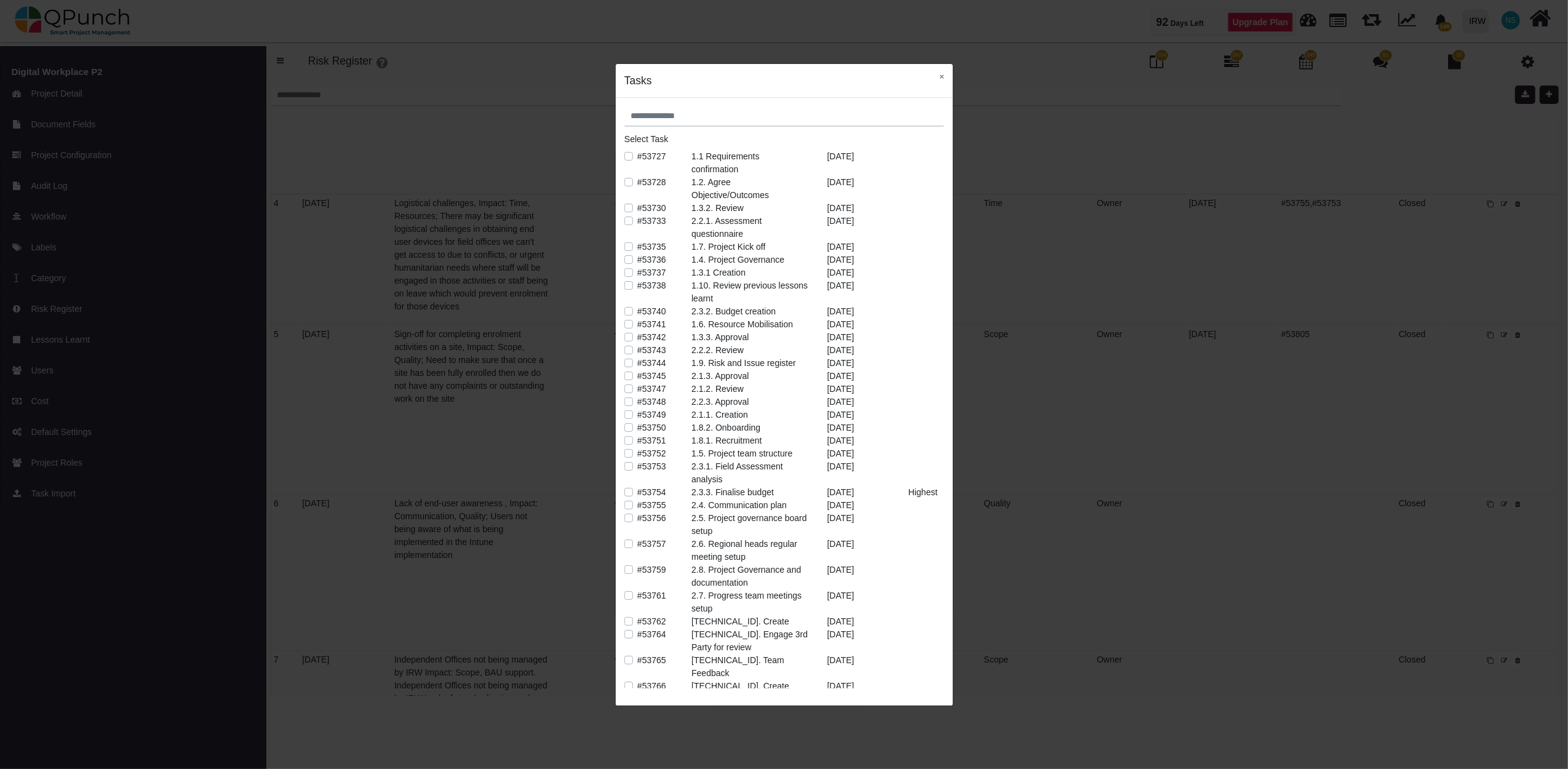
click at [637, 599] on label "#53761" at bounding box center [651, 596] width 29 height 13
click at [945, 77] on button "×" at bounding box center [942, 76] width 22 height 25
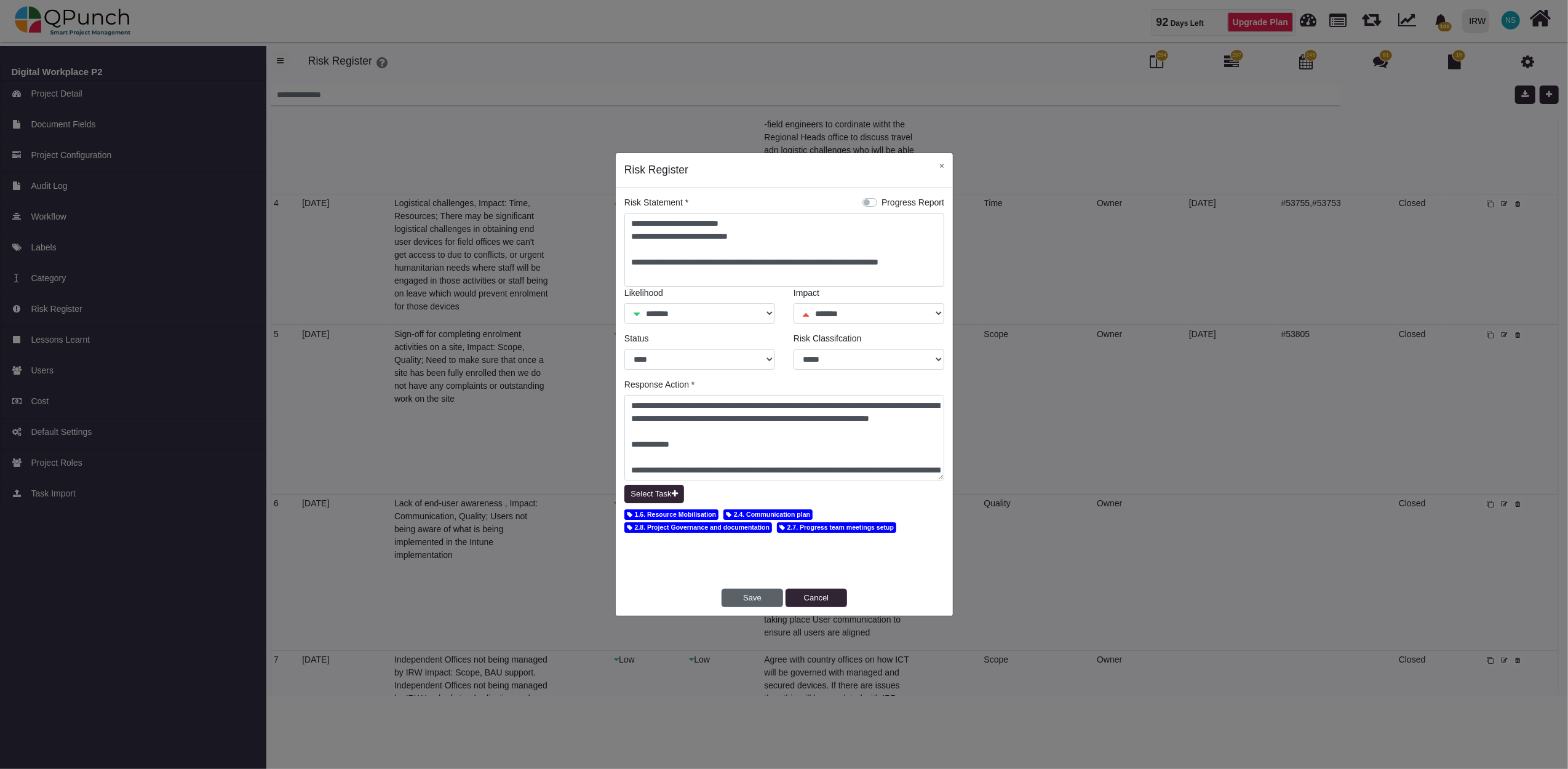
click at [754, 594] on button "Save" at bounding box center [752, 598] width 62 height 19
select select "*"
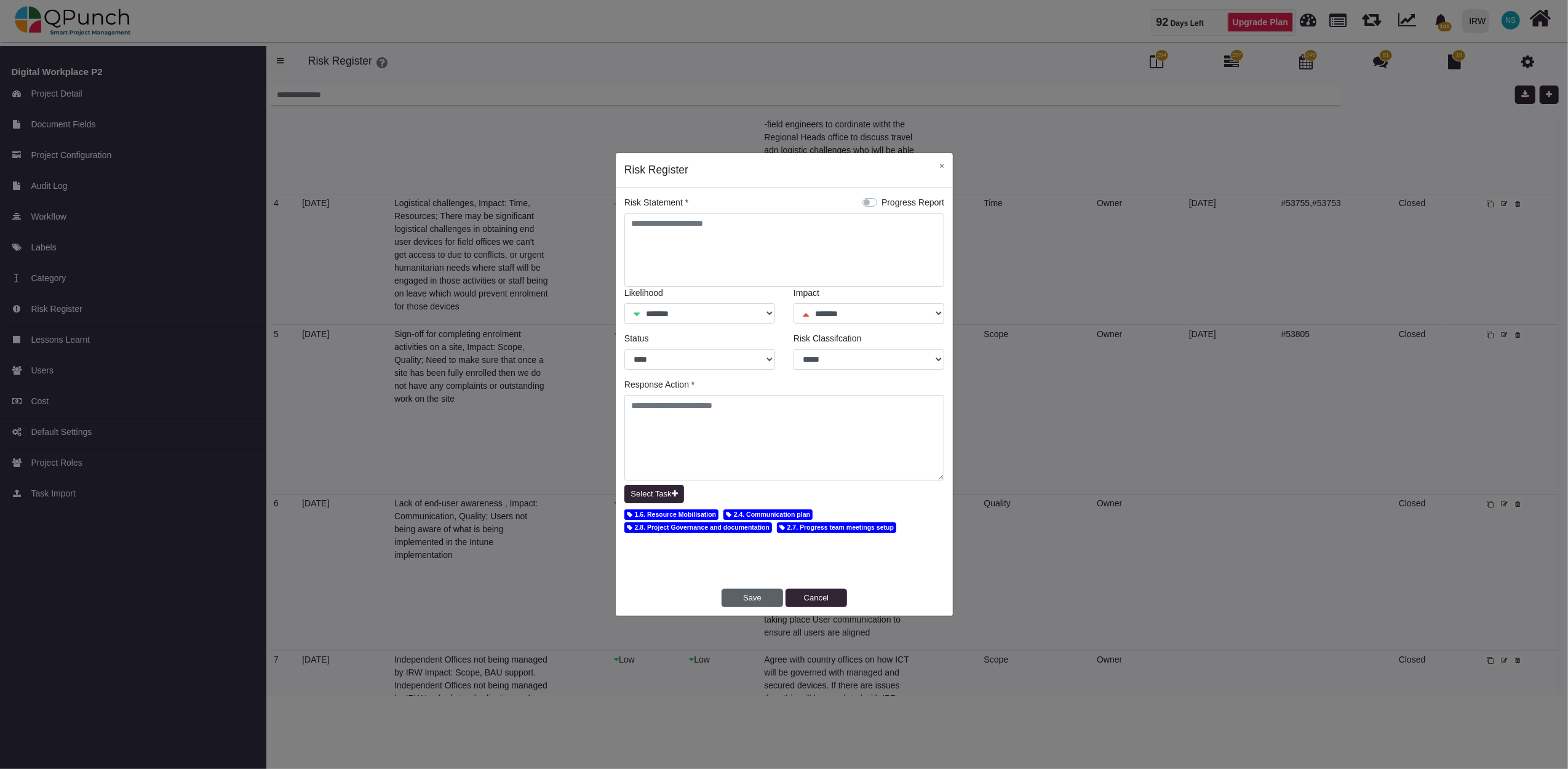
select select "*"
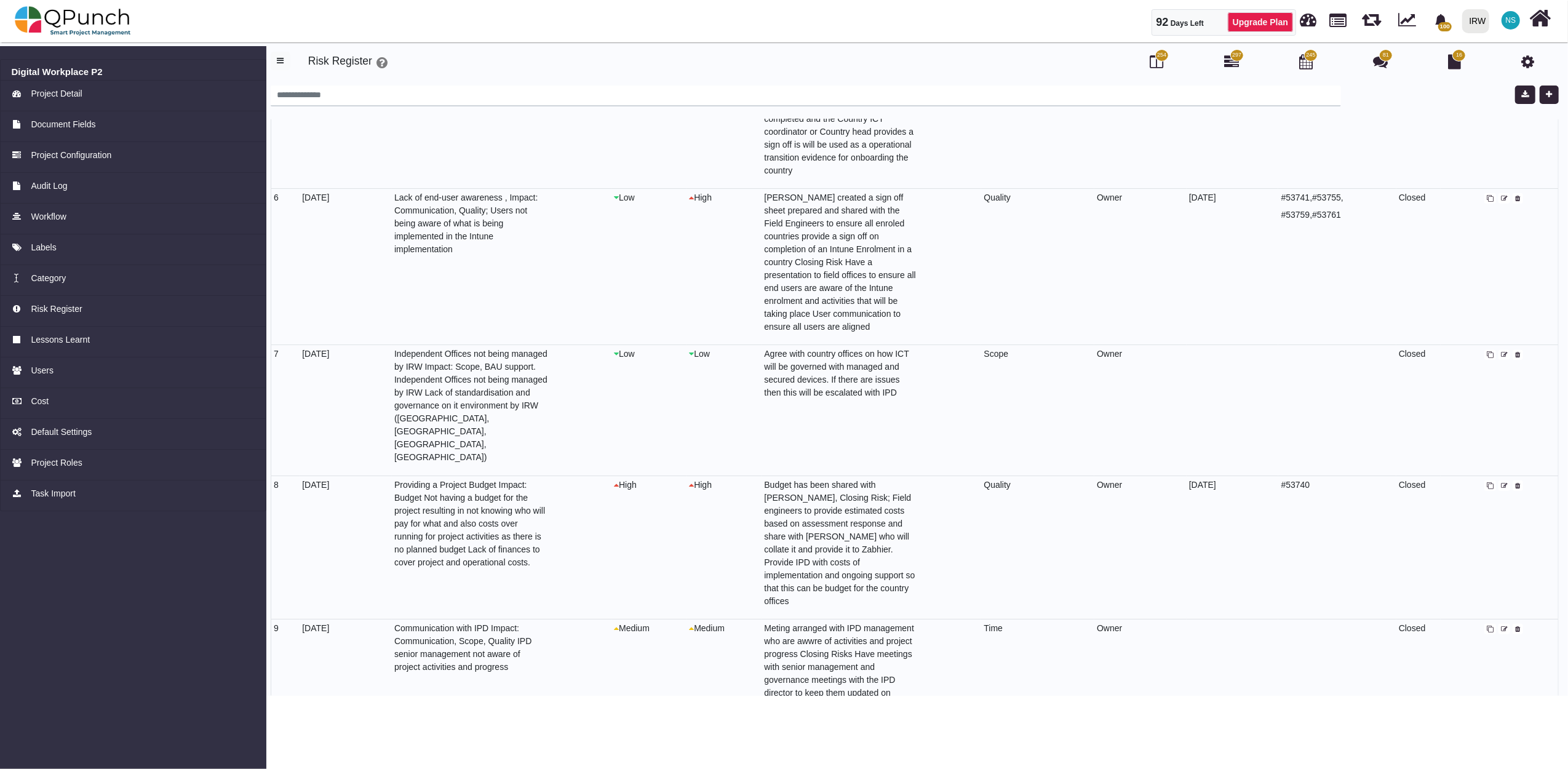
scroll to position [683, 0]
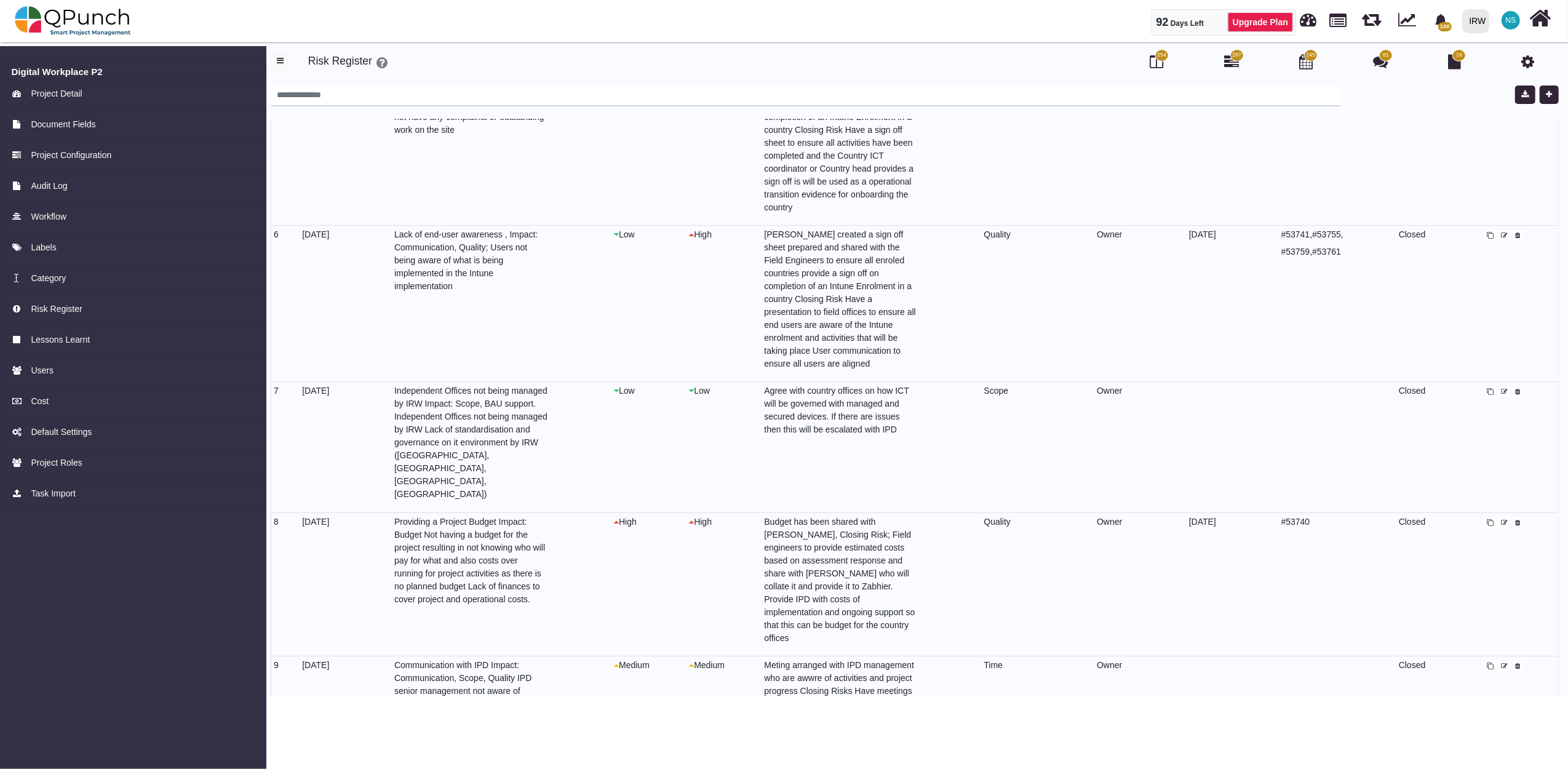
click at [1501, 390] on icon at bounding box center [1504, 392] width 7 height 7
select select "*"
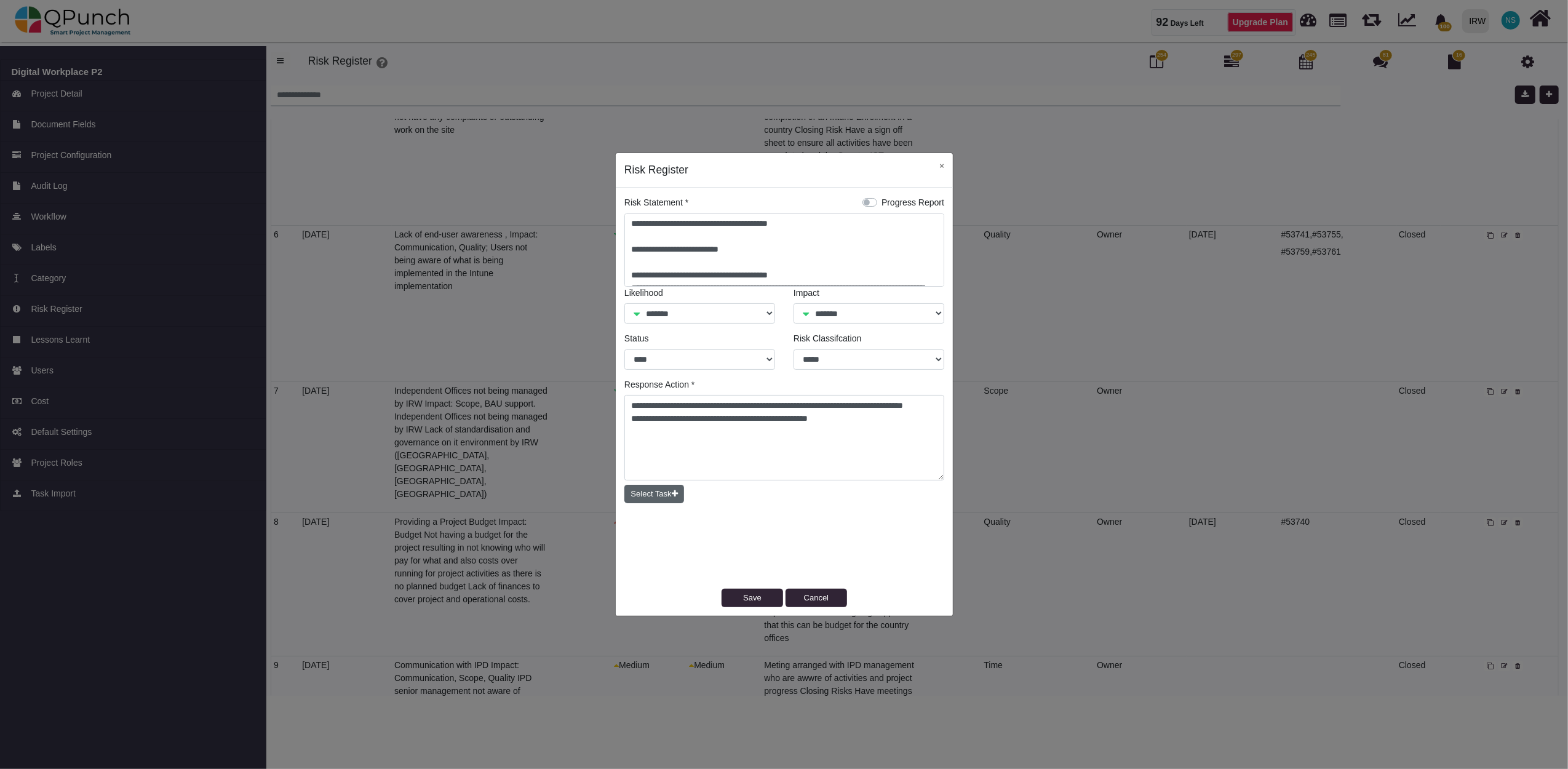
click at [660, 500] on button "Select Task" at bounding box center [654, 494] width 60 height 19
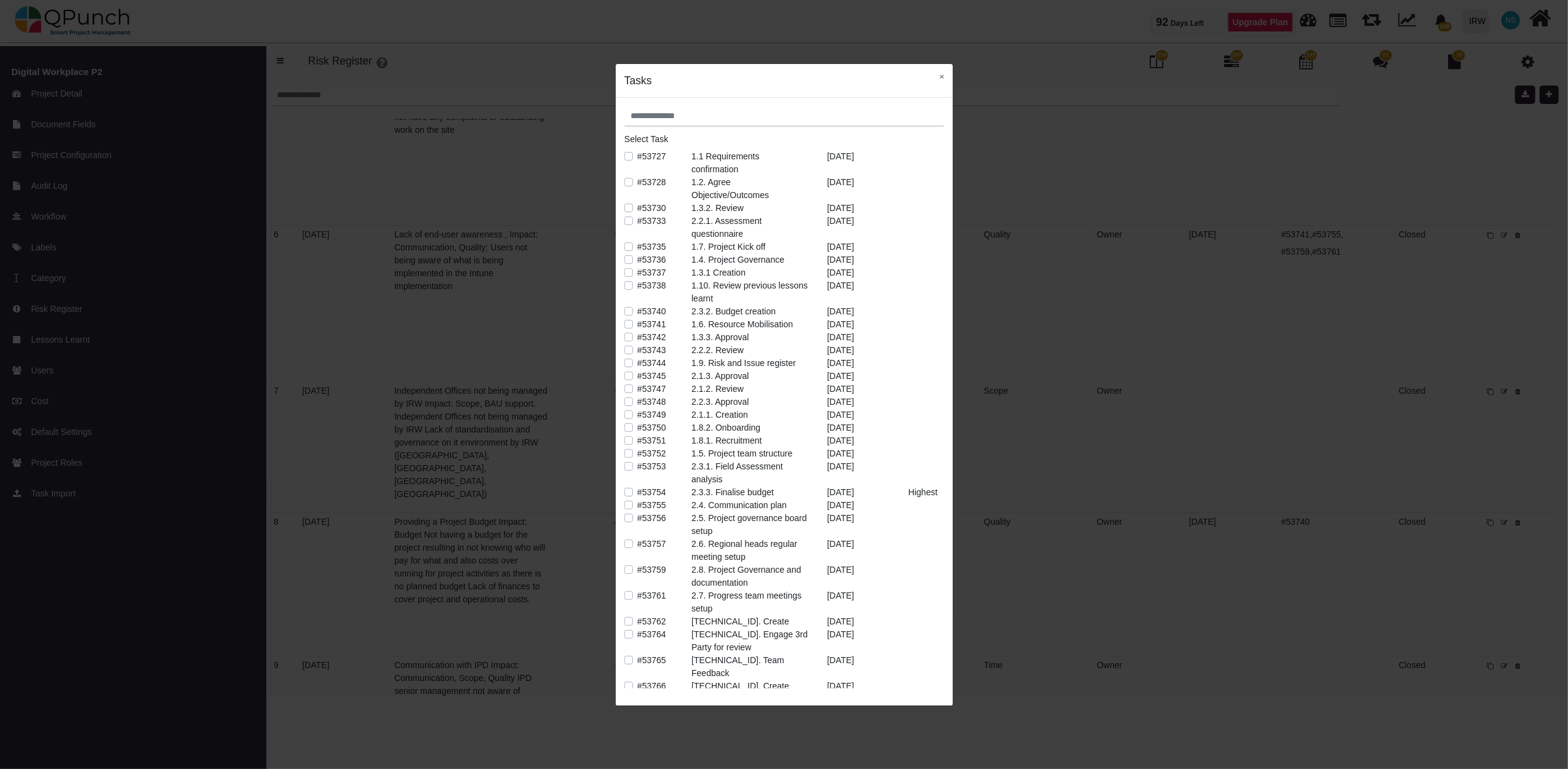
click at [637, 220] on label "#53733" at bounding box center [651, 221] width 29 height 13
click at [637, 469] on label "#53753" at bounding box center [651, 467] width 29 height 13
click at [943, 77] on button "×" at bounding box center [942, 76] width 22 height 25
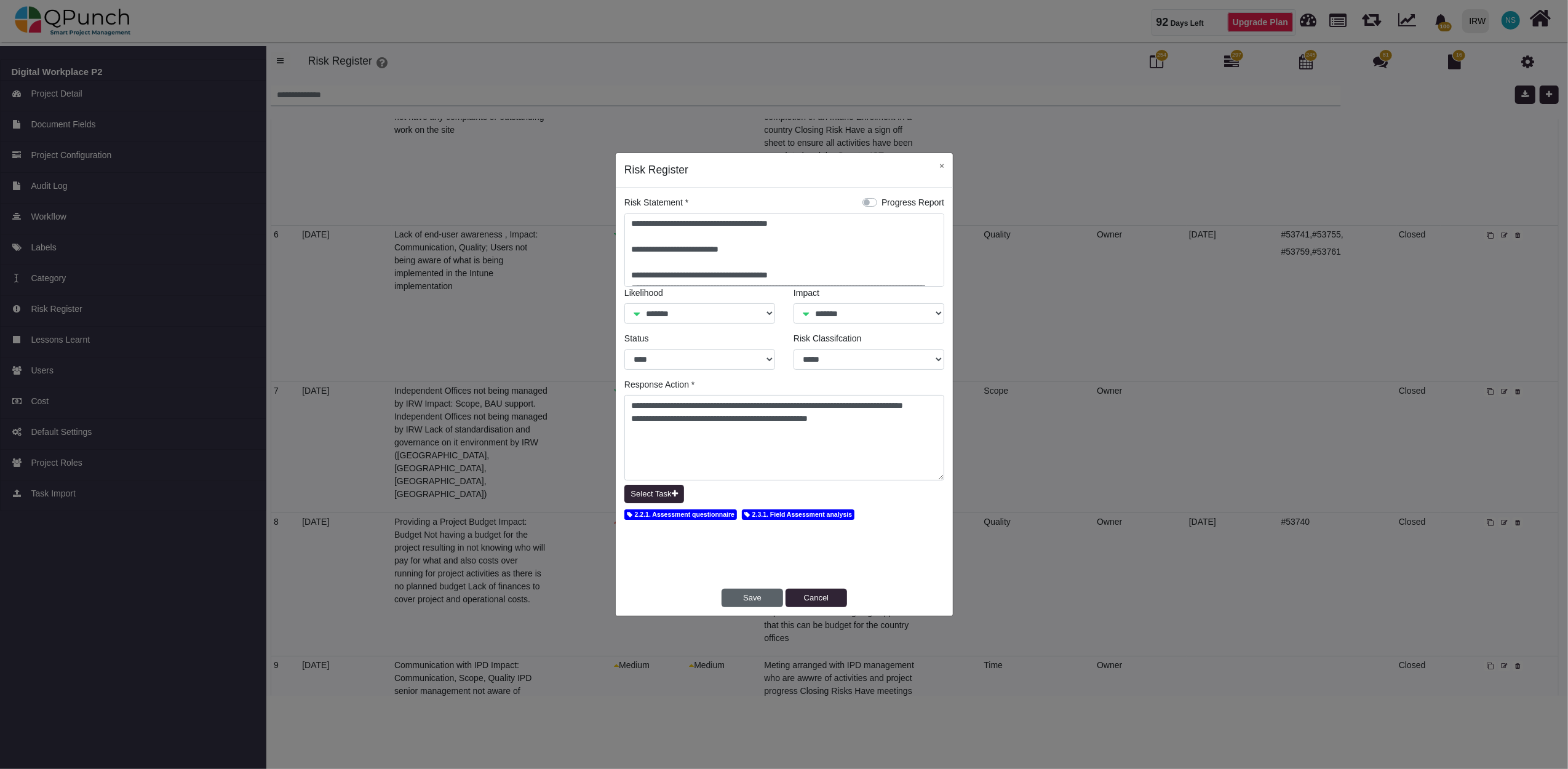
click at [759, 597] on button "Save" at bounding box center [752, 598] width 62 height 19
select select "*"
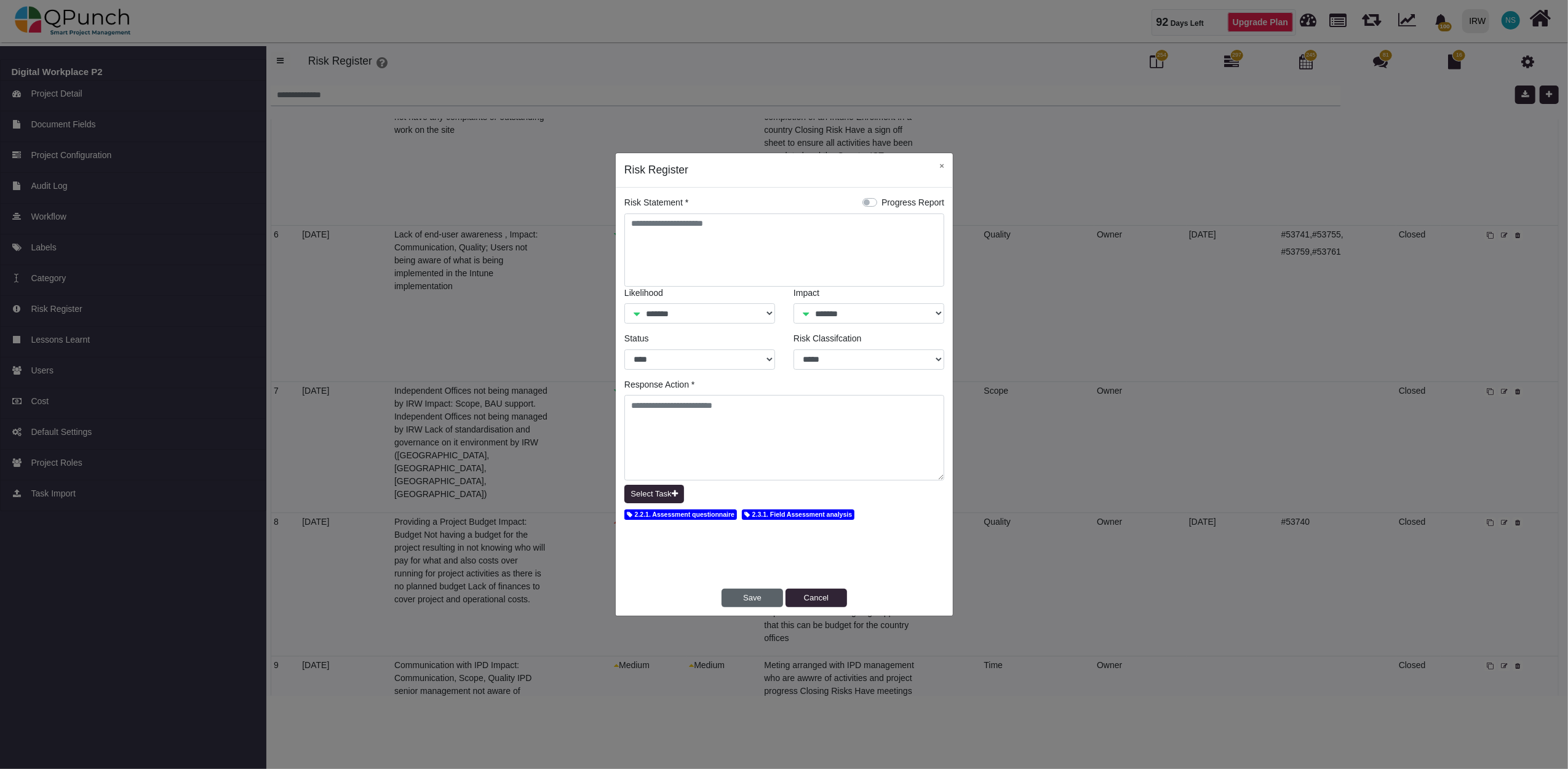
select select "*"
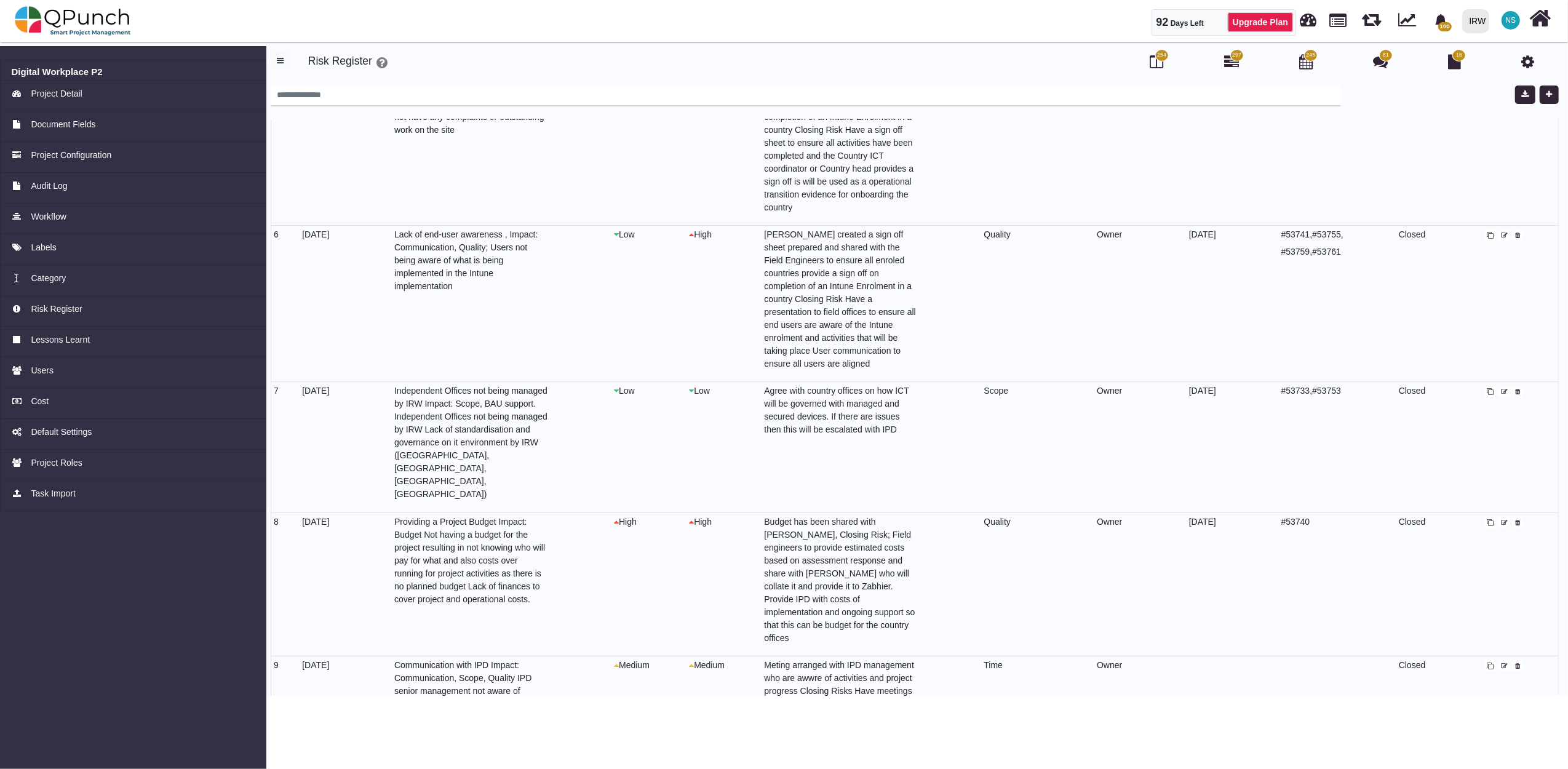
click at [758, 602] on td "High" at bounding box center [723, 584] width 75 height 144
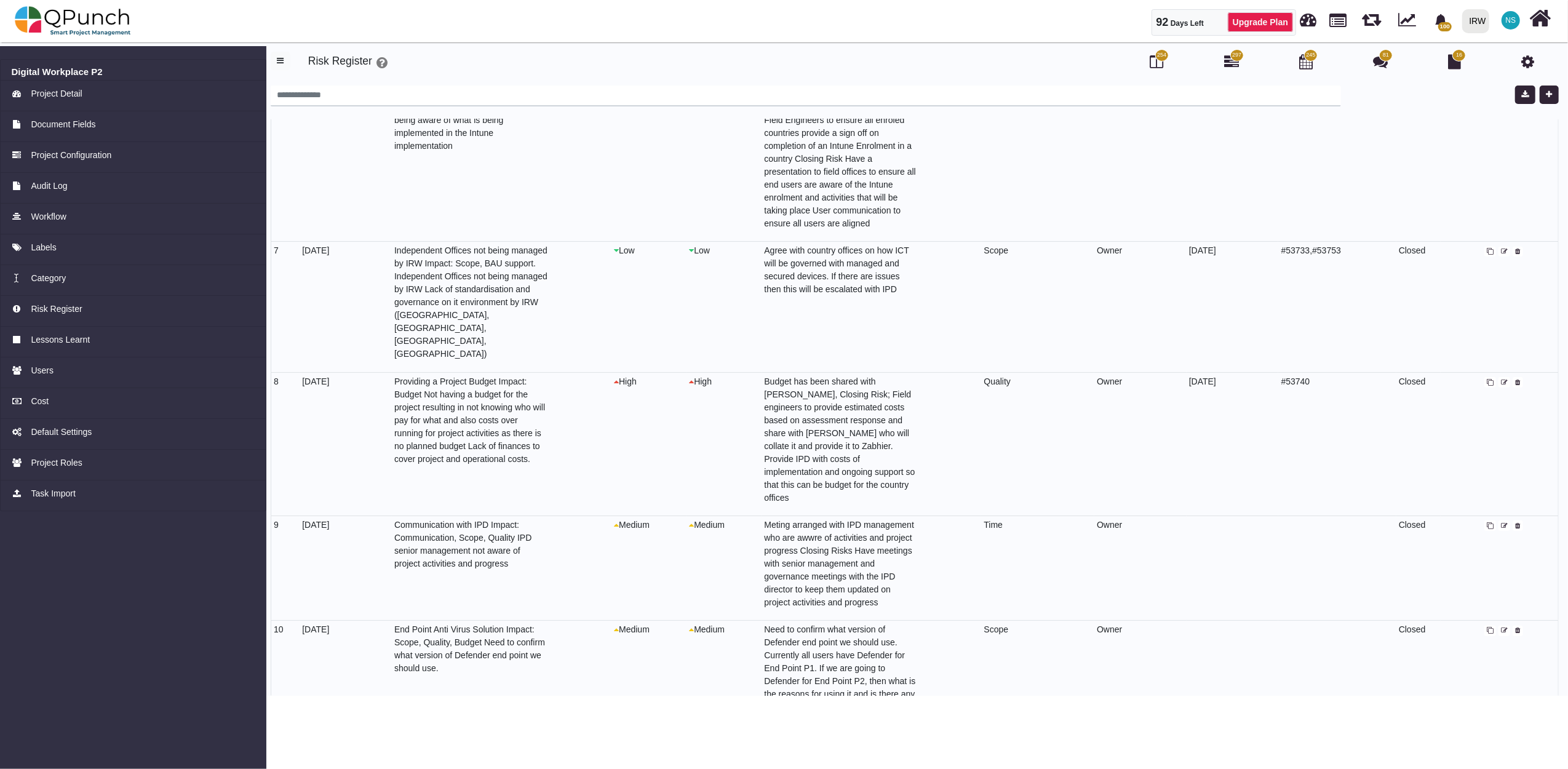
scroll to position [824, 0]
click at [1501, 522] on icon at bounding box center [1504, 525] width 7 height 7
select select "*"
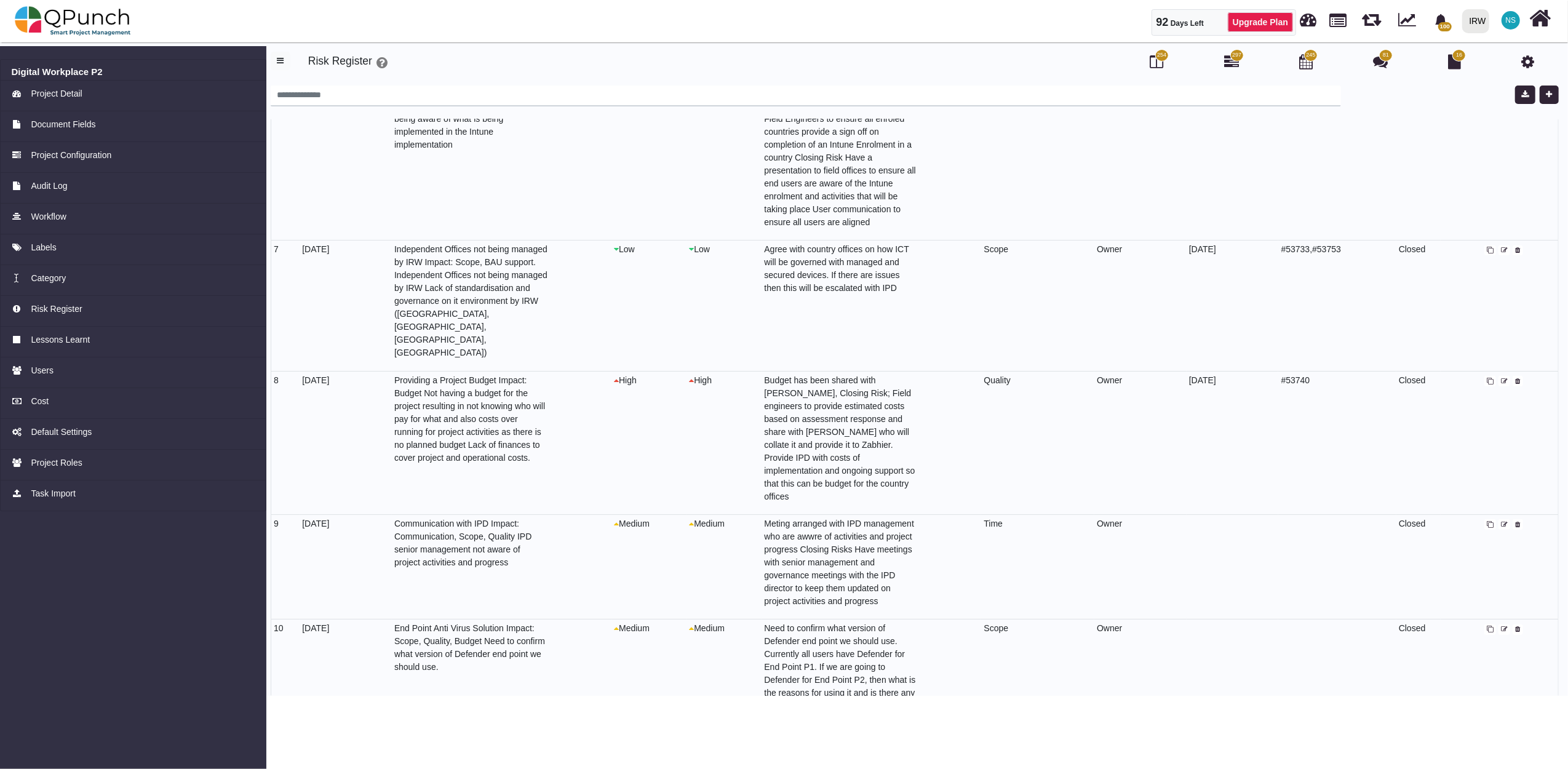
select select "*"
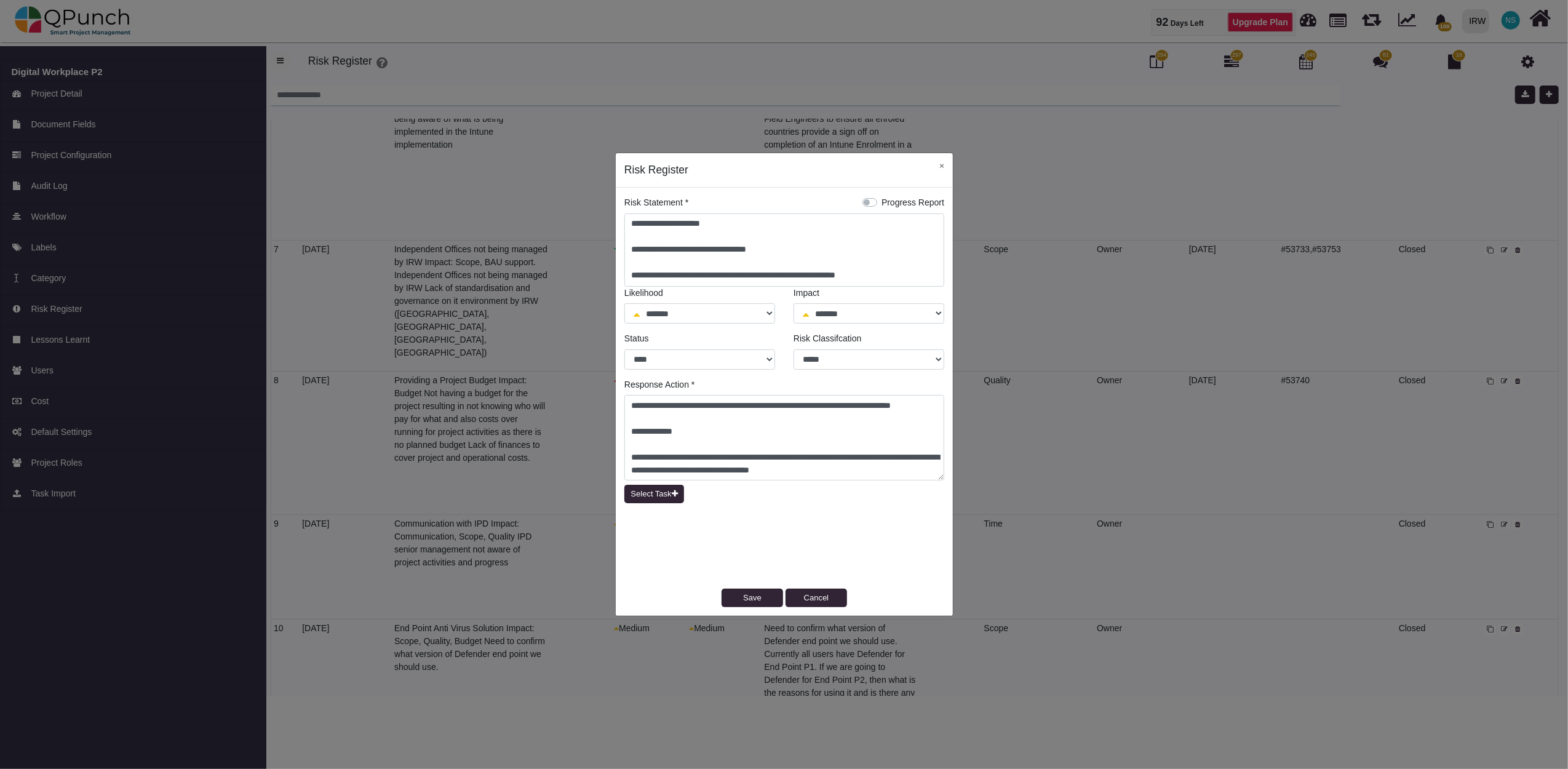
scroll to position [13, 0]
click at [648, 492] on button "Select Task" at bounding box center [654, 494] width 60 height 19
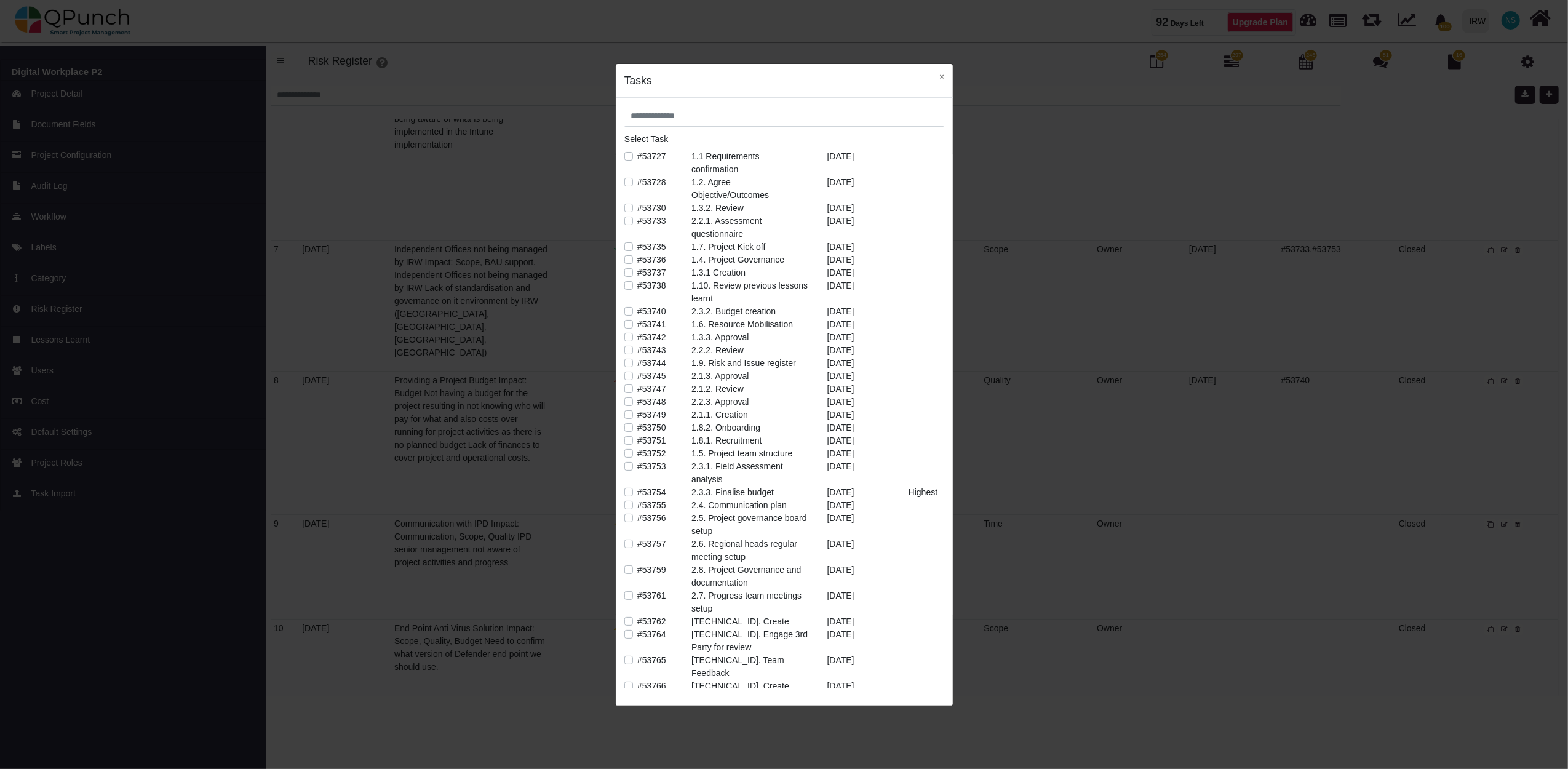
click at [637, 259] on label "#53736" at bounding box center [651, 260] width 29 height 13
click at [769, 502] on div "2.4. Communication plan" at bounding box center [750, 506] width 135 height 13
click at [637, 594] on label "#53761" at bounding box center [651, 596] width 29 height 13
click at [637, 505] on label "#53755" at bounding box center [651, 506] width 29 height 13
click at [637, 520] on label "#53756" at bounding box center [651, 518] width 29 height 13
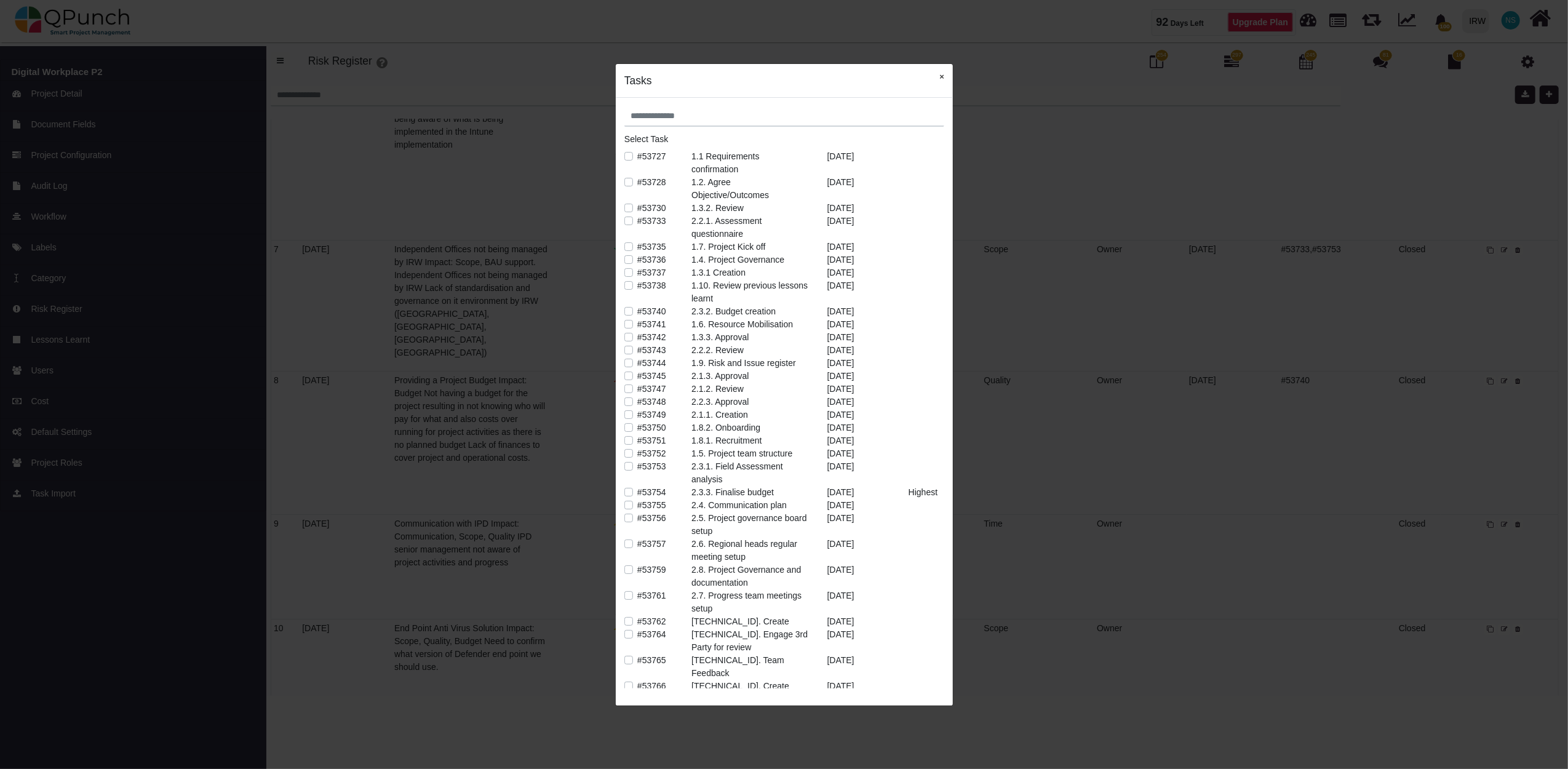
click at [940, 77] on button "×" at bounding box center [942, 76] width 22 height 25
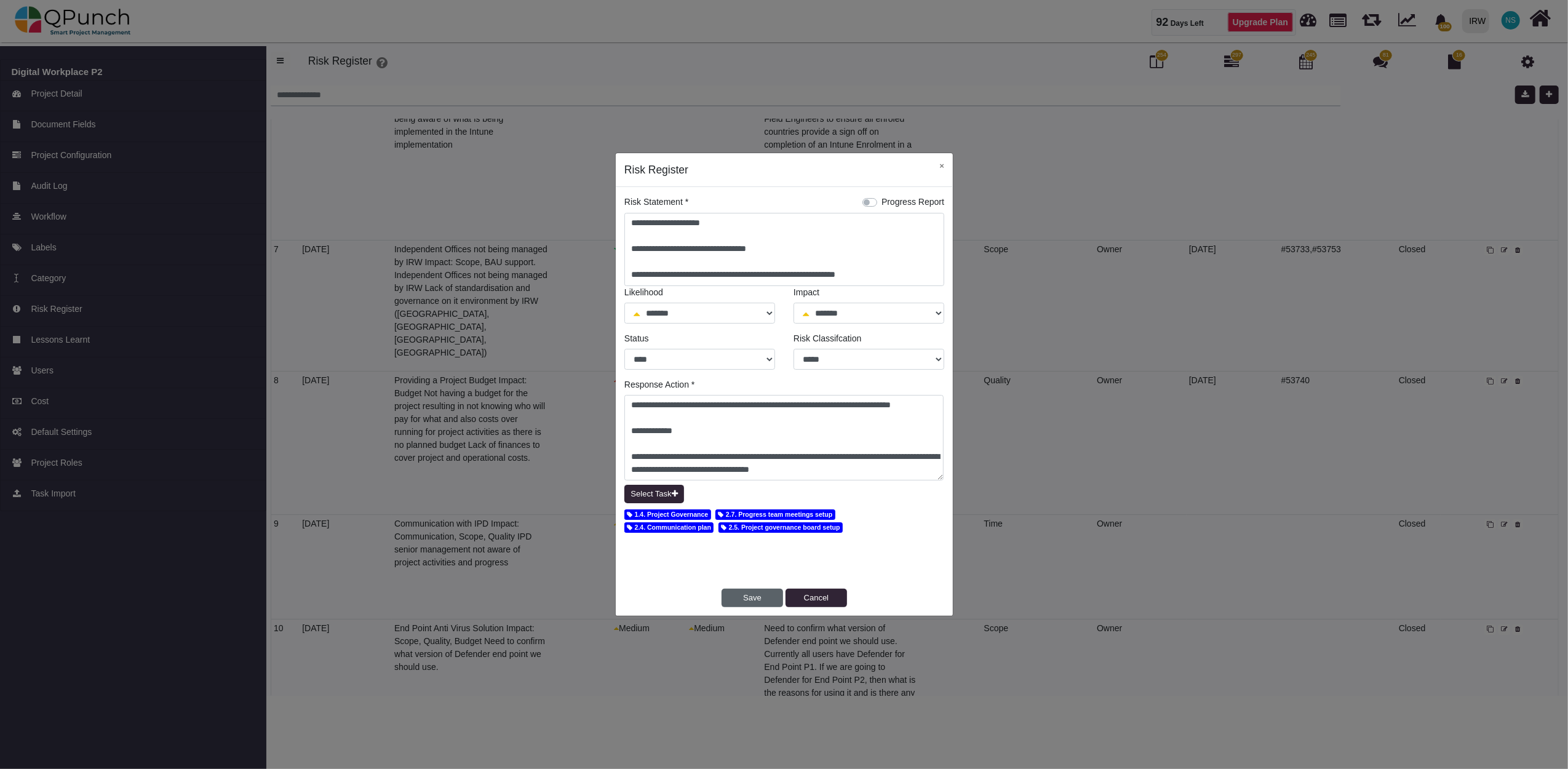
click at [745, 597] on button "Save" at bounding box center [752, 598] width 62 height 19
select select "*"
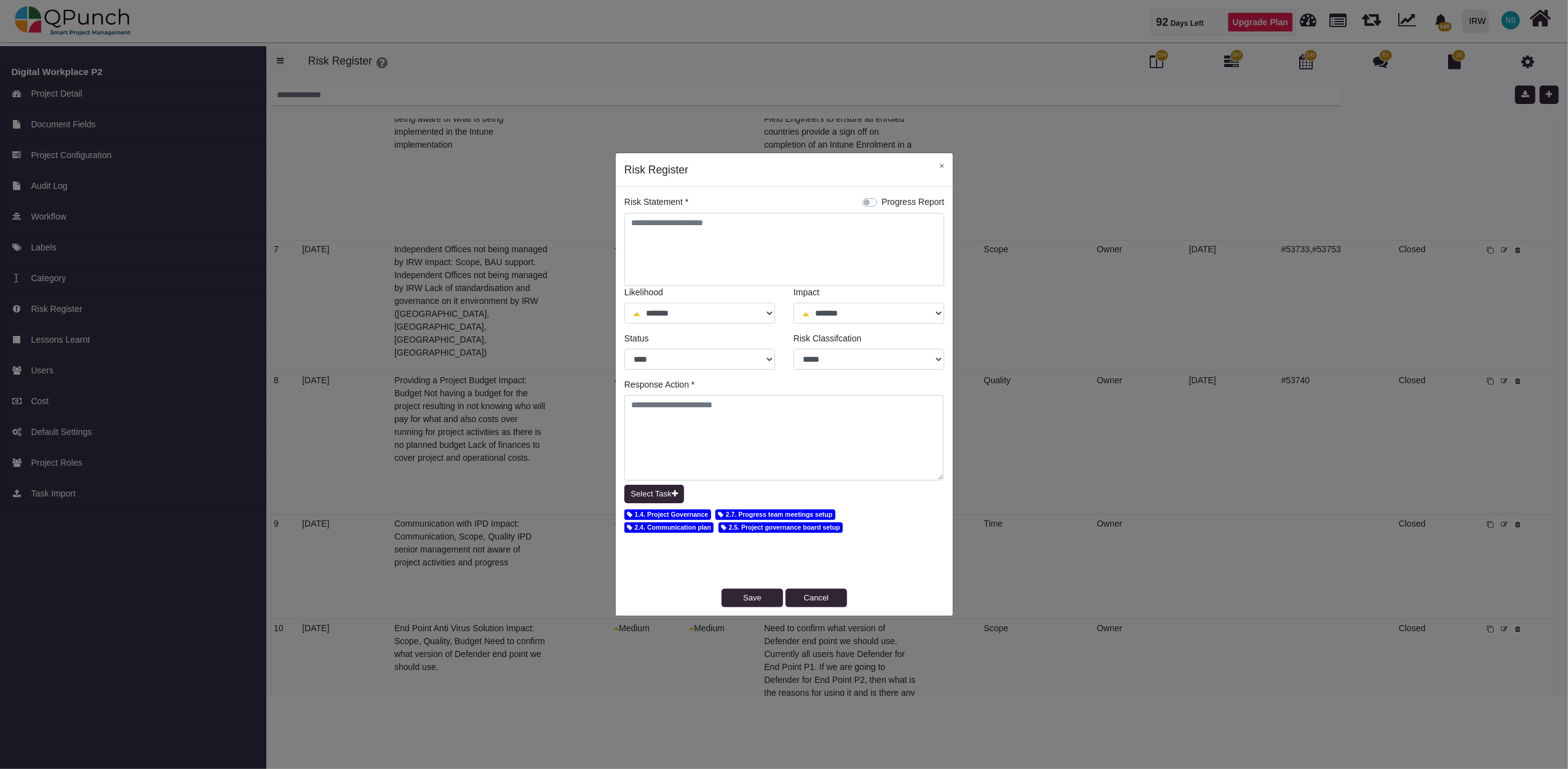
select select "*"
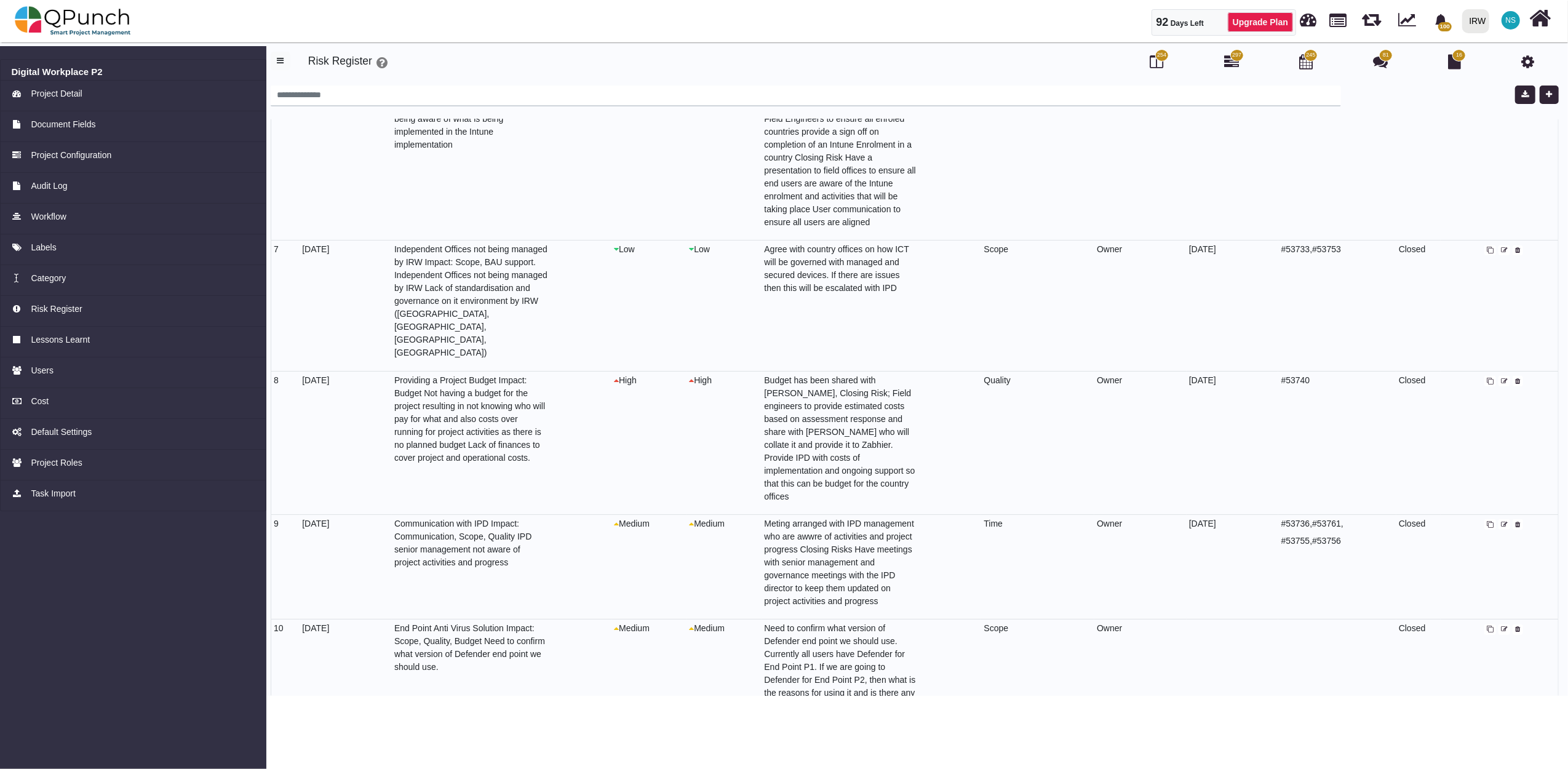
click at [1502, 627] on icon at bounding box center [1504, 630] width 7 height 7
select select "*"
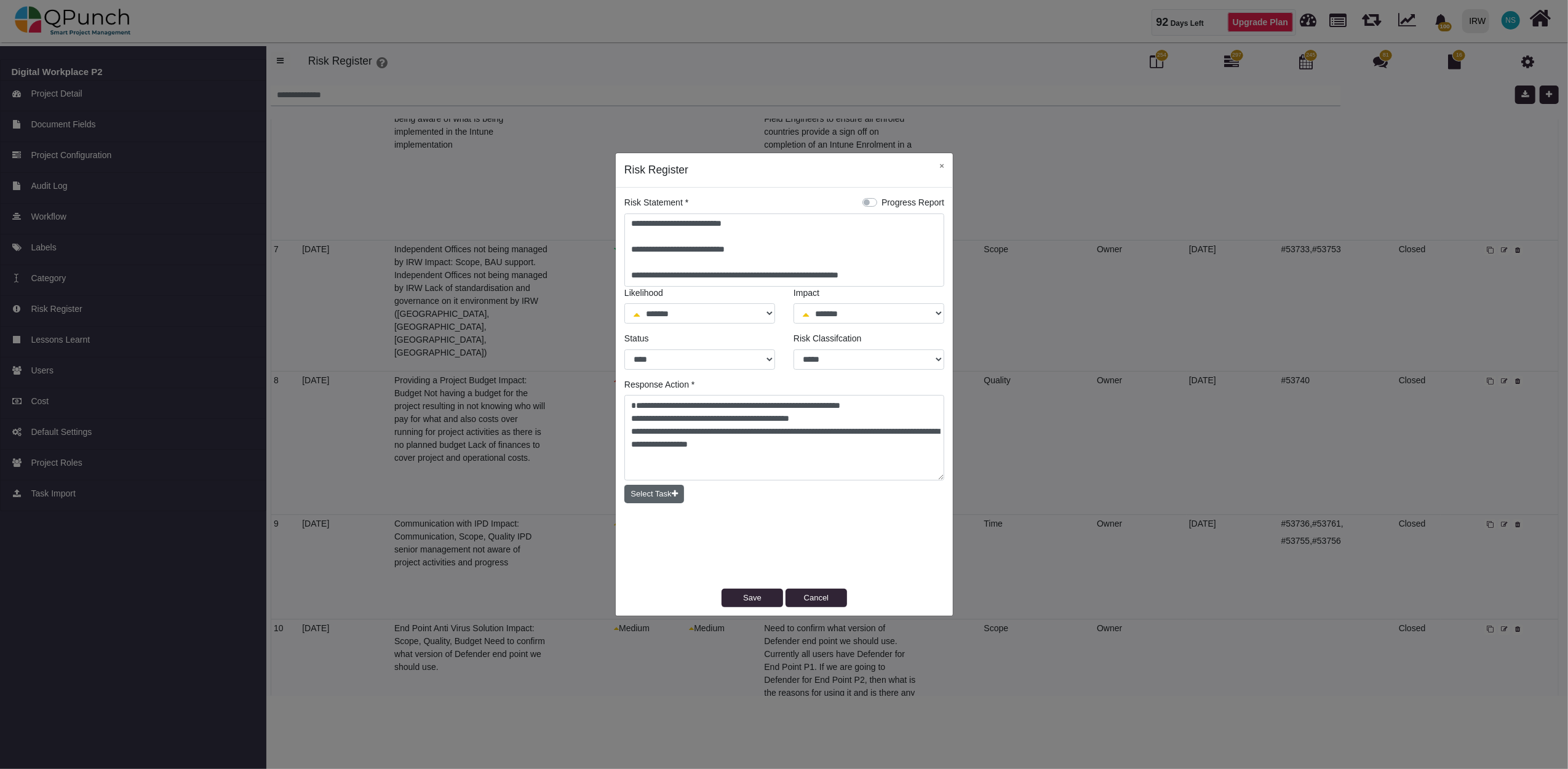
click at [655, 492] on button "Select Task" at bounding box center [654, 494] width 60 height 19
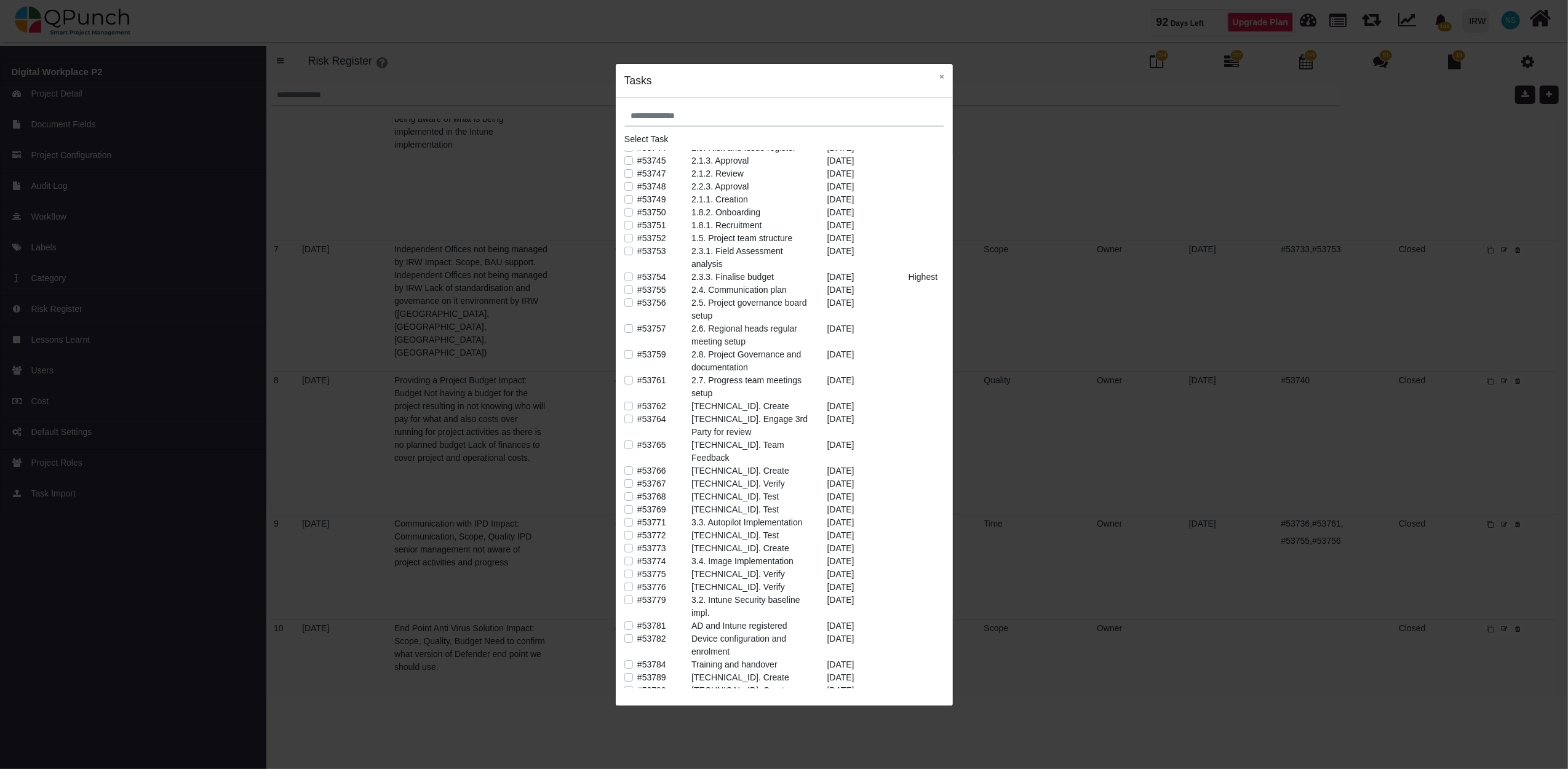
scroll to position [273, 0]
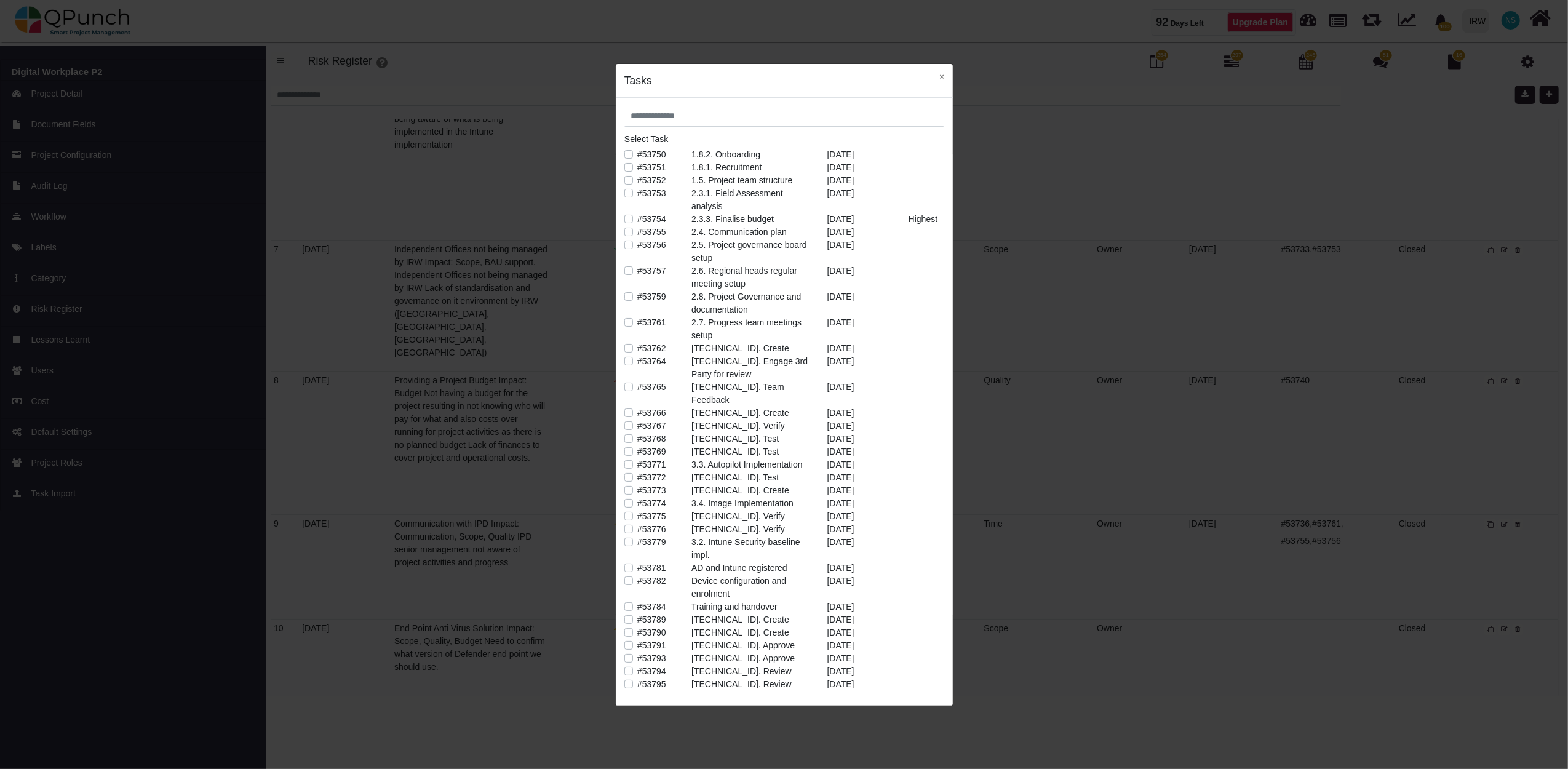
click at [637, 497] on label "#53774" at bounding box center [651, 504] width 29 height 13
click at [637, 536] on label "#53779" at bounding box center [651, 542] width 29 height 13
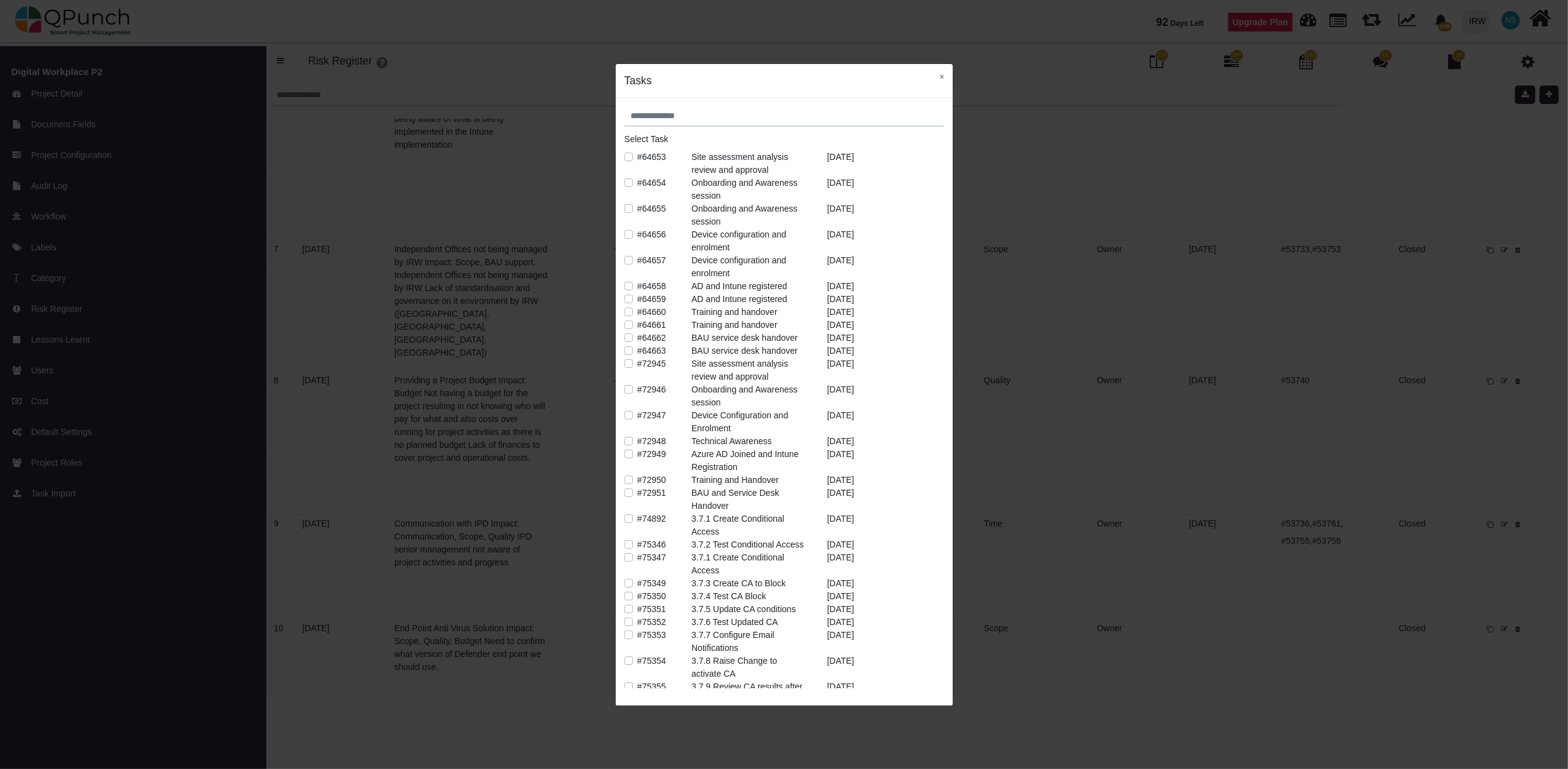
scroll to position [4114, 0]
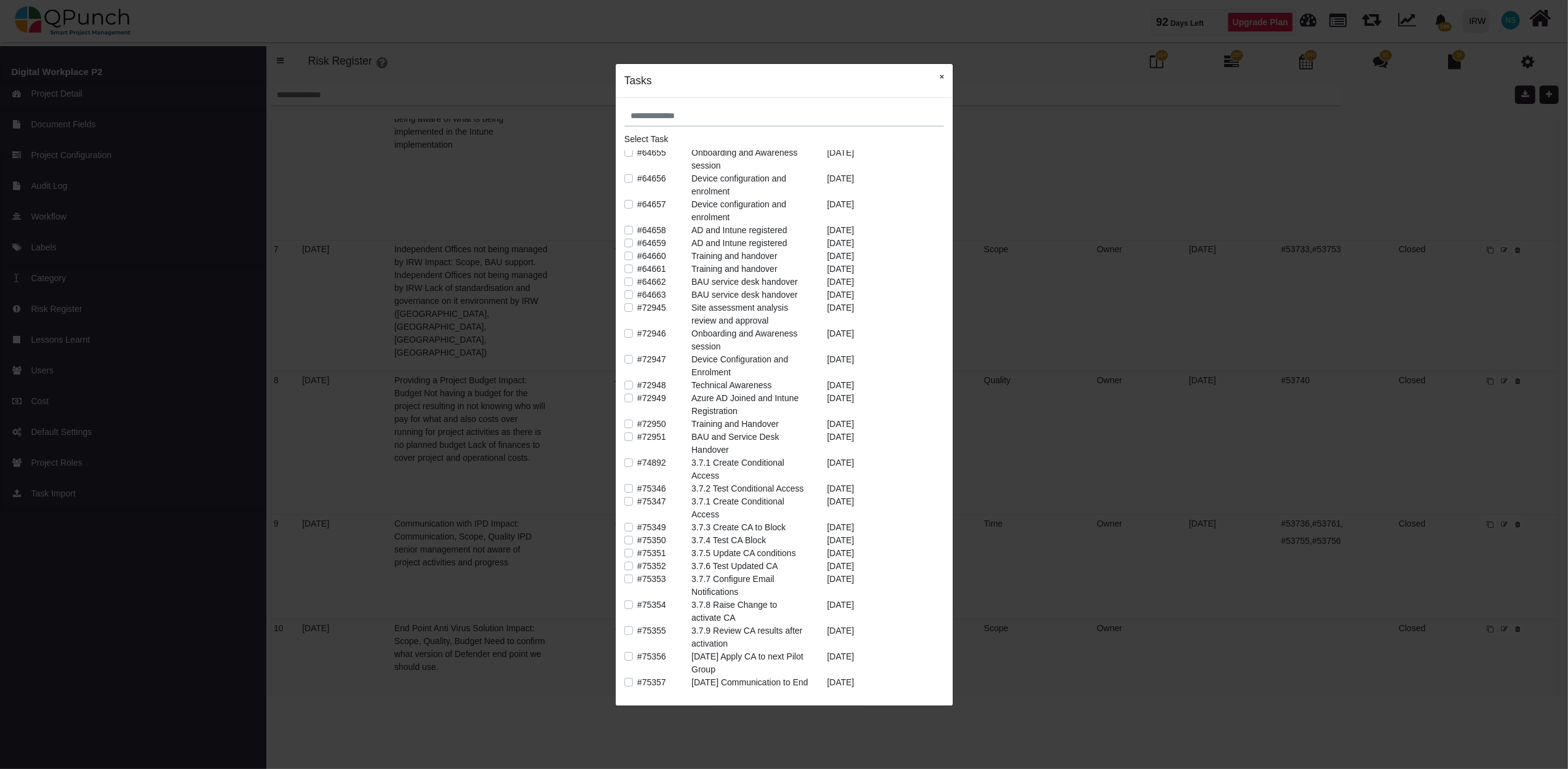
click at [942, 82] on button "×" at bounding box center [942, 76] width 22 height 25
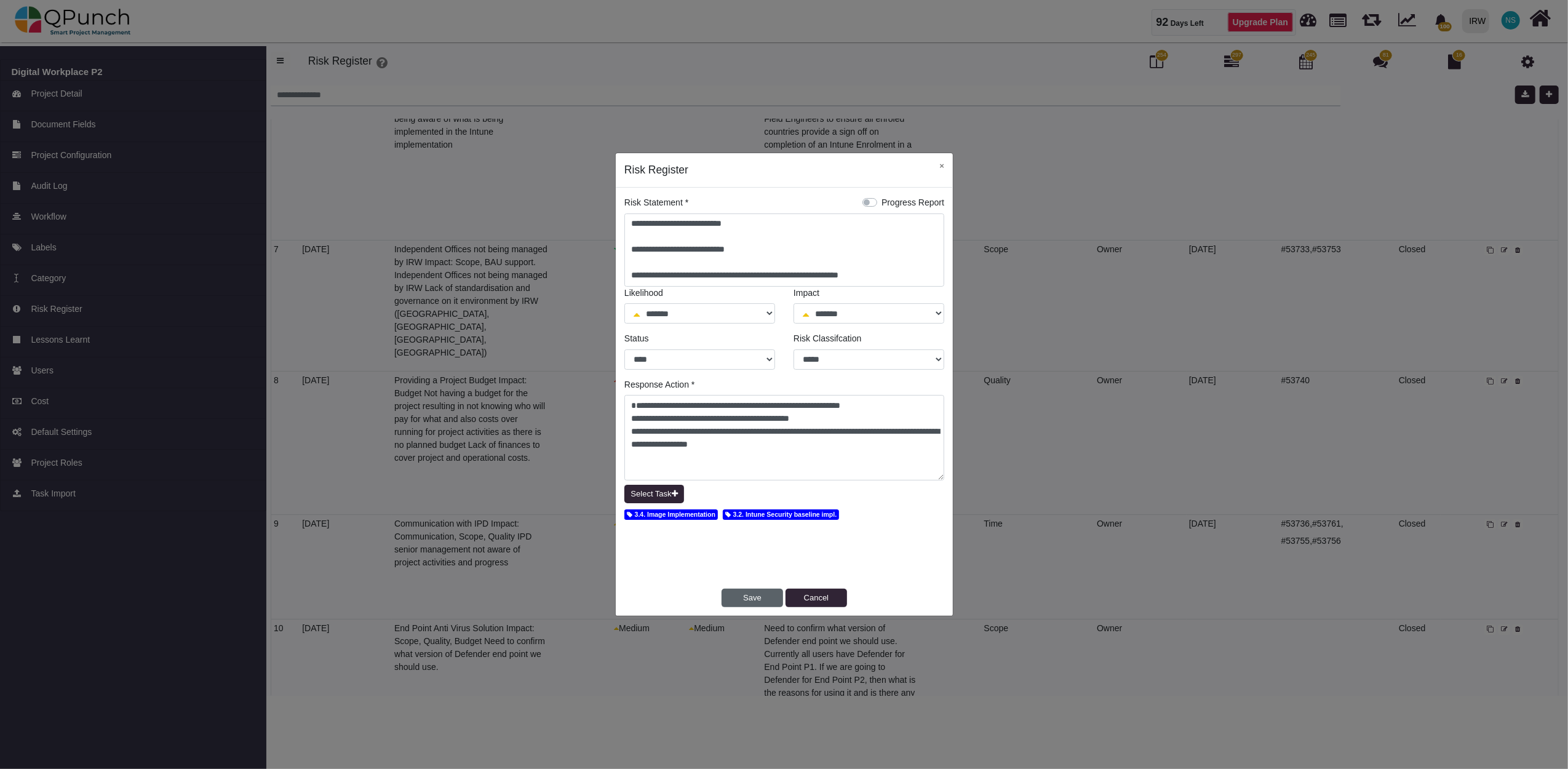
click at [752, 602] on button "Save" at bounding box center [752, 598] width 62 height 19
select select "*"
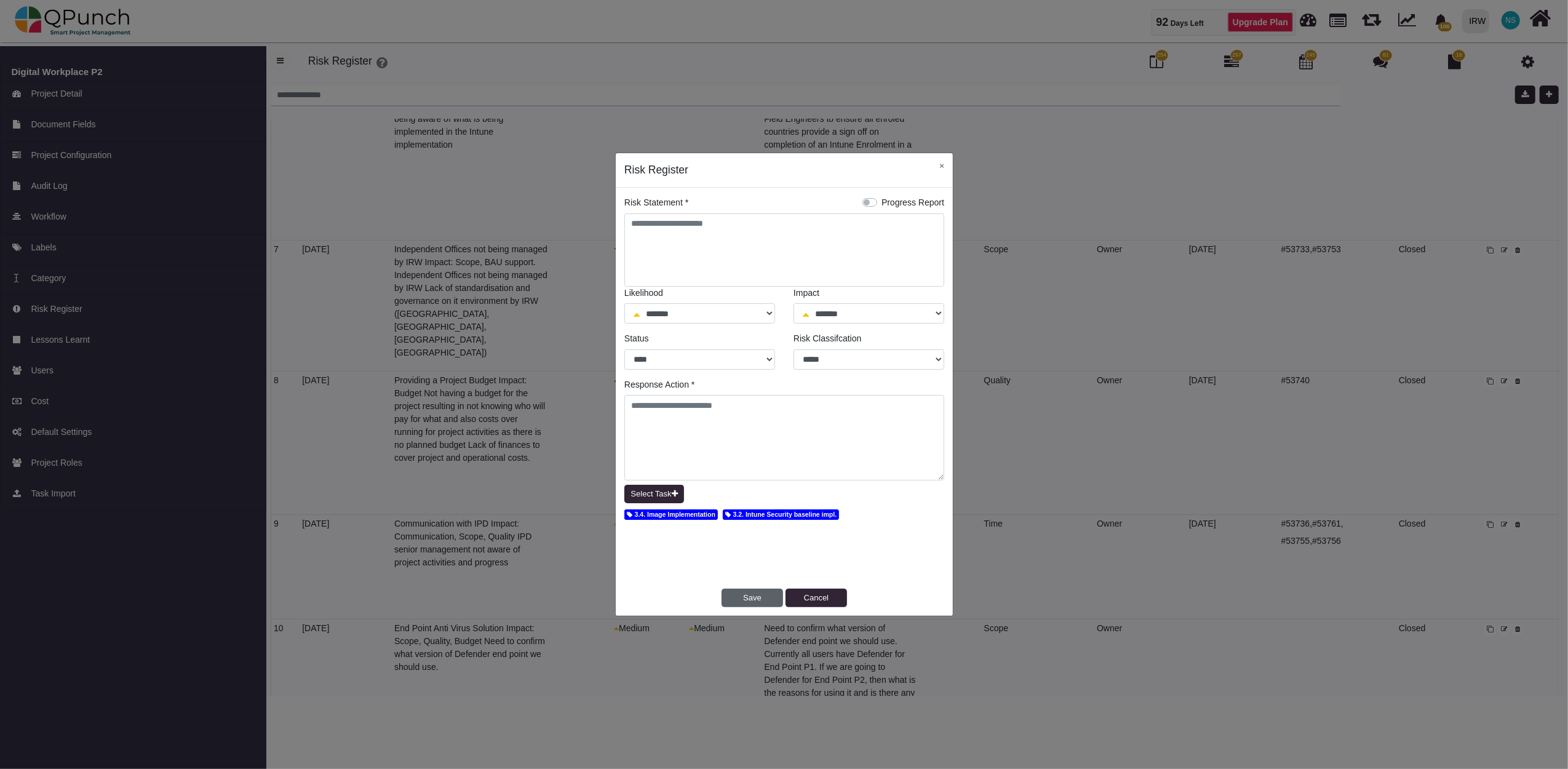
select select "*"
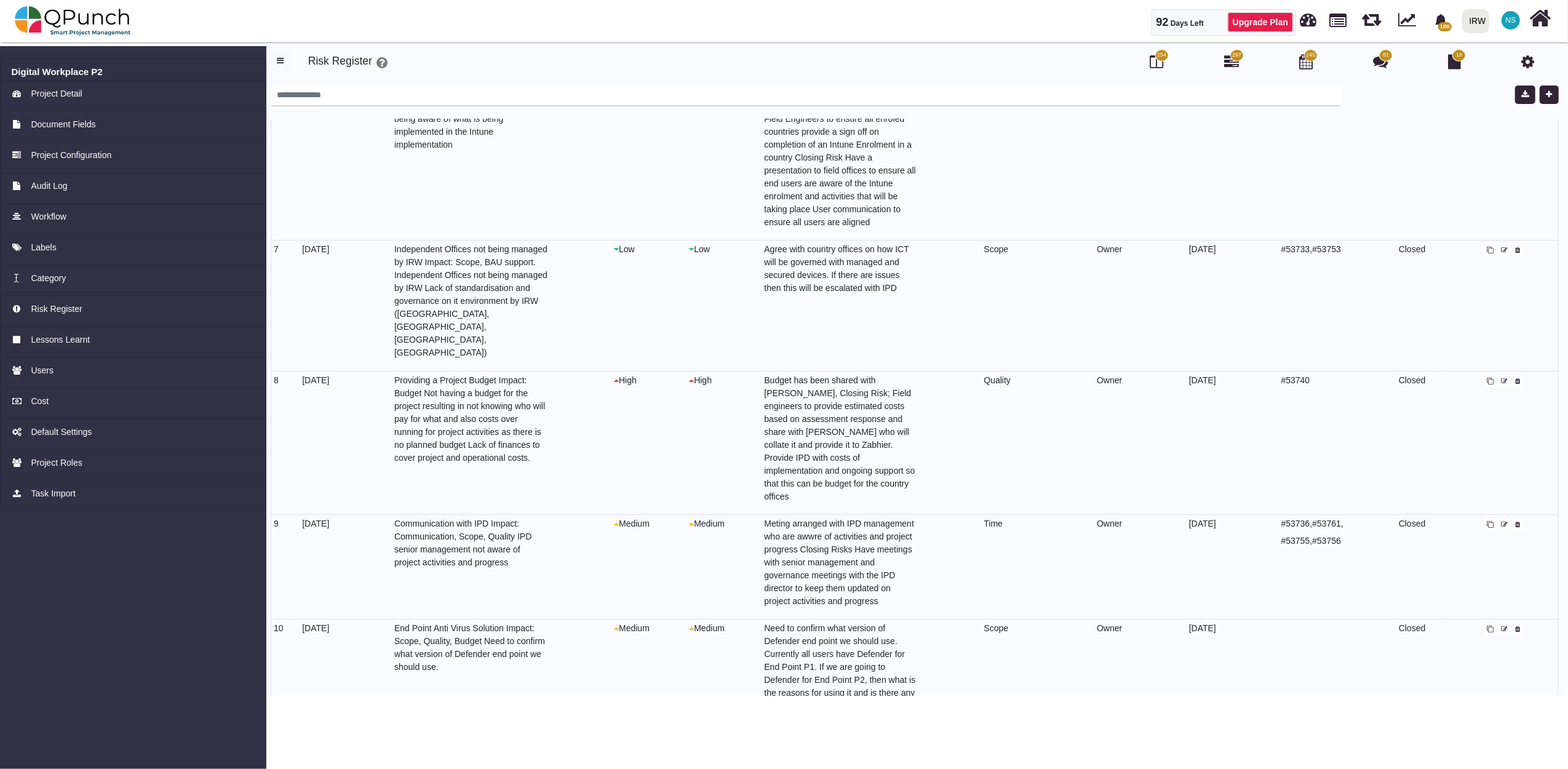
click at [1502, 522] on icon at bounding box center [1504, 525] width 7 height 7
select select "*"
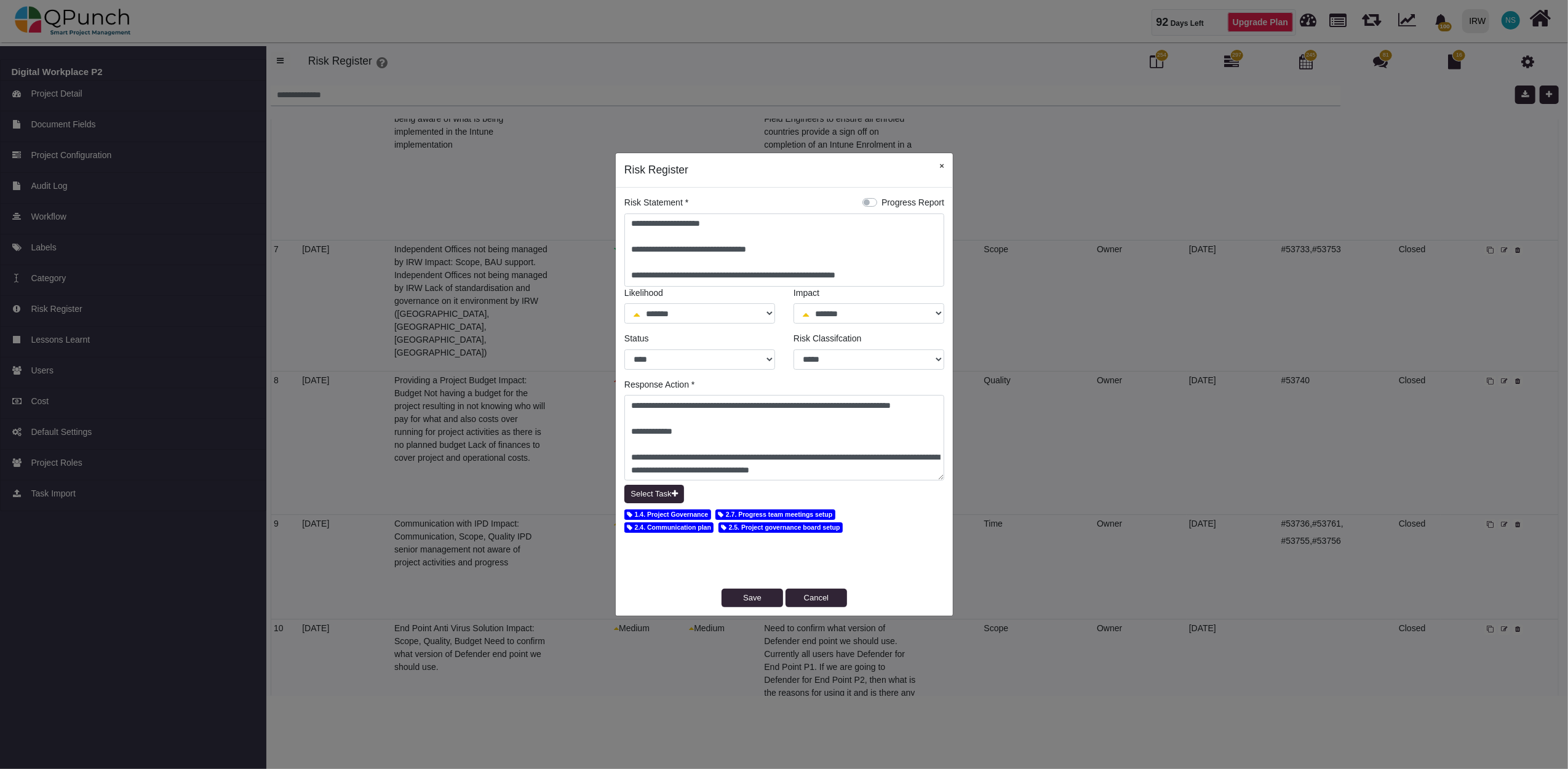
click at [942, 170] on button "×" at bounding box center [942, 166] width 22 height 25
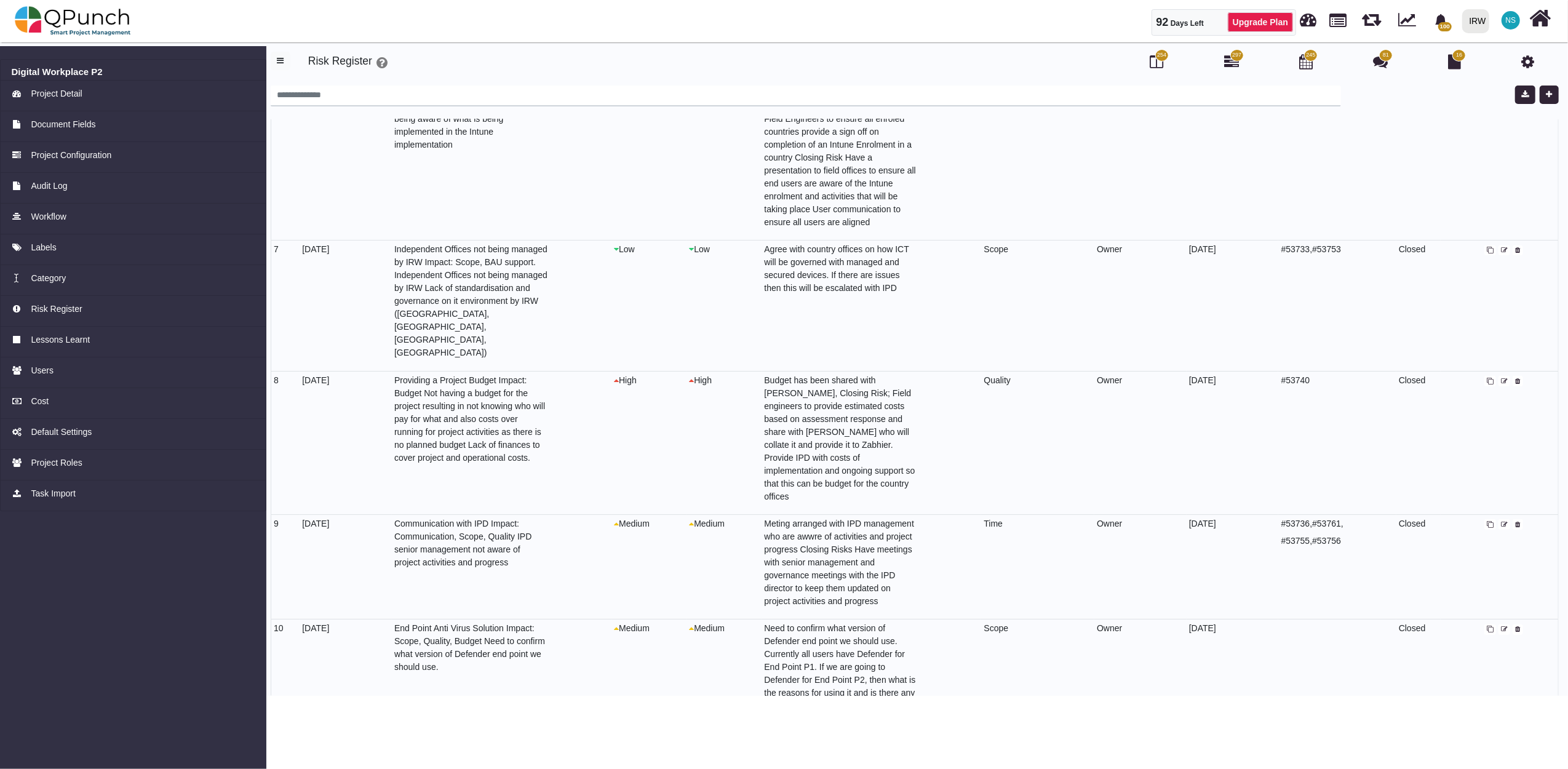
click at [1502, 627] on icon at bounding box center [1504, 630] width 7 height 7
select select "*"
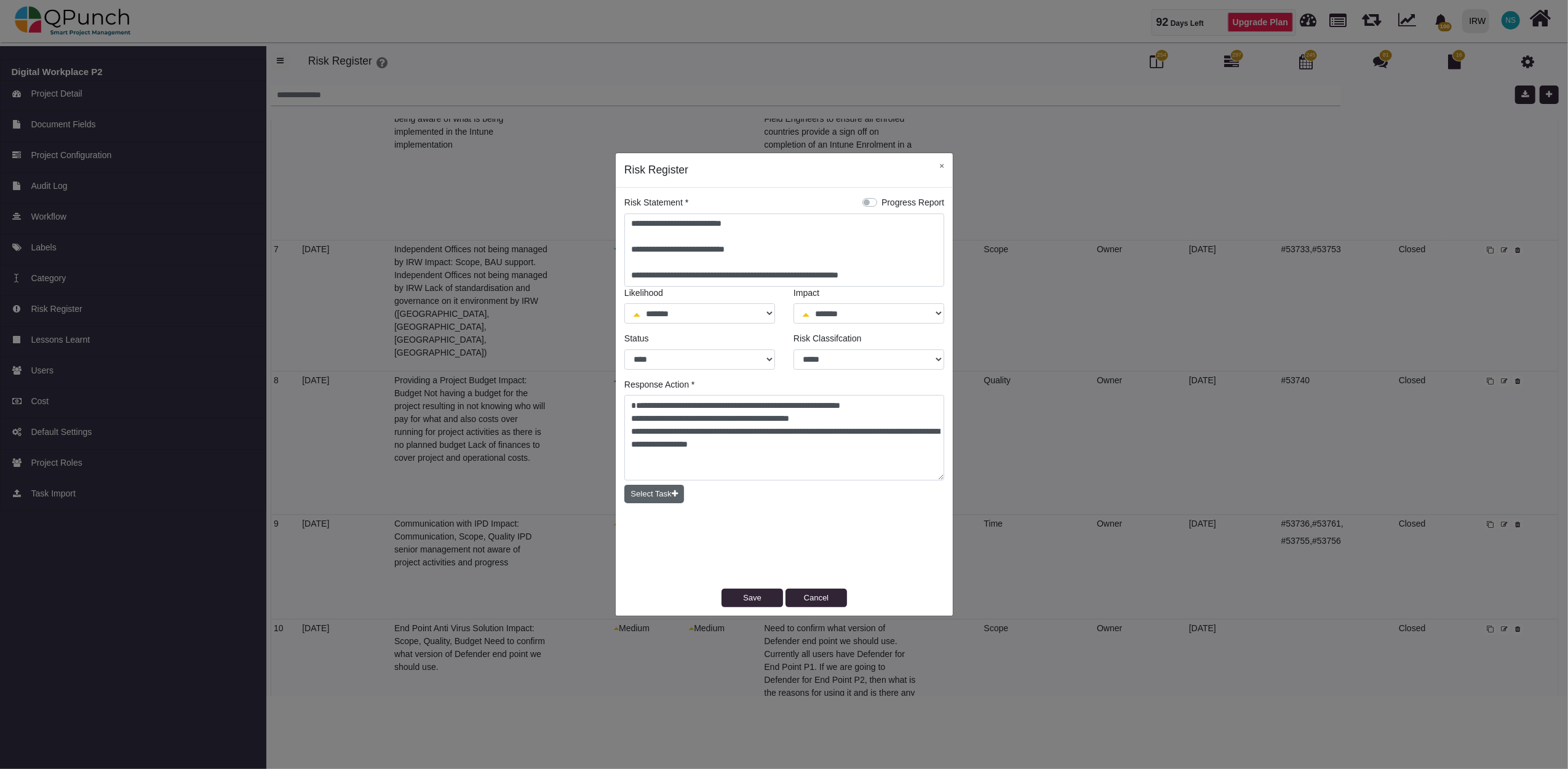
click at [637, 493] on button "Select Task" at bounding box center [654, 494] width 60 height 19
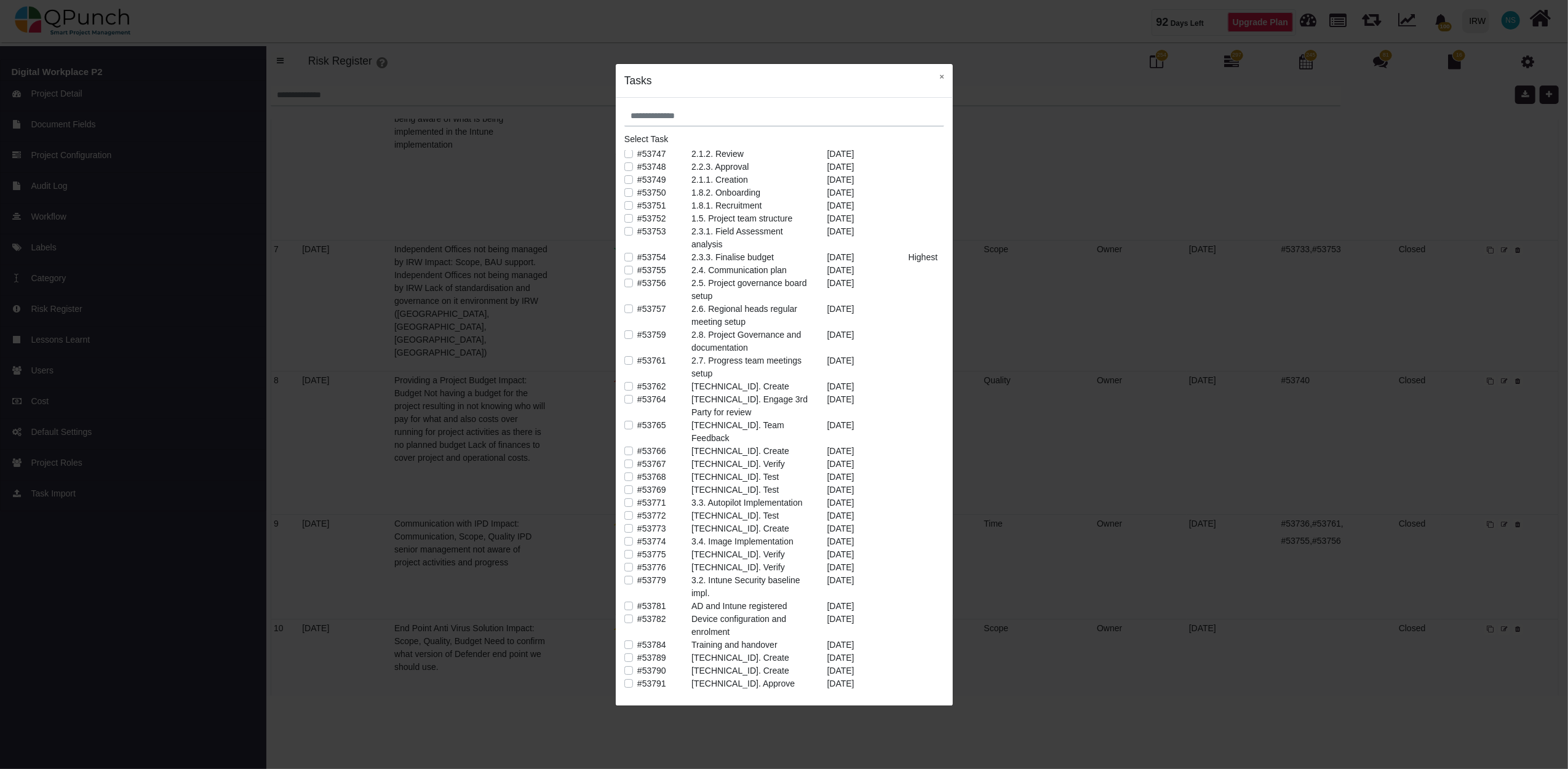
scroll to position [273, 0]
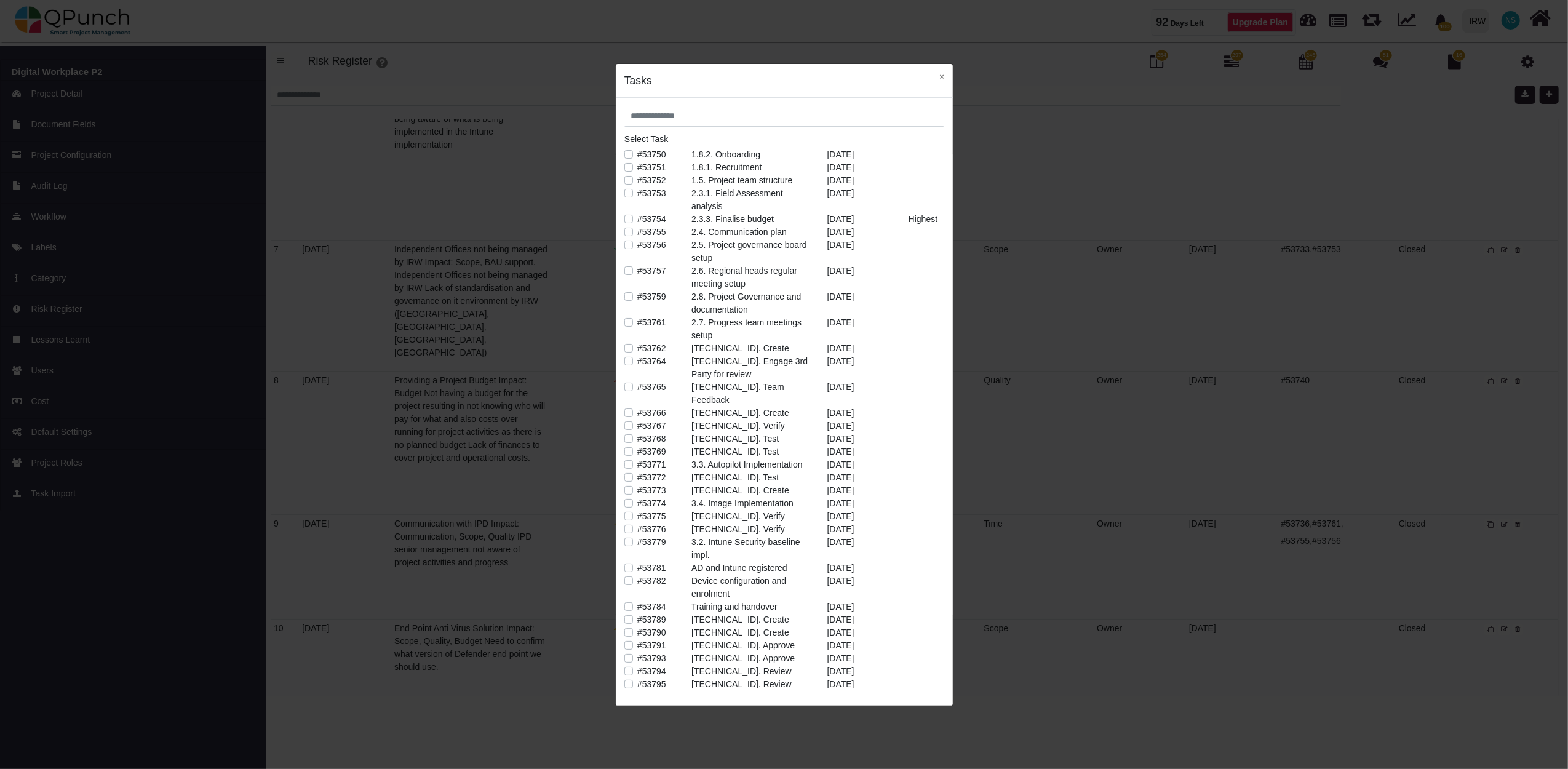
click at [637, 497] on label "#53774" at bounding box center [651, 504] width 29 height 13
click at [637, 536] on label "#53779" at bounding box center [651, 542] width 29 height 13
click at [637, 575] on label "#53782" at bounding box center [651, 582] width 29 height 13
click at [945, 77] on button "×" at bounding box center [942, 76] width 22 height 25
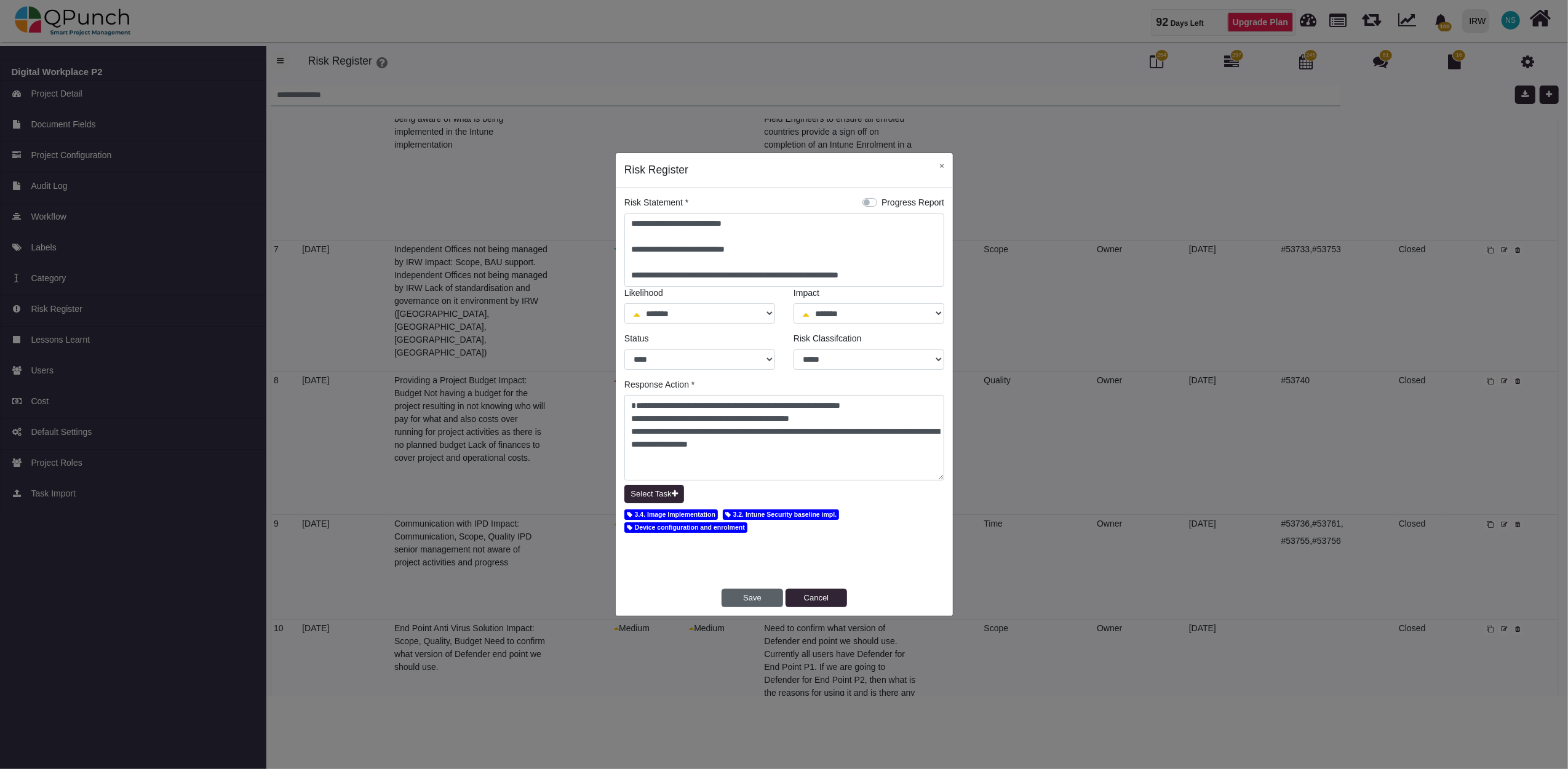
click at [739, 605] on button "Save" at bounding box center [752, 598] width 62 height 19
select select "*"
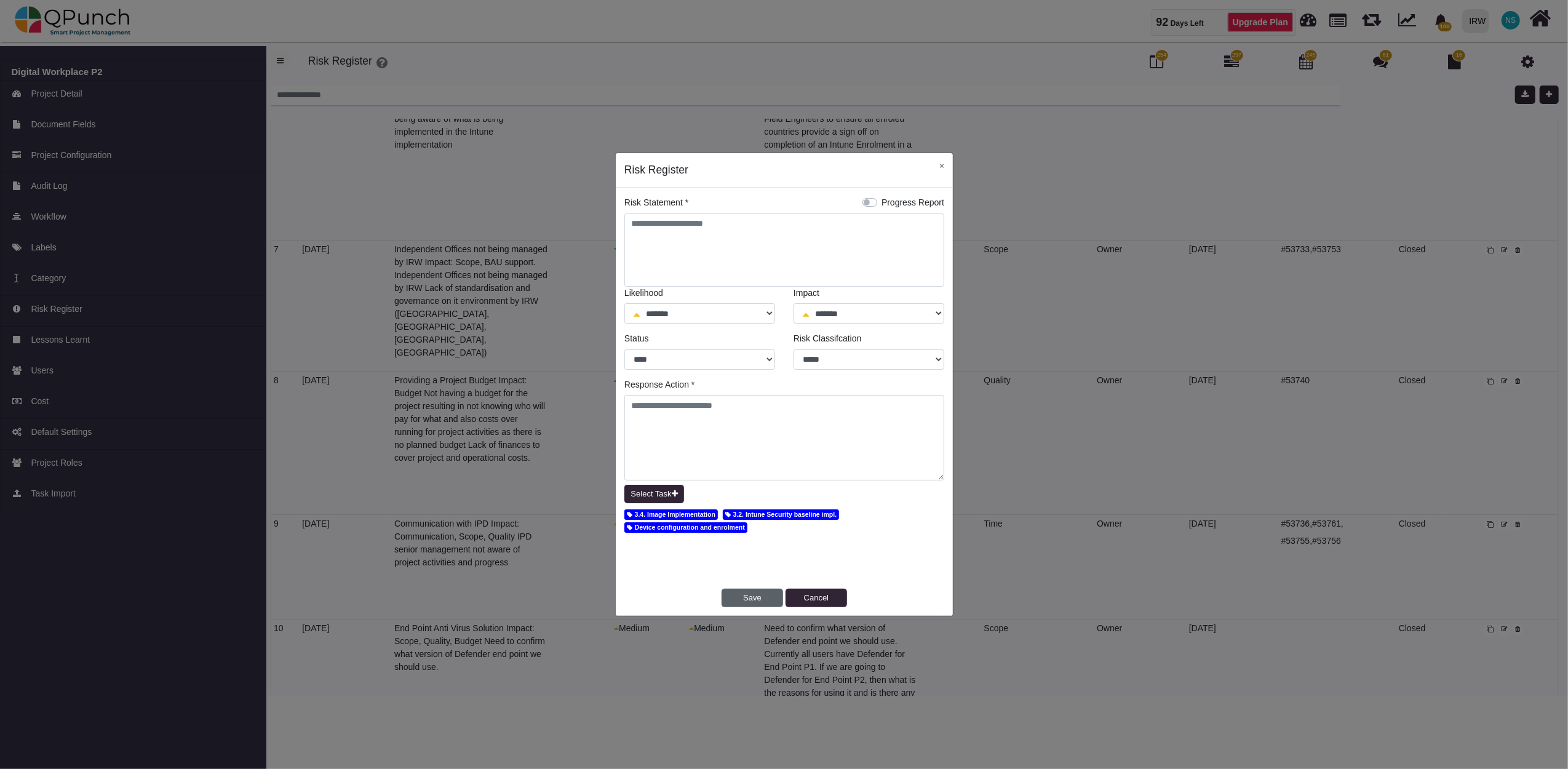
select select "*"
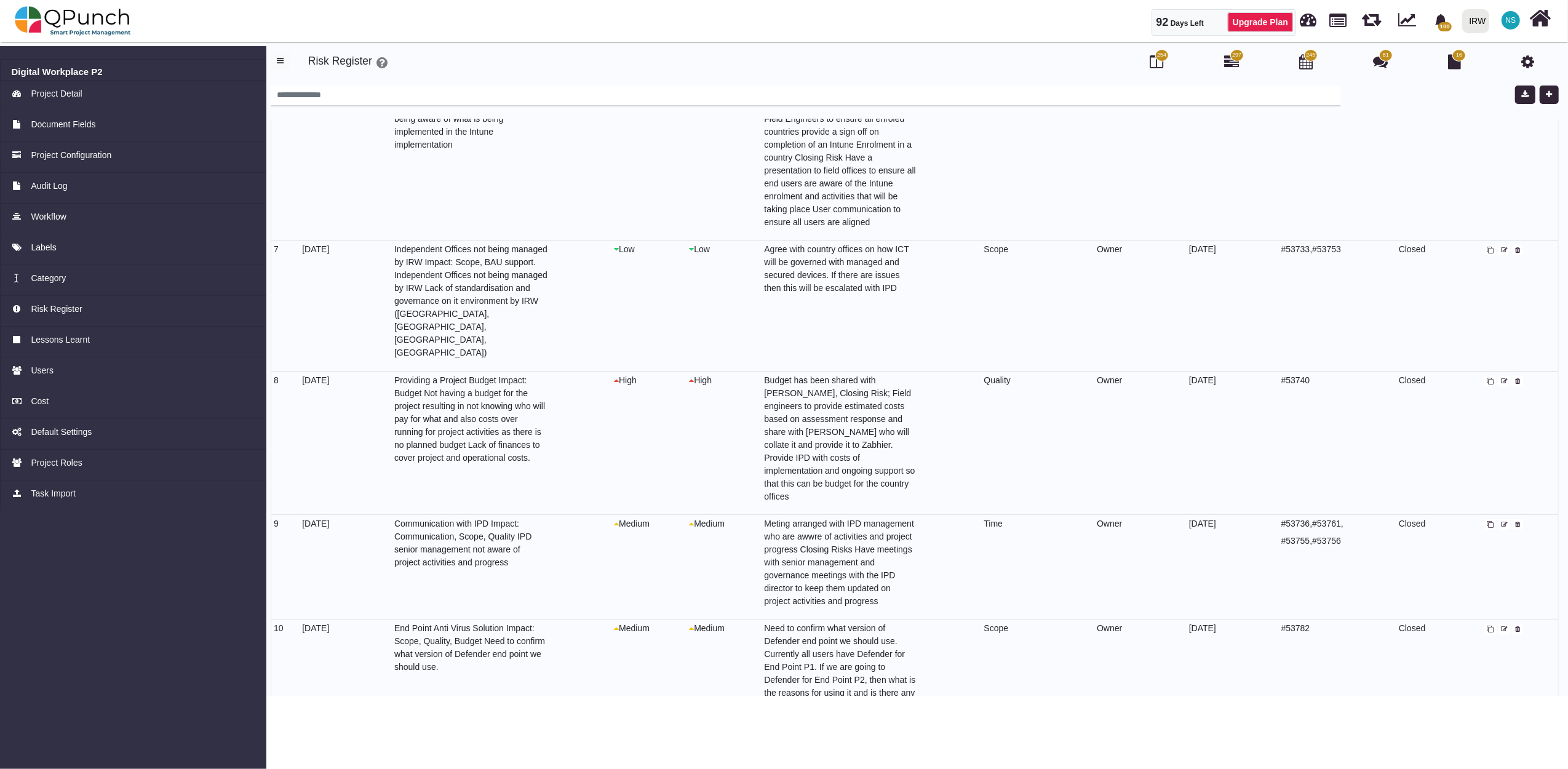
click at [1503, 627] on icon at bounding box center [1504, 630] width 7 height 7
select select "*"
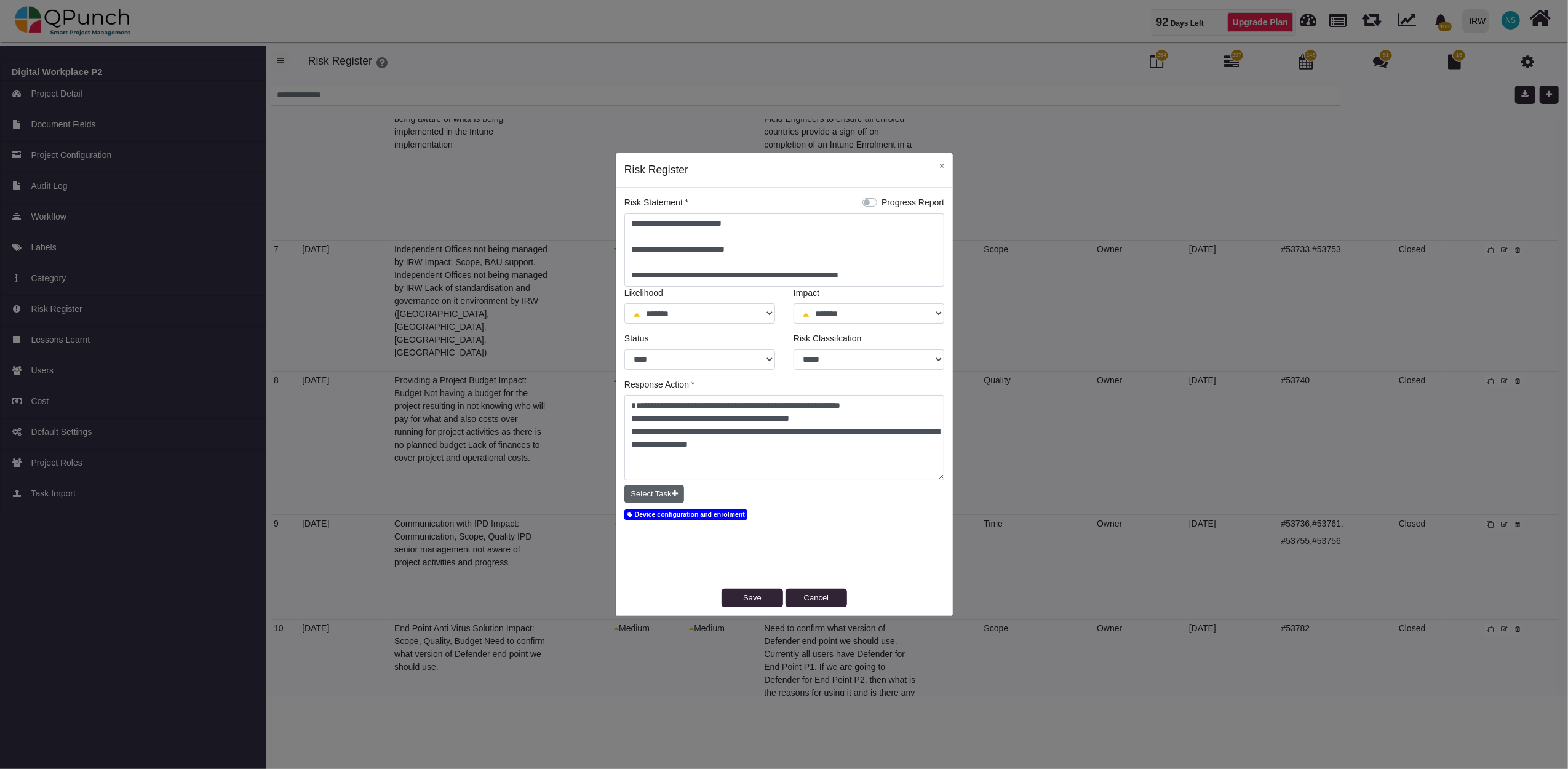
click at [658, 485] on button "Select Task" at bounding box center [654, 494] width 60 height 19
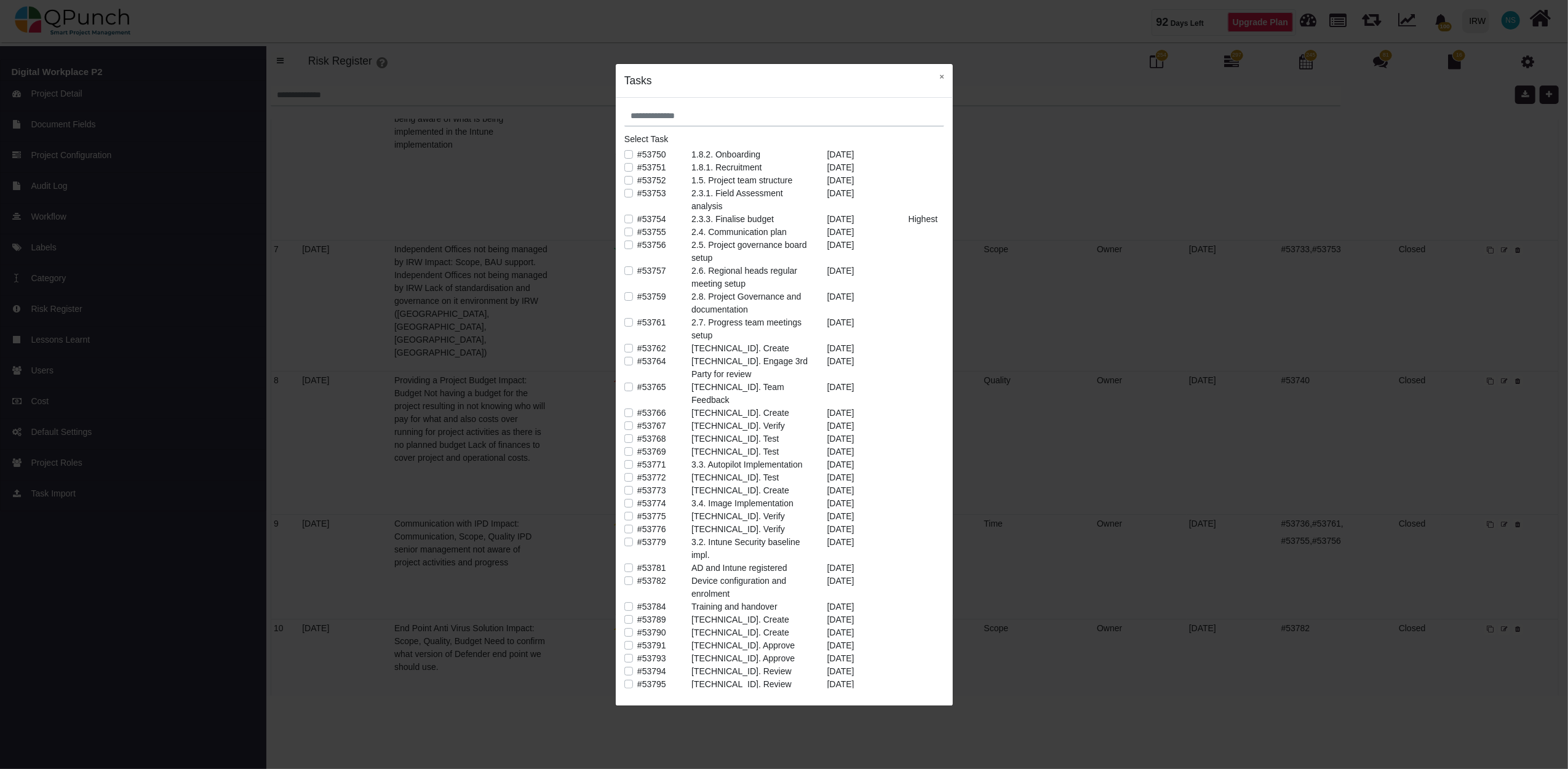
click at [637, 497] on label "#53774" at bounding box center [651, 504] width 29 height 13
click at [637, 536] on label "#53779" at bounding box center [651, 542] width 29 height 13
click at [945, 82] on button "×" at bounding box center [942, 76] width 22 height 25
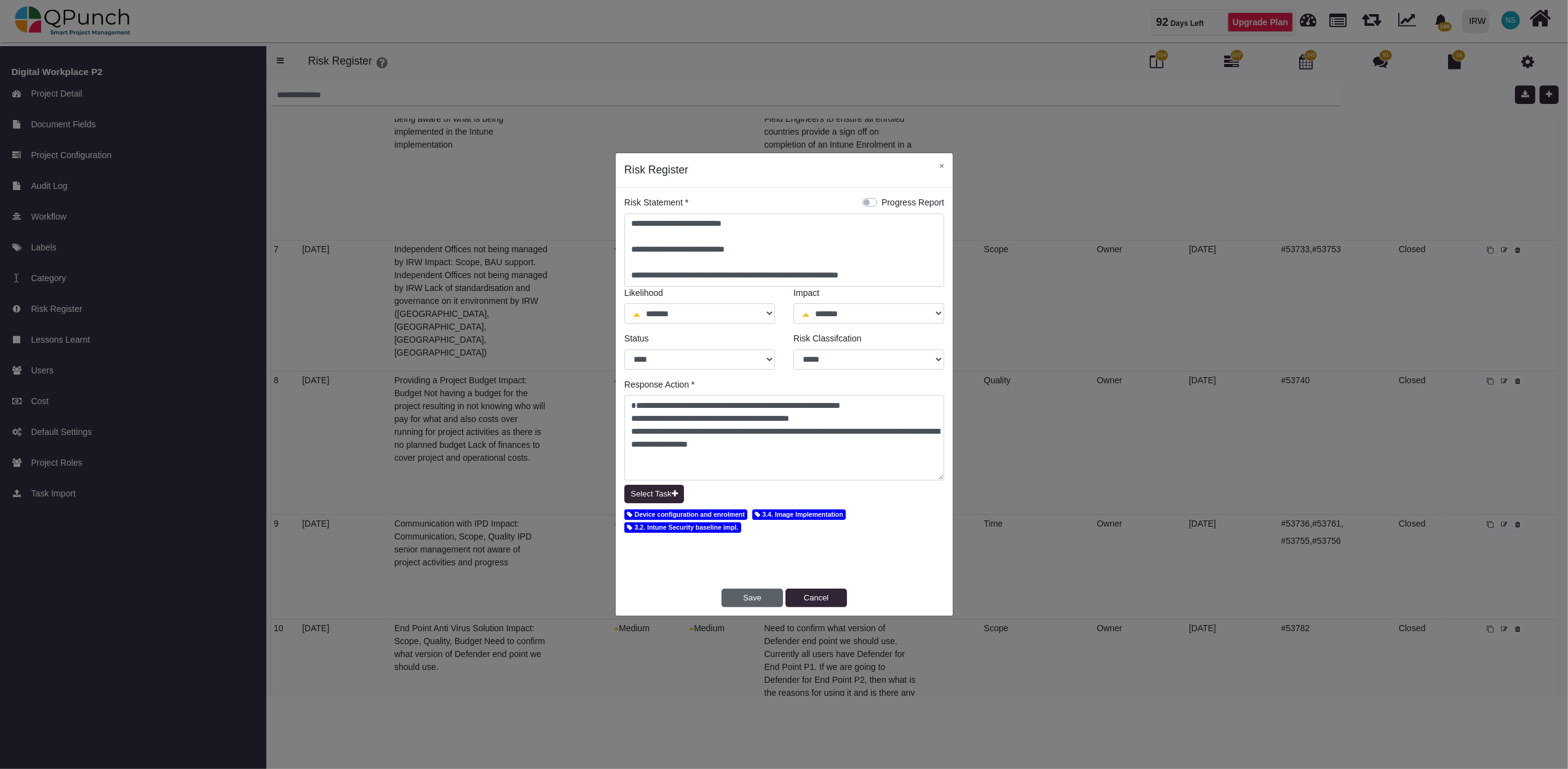
click at [751, 599] on button "Save" at bounding box center [752, 598] width 62 height 19
select select "*"
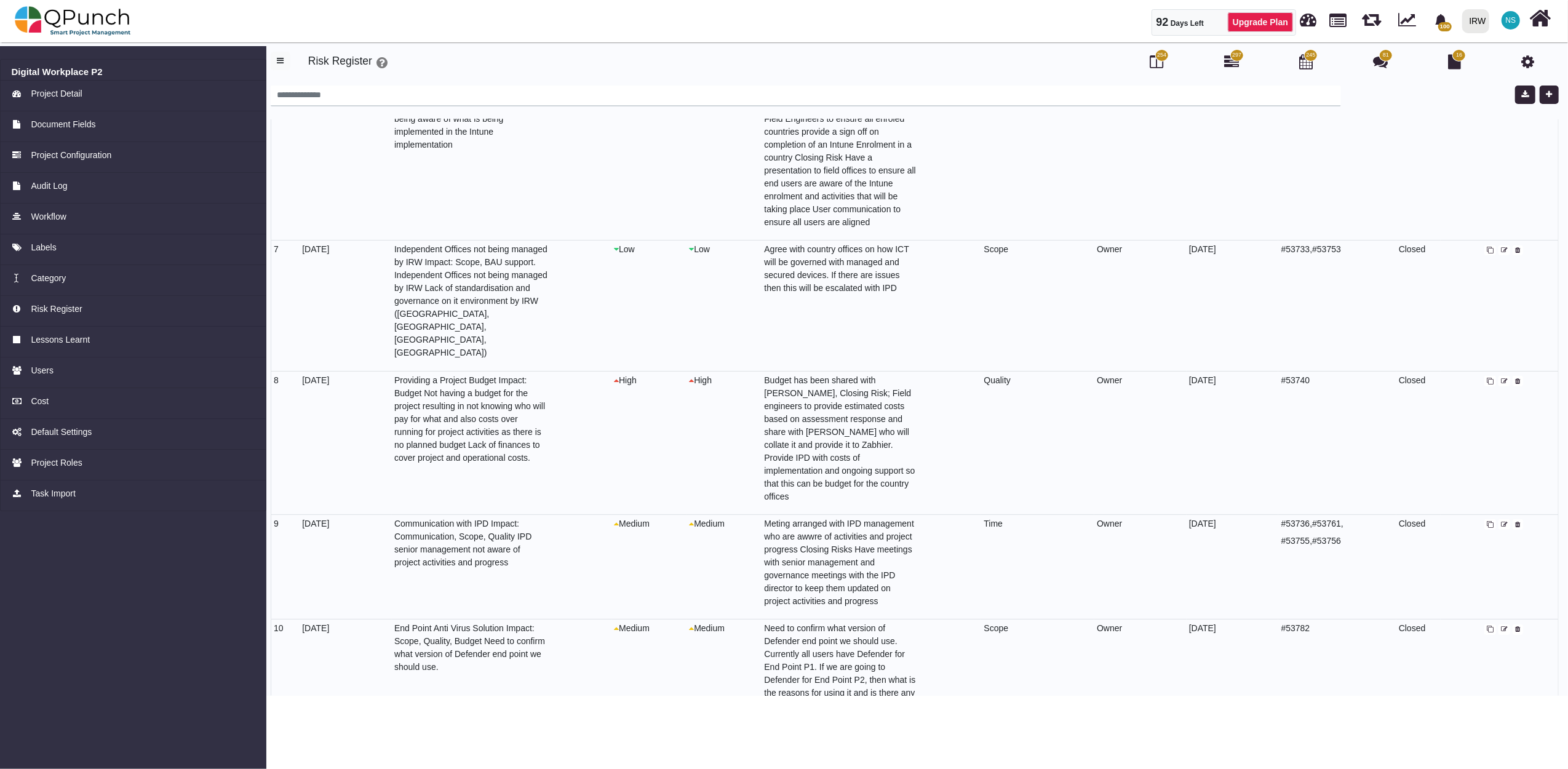
click at [1503, 627] on icon at bounding box center [1504, 630] width 7 height 7
select select "*"
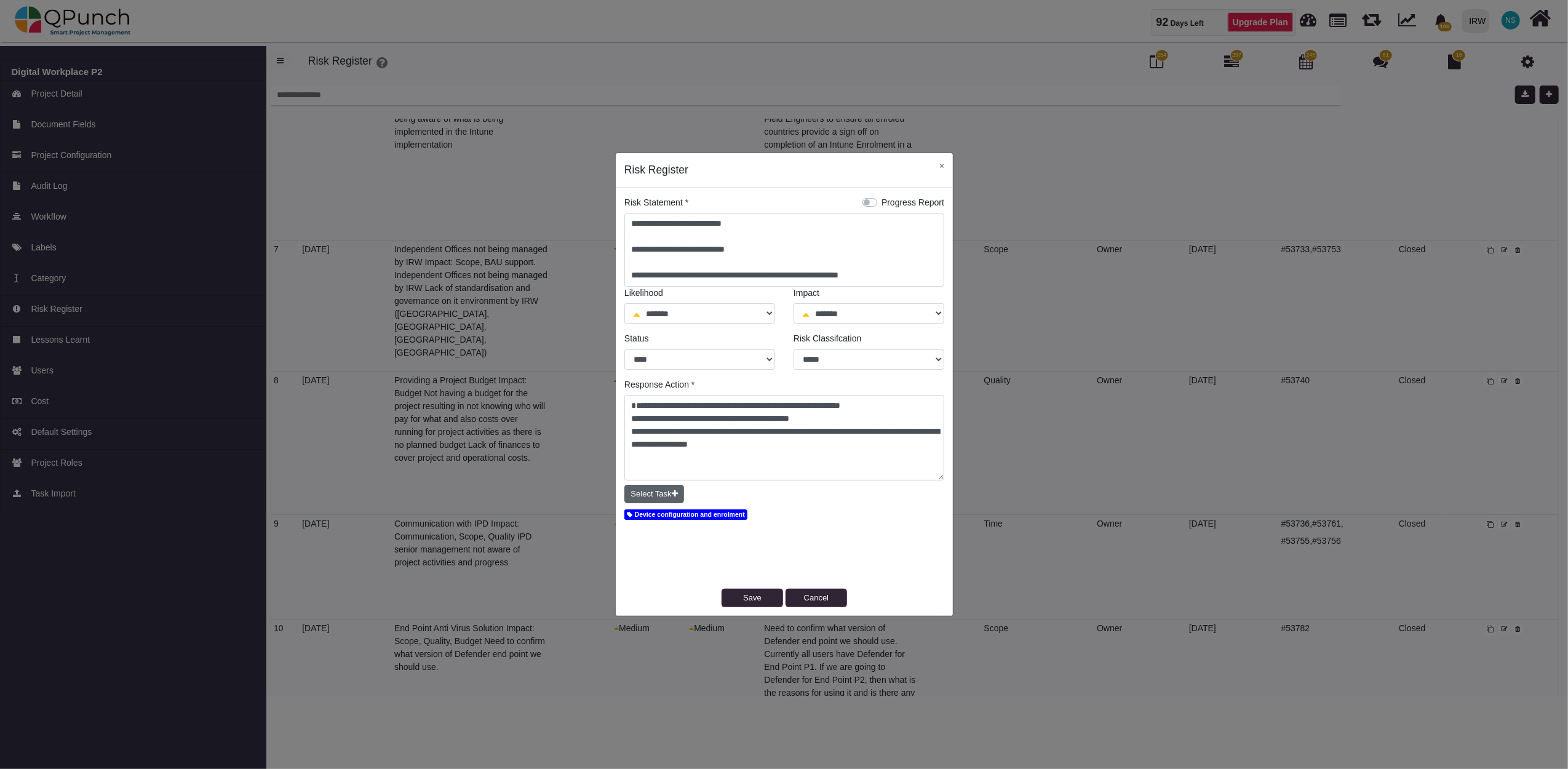
click at [663, 490] on button "Select Task" at bounding box center [654, 494] width 60 height 19
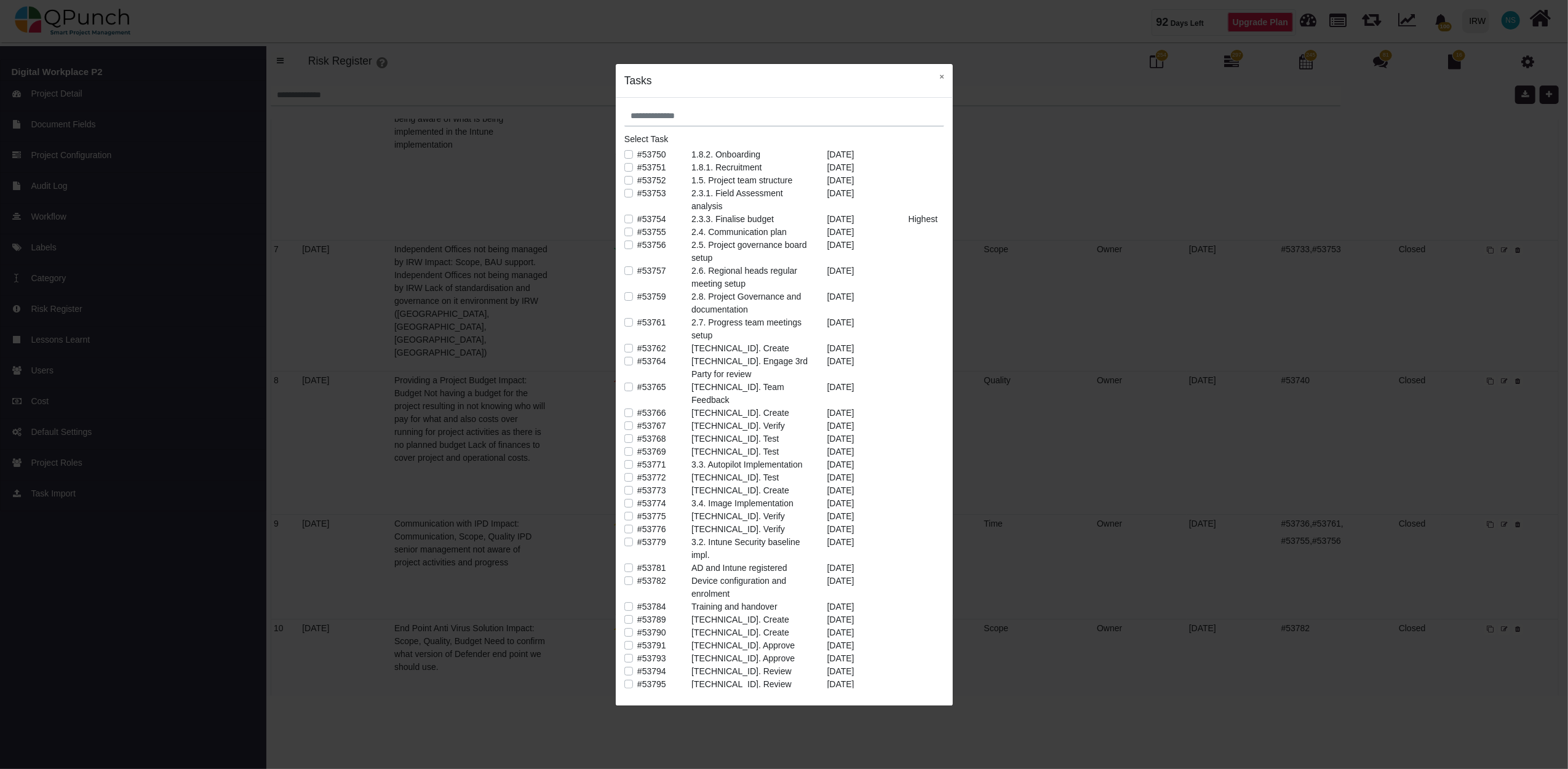
click at [637, 575] on label "#53782" at bounding box center [651, 582] width 29 height 13
click at [637, 497] on label "#53774" at bounding box center [651, 504] width 29 height 13
click at [637, 536] on label "#53779" at bounding box center [651, 542] width 29 height 13
click at [946, 81] on button "×" at bounding box center [942, 76] width 22 height 25
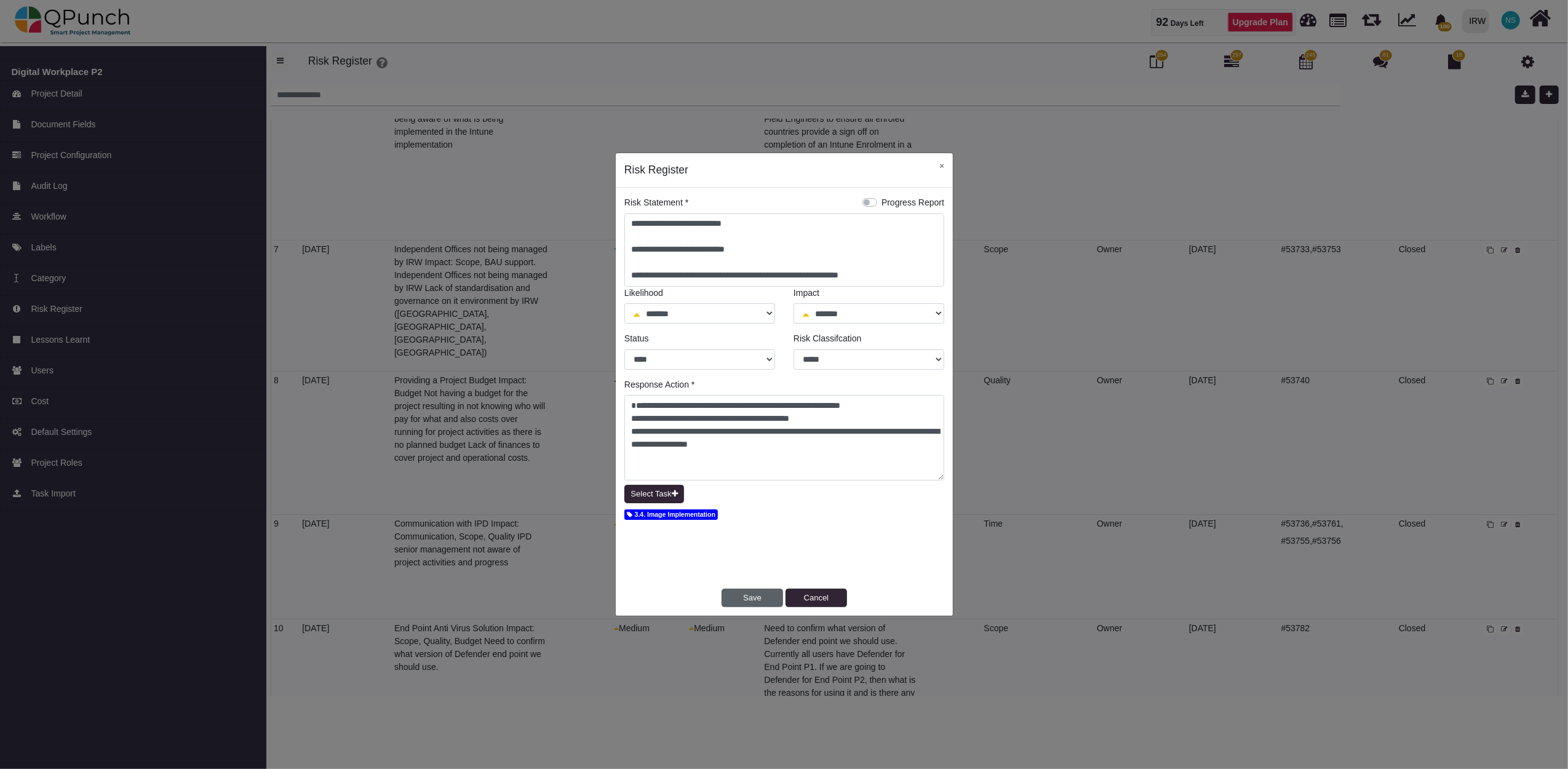
click at [742, 594] on button "Save" at bounding box center [752, 598] width 62 height 19
select select "*"
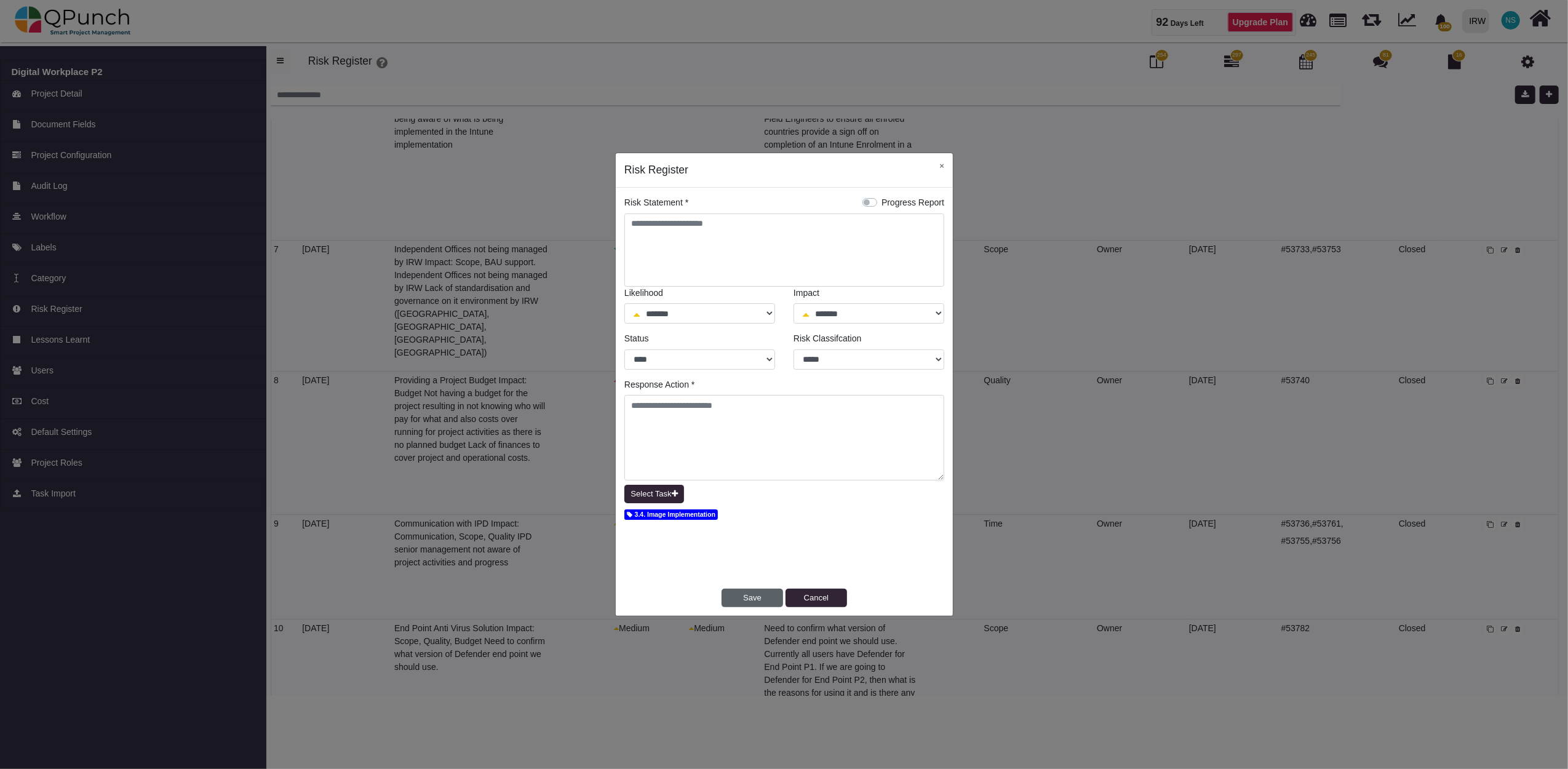
select select "*"
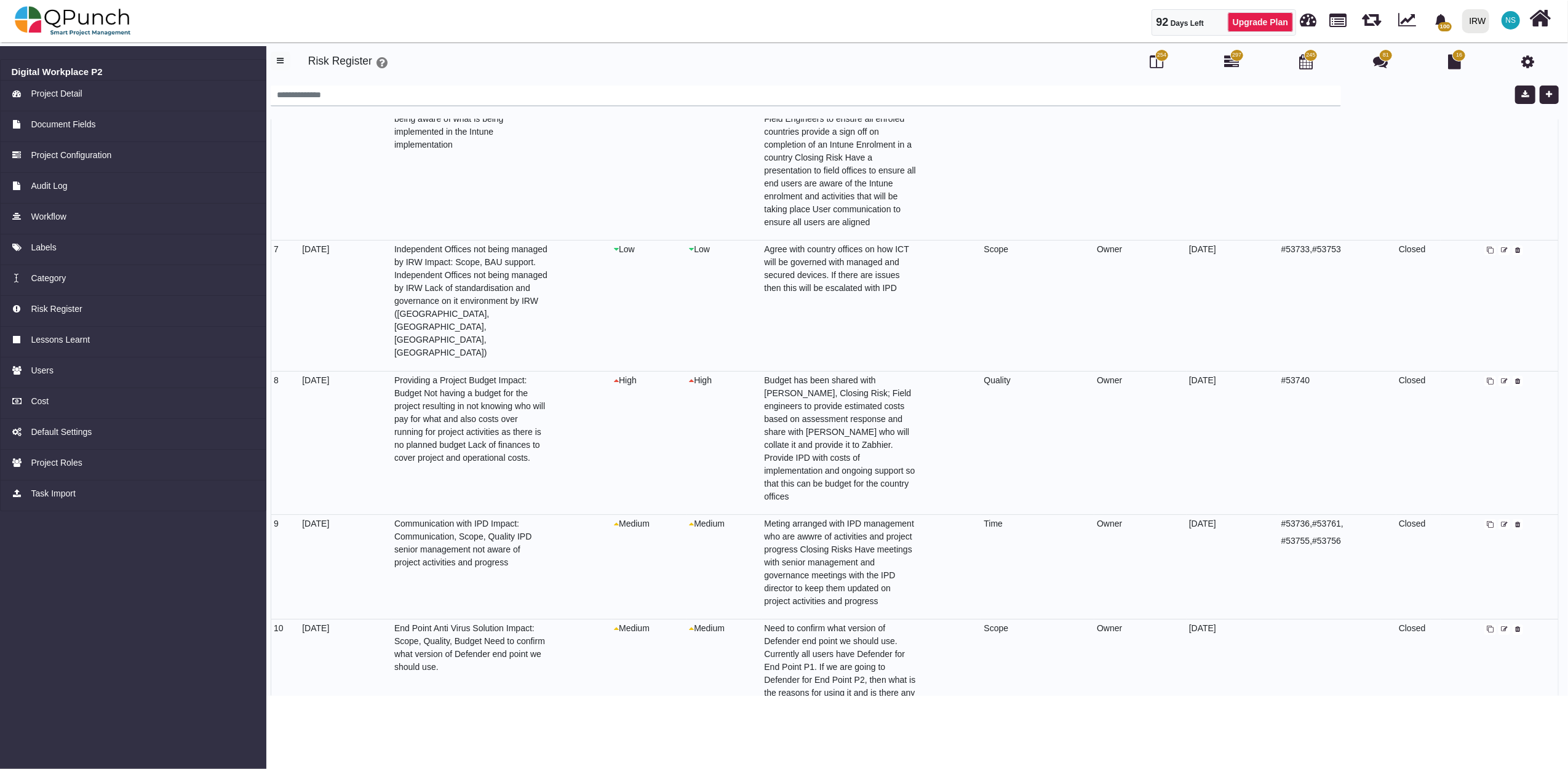
click at [1503, 627] on icon at bounding box center [1504, 630] width 7 height 7
select select "*"
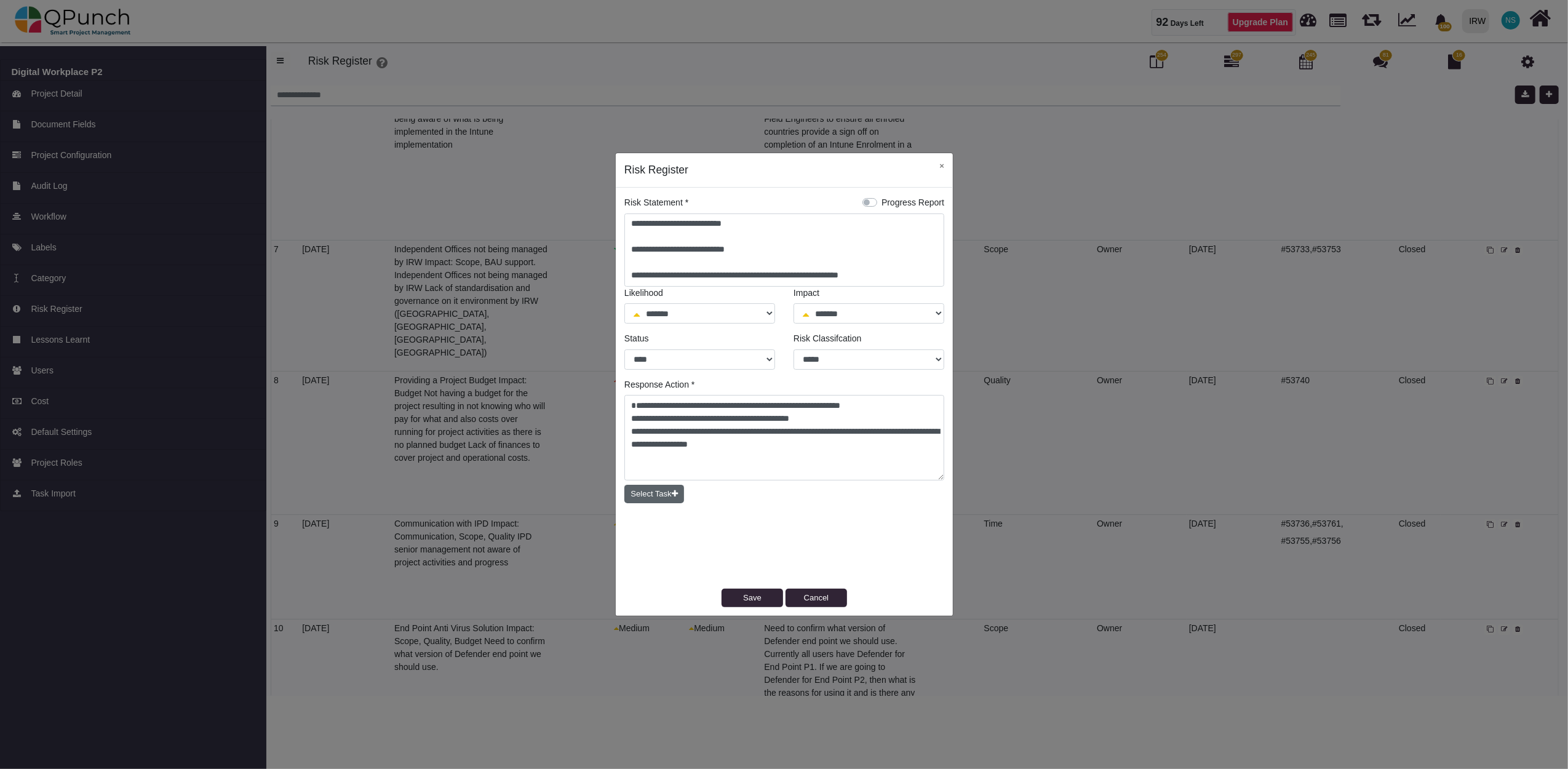
click at [679, 500] on button "Select Task" at bounding box center [654, 494] width 60 height 19
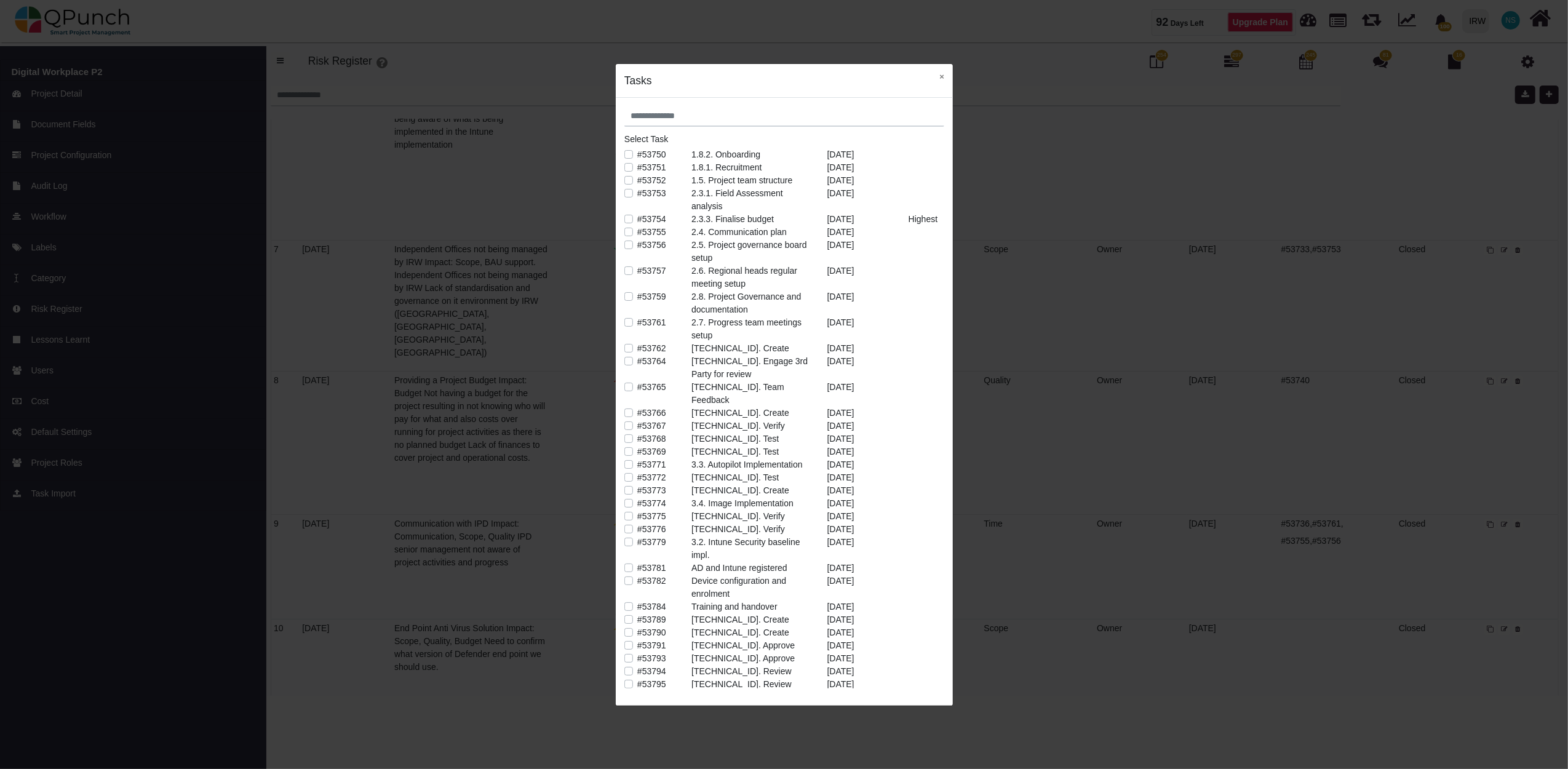
click at [637, 536] on label "#53779" at bounding box center [651, 542] width 29 height 13
click at [943, 75] on button "×" at bounding box center [942, 76] width 22 height 25
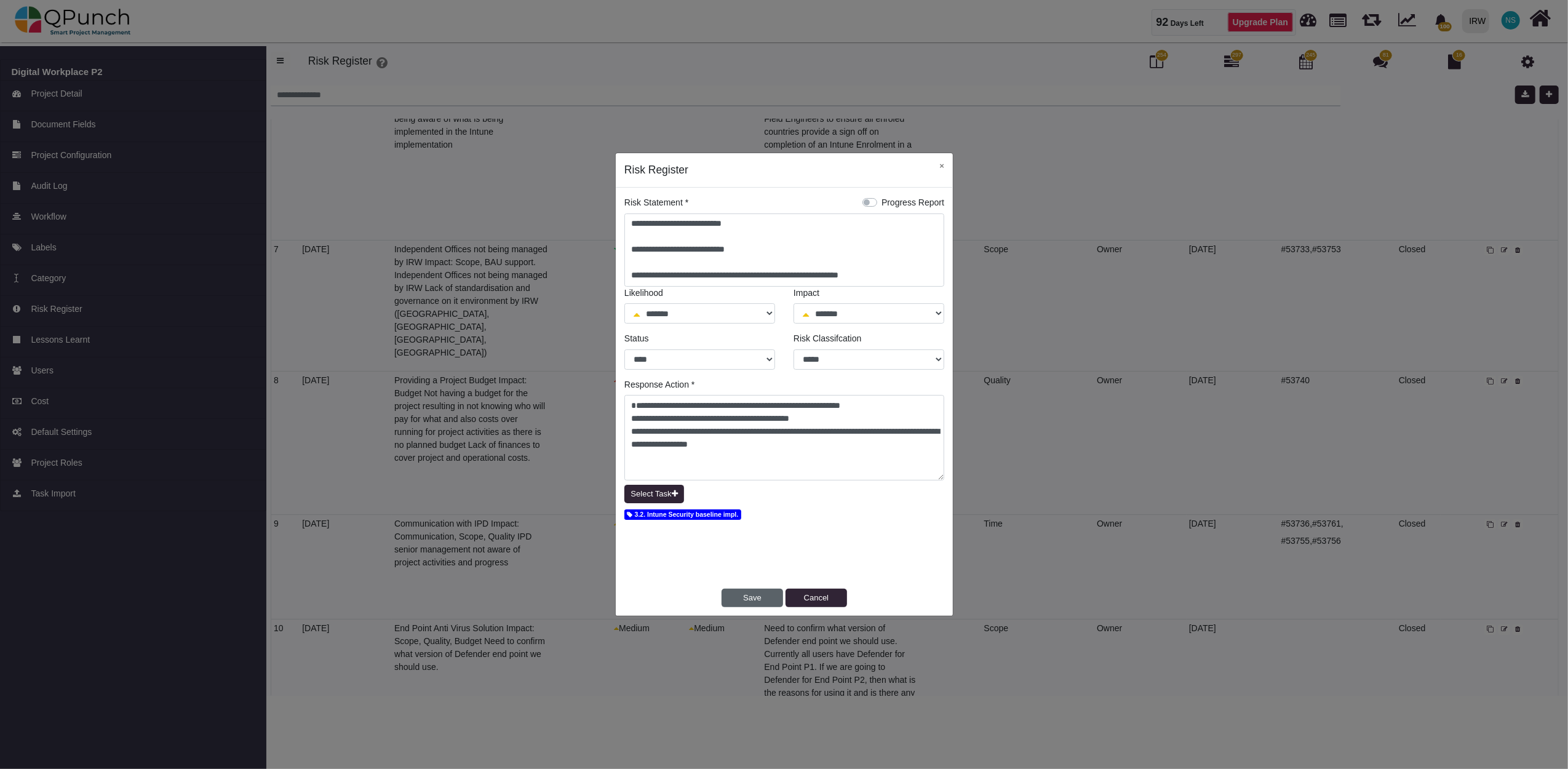
click at [758, 593] on button "Save" at bounding box center [752, 598] width 62 height 19
select select "*"
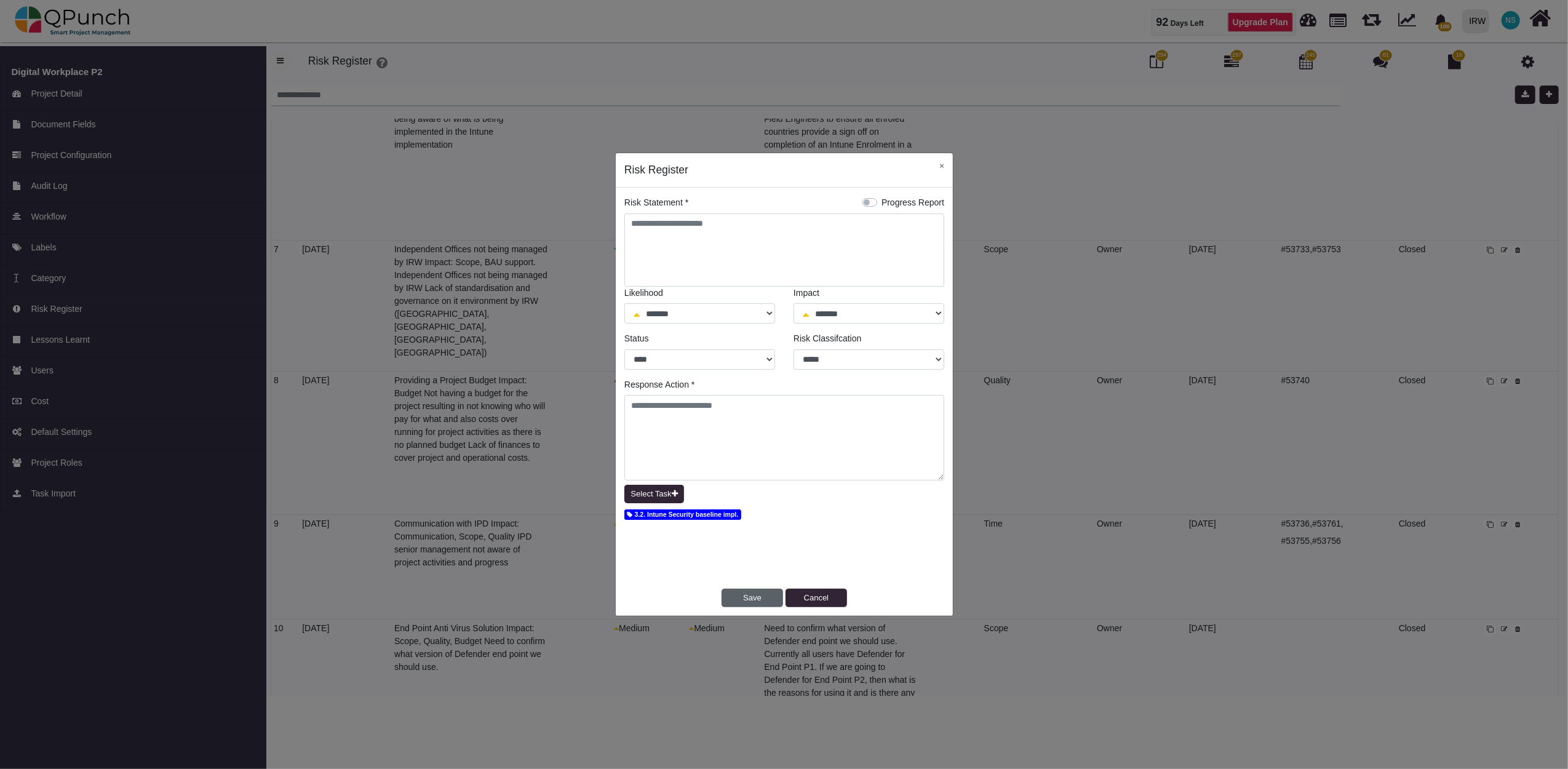
select select "*"
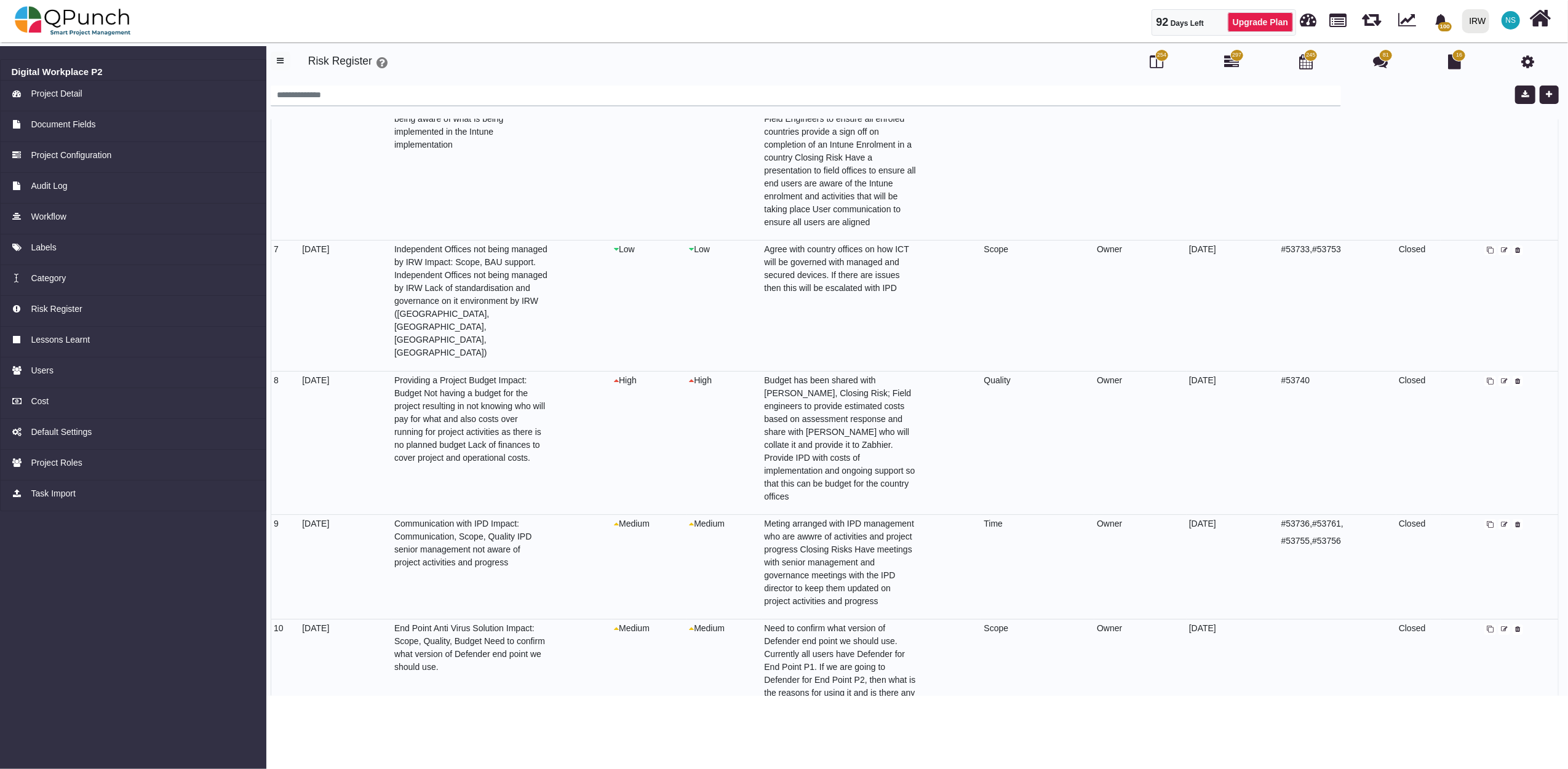
click at [1501, 627] on icon at bounding box center [1504, 630] width 7 height 7
select select "*"
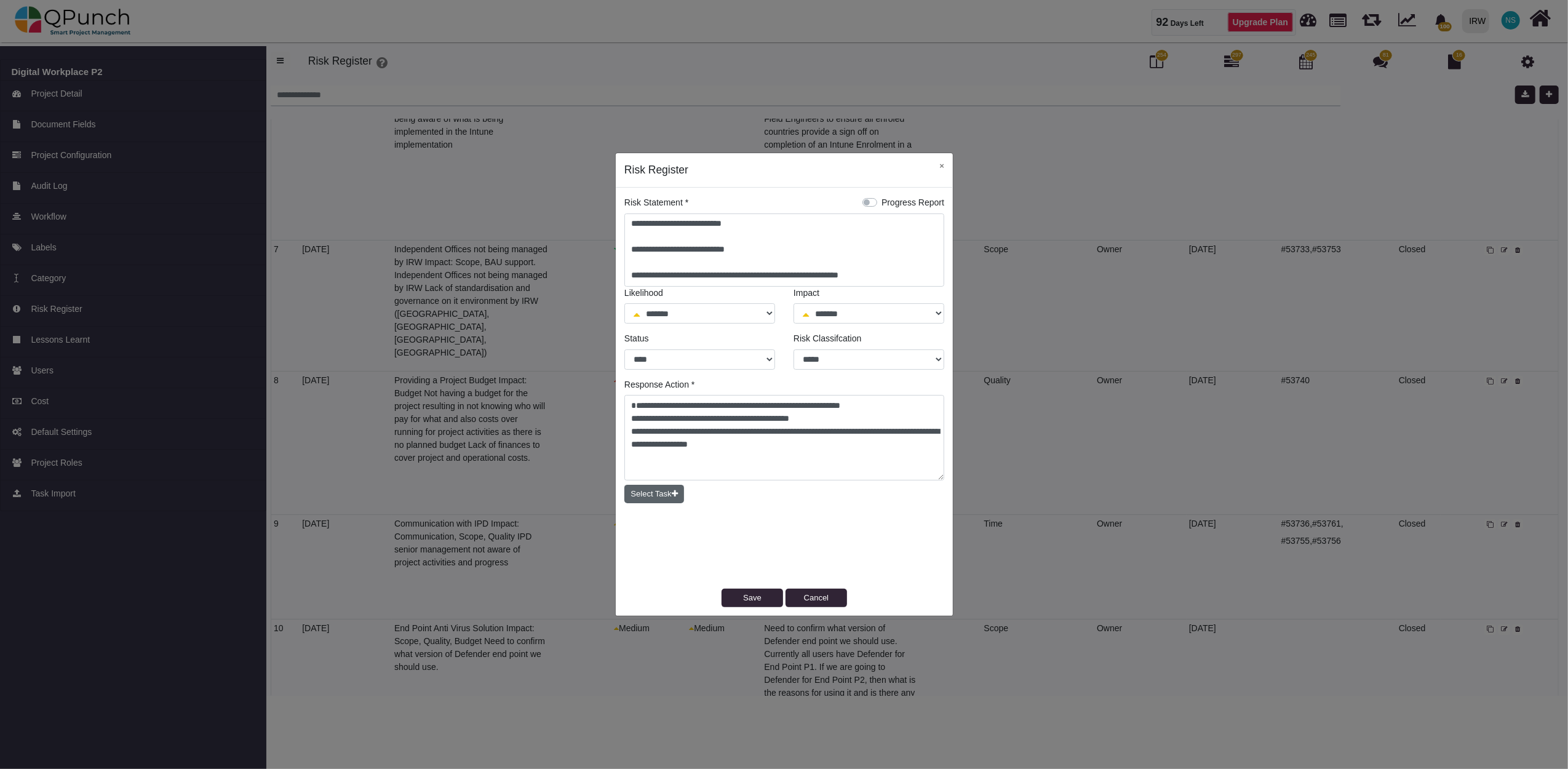
click at [645, 492] on button "Select Task" at bounding box center [654, 494] width 60 height 19
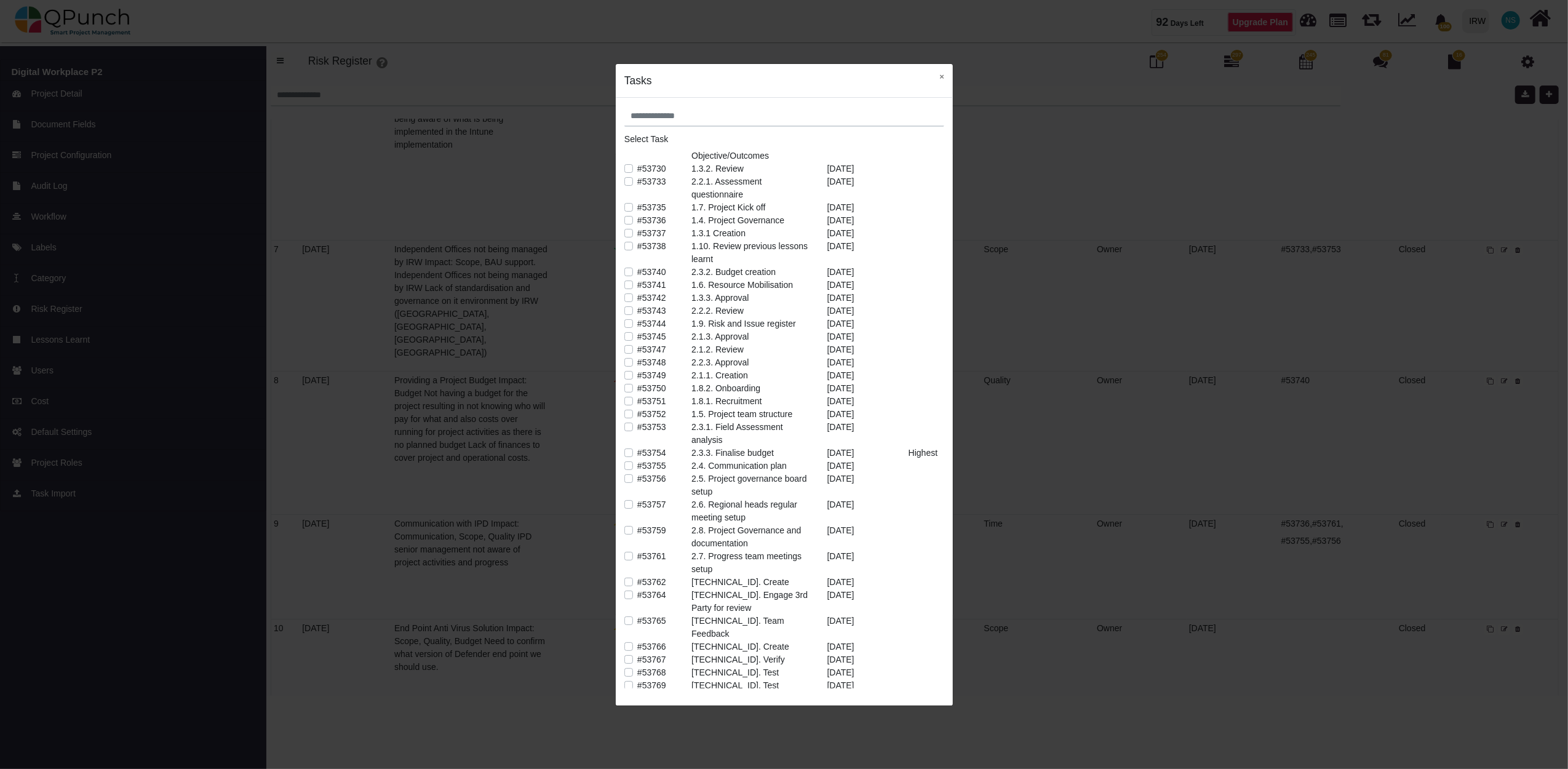
scroll to position [0, 0]
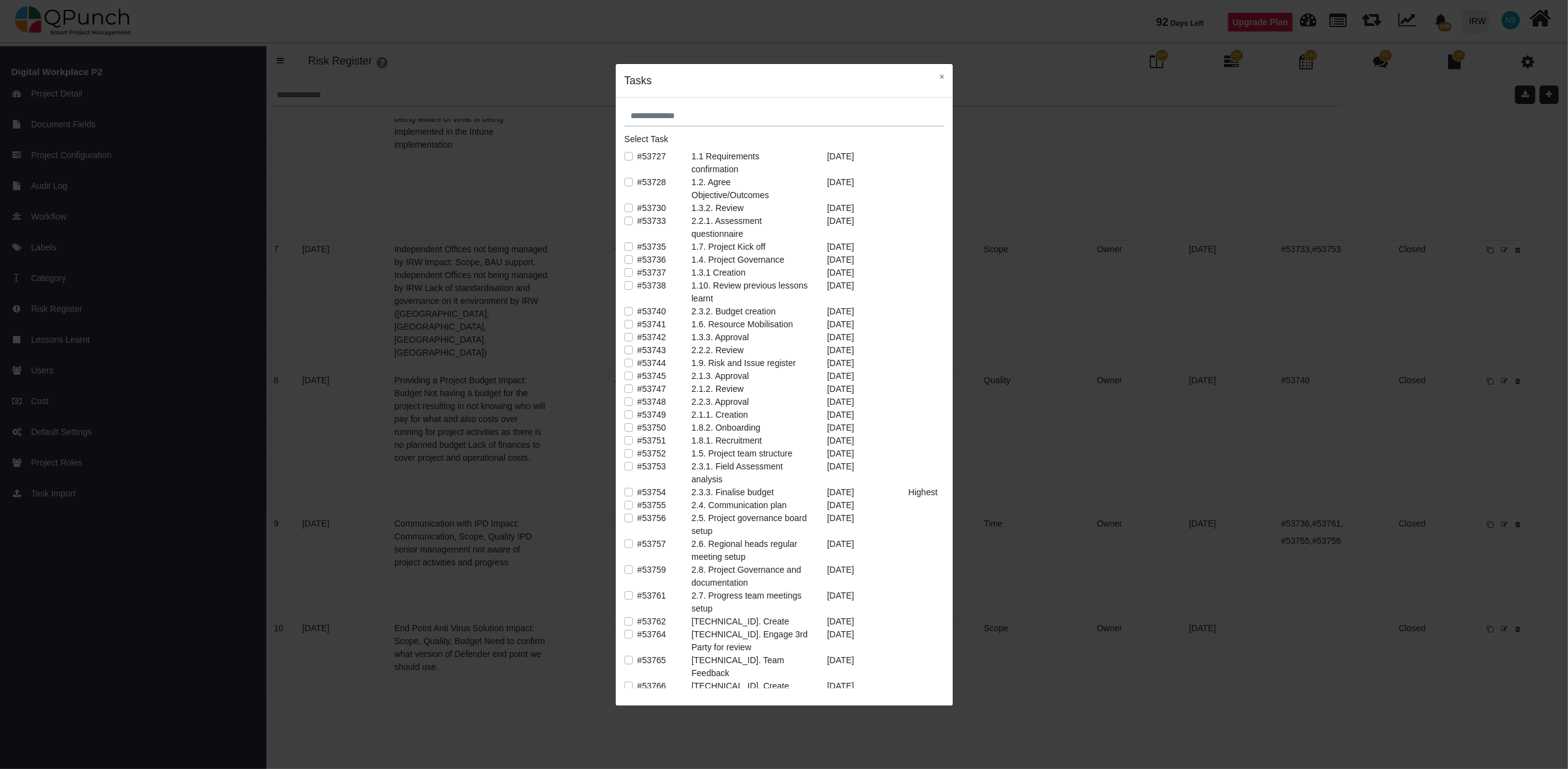
click at [637, 493] on label "#53754" at bounding box center [651, 493] width 29 height 13
click at [945, 72] on button "×" at bounding box center [942, 76] width 22 height 25
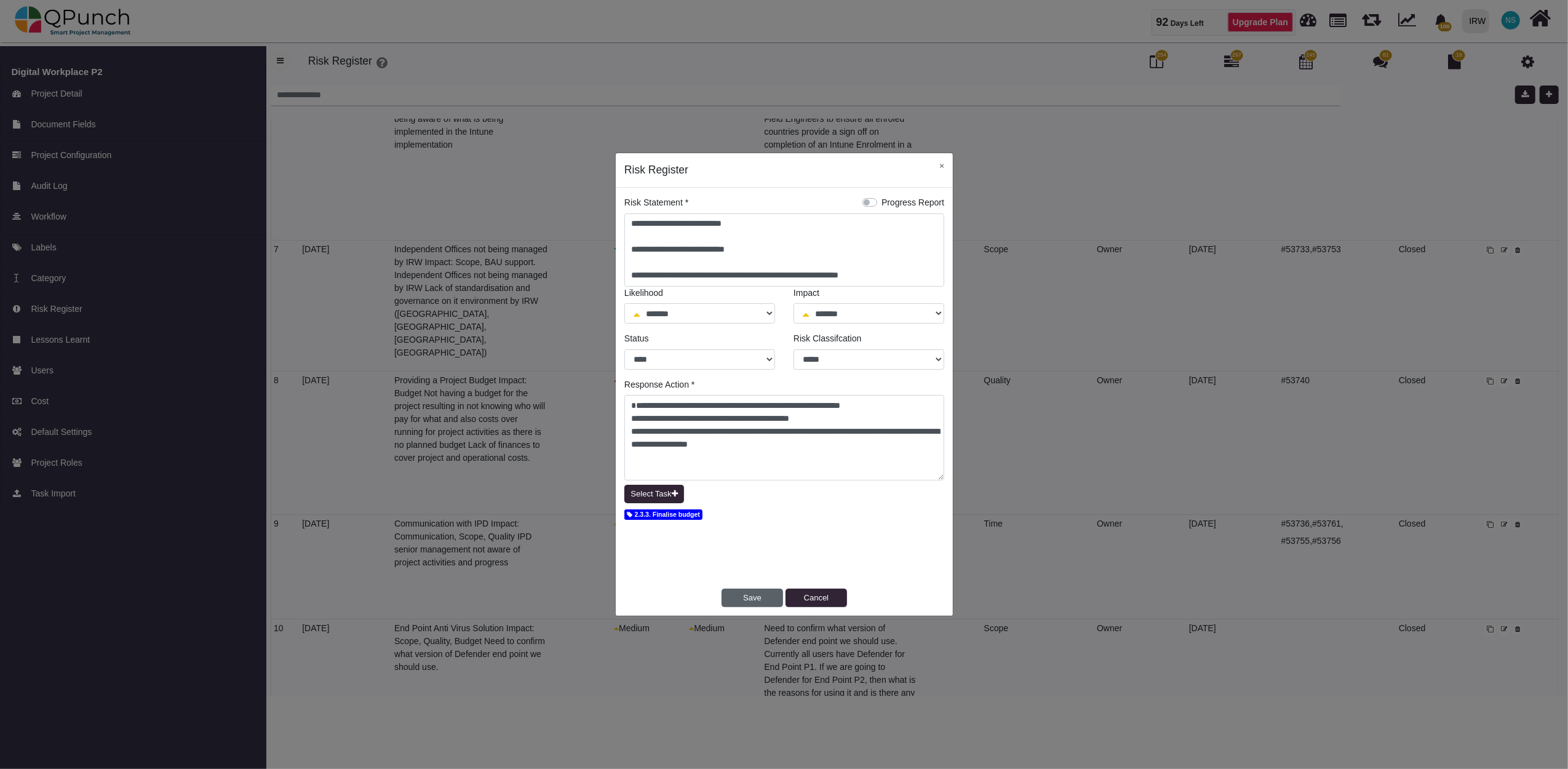
click at [745, 597] on button "Save" at bounding box center [752, 598] width 62 height 19
select select "*"
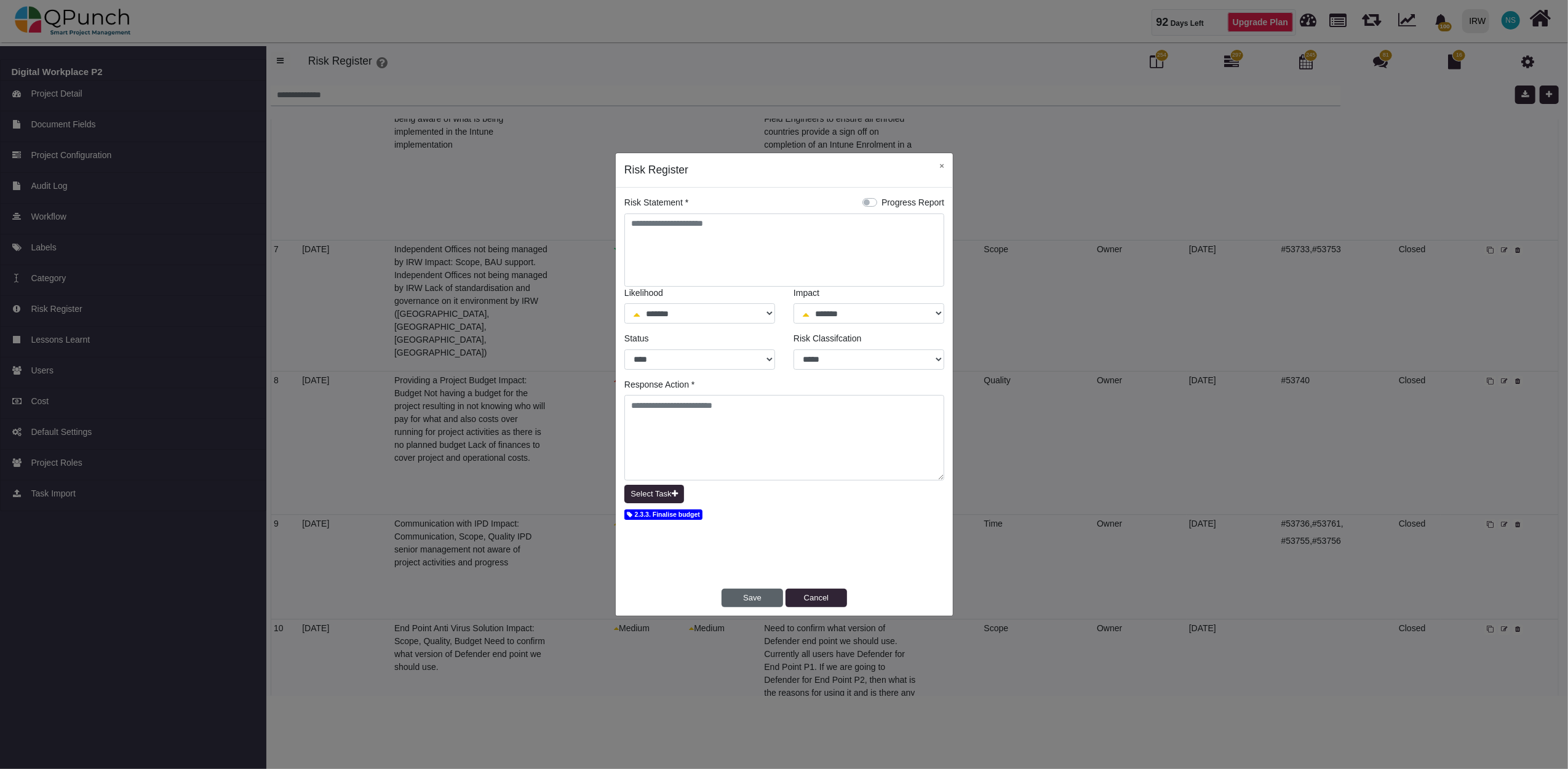
select select "*"
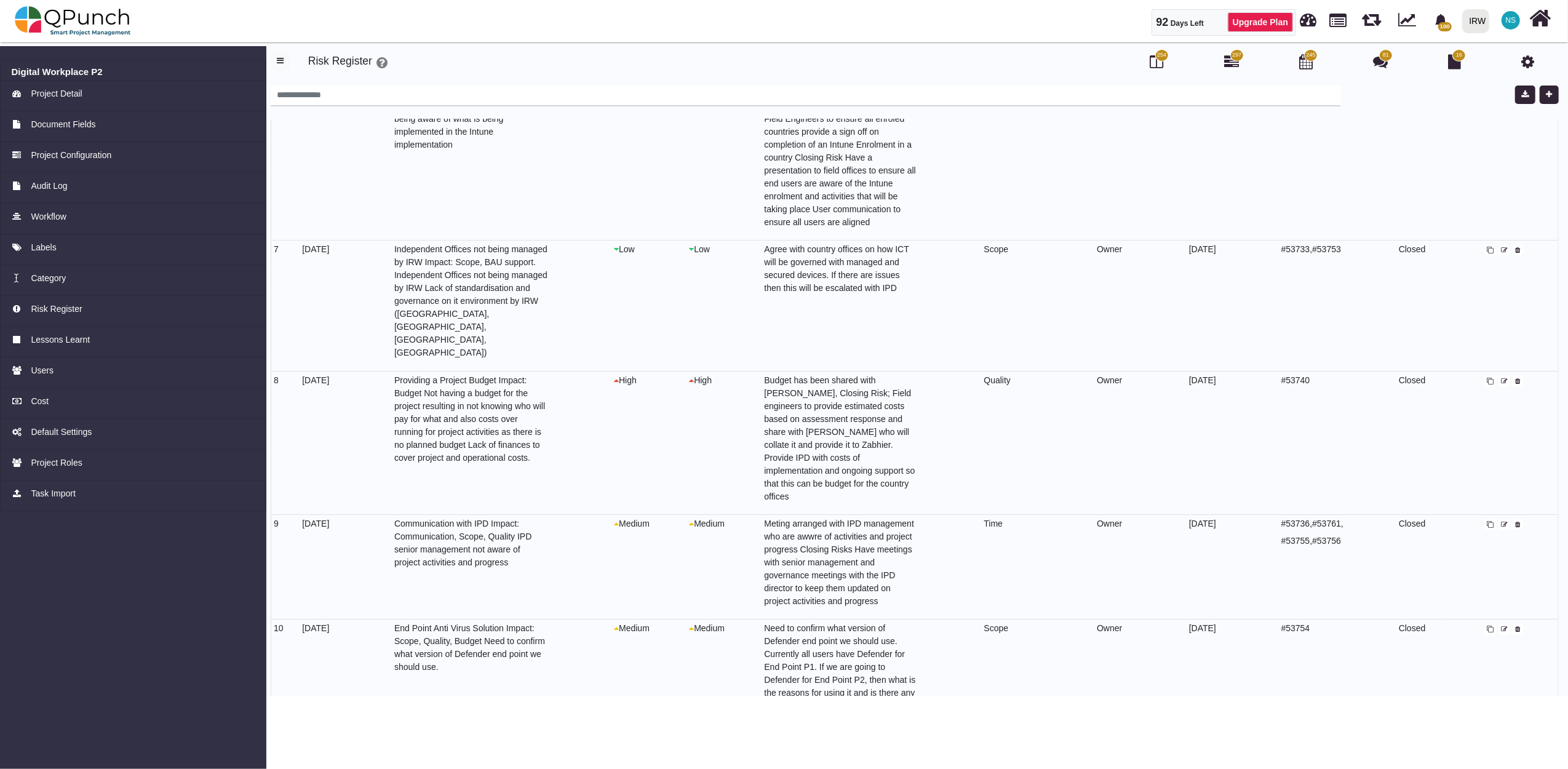
click at [1501, 627] on icon at bounding box center [1504, 630] width 7 height 7
select select "*"
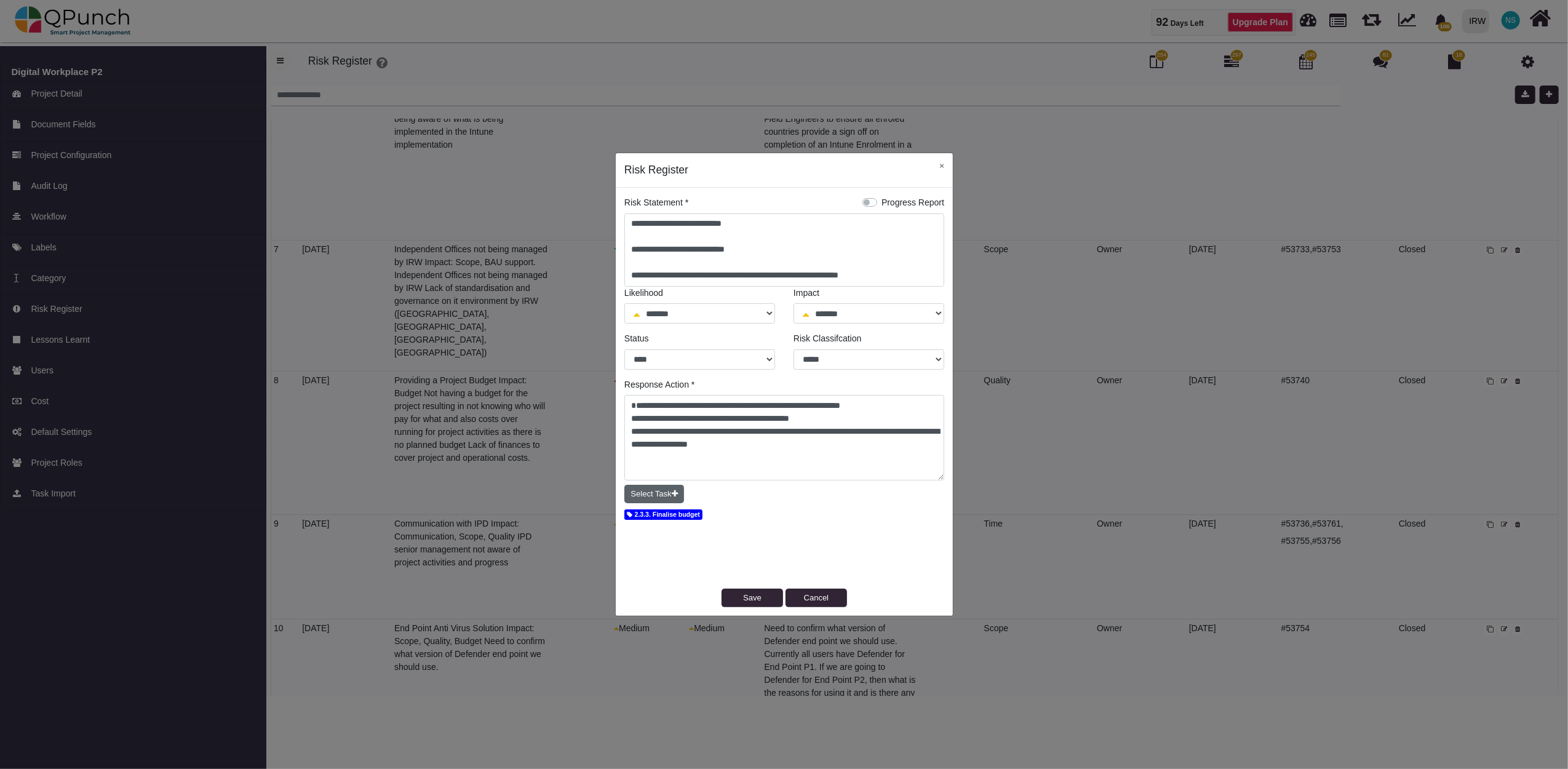
click at [657, 495] on button "Select Task" at bounding box center [654, 494] width 60 height 19
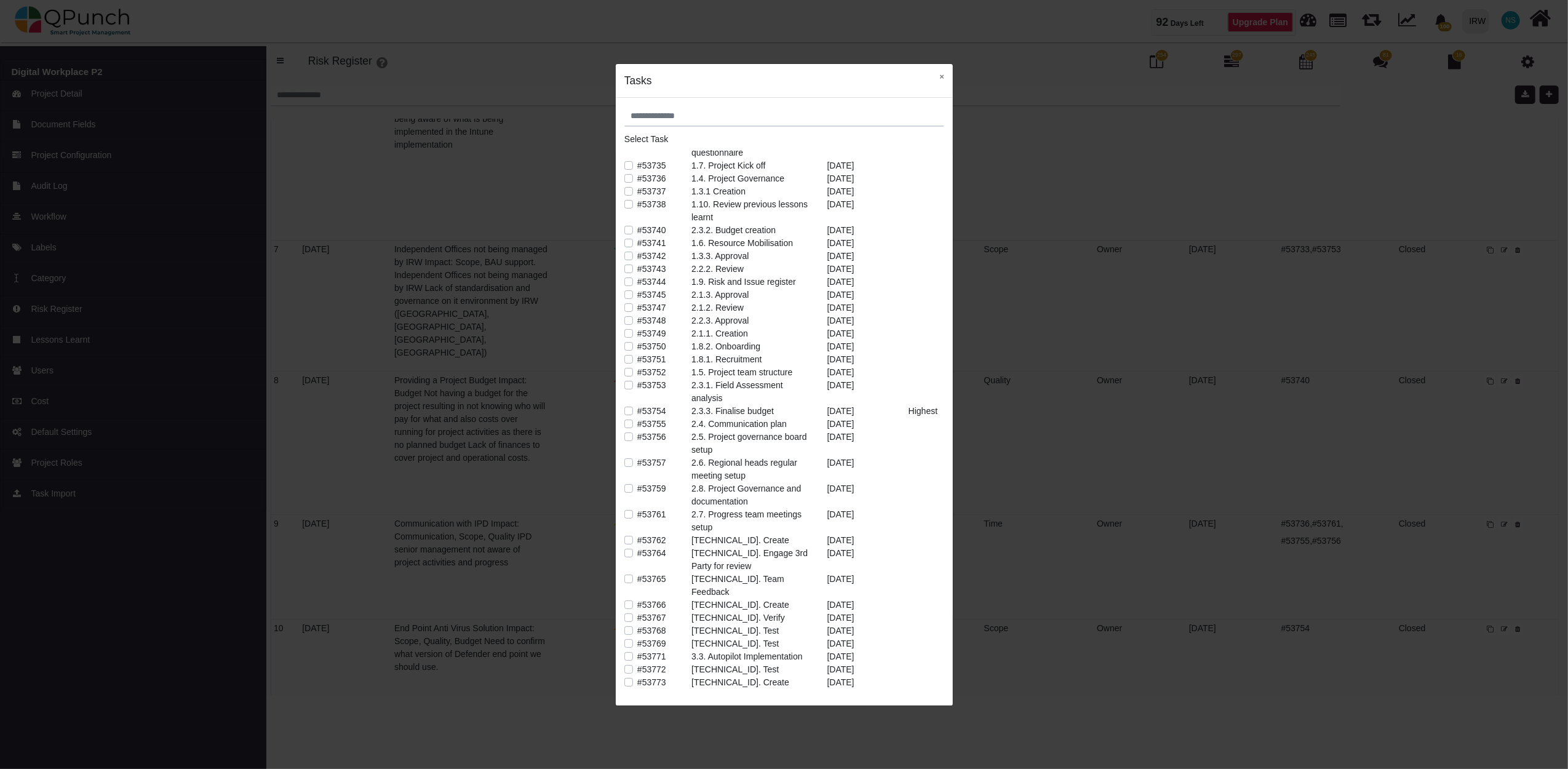
scroll to position [137, 0]
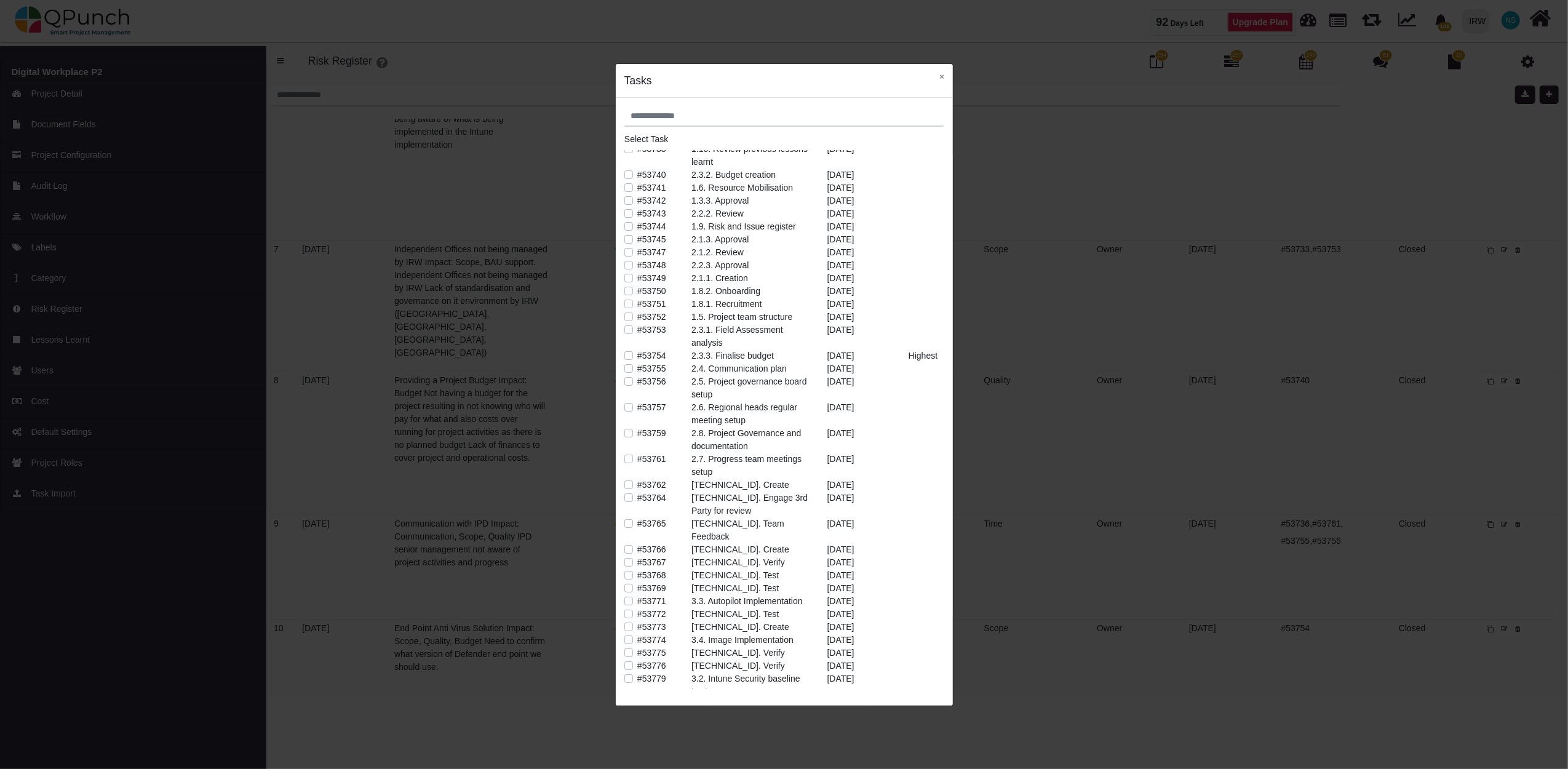
click at [637, 634] on label "#53774" at bounding box center [651, 640] width 29 height 13
click at [943, 79] on button "×" at bounding box center [942, 76] width 22 height 25
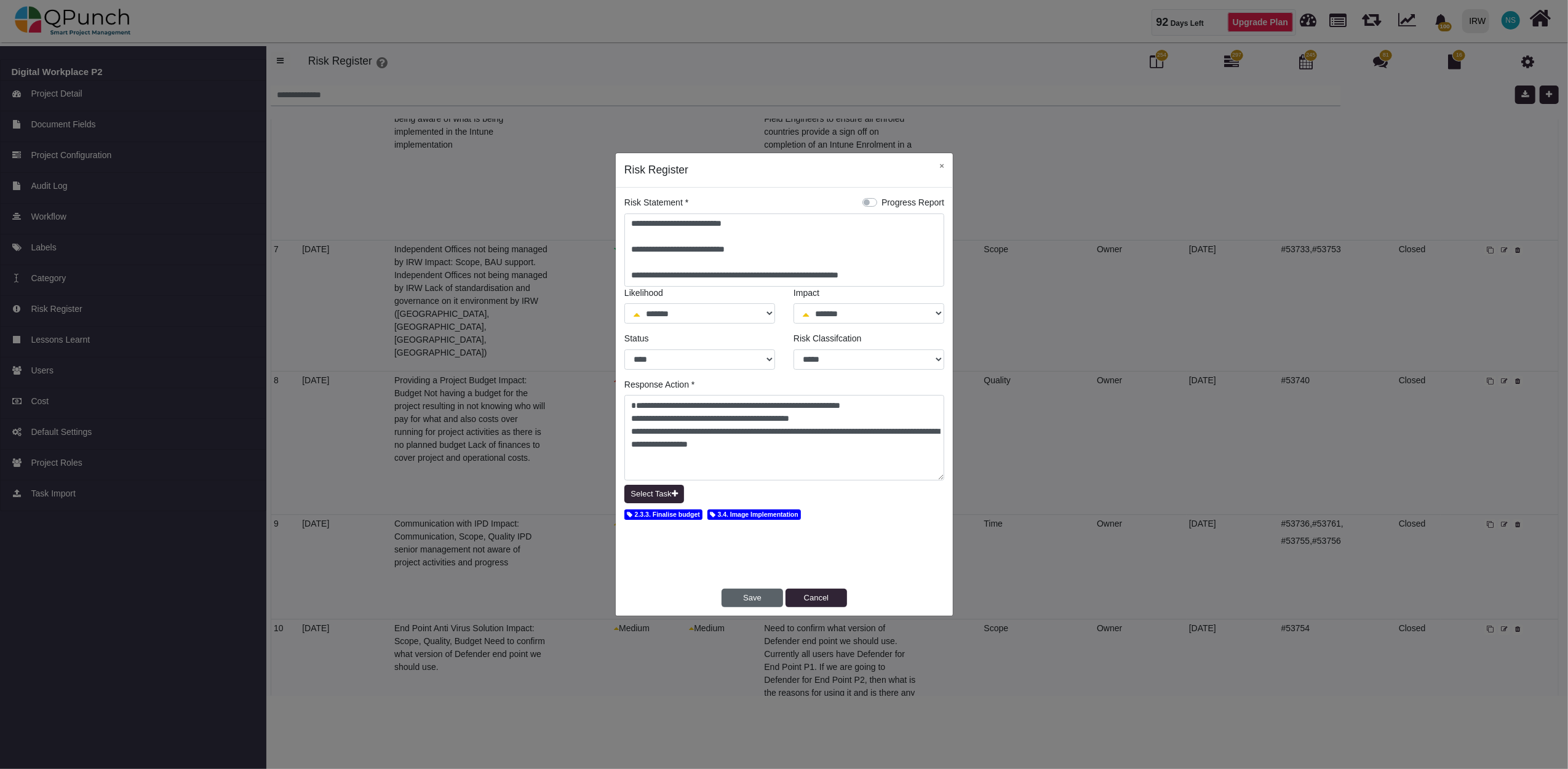
click at [733, 601] on button "Save" at bounding box center [752, 598] width 62 height 19
select select "*"
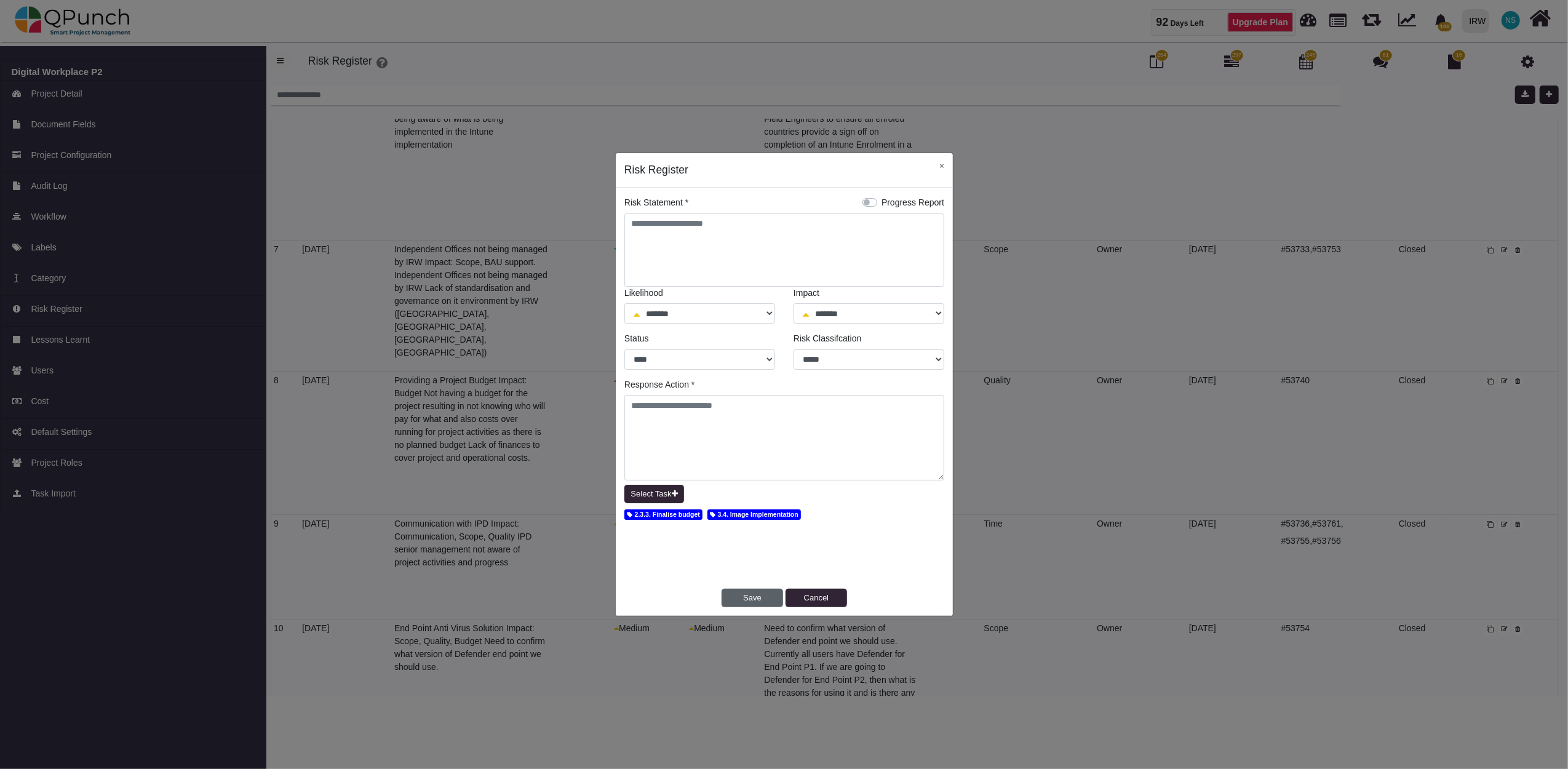
select select "*"
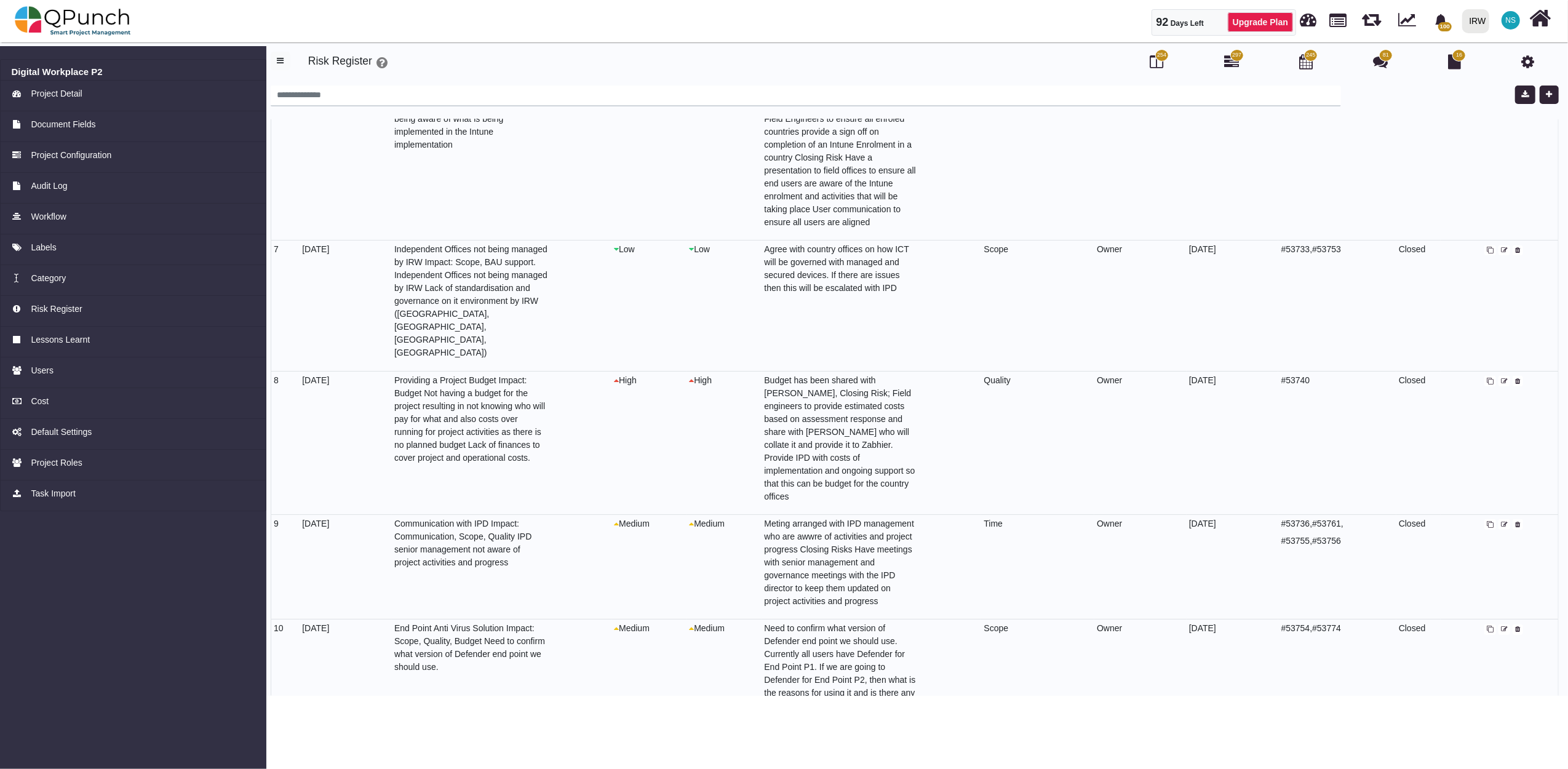
click at [1501, 627] on icon at bounding box center [1504, 630] width 7 height 7
select select "*"
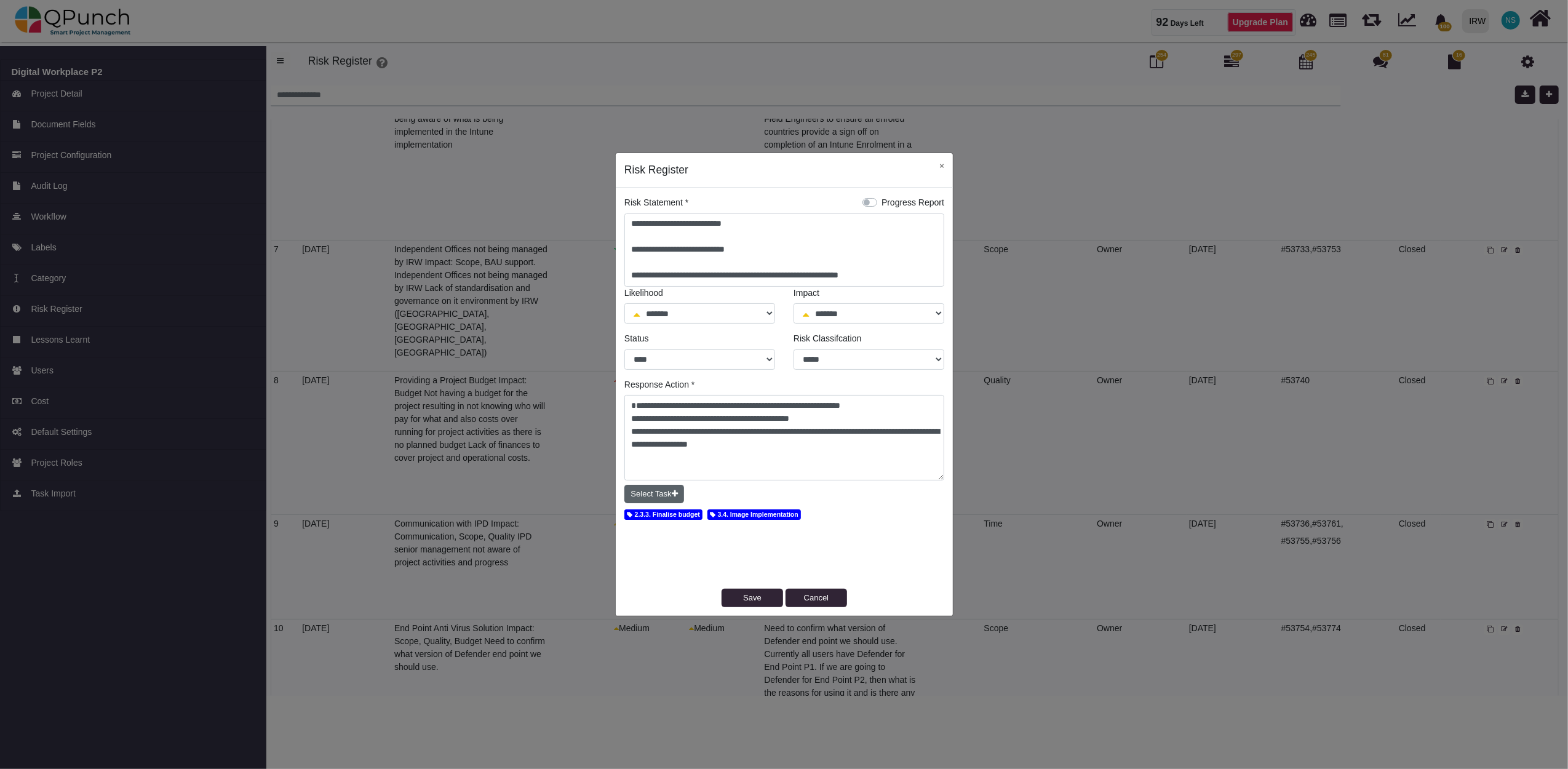
click at [673, 498] on button "Select Task" at bounding box center [654, 494] width 60 height 19
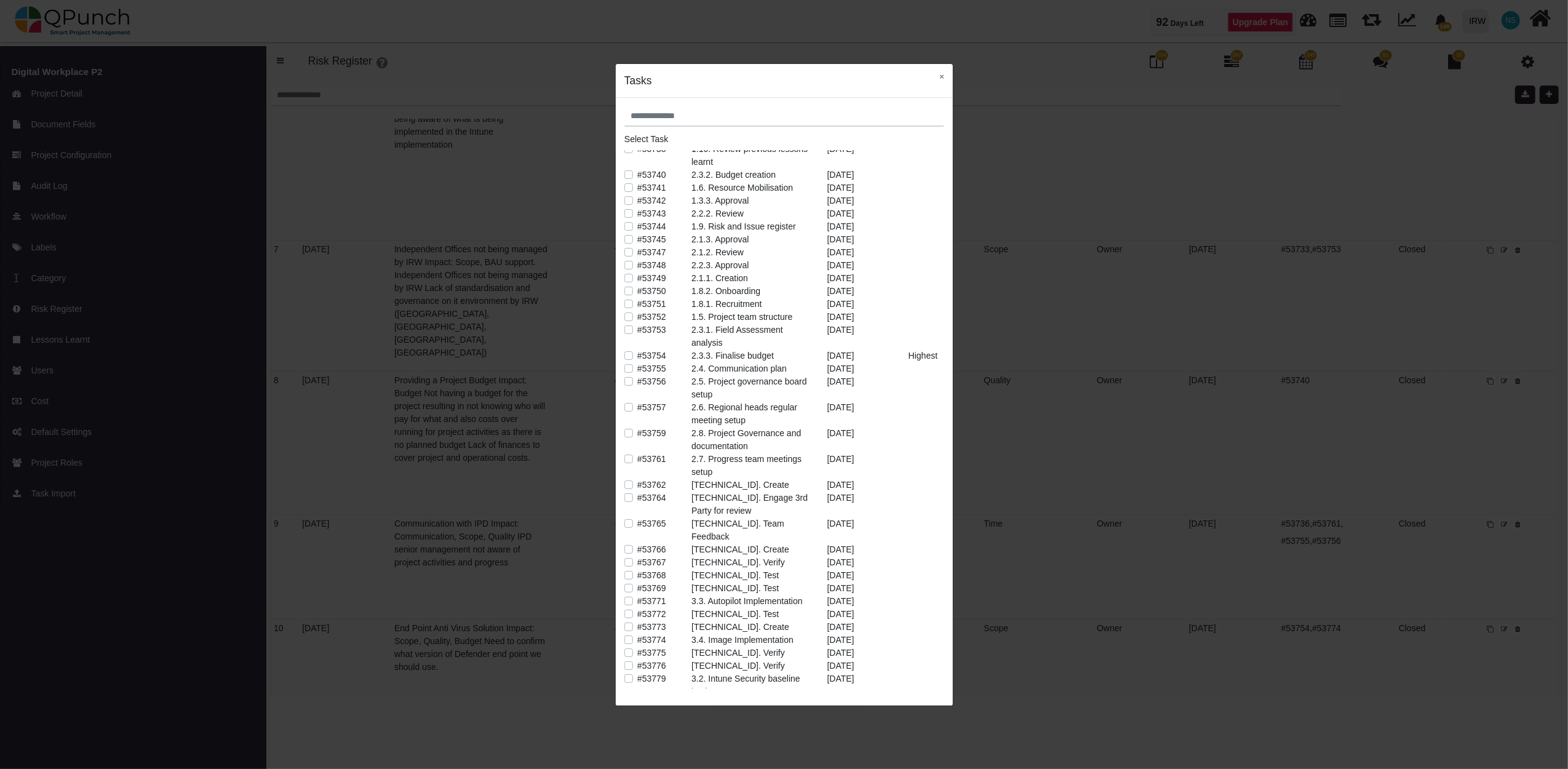
scroll to position [273, 0]
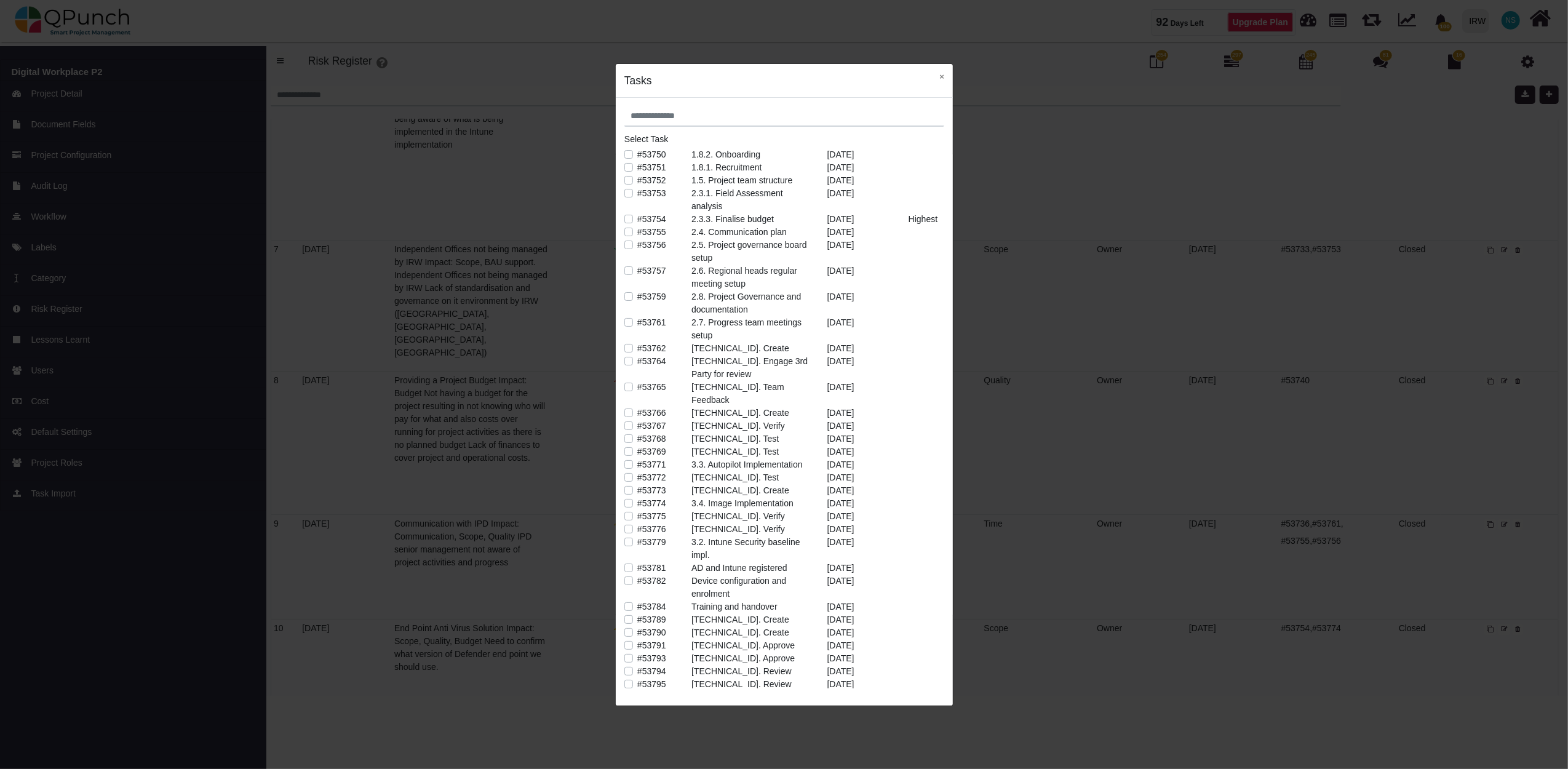
click at [637, 536] on label "#53779" at bounding box center [651, 542] width 29 height 13
click at [943, 77] on button "×" at bounding box center [942, 76] width 22 height 25
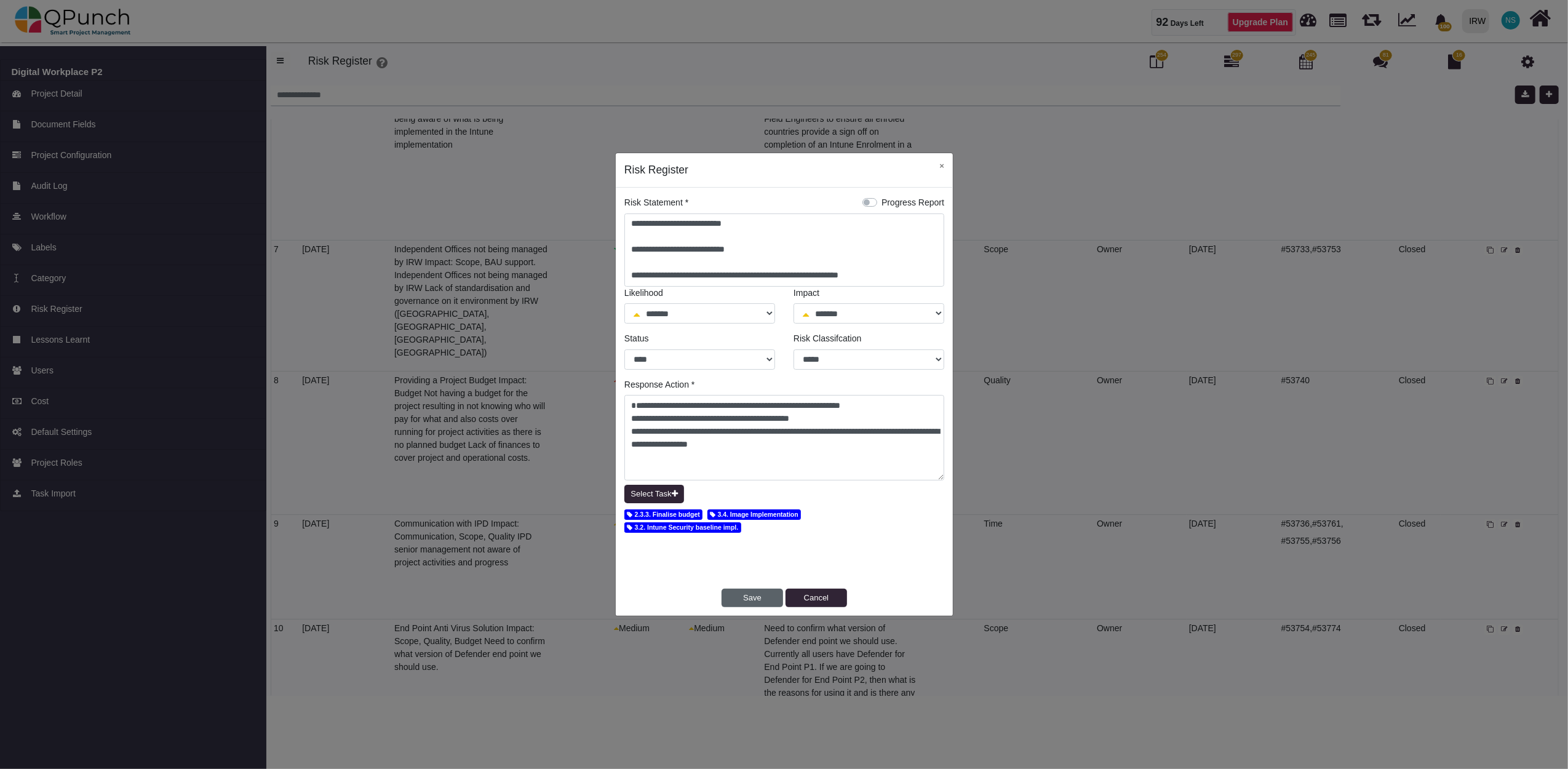
click at [754, 599] on button "Save" at bounding box center [752, 598] width 62 height 19
select select "*"
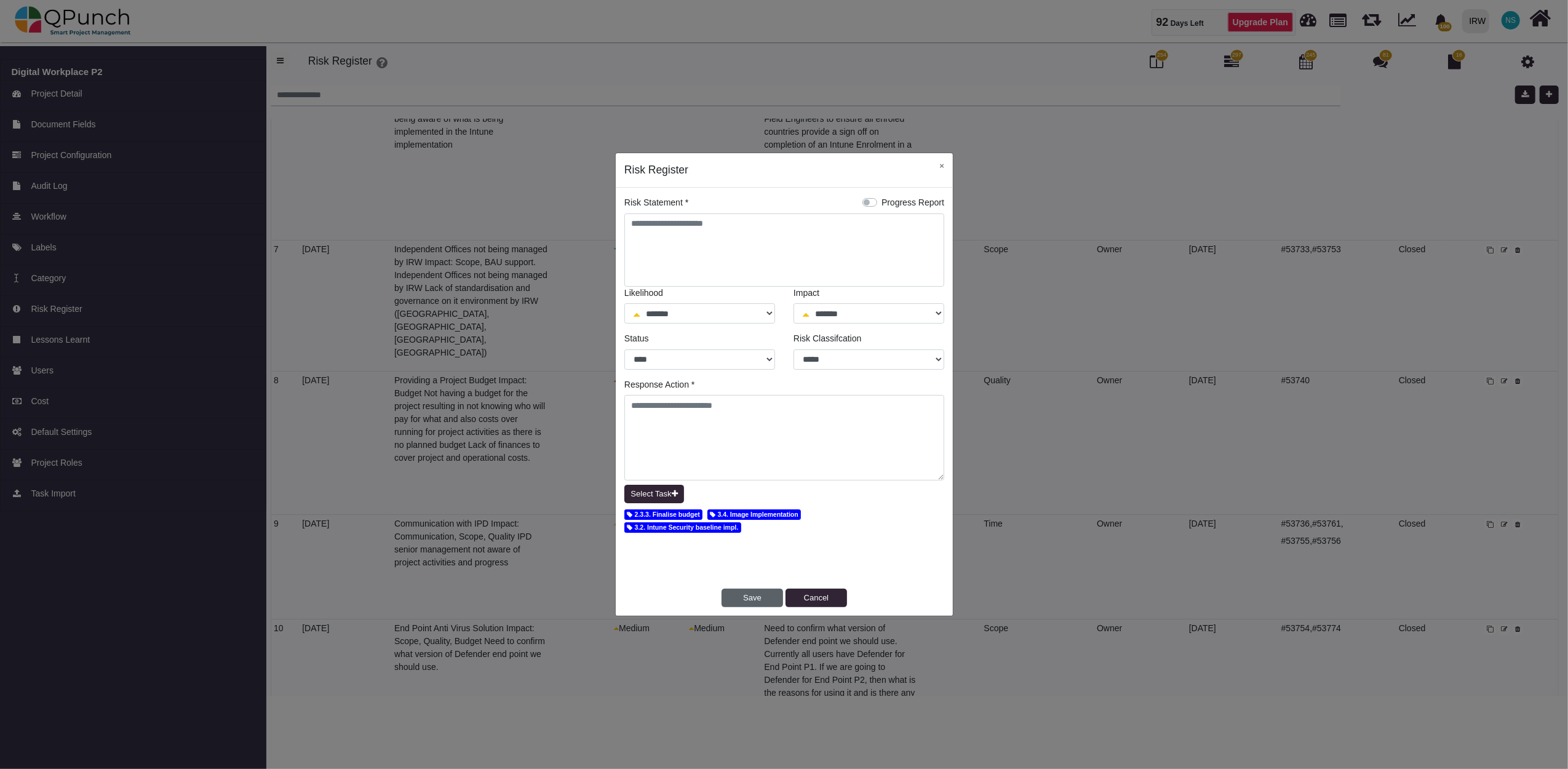
select select "*"
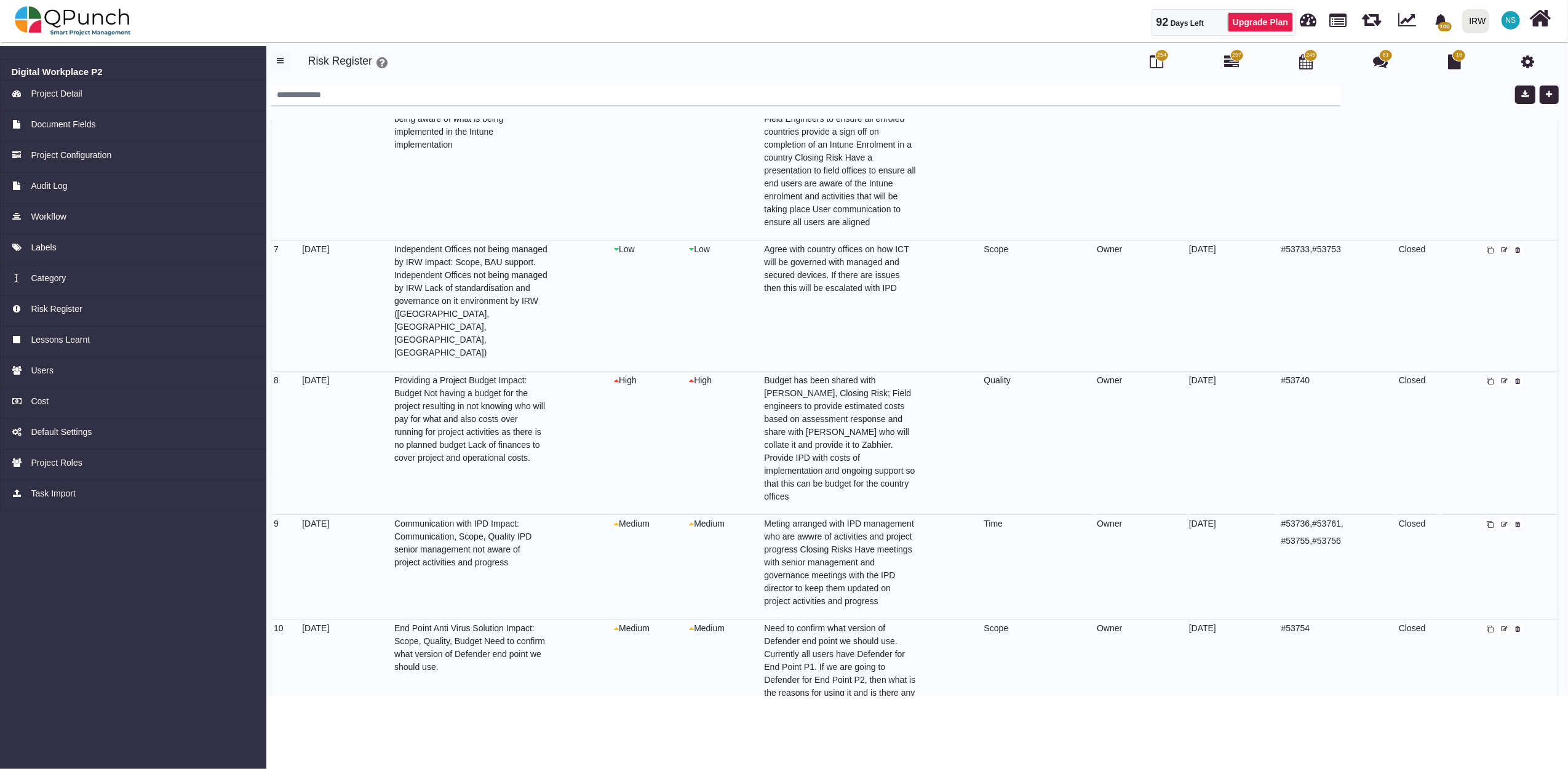
click at [1501, 627] on icon at bounding box center [1504, 630] width 7 height 7
select select "*"
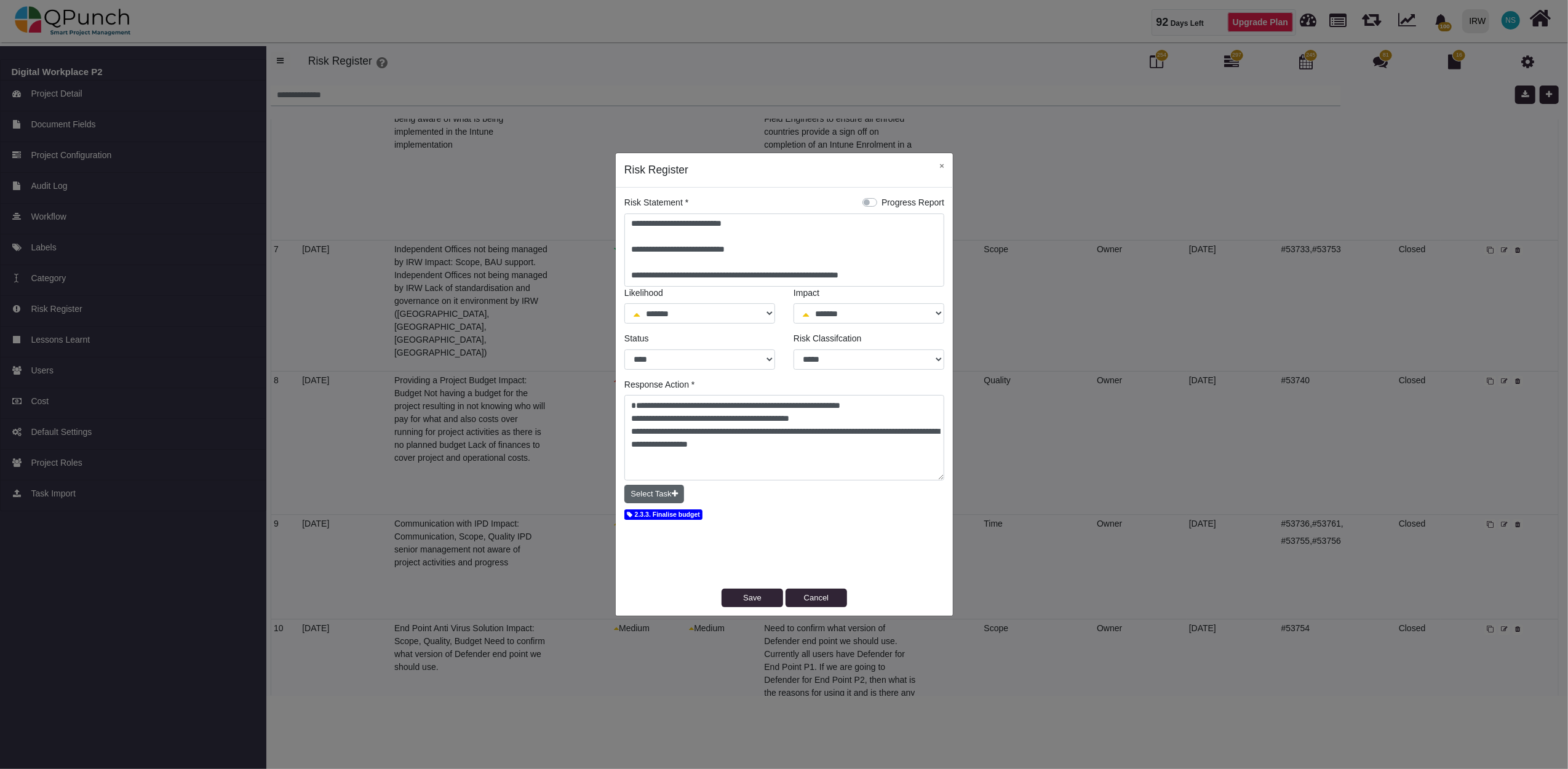
click at [665, 495] on button "Select Task" at bounding box center [654, 494] width 60 height 19
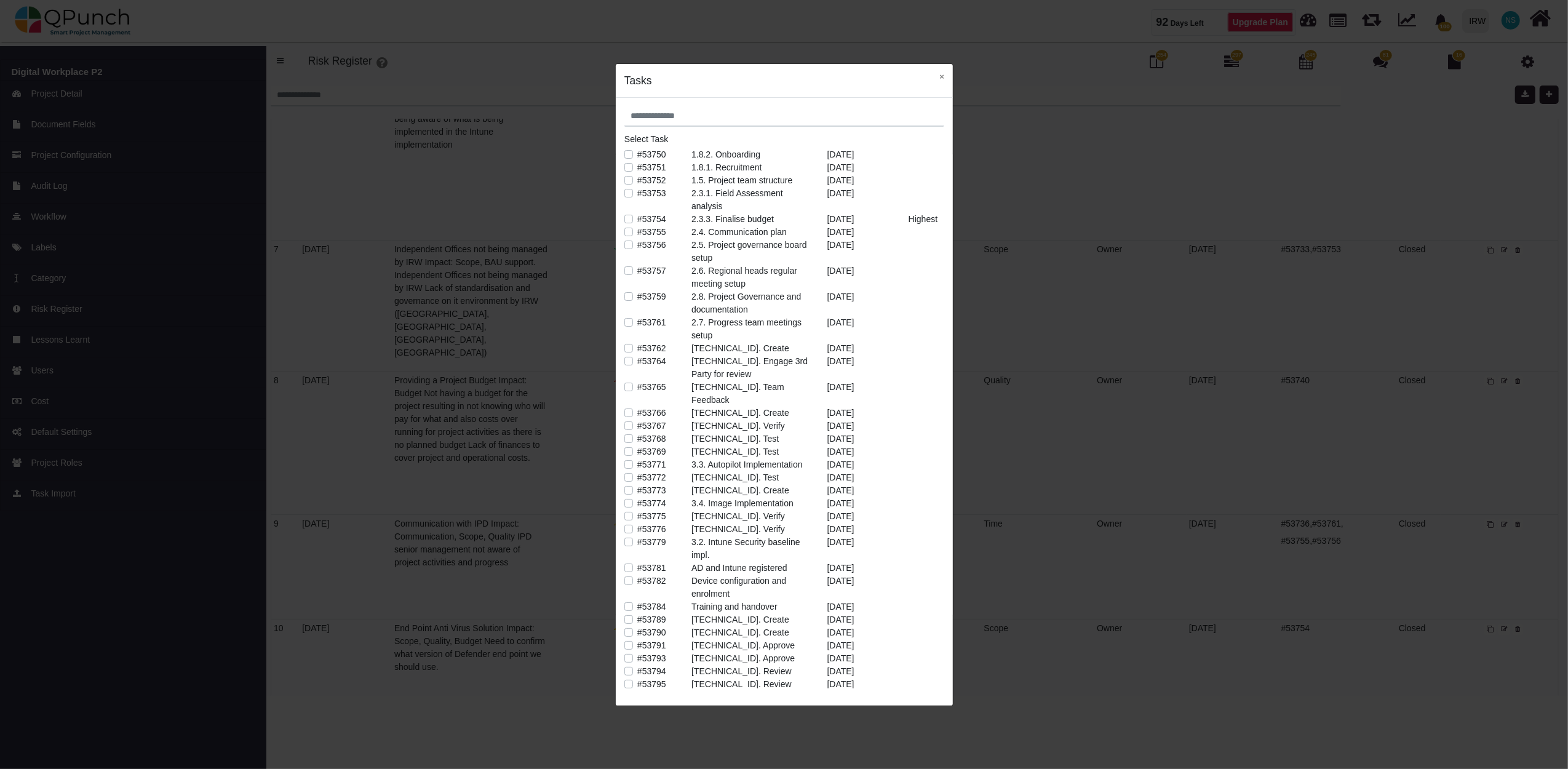
click at [637, 536] on label "#53779" at bounding box center [651, 542] width 29 height 13
click at [946, 79] on button "×" at bounding box center [942, 76] width 22 height 25
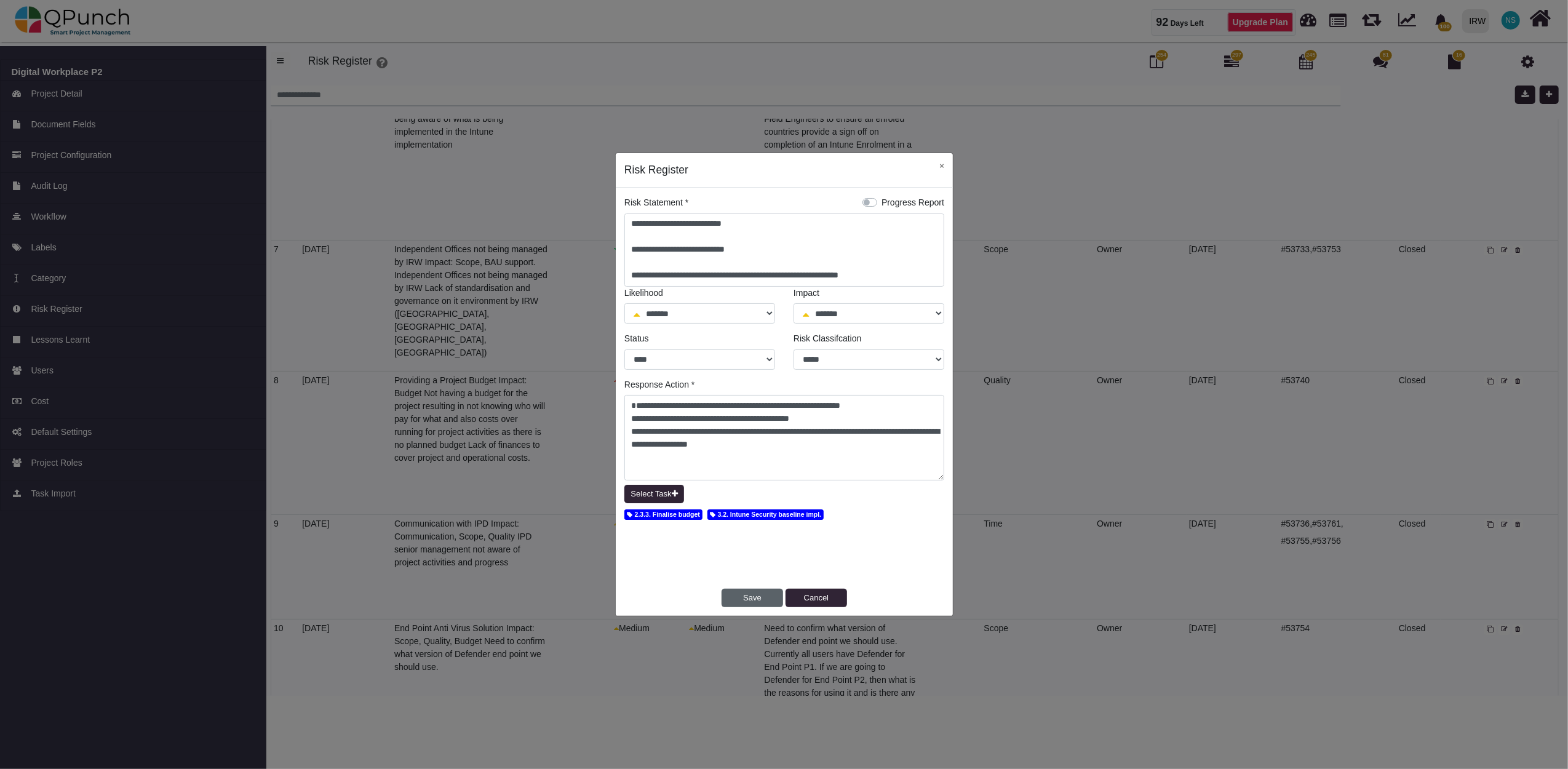
click at [749, 602] on button "Save" at bounding box center [752, 598] width 62 height 19
select select "*"
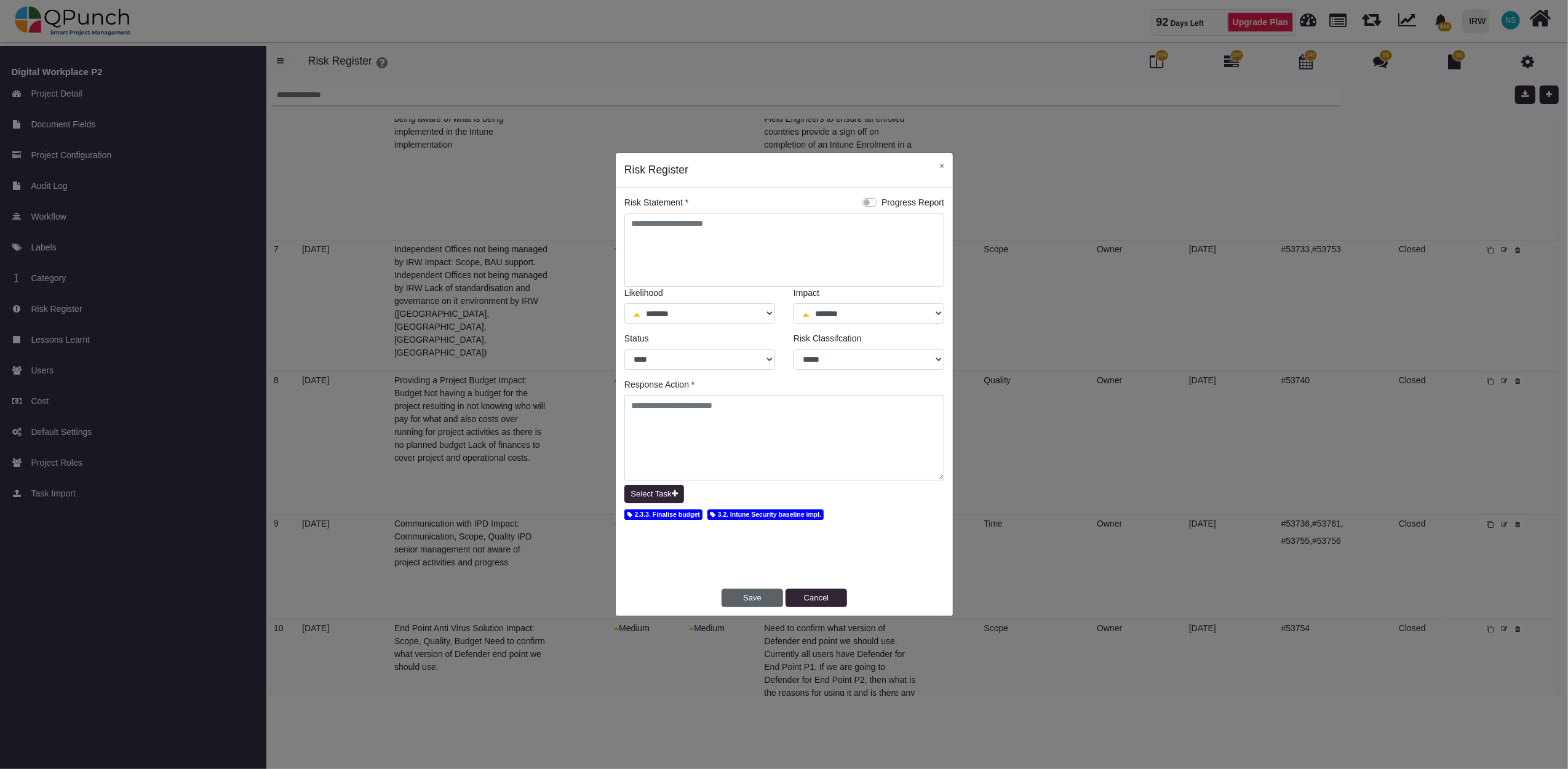
select select "*"
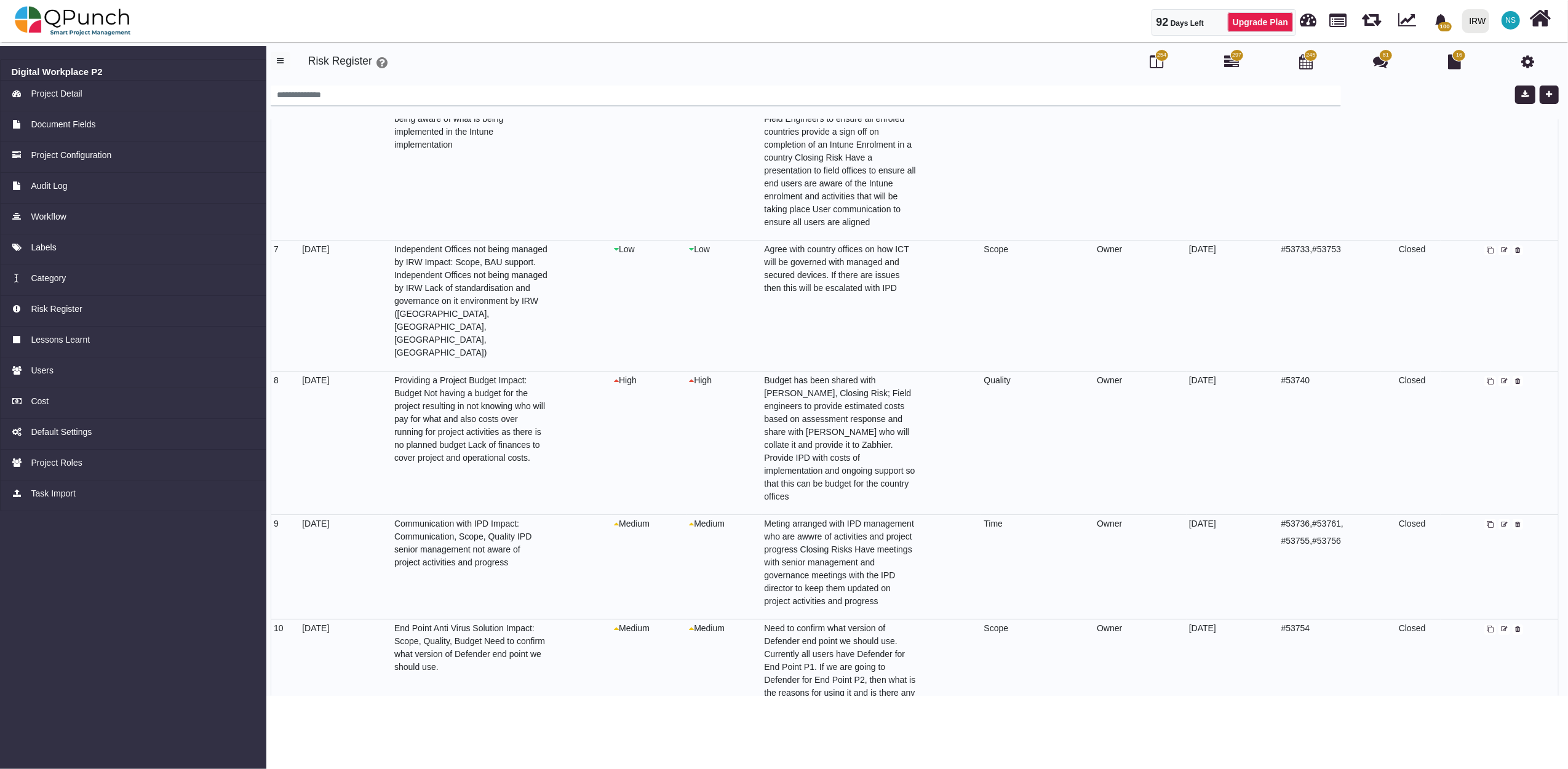
click at [1504, 625] on span at bounding box center [1504, 630] width 12 height 10
select select "*"
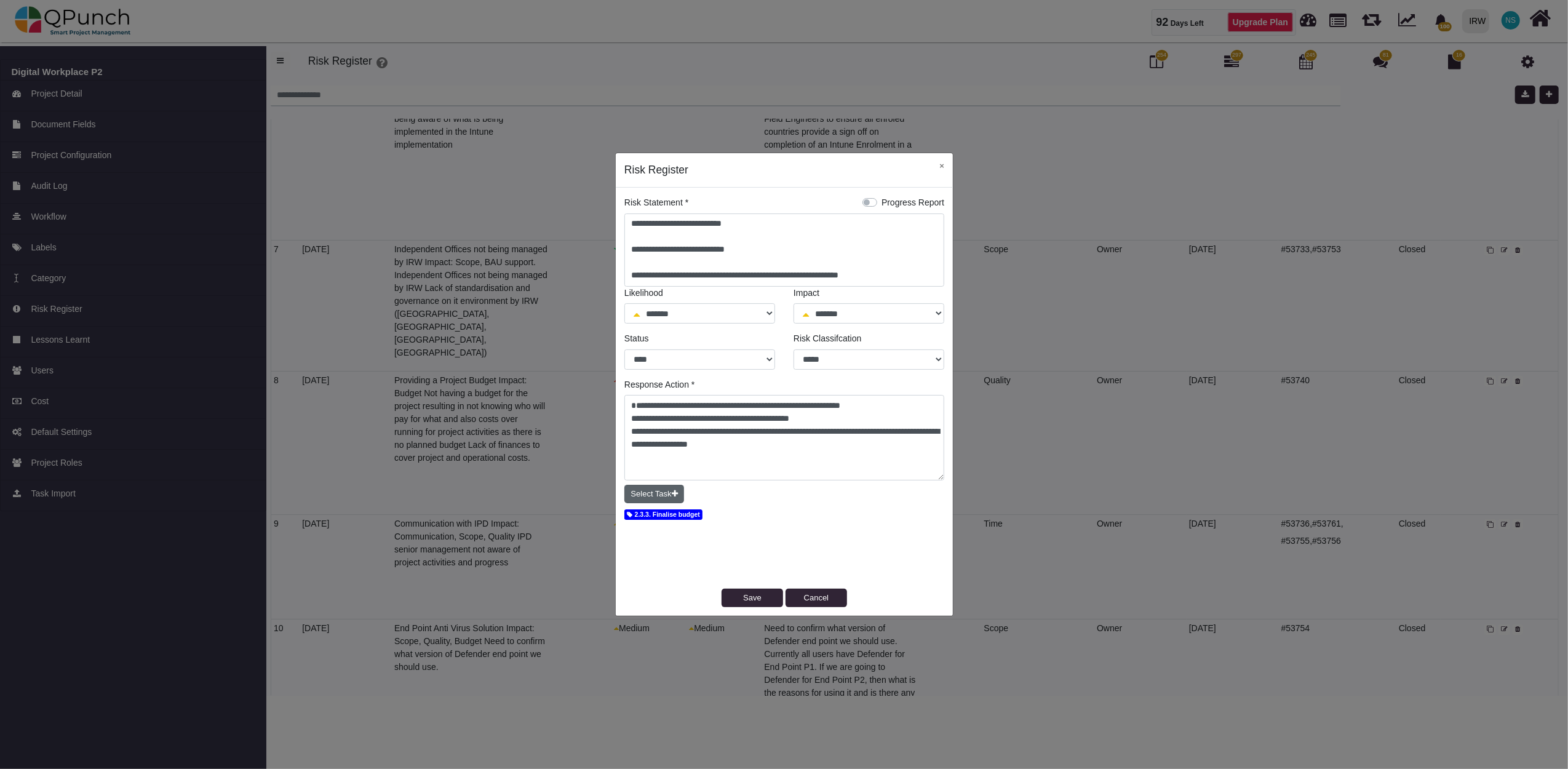
click at [673, 496] on icon "button" at bounding box center [675, 494] width 6 height 8
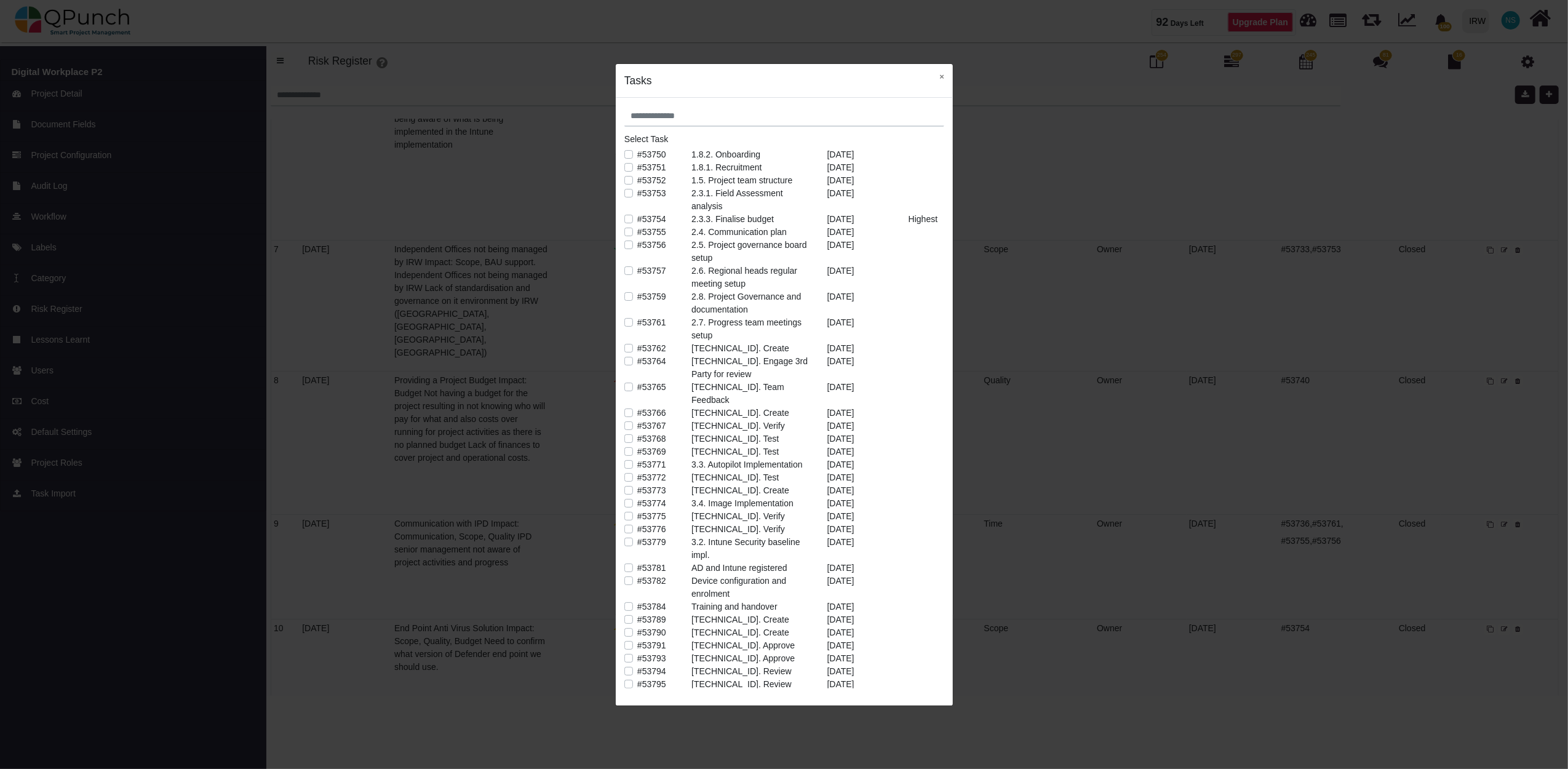
click at [637, 497] on label "#53774" at bounding box center [651, 504] width 29 height 13
click at [944, 77] on button "×" at bounding box center [942, 76] width 22 height 25
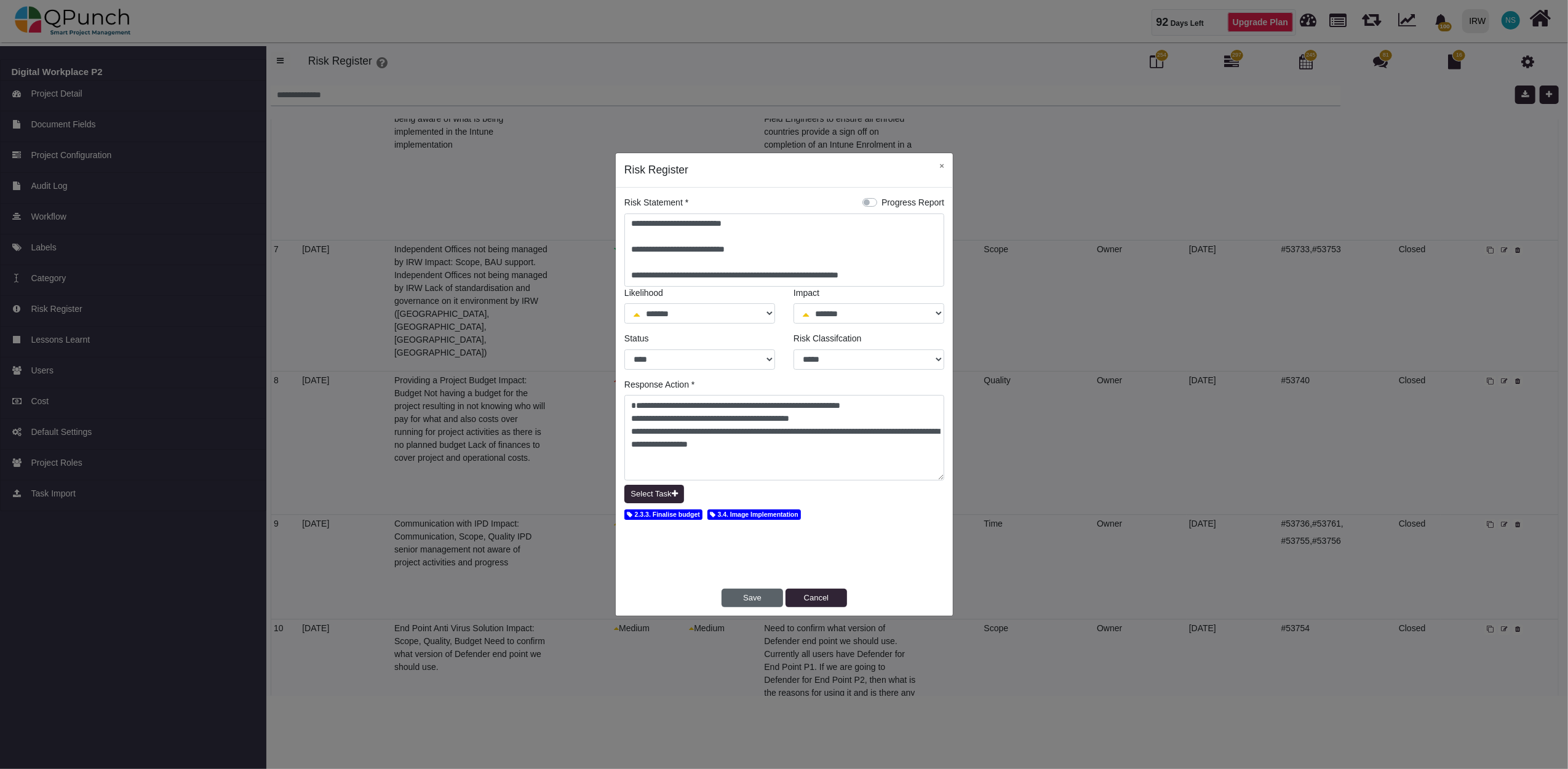
click at [753, 597] on button "Save" at bounding box center [752, 598] width 62 height 19
select select "*"
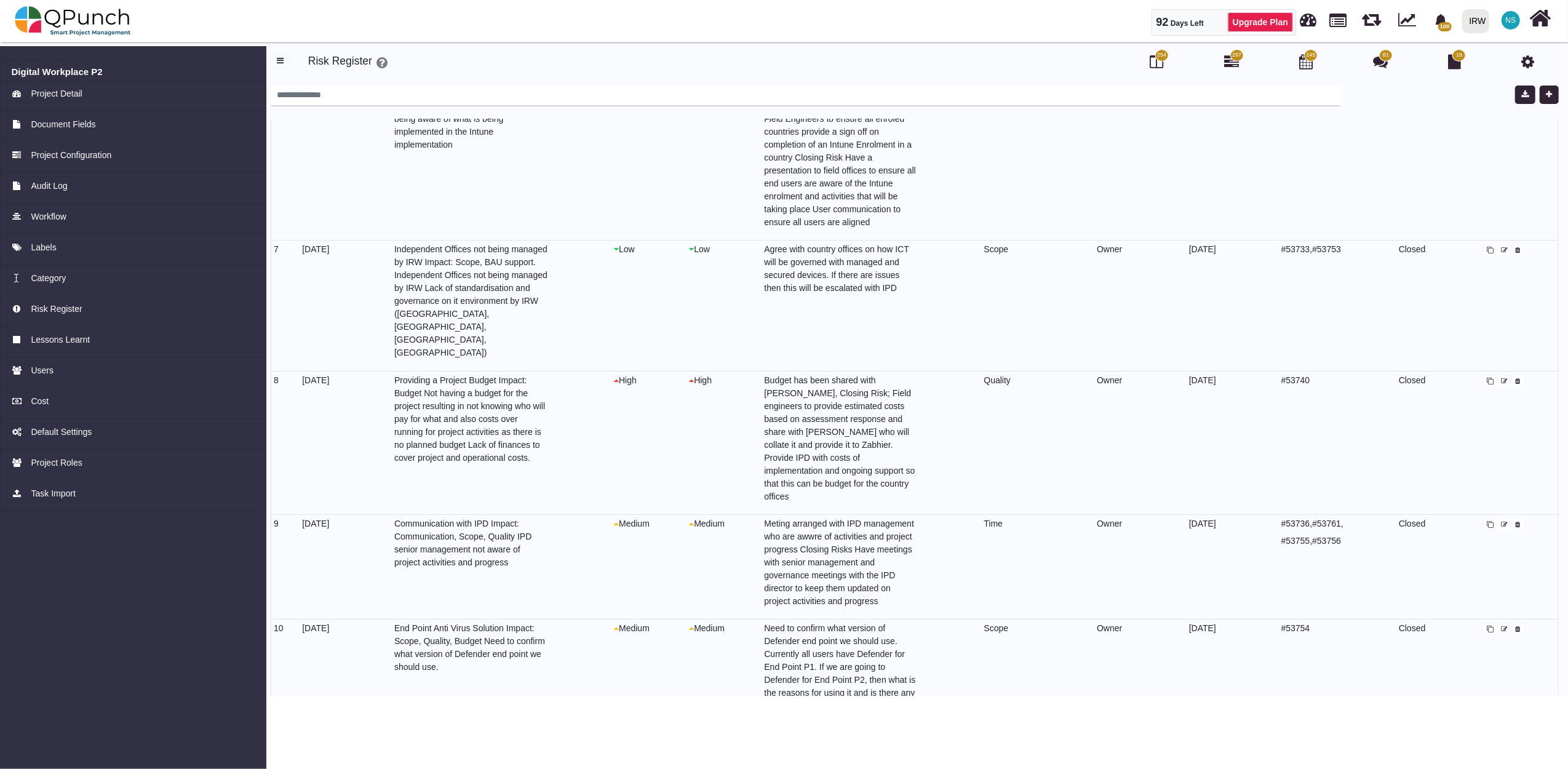
click at [1504, 625] on span at bounding box center [1504, 630] width 12 height 10
select select "*"
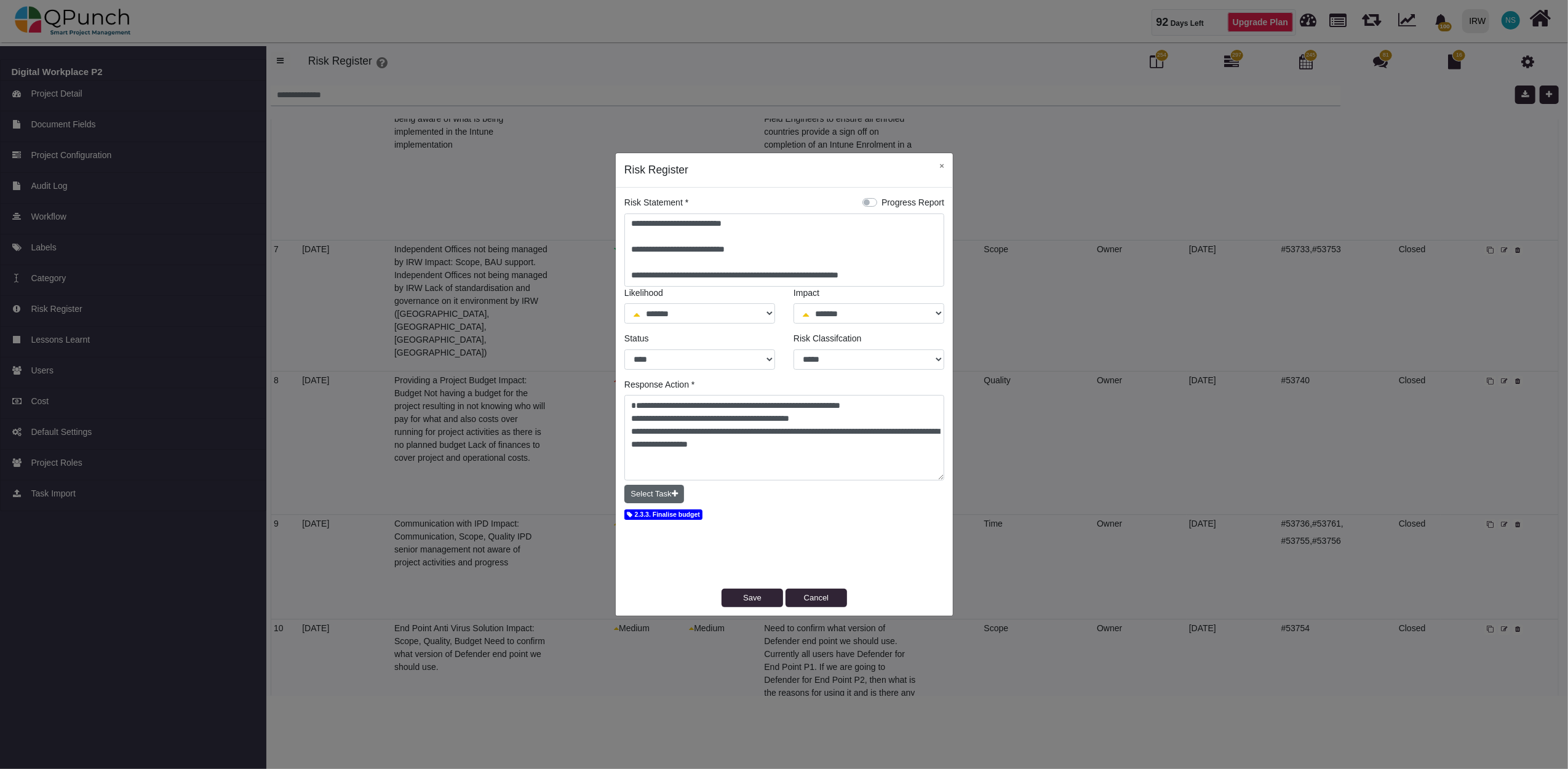
click at [662, 491] on button "Select Task" at bounding box center [654, 494] width 60 height 19
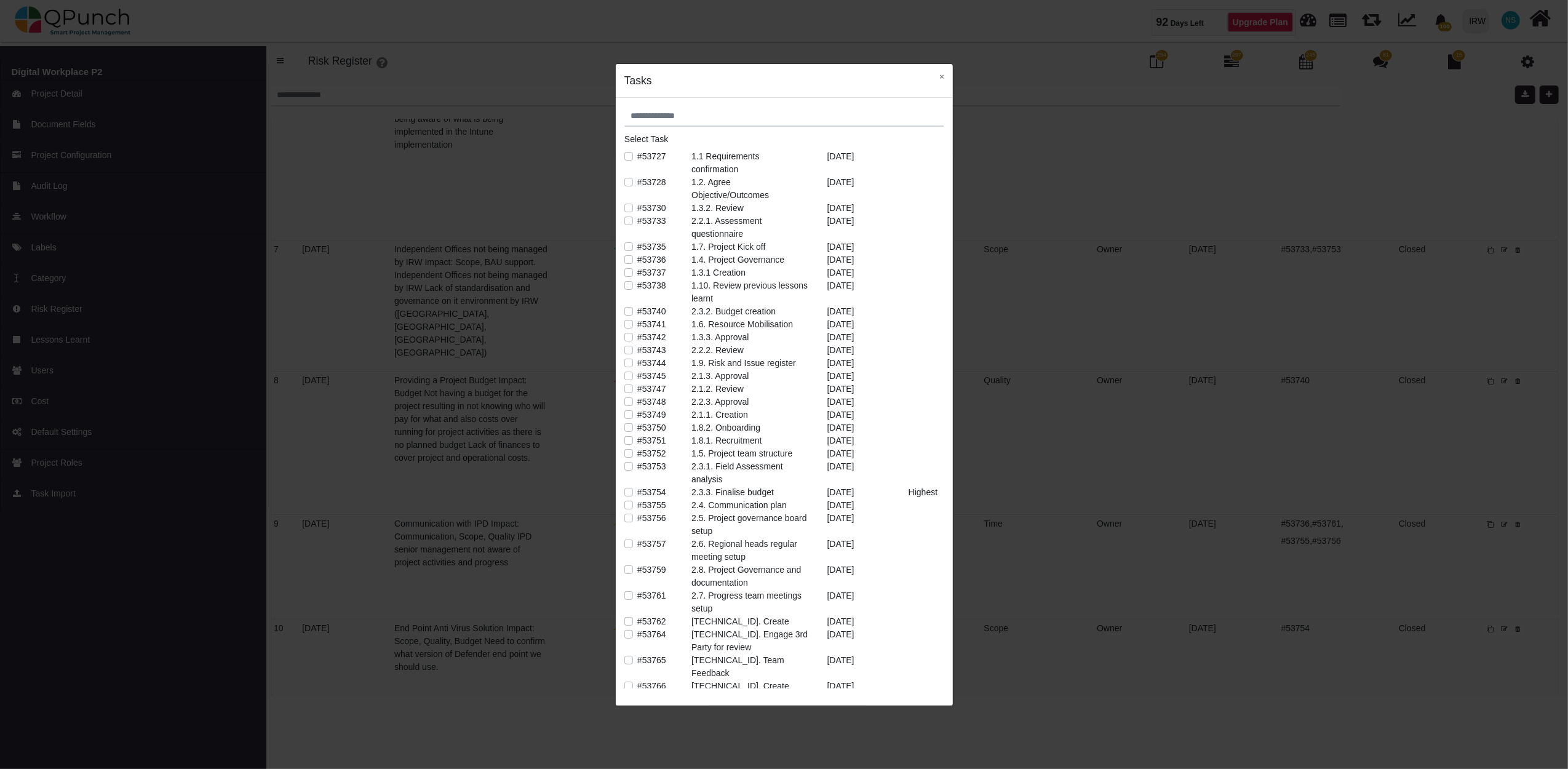
click at [637, 489] on label "#53754" at bounding box center [651, 493] width 29 height 13
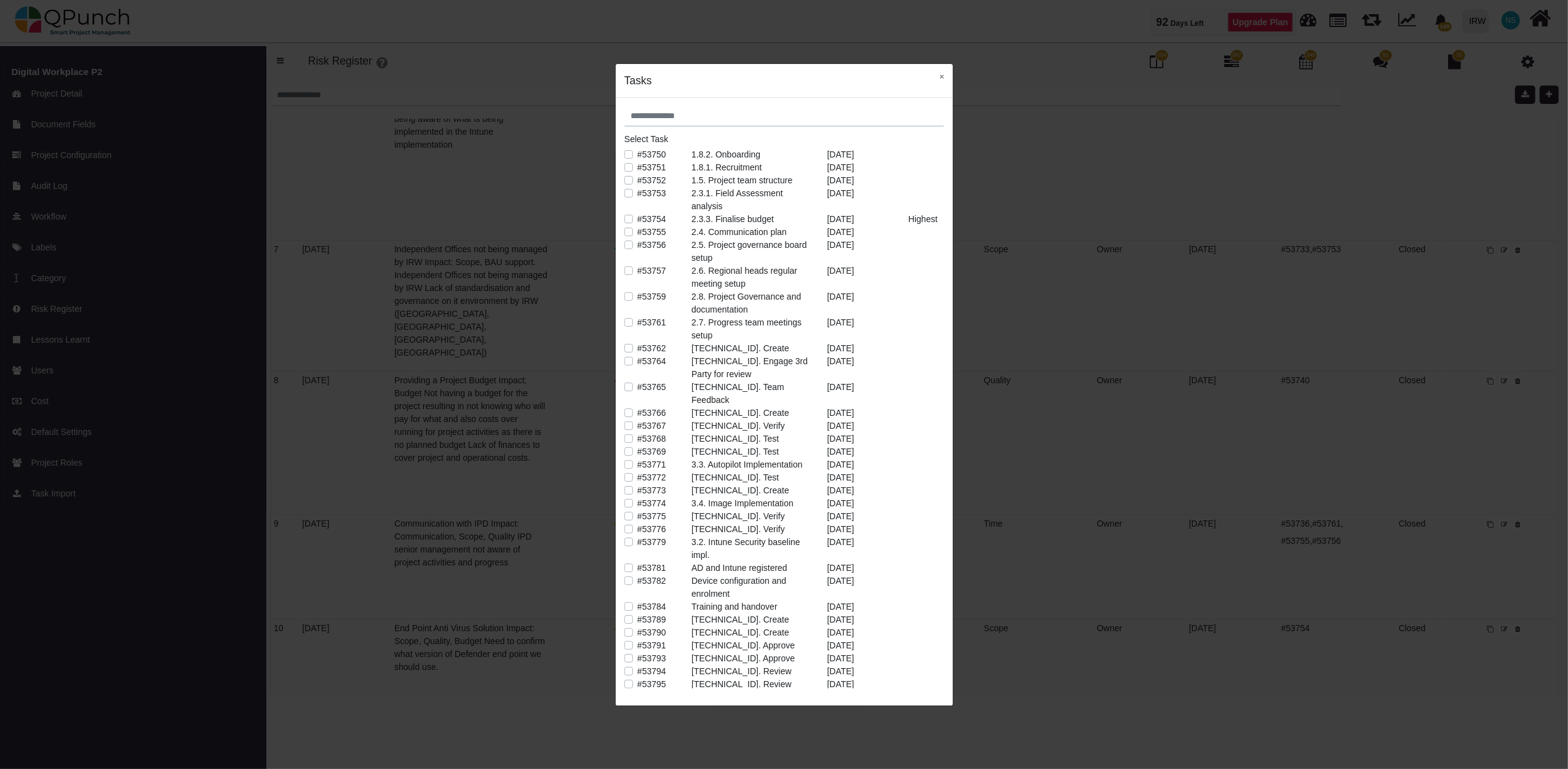
click at [637, 497] on label "#53774" at bounding box center [651, 504] width 29 height 13
click at [943, 80] on button "×" at bounding box center [942, 76] width 22 height 25
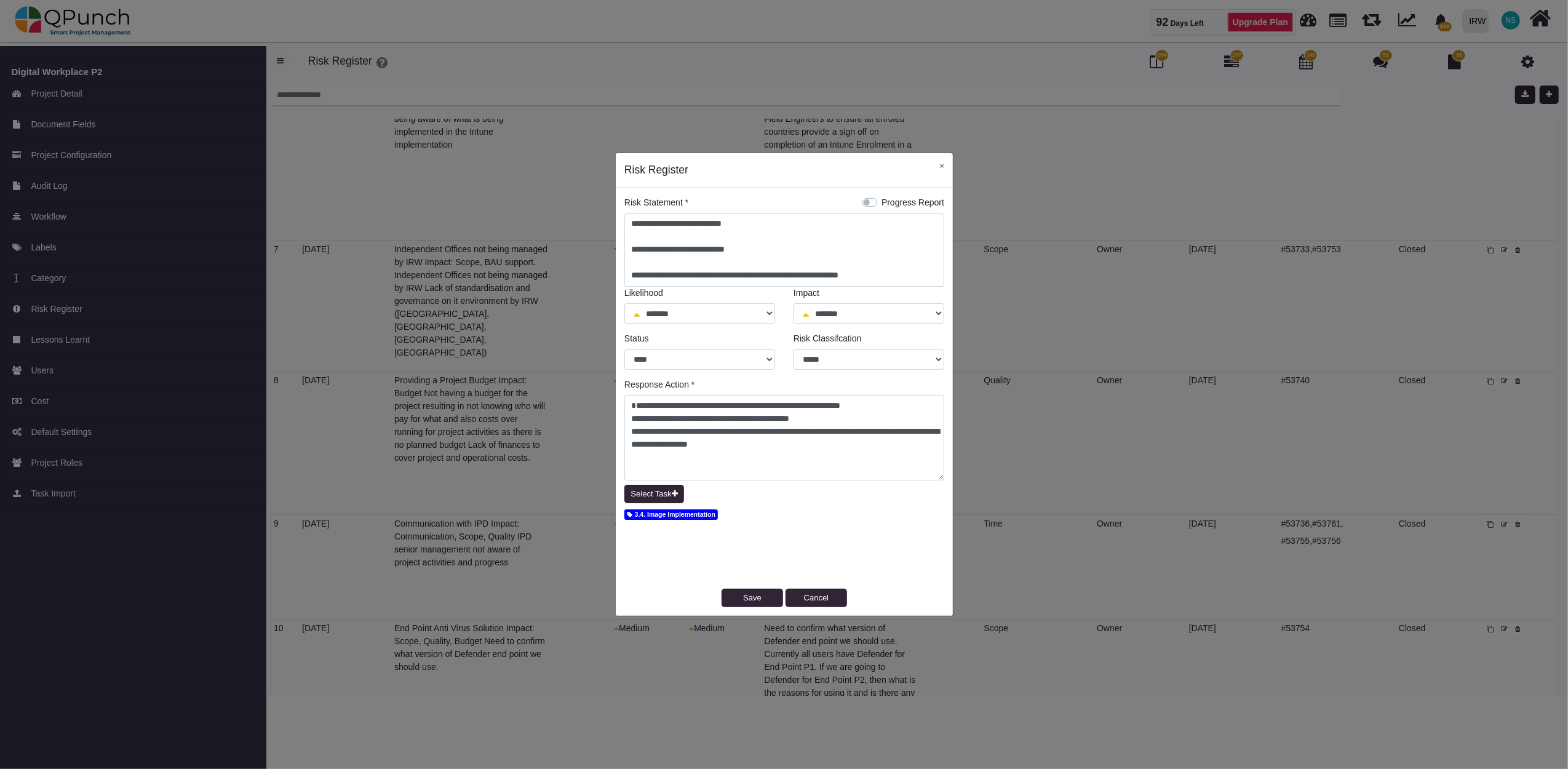
click at [746, 586] on div "**********" at bounding box center [785, 401] width 337 height 428
click at [748, 598] on button "Save" at bounding box center [752, 598] width 62 height 19
select select "*"
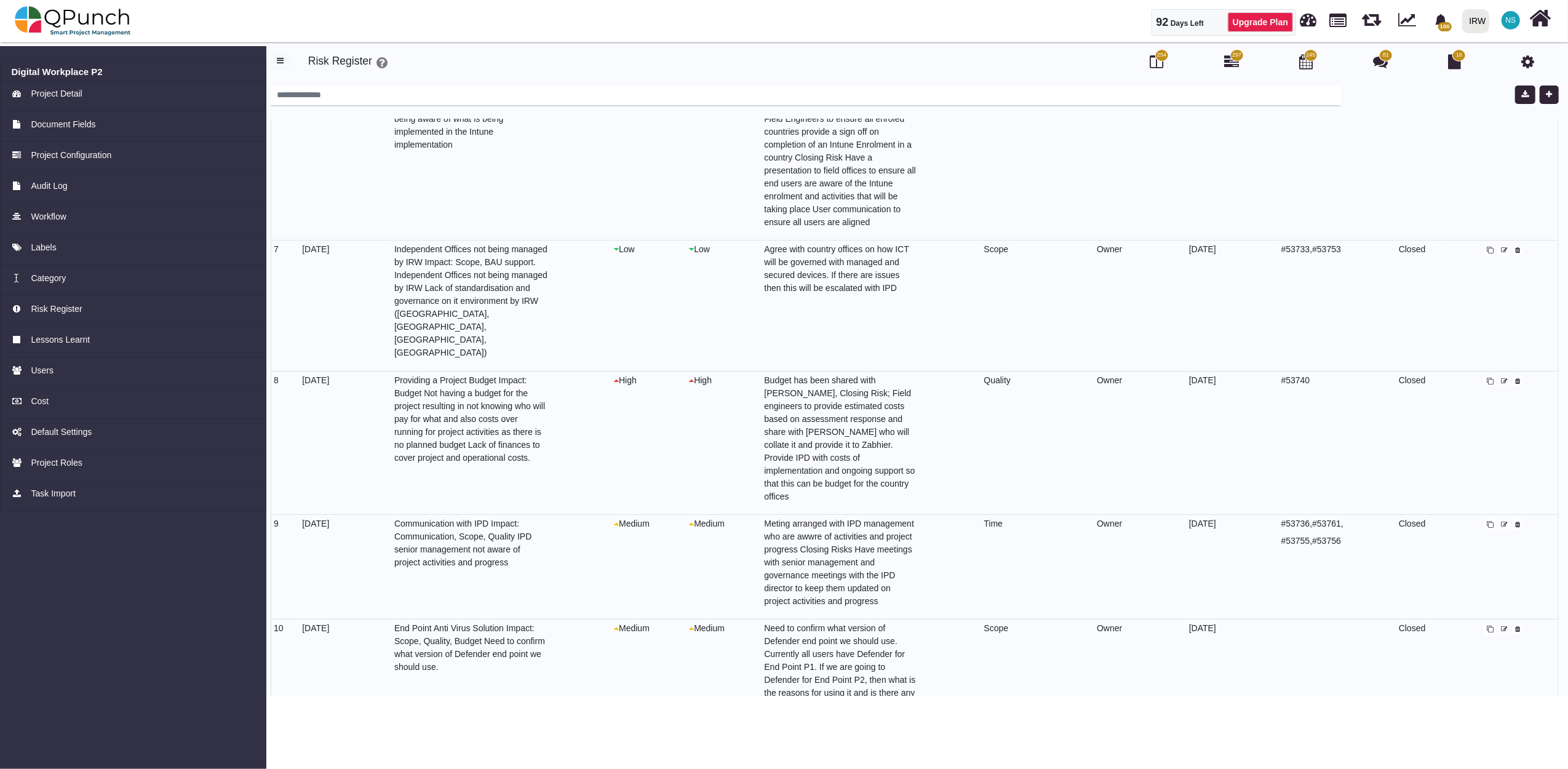
click at [1502, 627] on icon at bounding box center [1504, 630] width 7 height 7
select select "*"
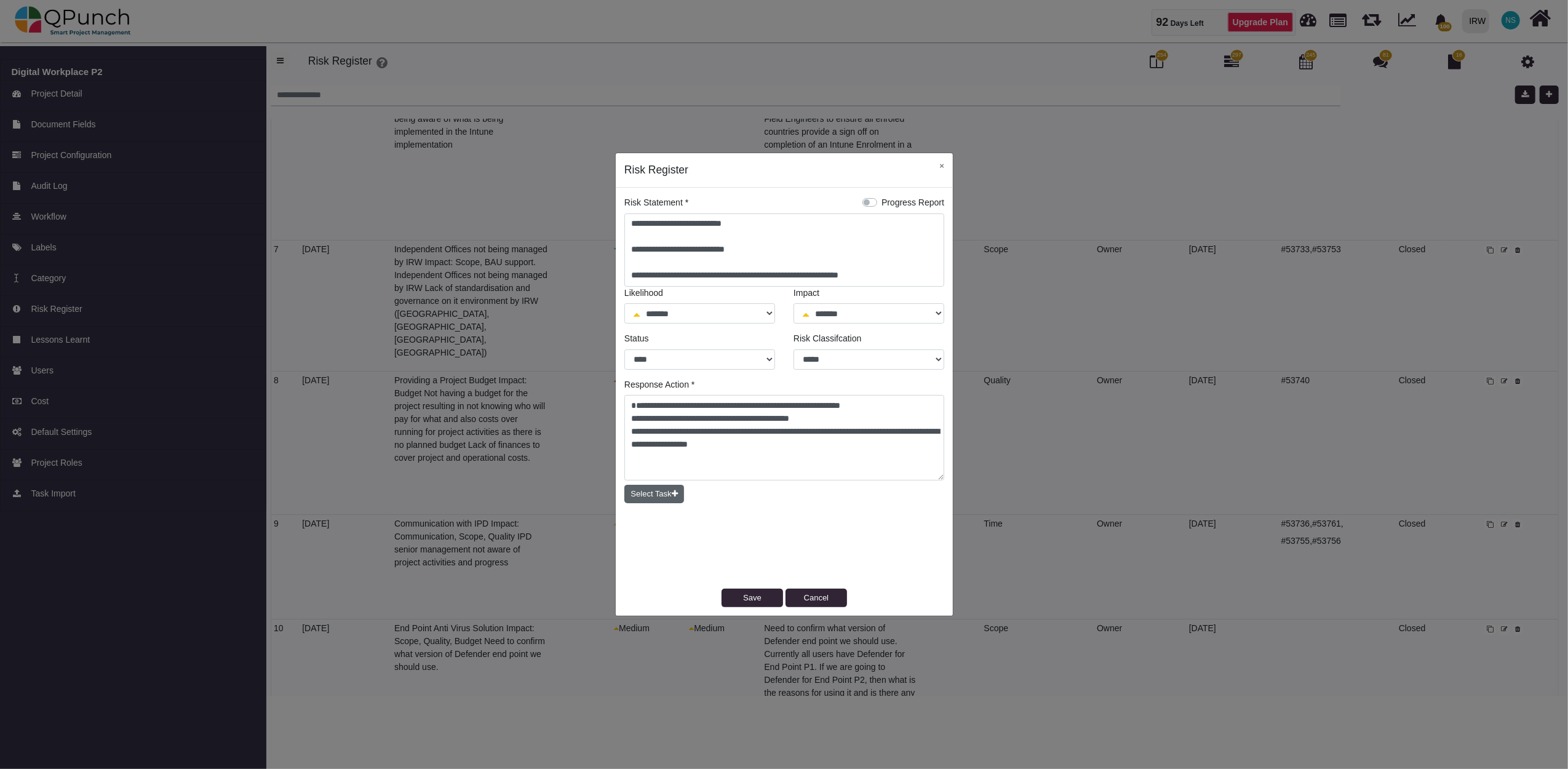
click at [656, 495] on button "Select Task" at bounding box center [654, 494] width 60 height 19
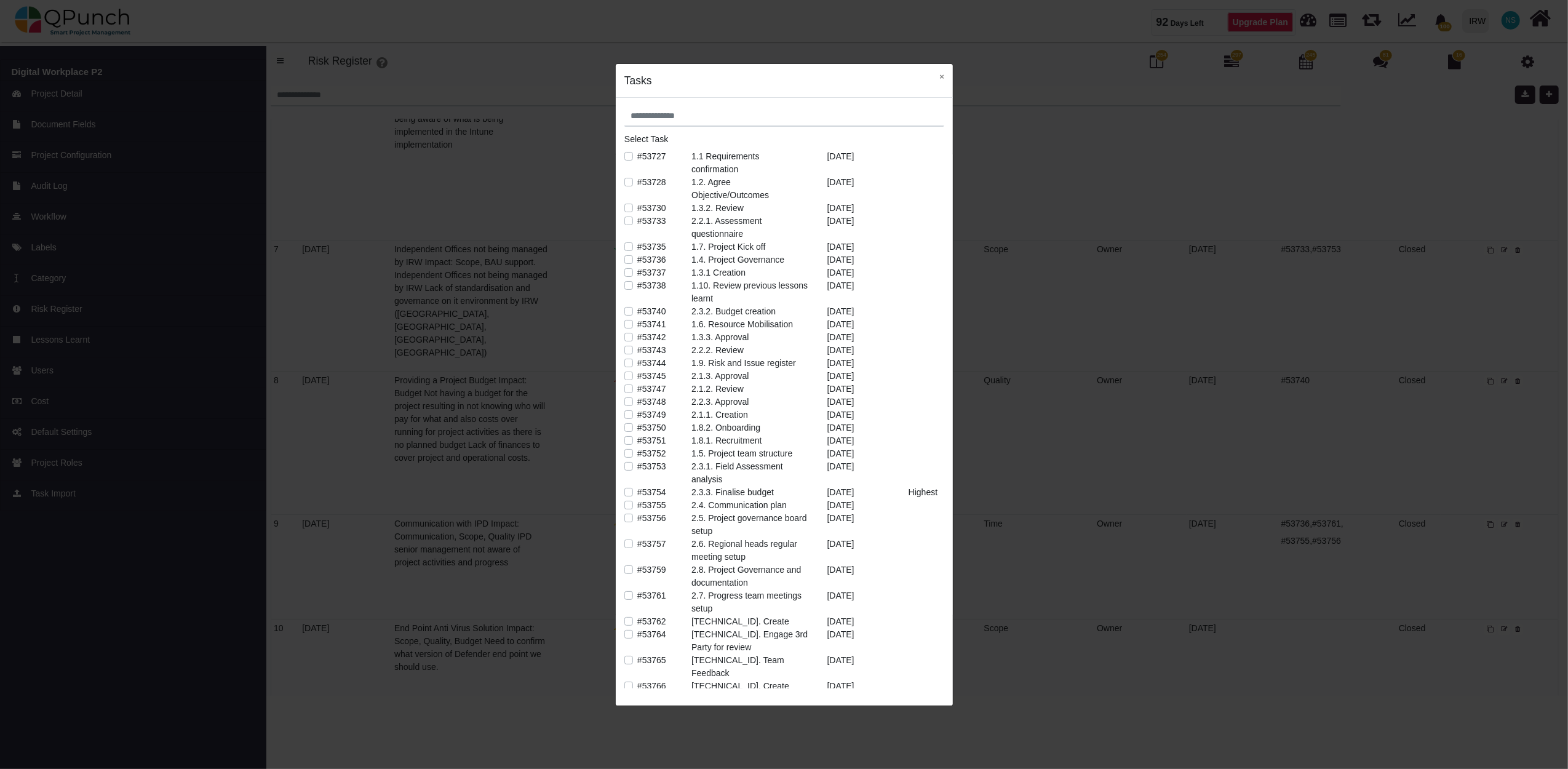
click at [637, 466] on label "#53753" at bounding box center [651, 467] width 29 height 13
click at [637, 496] on label "#53754" at bounding box center [651, 493] width 29 height 13
click at [946, 80] on button "×" at bounding box center [942, 76] width 22 height 25
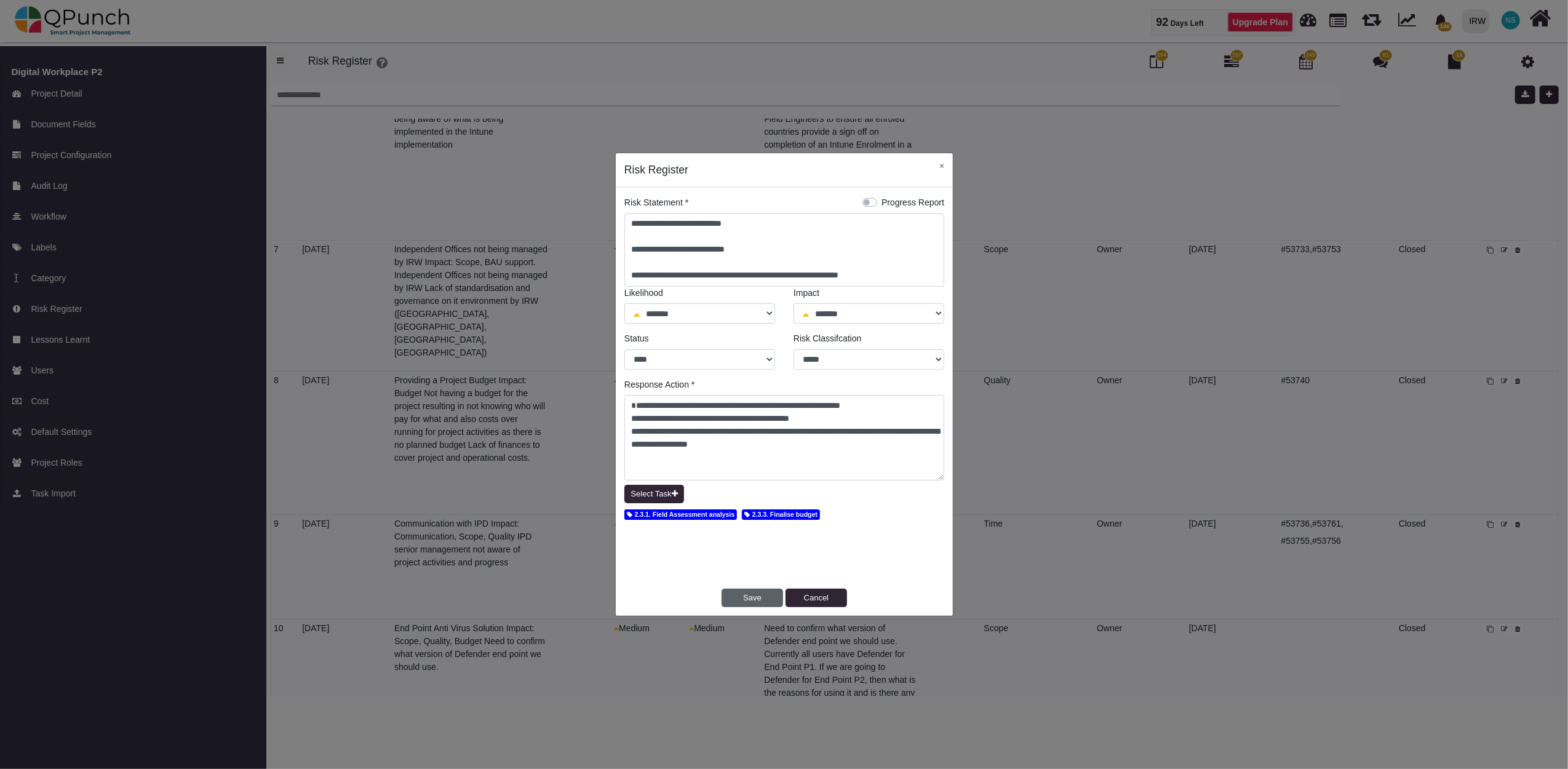
click at [754, 597] on button "Save" at bounding box center [752, 598] width 62 height 19
select select "*"
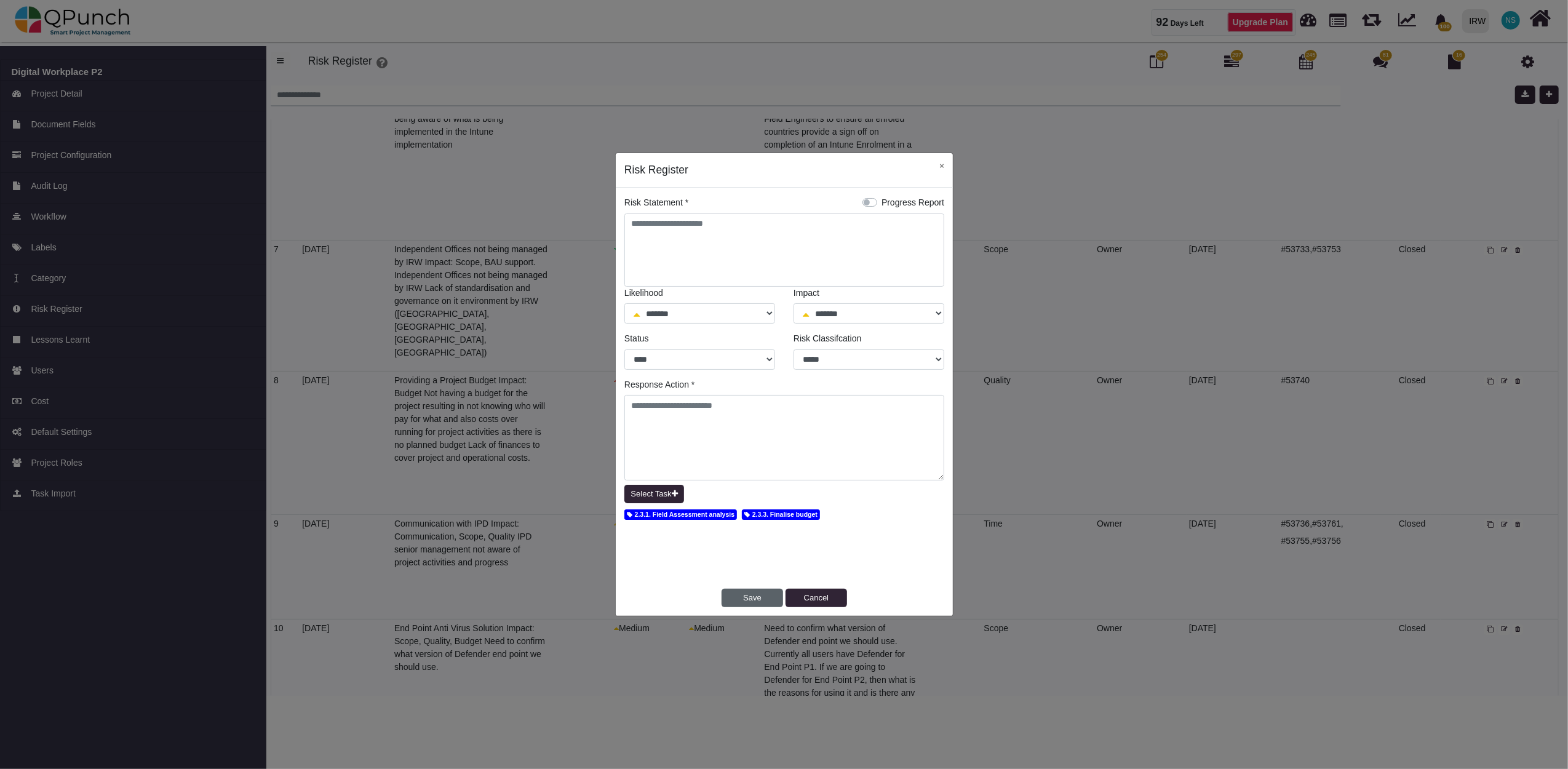
select select "*"
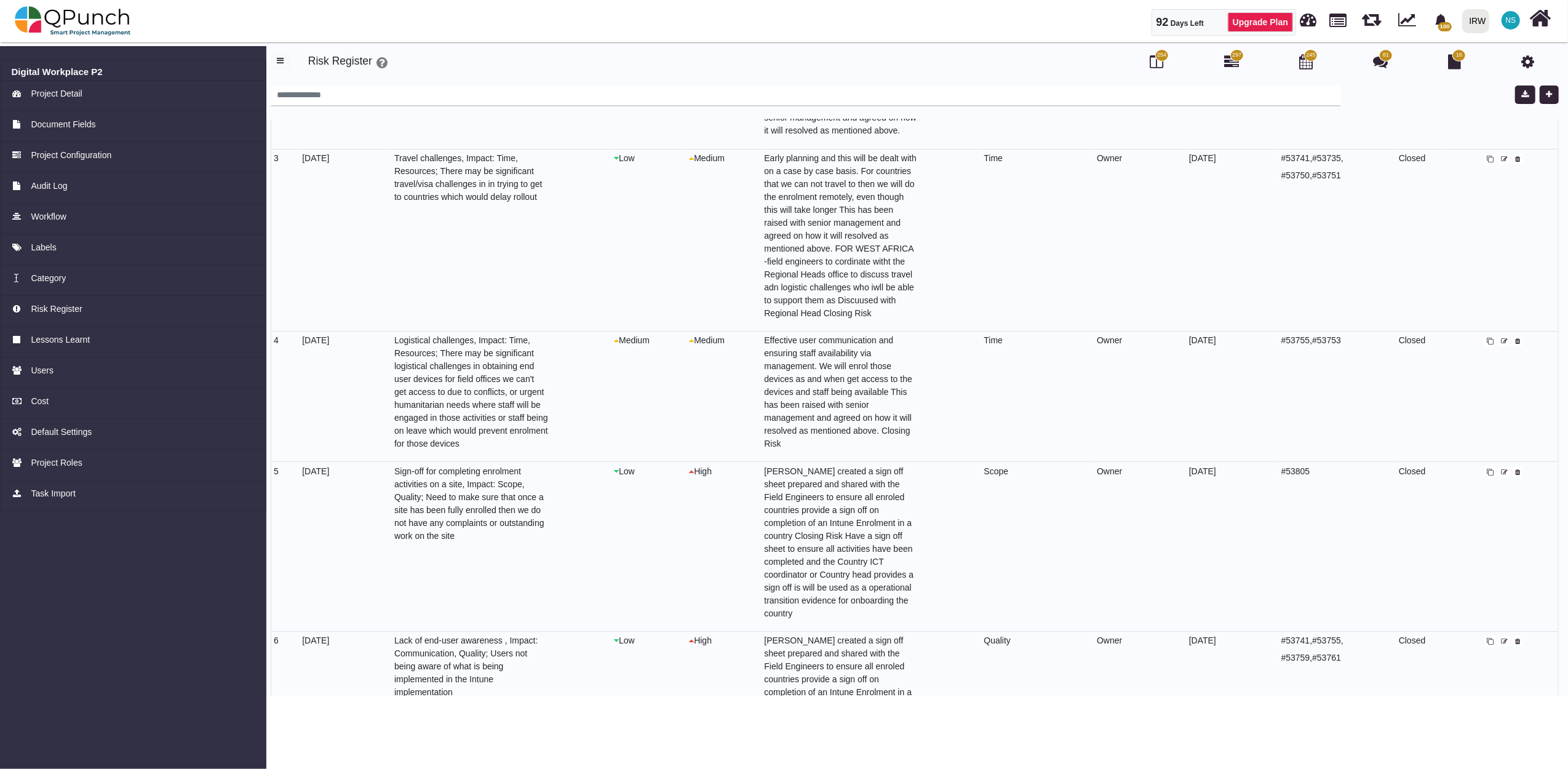
scroll to position [0, 0]
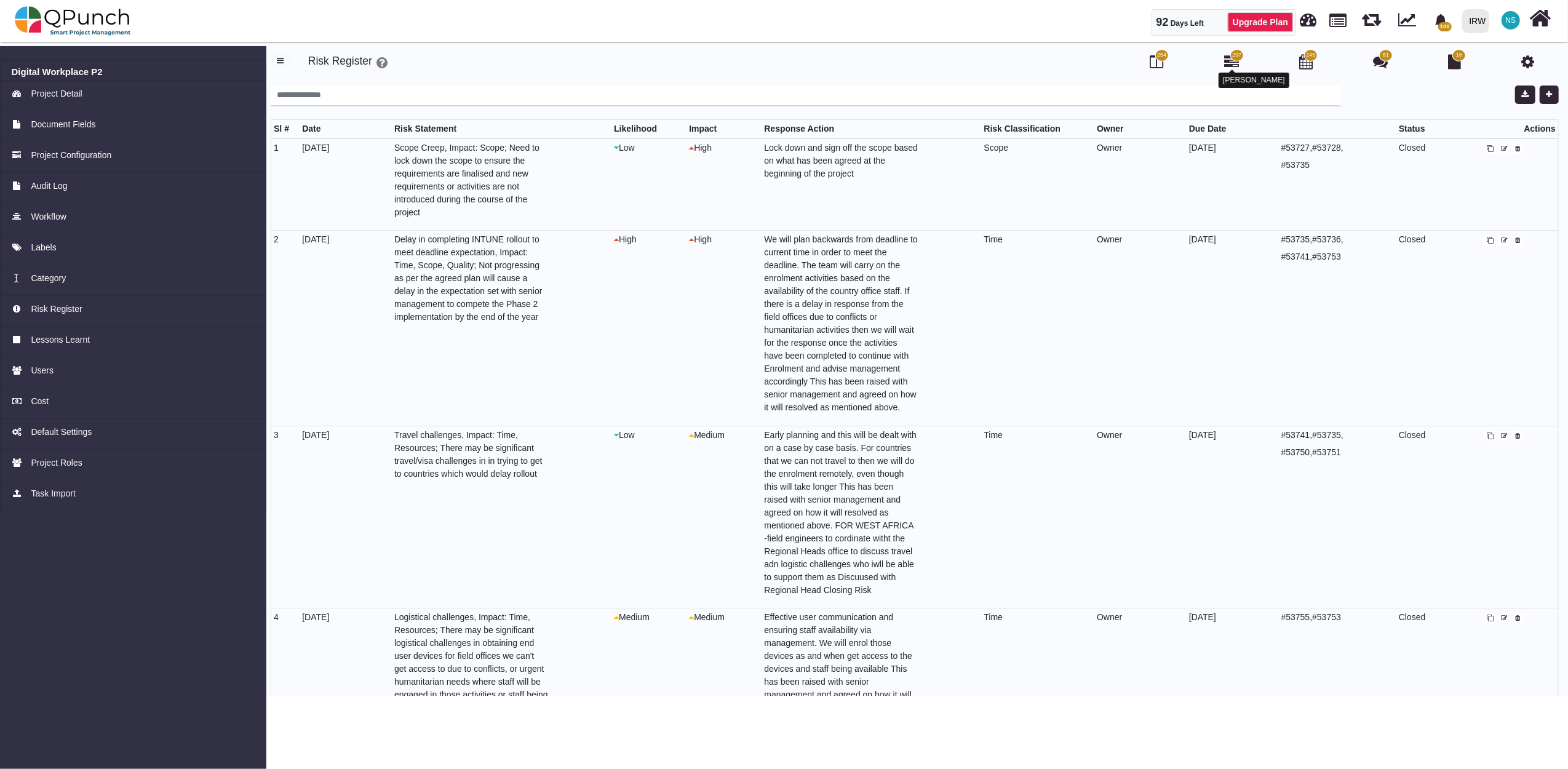
click at [1233, 66] on icon at bounding box center [1231, 61] width 15 height 15
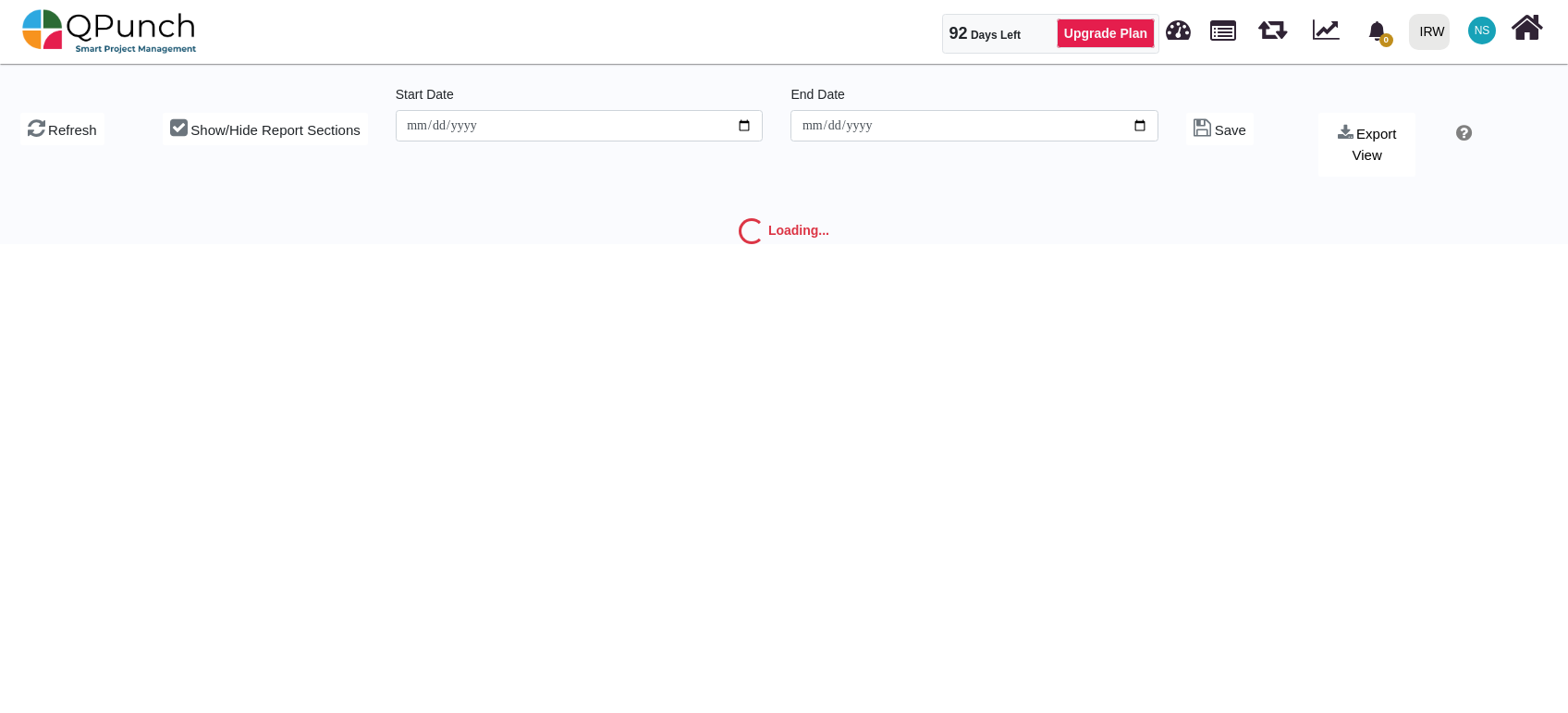
type input "**********"
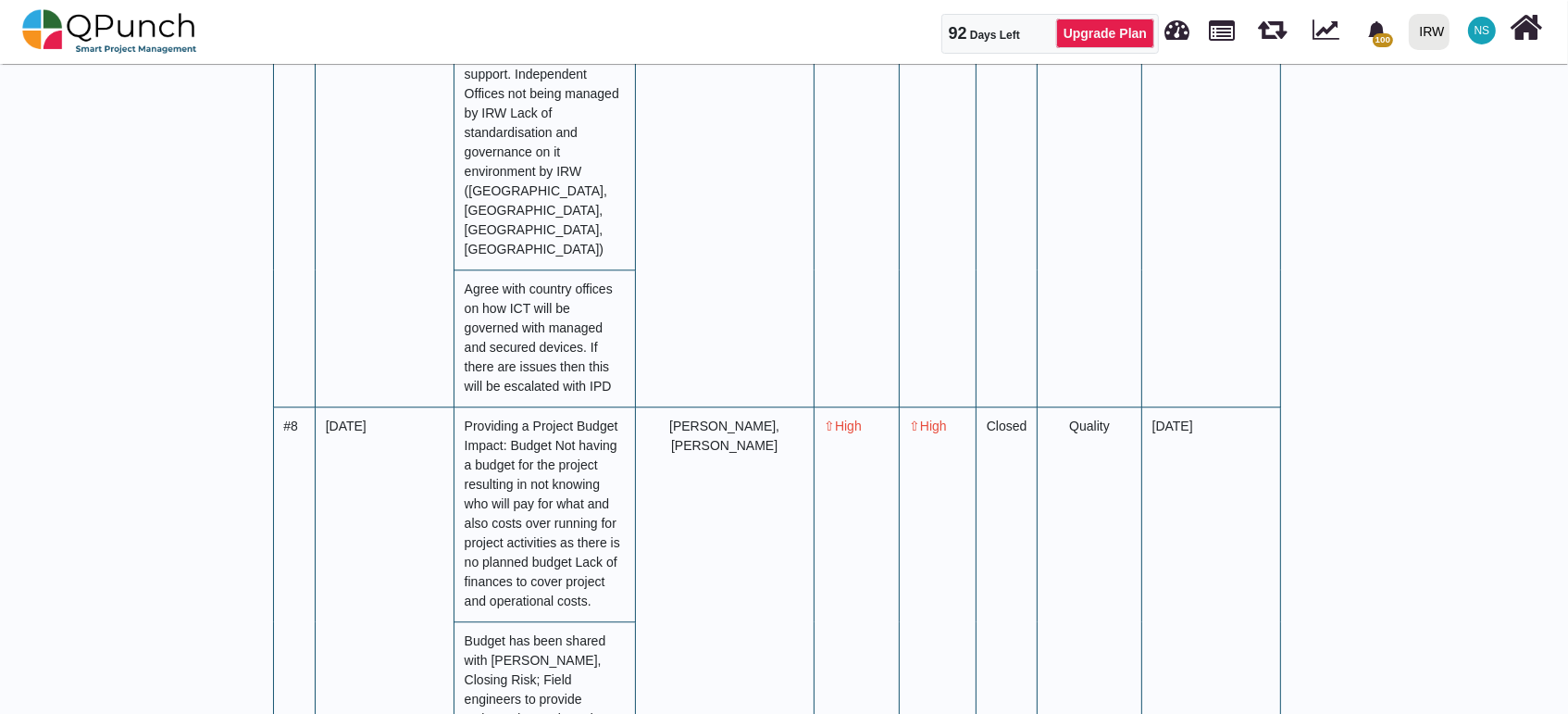
scroll to position [5029, 0]
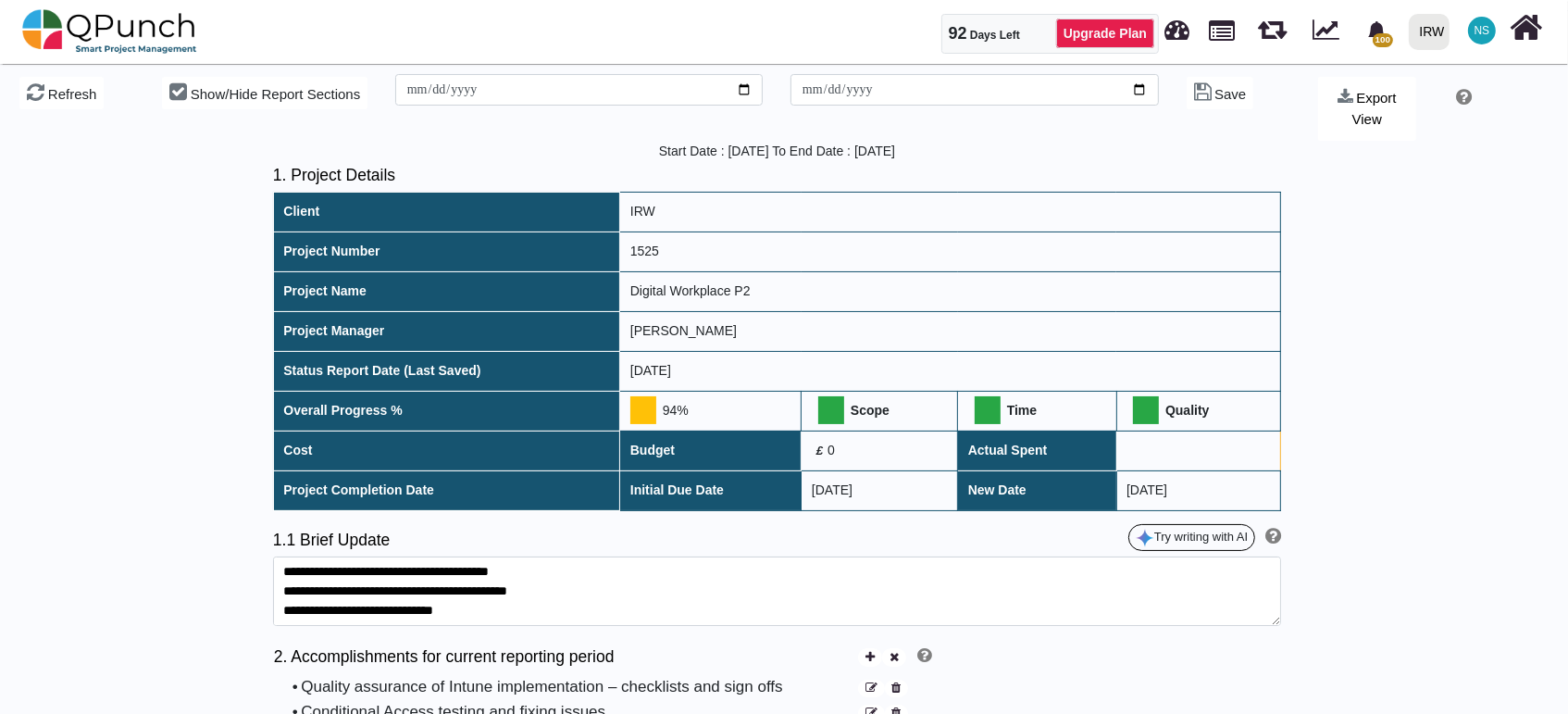
scroll to position [0, 0]
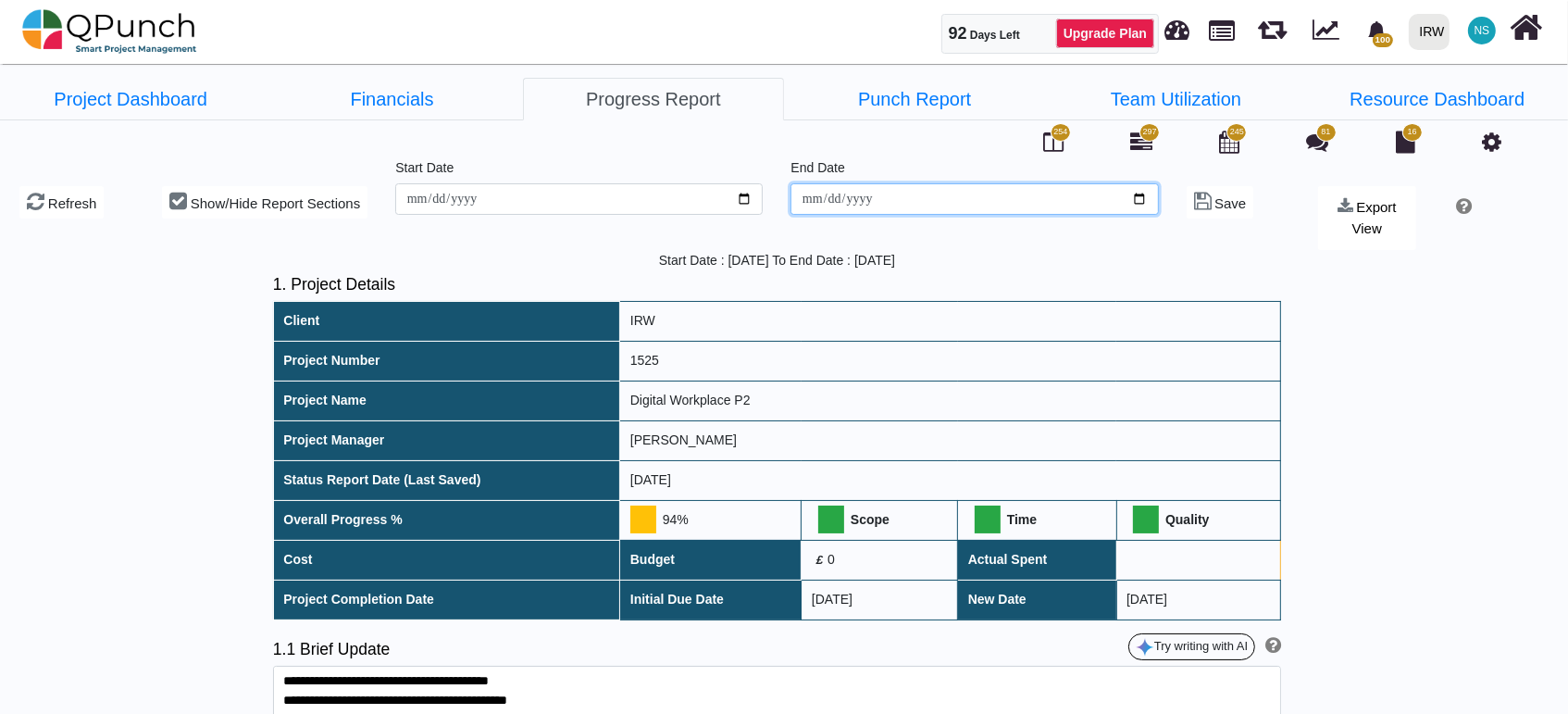
click at [1140, 193] on input "**********" at bounding box center [973, 199] width 367 height 31
type input "**********"
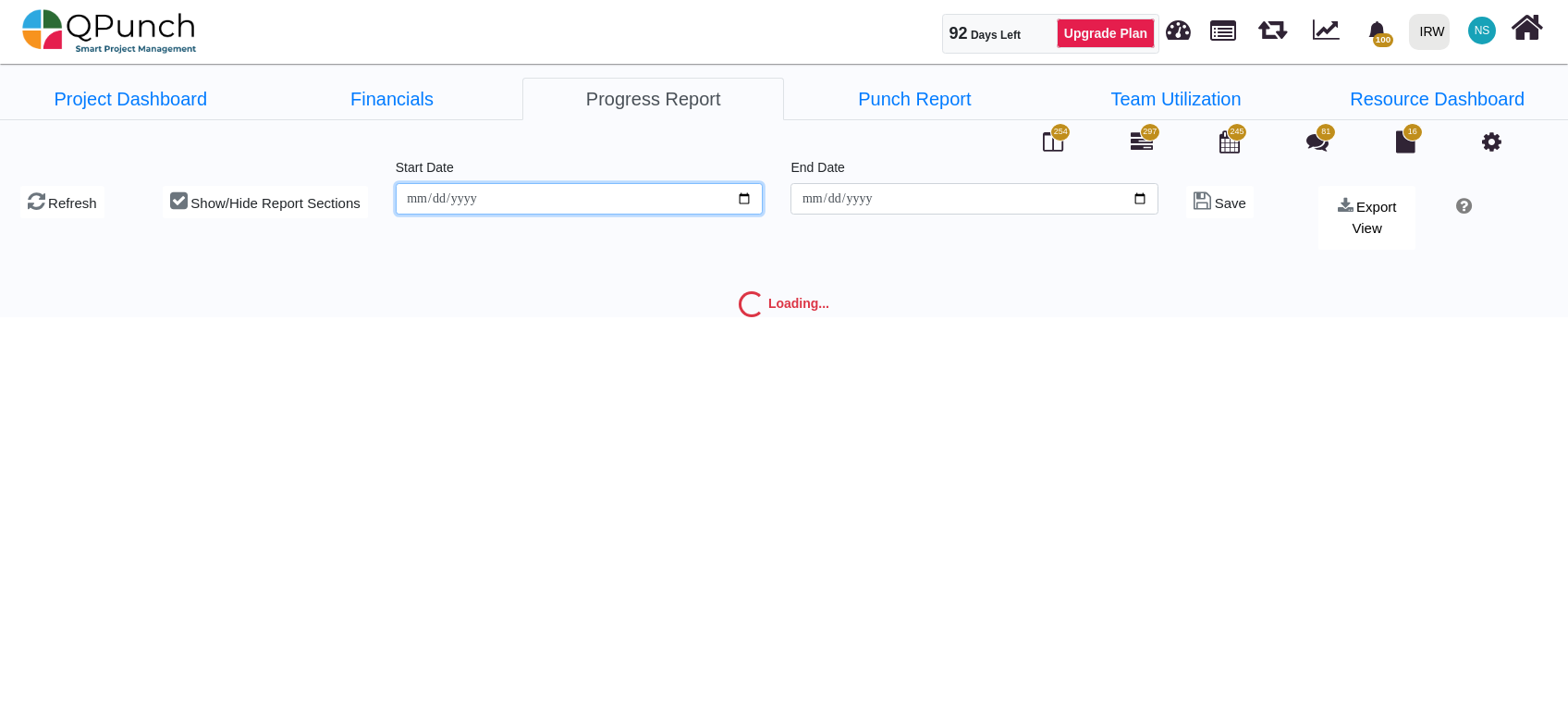
click at [740, 196] on input "**********" at bounding box center [579, 198] width 368 height 31
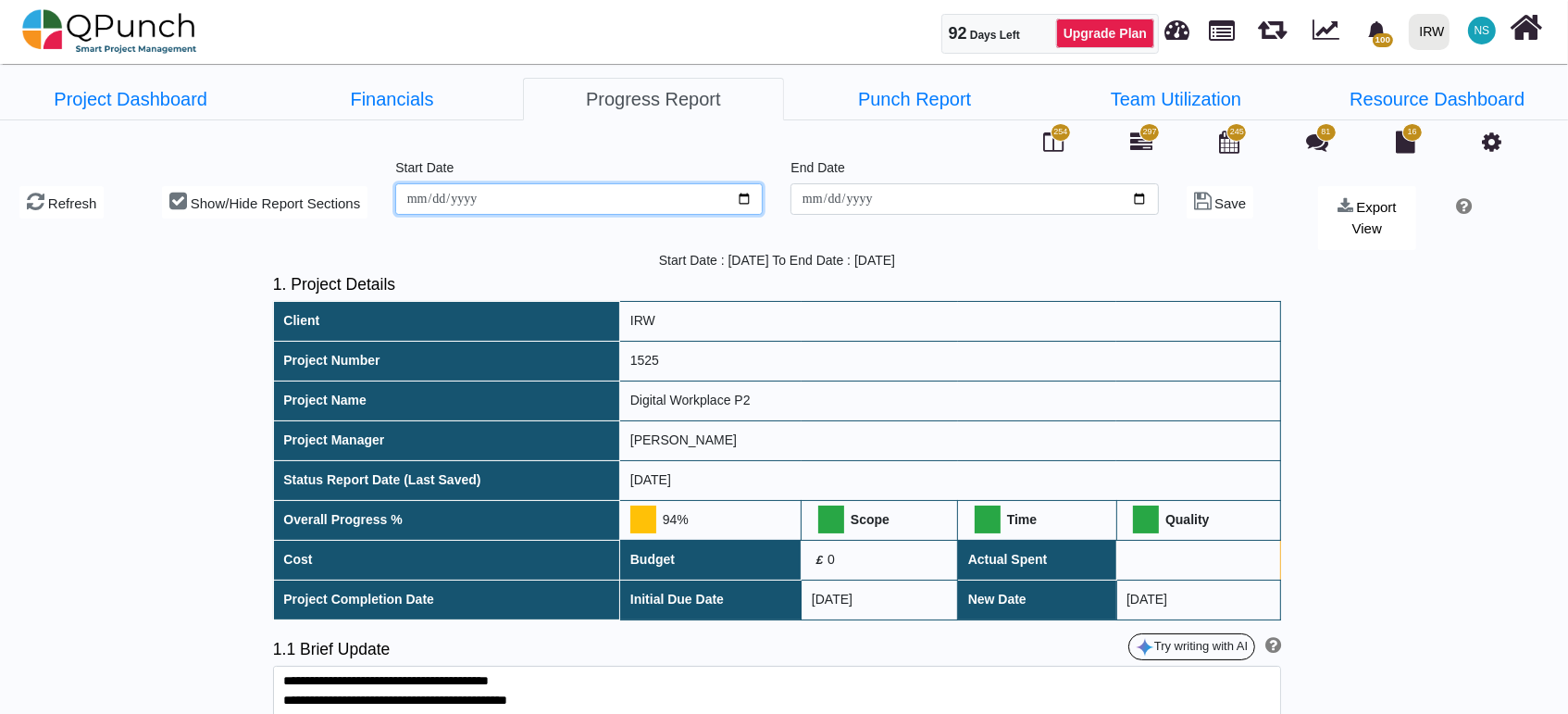
type input "**********"
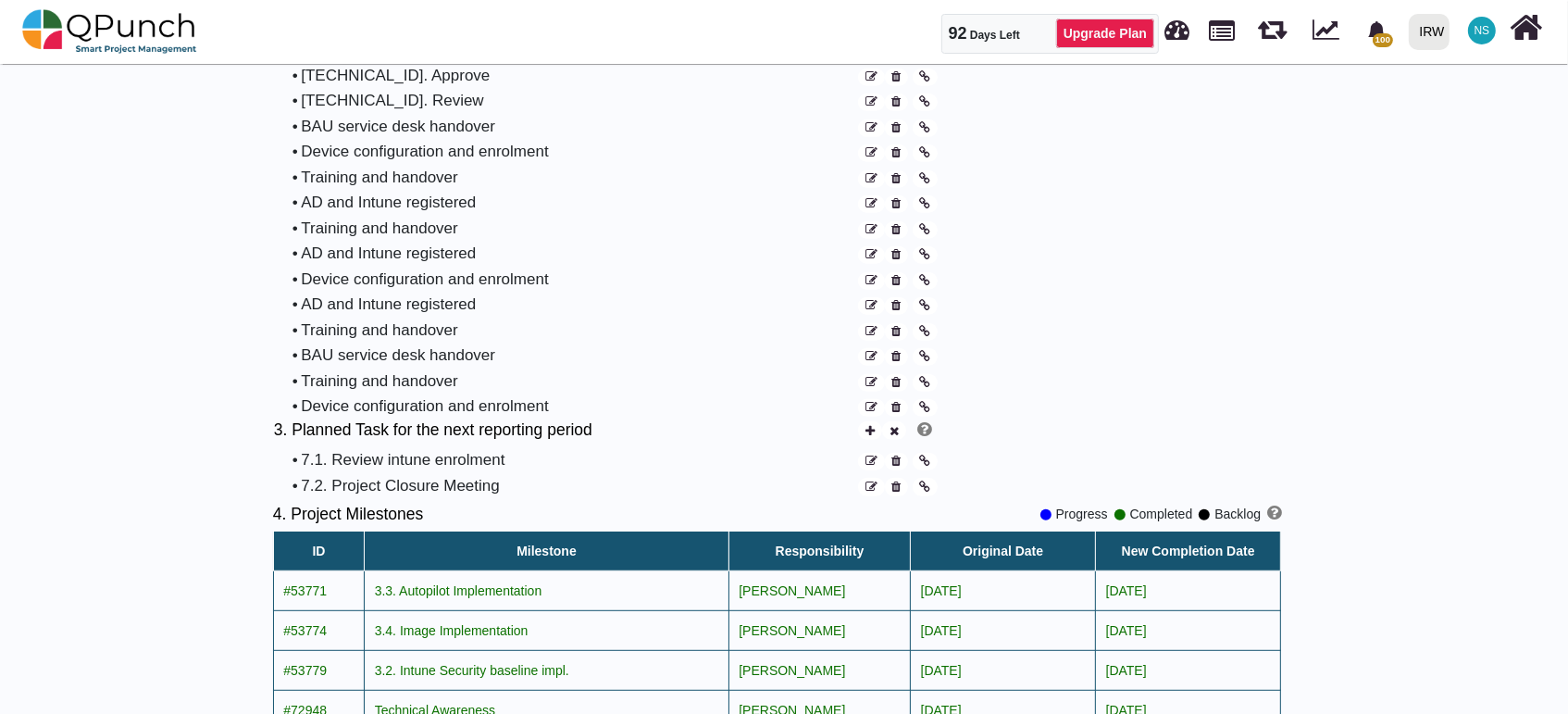
scroll to position [616, 0]
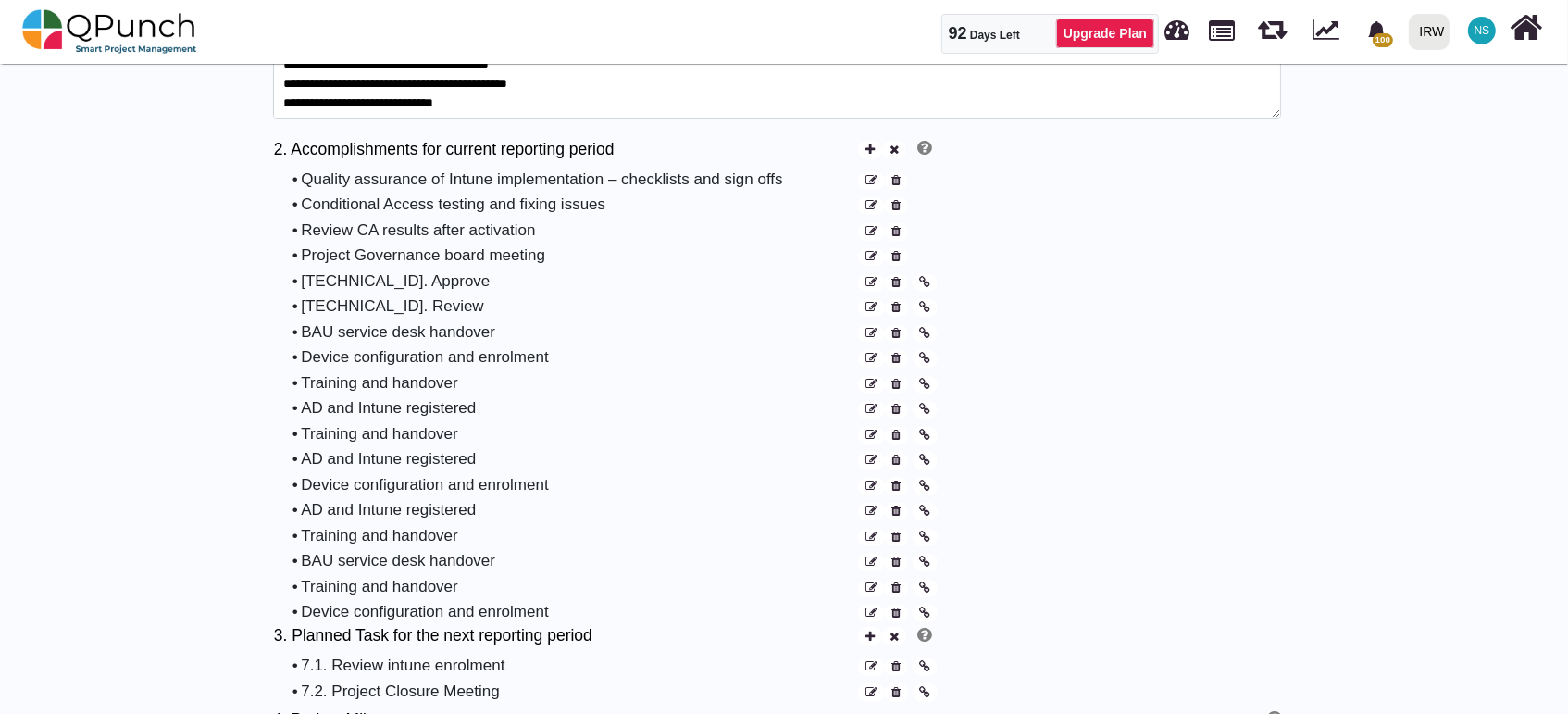
click at [896, 284] on icon at bounding box center [896, 283] width 10 height 12
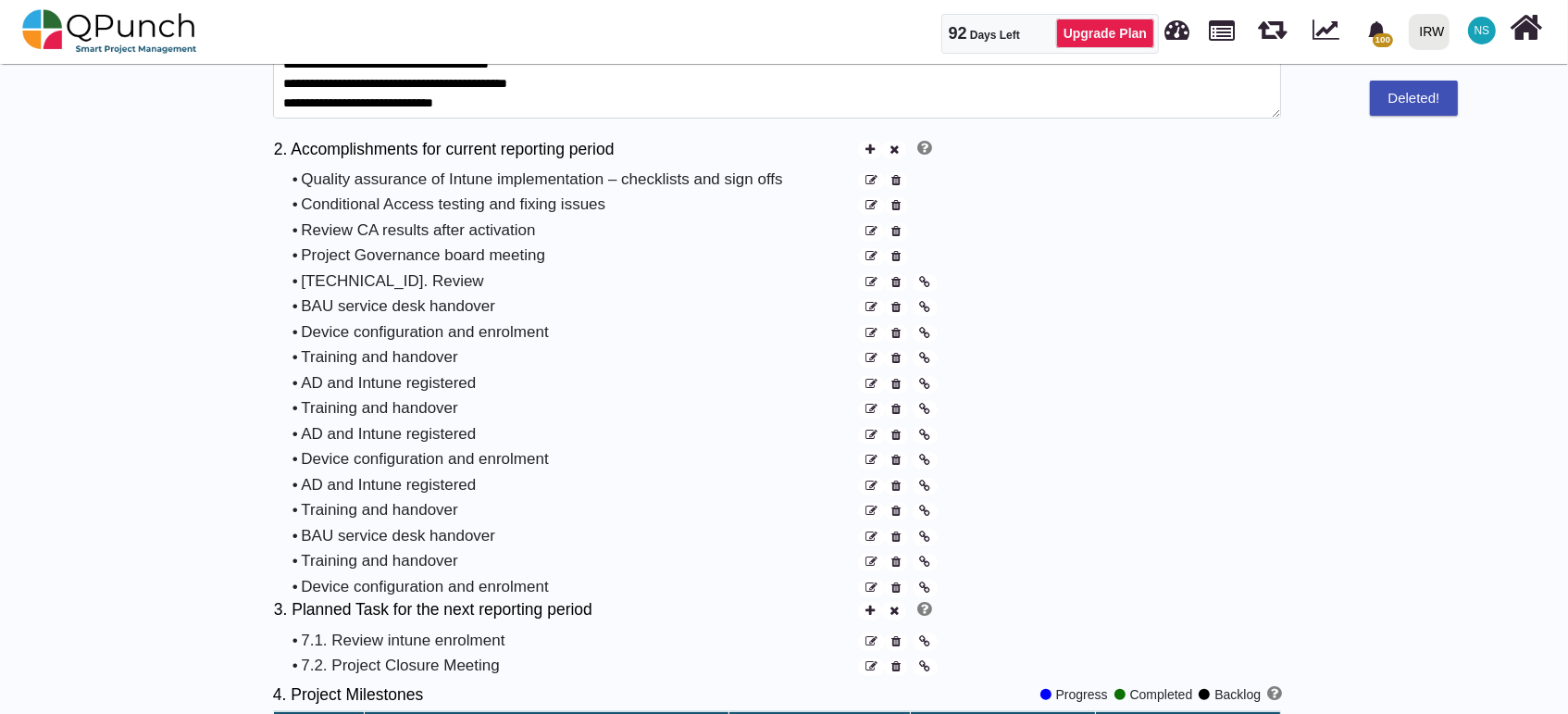
click at [896, 284] on icon at bounding box center [896, 283] width 10 height 12
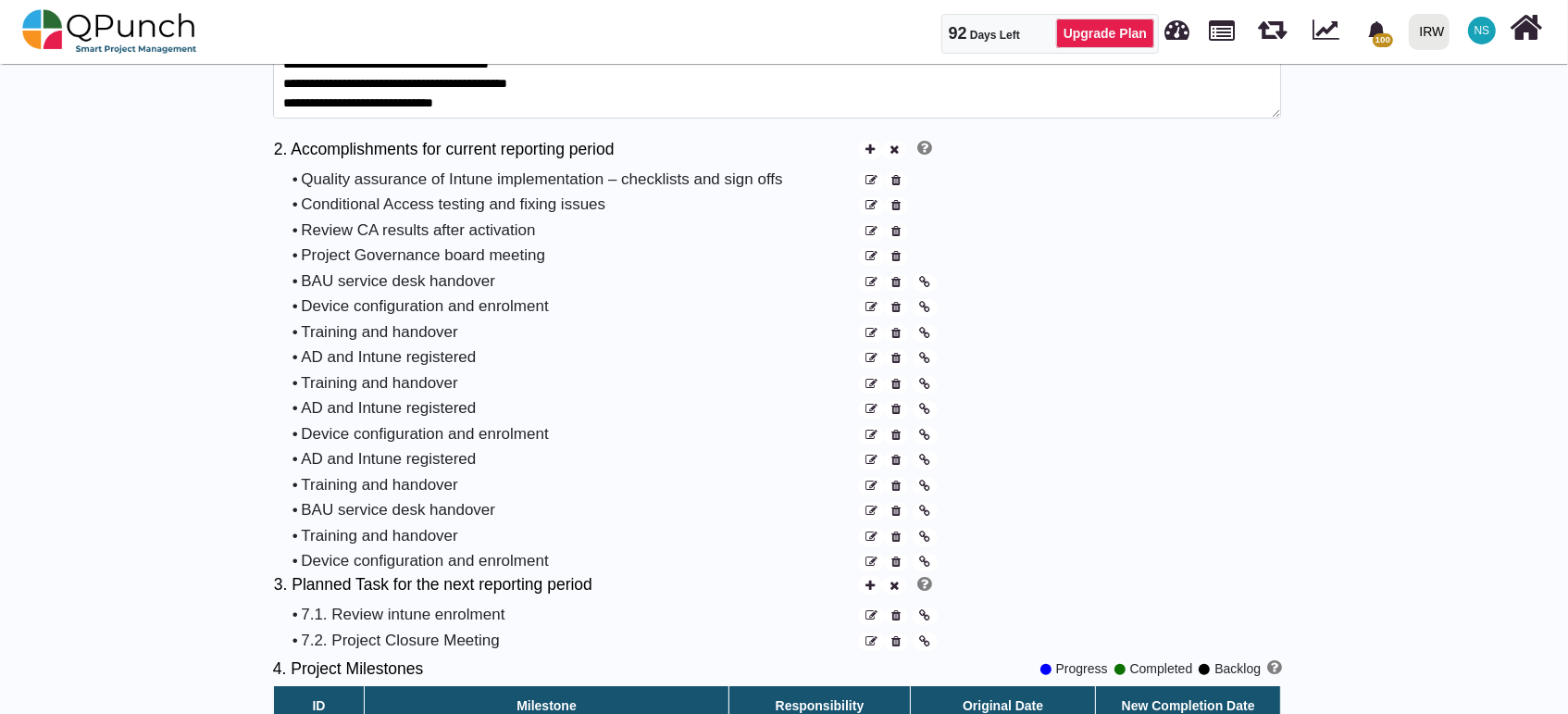
click at [891, 309] on icon at bounding box center [896, 308] width 10 height 12
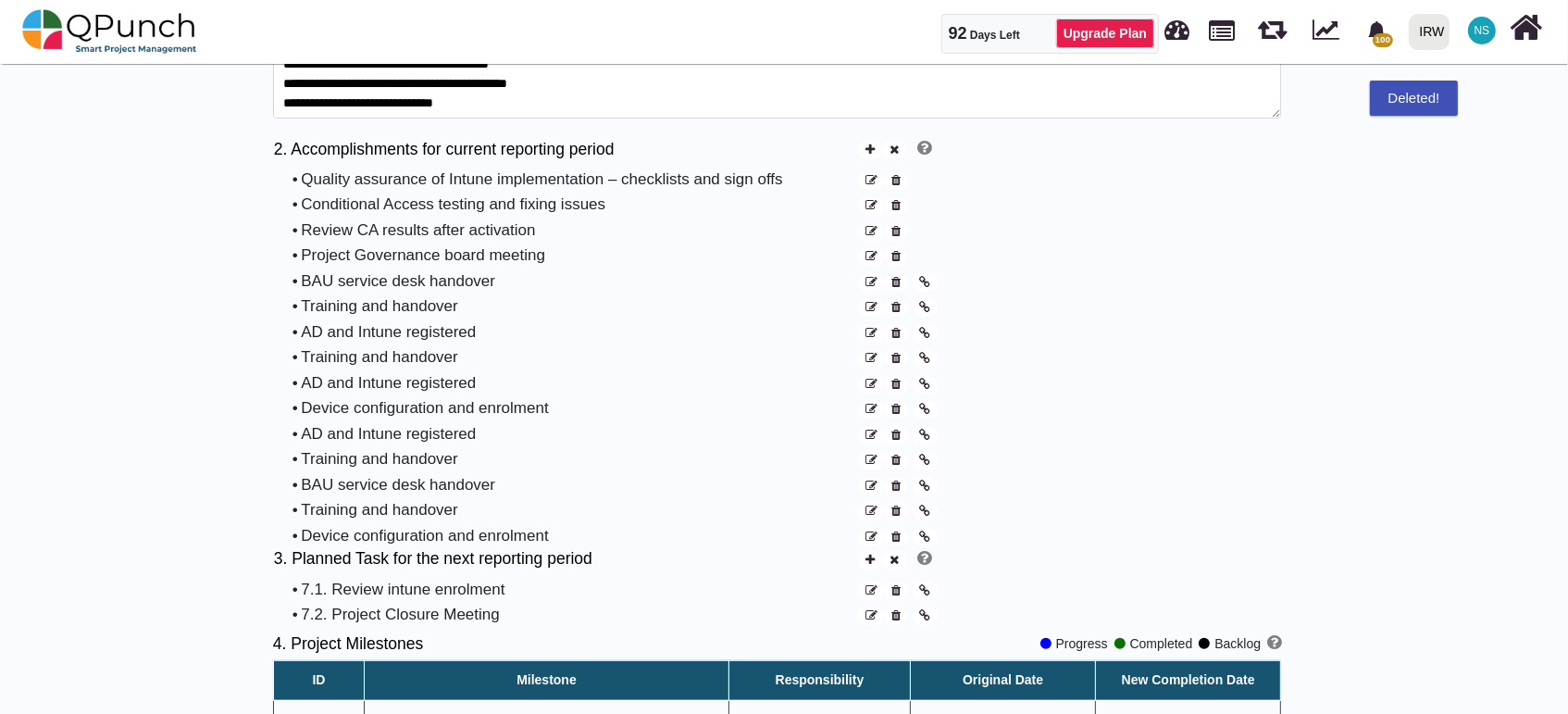
click at [891, 309] on icon at bounding box center [896, 308] width 10 height 12
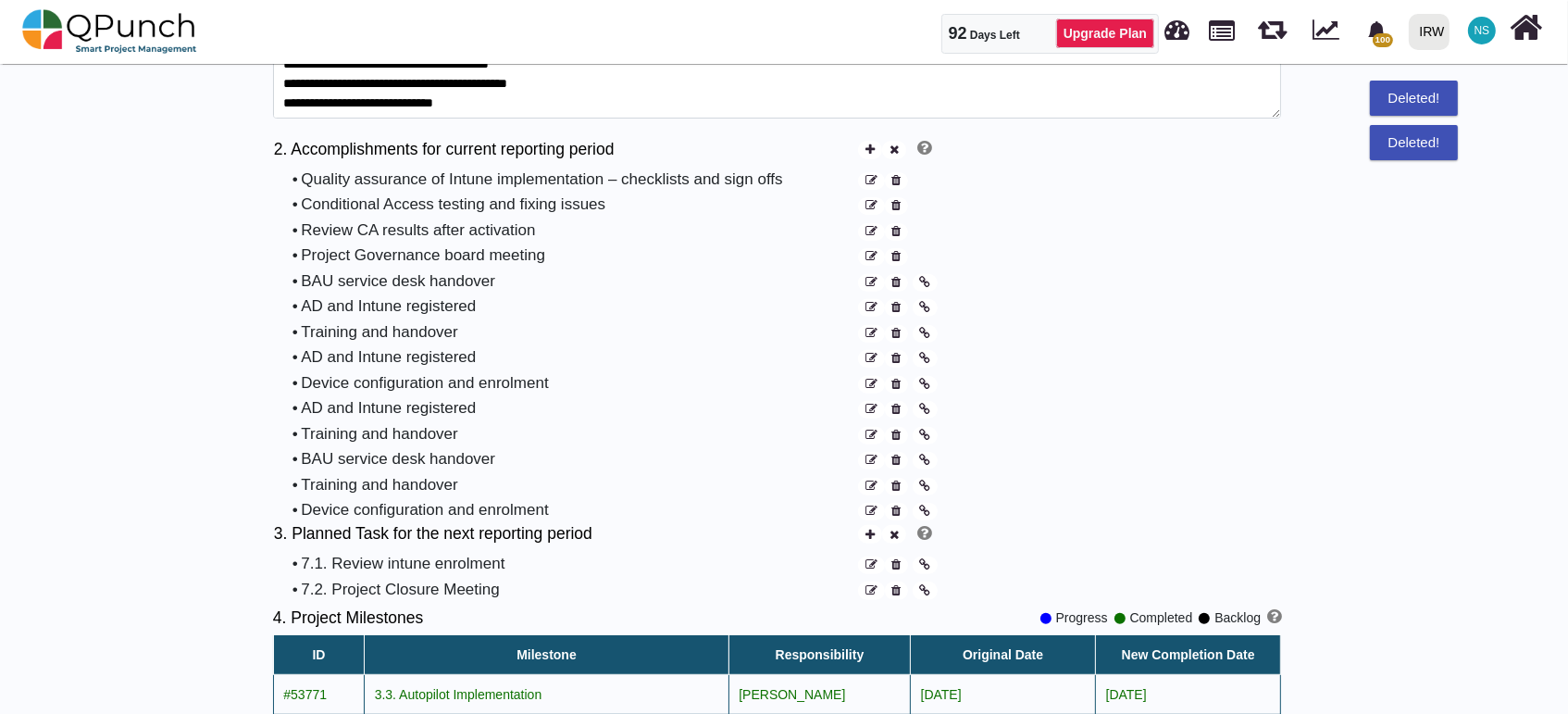
click at [891, 309] on icon at bounding box center [896, 308] width 10 height 12
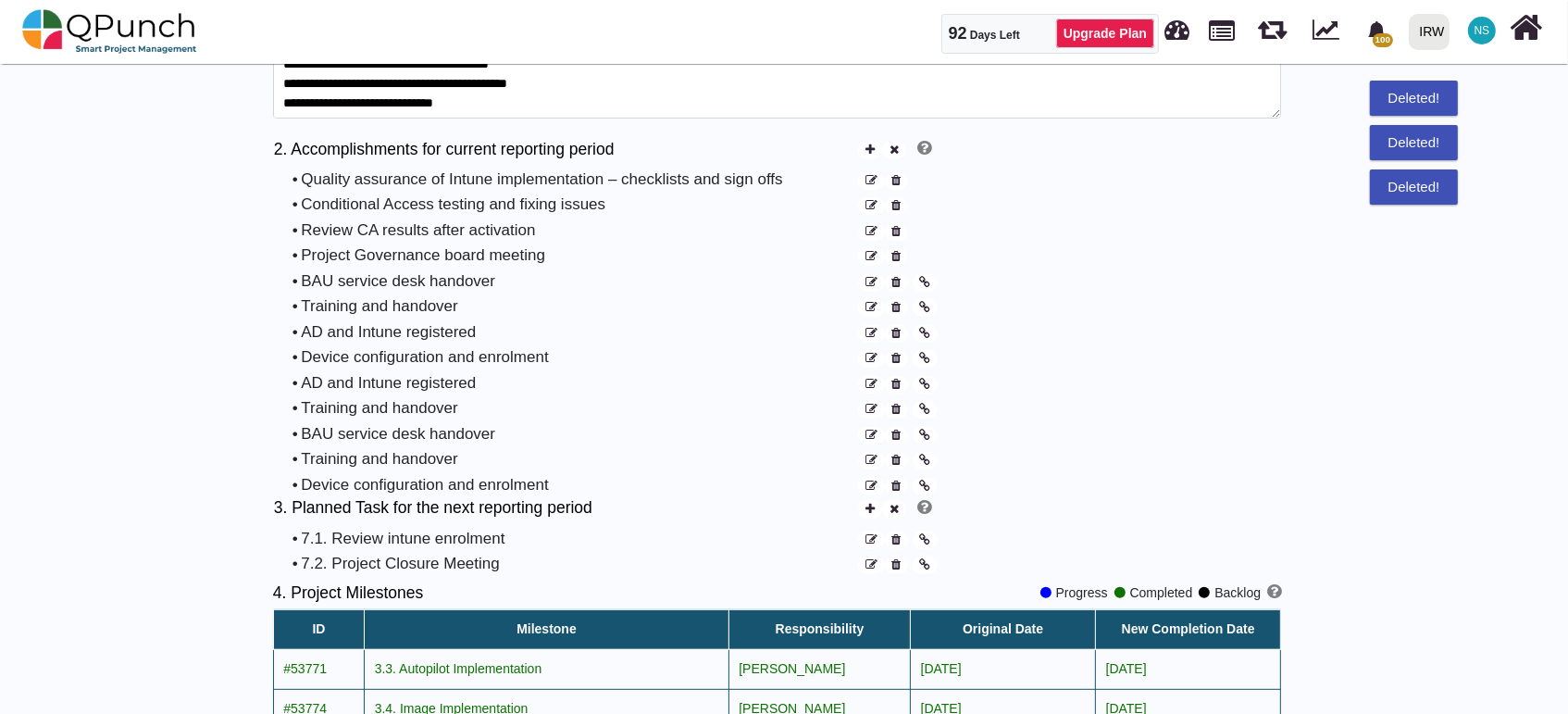
click at [891, 309] on icon at bounding box center [896, 308] width 10 height 12
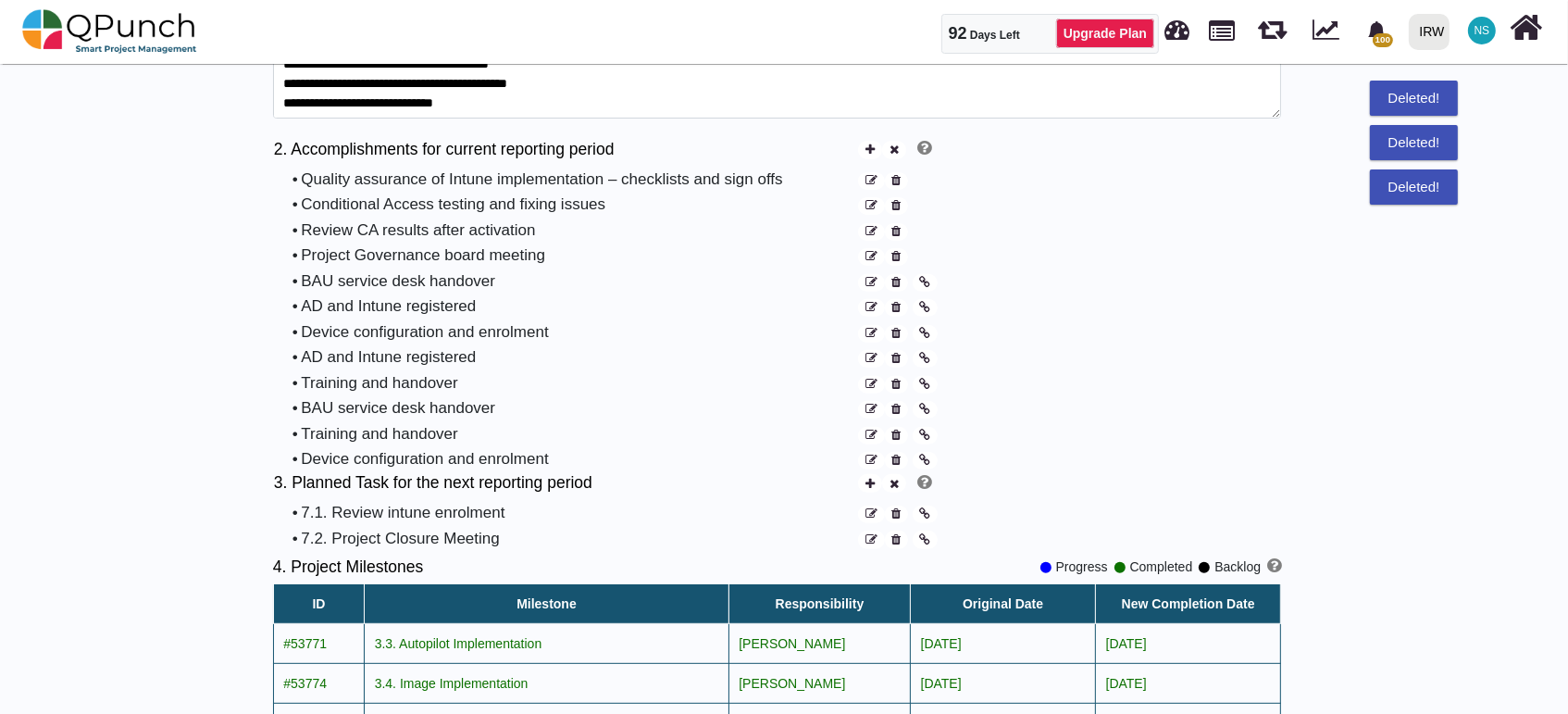
click at [891, 309] on icon at bounding box center [896, 308] width 10 height 12
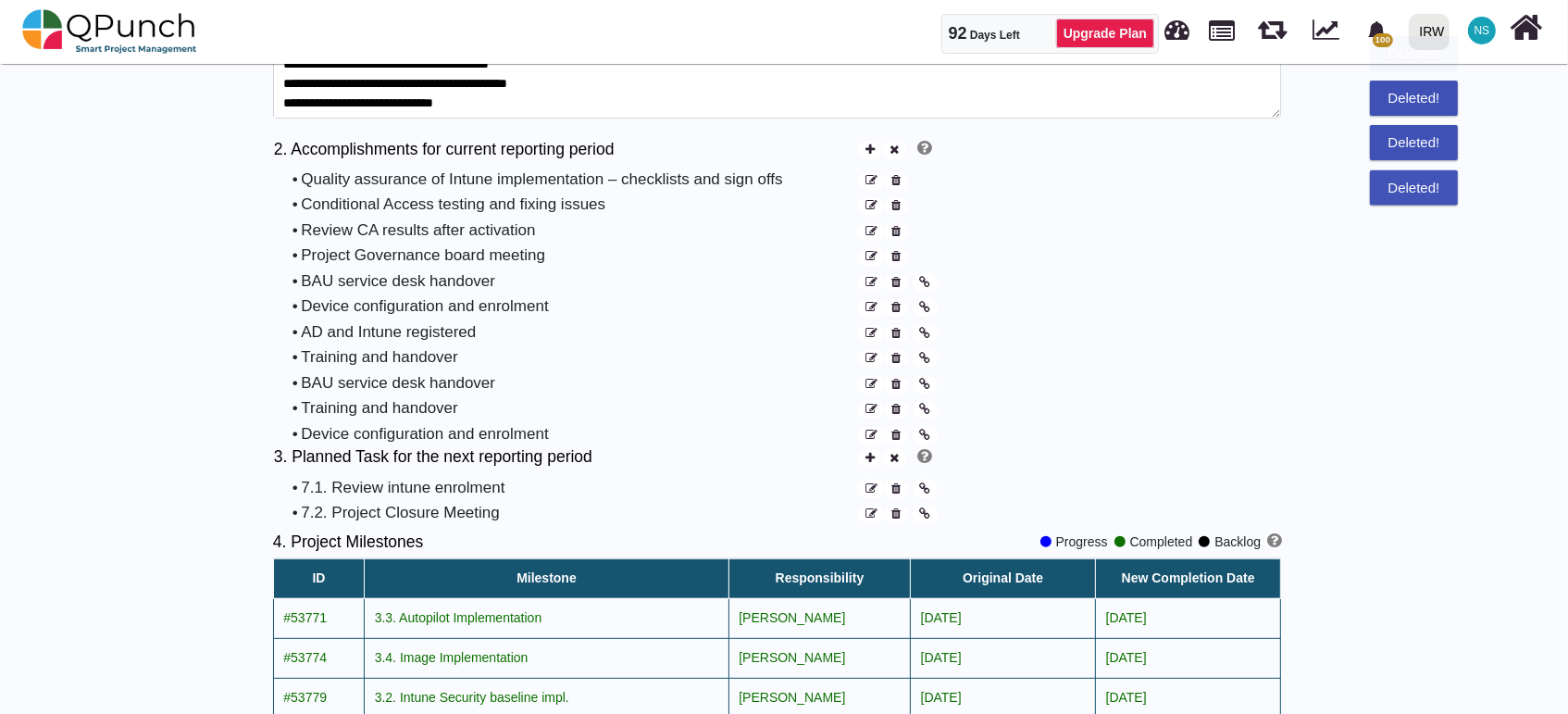
click at [891, 309] on icon at bounding box center [896, 308] width 10 height 12
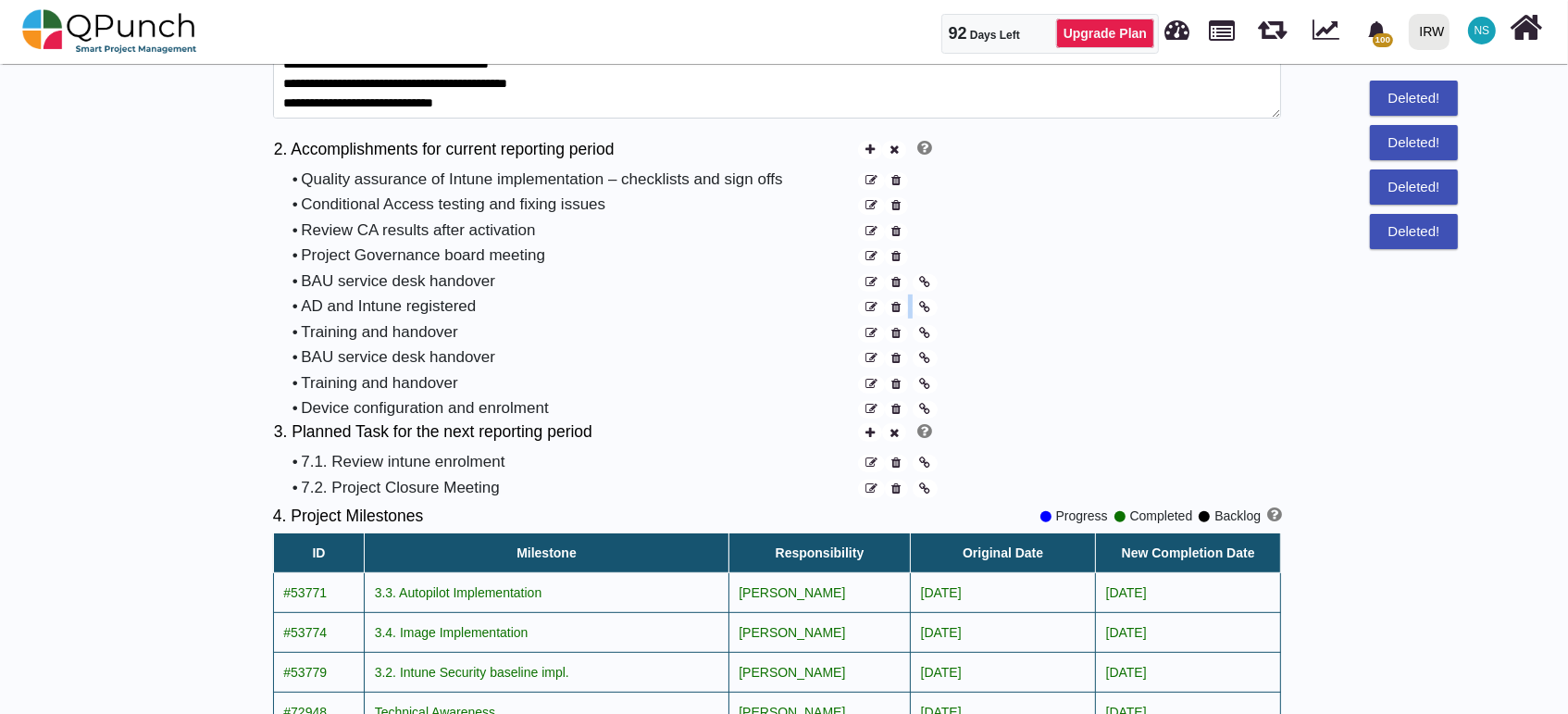
click at [891, 309] on icon at bounding box center [896, 308] width 10 height 12
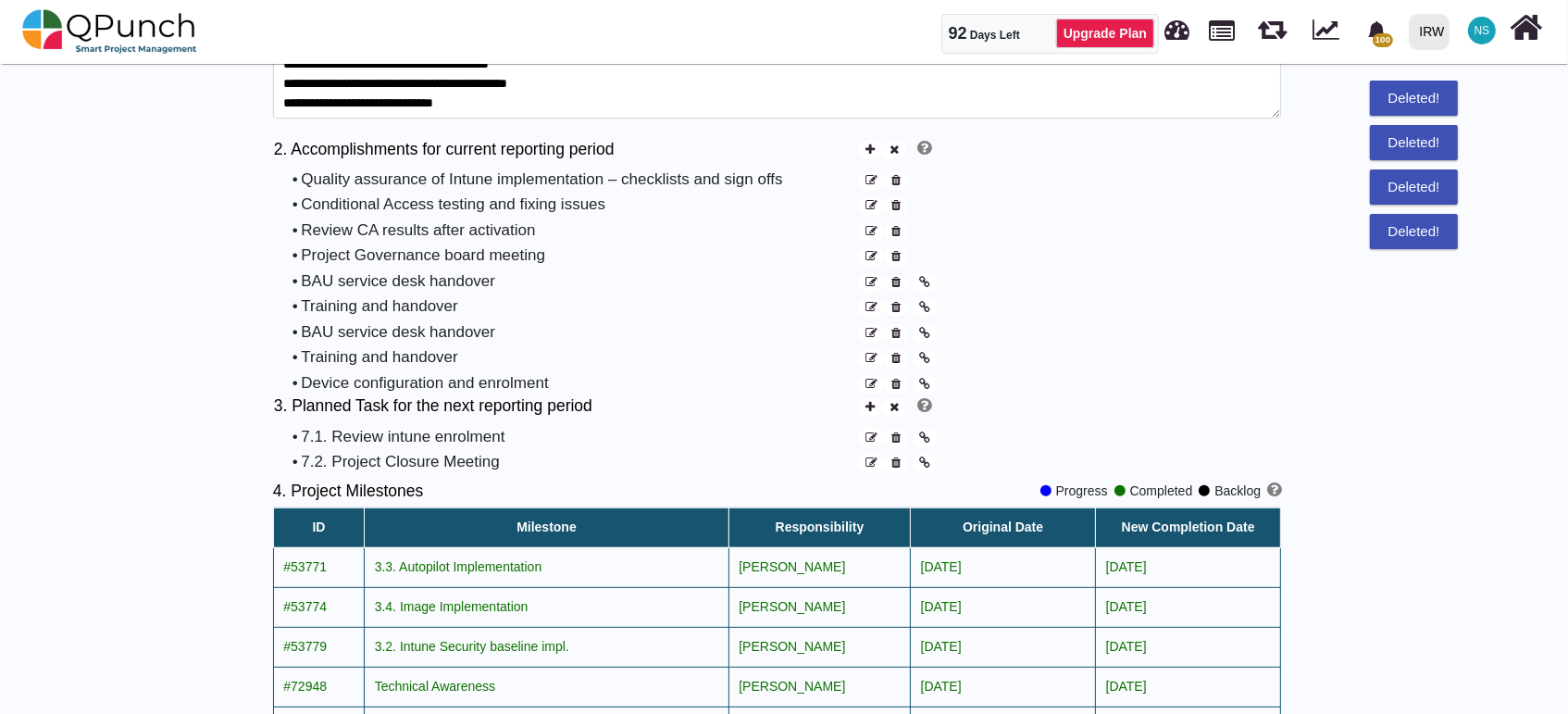
click at [891, 309] on icon at bounding box center [896, 308] width 10 height 12
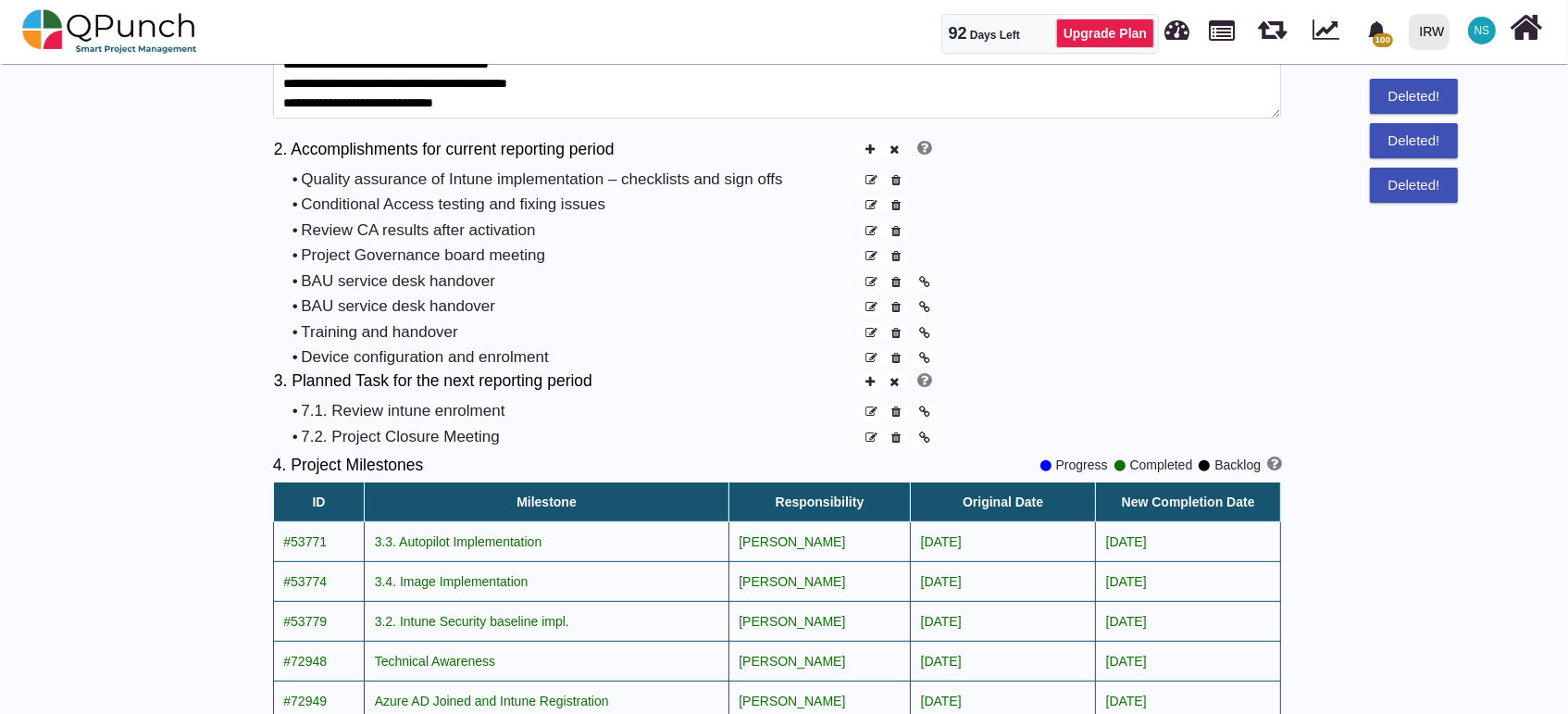
click at [891, 309] on icon at bounding box center [896, 308] width 10 height 12
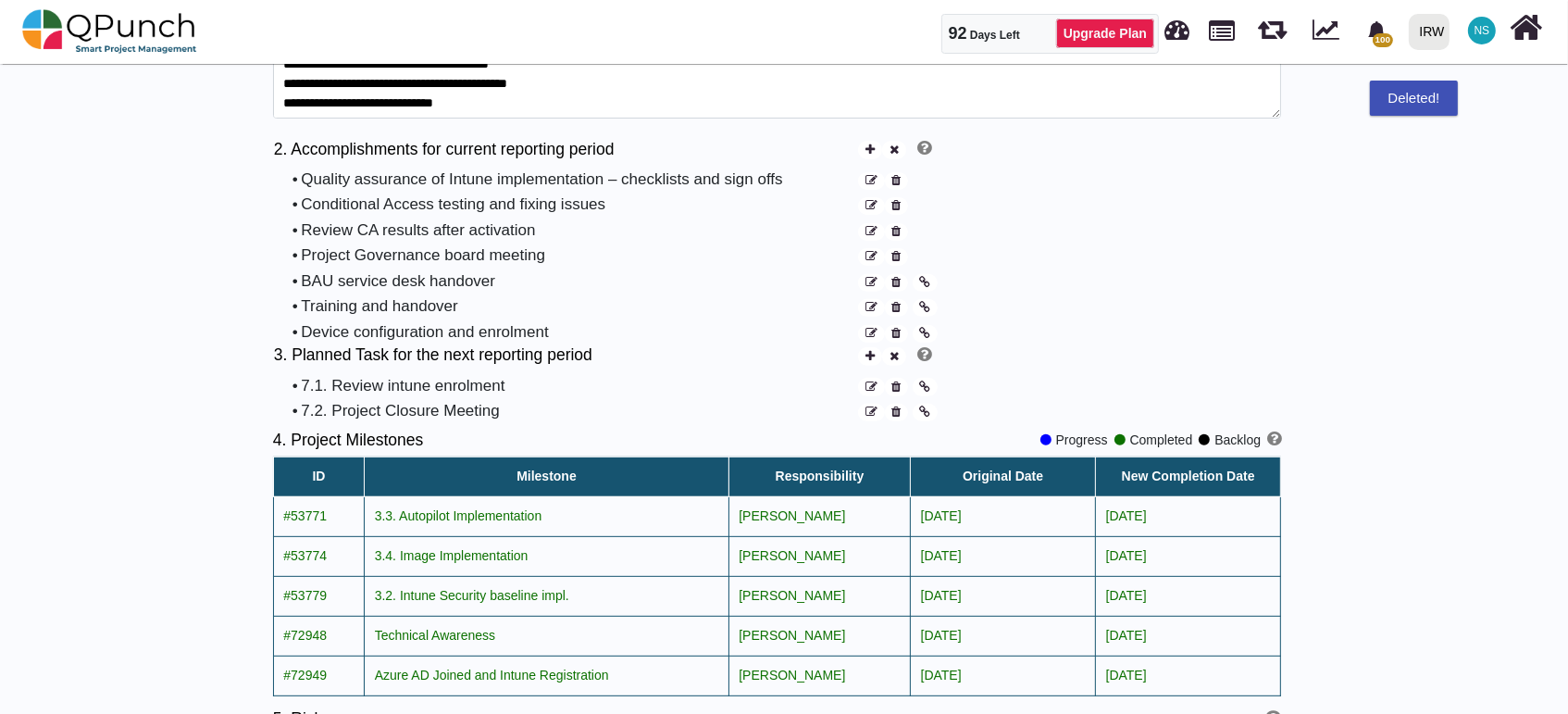
click at [891, 309] on icon at bounding box center [896, 308] width 10 height 12
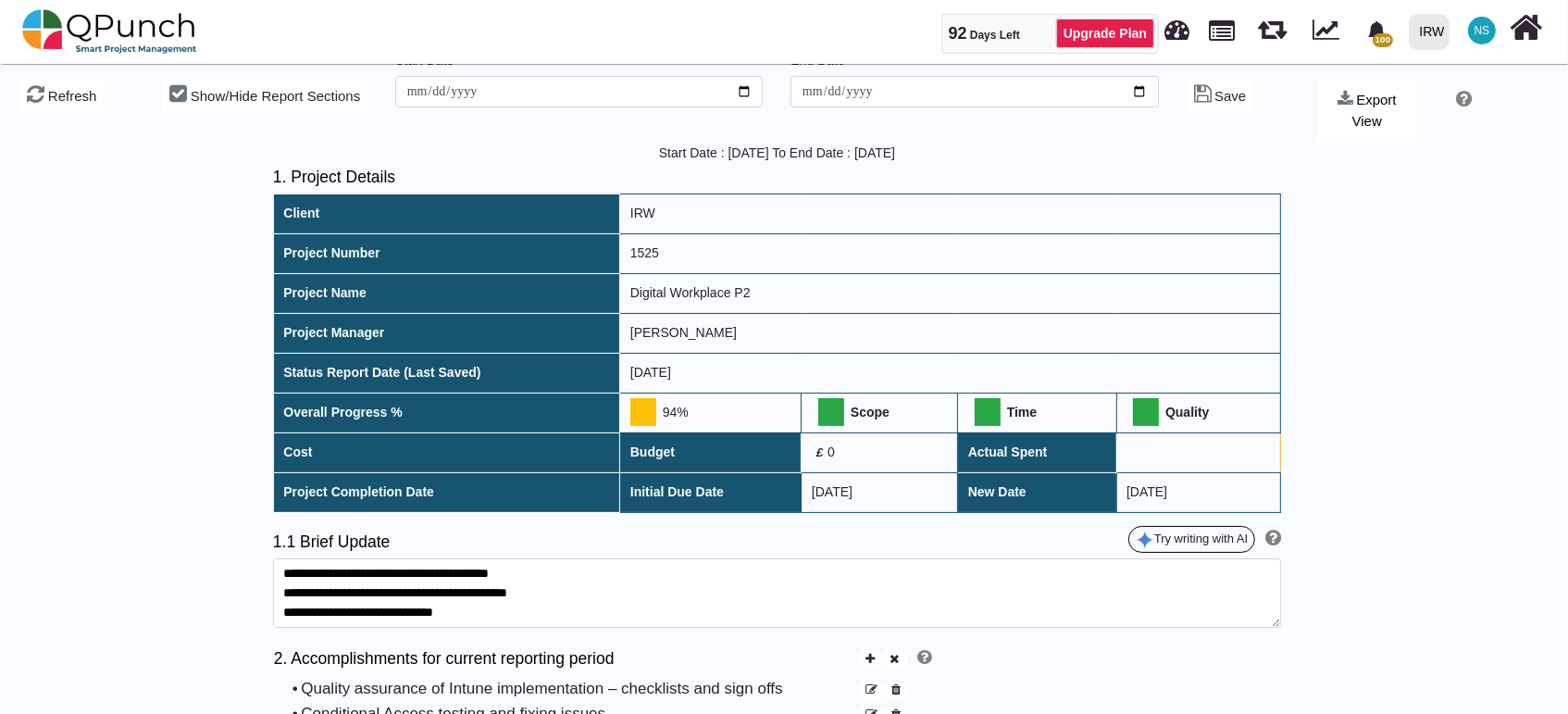
scroll to position [0, 0]
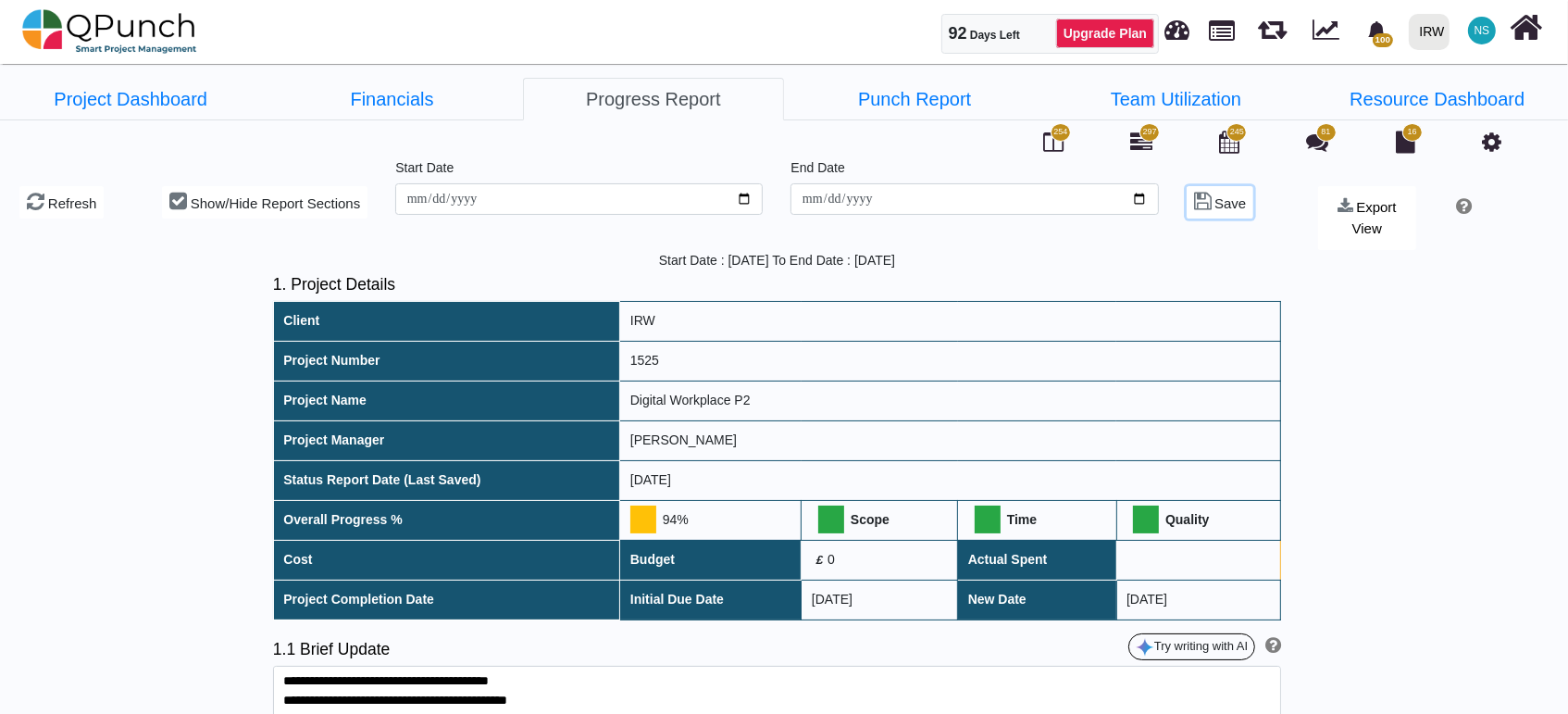
click at [1230, 202] on span "Save" at bounding box center [1230, 203] width 31 height 16
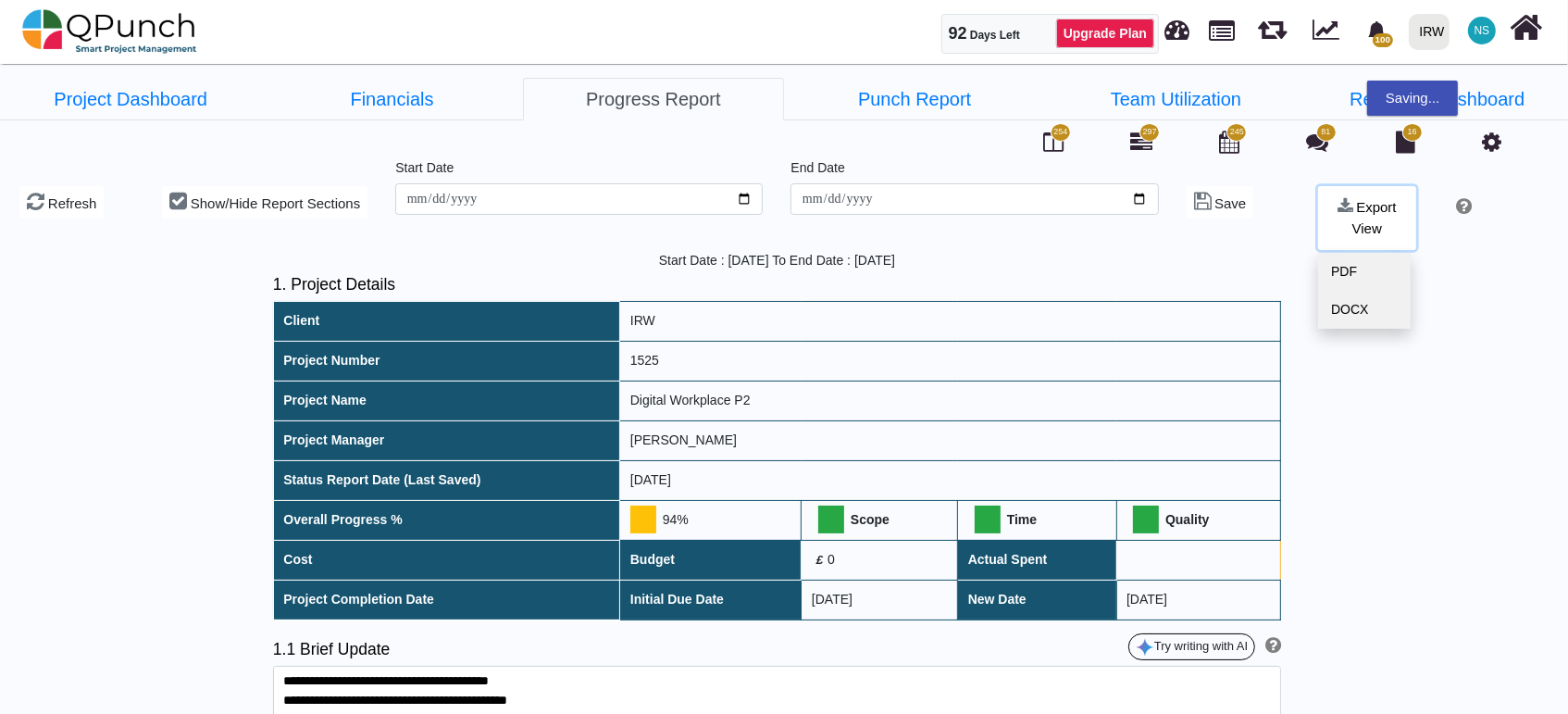
click at [1385, 215] on button "Export View" at bounding box center [1367, 218] width 97 height 64
click at [1355, 268] on link "PDF" at bounding box center [1365, 271] width 93 height 38
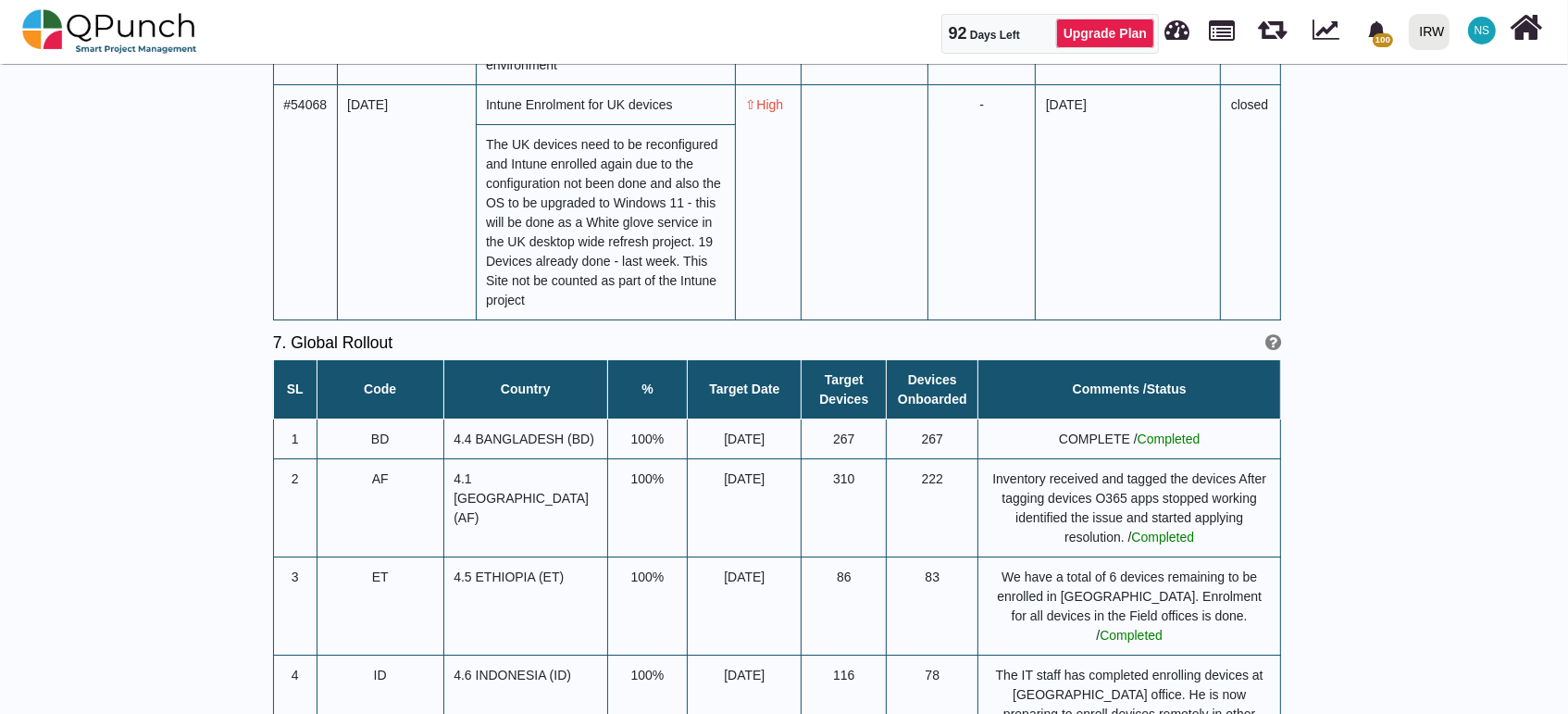
scroll to position [5383, 0]
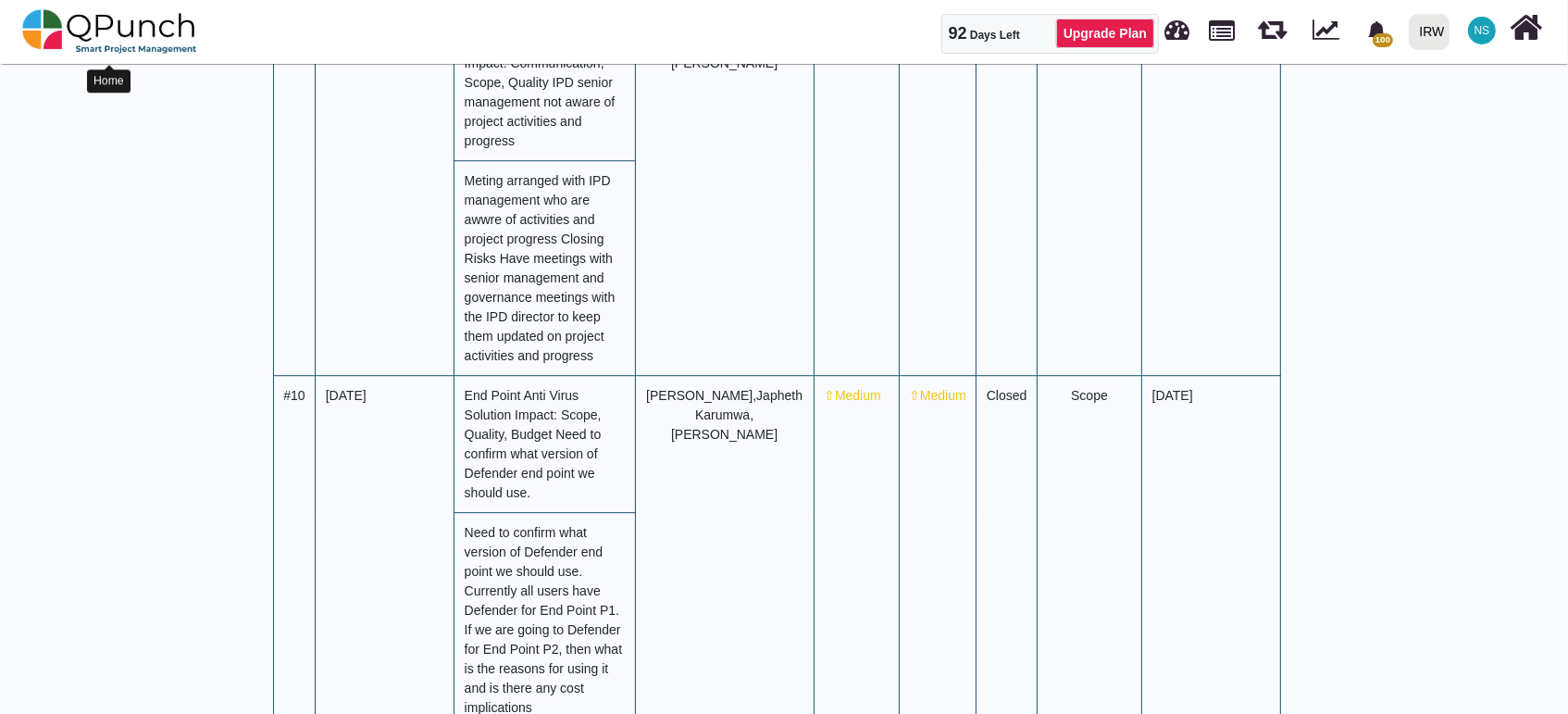
click at [162, 28] on img at bounding box center [109, 31] width 175 height 55
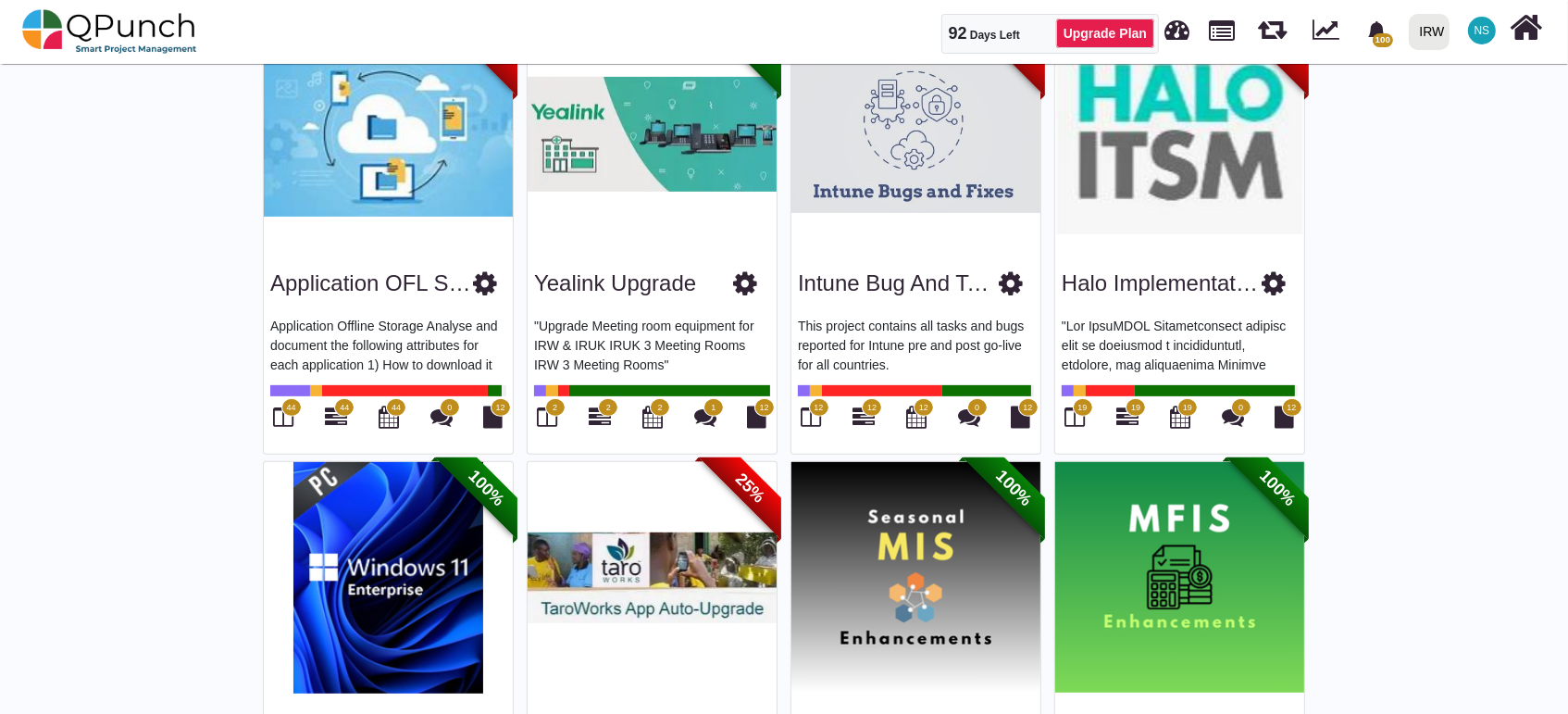
scroll to position [1234, 0]
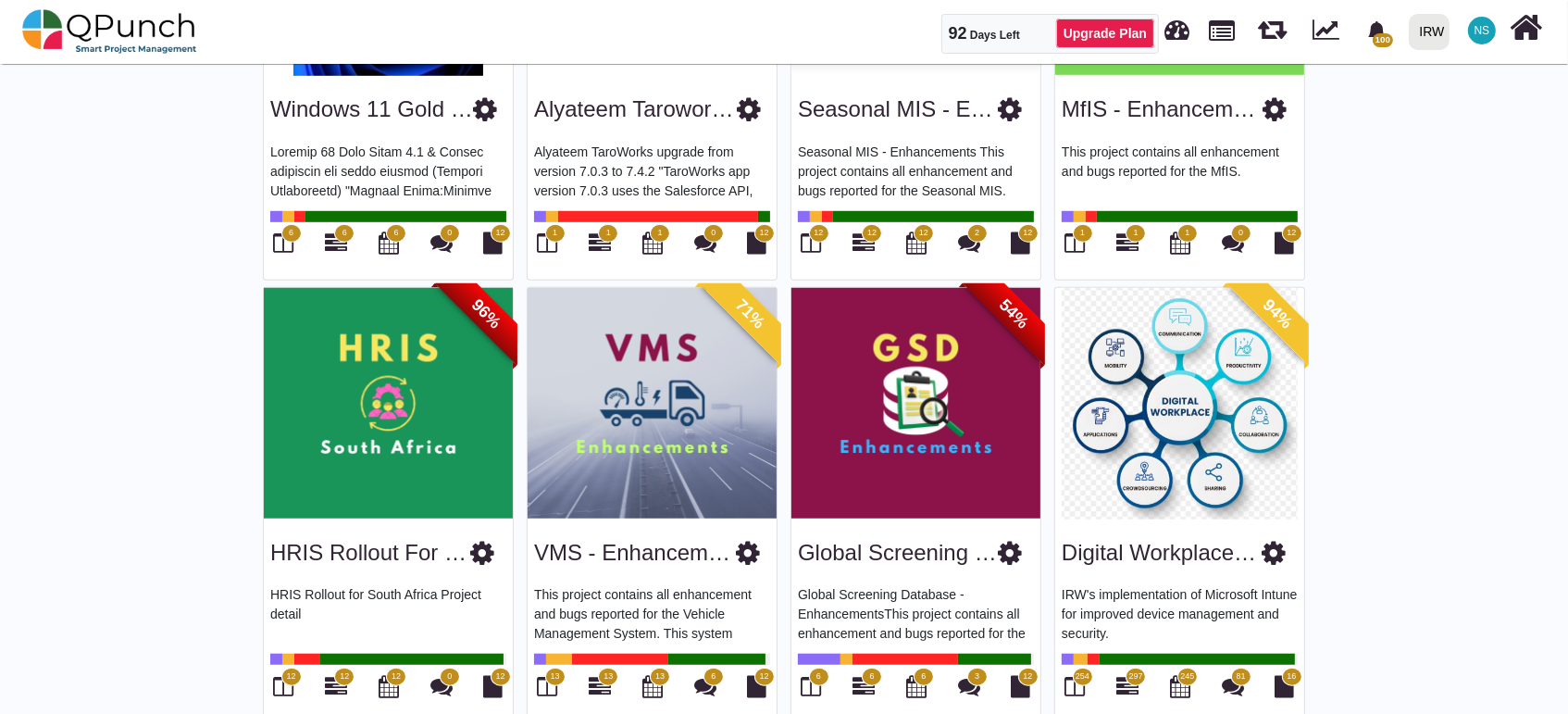
click at [1235, 400] on img at bounding box center [1179, 403] width 249 height 232
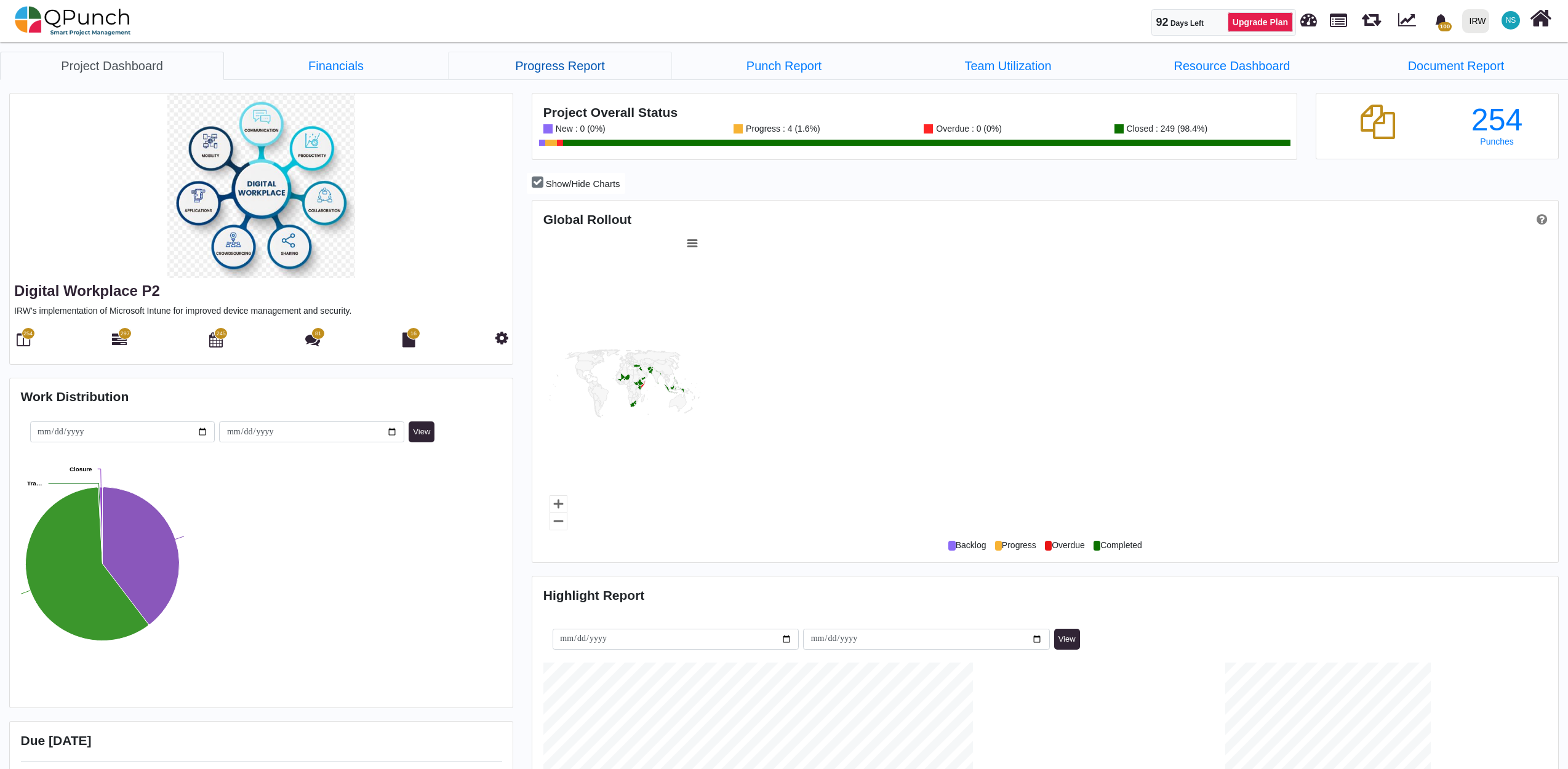
scroll to position [614984, 614312]
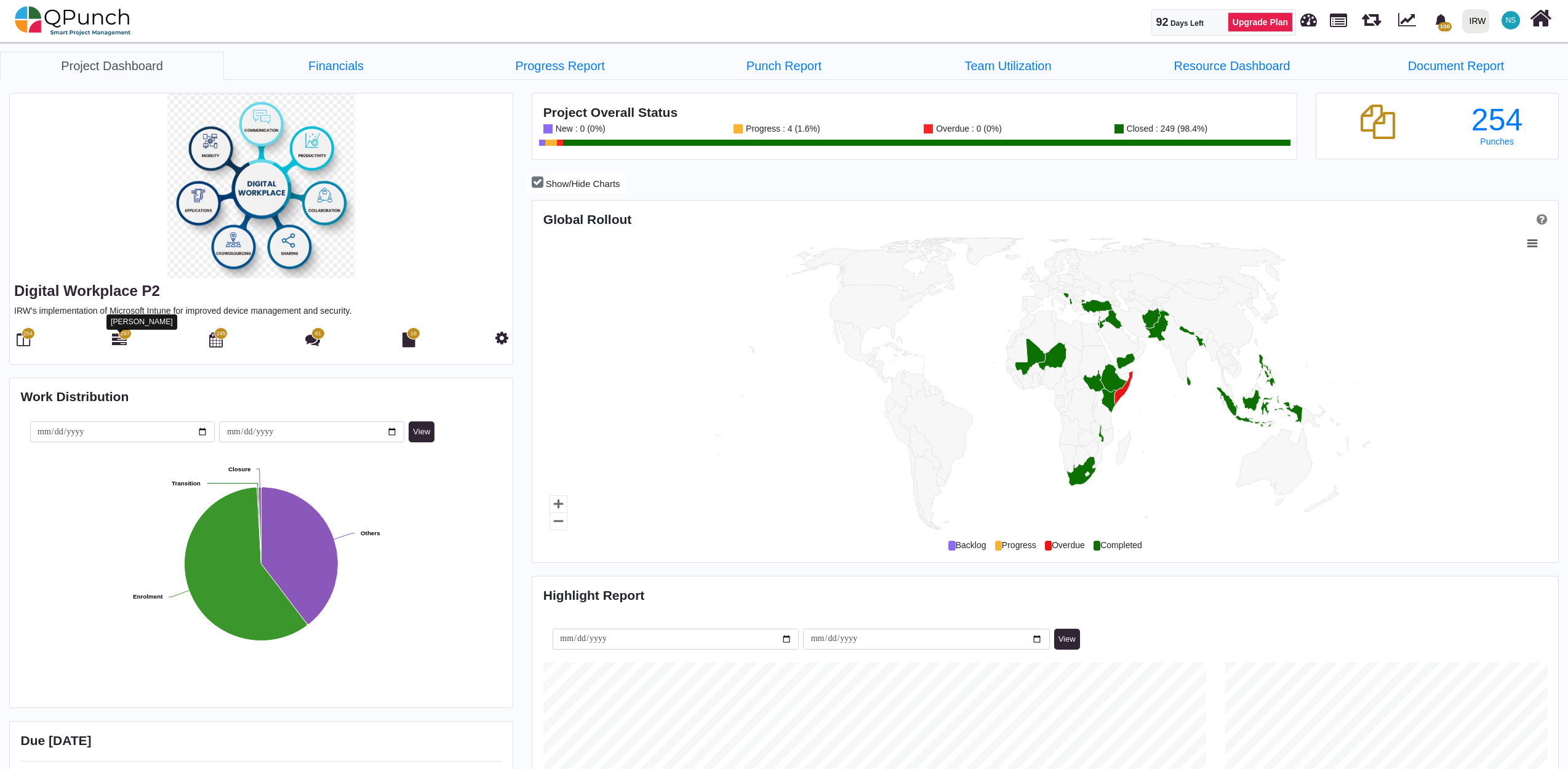
click at [117, 343] on icon at bounding box center [119, 339] width 15 height 15
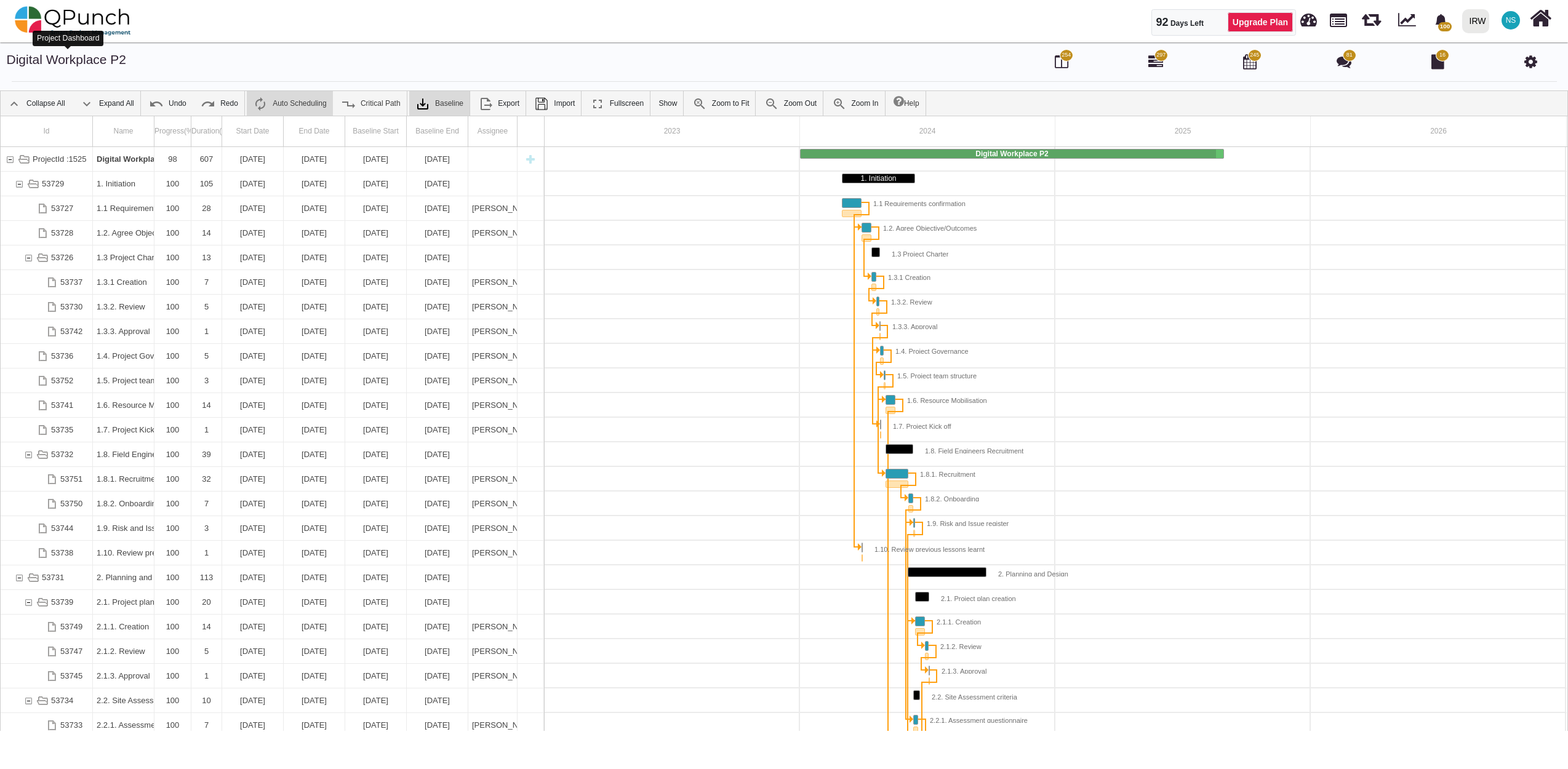
click at [81, 54] on link "Digital Workplace P2" at bounding box center [67, 59] width 120 height 14
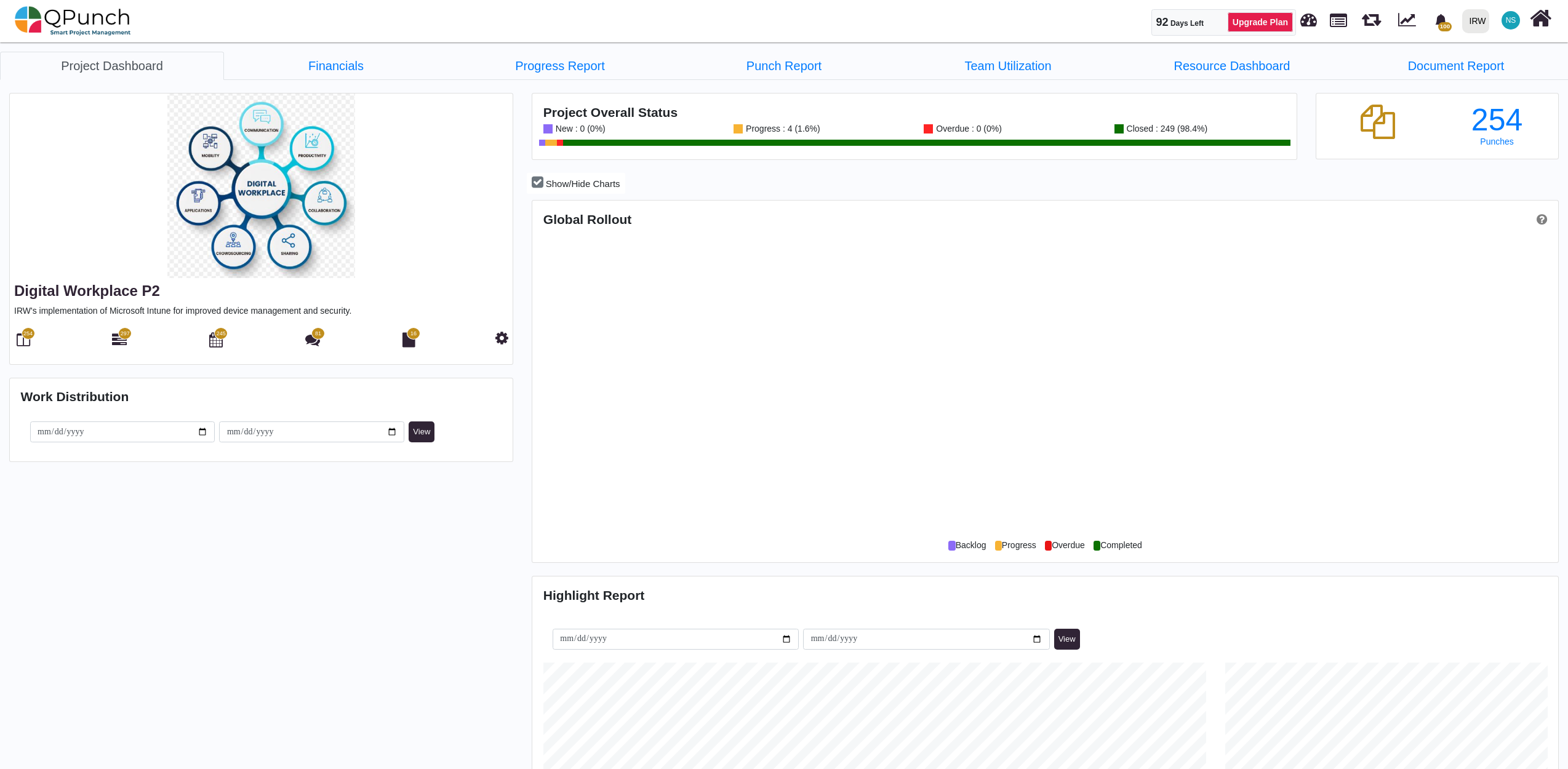
scroll to position [456, 1021]
click at [995, 65] on link "Team Utilization" at bounding box center [1008, 66] width 224 height 28
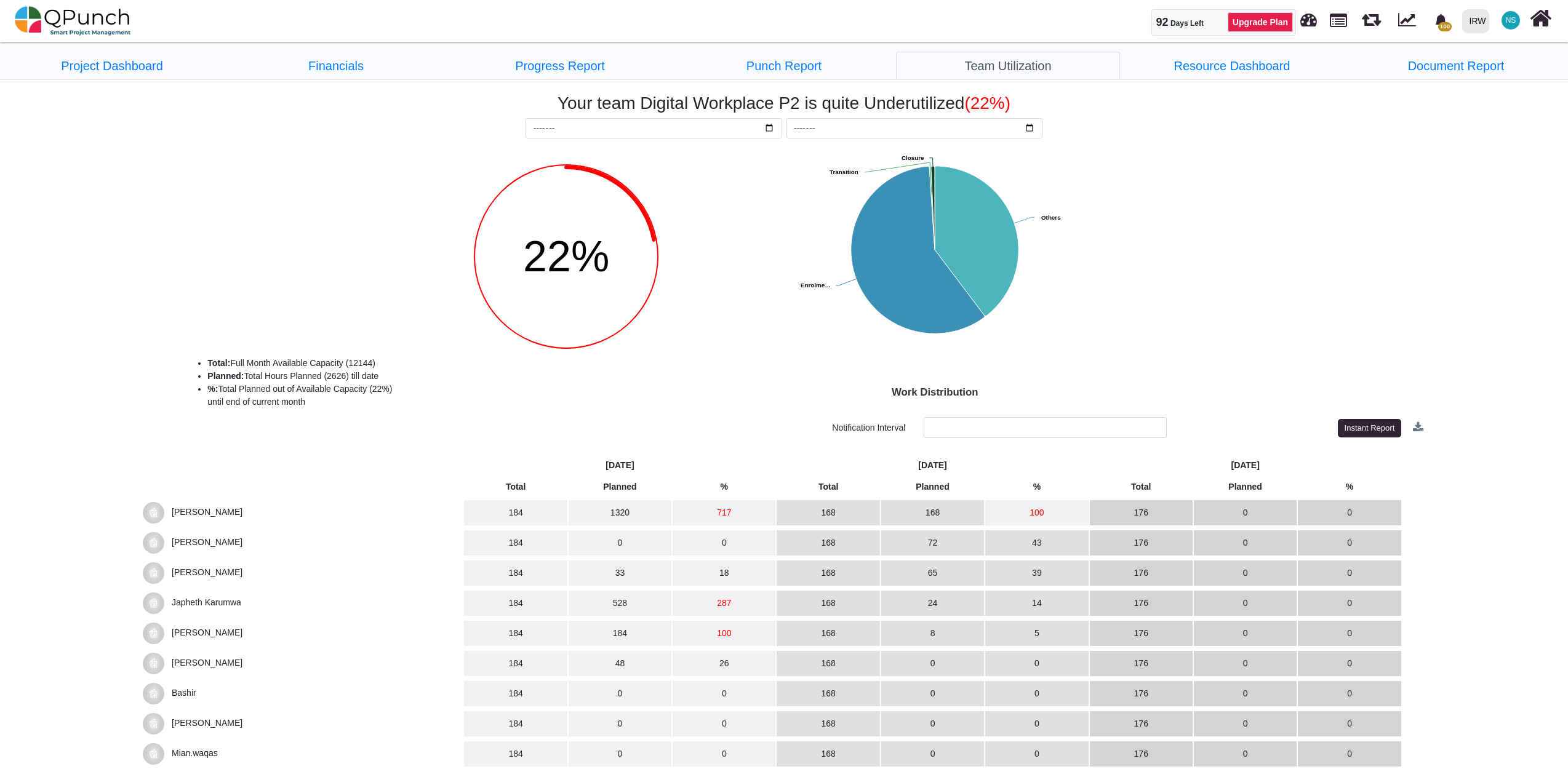
click at [1036, 543] on td "43" at bounding box center [1037, 543] width 103 height 25
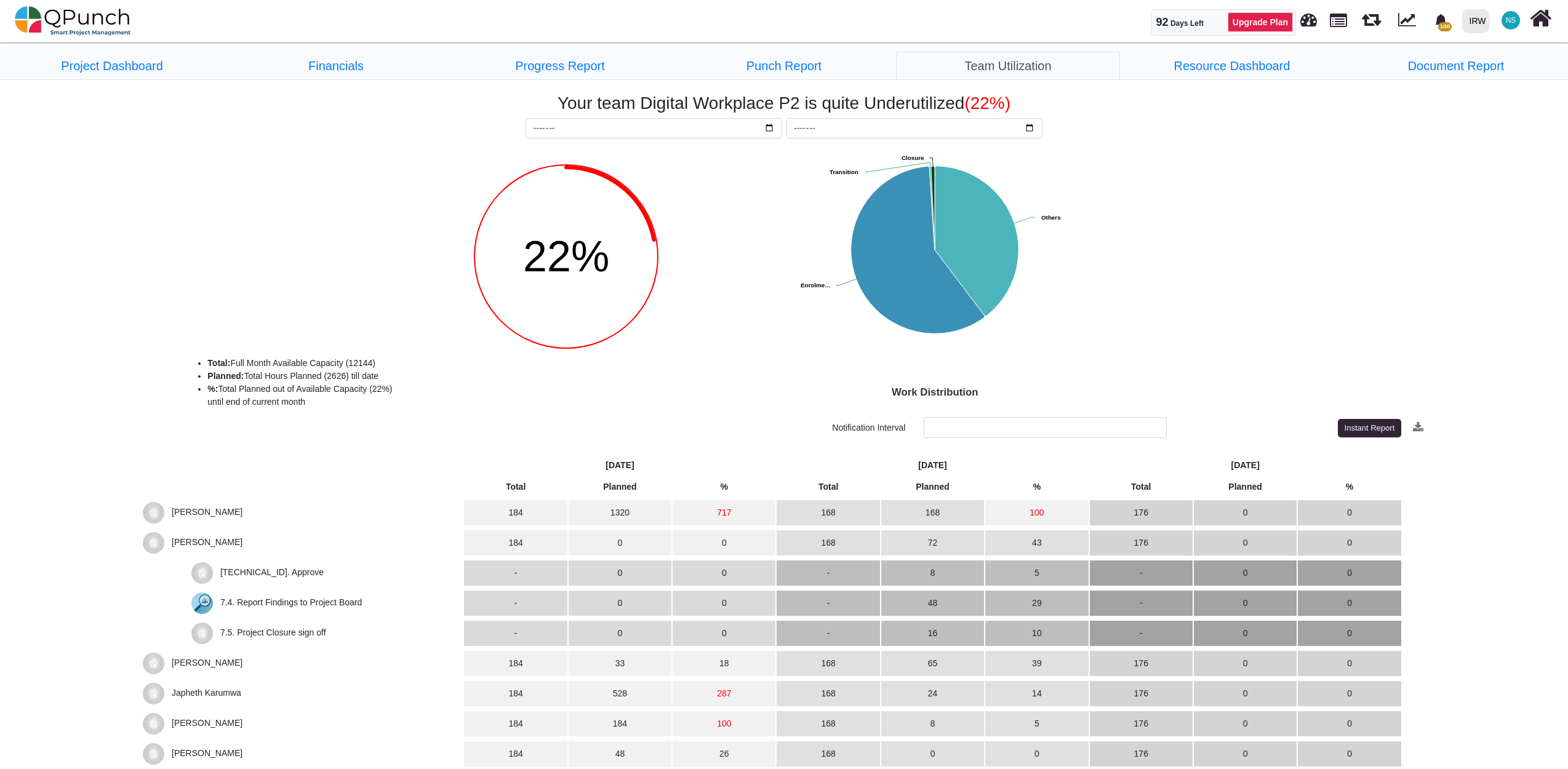
click at [276, 602] on span "7.4. Report Findings to Project Board" at bounding box center [291, 602] width 142 height 10
click at [198, 604] on img at bounding box center [202, 603] width 21 height 21
click at [224, 576] on span "[TECHNICAL_ID]. Approve" at bounding box center [272, 572] width 104 height 10
click at [241, 641] on span "7.5. Project Closure sign off" at bounding box center [326, 633] width 270 height 21
click at [243, 635] on span "7.5. Project Closure sign off" at bounding box center [273, 632] width 106 height 10
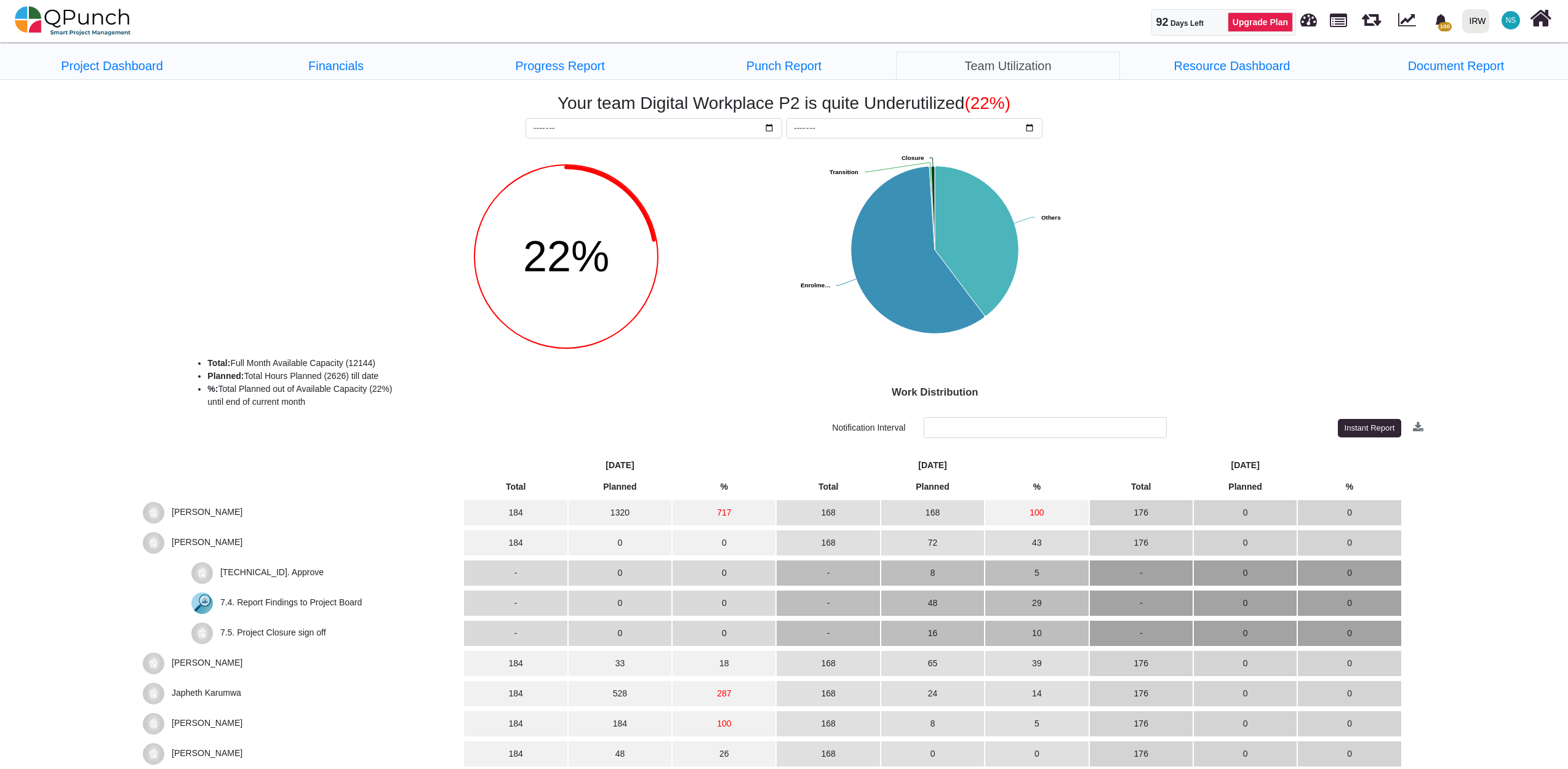
click at [290, 602] on span "7.4. Report Findings to Project Board" at bounding box center [291, 602] width 142 height 10
click at [1039, 598] on td "29" at bounding box center [1037, 603] width 103 height 25
click at [209, 546] on span "[PERSON_NAME]" at bounding box center [207, 542] width 71 height 10
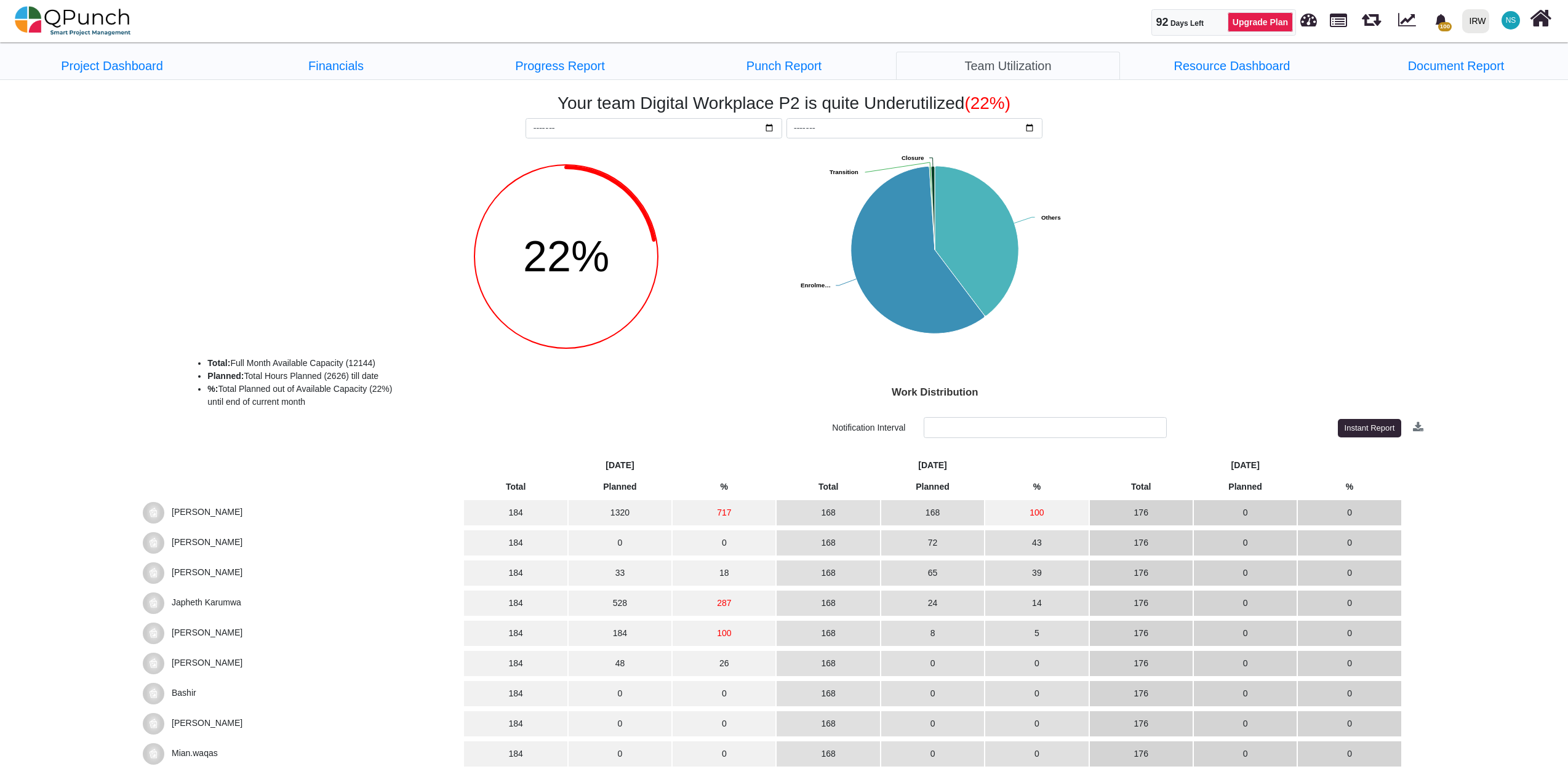
click at [209, 546] on span "[PERSON_NAME]" at bounding box center [207, 542] width 71 height 10
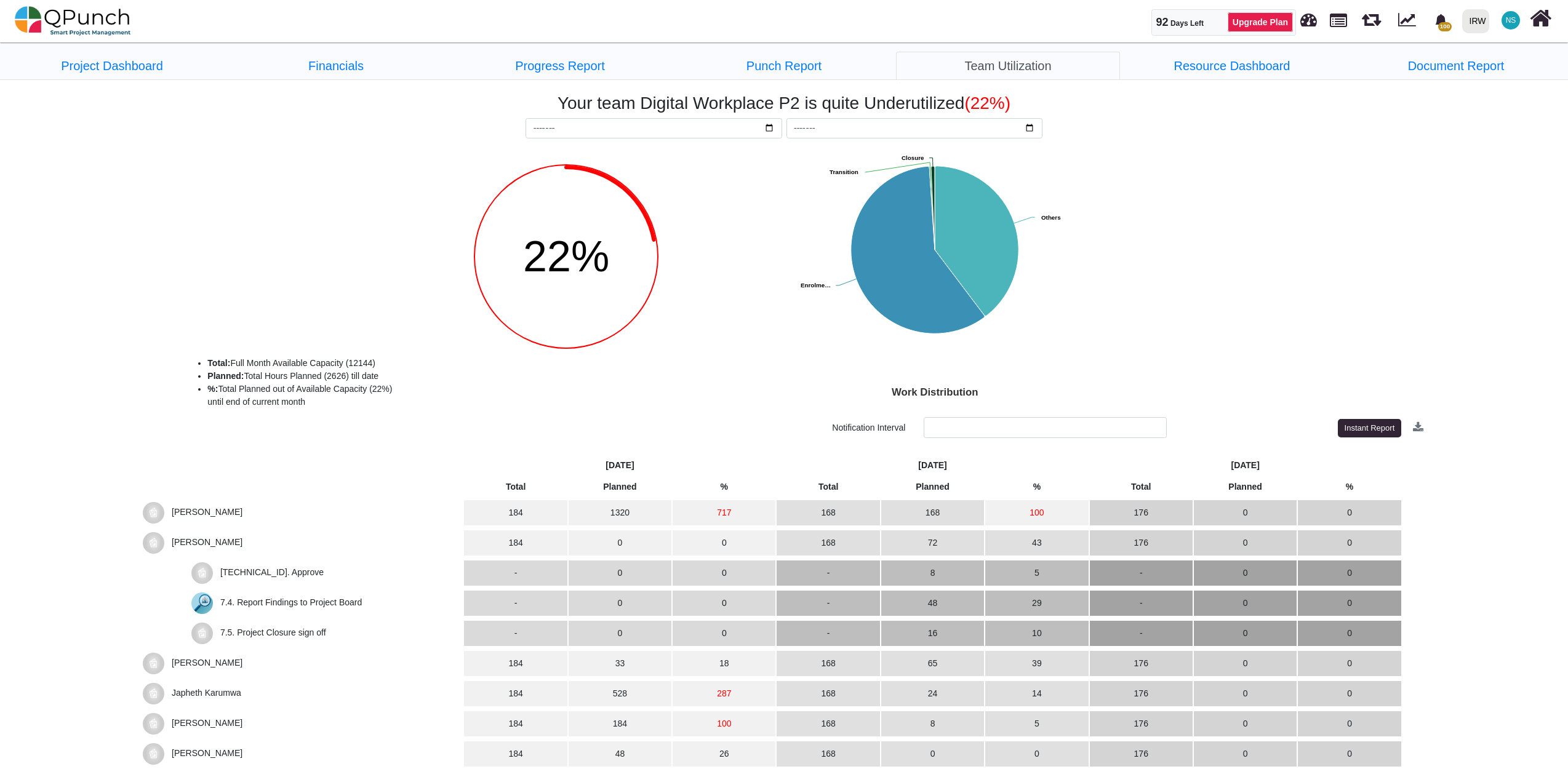
scroll to position [137, 0]
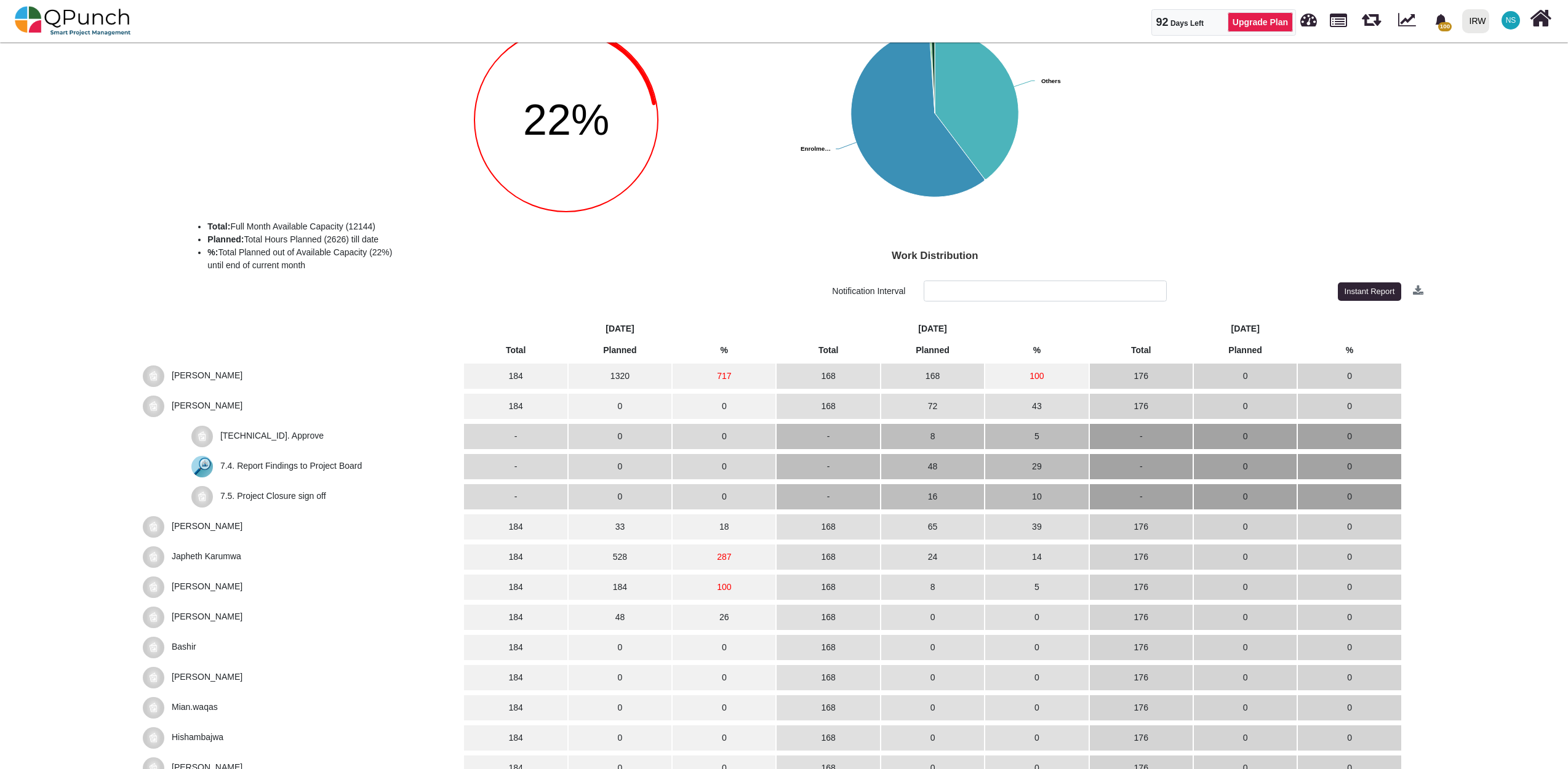
click at [207, 589] on span "[PERSON_NAME]" at bounding box center [207, 586] width 71 height 10
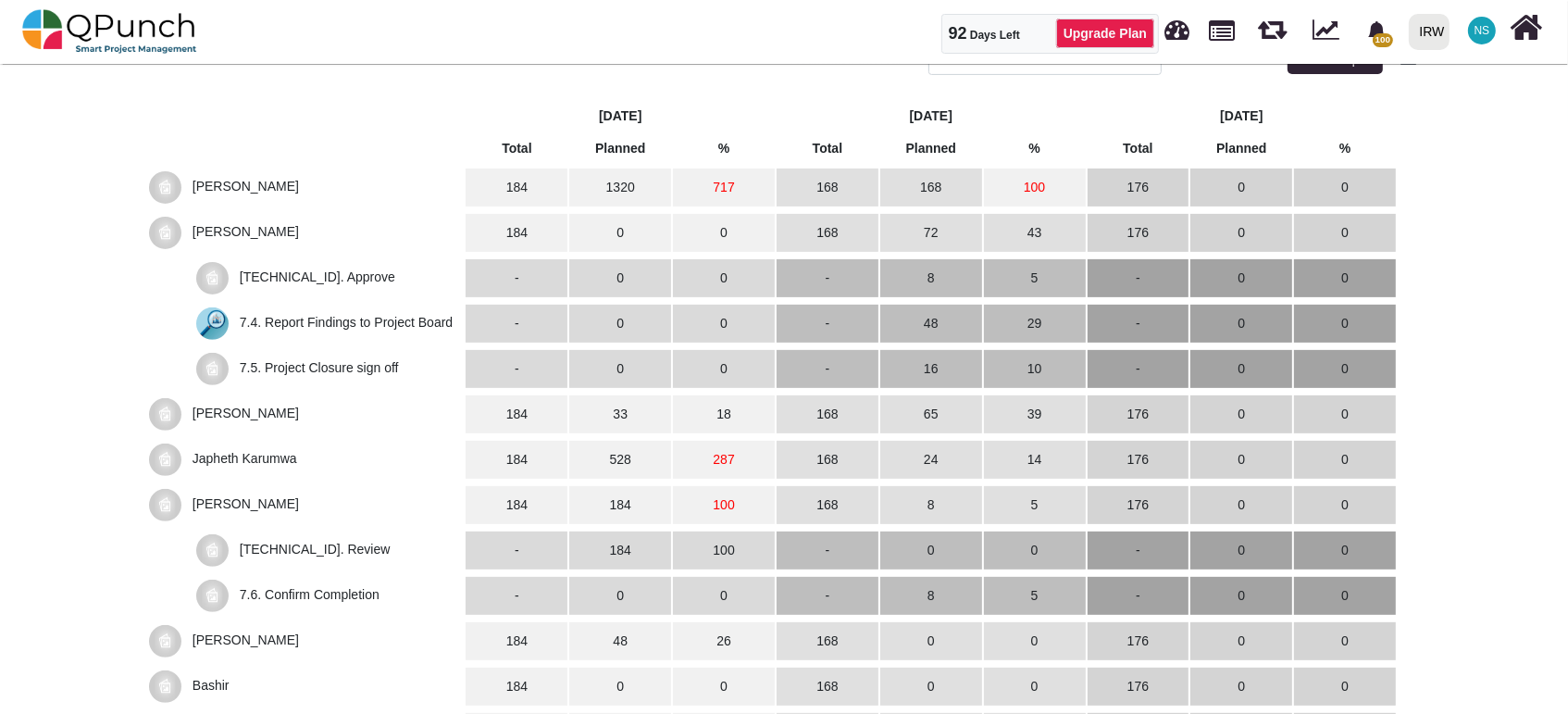
scroll to position [617, 0]
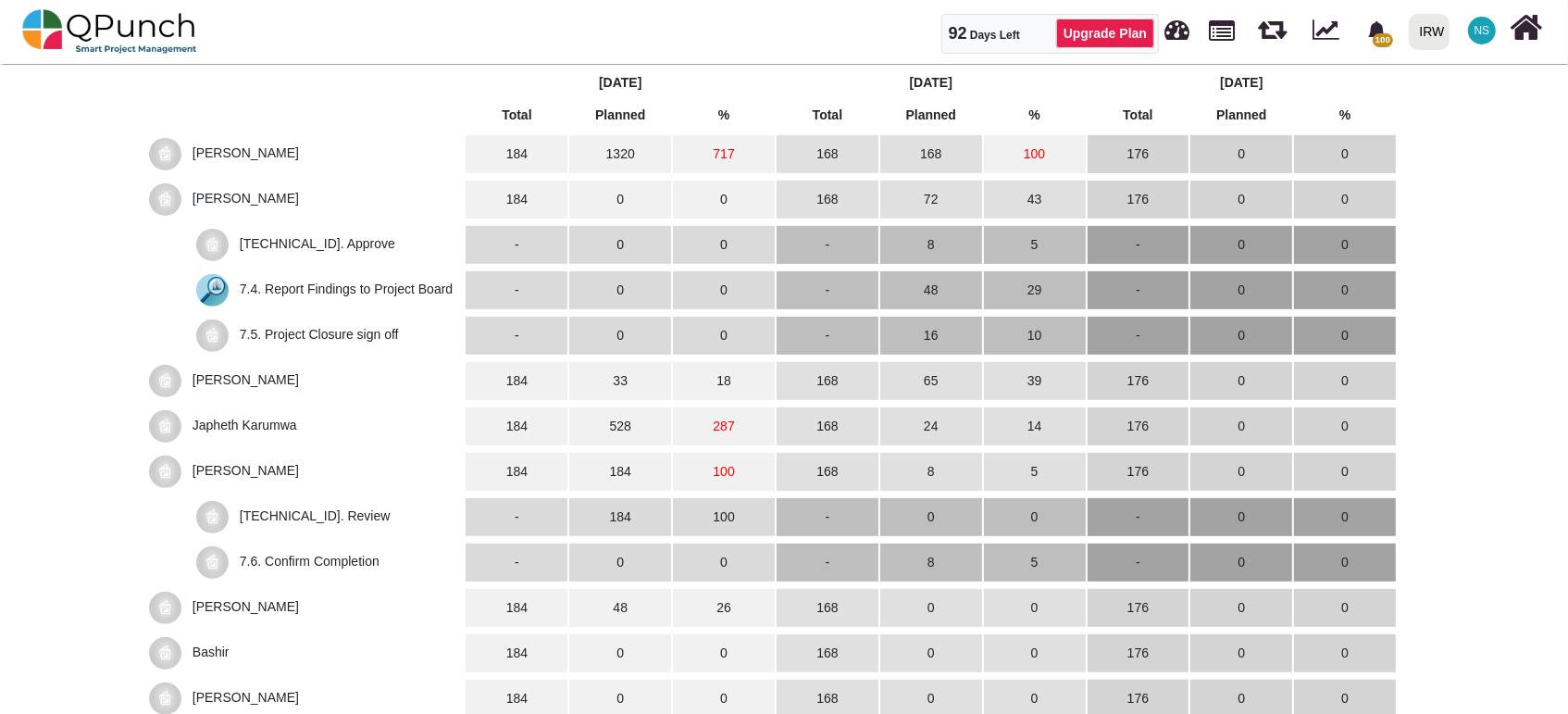
click at [171, 158] on img at bounding box center [165, 153] width 32 height 32
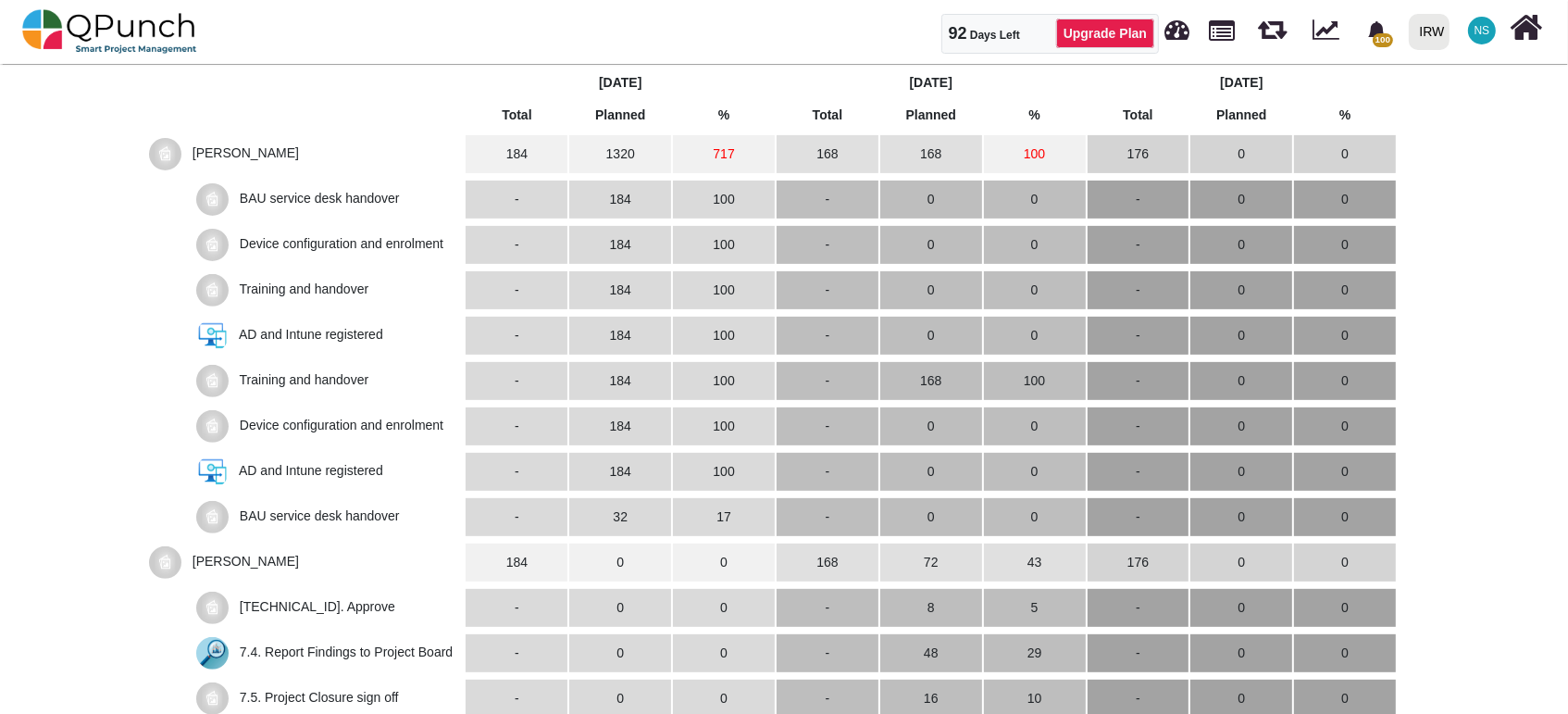
click at [171, 158] on img at bounding box center [165, 153] width 32 height 32
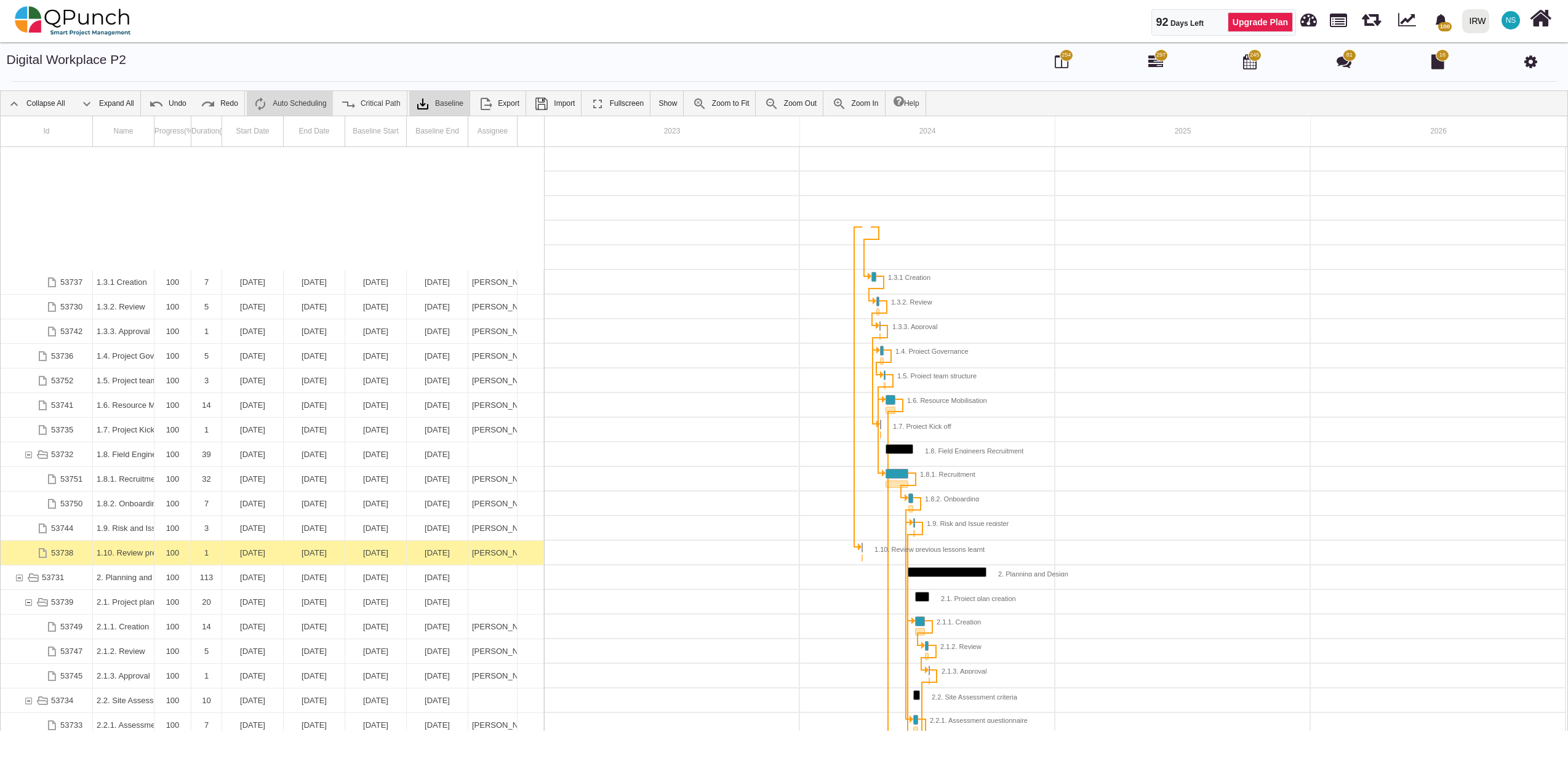
scroll to position [147, 0]
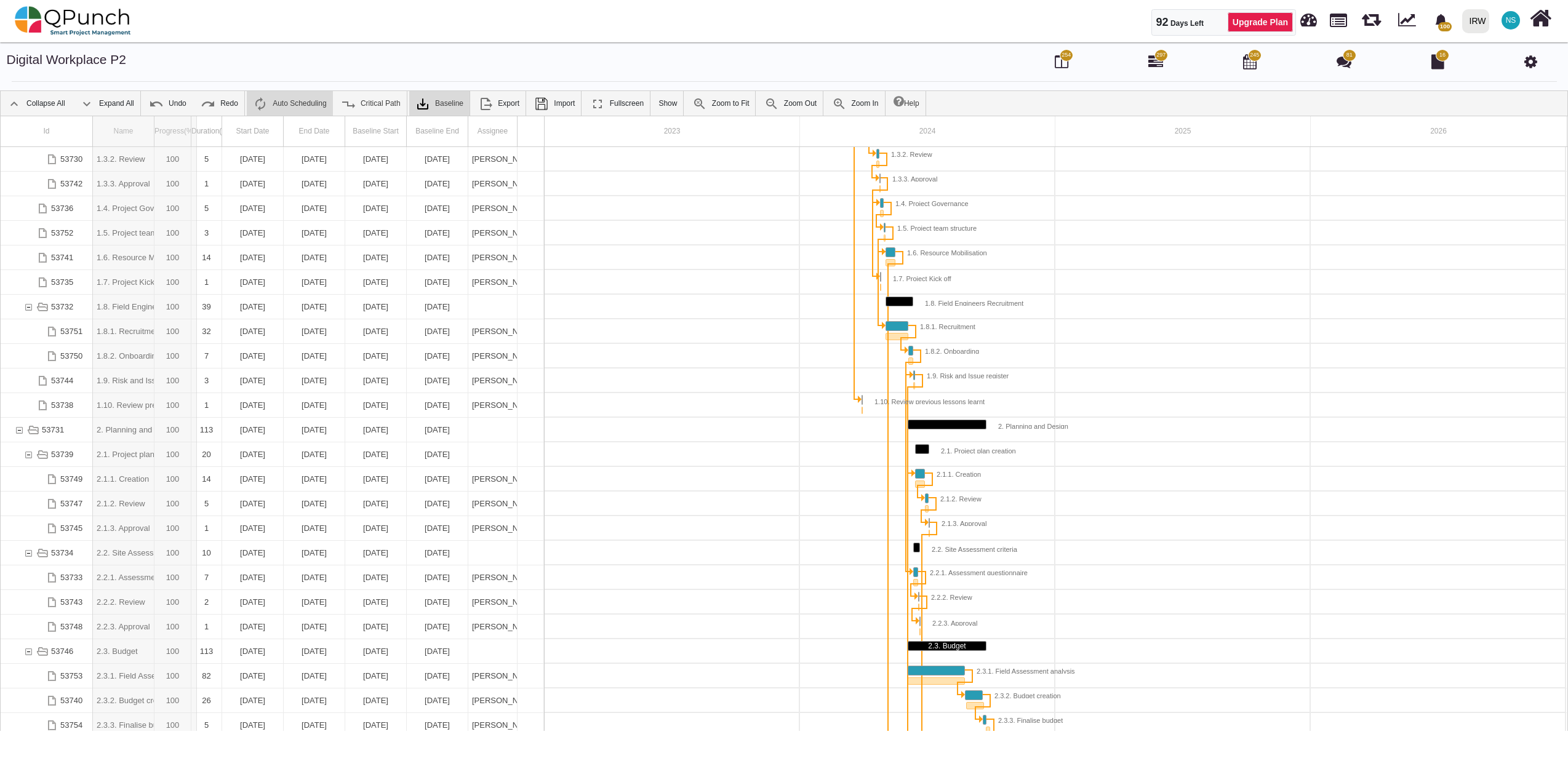
drag, startPoint x: 156, startPoint y: 138, endPoint x: 197, endPoint y: 131, distance: 41.6
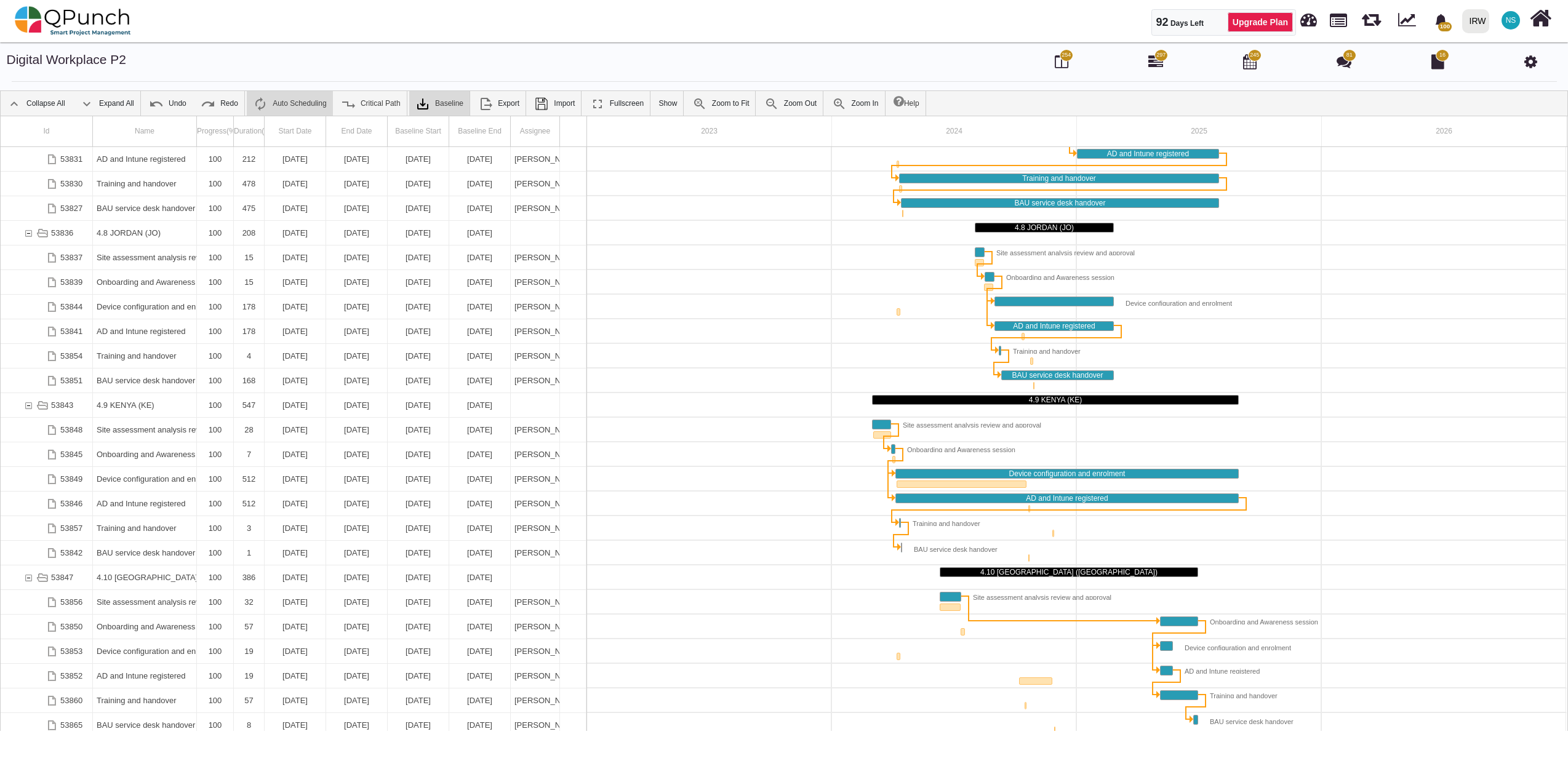
scroll to position [3619, 0]
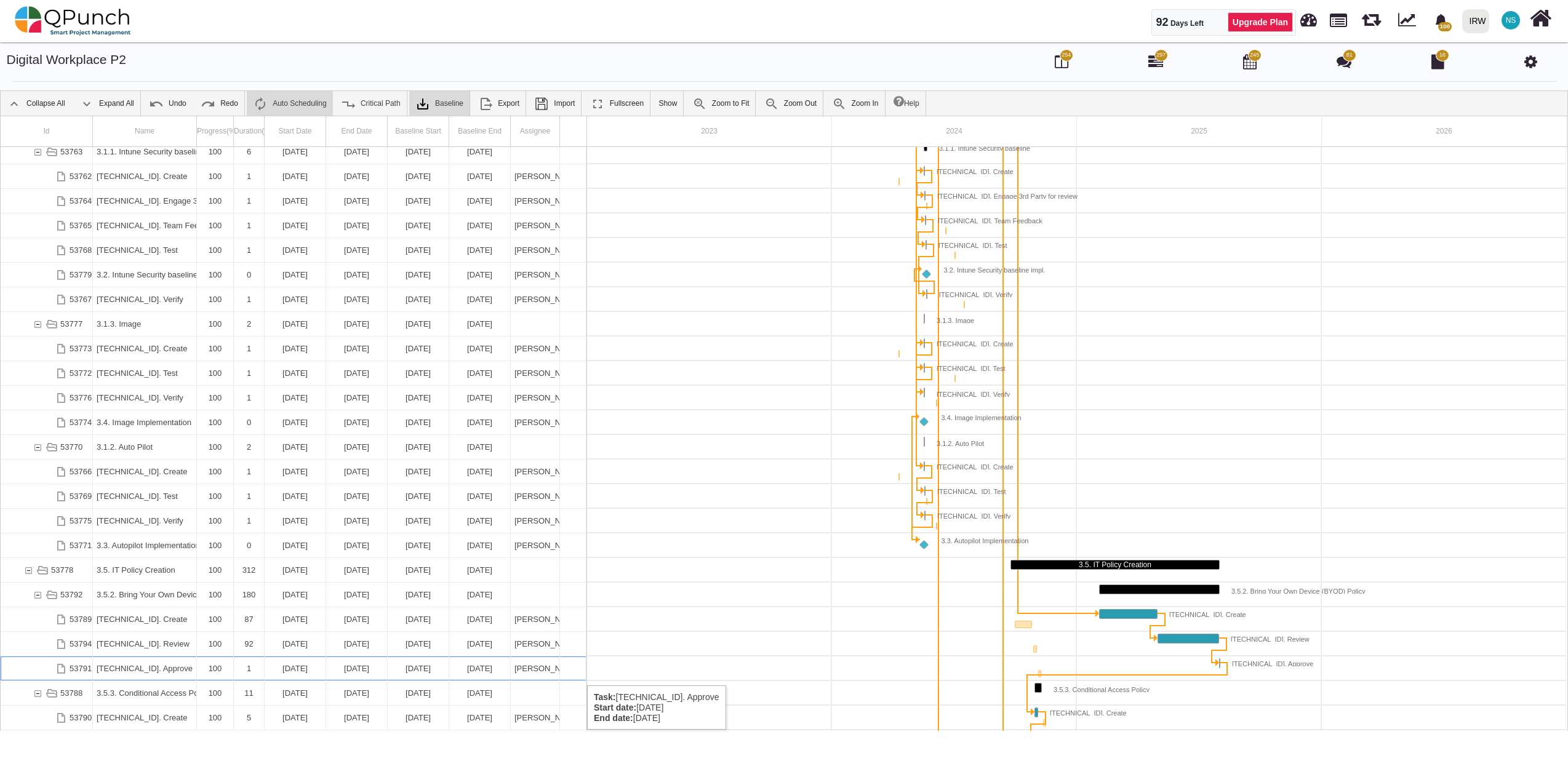
click at [170, 673] on div "3.5.2.3. Approve" at bounding box center [144, 669] width 96 height 24
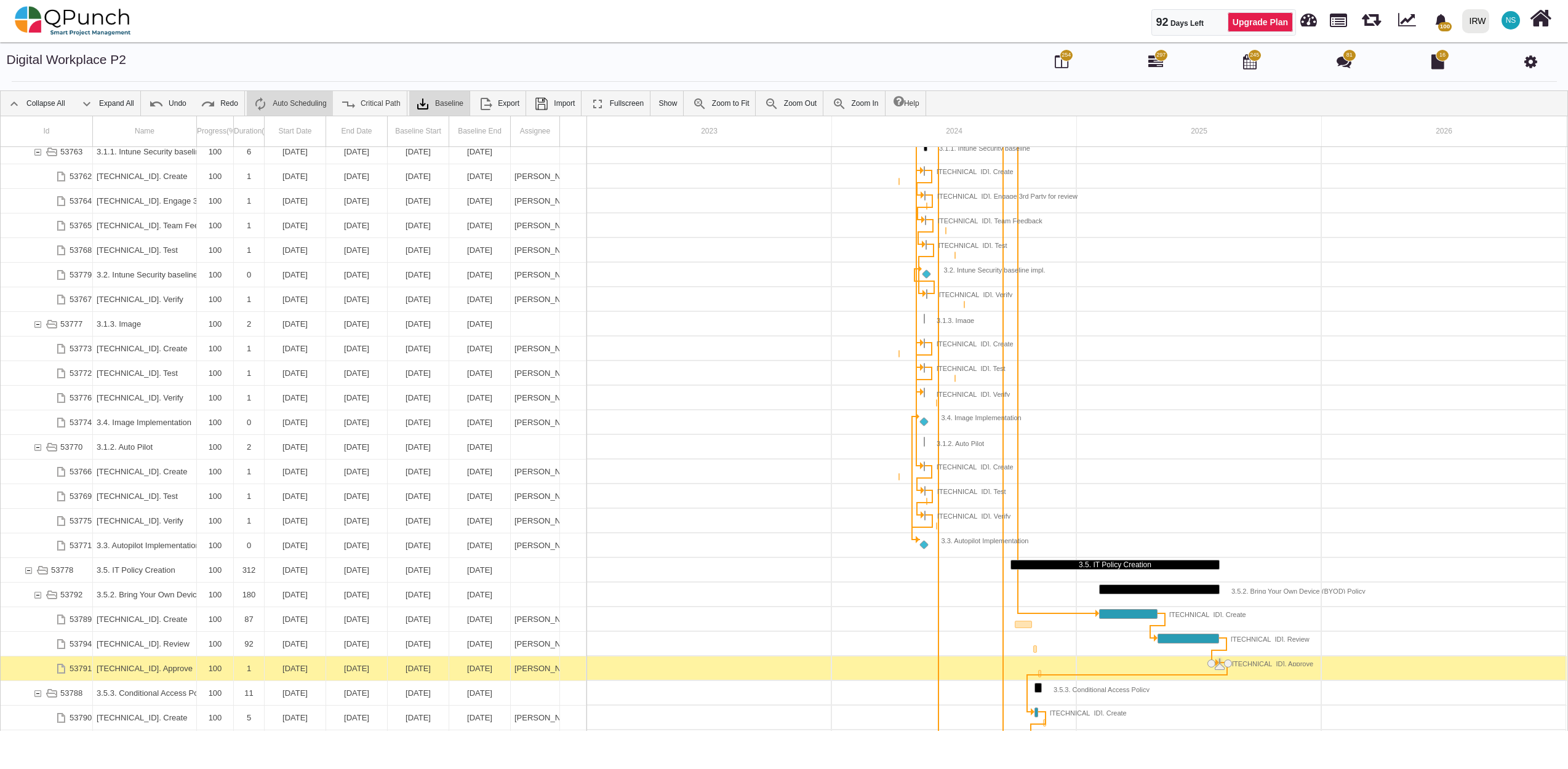
click at [170, 673] on div "3.5.2.3. Approve" at bounding box center [144, 669] width 96 height 24
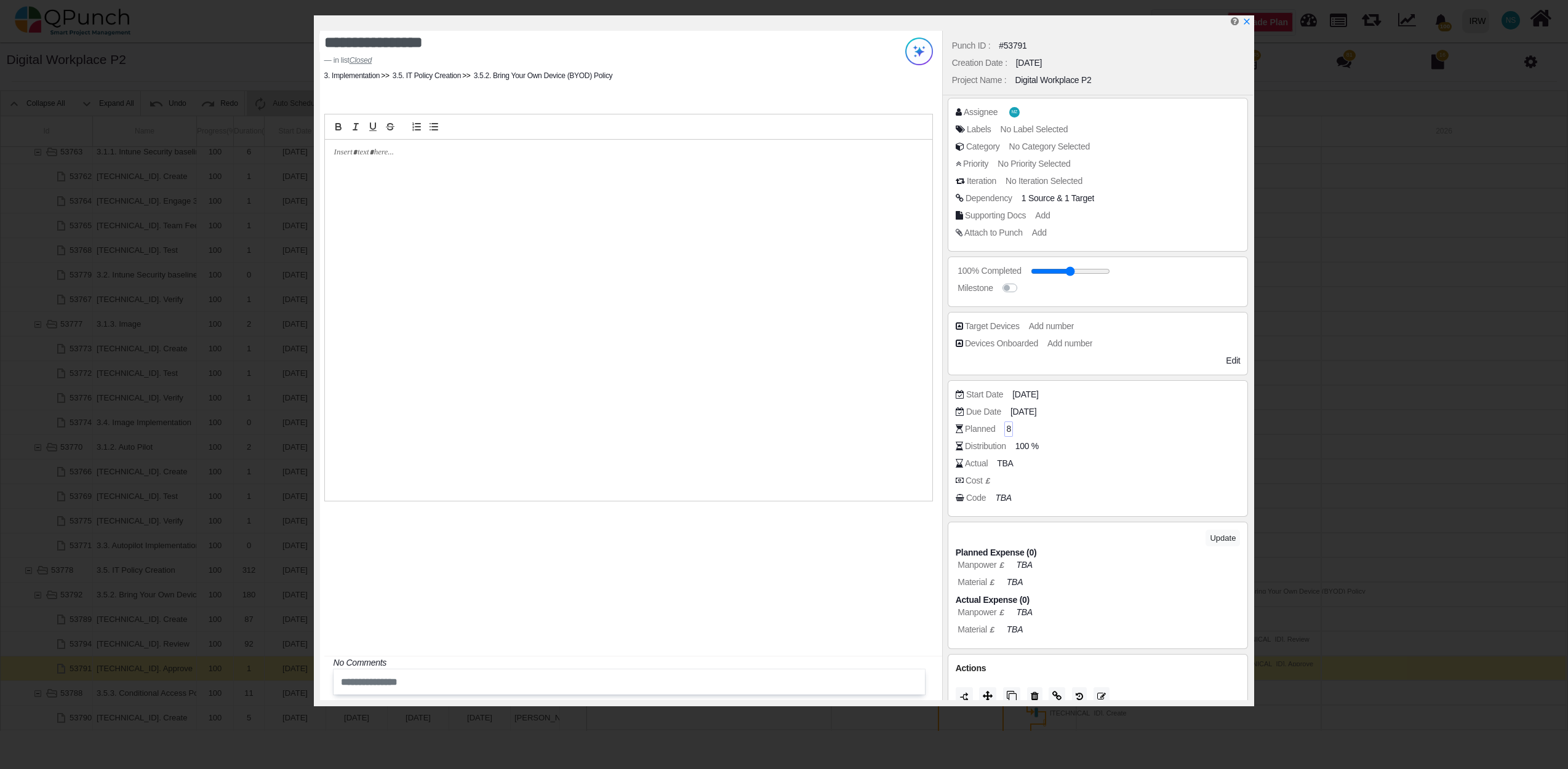
click at [1012, 429] on div "8" at bounding box center [1008, 430] width 8 height 15
type input "*"
type input "****"
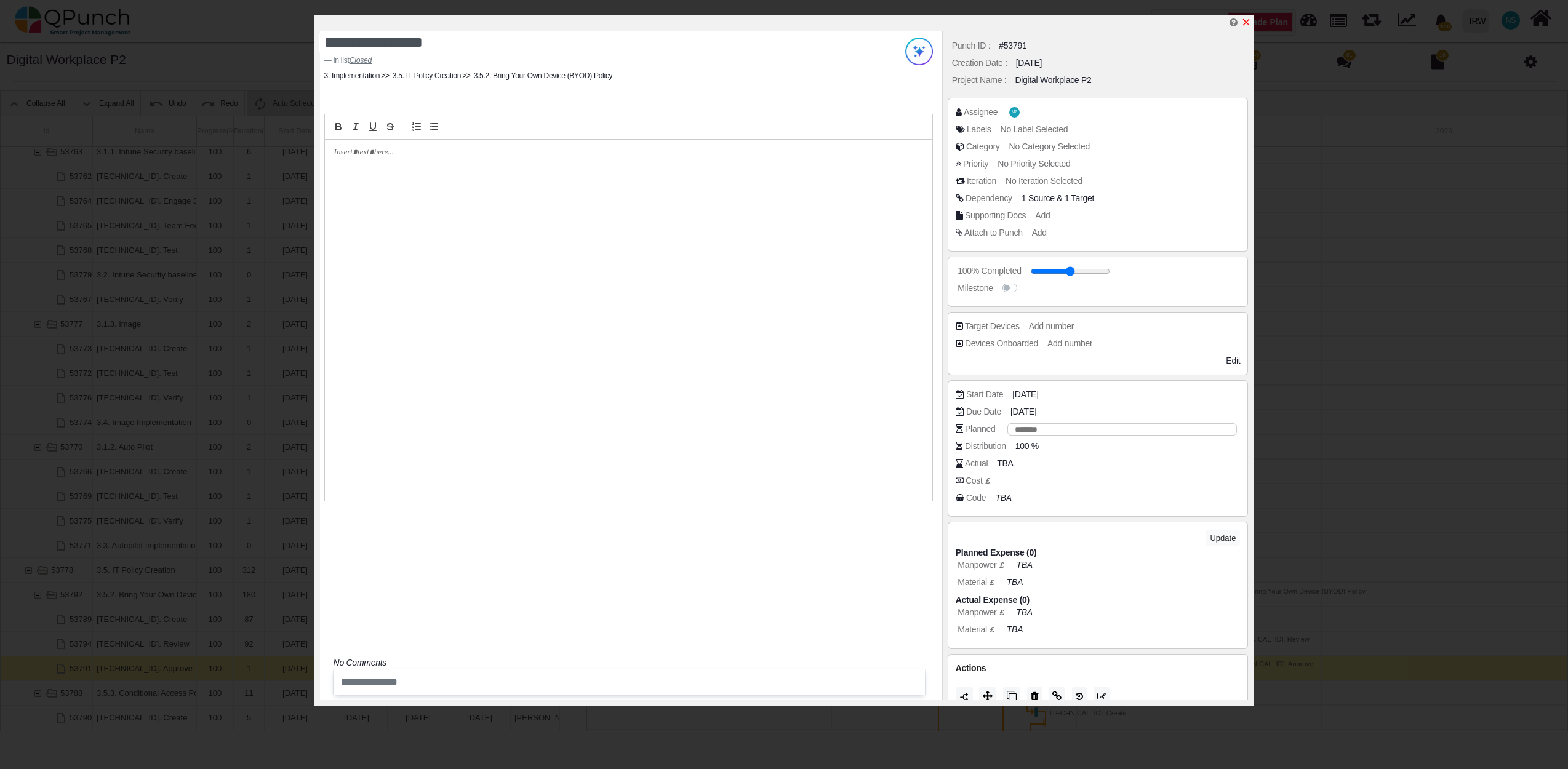
click at [1244, 21] on icon "x" at bounding box center [1246, 23] width 7 height 7
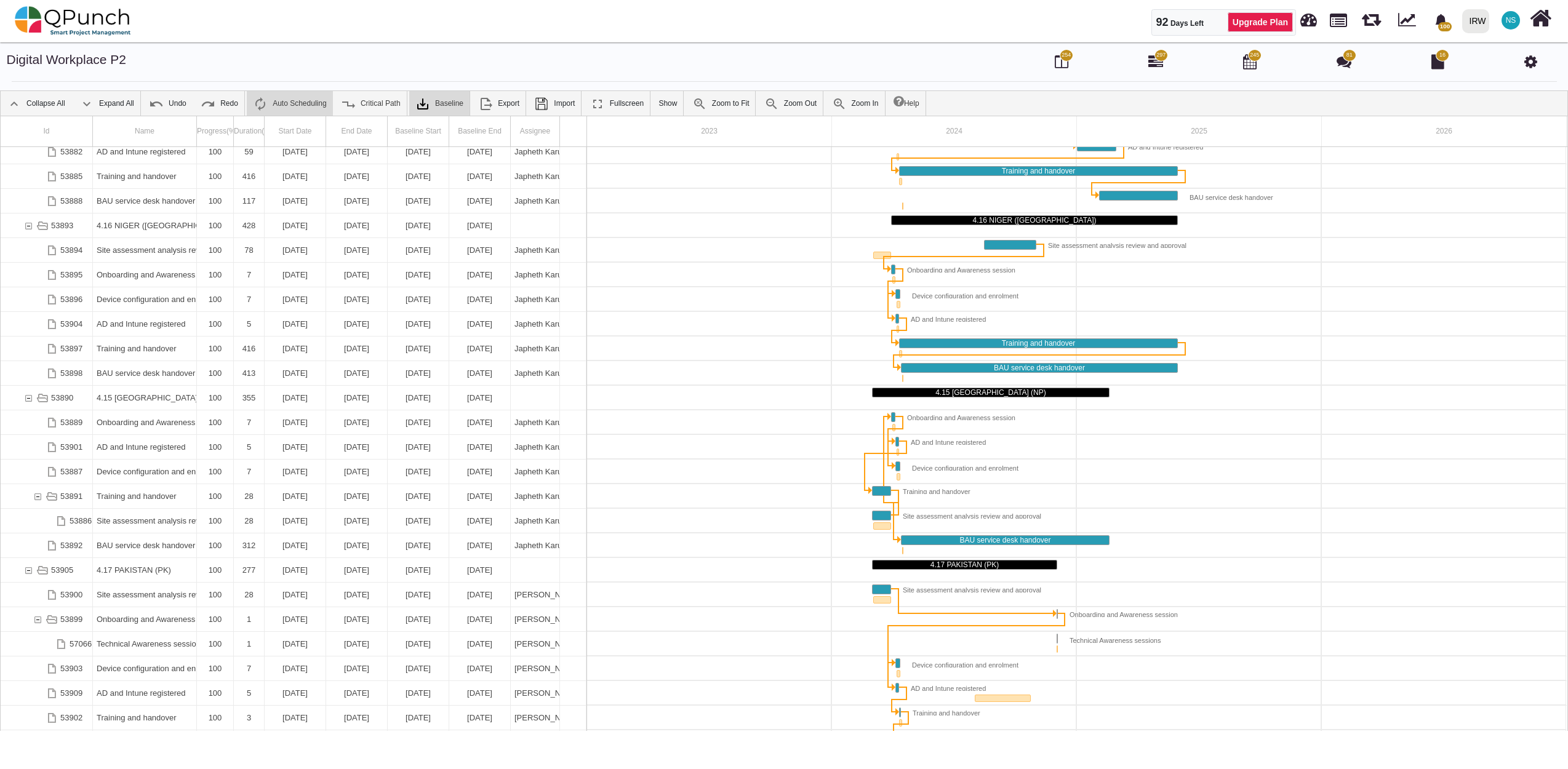
scroll to position [5202, 0]
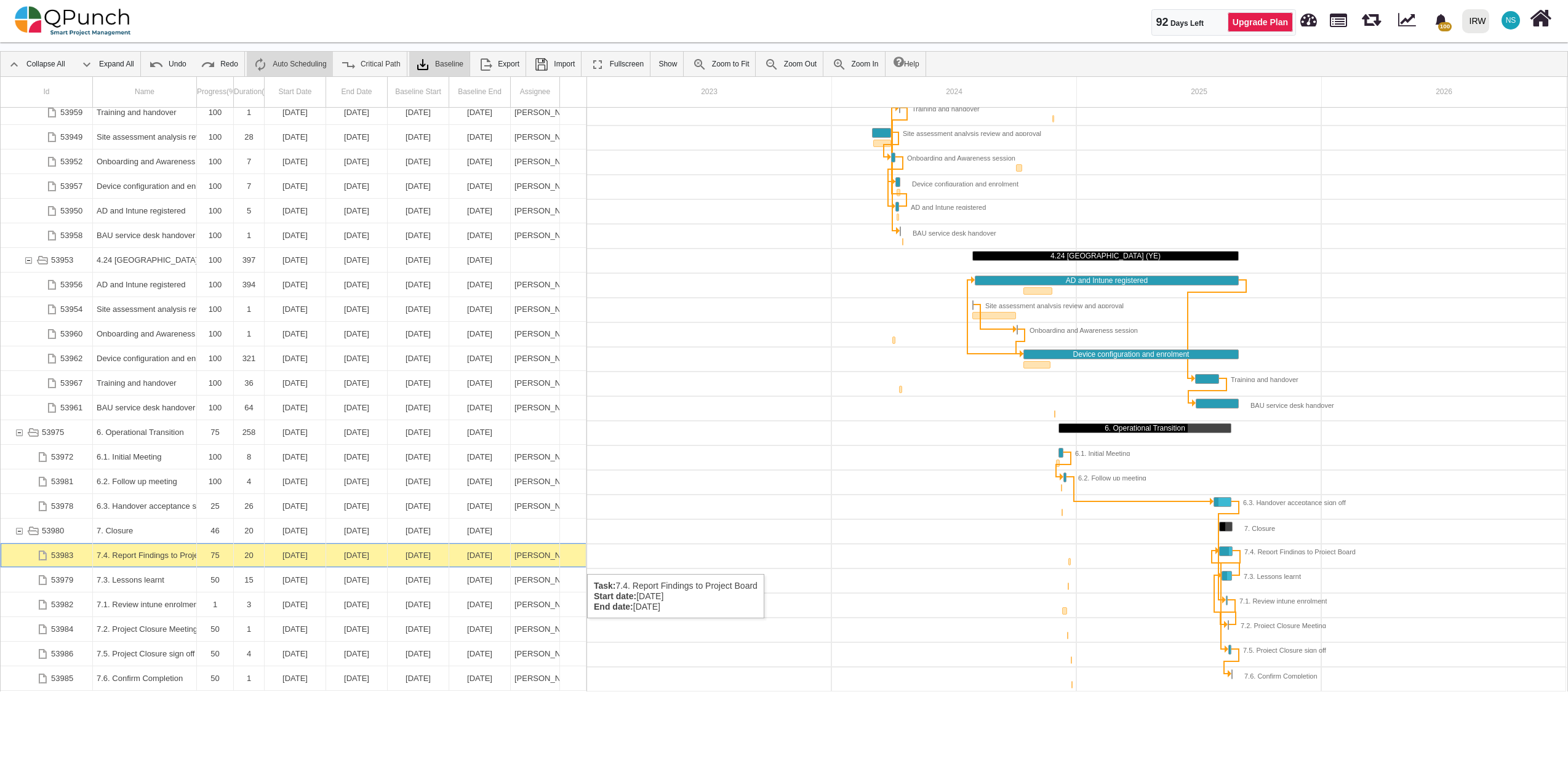
click at [261, 562] on div "20" at bounding box center [249, 555] width 31 height 24
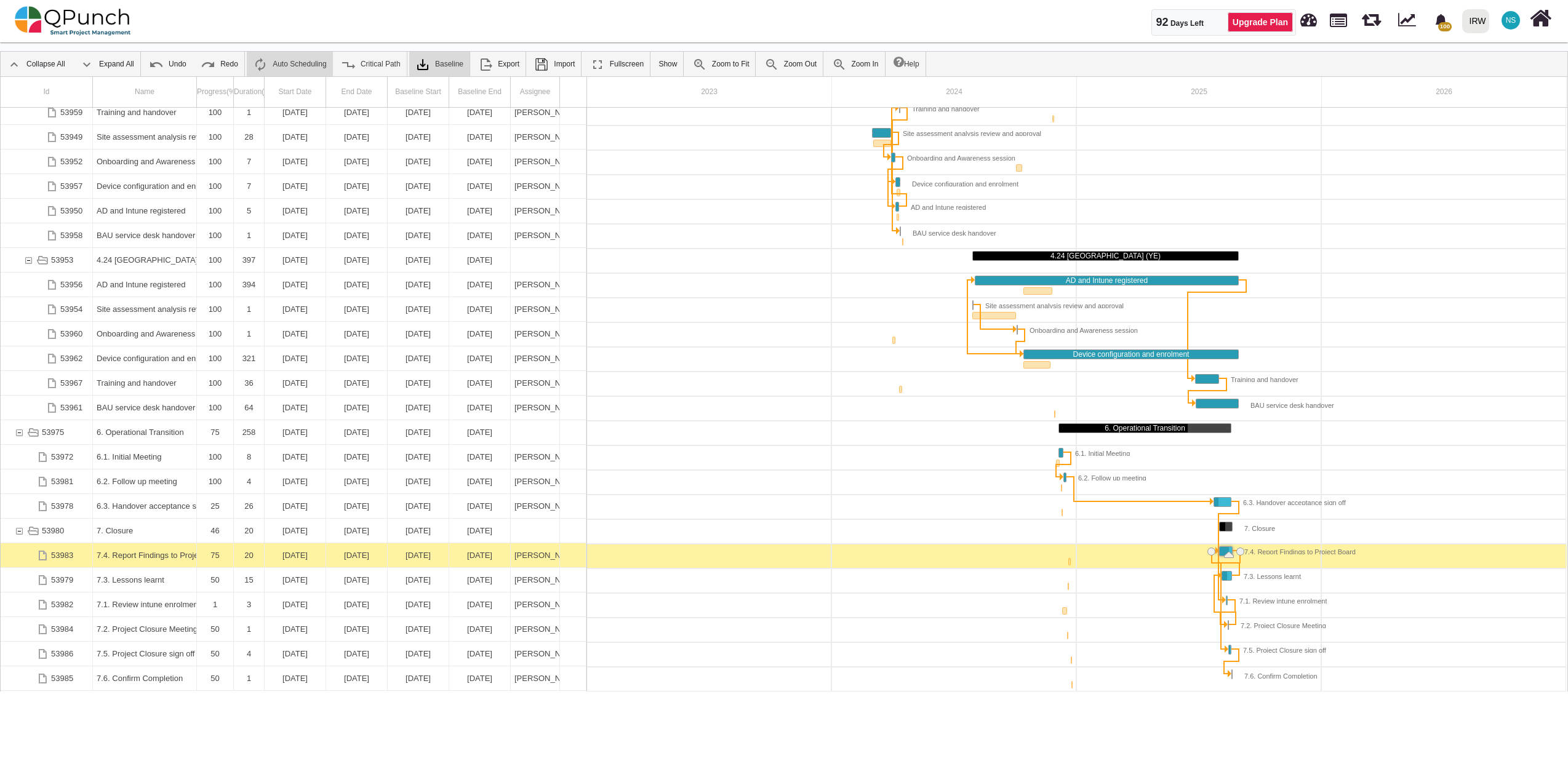
click at [261, 562] on div "20" at bounding box center [249, 555] width 31 height 24
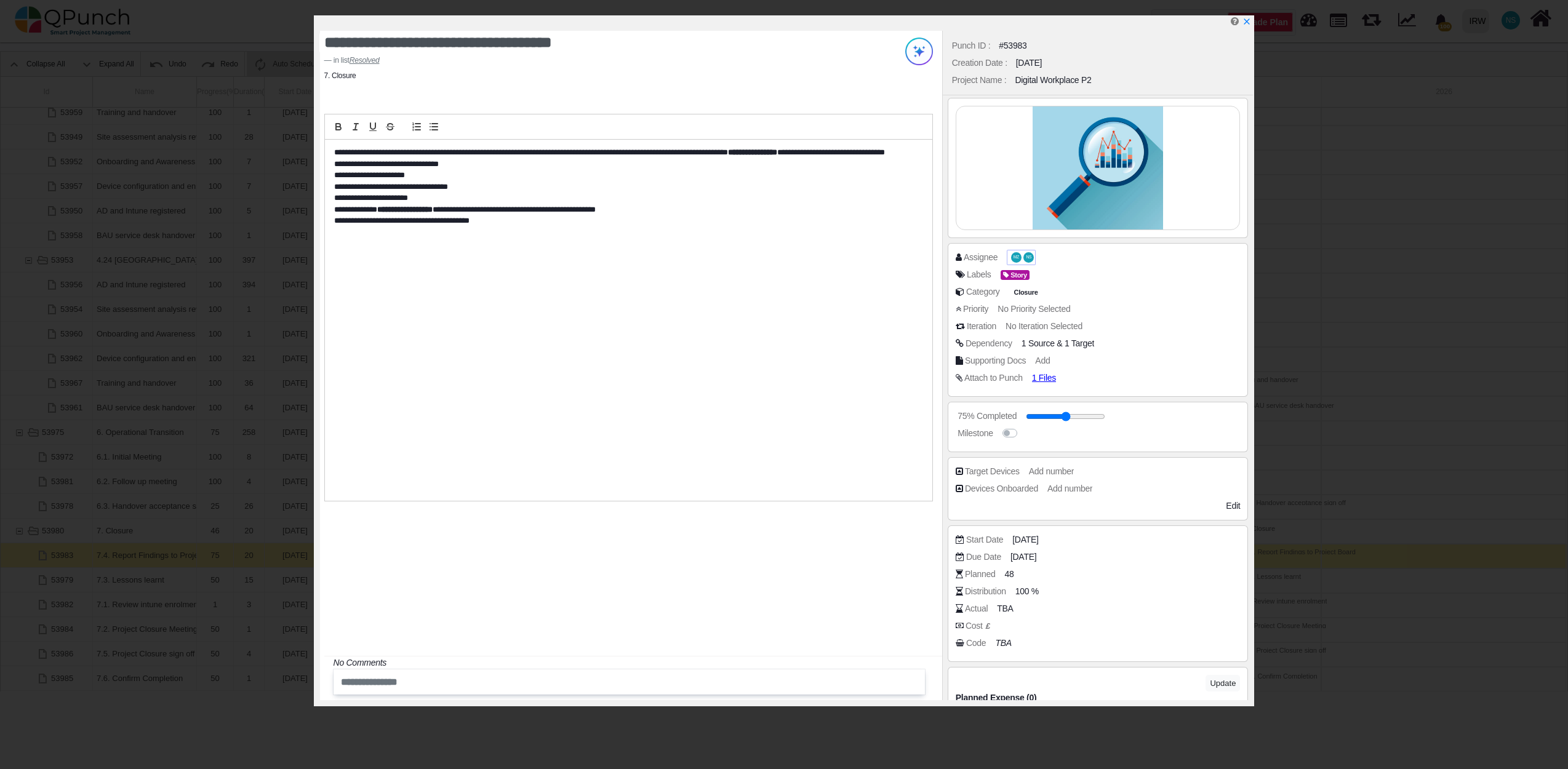
click at [1032, 258] on span "NS" at bounding box center [1028, 258] width 10 height 10
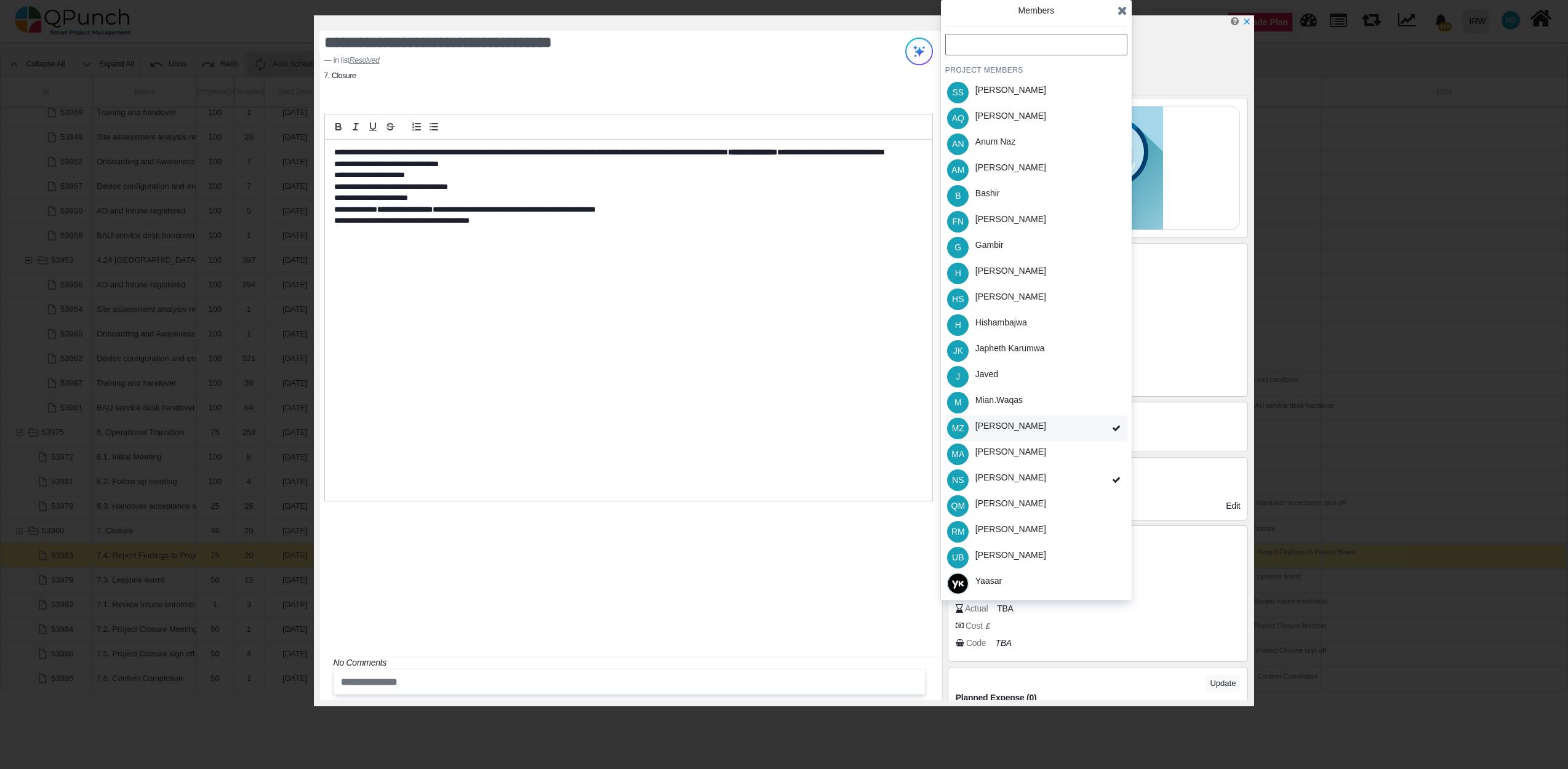
click at [1013, 427] on div "[PERSON_NAME]" at bounding box center [1011, 426] width 71 height 13
click at [1123, 12] on icon at bounding box center [1122, 10] width 10 height 12
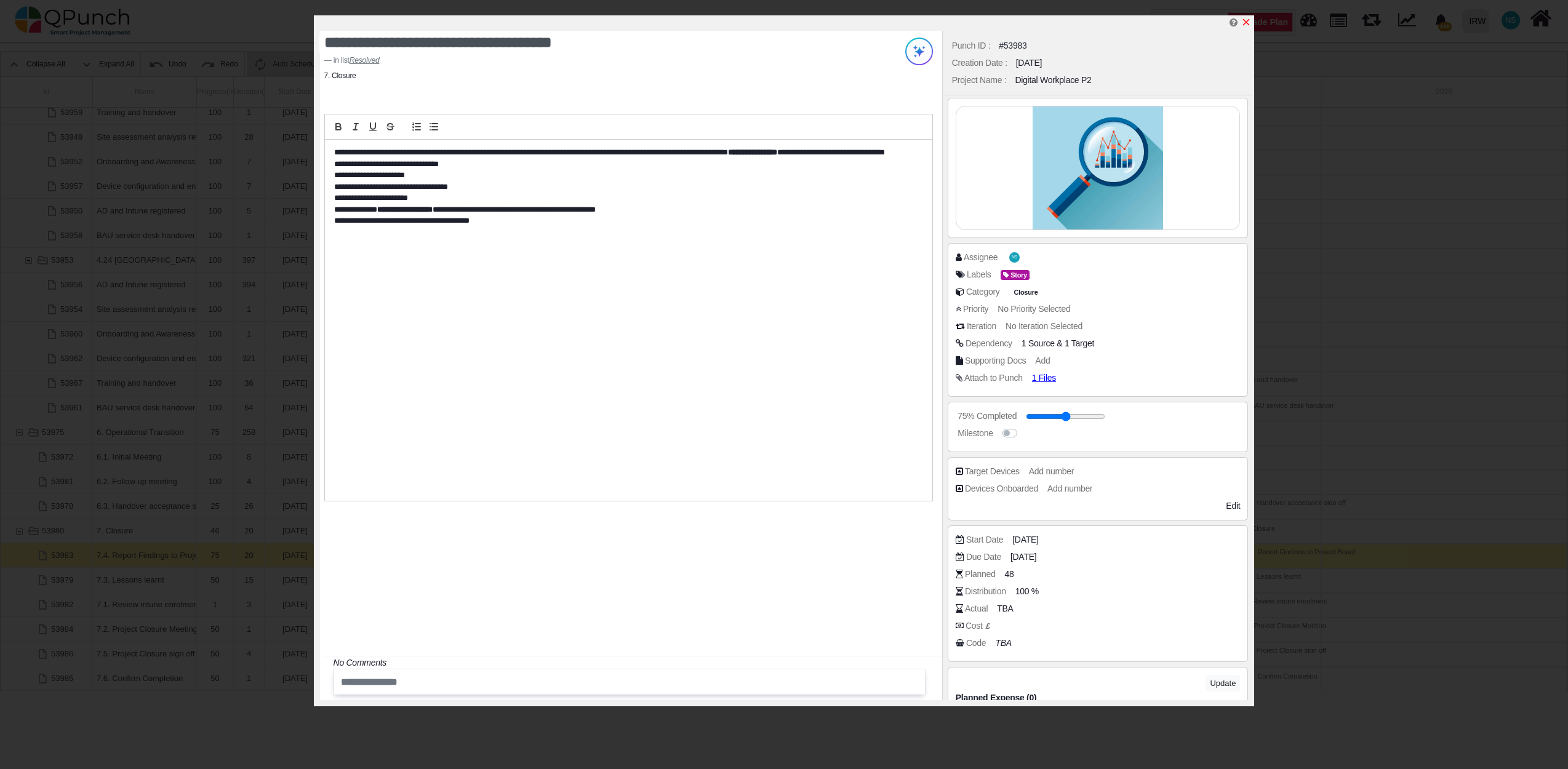
click at [1249, 23] on icon "x" at bounding box center [1245, 22] width 10 height 10
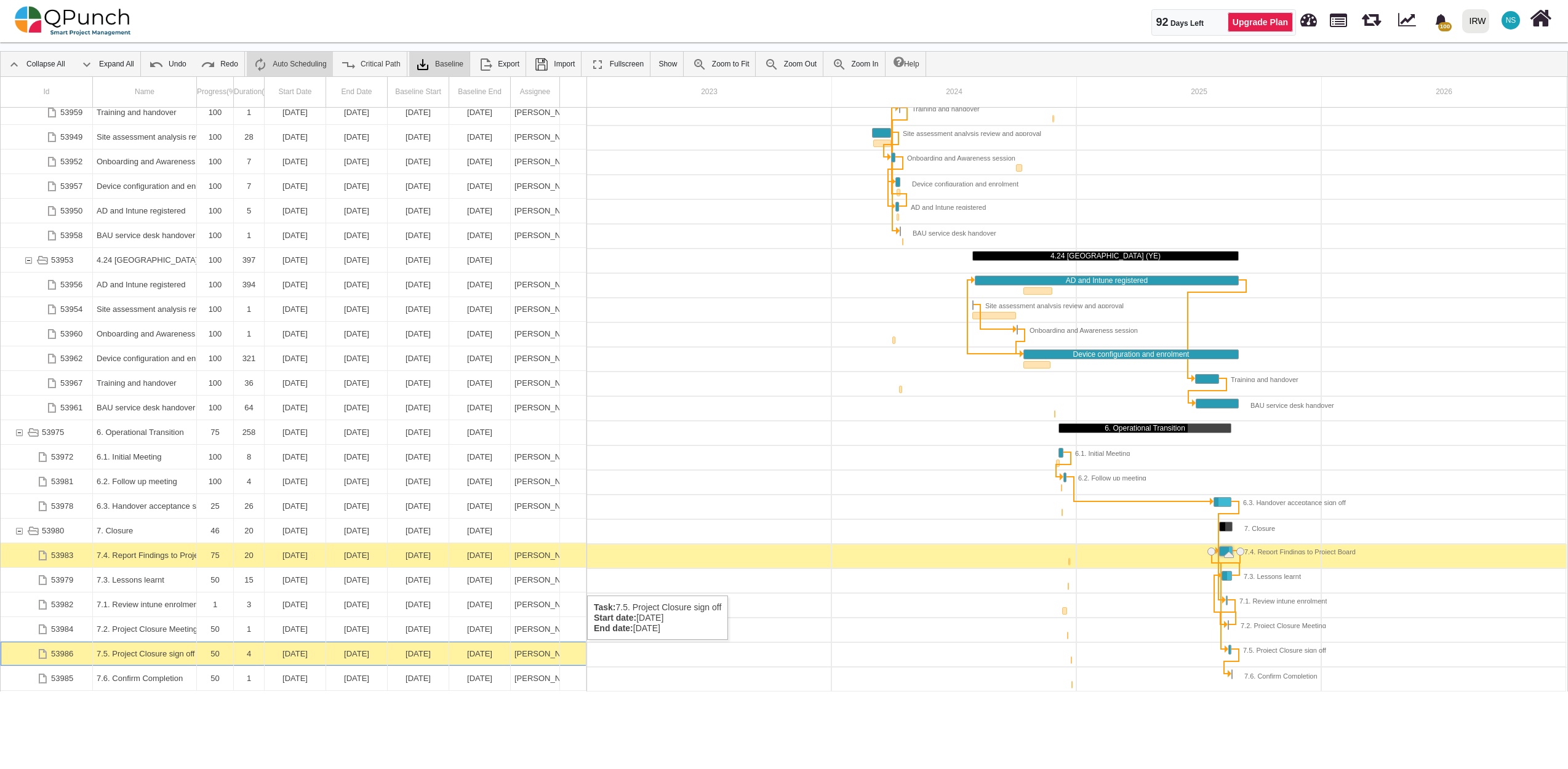
click at [156, 653] on div "7.5. Project Closure sign off" at bounding box center [144, 654] width 96 height 24
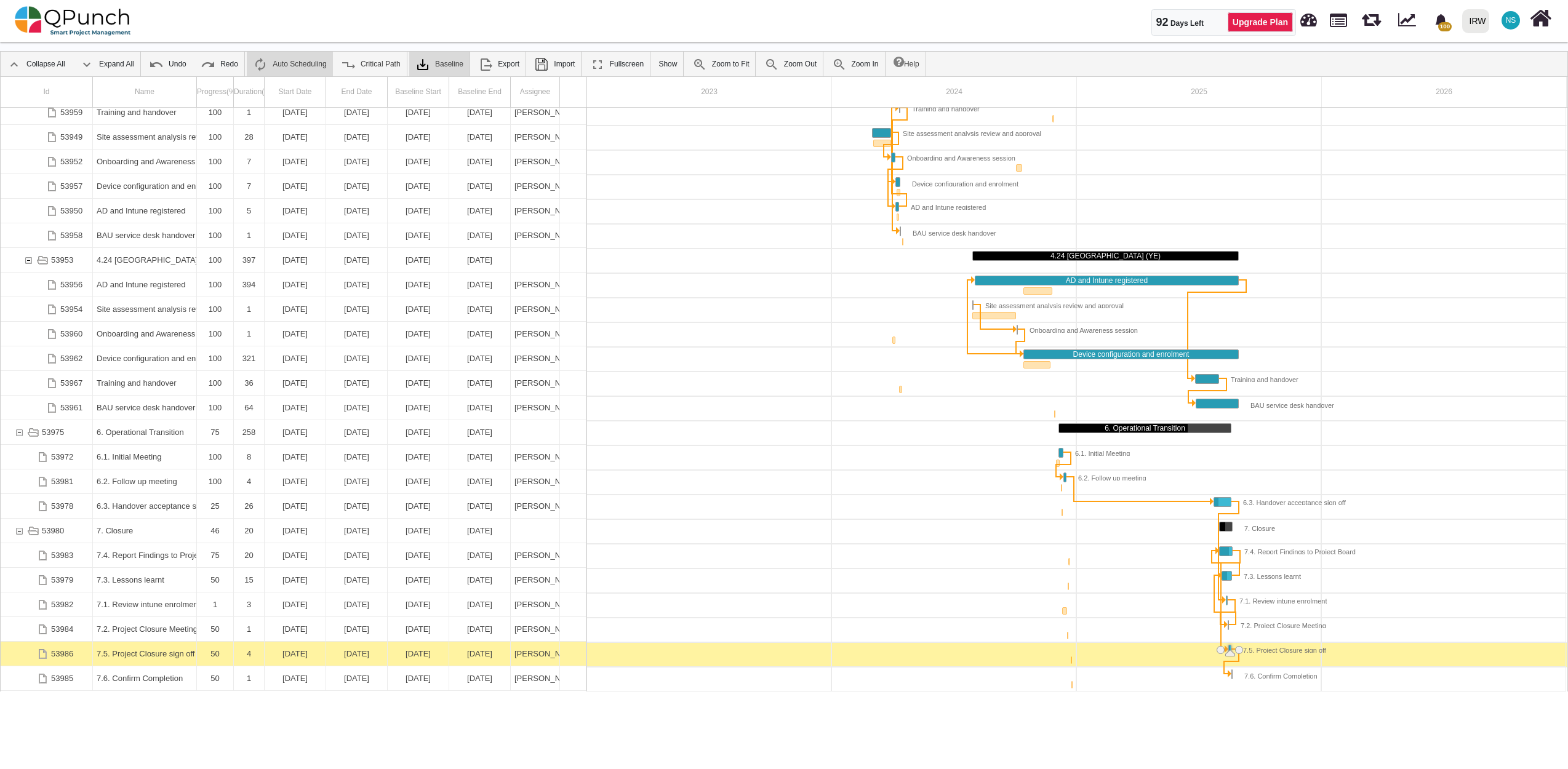
click at [156, 653] on div "7.5. Project Closure sign off" at bounding box center [144, 654] width 96 height 24
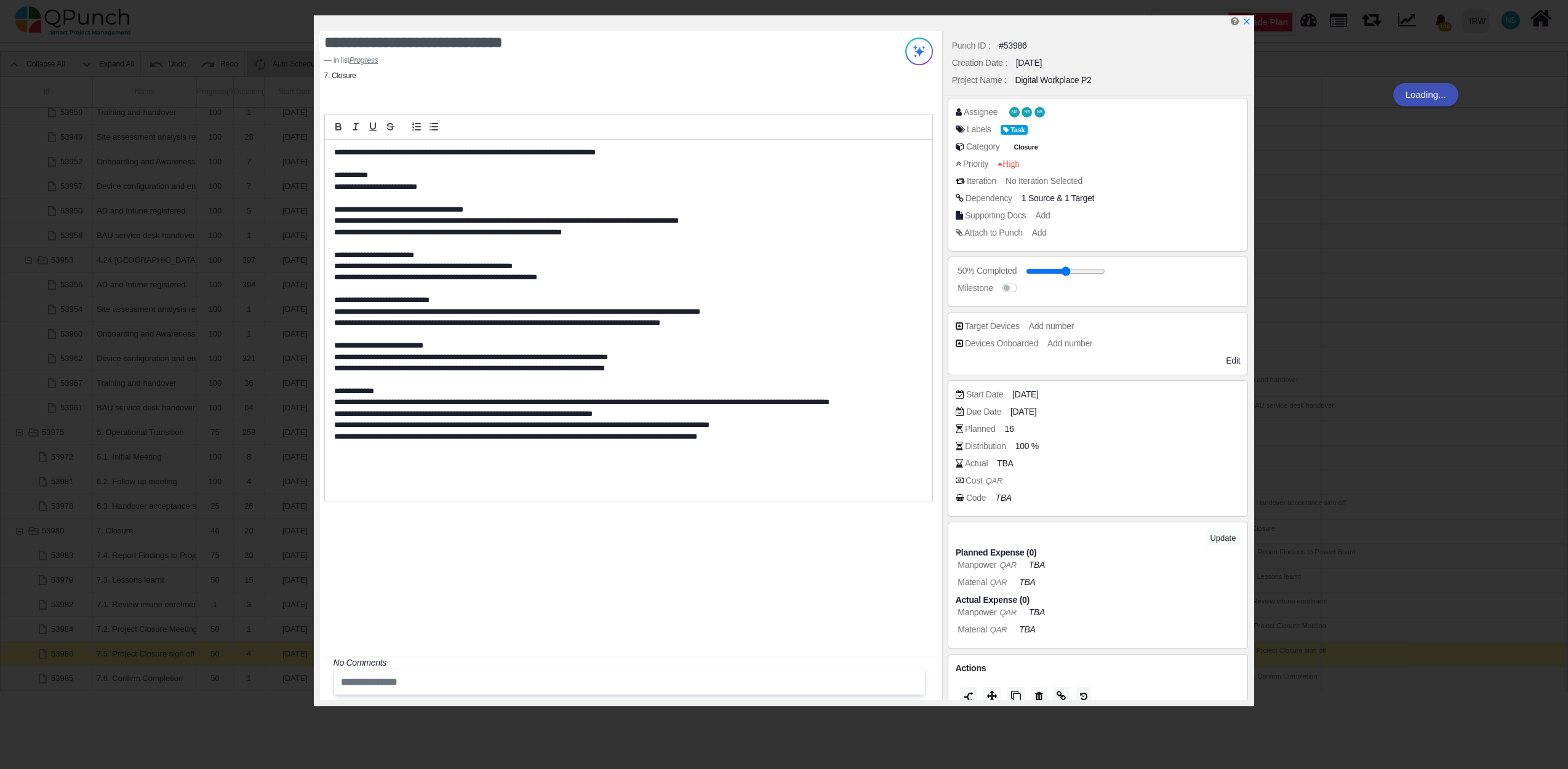
click at [156, 653] on div "**********" at bounding box center [784, 384] width 1568 height 769
click at [1032, 108] on span "MZ NS NS" at bounding box center [1027, 112] width 38 height 13
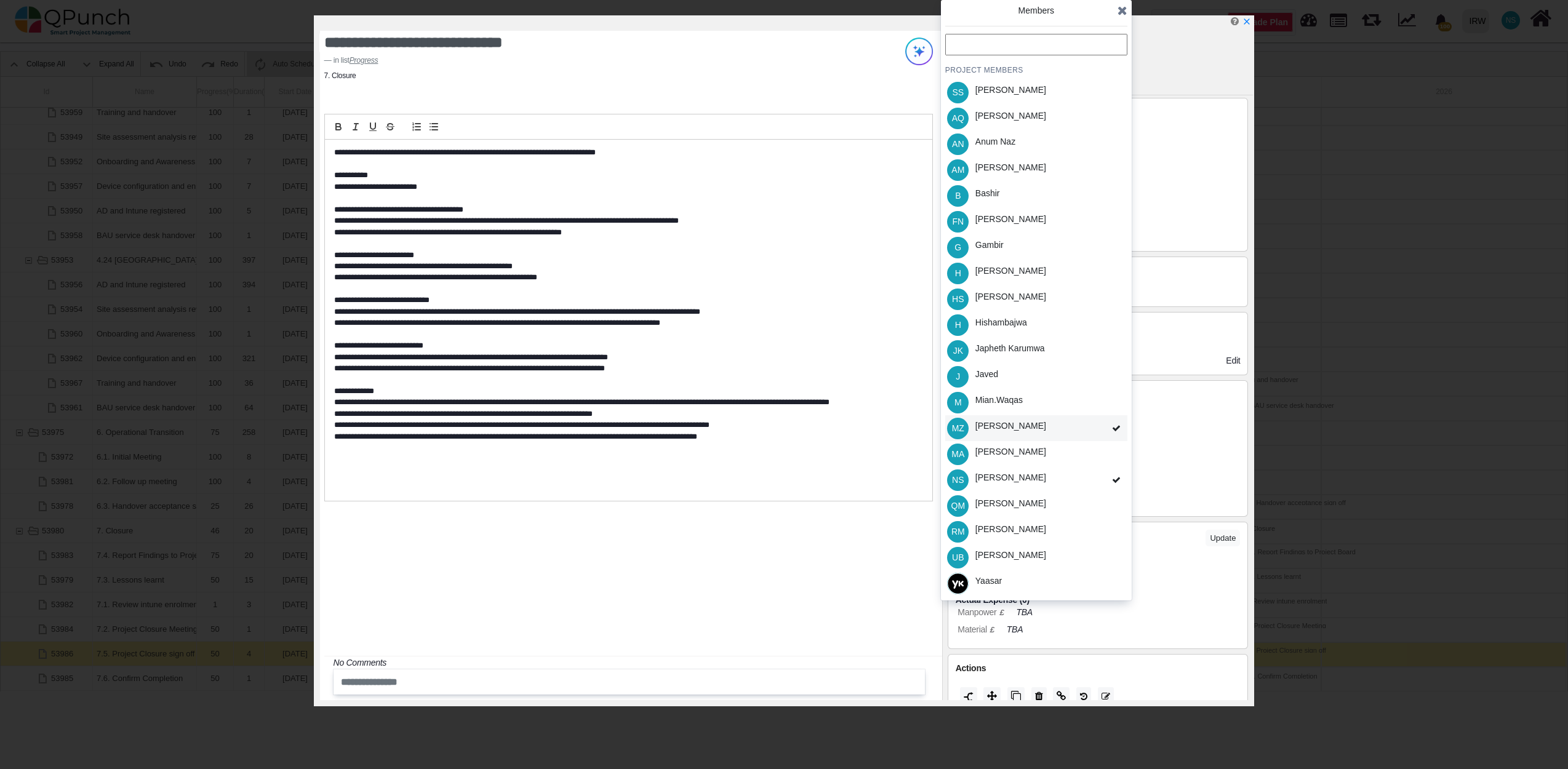
click at [1022, 427] on div "[PERSON_NAME]" at bounding box center [1011, 426] width 71 height 13
click at [1120, 6] on icon at bounding box center [1122, 10] width 10 height 12
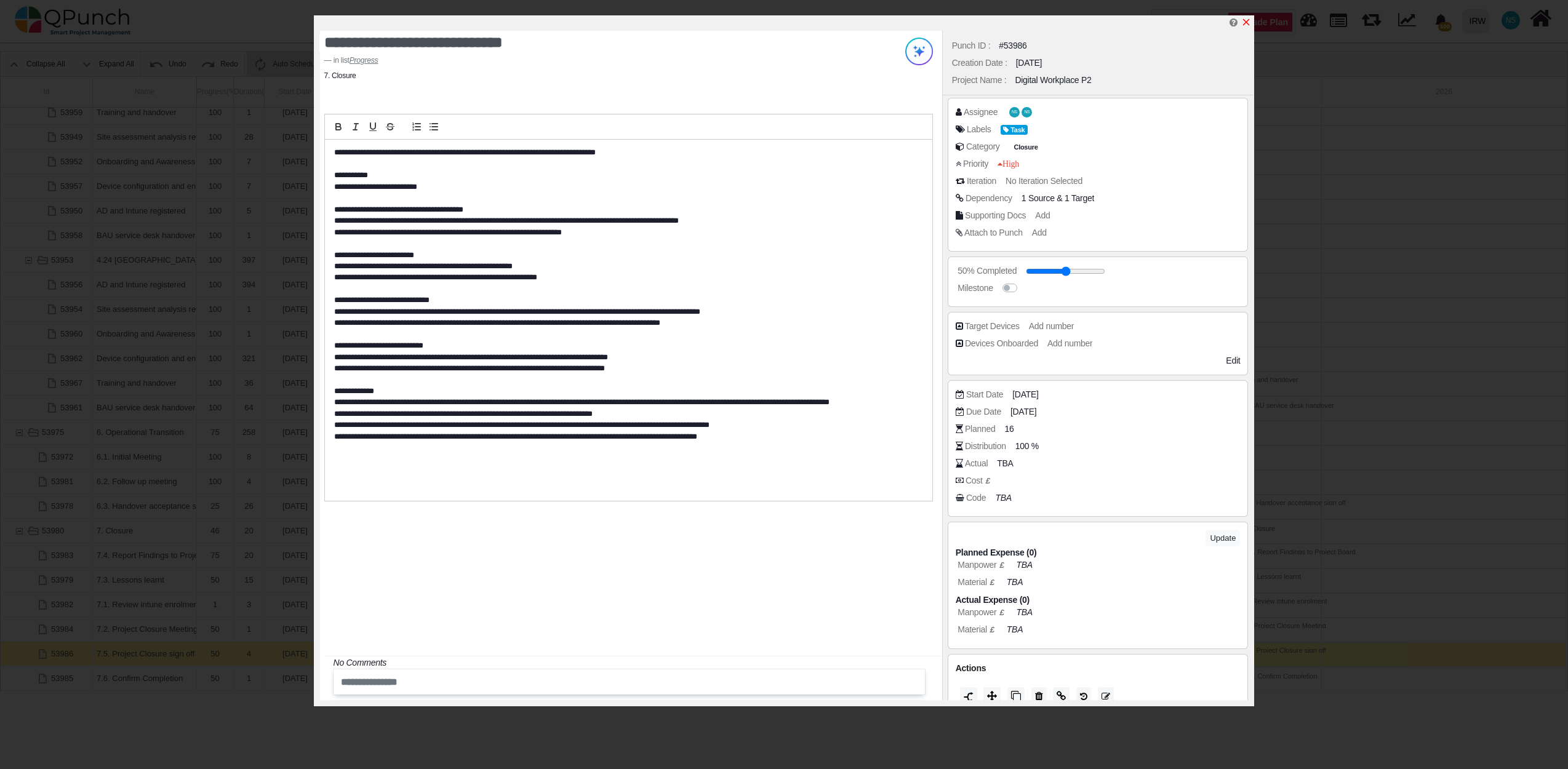
click at [1246, 22] on icon "x" at bounding box center [1245, 22] width 10 height 10
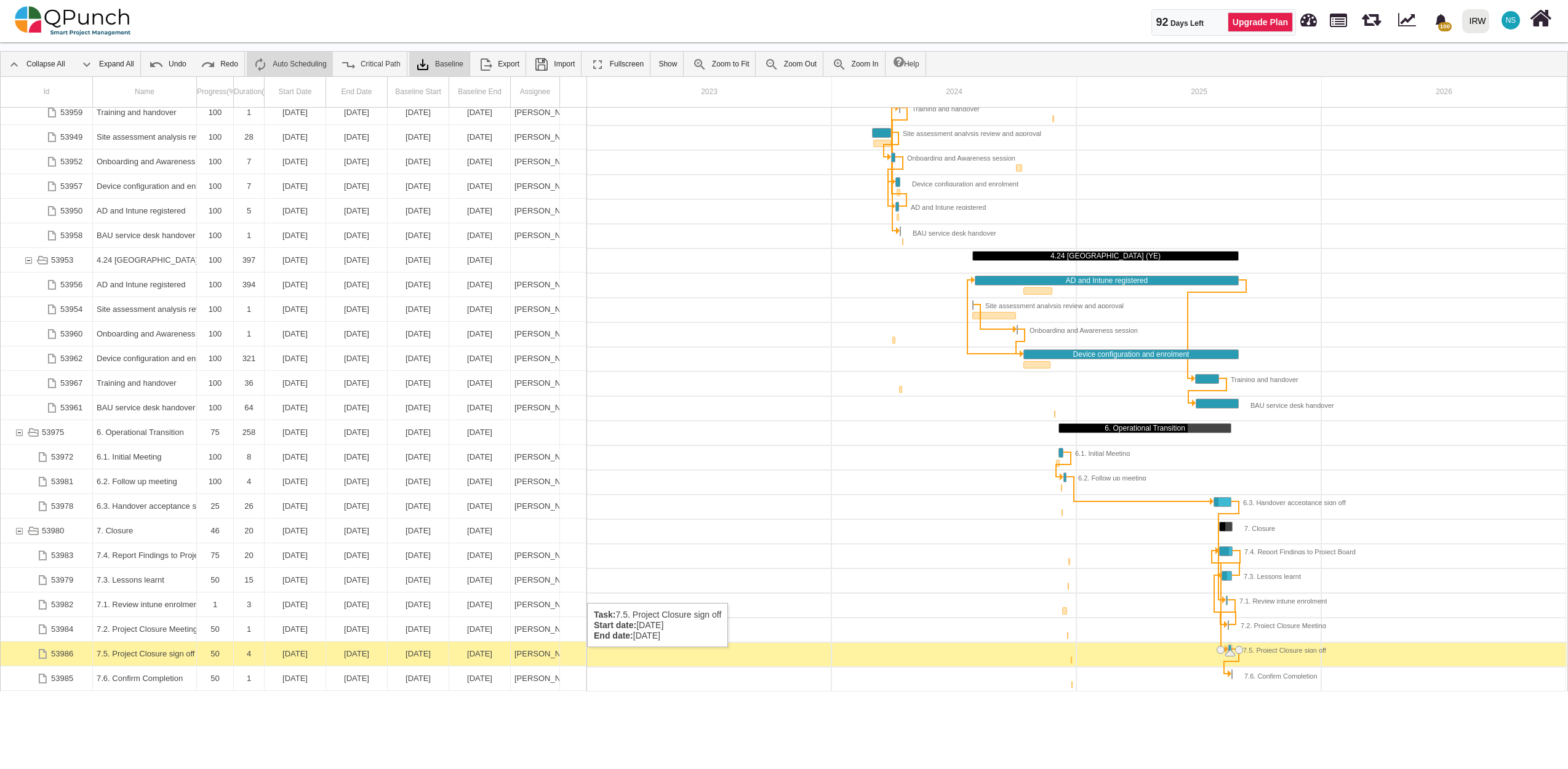
click at [178, 660] on div "7.5. Project Closure sign off" at bounding box center [144, 654] width 96 height 24
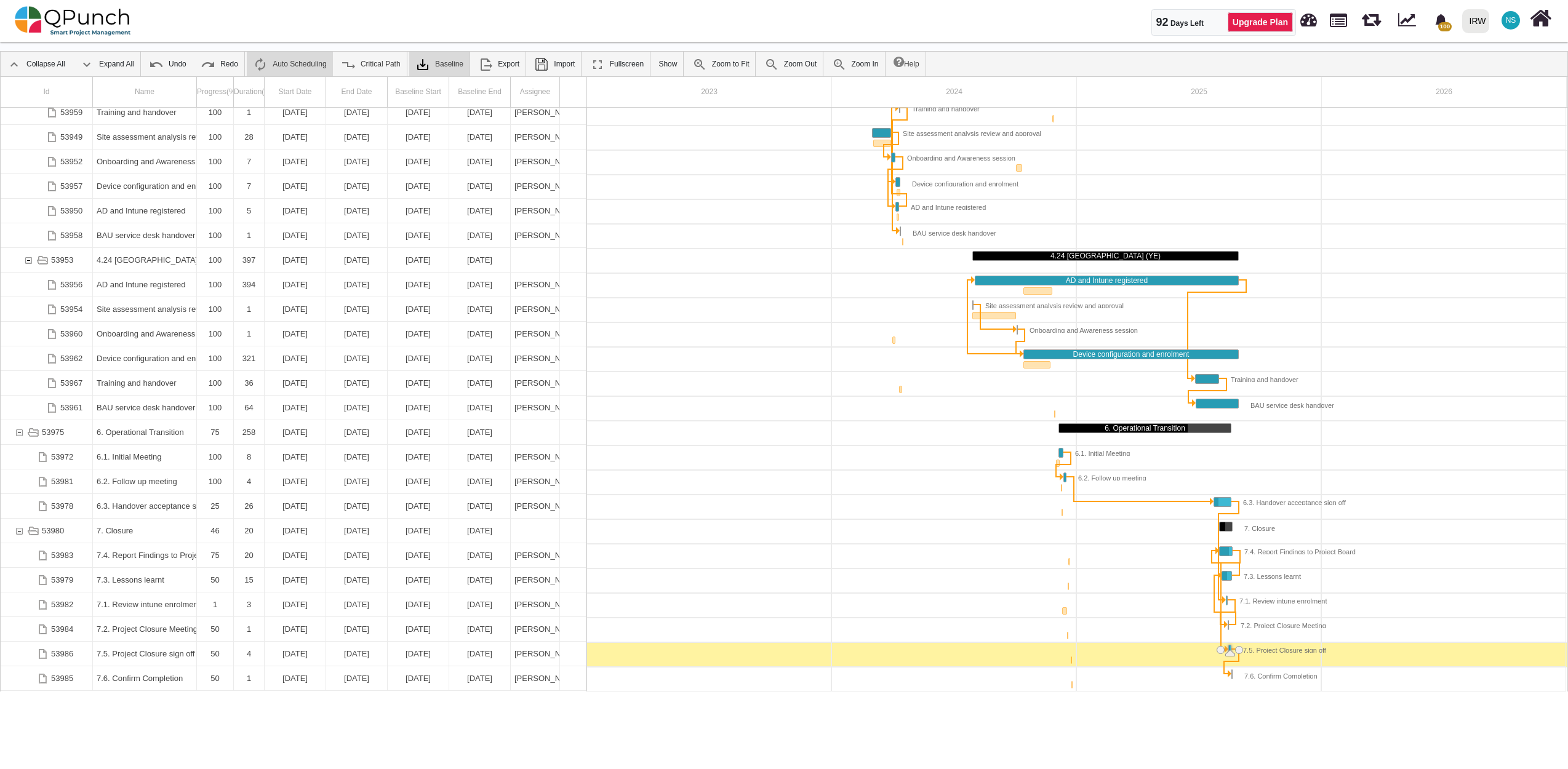
click at [178, 660] on div "7.5. Project Closure sign off" at bounding box center [144, 654] width 96 height 24
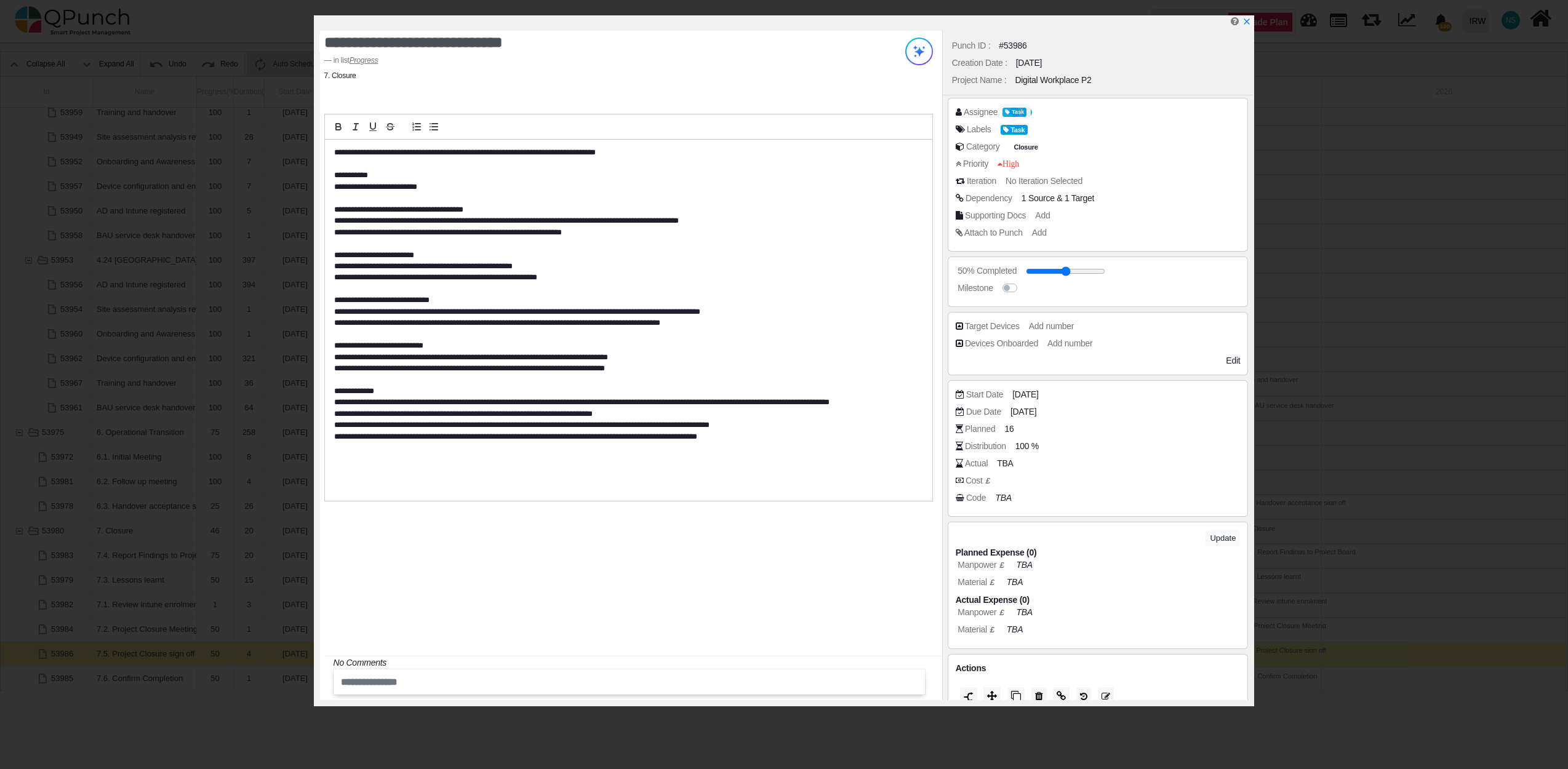
click at [1020, 112] on span "Task" at bounding box center [1014, 112] width 24 height 9
click at [1327, 146] on div "**********" at bounding box center [784, 384] width 1568 height 769
click at [1028, 117] on span "NS" at bounding box center [1028, 112] width 10 height 10
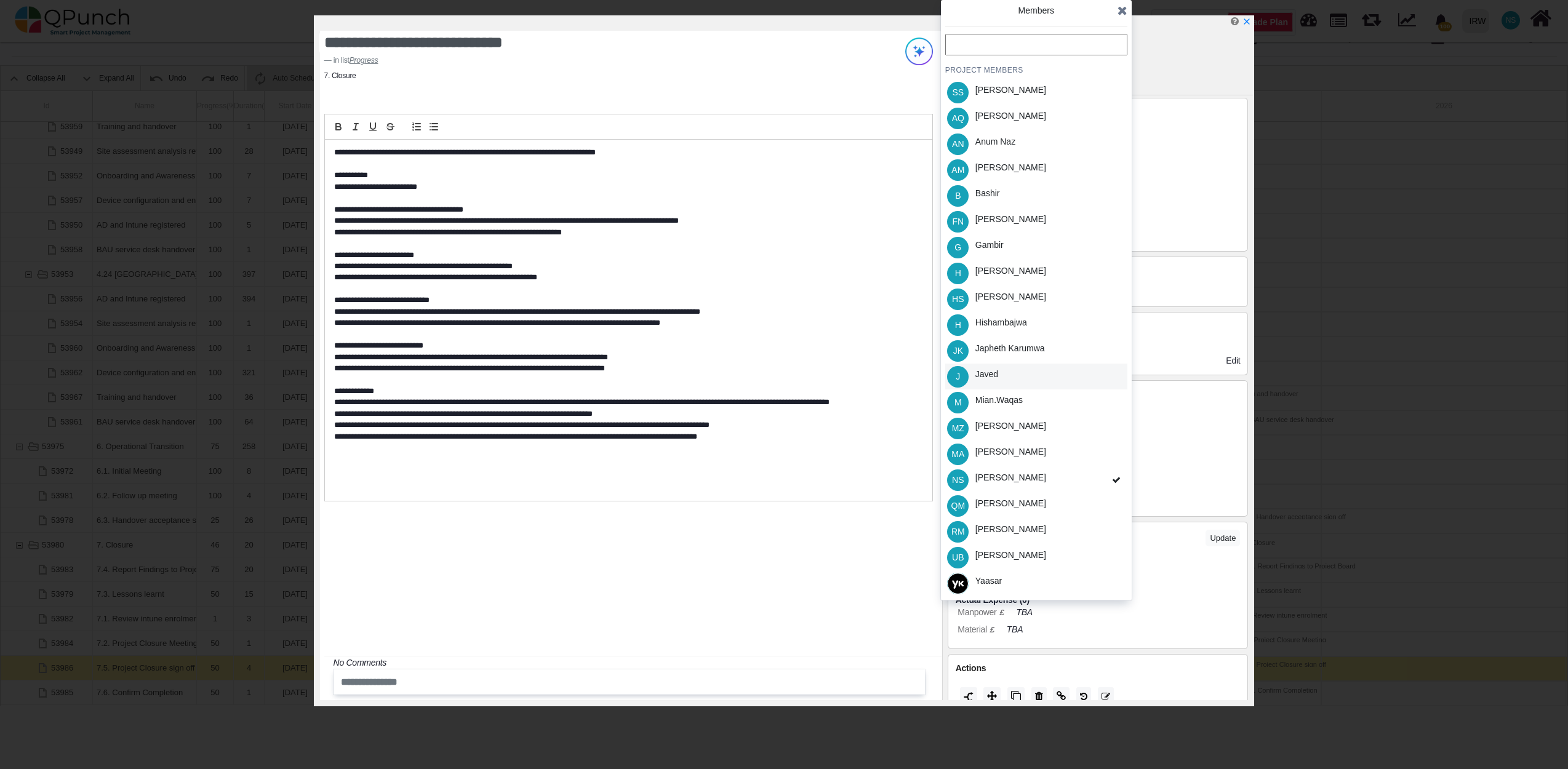
scroll to position [39, 0]
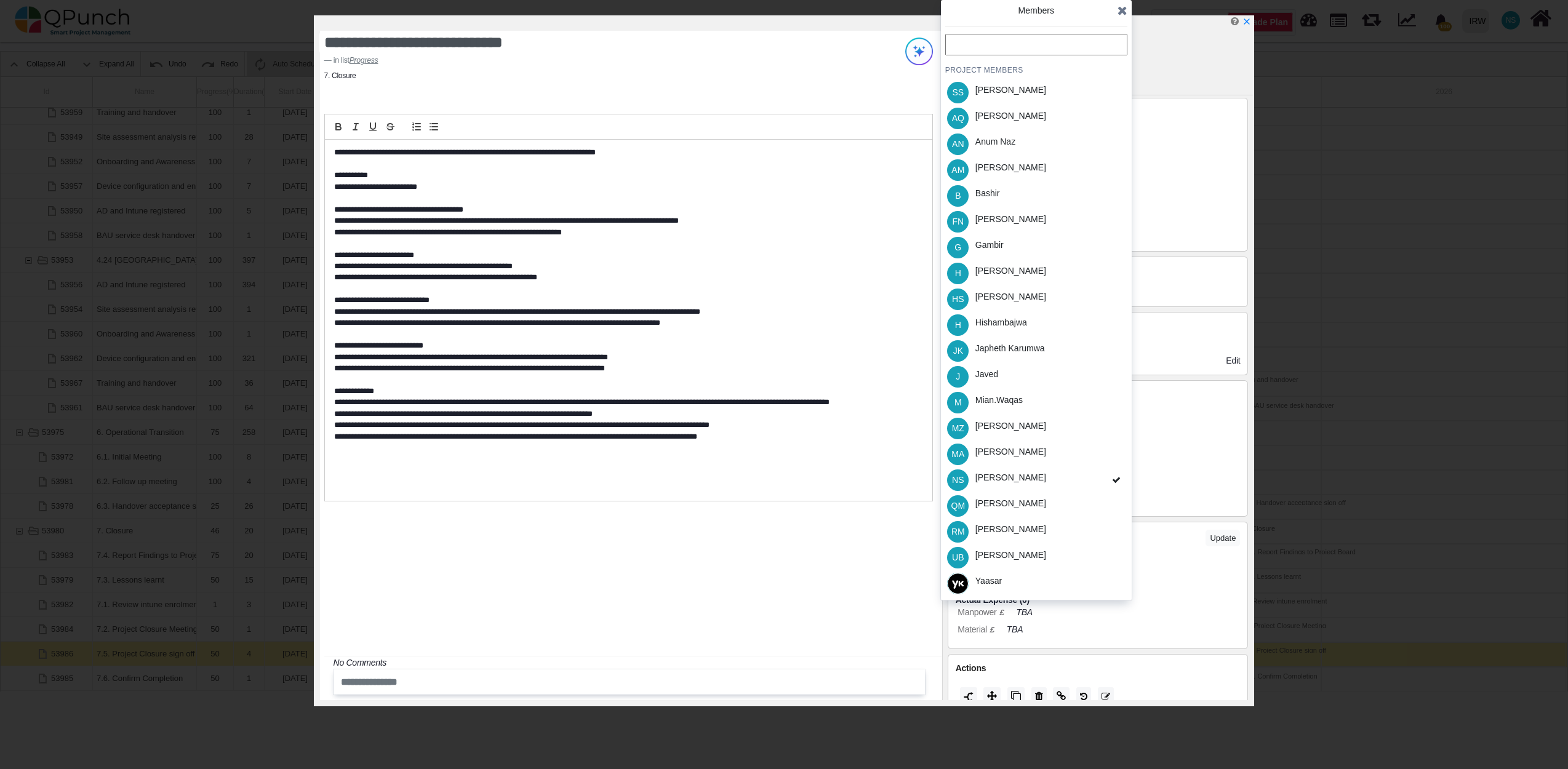
click at [1122, 12] on icon at bounding box center [1122, 10] width 10 height 12
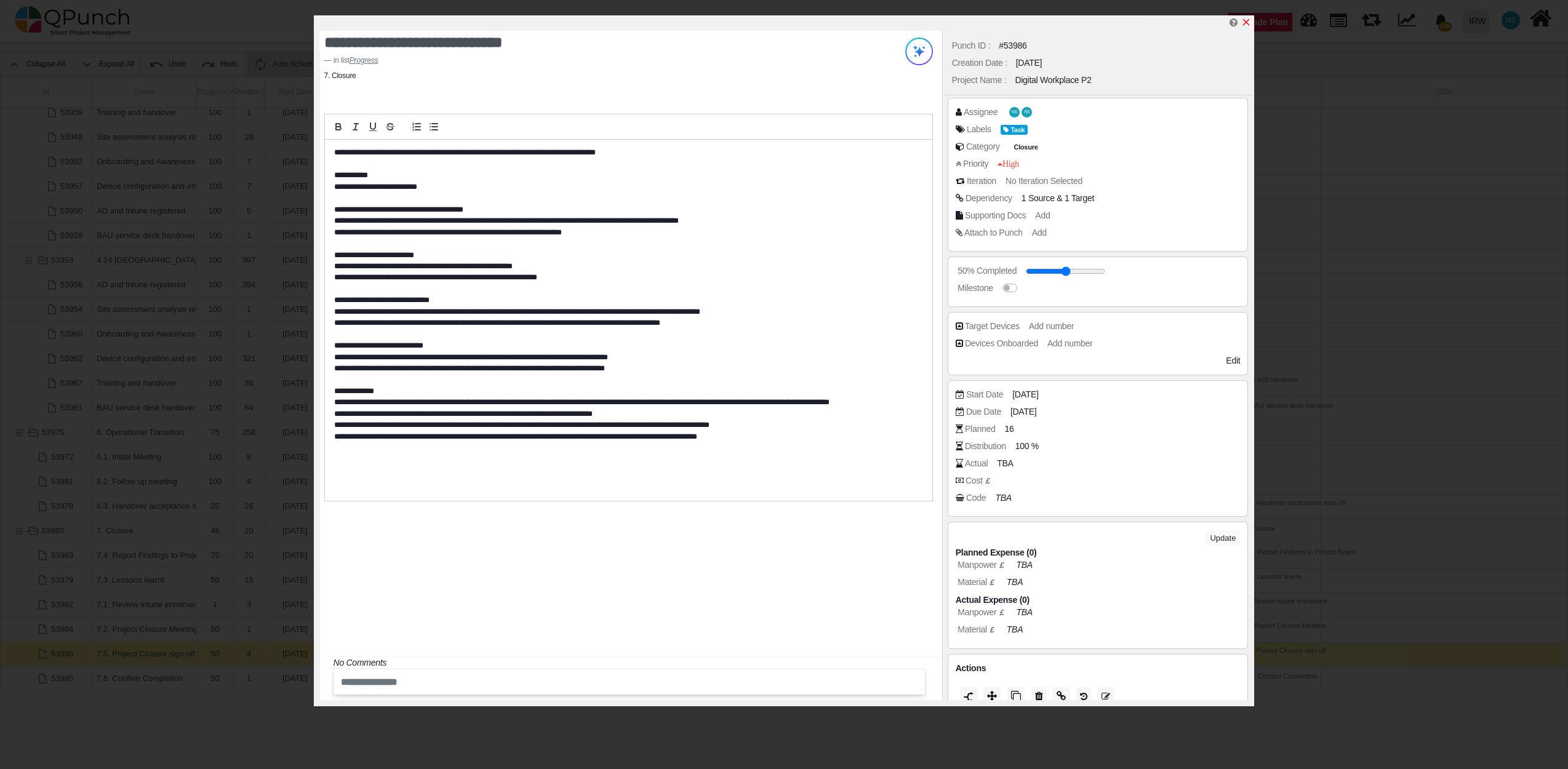
click at [1249, 21] on icon "x" at bounding box center [1246, 23] width 7 height 7
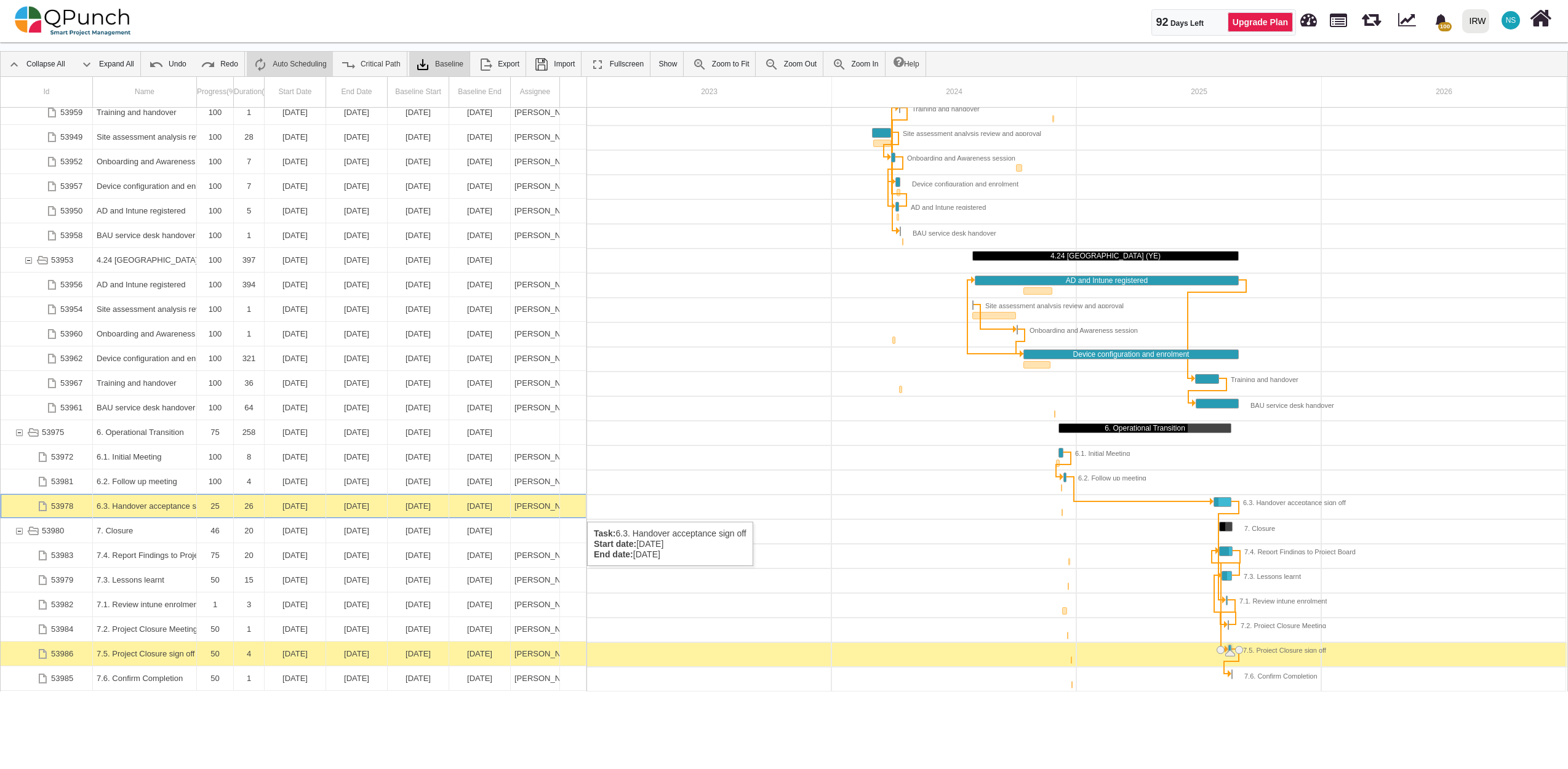
click at [552, 509] on div "Ruman Muhith,Qasim Munir,Japheth Karumwa,Francis Ndichu, Samuel Serugo,Nadeem S…" at bounding box center [535, 506] width 41 height 24
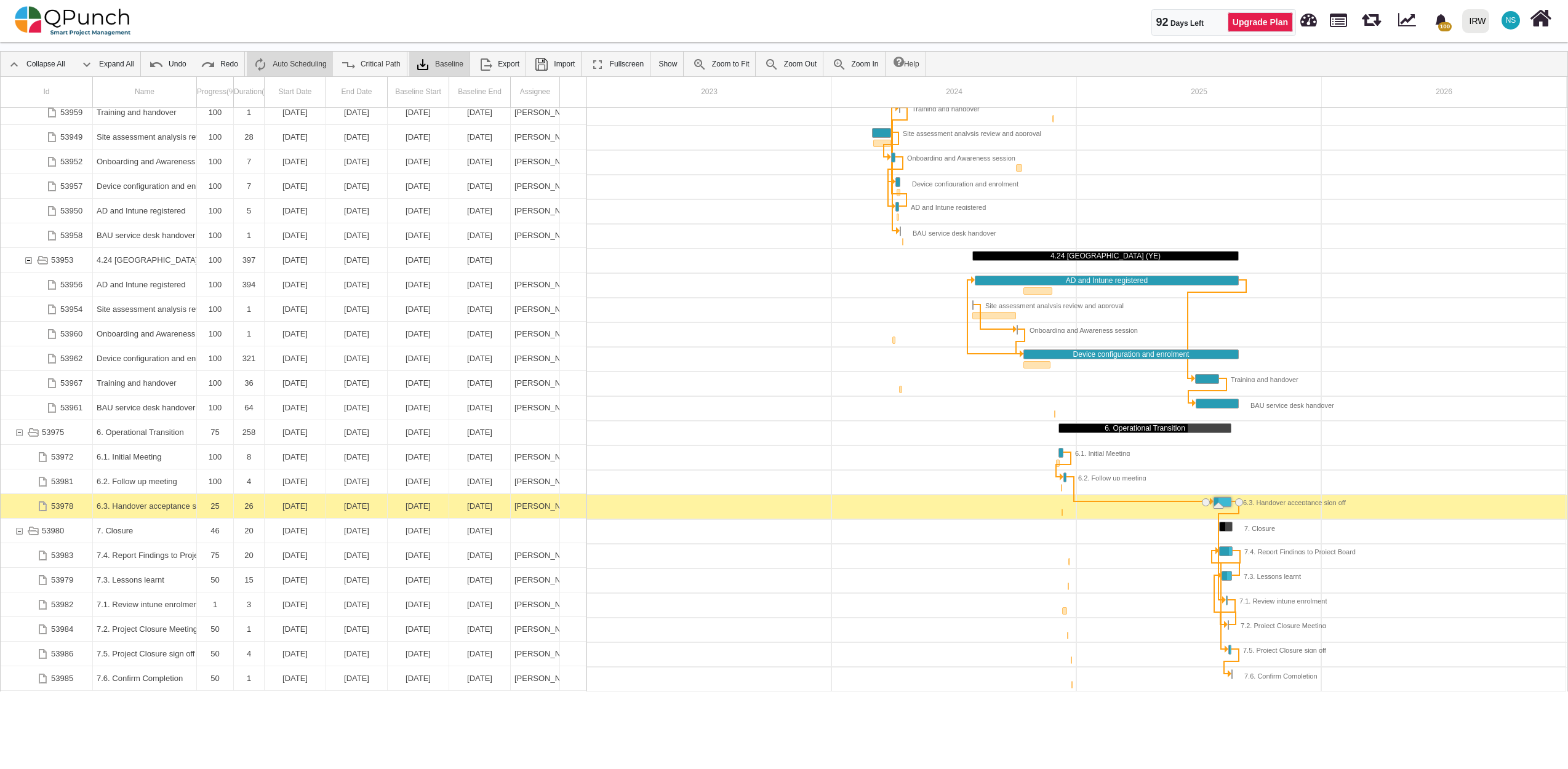
click at [552, 509] on div "Ruman Muhith,Qasim Munir,Japheth Karumwa,Francis Ndichu, Samuel Serugo,Nadeem S…" at bounding box center [535, 506] width 41 height 24
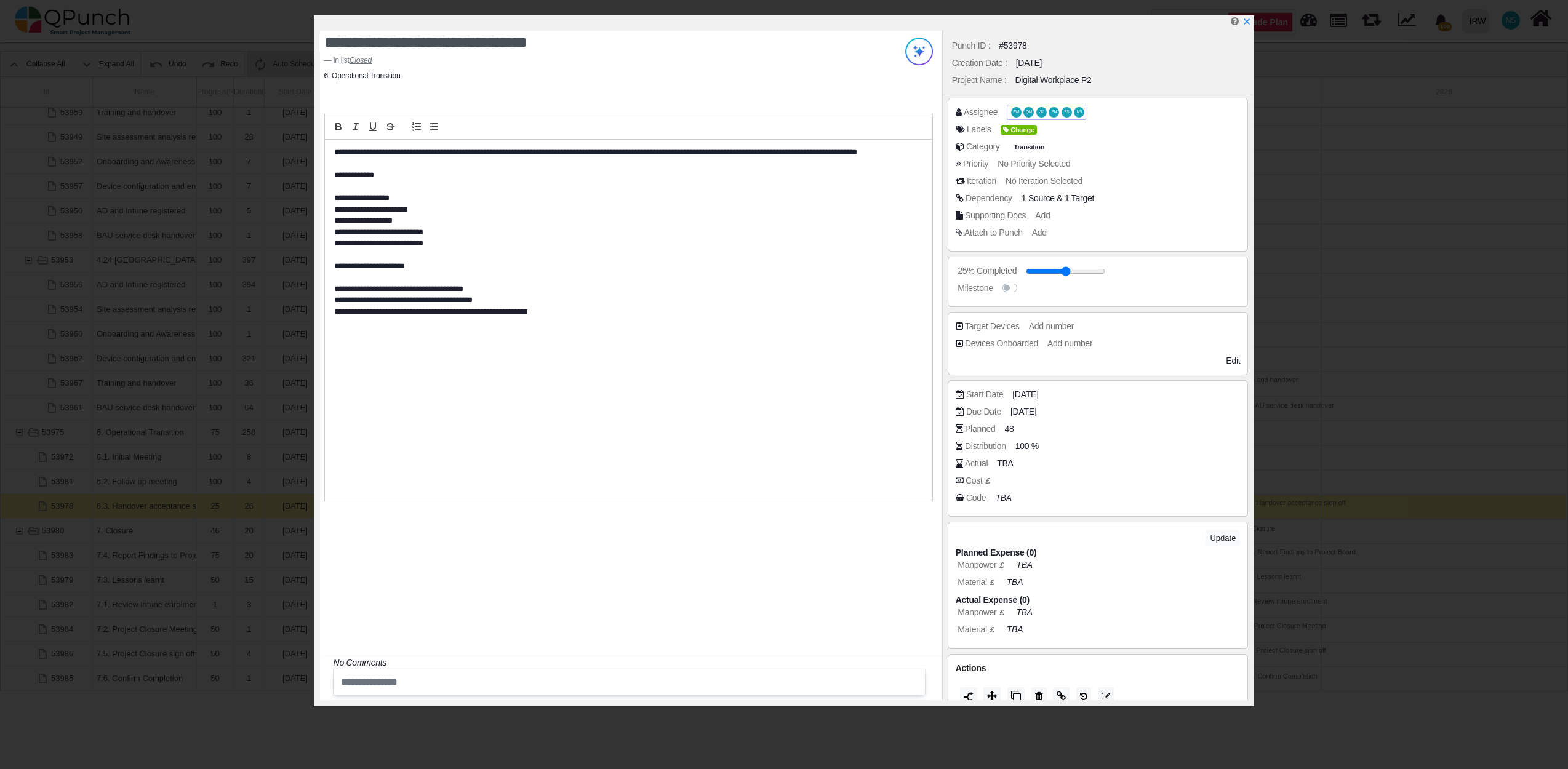
click at [1073, 111] on span "NS" at bounding box center [1079, 112] width 10 height 10
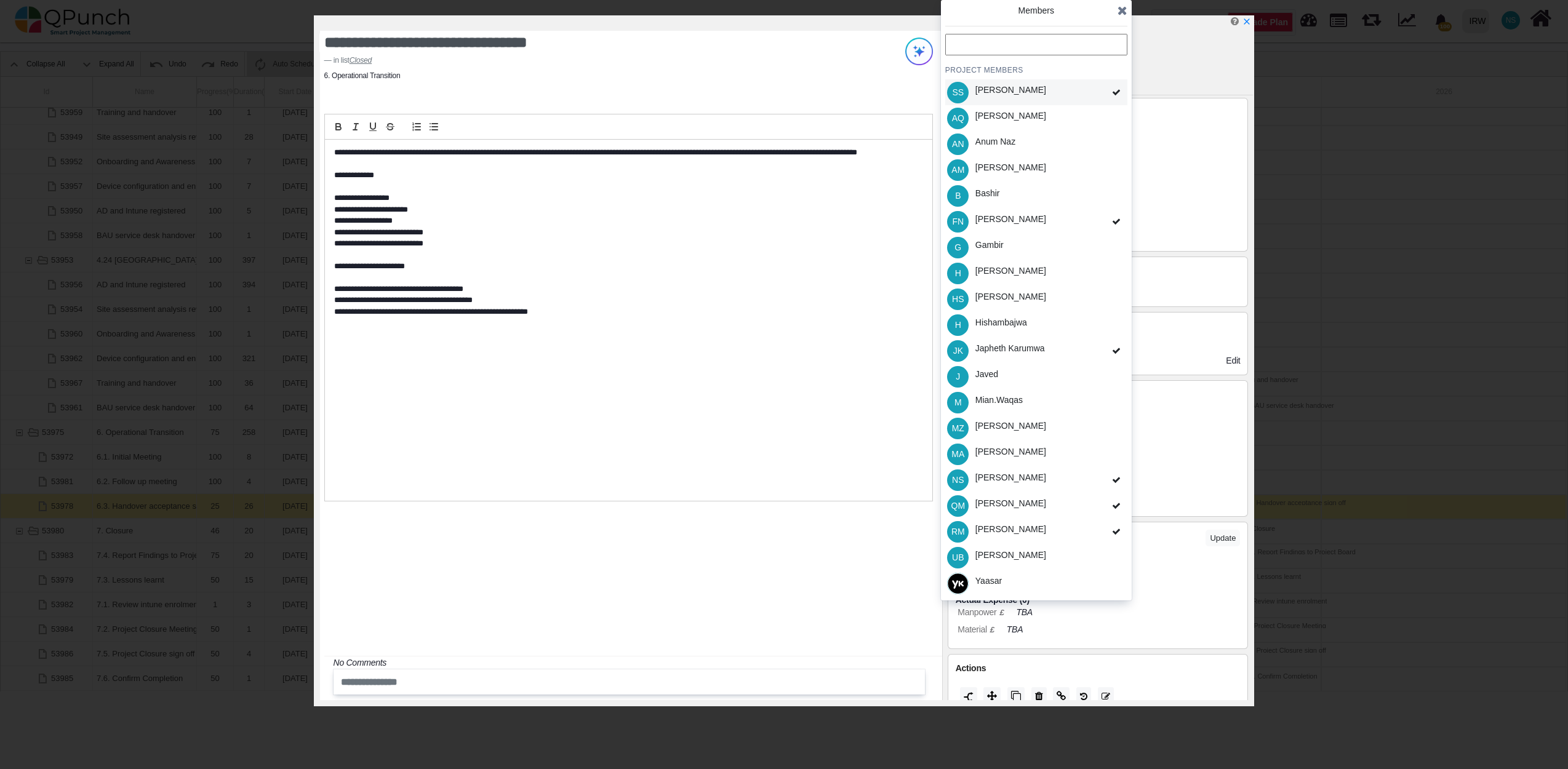
click at [1114, 84] on span at bounding box center [1116, 92] width 22 height 26
click at [1112, 220] on icon at bounding box center [1116, 221] width 8 height 8
click at [1112, 352] on icon at bounding box center [1116, 350] width 8 height 8
click at [1115, 479] on icon at bounding box center [1116, 480] width 8 height 8
click at [1120, 502] on icon at bounding box center [1116, 506] width 8 height 8
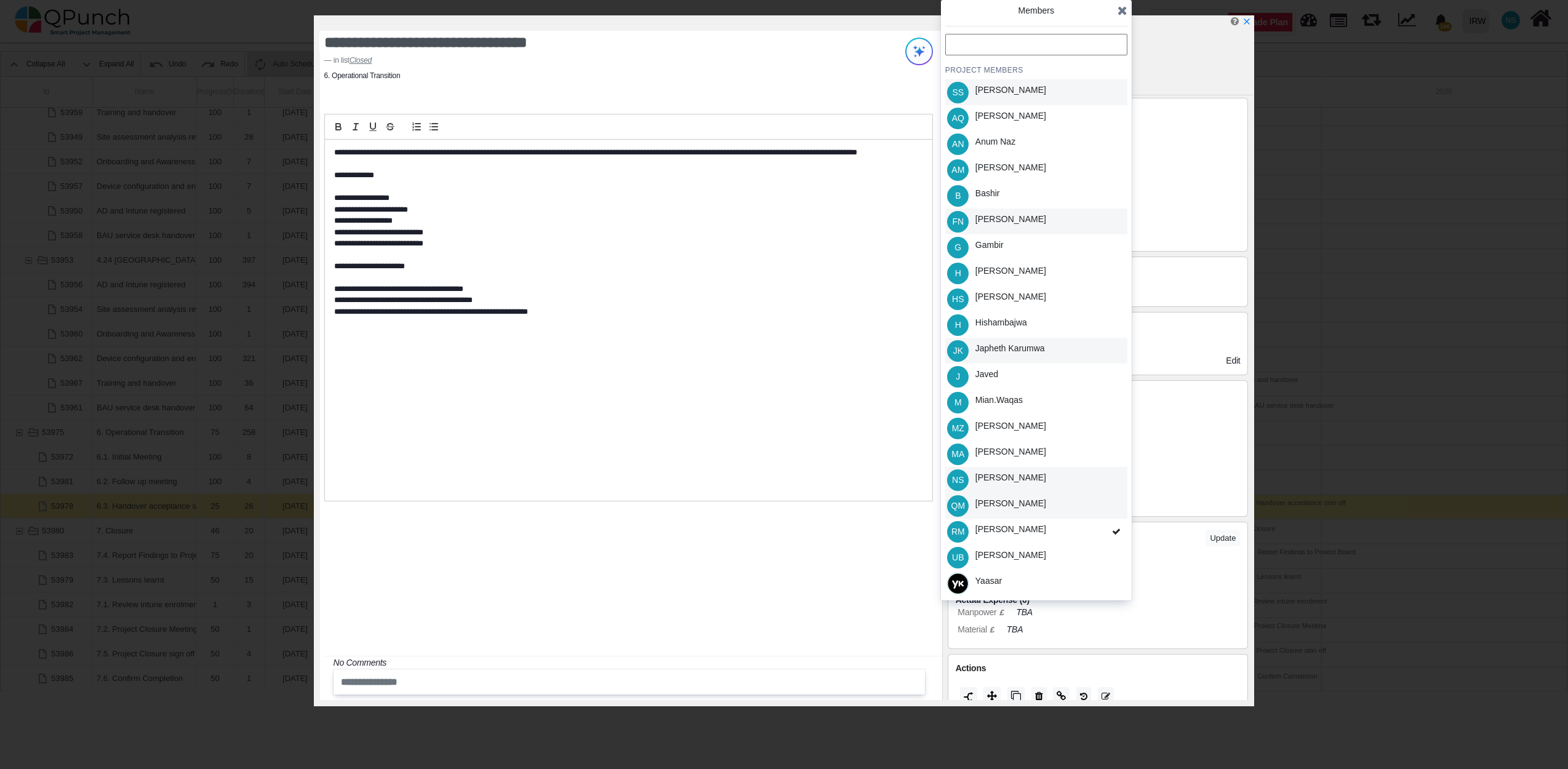
click at [1120, 531] on icon at bounding box center [1116, 531] width 8 height 8
click at [1124, 13] on icon at bounding box center [1122, 10] width 10 height 12
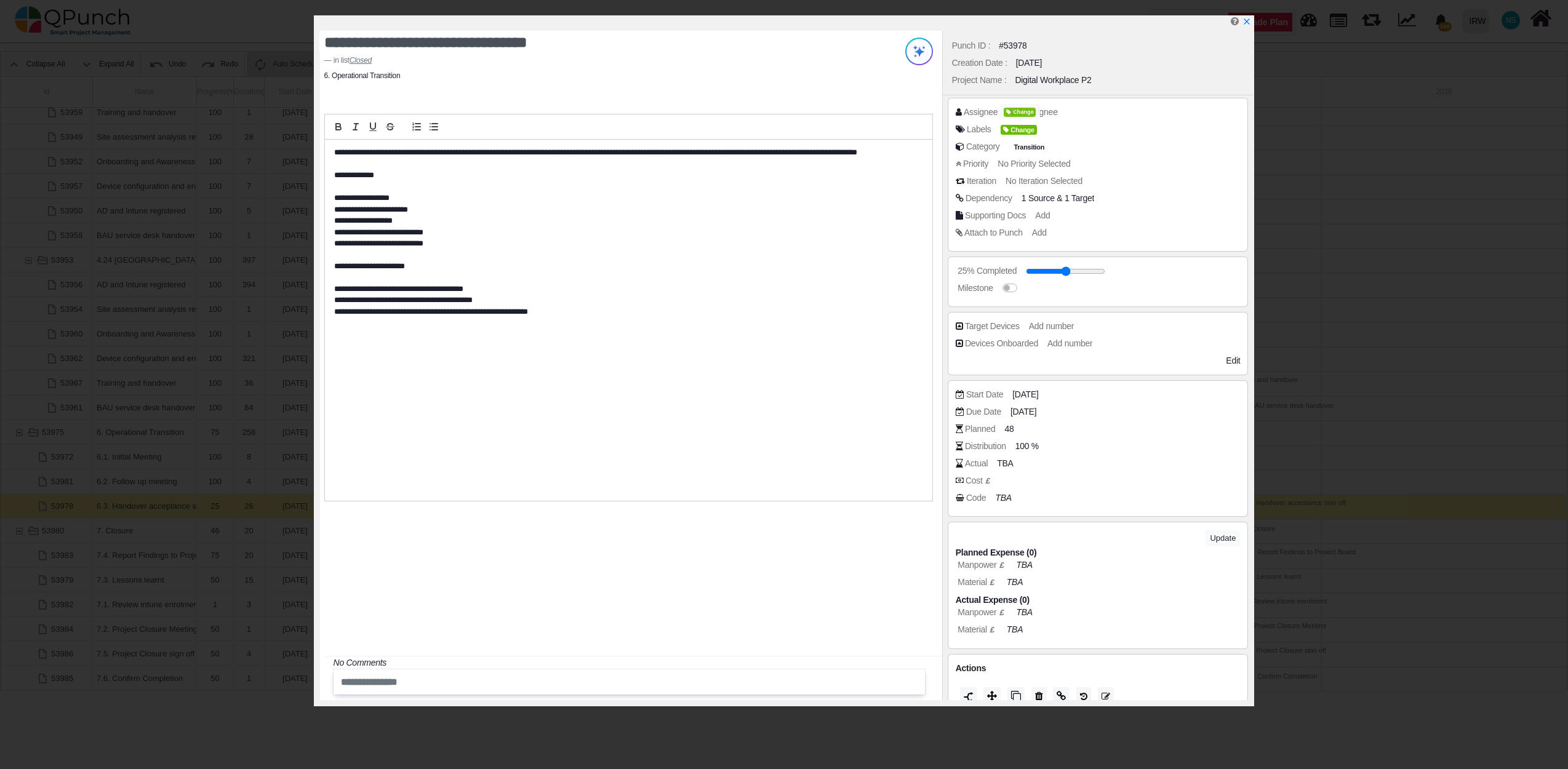
click at [1032, 114] on span "Change" at bounding box center [1020, 112] width 32 height 9
click at [1053, 107] on span "Add Assignee" at bounding box center [1034, 111] width 50 height 10
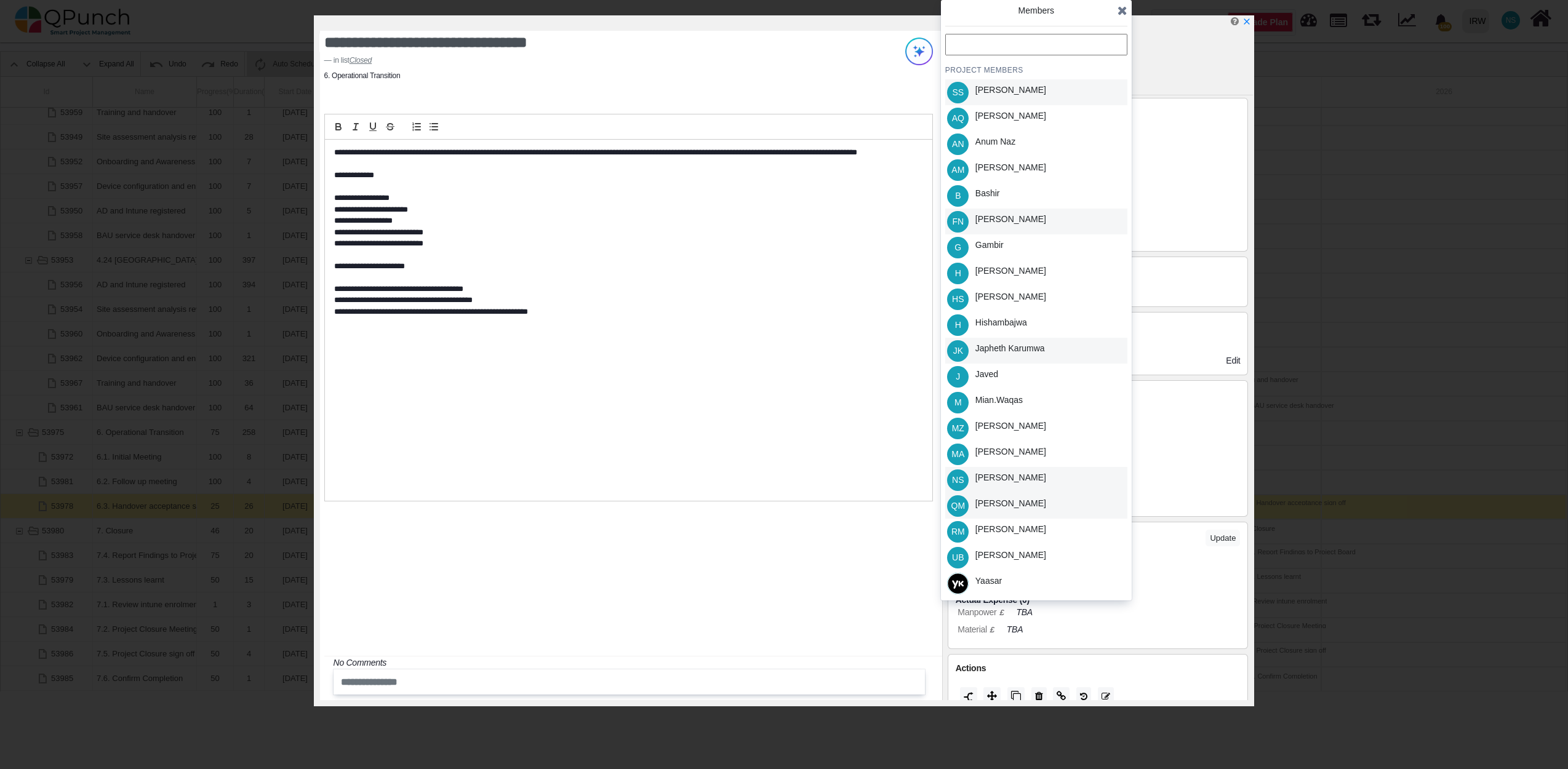
click at [1165, 156] on div "Category Transition" at bounding box center [1098, 149] width 285 height 17
click at [1118, 8] on icon at bounding box center [1122, 10] width 10 height 12
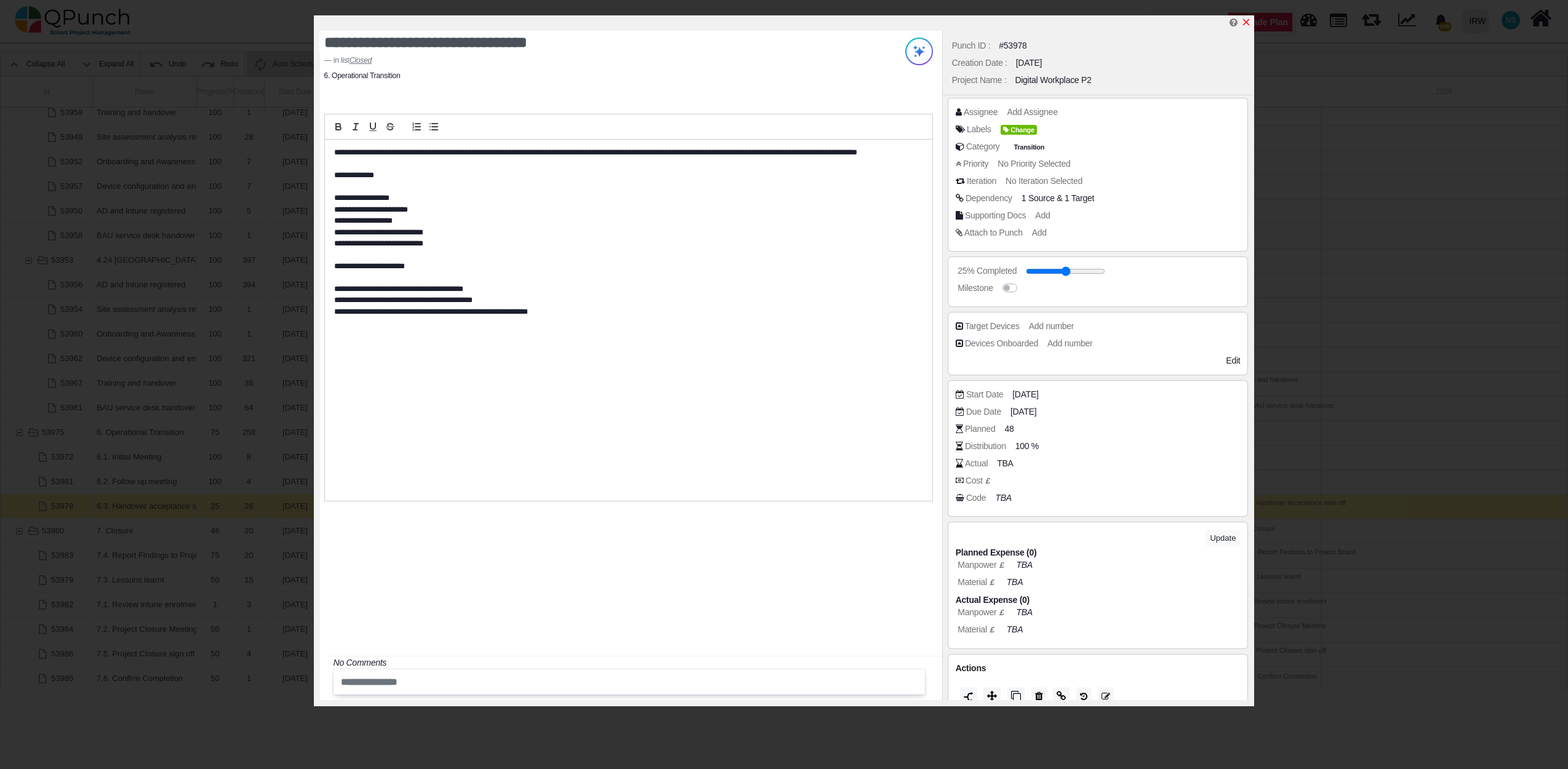
click at [1249, 23] on icon "x" at bounding box center [1245, 22] width 10 height 10
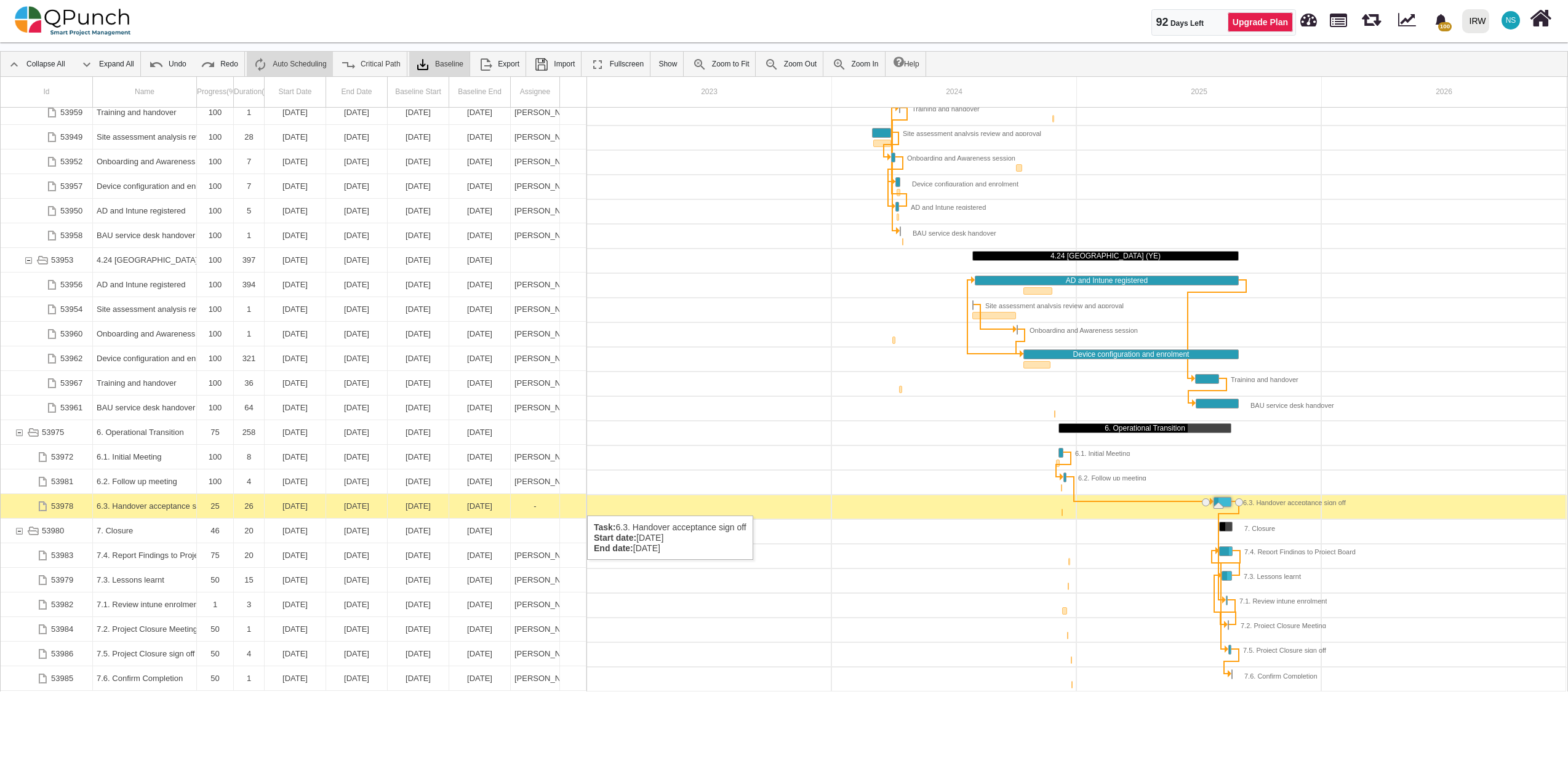
click at [131, 504] on div "6.3. Handover acceptance sign off" at bounding box center [144, 506] width 96 height 24
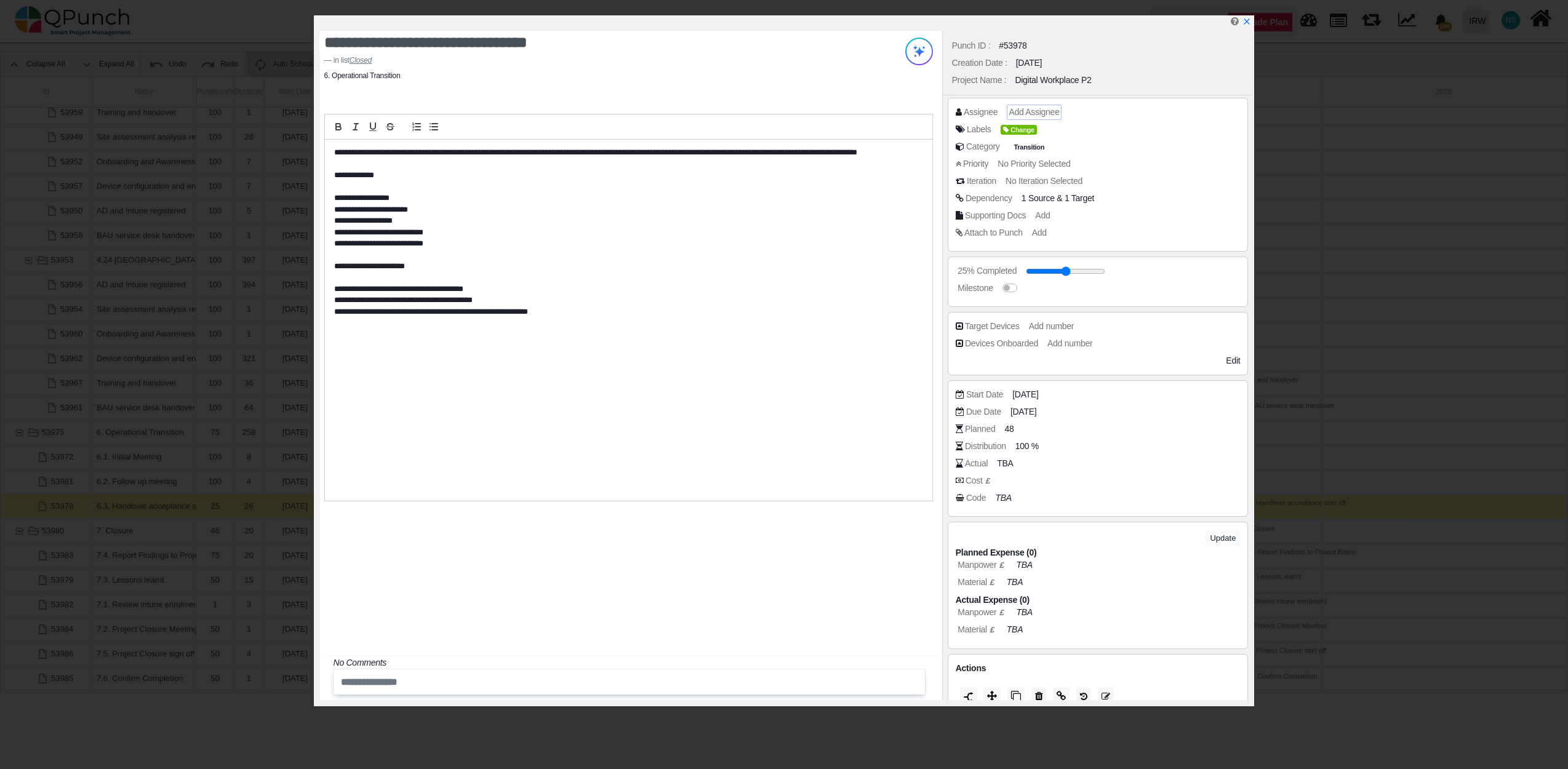
click at [1052, 111] on span "Add Assignee" at bounding box center [1034, 111] width 50 height 10
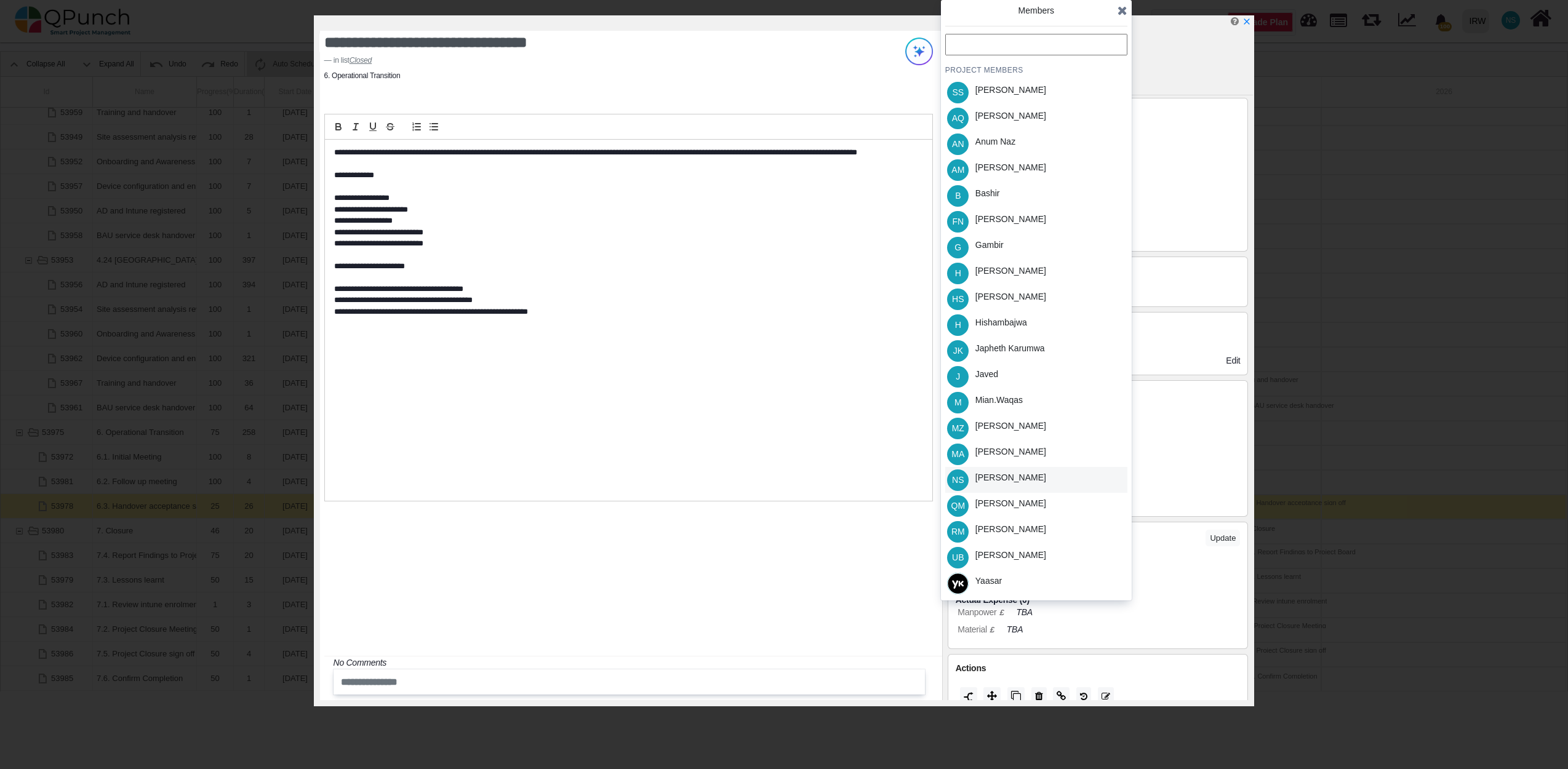
click at [1015, 471] on div "[PERSON_NAME]" at bounding box center [1011, 478] width 71 height 13
click at [1025, 529] on div "[PERSON_NAME]" at bounding box center [1011, 529] width 71 height 13
click at [1125, 8] on icon at bounding box center [1122, 10] width 10 height 12
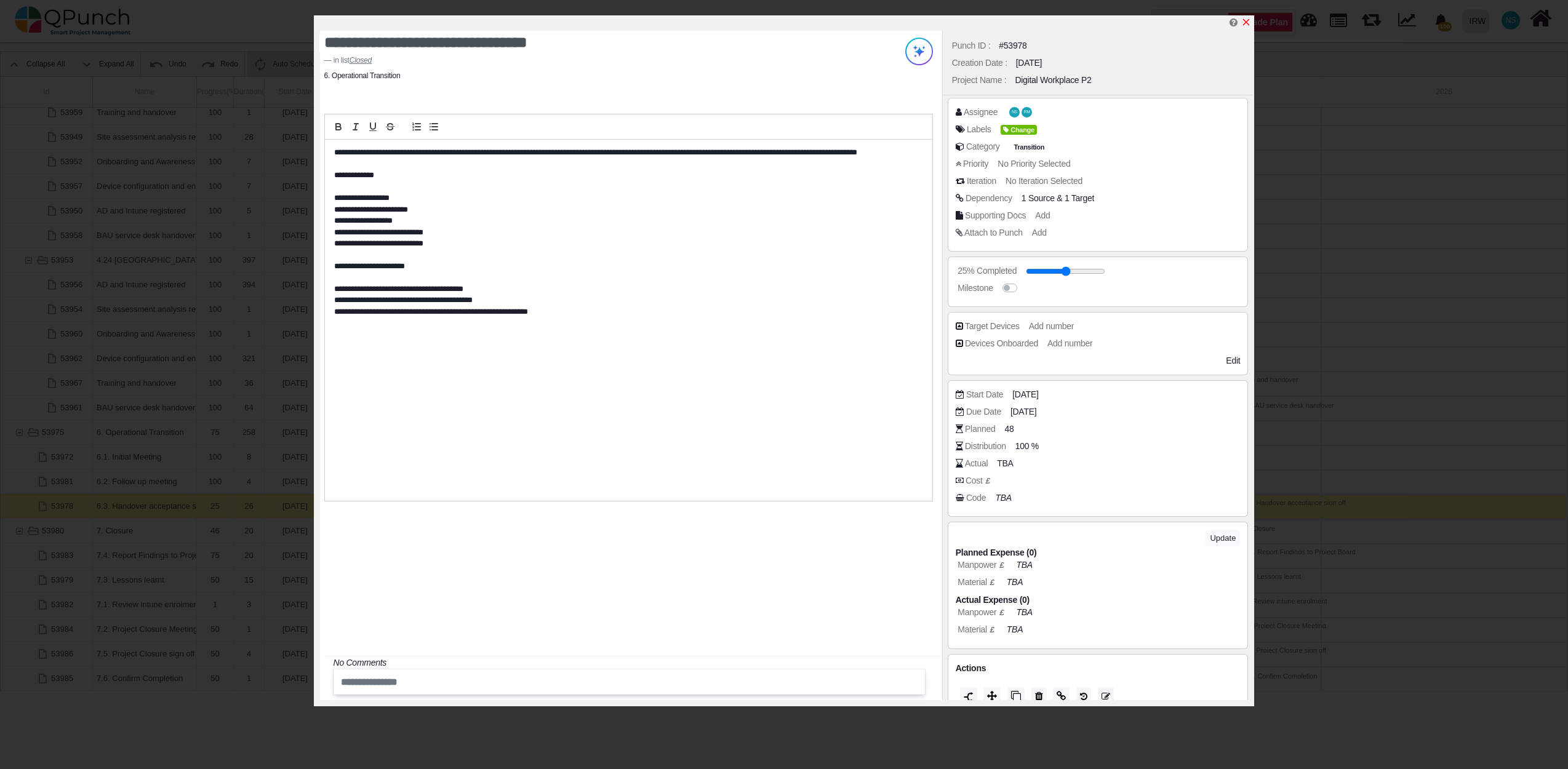
click at [1247, 22] on icon "x" at bounding box center [1245, 22] width 10 height 10
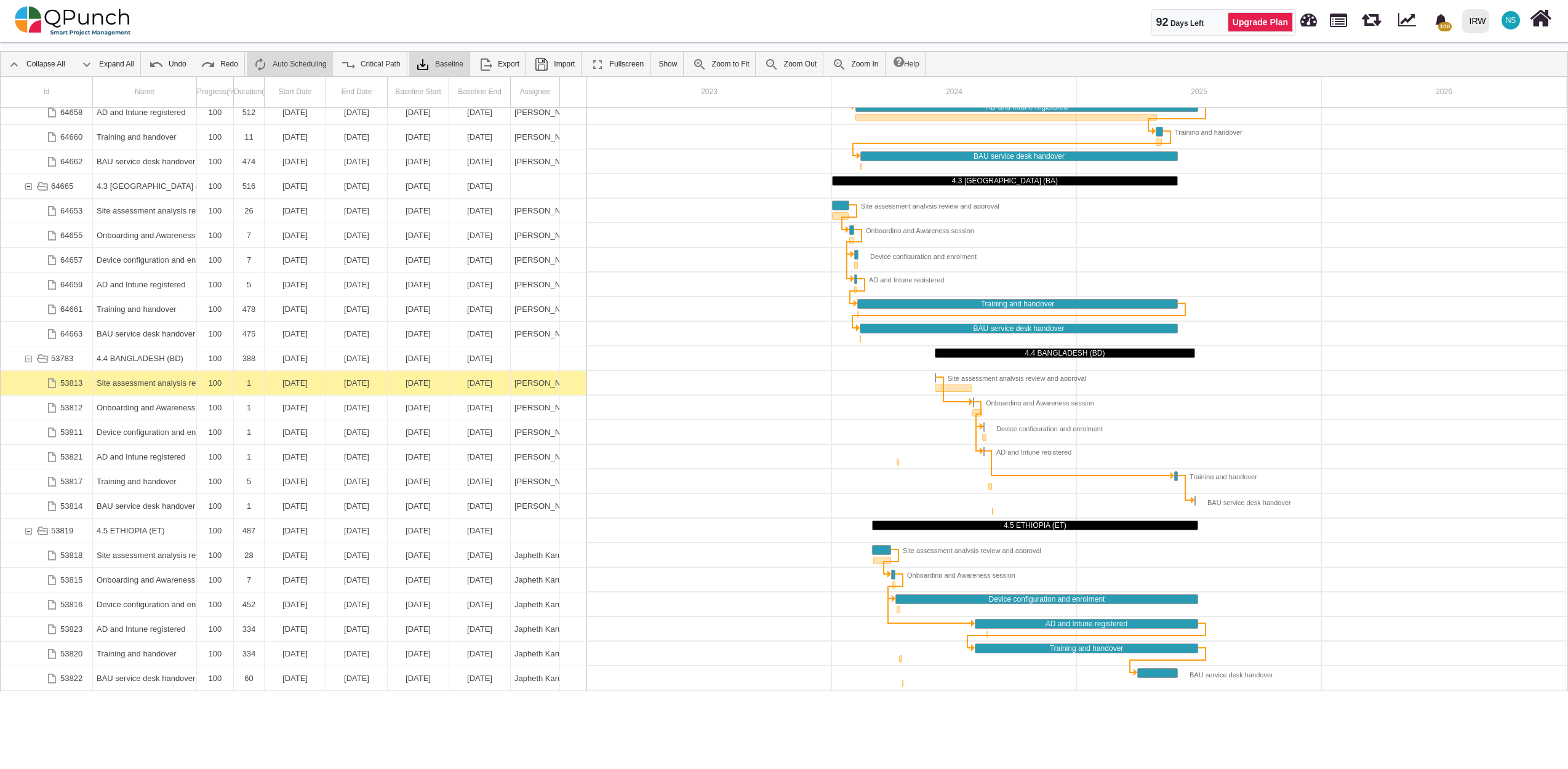
scroll to position [2100, 0]
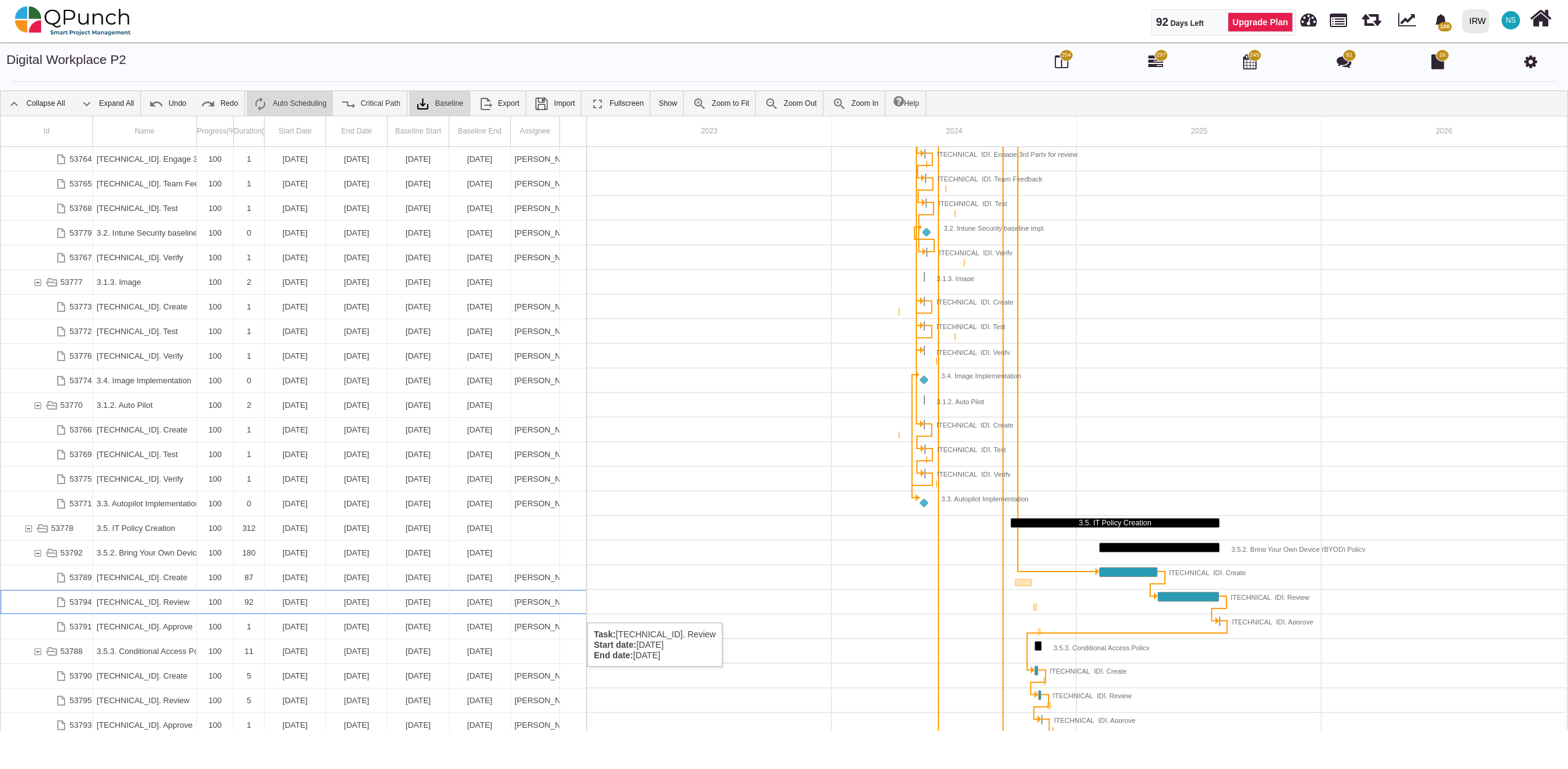
click at [520, 611] on div "Nadeem Sheikh,Morufu Adesanya," at bounding box center [535, 602] width 41 height 24
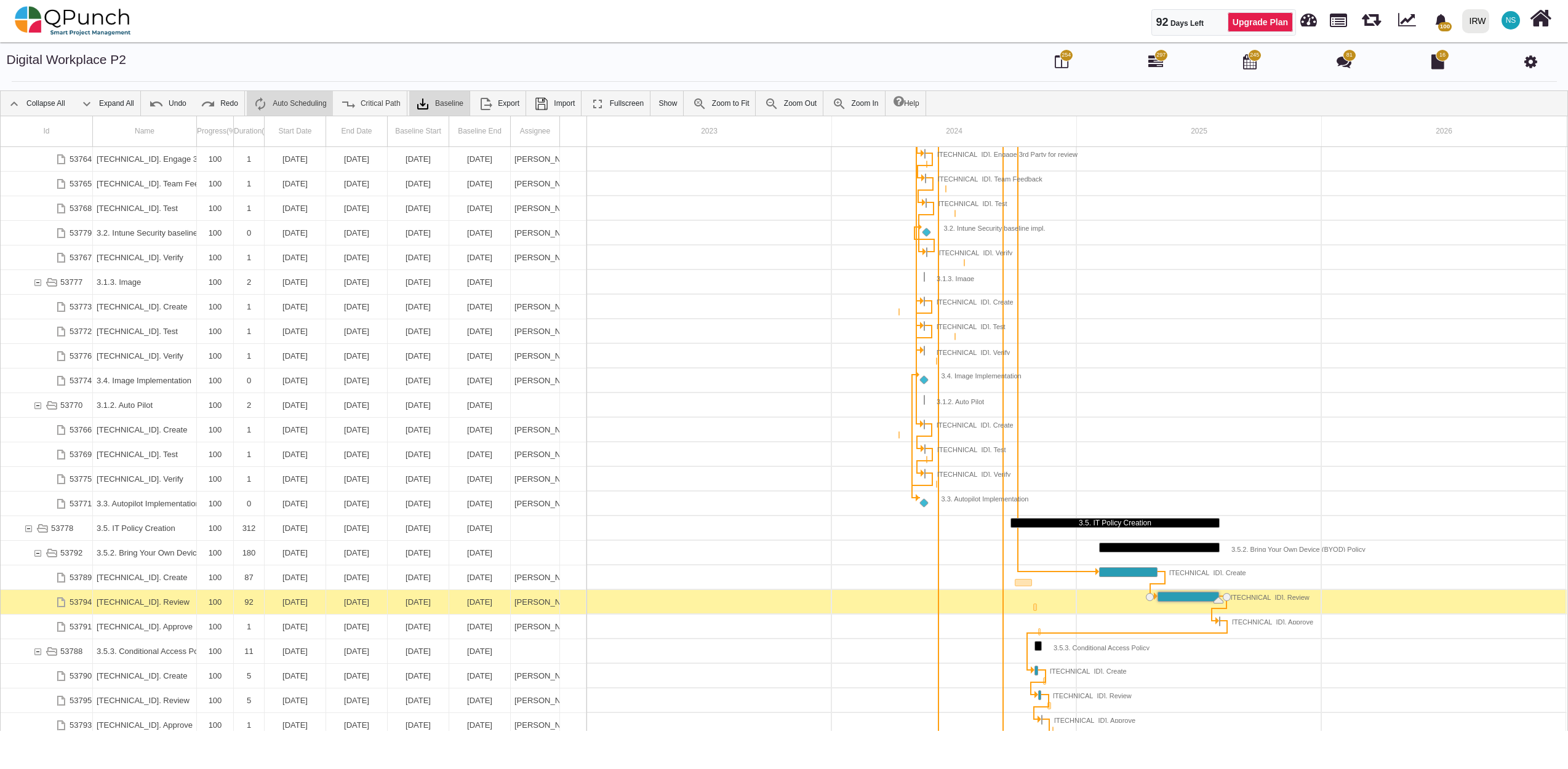
click at [520, 611] on div "Nadeem Sheikh,Morufu Adesanya," at bounding box center [535, 602] width 41 height 24
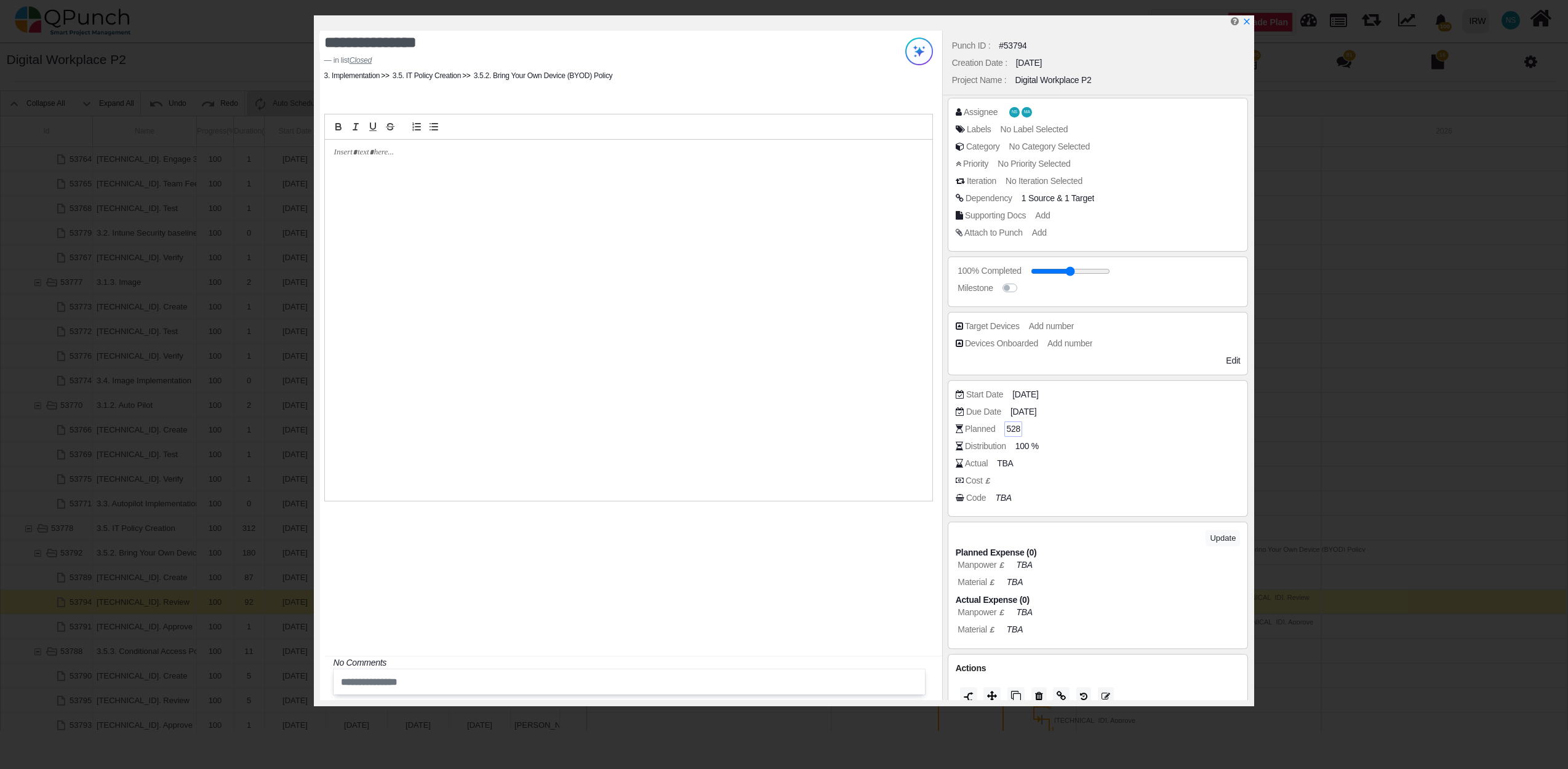
click at [1010, 432] on span "528" at bounding box center [1013, 429] width 14 height 13
drag, startPoint x: 1037, startPoint y: 432, endPoint x: 970, endPoint y: 433, distance: 67.0
click at [970, 433] on div "Planned ***" at bounding box center [1101, 428] width 291 height 12
type input "******"
click at [1026, 114] on span "MA" at bounding box center [1029, 112] width 6 height 5
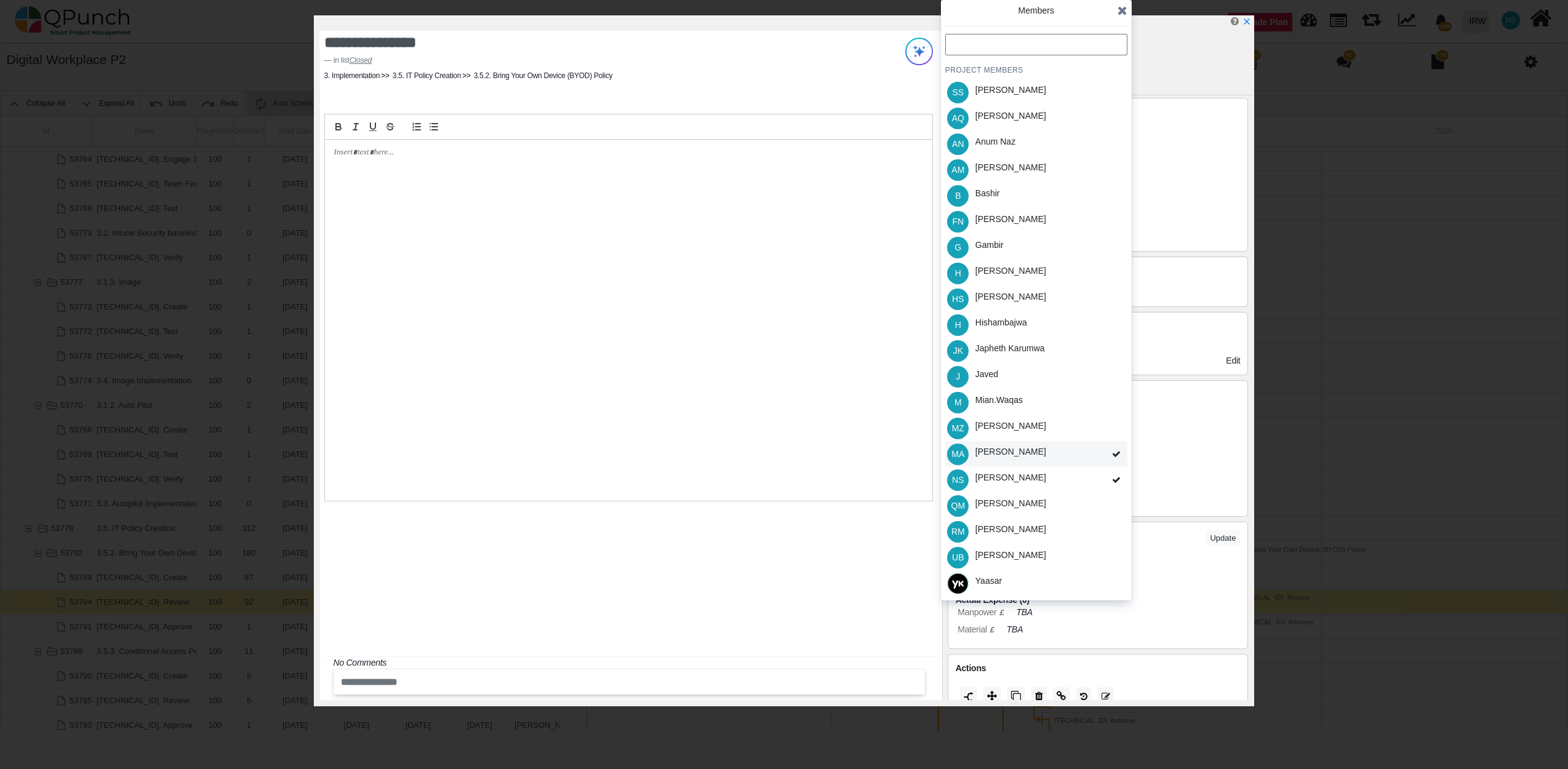
click at [1115, 453] on icon at bounding box center [1116, 454] width 8 height 8
click at [1114, 478] on icon at bounding box center [1116, 480] width 8 height 8
click at [1057, 444] on div "MA Morufu Adesanya" at bounding box center [1036, 454] width 182 height 26
click at [1044, 478] on div "NS Nadeem Sheikh" at bounding box center [1036, 480] width 182 height 26
click at [1128, 10] on div "Members PROJECT MEMBERS SS Samuel Serugo AQ Aamar Qayum AN Anum Naz AM Asad Mal…" at bounding box center [1036, 300] width 191 height 601
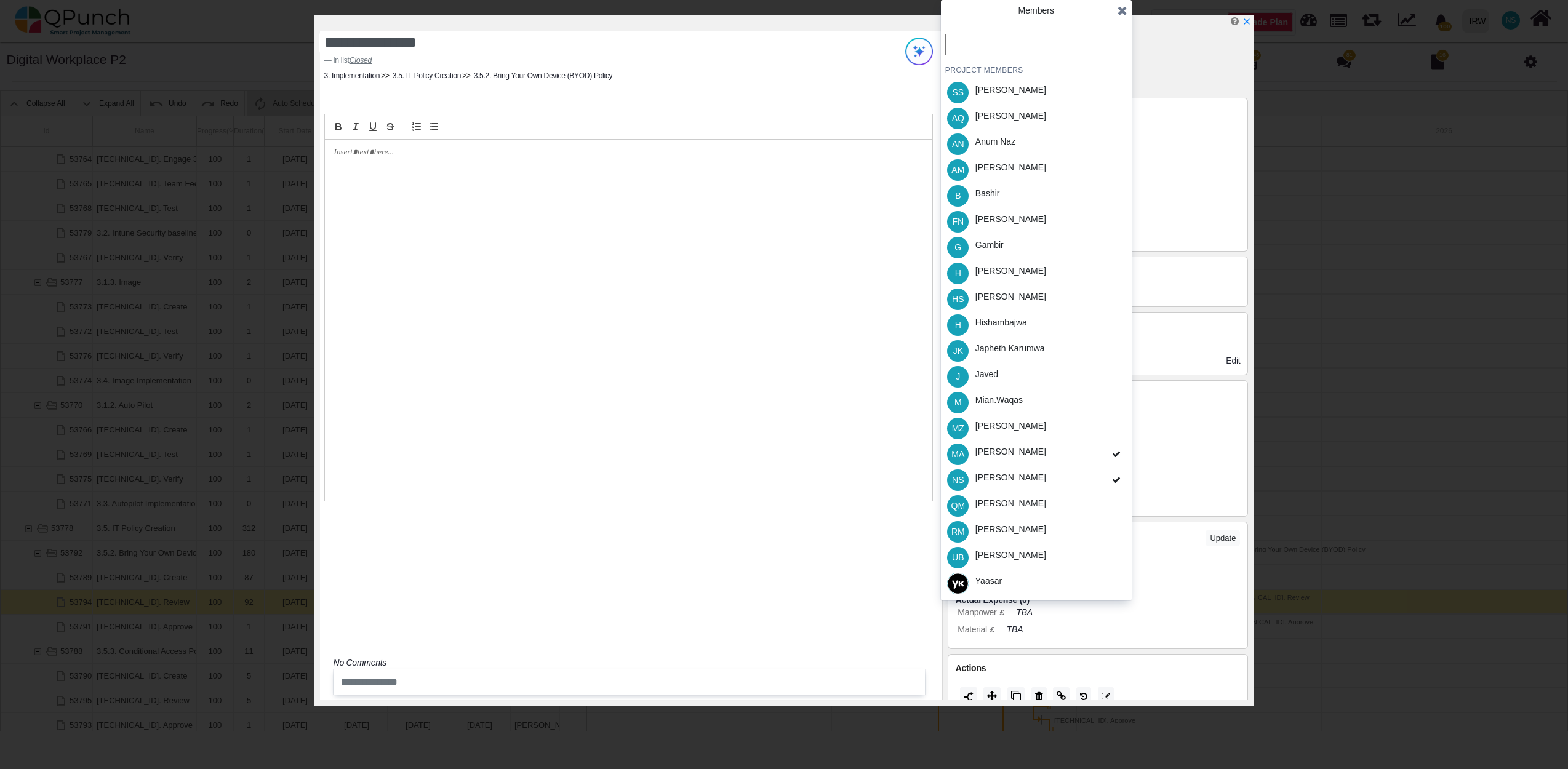
click at [1121, 10] on icon at bounding box center [1122, 10] width 10 height 12
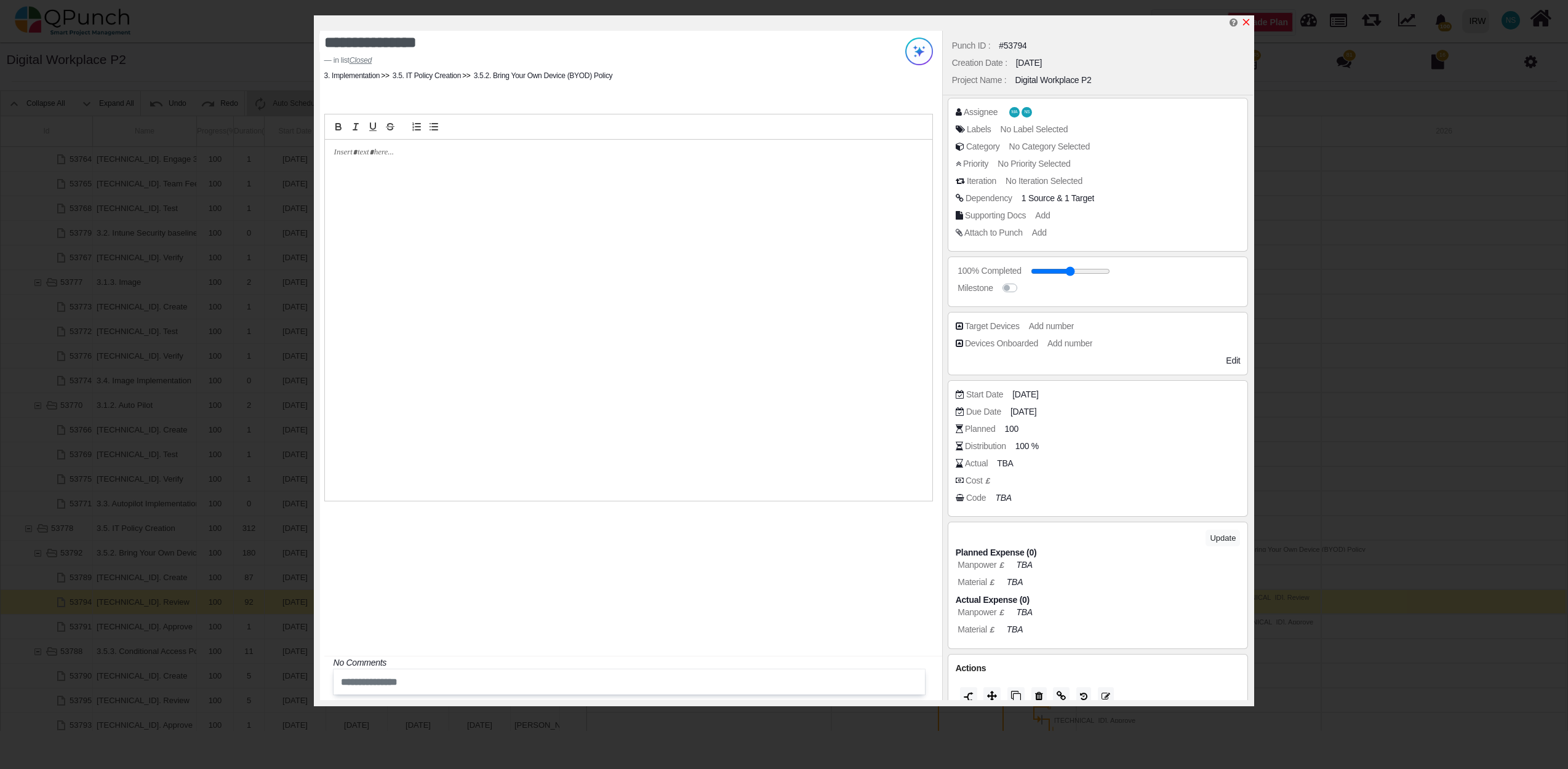
click at [1243, 23] on icon "x" at bounding box center [1245, 22] width 10 height 10
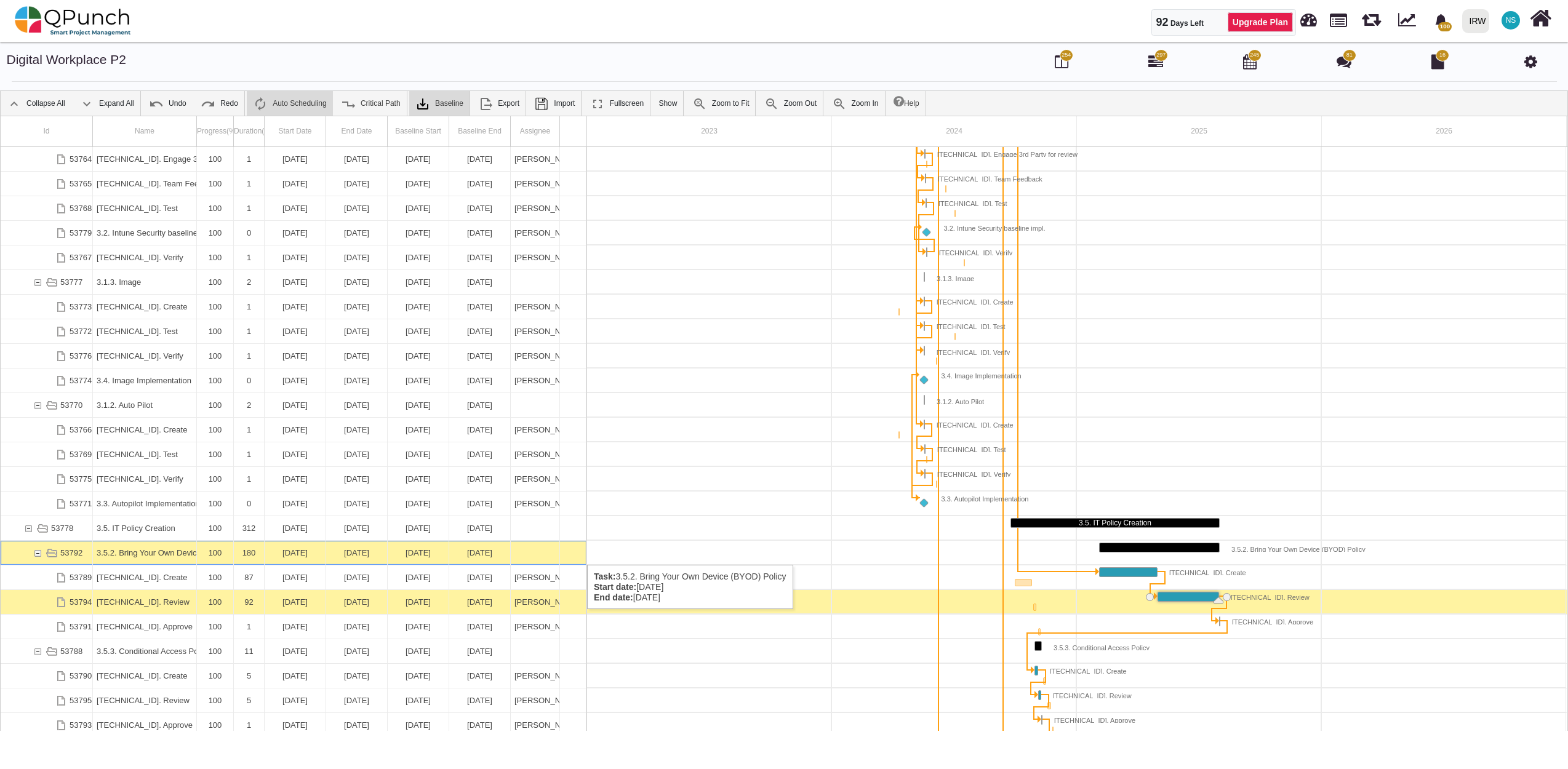
click at [35, 553] on div "53792" at bounding box center [37, 553] width 11 height 24
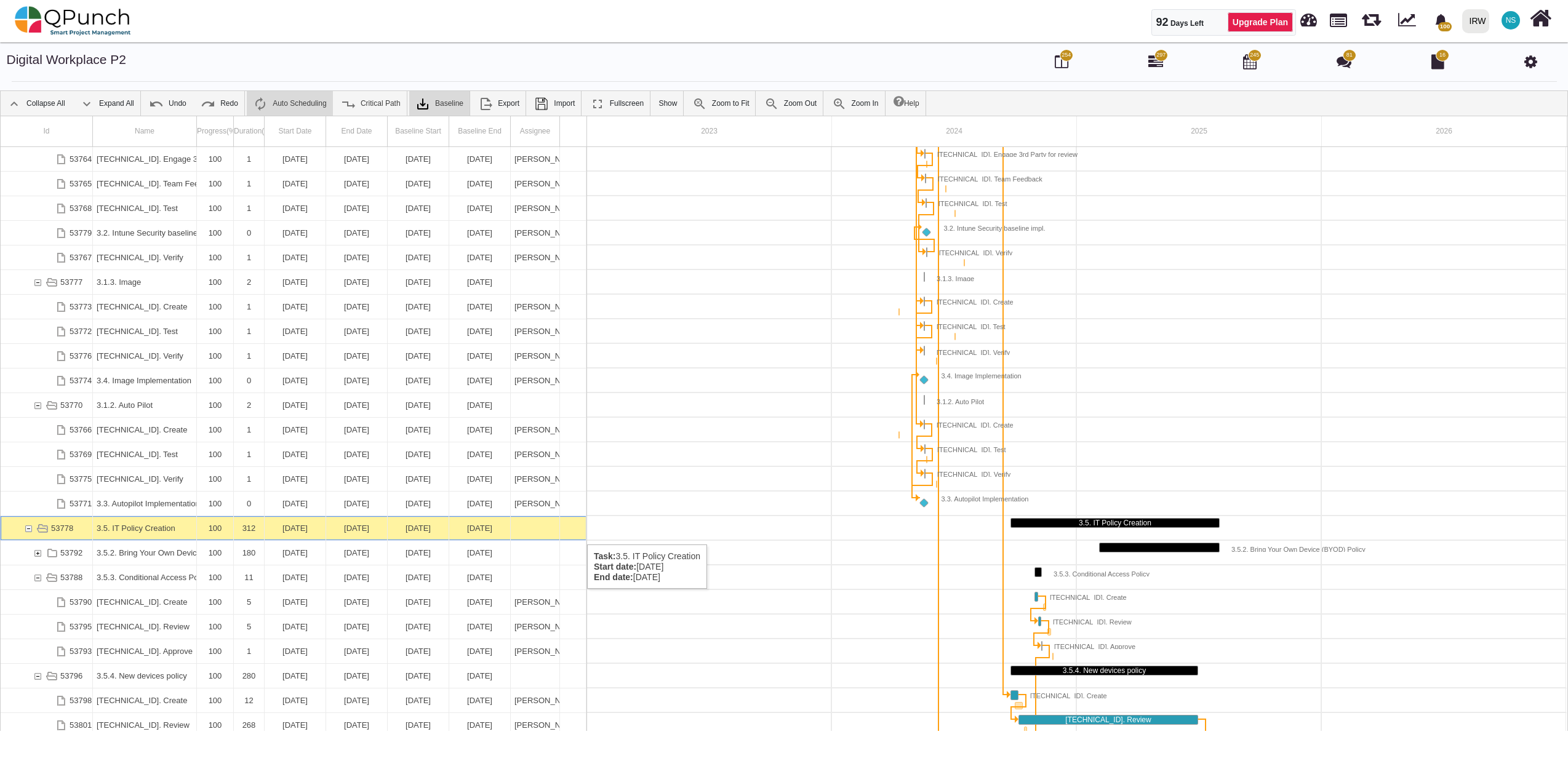
click at [28, 532] on div "53778" at bounding box center [28, 528] width 11 height 24
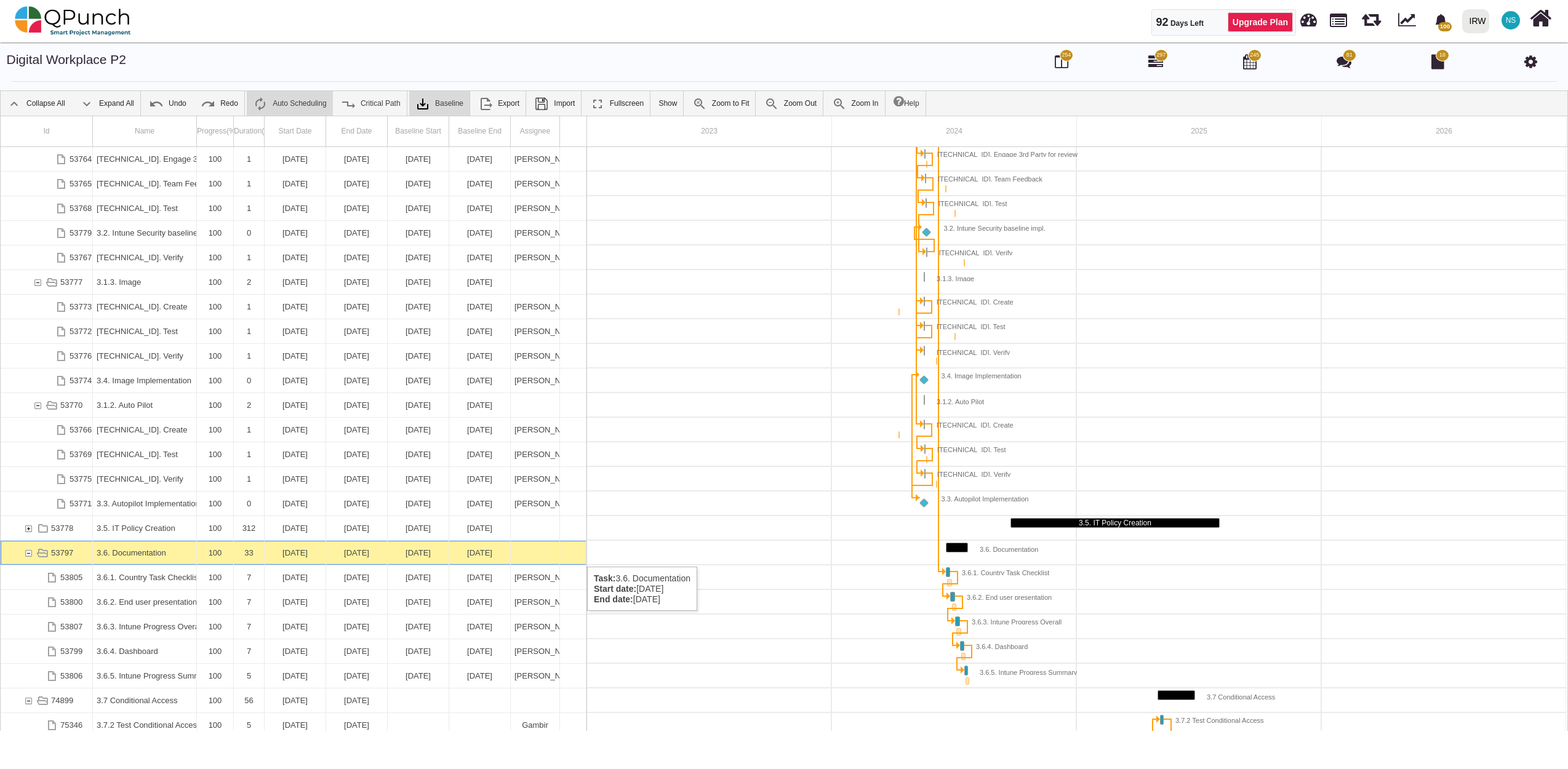
click at [25, 555] on div "53797" at bounding box center [28, 553] width 11 height 24
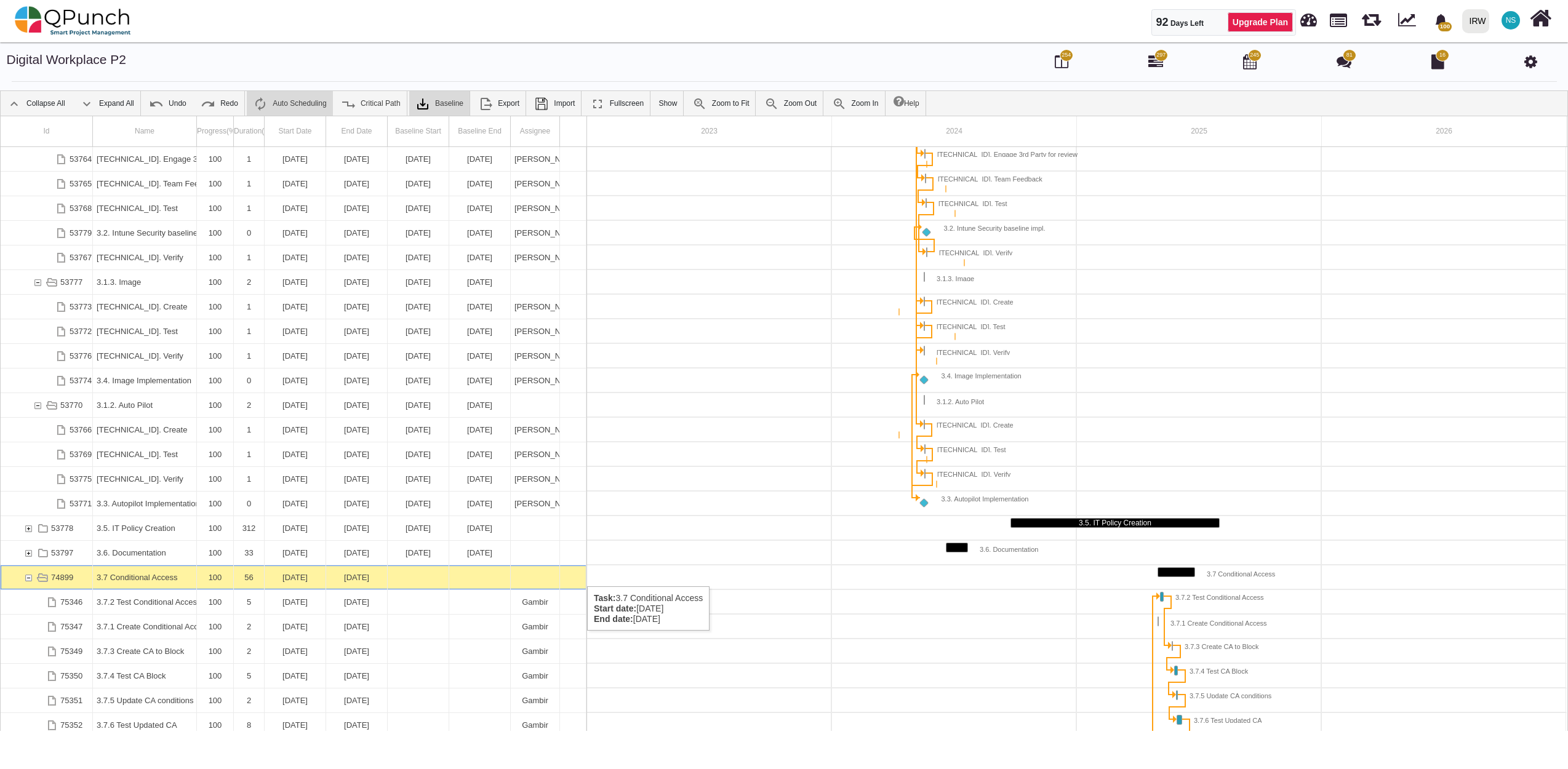
click at [22, 574] on div "74899" at bounding box center [18, 577] width 9 height 24
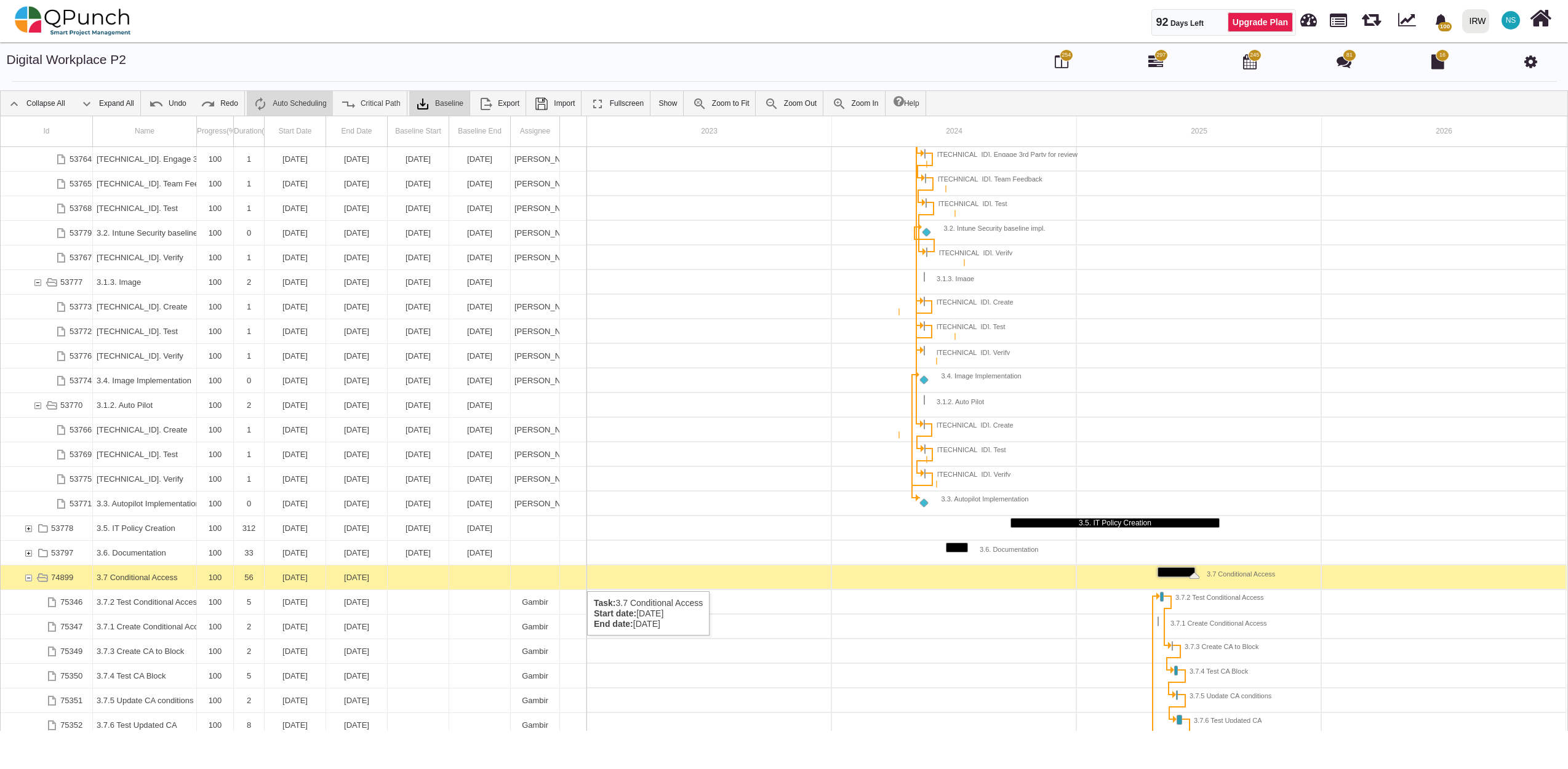
click at [28, 579] on div "74899" at bounding box center [28, 577] width 11 height 24
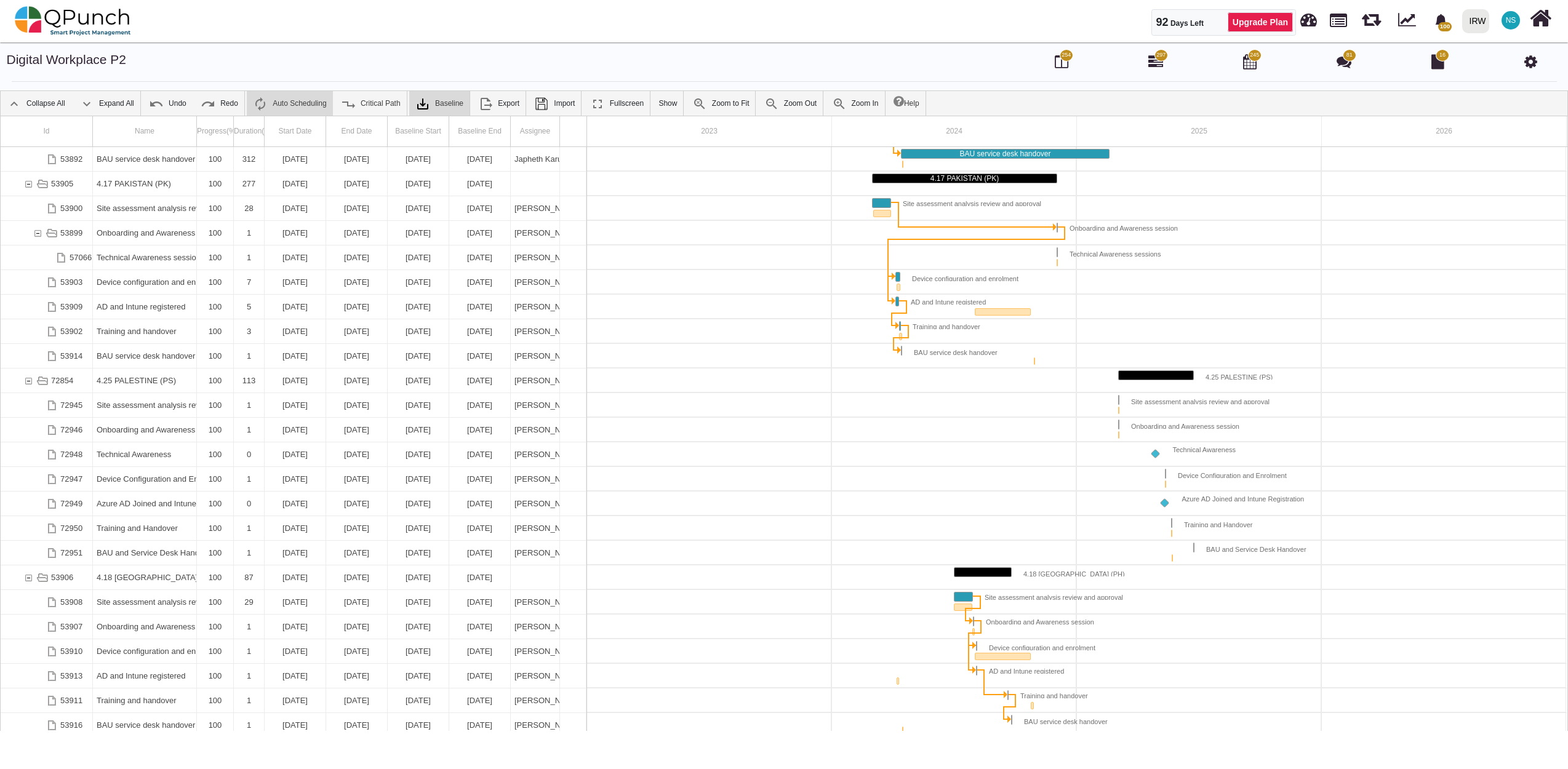
scroll to position [4800, 0]
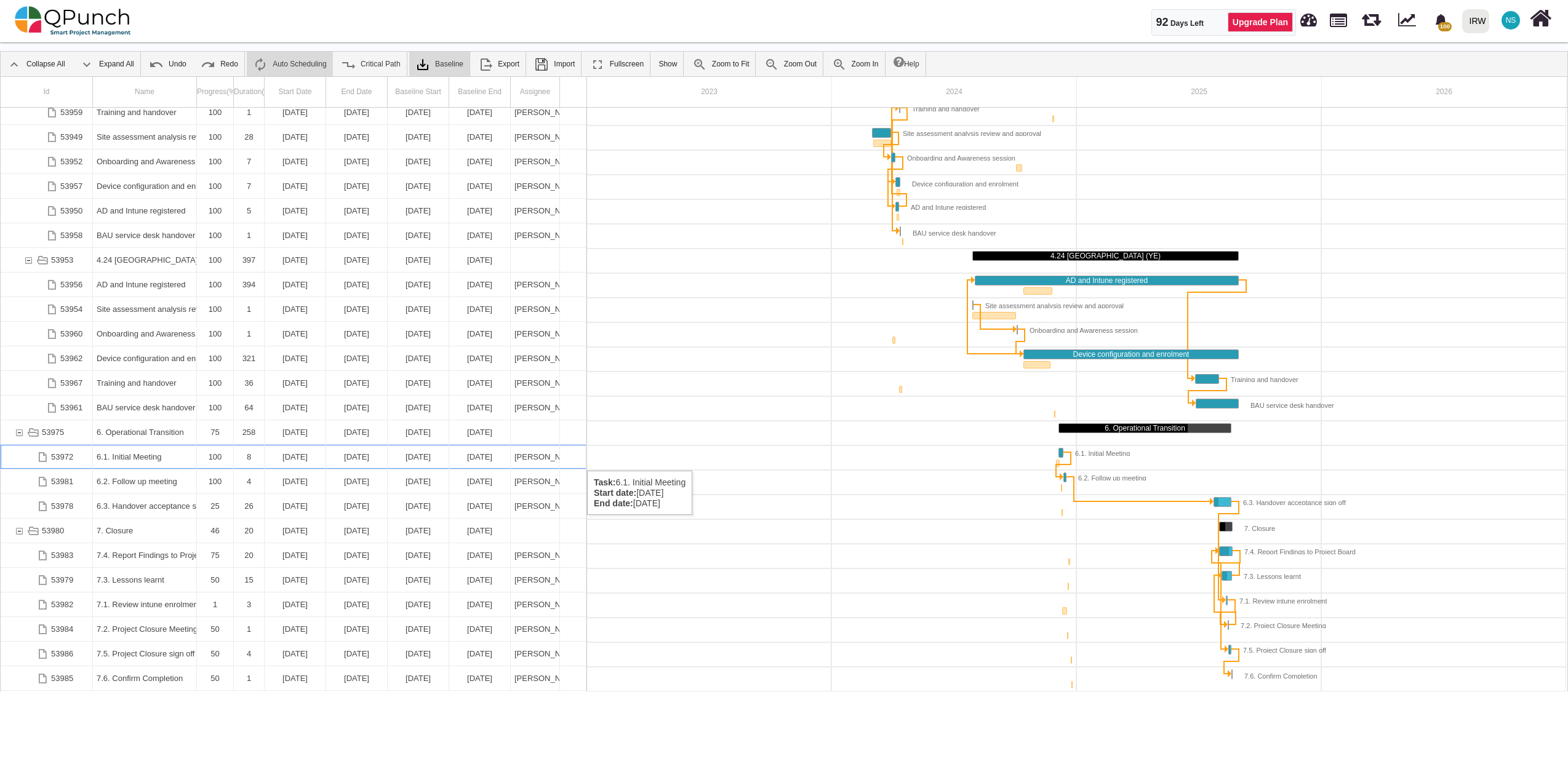
click at [120, 459] on div "6.1. Initial Meeting" at bounding box center [144, 457] width 96 height 24
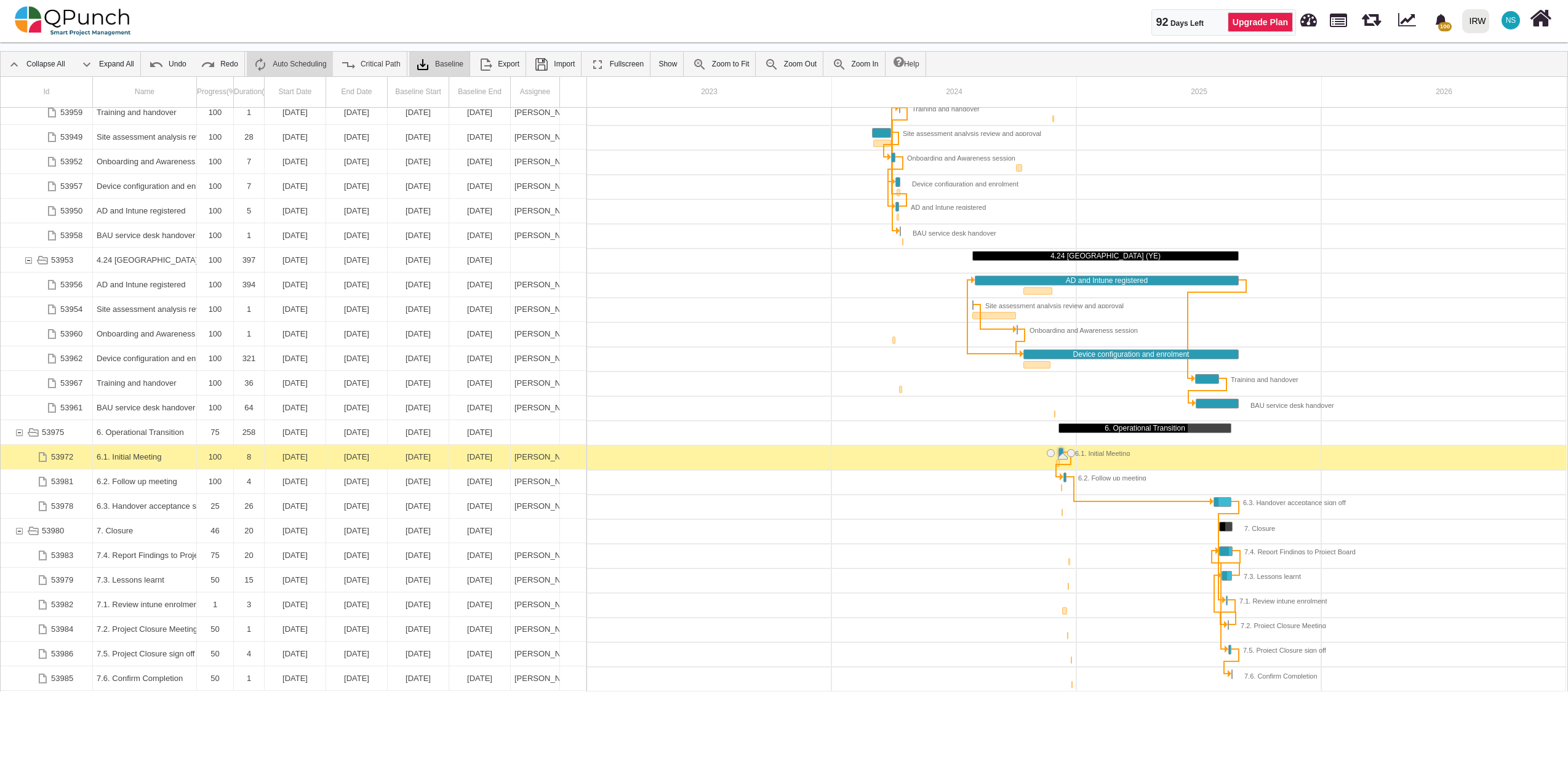
click at [120, 459] on div "6.1. Initial Meeting" at bounding box center [144, 457] width 96 height 24
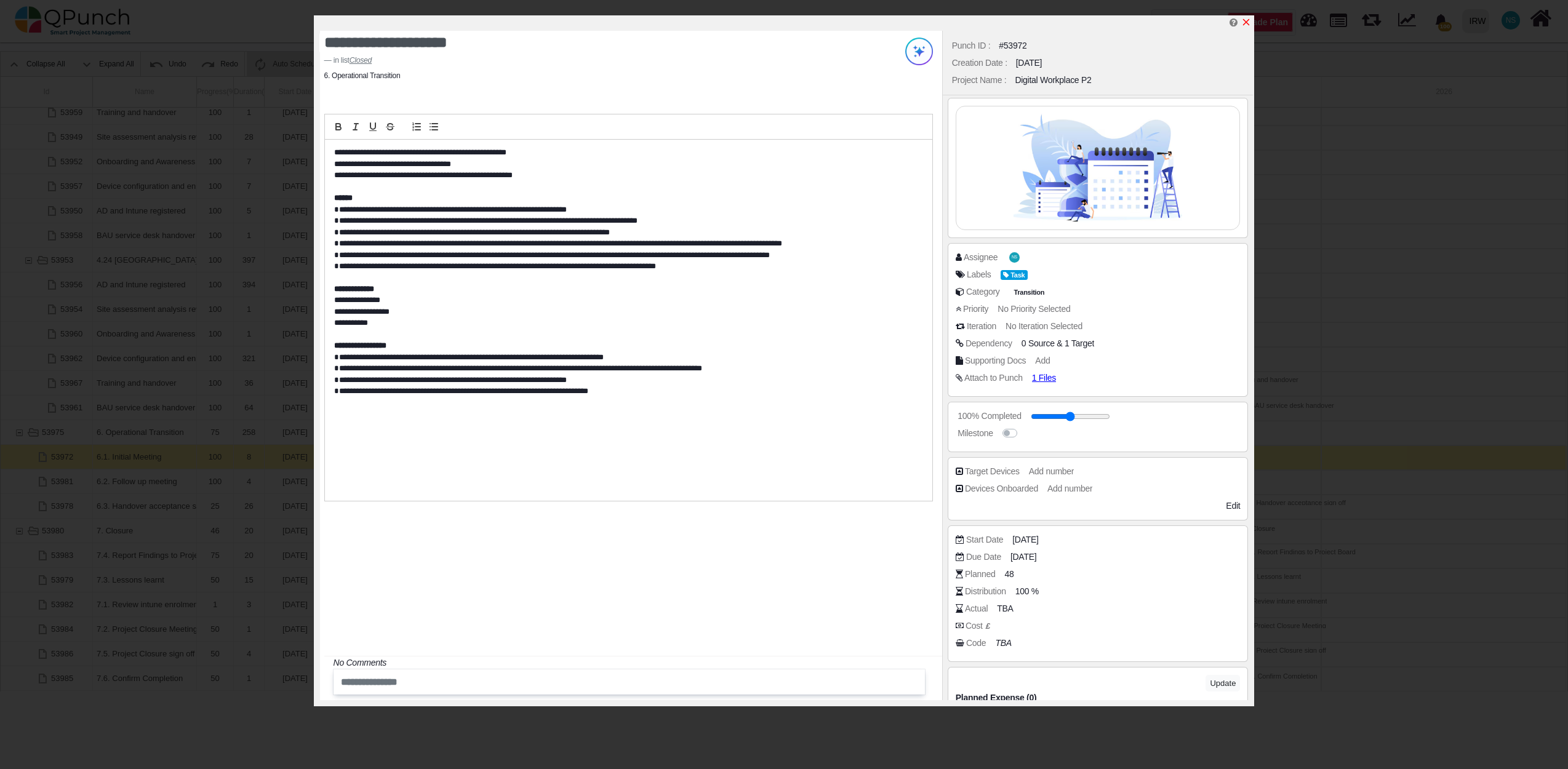
click at [1246, 20] on icon "x" at bounding box center [1245, 22] width 10 height 10
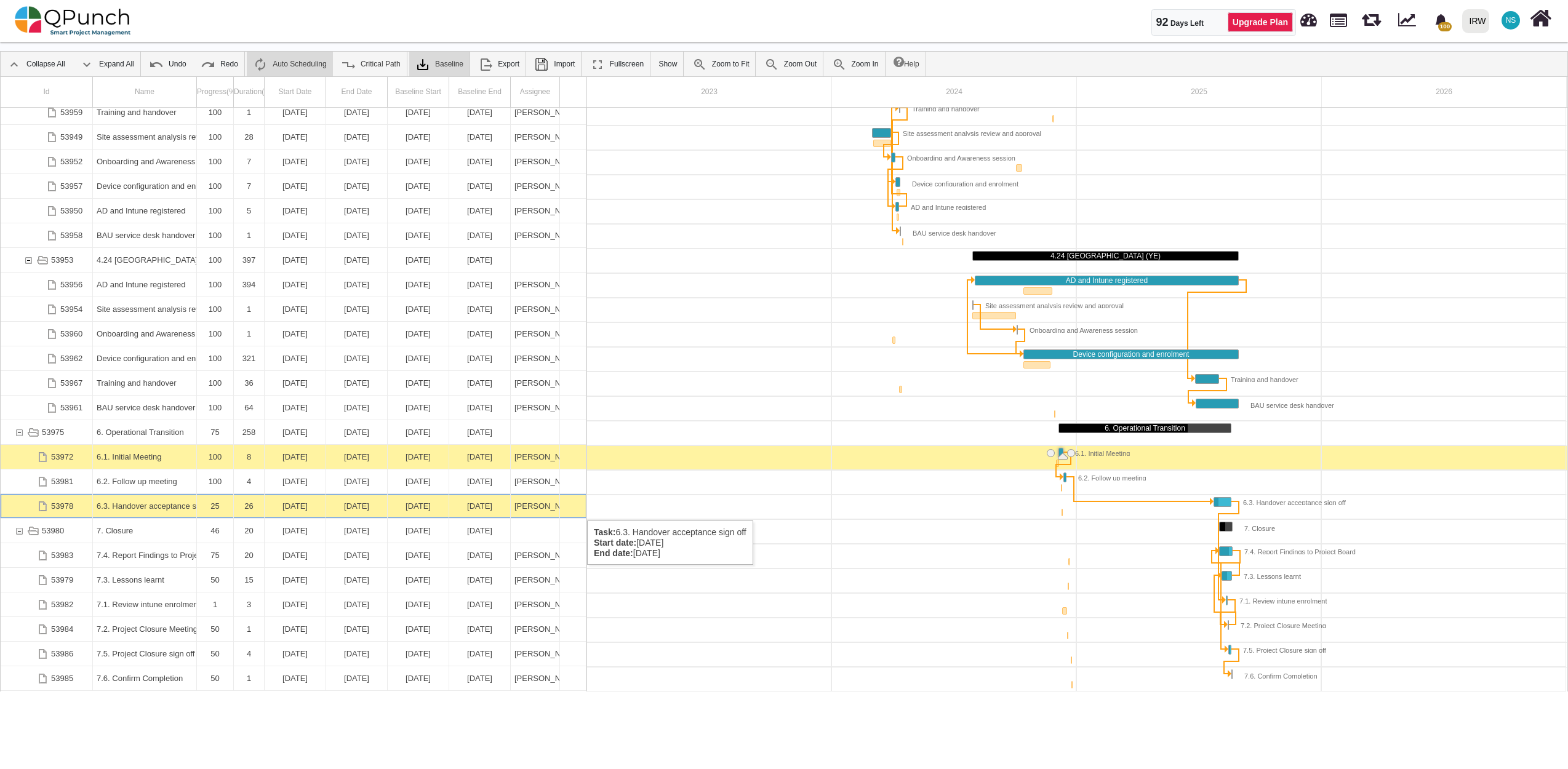
click at [151, 508] on div "6.3. Handover acceptance sign off" at bounding box center [144, 506] width 96 height 24
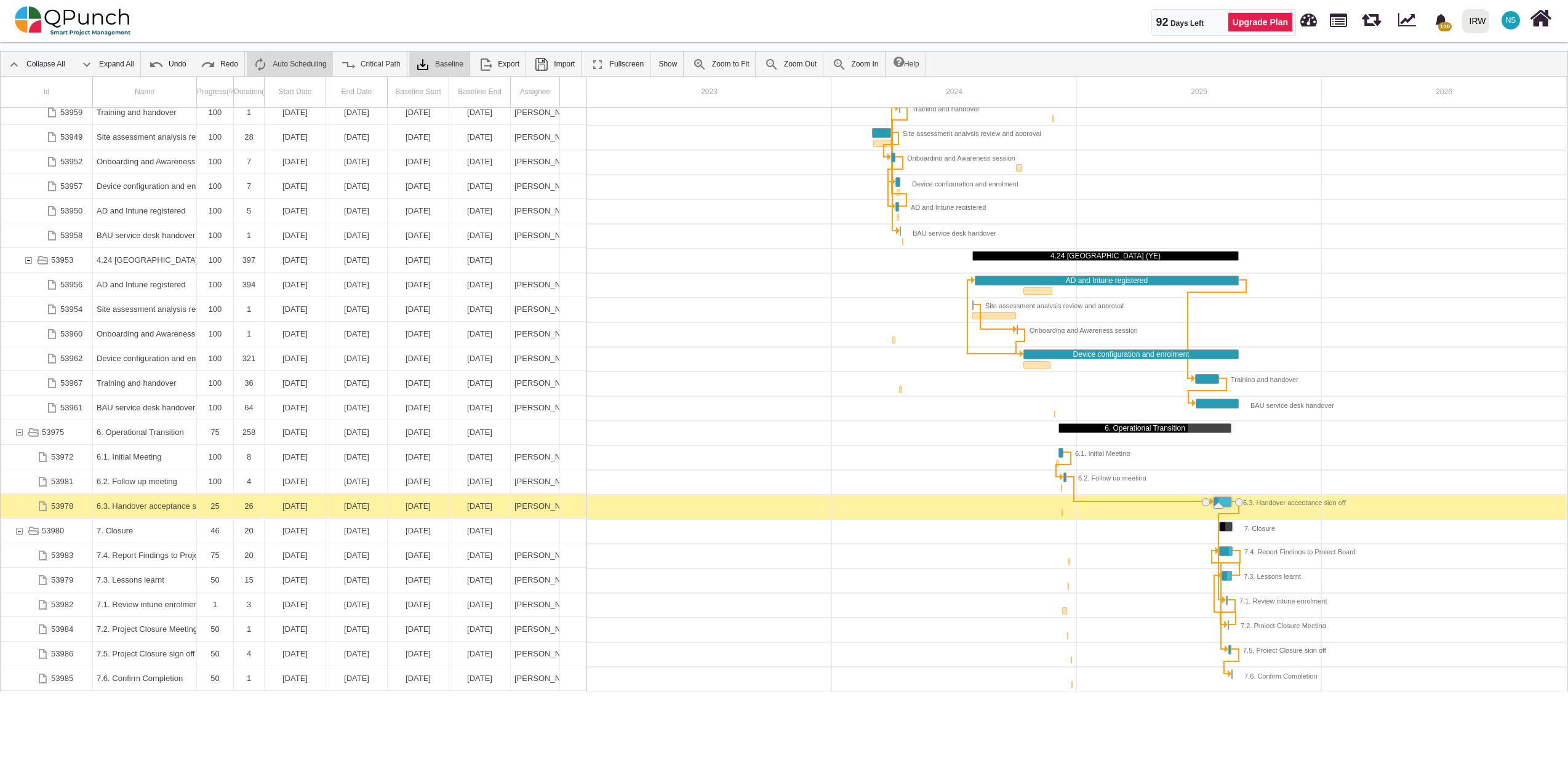
click at [151, 508] on div "6.3. Handover acceptance sign off" at bounding box center [144, 506] width 96 height 24
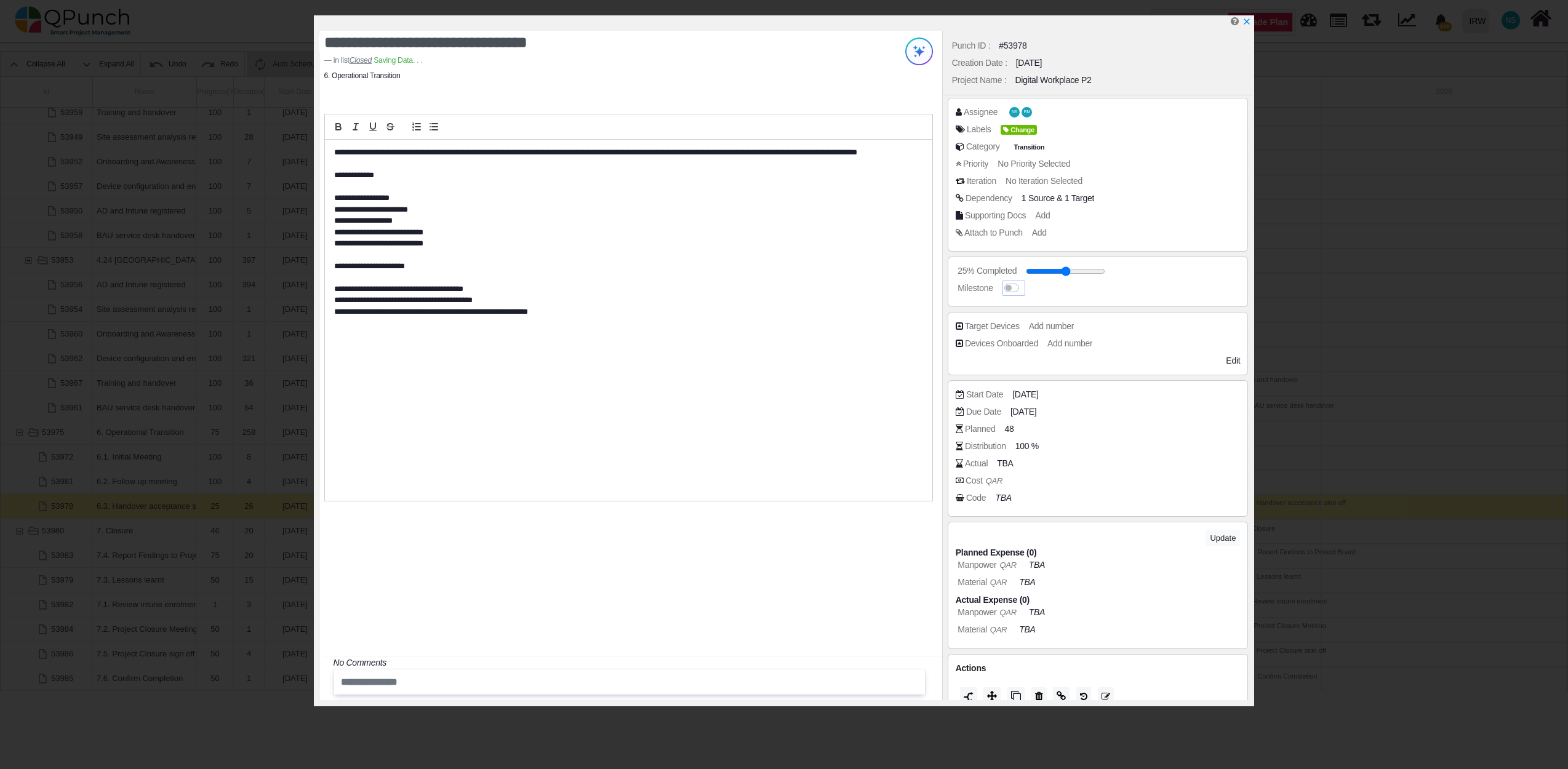
click at [1023, 282] on label at bounding box center [1023, 282] width 0 height 0
click at [1248, 21] on icon "x" at bounding box center [1245, 22] width 10 height 10
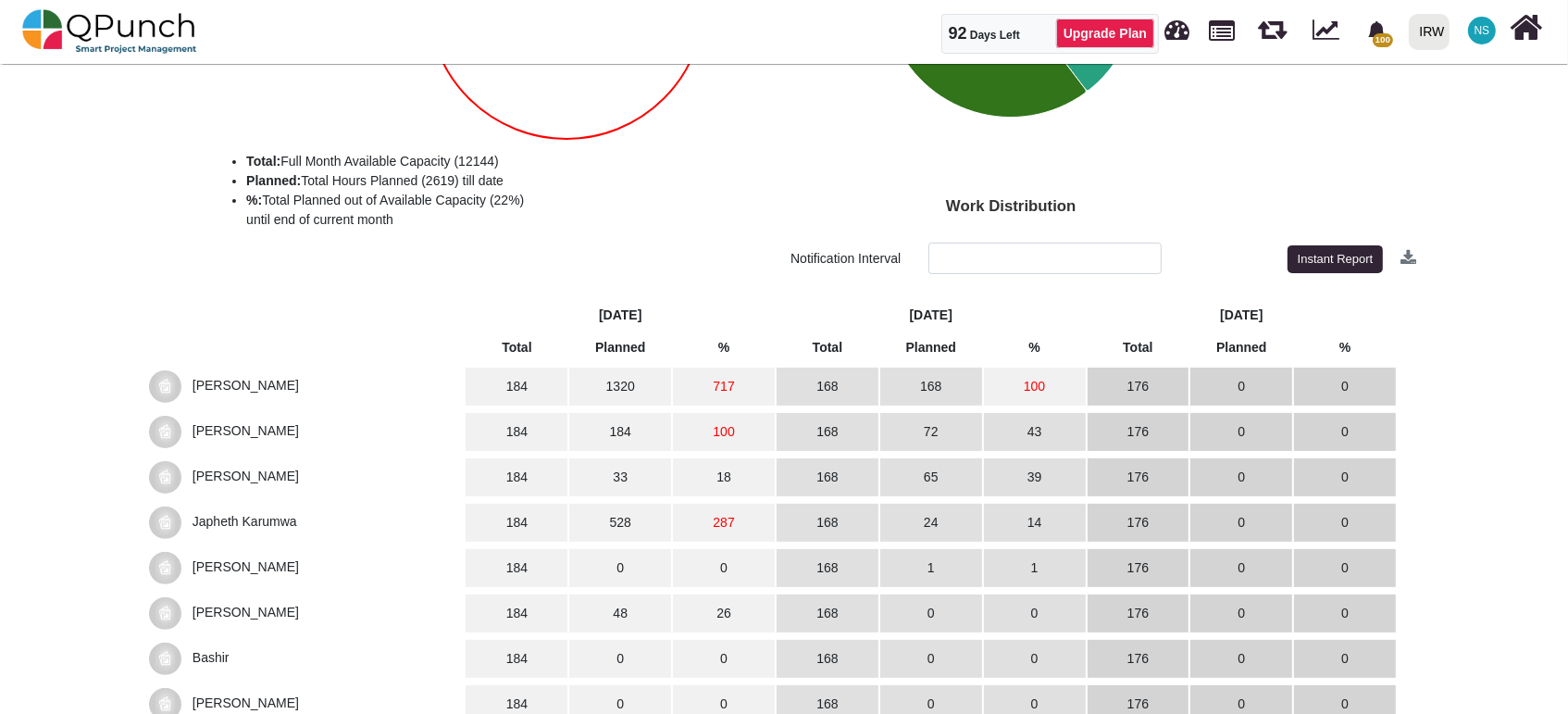
scroll to position [411, 0]
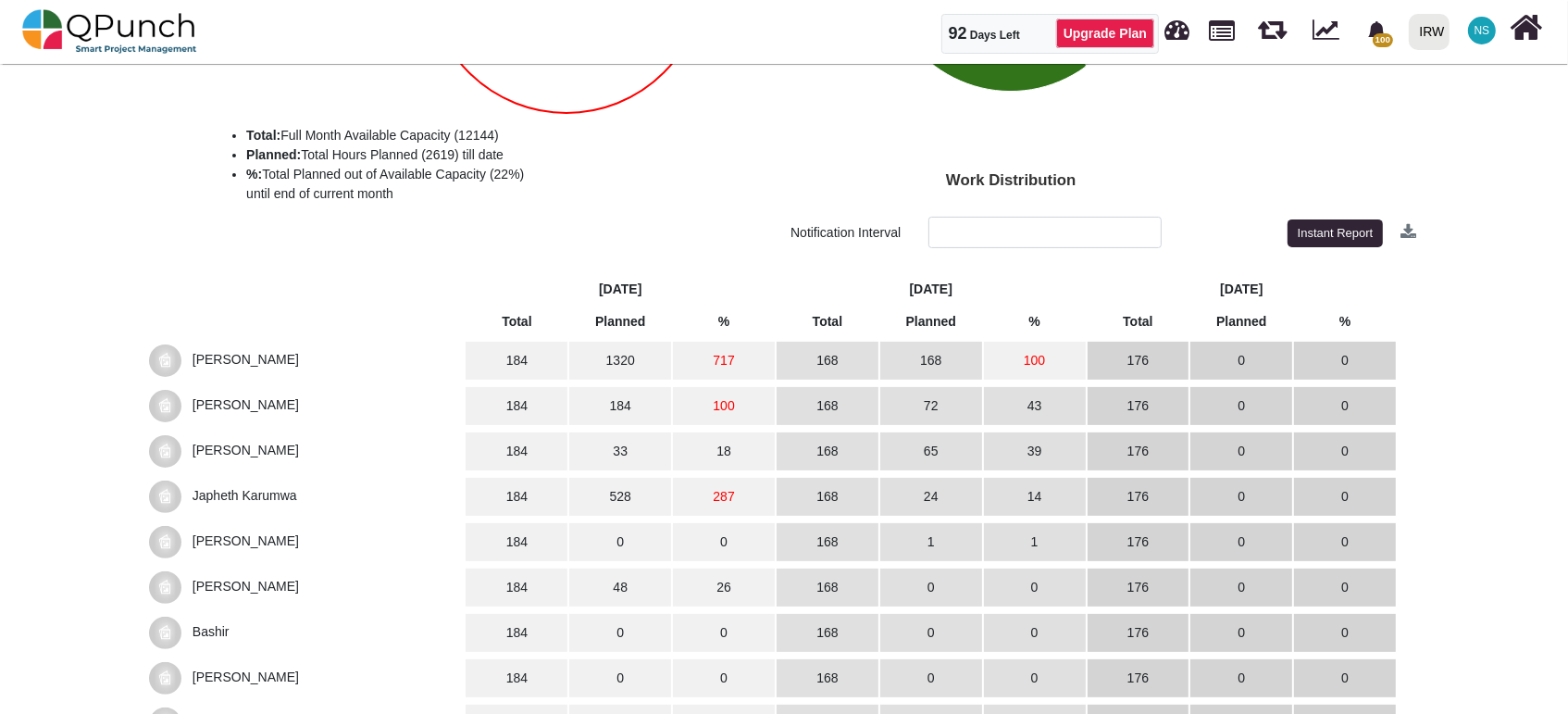
click at [222, 401] on span "[PERSON_NAME]" at bounding box center [246, 404] width 107 height 15
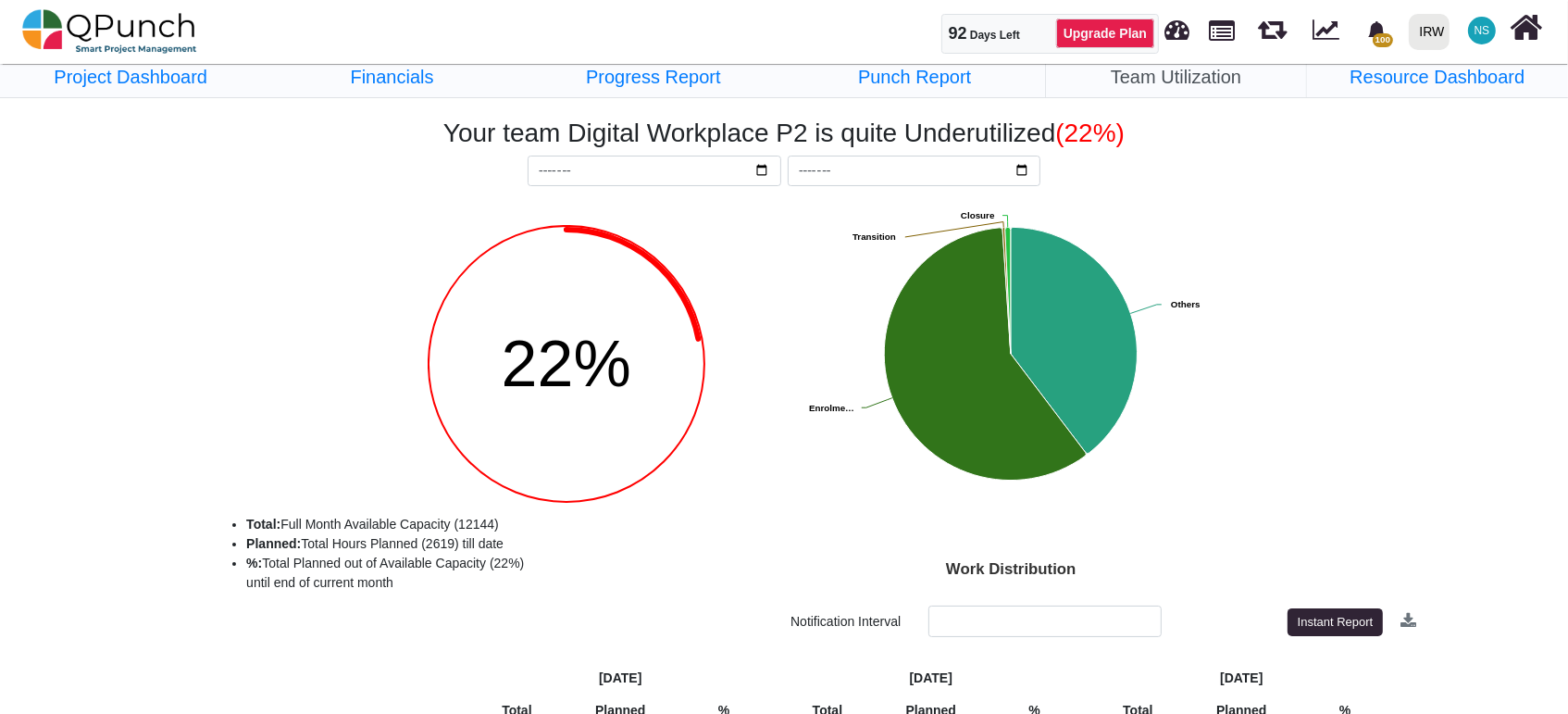
scroll to position [0, 0]
